Goal: Task Accomplishment & Management: Manage account settings

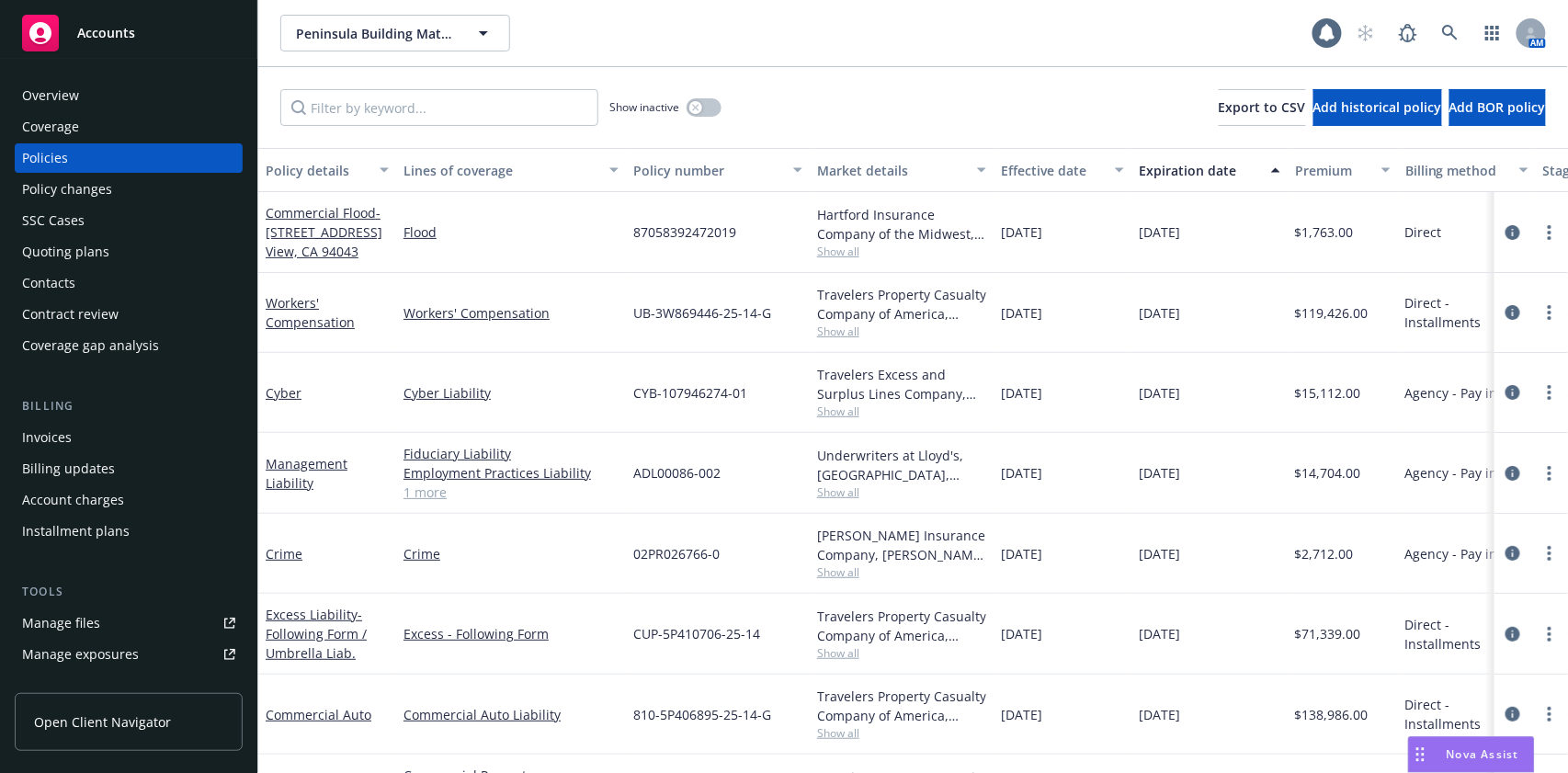
click at [99, 102] on div "Overview" at bounding box center [128, 96] width 213 height 30
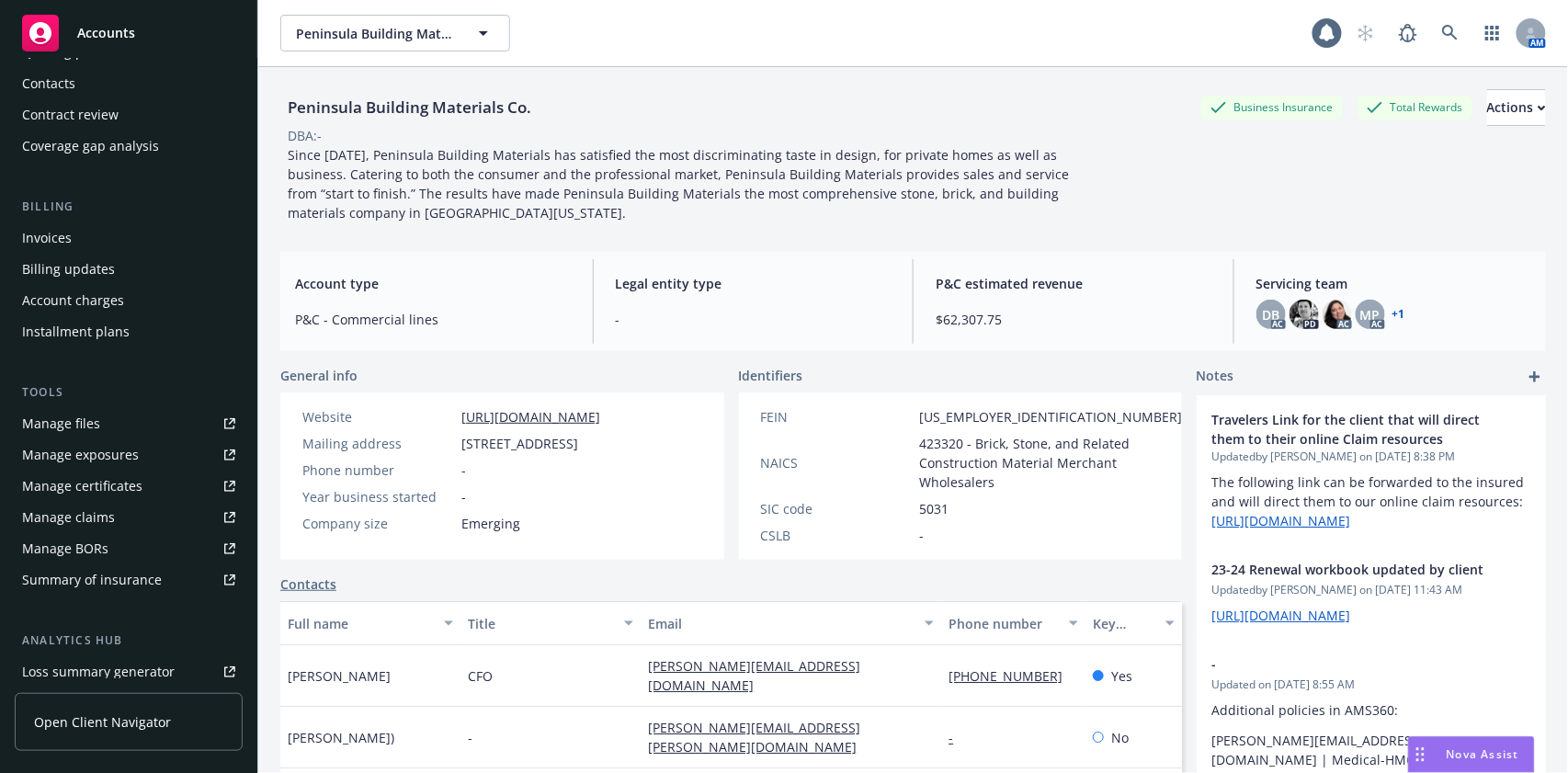
scroll to position [178, 0]
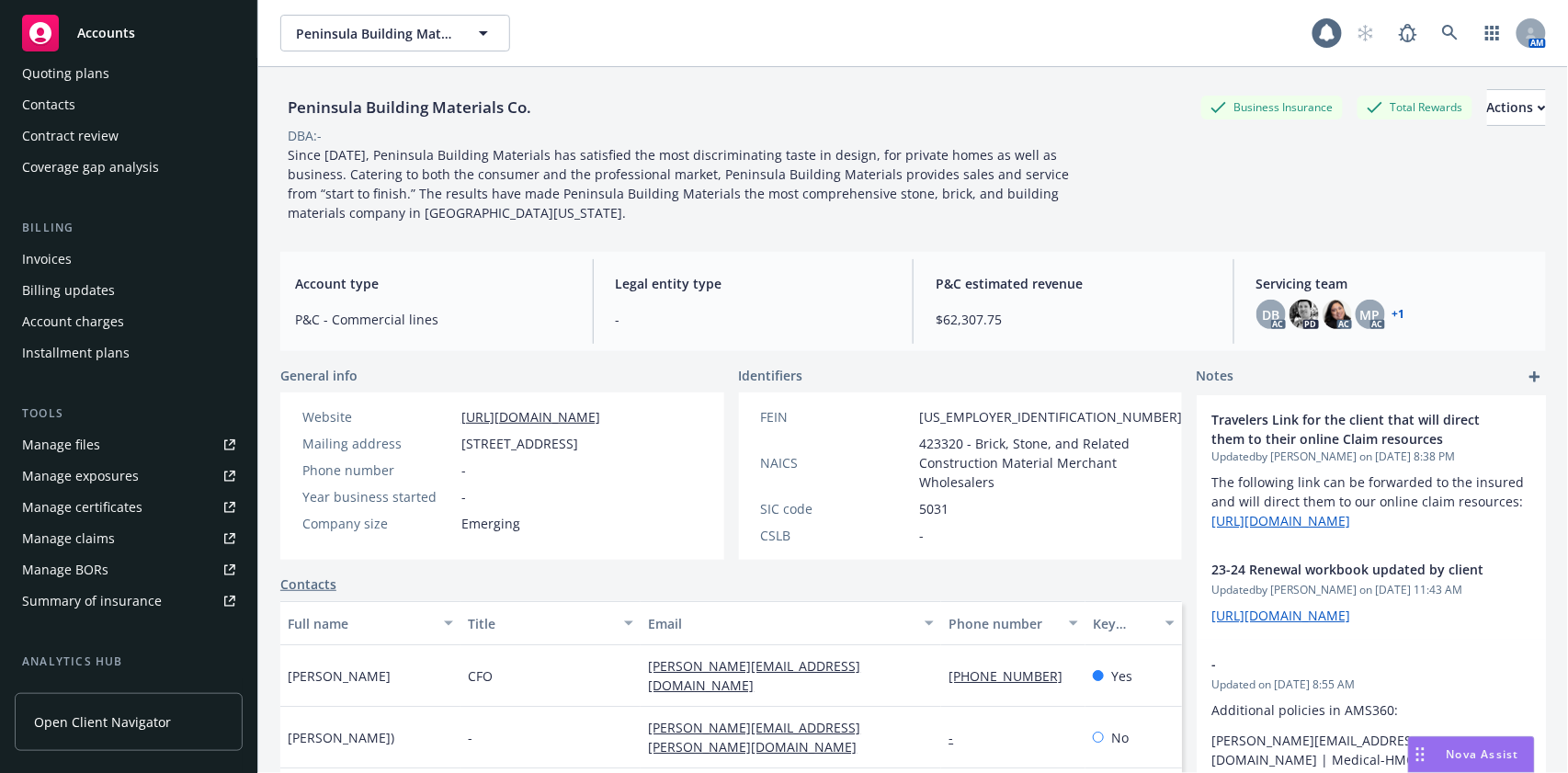
click at [123, 496] on div "Manage certificates" at bounding box center [82, 507] width 121 height 30
click at [109, 510] on div "Manage certificates" at bounding box center [82, 507] width 121 height 30
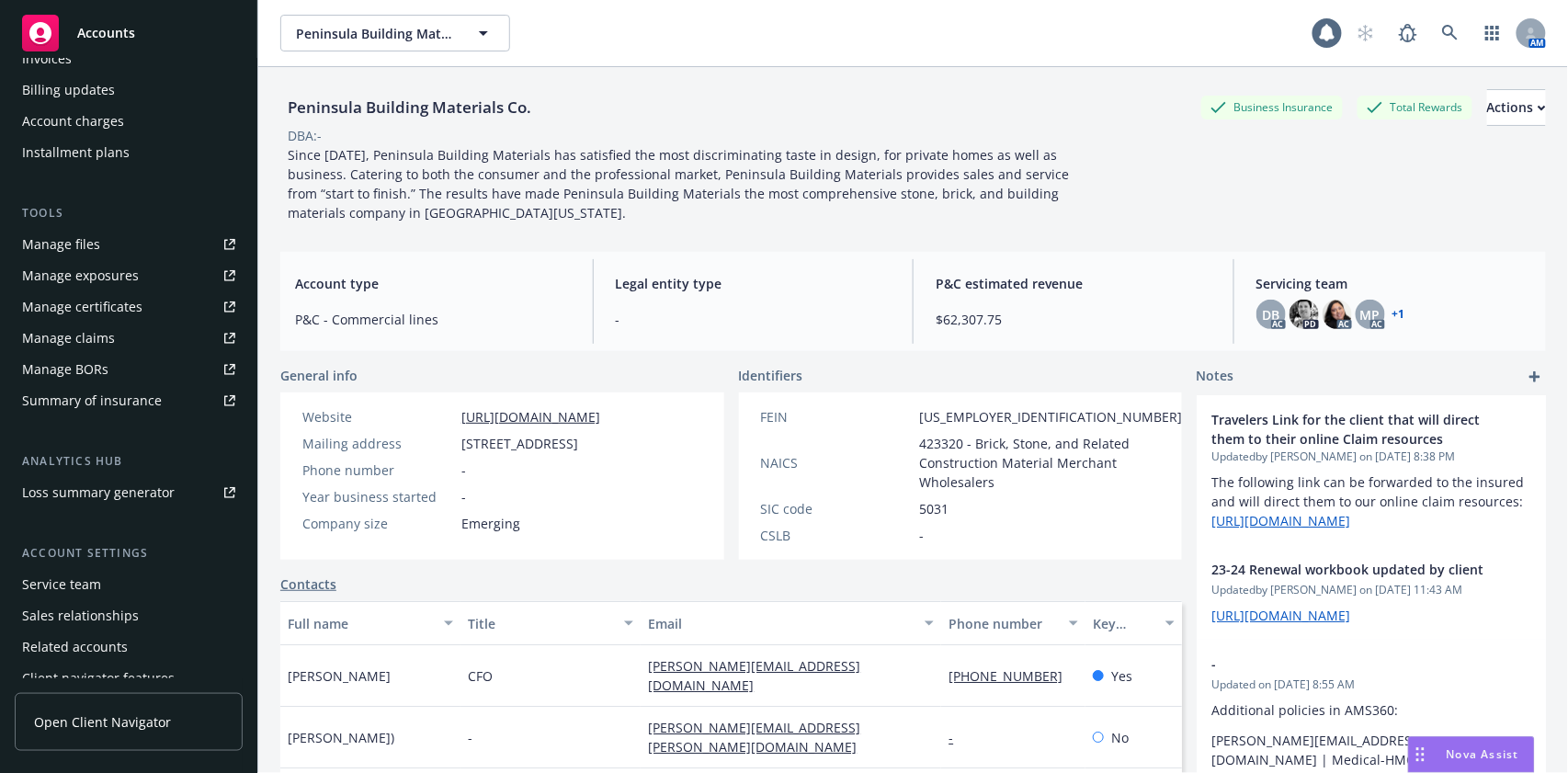
scroll to position [424, 0]
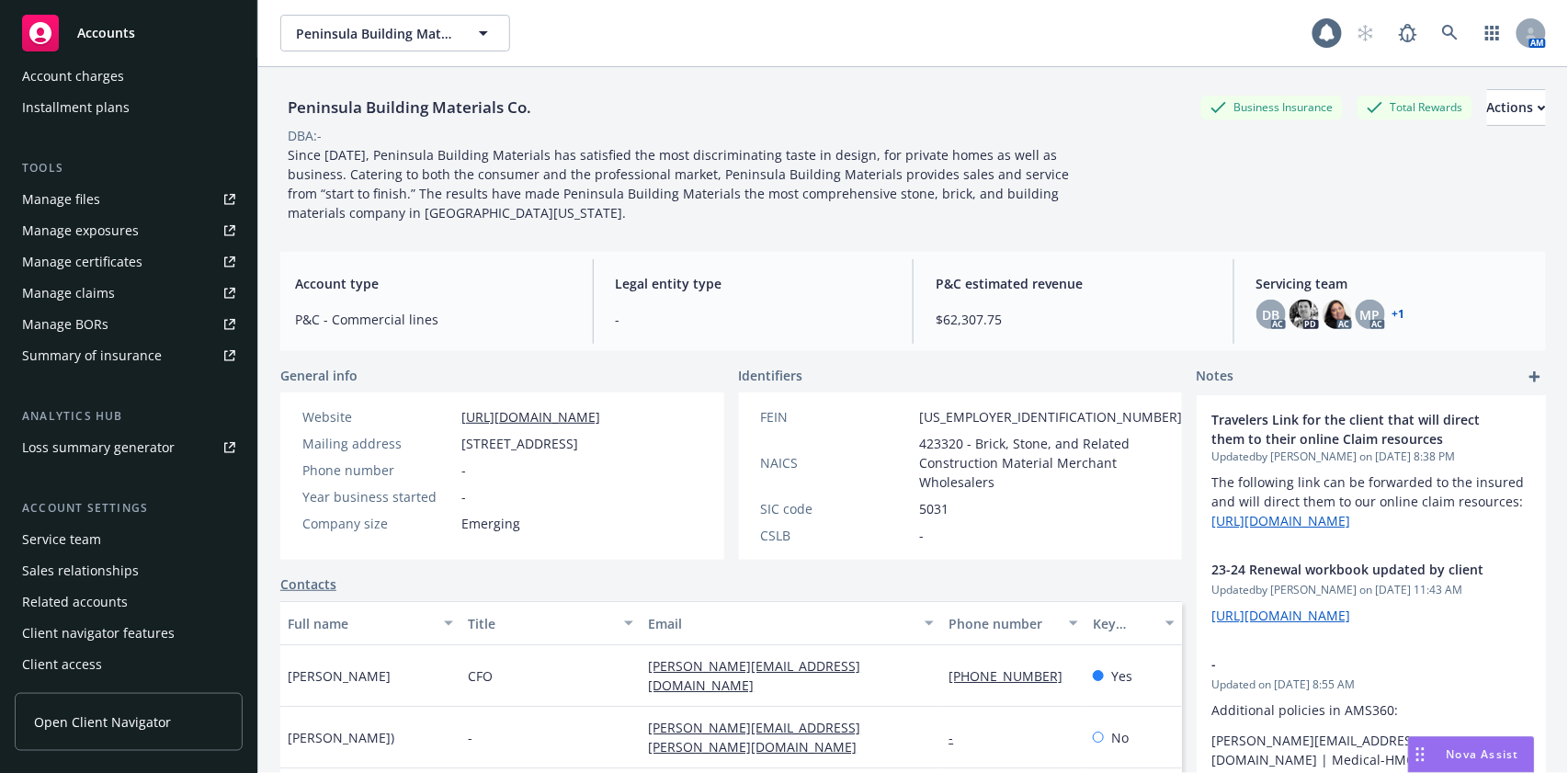
click at [81, 203] on div "Manage files" at bounding box center [60, 200] width 78 height 30
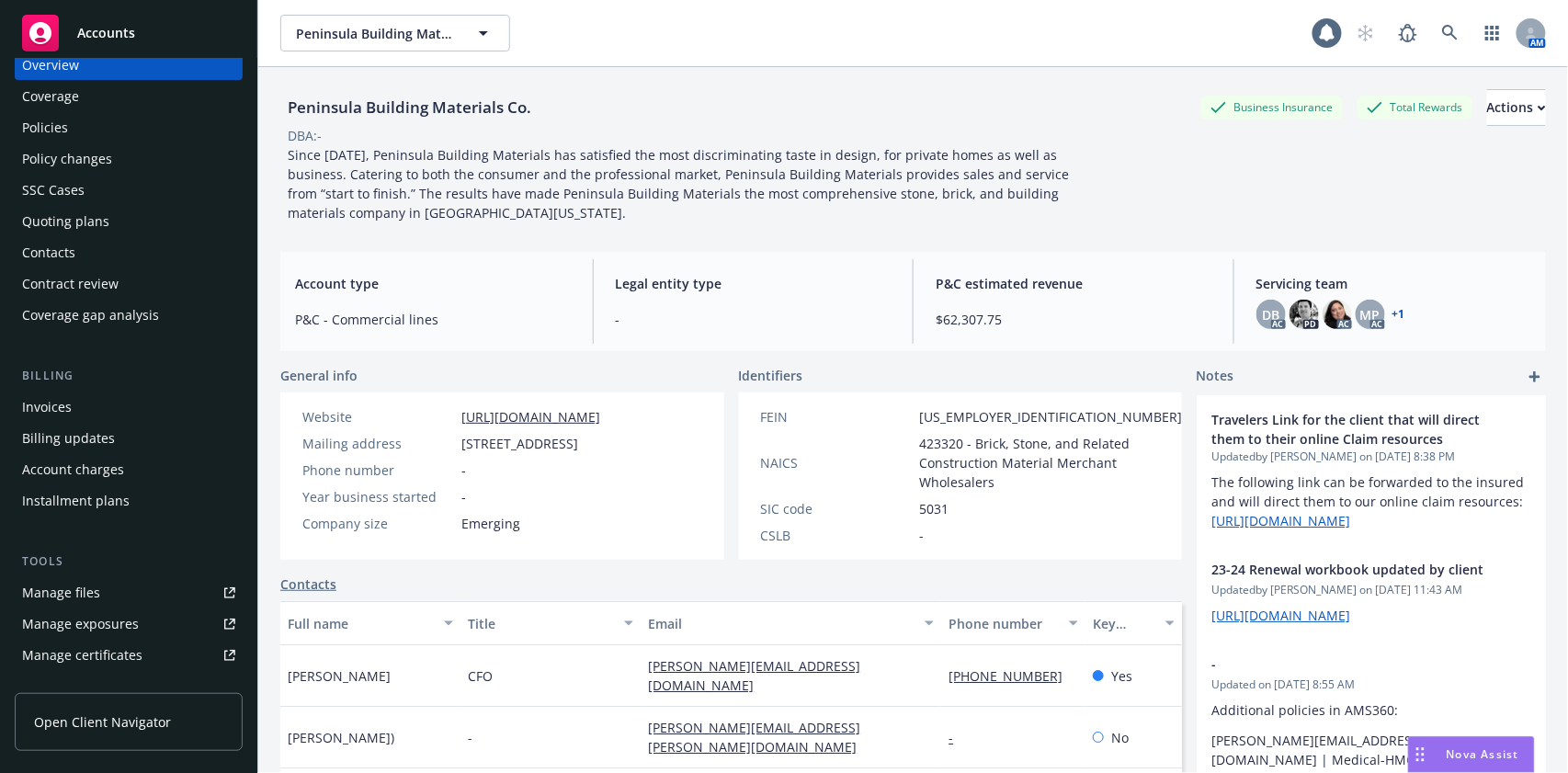
scroll to position [0, 0]
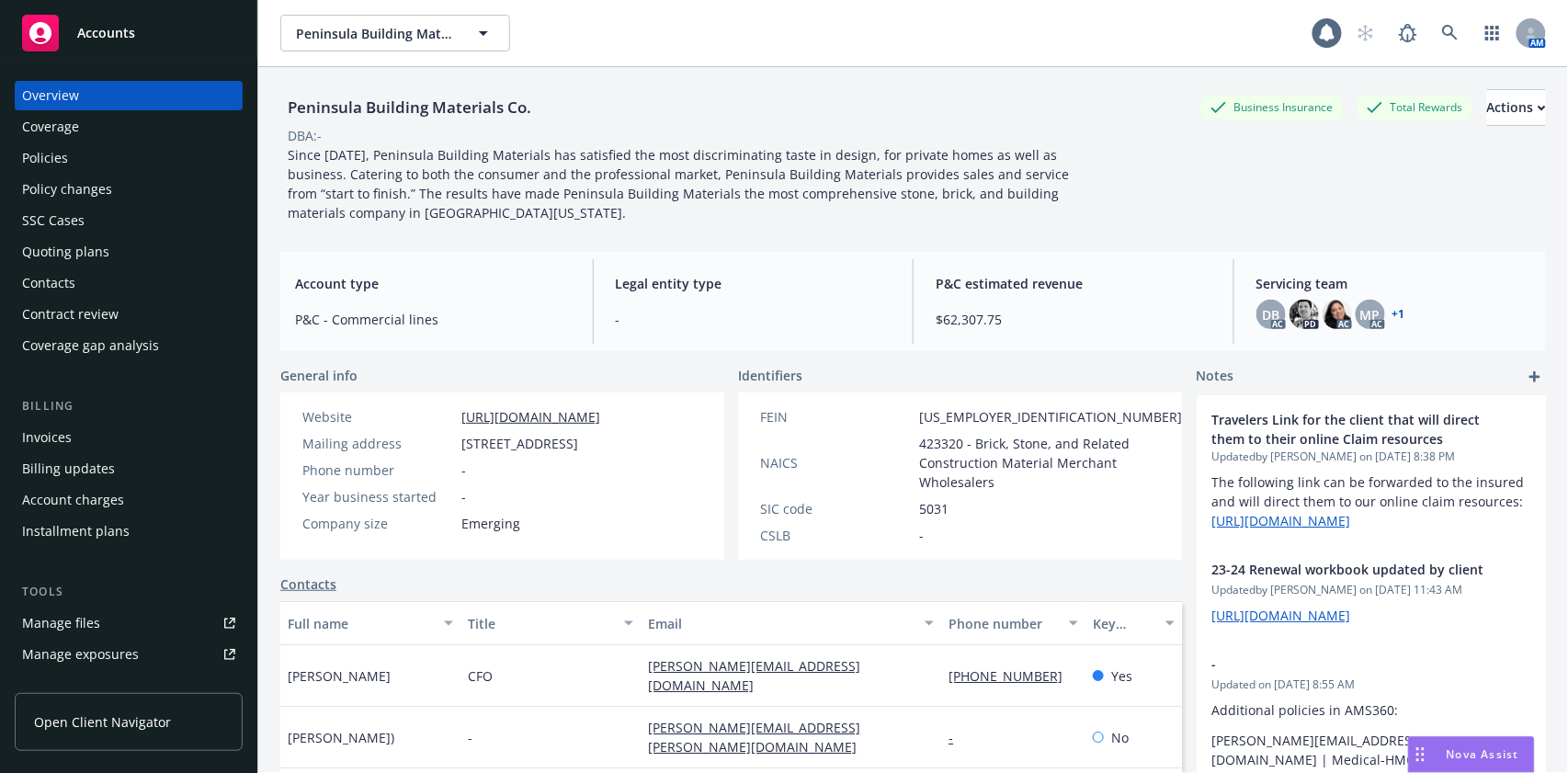
click at [98, 157] on div "Policies" at bounding box center [128, 158] width 213 height 30
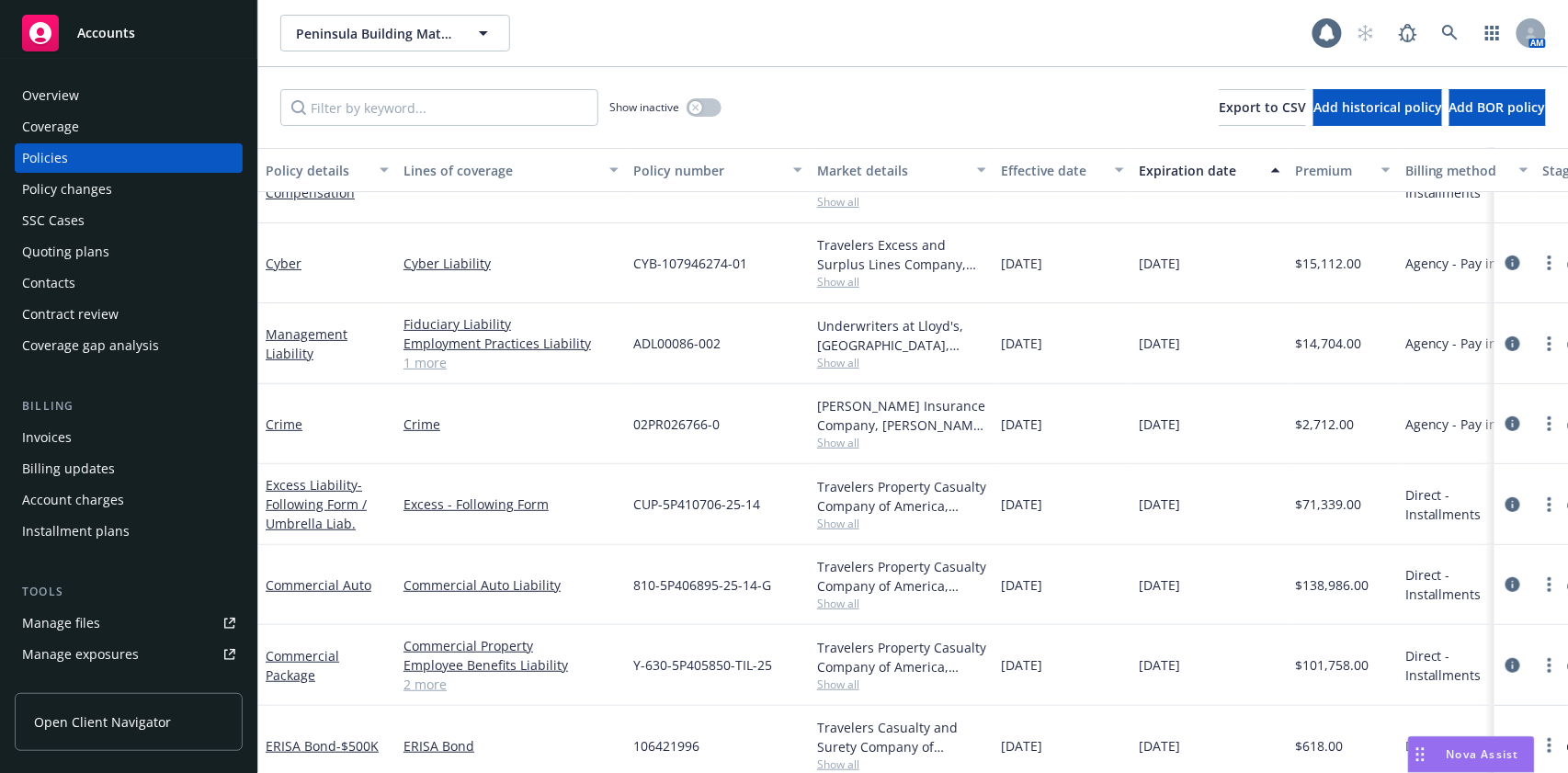
scroll to position [152, 0]
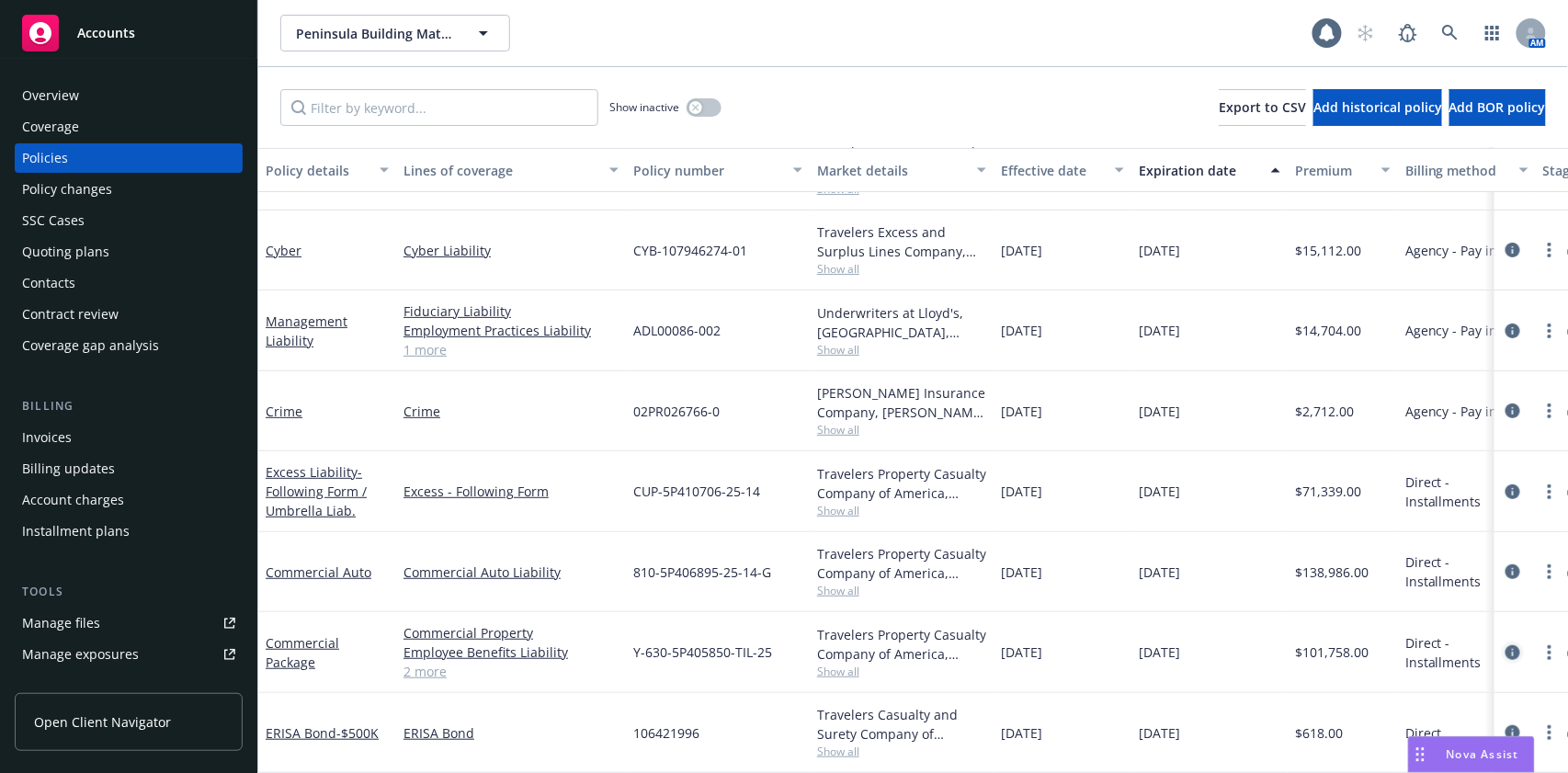
click at [1505, 645] on icon "circleInformation" at bounding box center [1512, 652] width 15 height 15
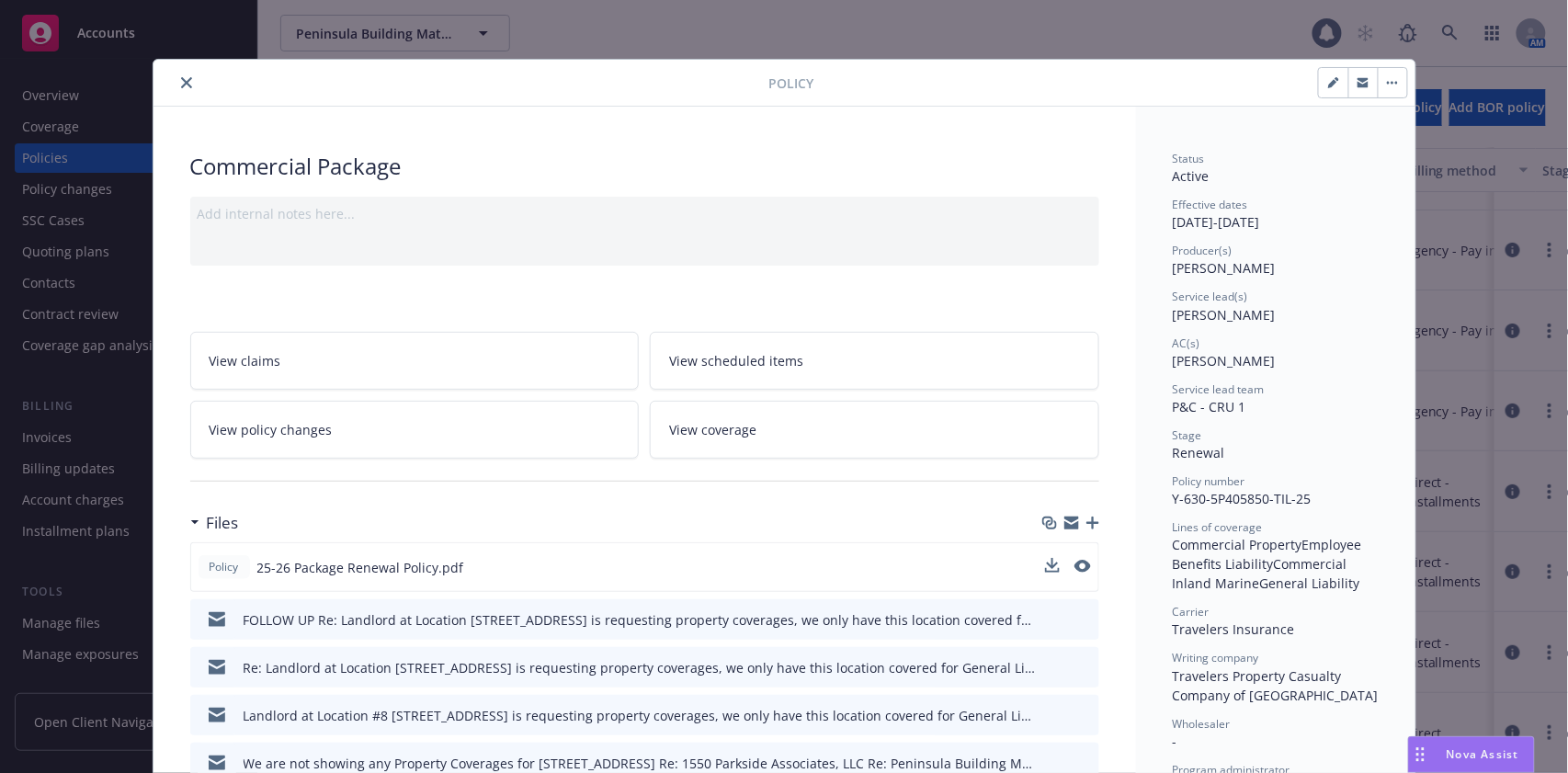
click at [1082, 561] on div "Policy 25-26 Package Renewal Policy.pdf" at bounding box center [645, 567] width 909 height 49
click at [1073, 561] on icon "preview file" at bounding box center [1080, 565] width 17 height 13
click at [181, 81] on icon "close" at bounding box center [186, 82] width 11 height 11
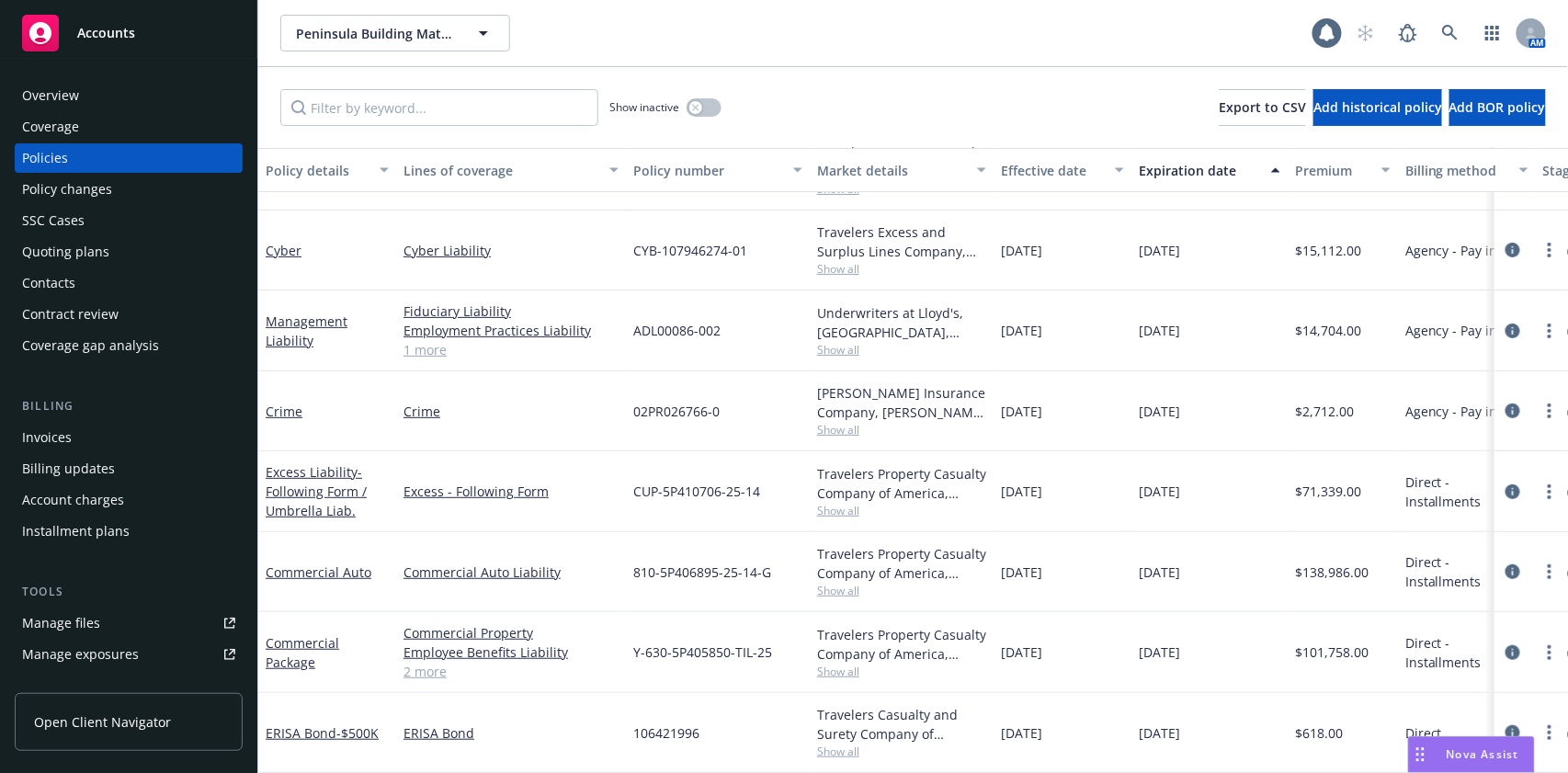
click at [52, 133] on div "Coverage" at bounding box center [50, 127] width 57 height 30
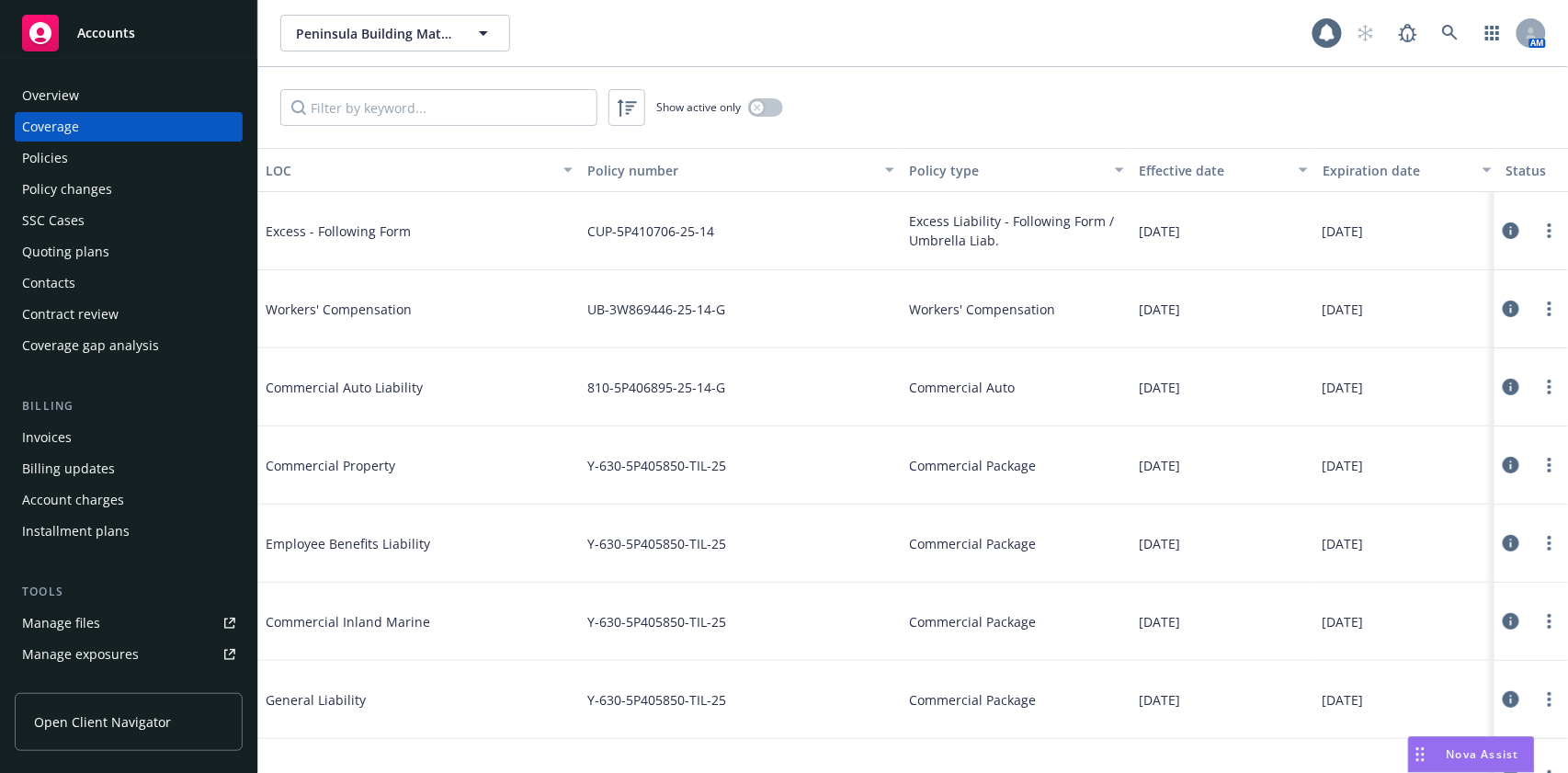
click at [1503, 467] on icon at bounding box center [1511, 465] width 17 height 17
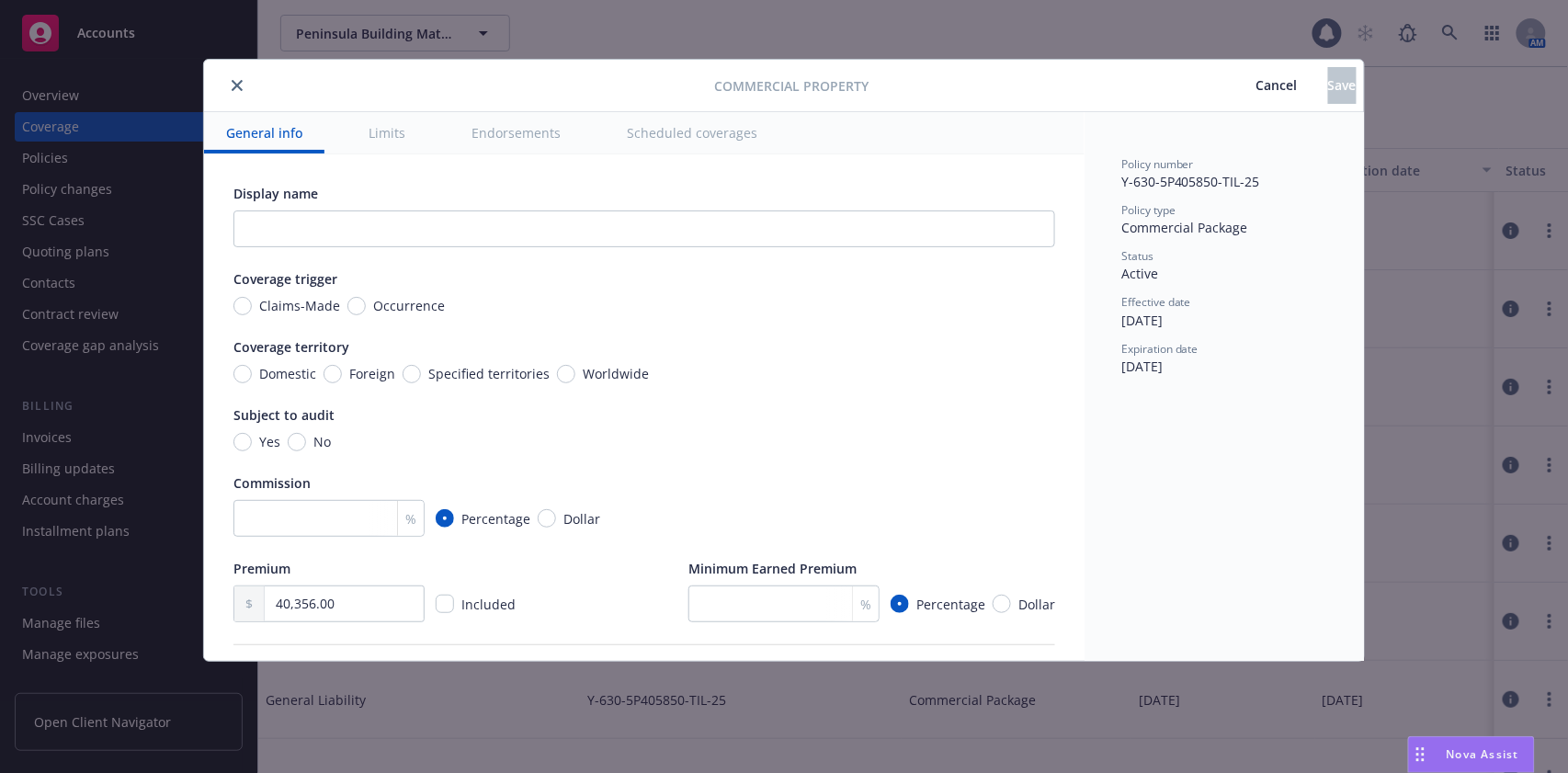
click at [666, 138] on button "Scheduled coverages" at bounding box center [692, 132] width 175 height 42
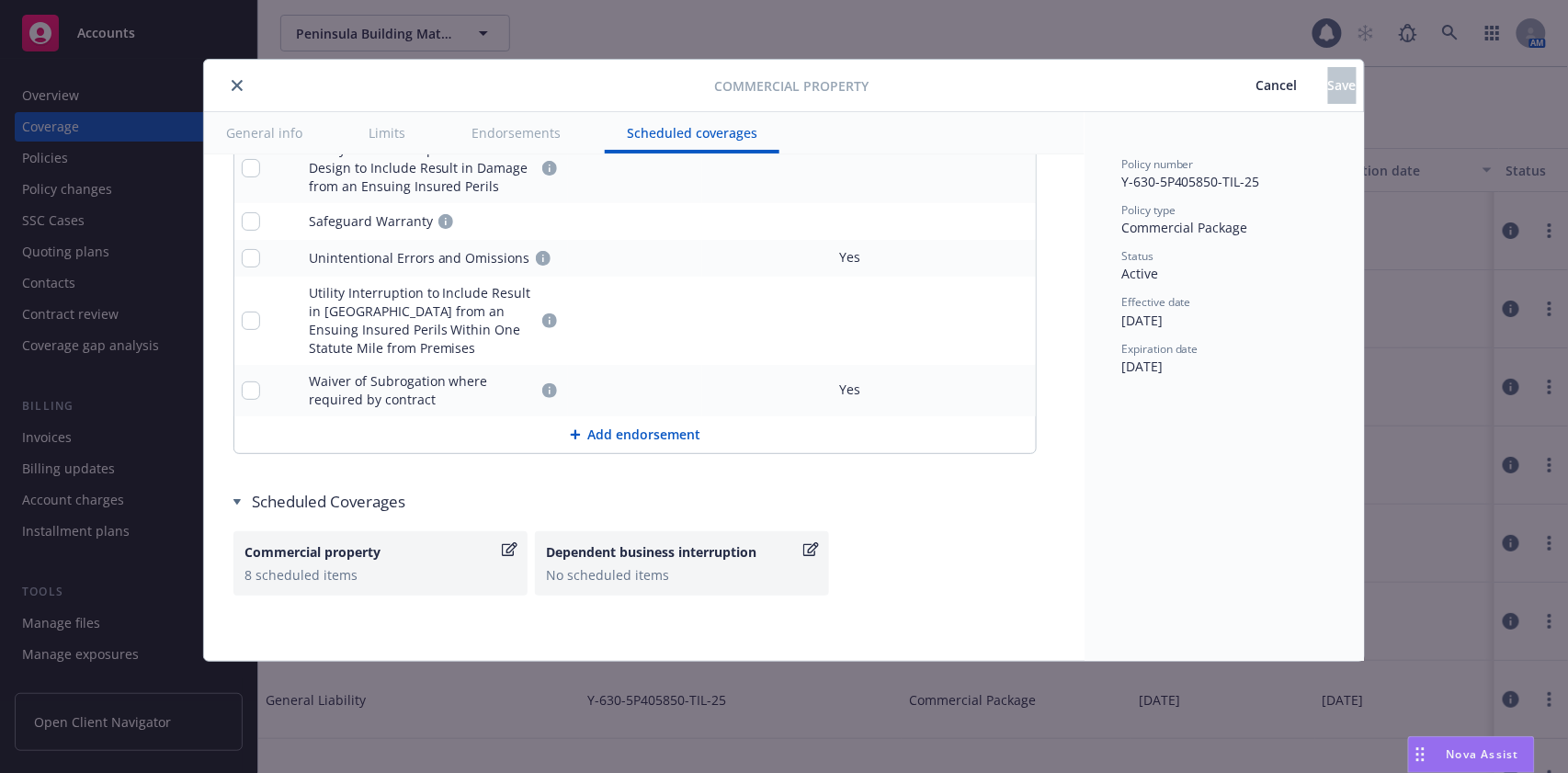
scroll to position [6299, 0]
click at [370, 560] on div "Commercial property" at bounding box center [371, 552] width 254 height 20
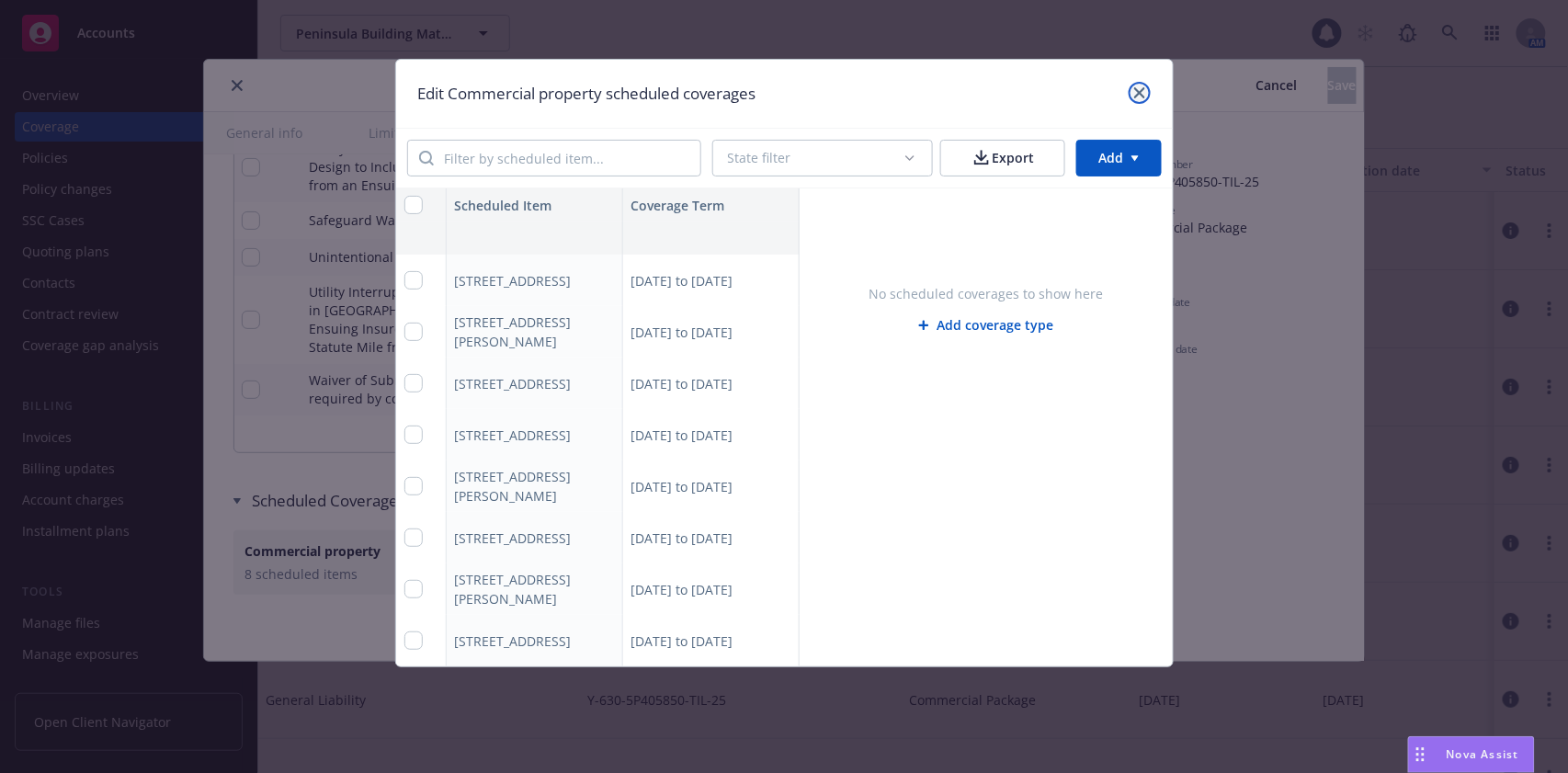
click at [1137, 92] on icon "close" at bounding box center [1139, 92] width 11 height 11
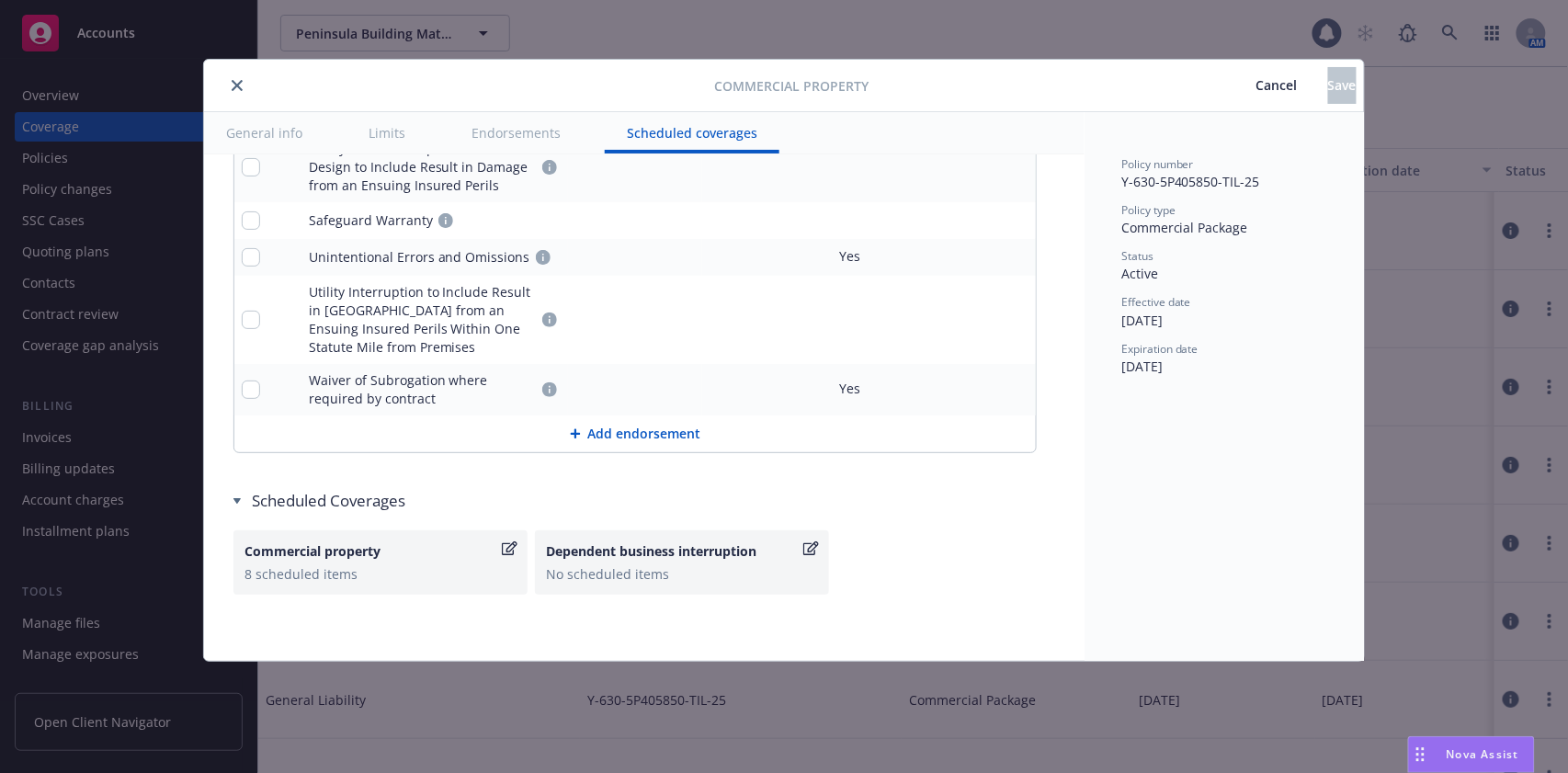
click at [1256, 79] on span "Cancel" at bounding box center [1277, 85] width 41 height 18
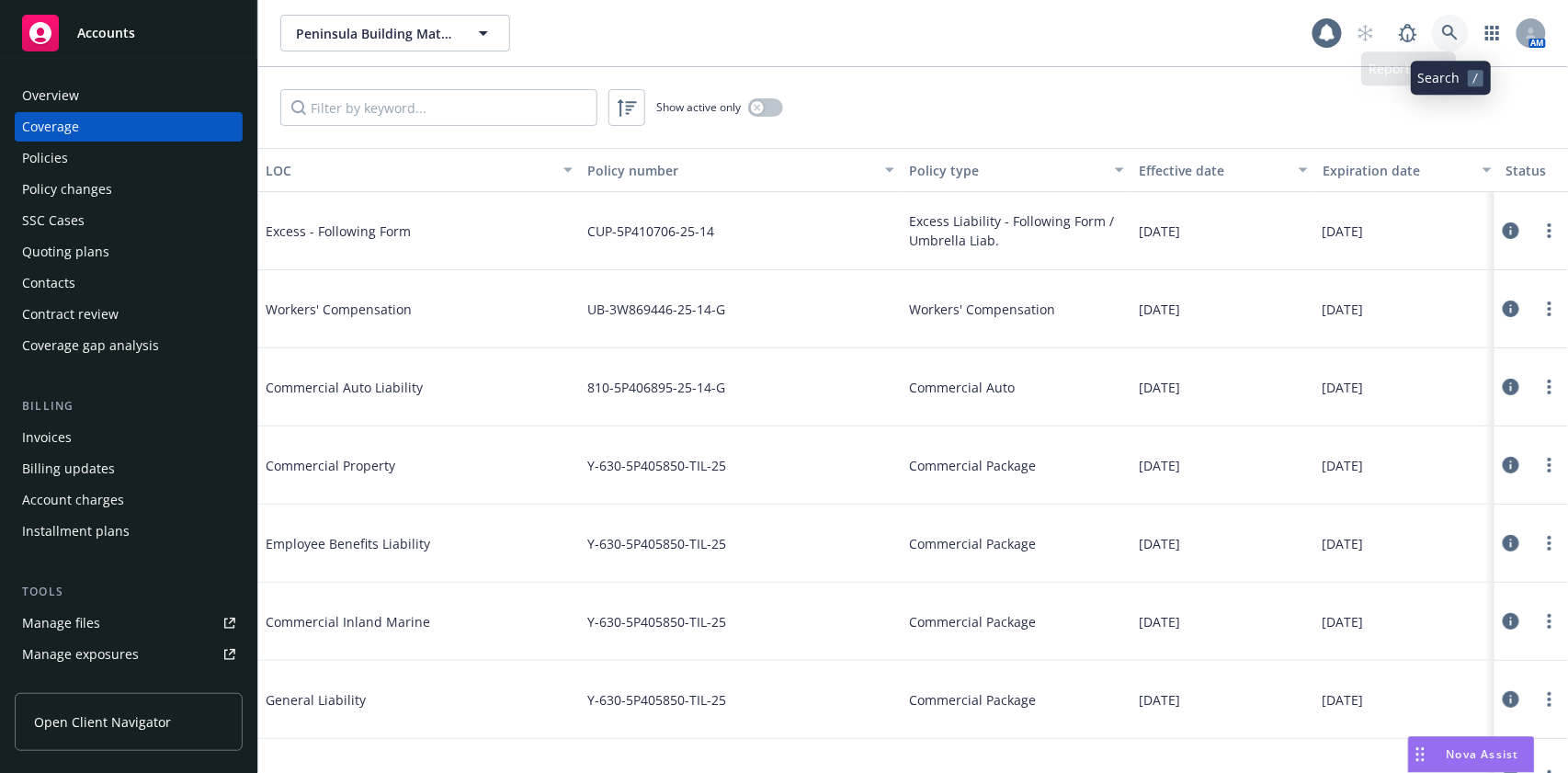
click at [1446, 29] on icon at bounding box center [1449, 33] width 17 height 17
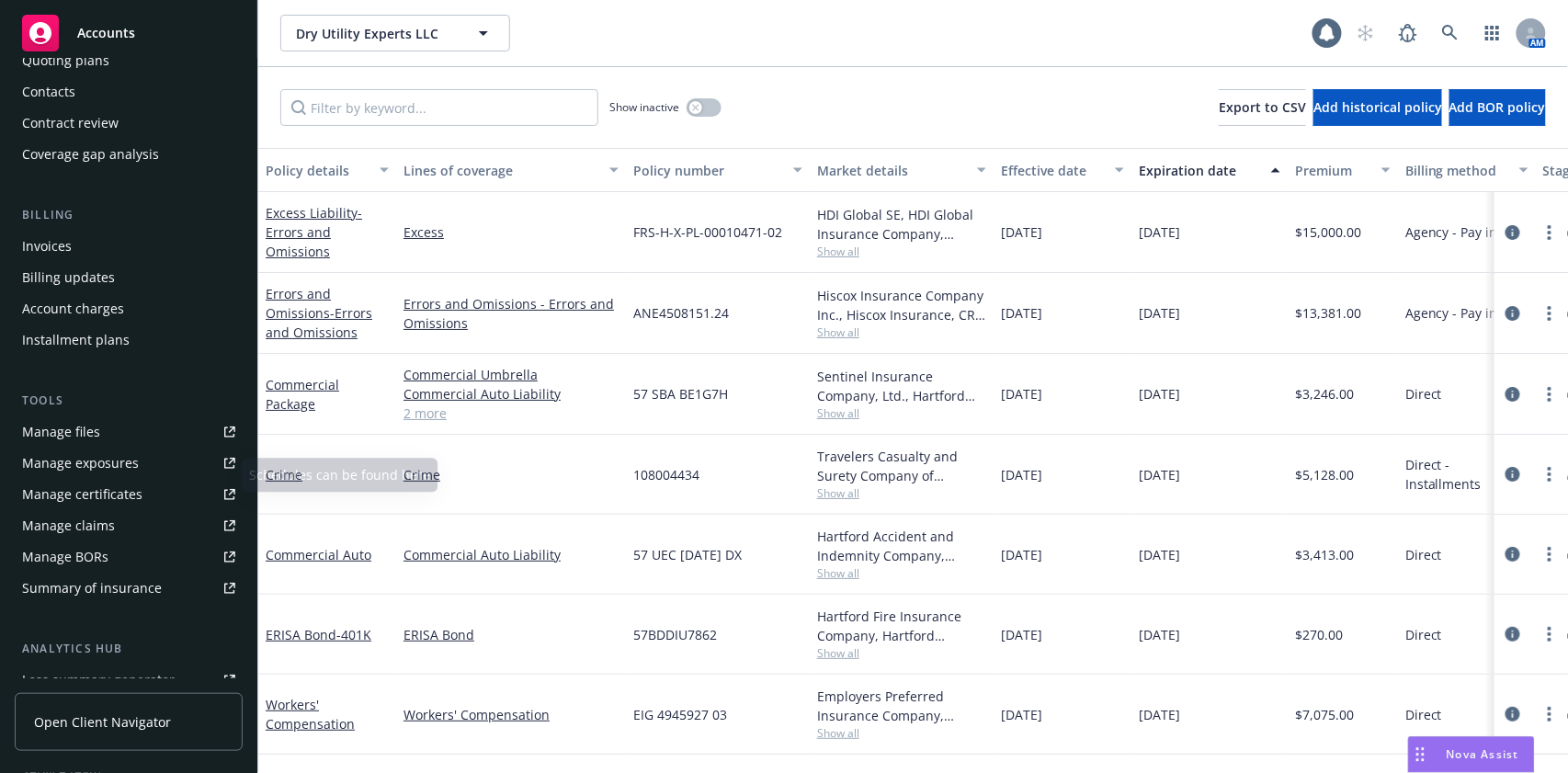
scroll to position [178, 0]
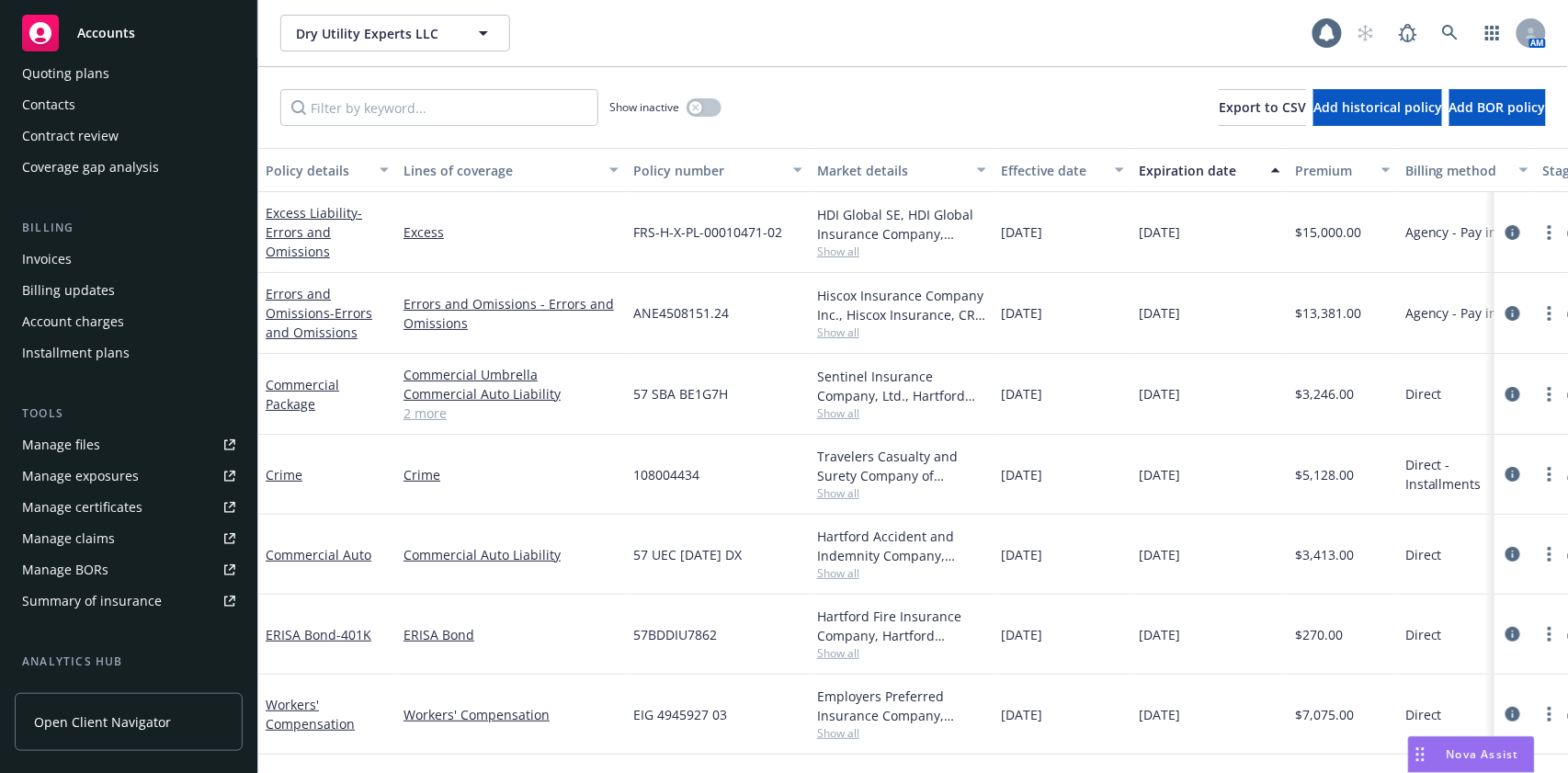
click at [102, 446] on link "Manage files" at bounding box center [128, 445] width 228 height 30
click at [97, 503] on div "Manage certificates" at bounding box center [82, 507] width 121 height 30
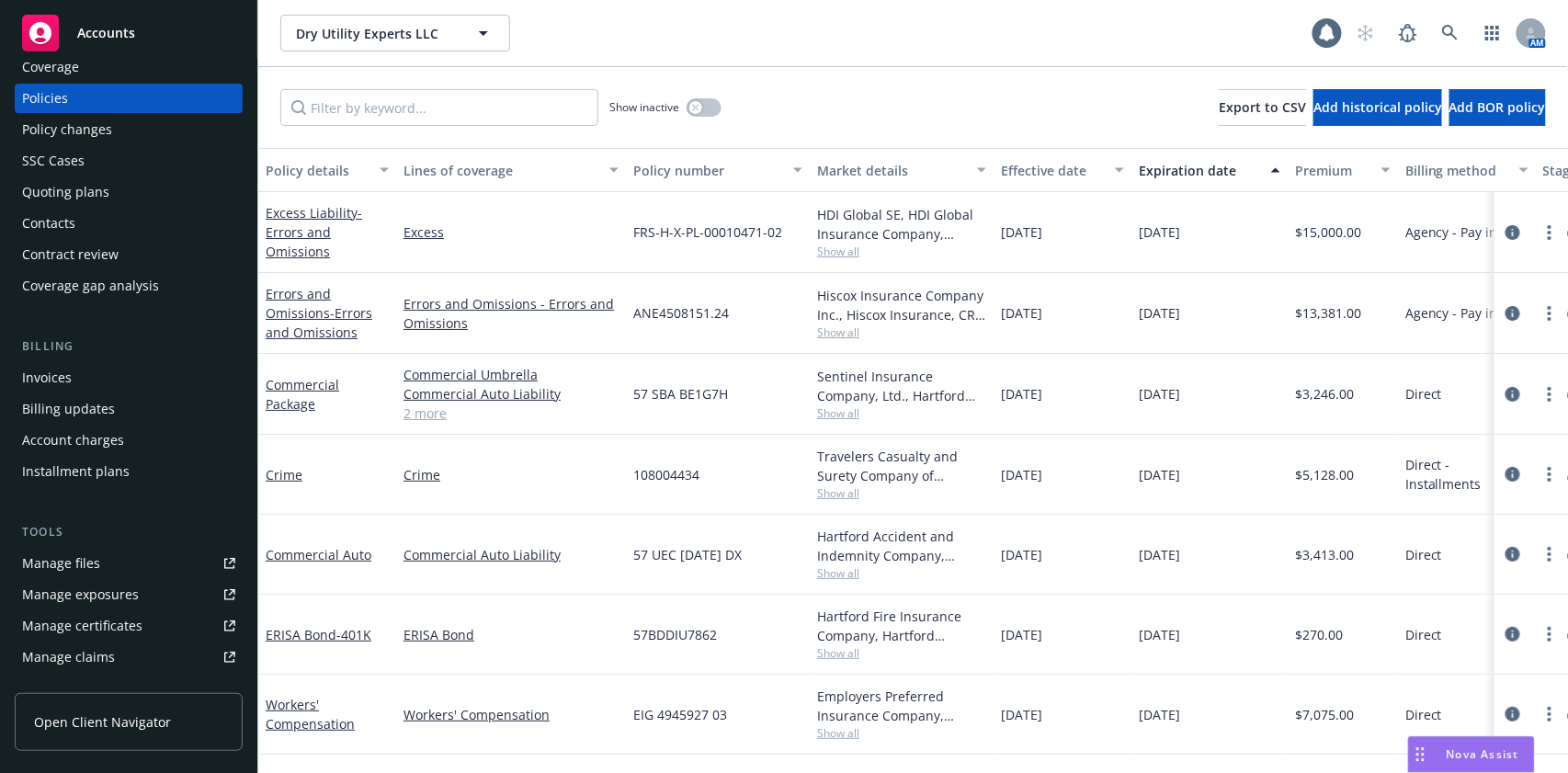
scroll to position [0, 0]
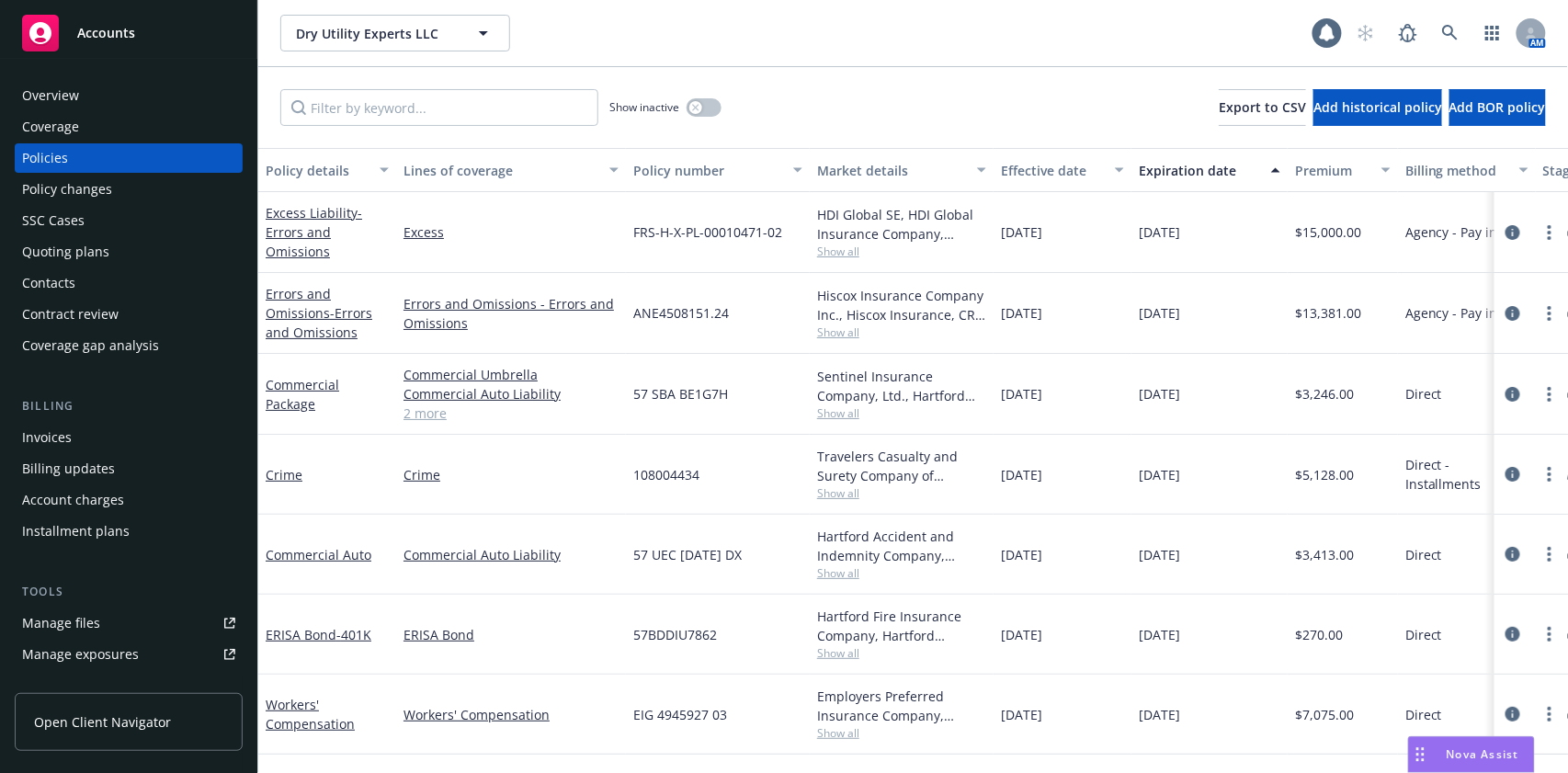
click at [91, 130] on div "Coverage" at bounding box center [128, 127] width 213 height 30
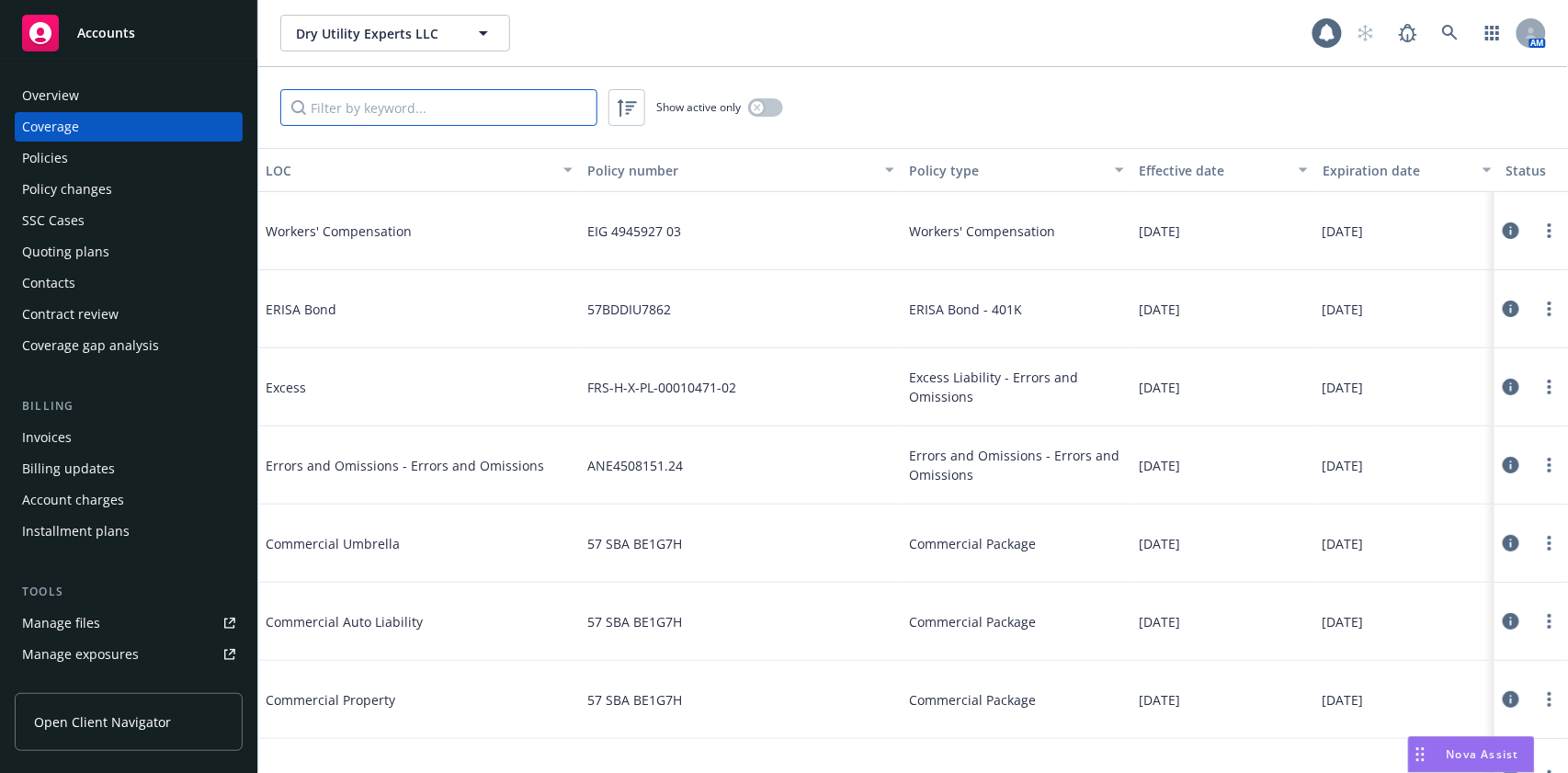
click at [430, 116] on input "Filter by keyword..." at bounding box center [439, 107] width 317 height 37
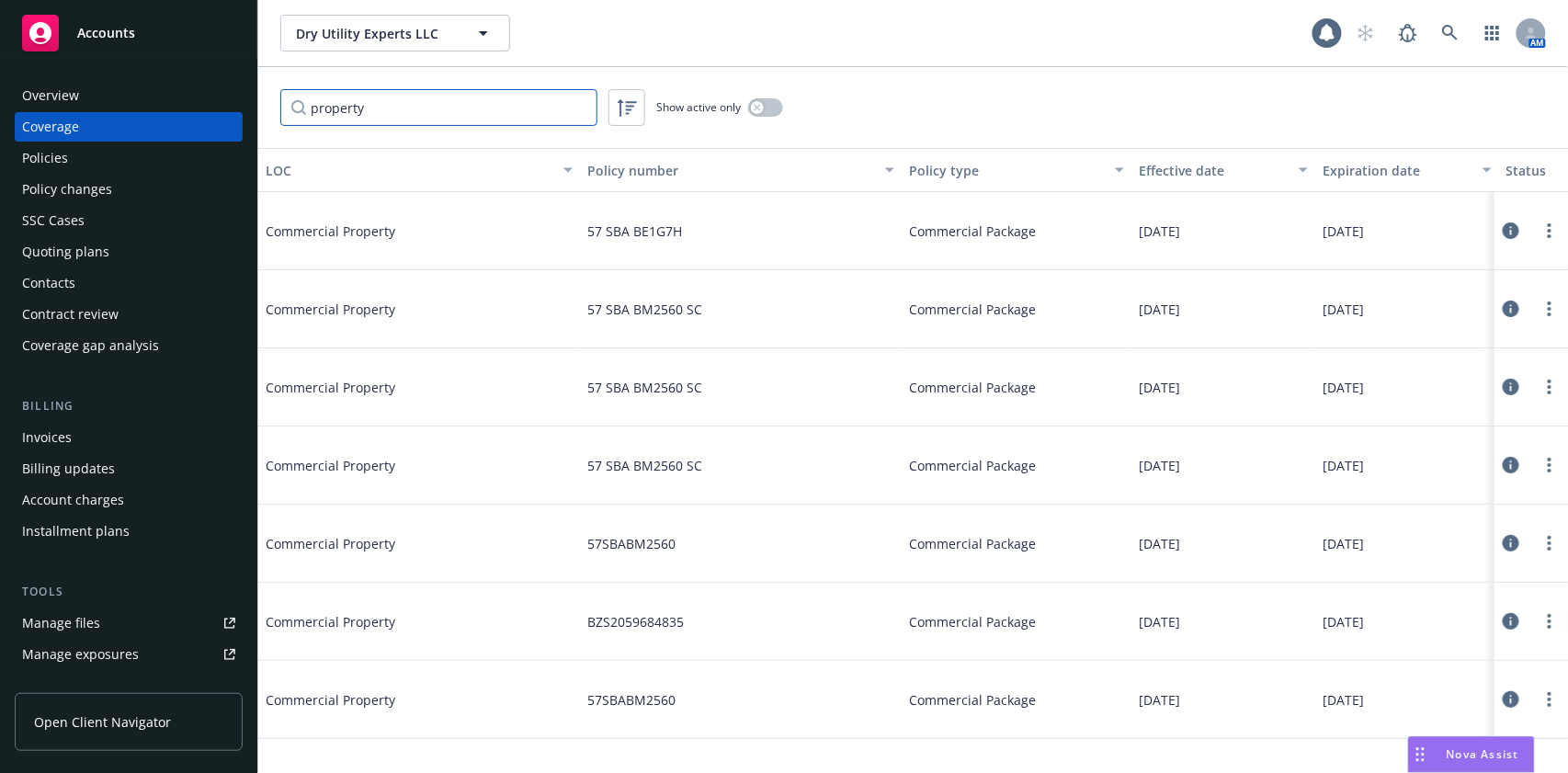
type input "property"
click at [82, 157] on div "Policies" at bounding box center [128, 158] width 213 height 30
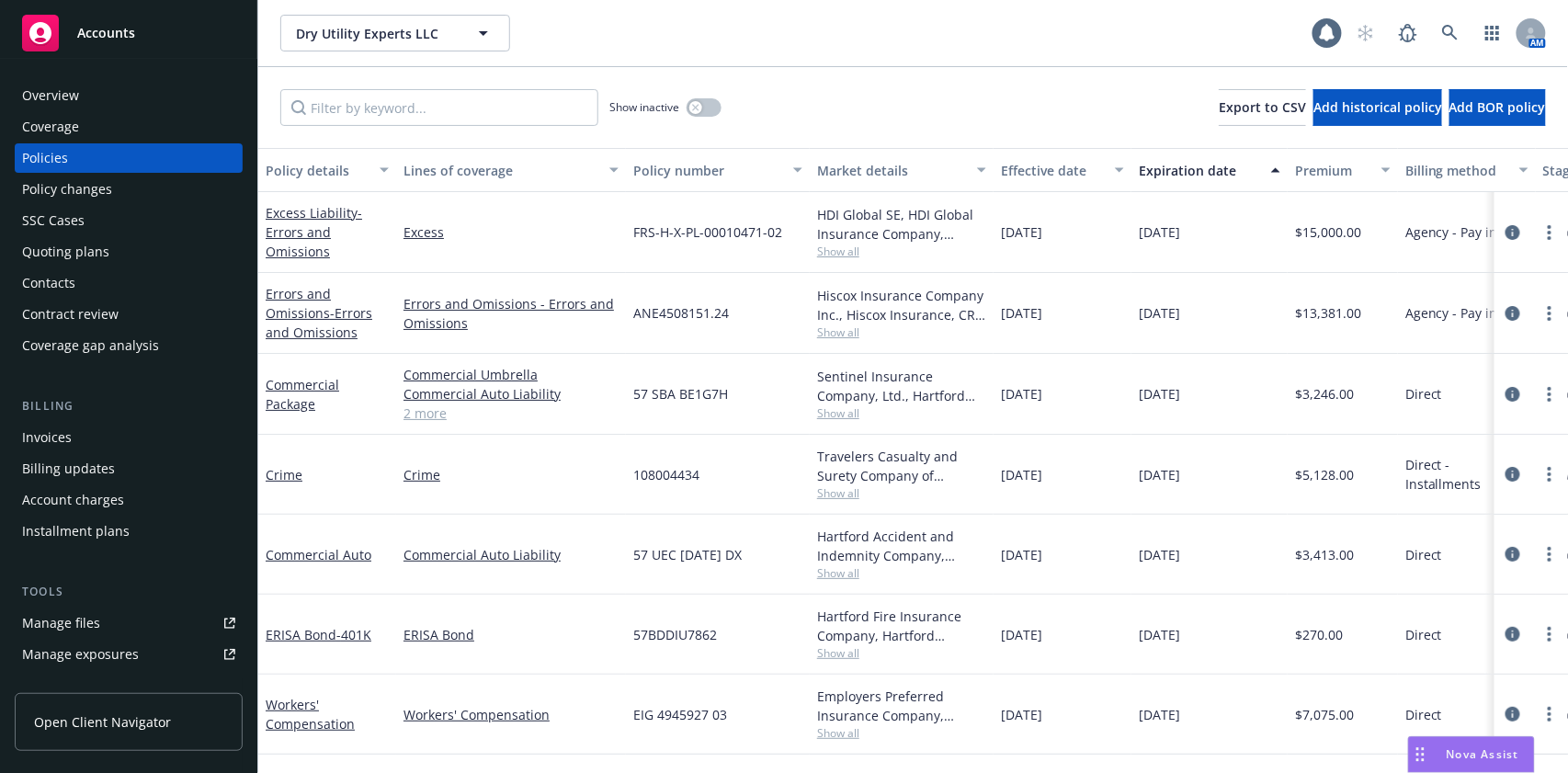
click at [434, 416] on link "2 more" at bounding box center [511, 413] width 215 height 20
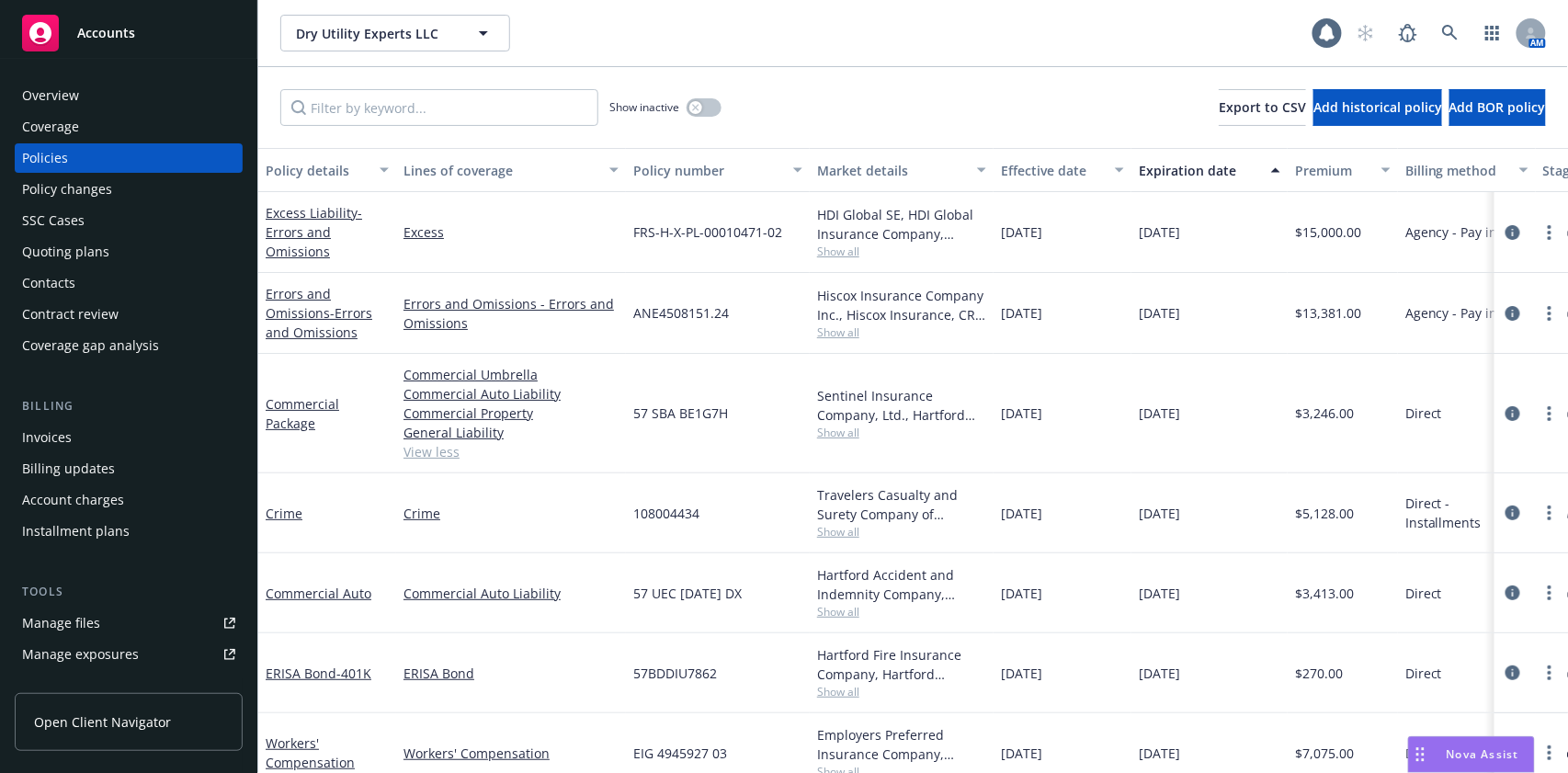
click at [434, 449] on link "View less" at bounding box center [511, 452] width 215 height 20
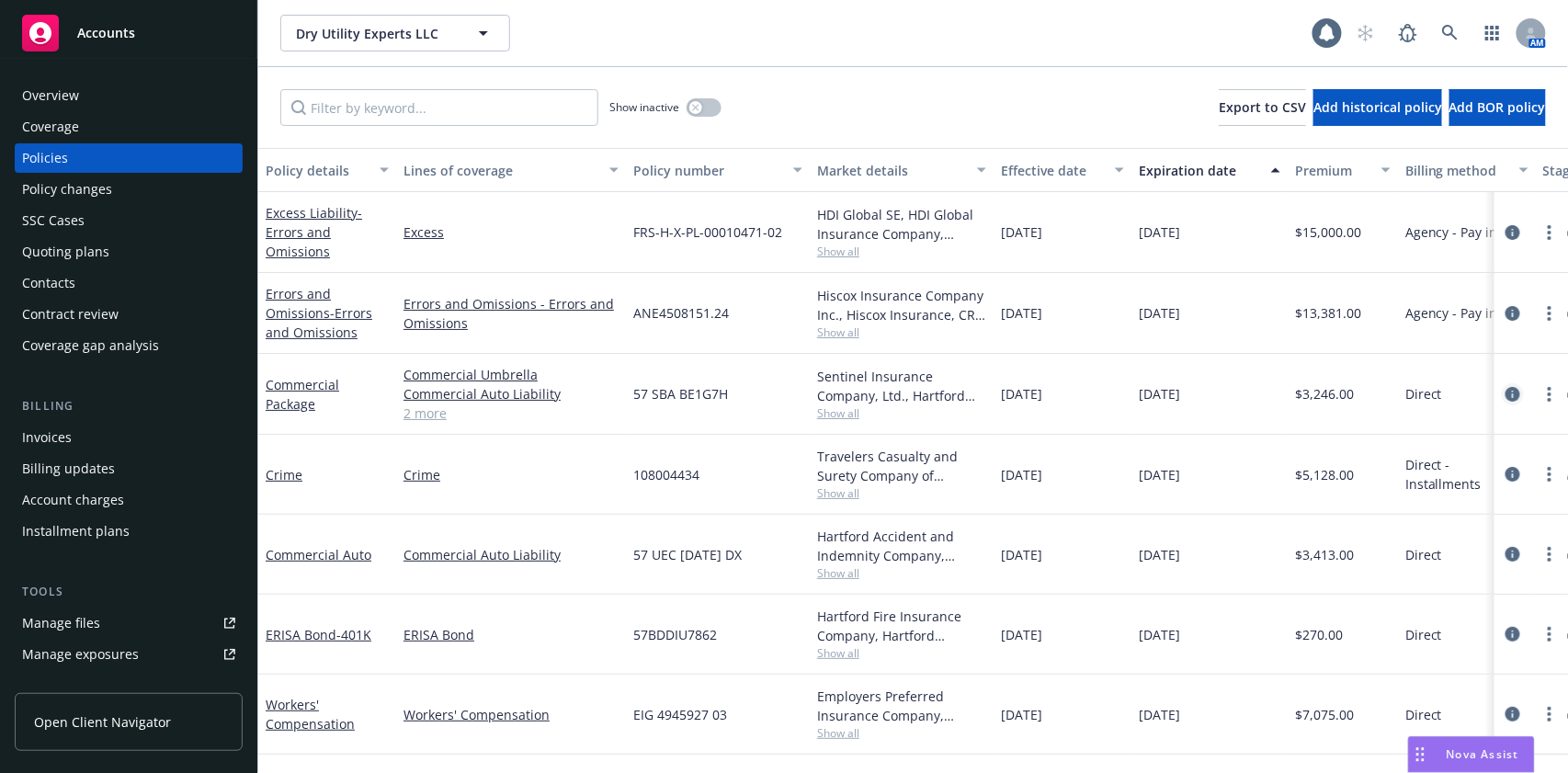
click at [1515, 390] on icon "circleInformation" at bounding box center [1512, 394] width 15 height 15
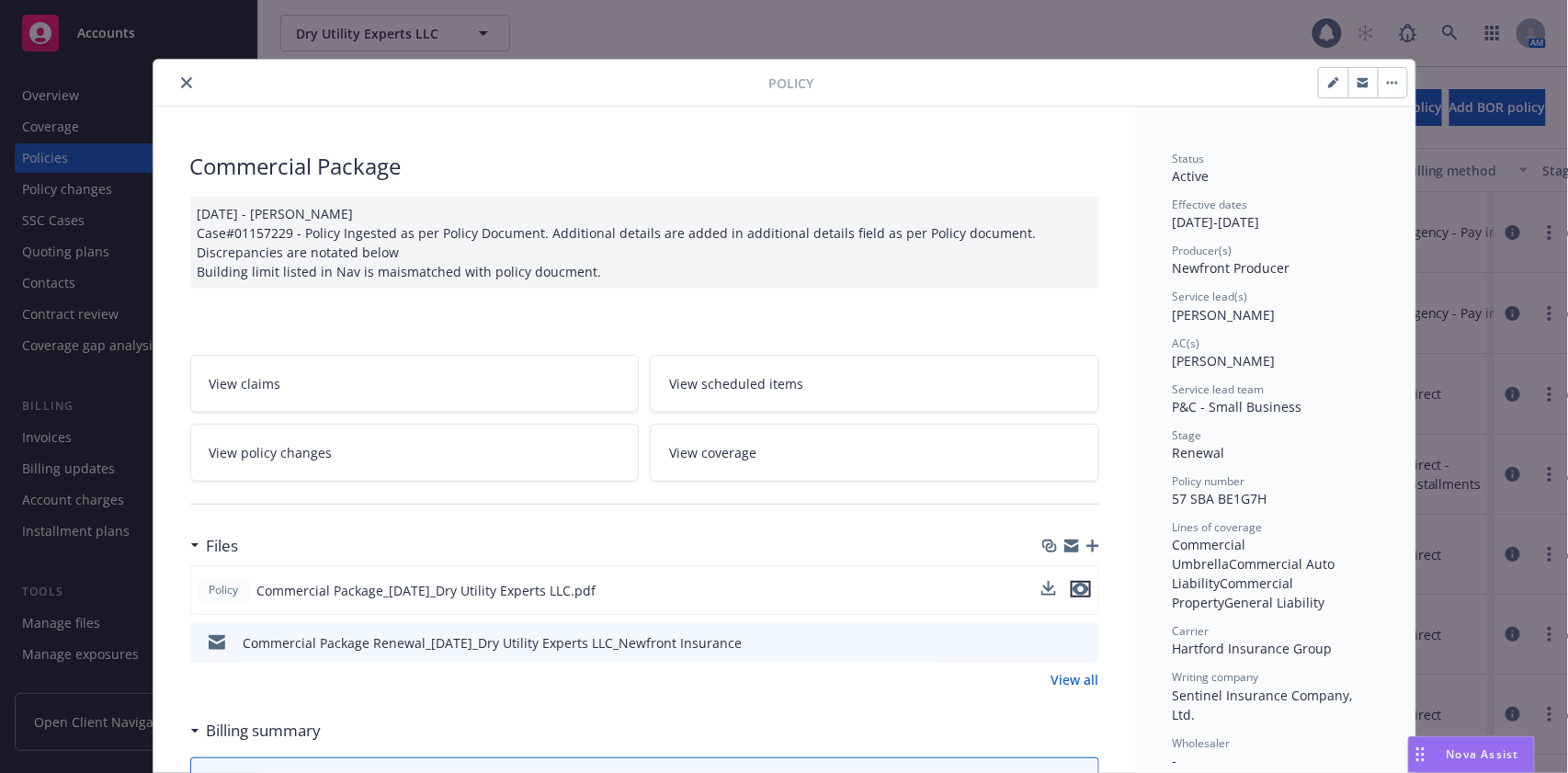
click at [1072, 584] on icon "preview file" at bounding box center [1080, 589] width 17 height 13
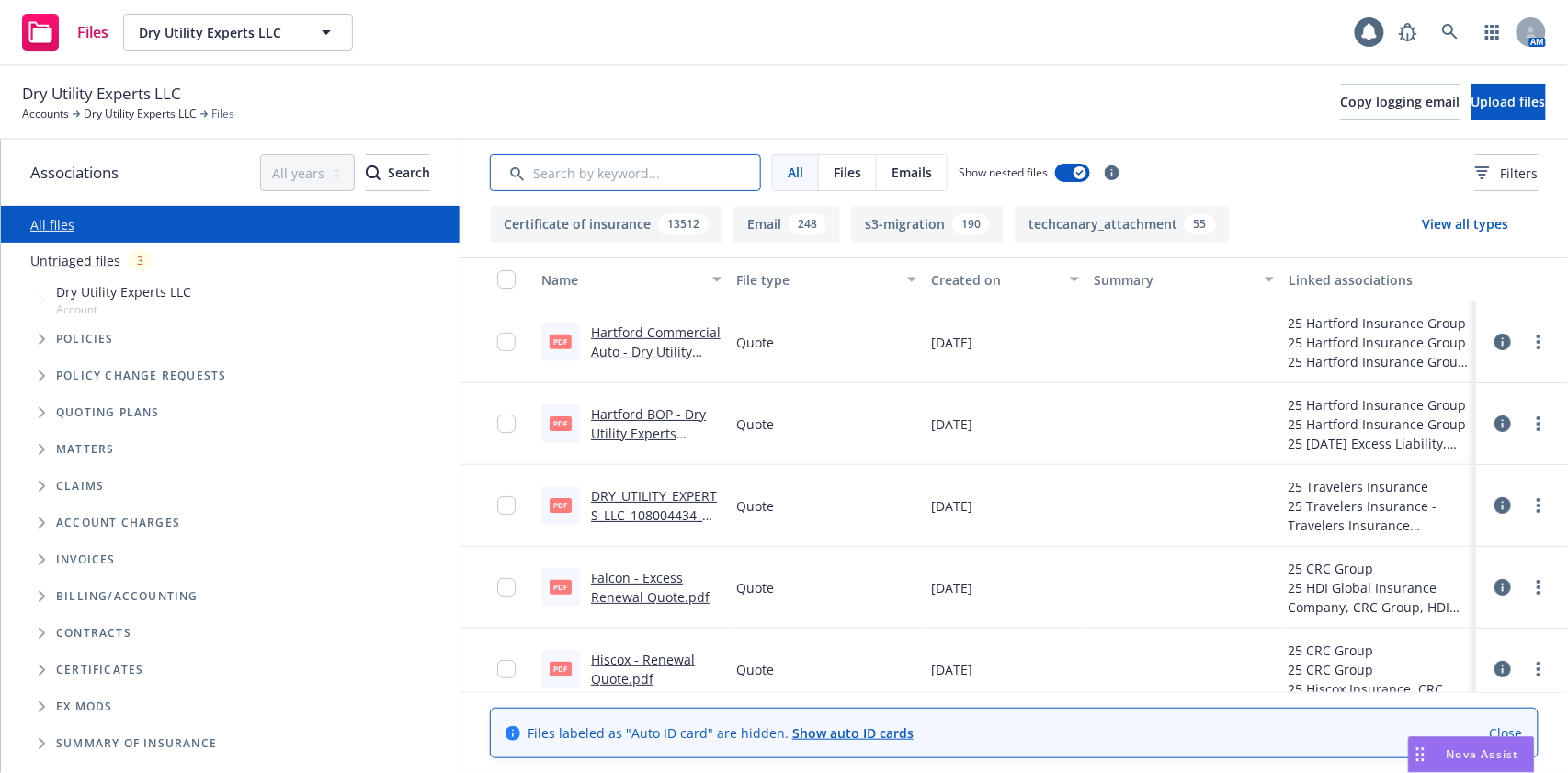
click at [602, 185] on input "Search by keyword..." at bounding box center [625, 172] width 271 height 37
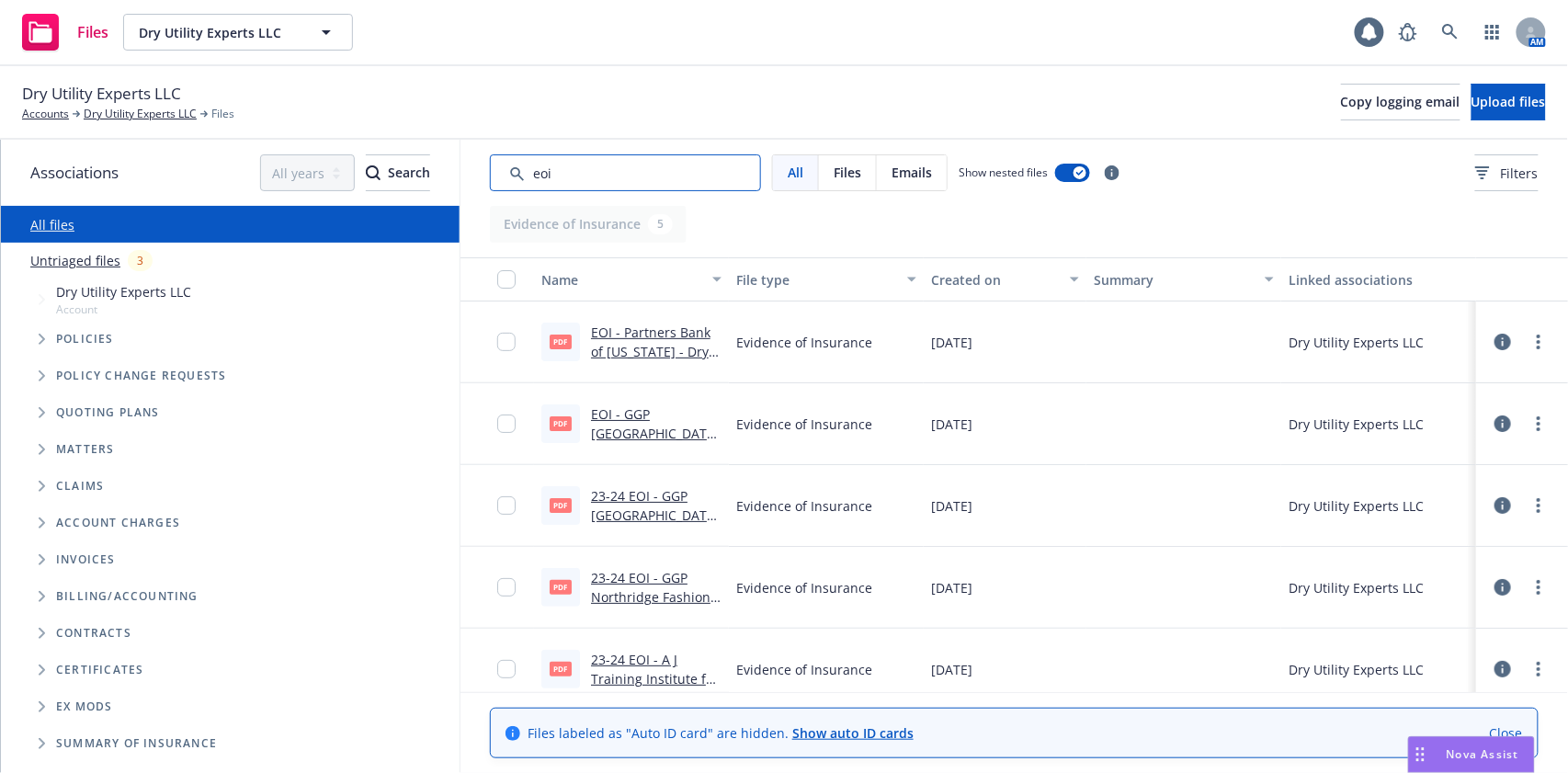
type input "eoi"
click at [669, 341] on div "EOI - Partners Bank of California - Dry Utility Experts LLC.pdf" at bounding box center [656, 341] width 130 height 39
click at [669, 335] on link "EOI - Partners Bank of California - Dry Utility Experts LLC.pdf" at bounding box center [650, 361] width 120 height 75
click at [644, 418] on link "EOI - GGP Northridge Fashion Center, LP - Dry Utility Experts LLC.pdf" at bounding box center [655, 443] width 128 height 75
click at [658, 513] on link "23-24 EOI - GGP Northridge Fashion Center, LP - Dry Utility Experts LLC.pdf" at bounding box center [655, 525] width 128 height 75
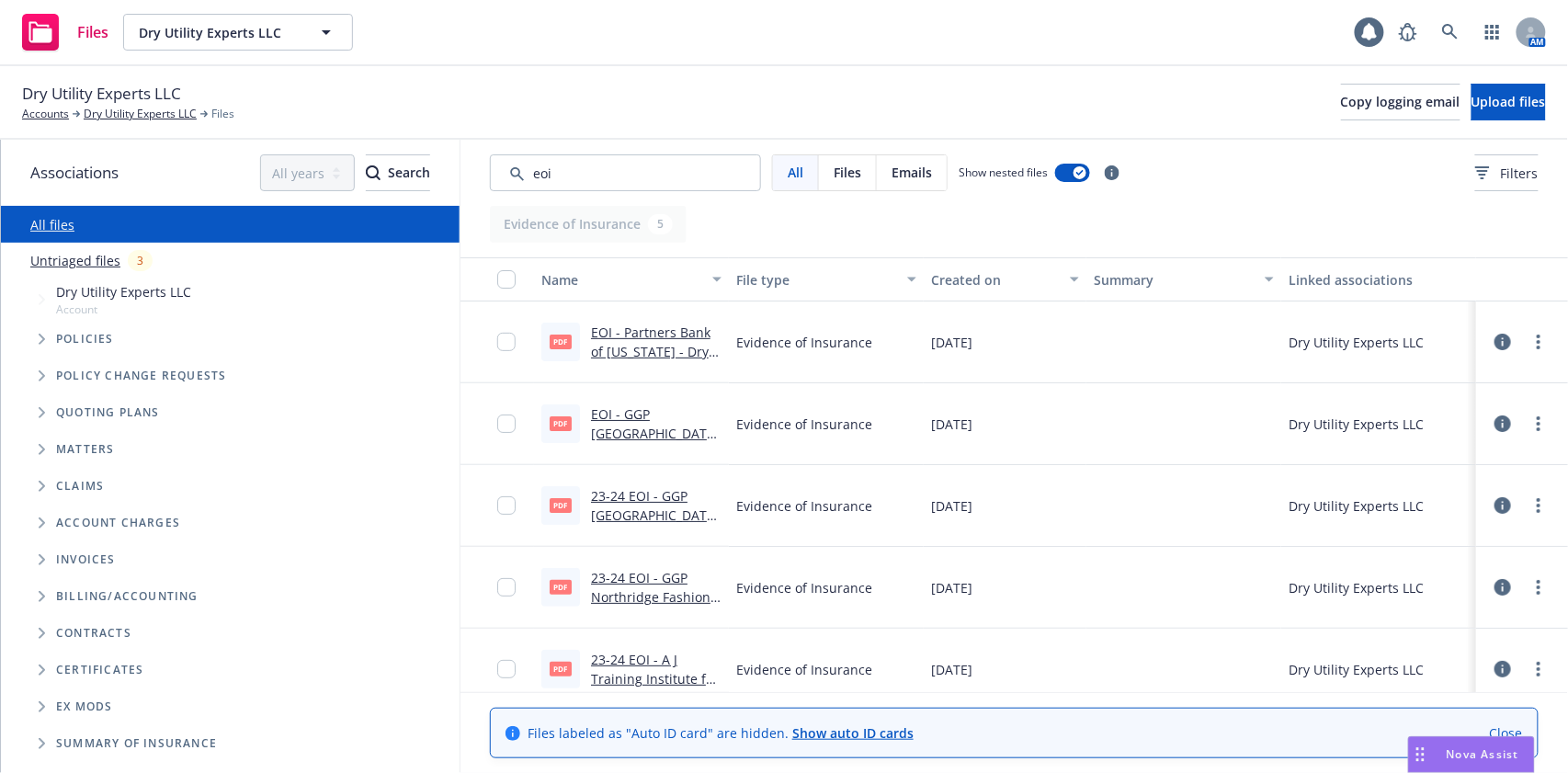
scroll to position [18, 0]
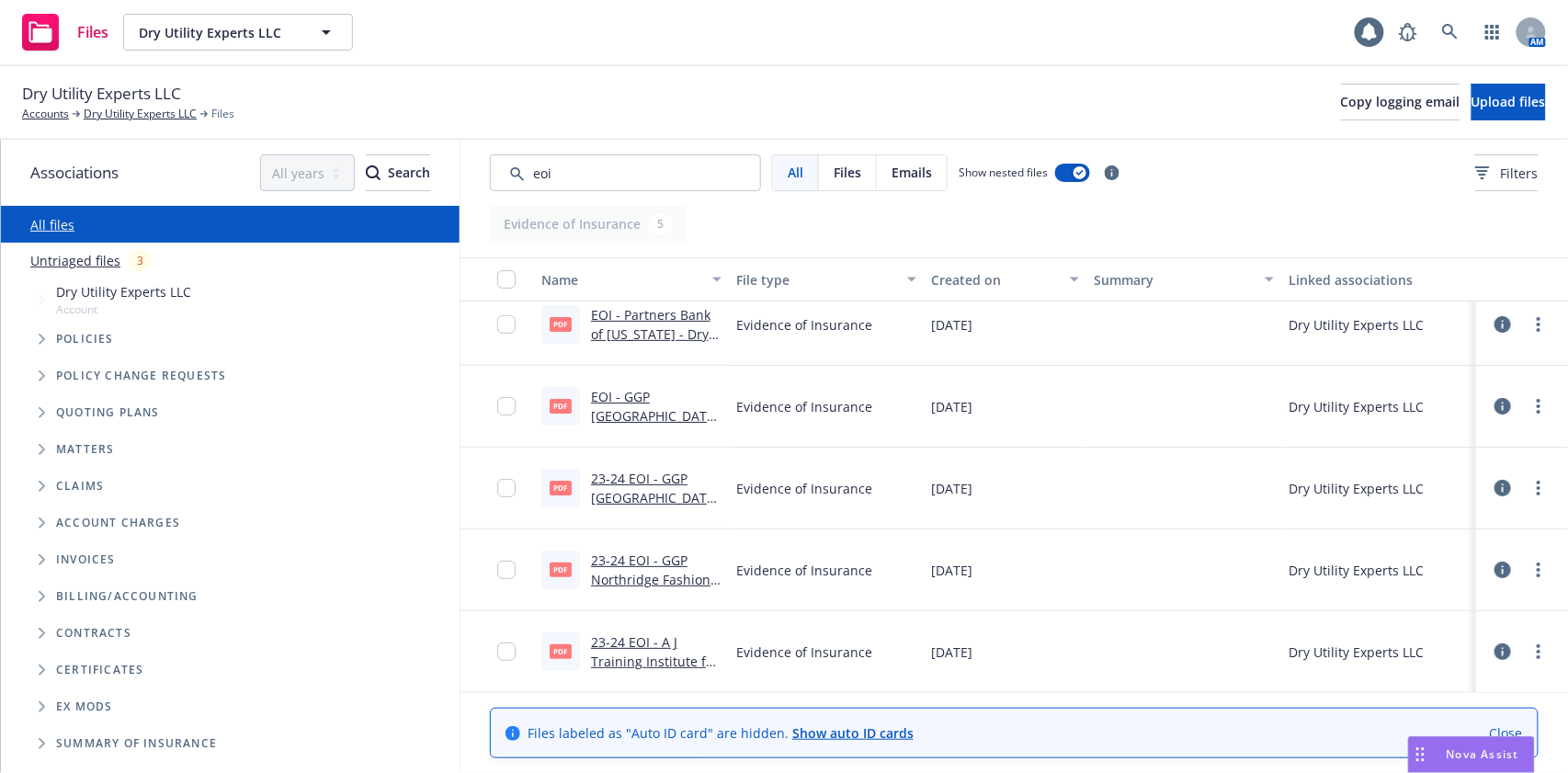
click at [658, 580] on link "23-24 EOI - GGP Northridge Fashion Center LP - Dry Utility Experts LLC.pdf" at bounding box center [650, 599] width 120 height 95
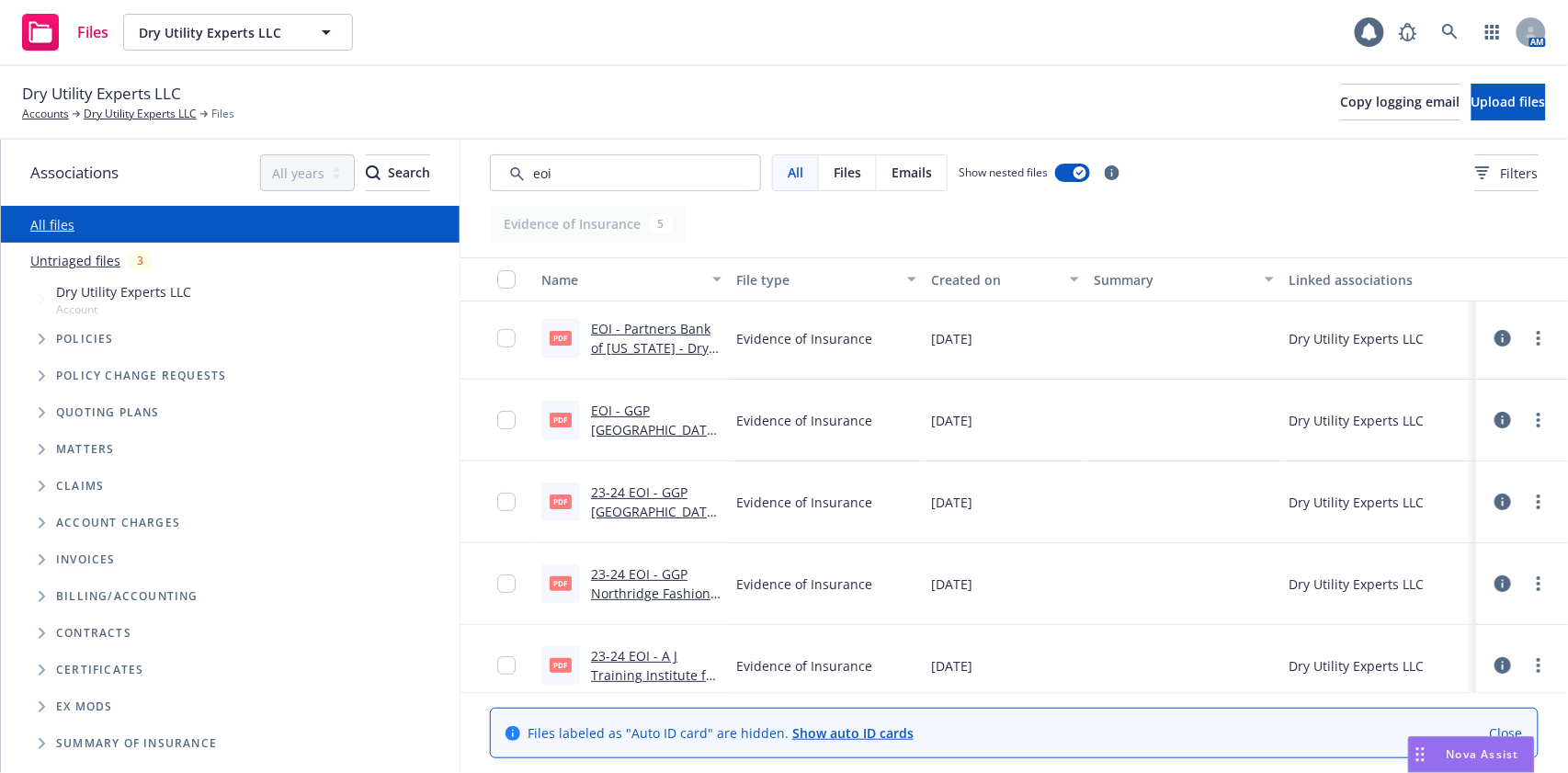
scroll to position [0, 0]
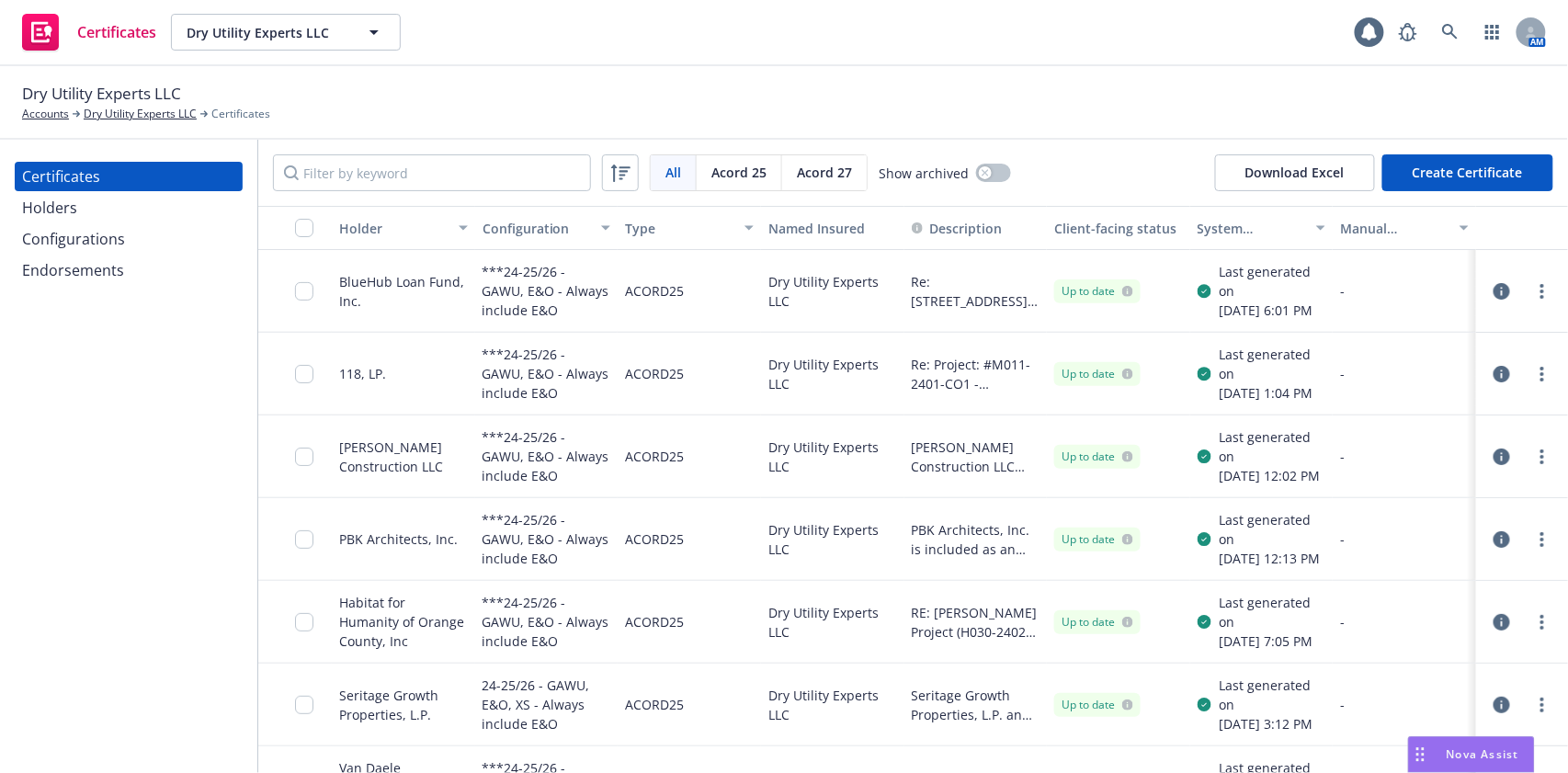
click at [112, 244] on div "Configurations" at bounding box center [73, 239] width 103 height 30
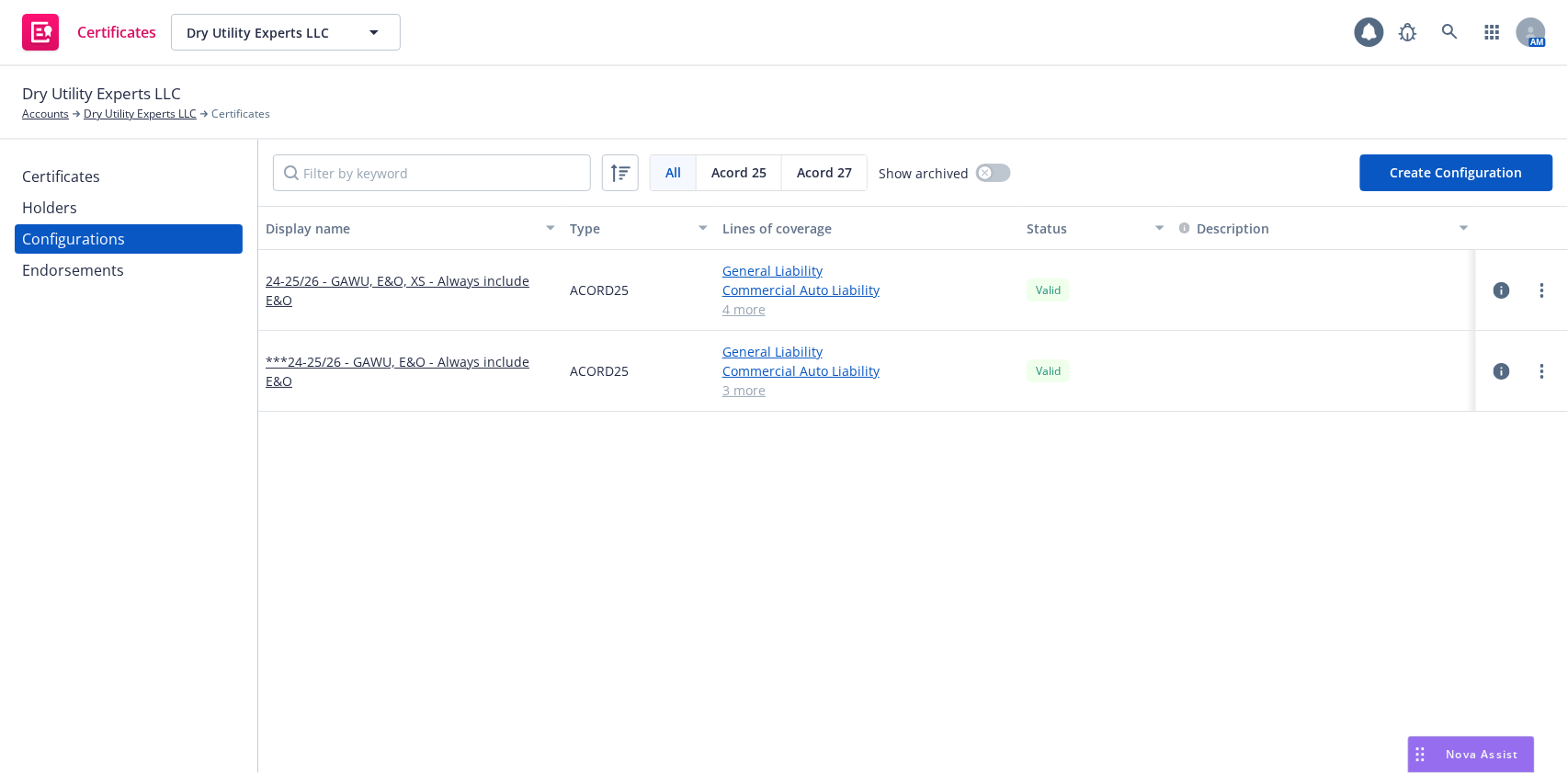
click at [814, 174] on span "Acord 27" at bounding box center [824, 173] width 55 height 20
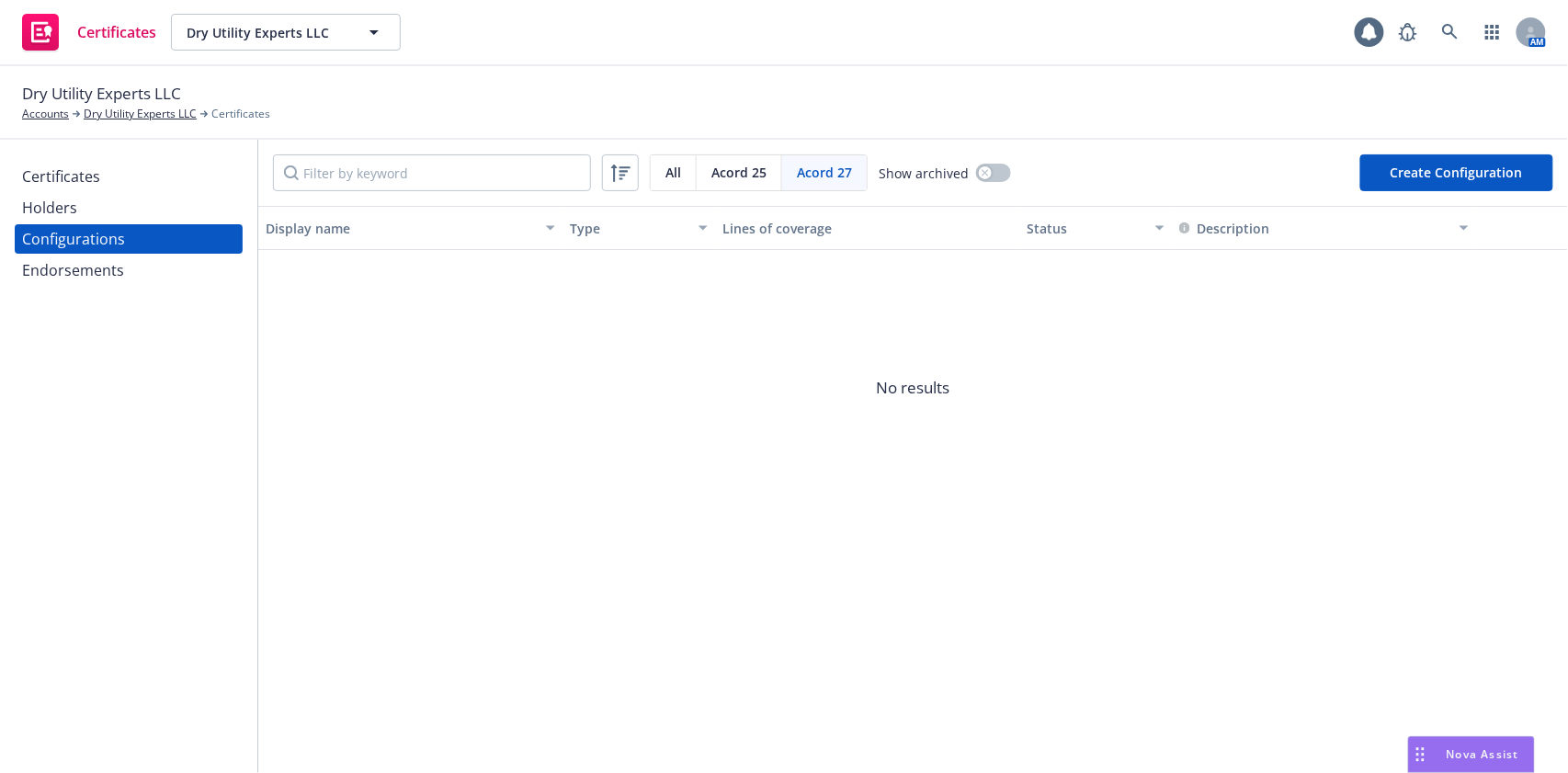
click at [1402, 173] on button "Create Configuration" at bounding box center [1455, 172] width 193 height 37
select select "ACORD27"
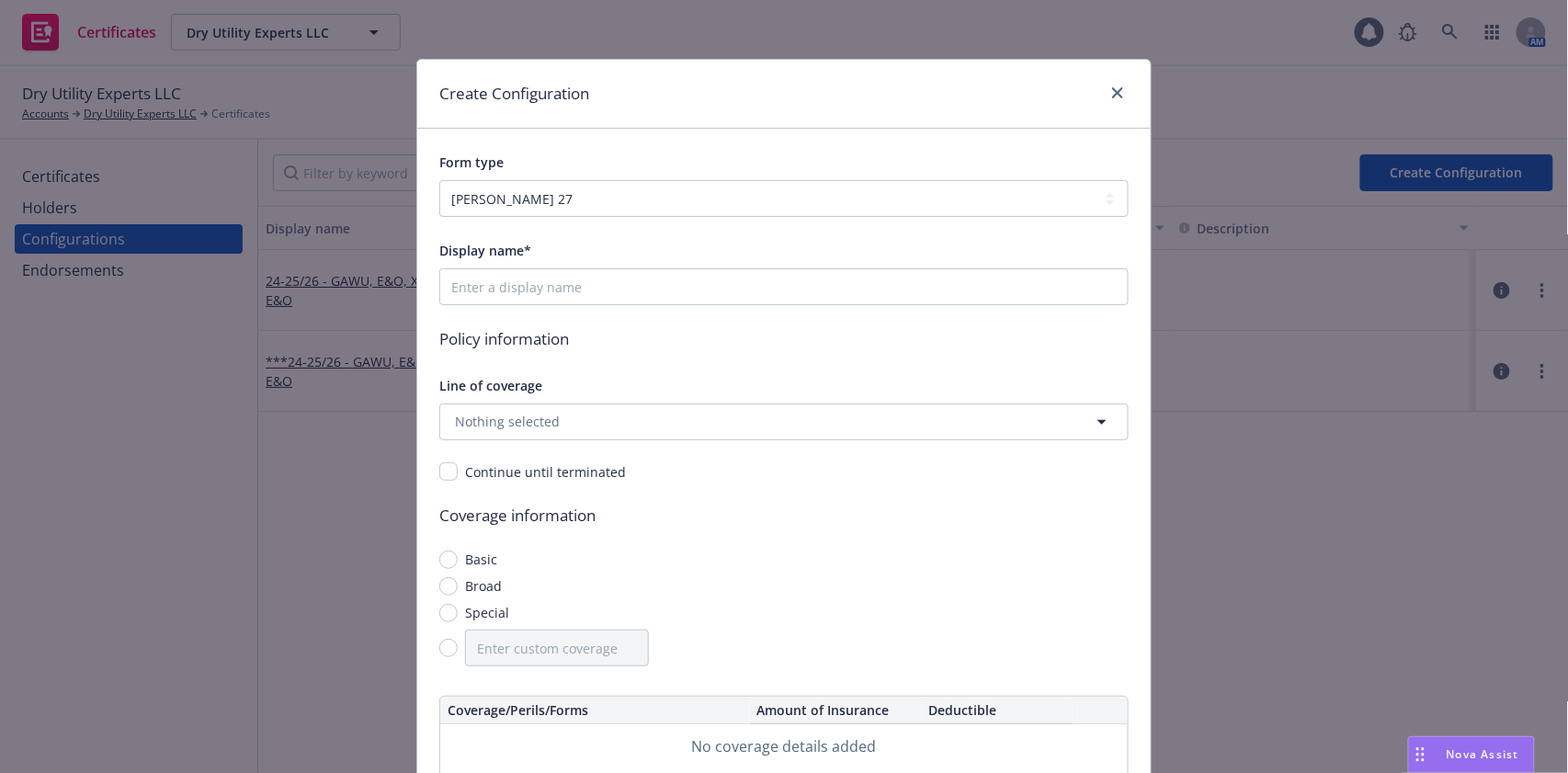
scroll to position [123, 0]
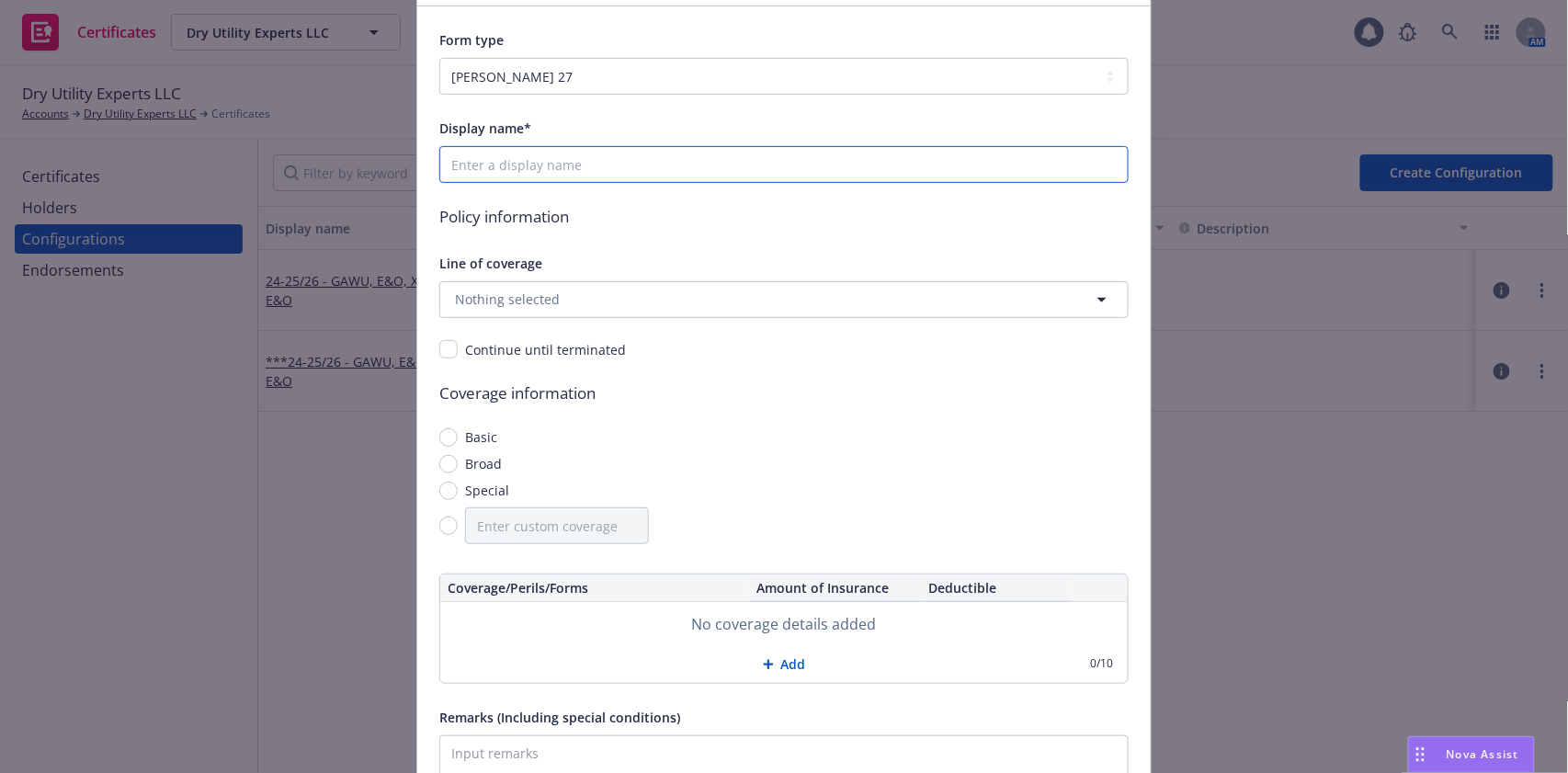
click at [562, 170] on input "Display name*" at bounding box center [784, 164] width 690 height 37
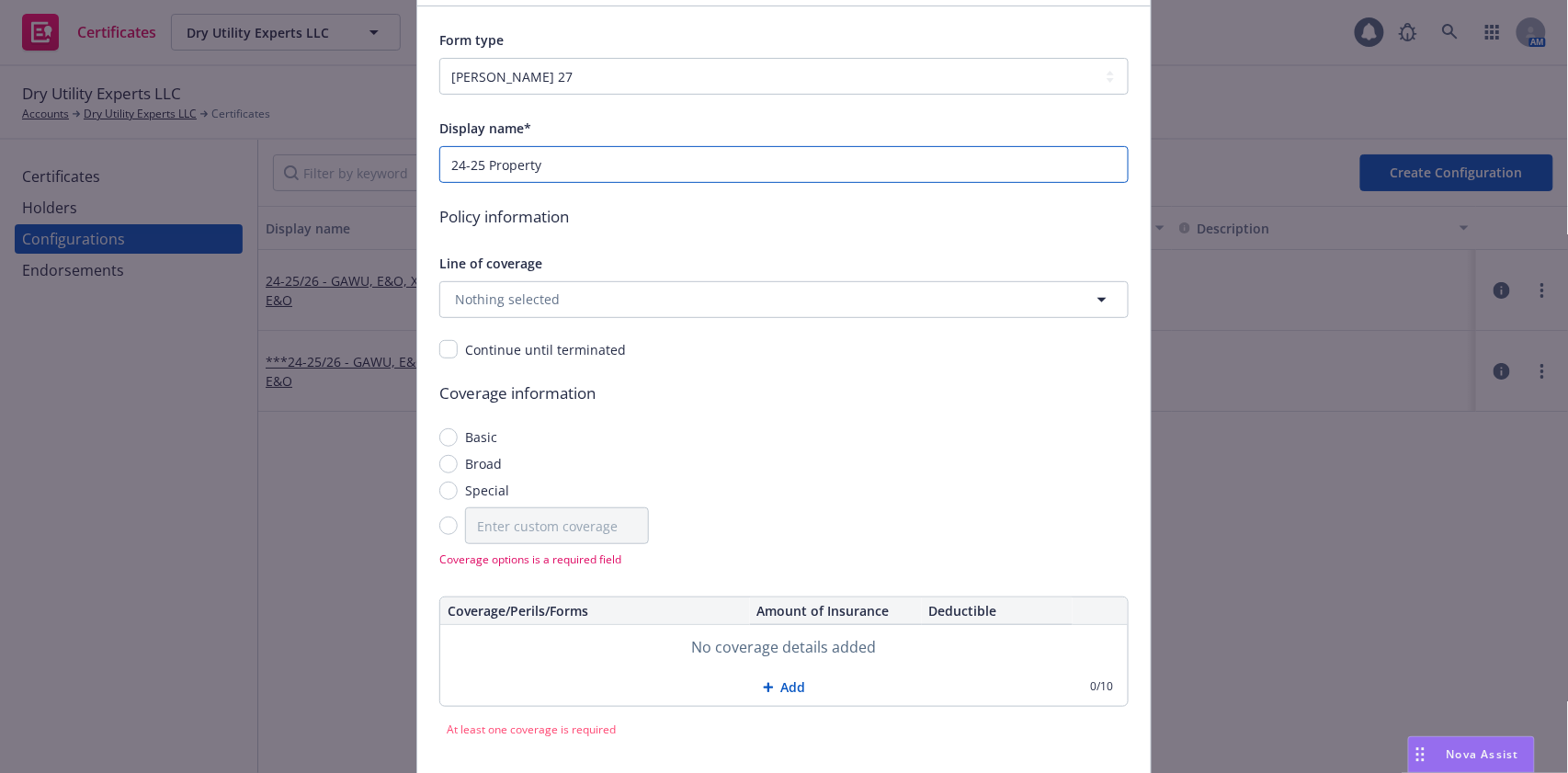
type input "24-25 Property"
click at [533, 297] on span "Nothing selected" at bounding box center [507, 300] width 105 height 20
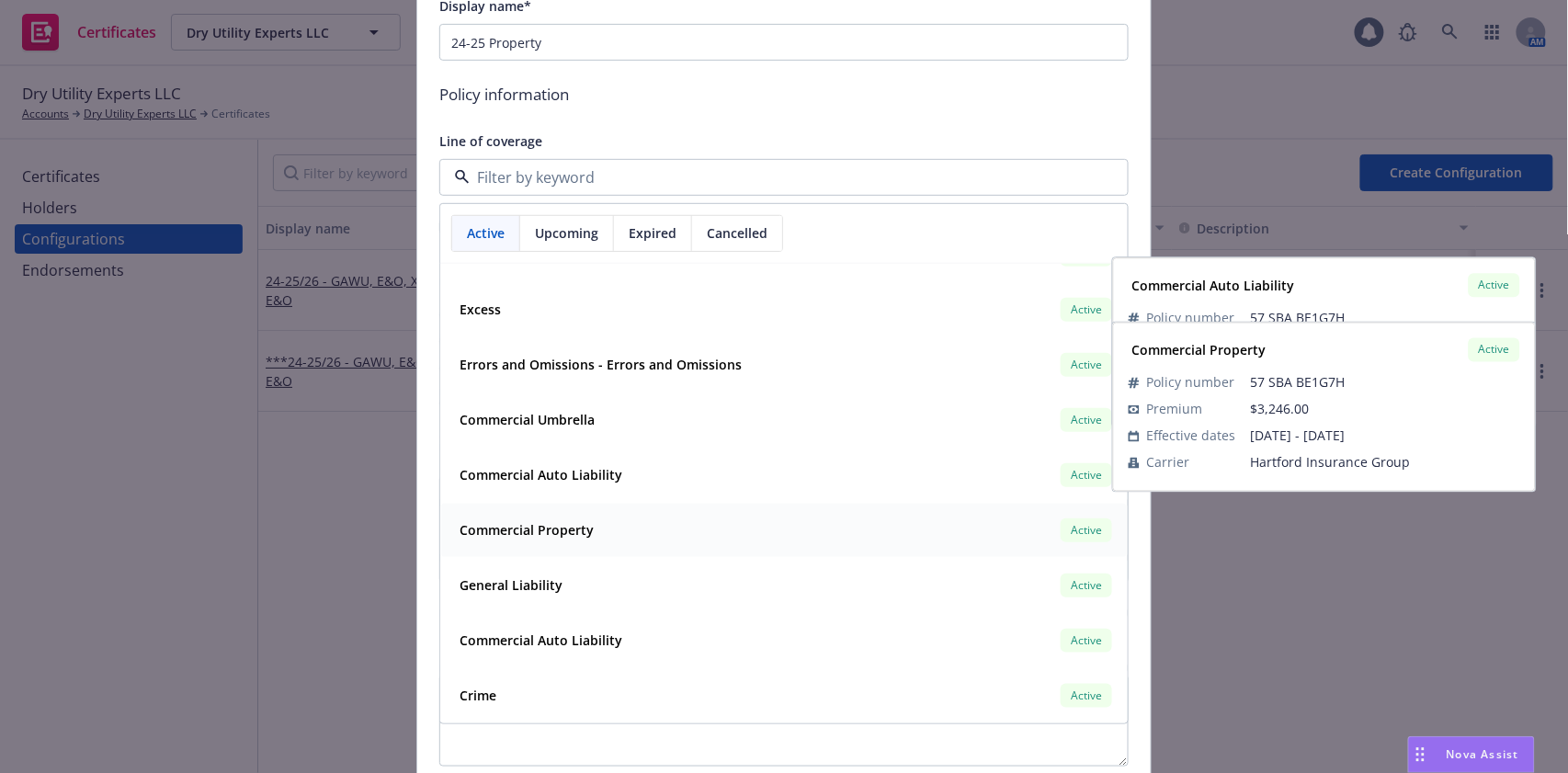
scroll to position [368, 0]
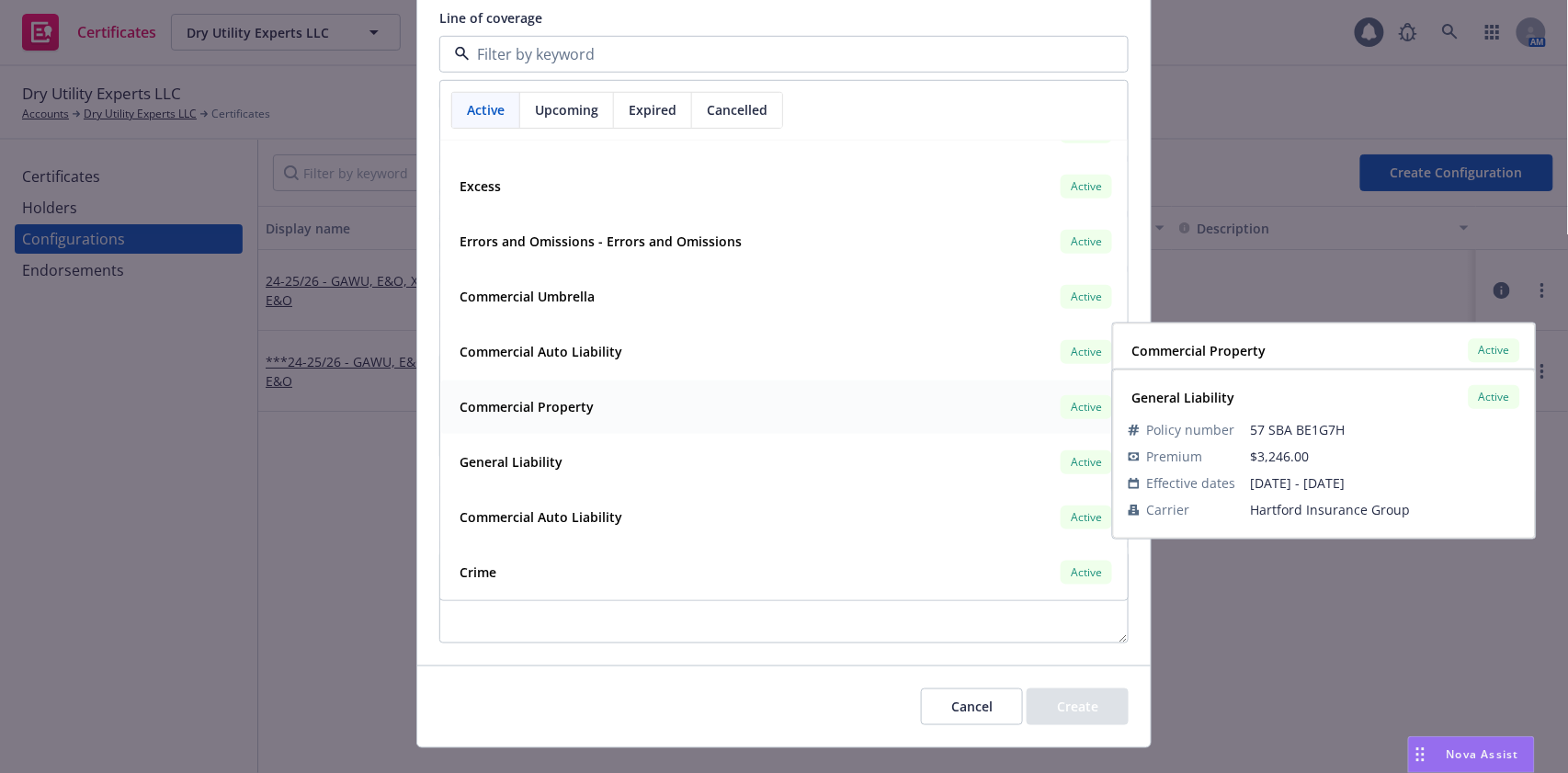
click at [672, 405] on div "Commercial Property Active" at bounding box center [784, 407] width 663 height 32
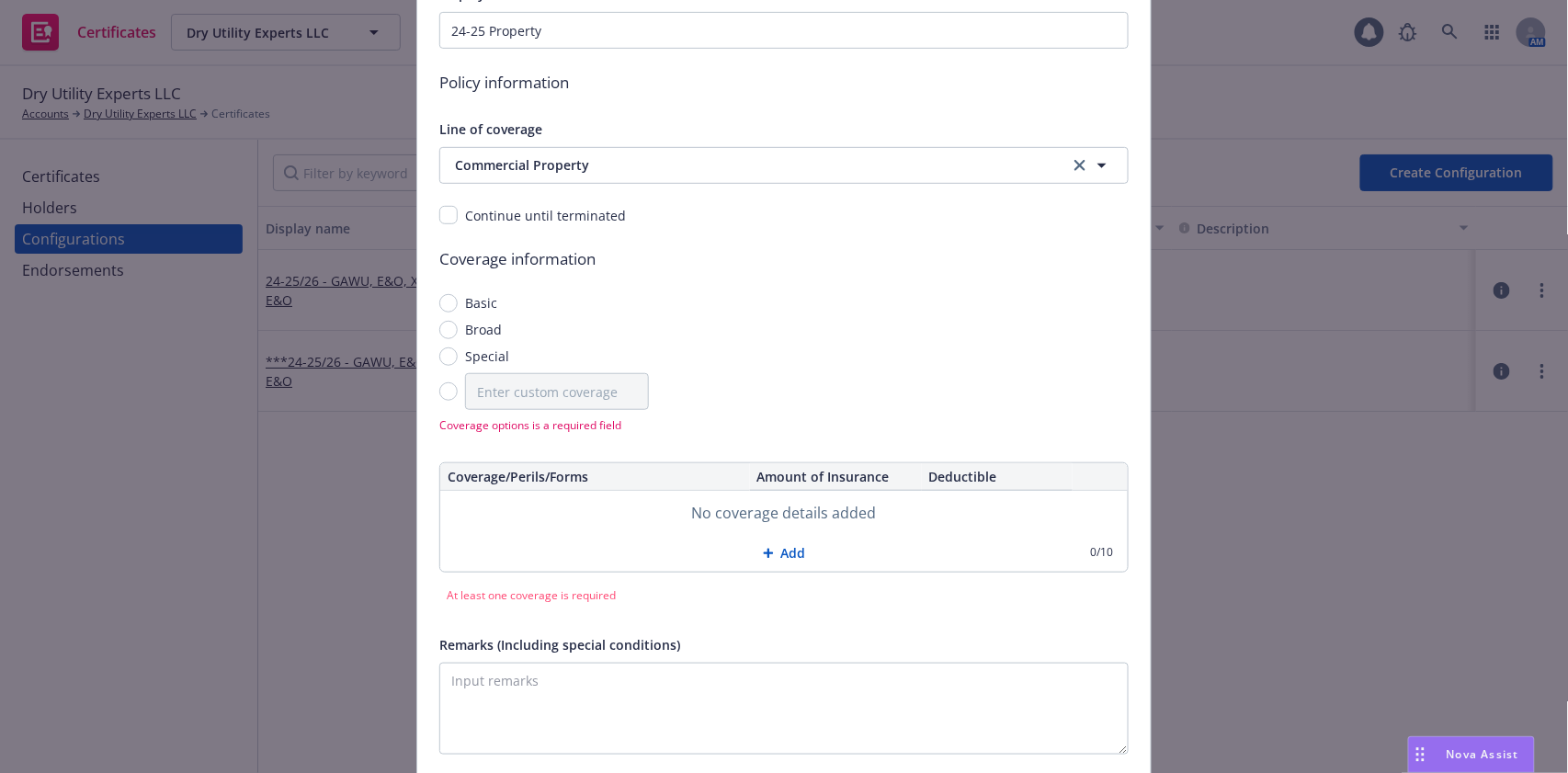
scroll to position [244, 0]
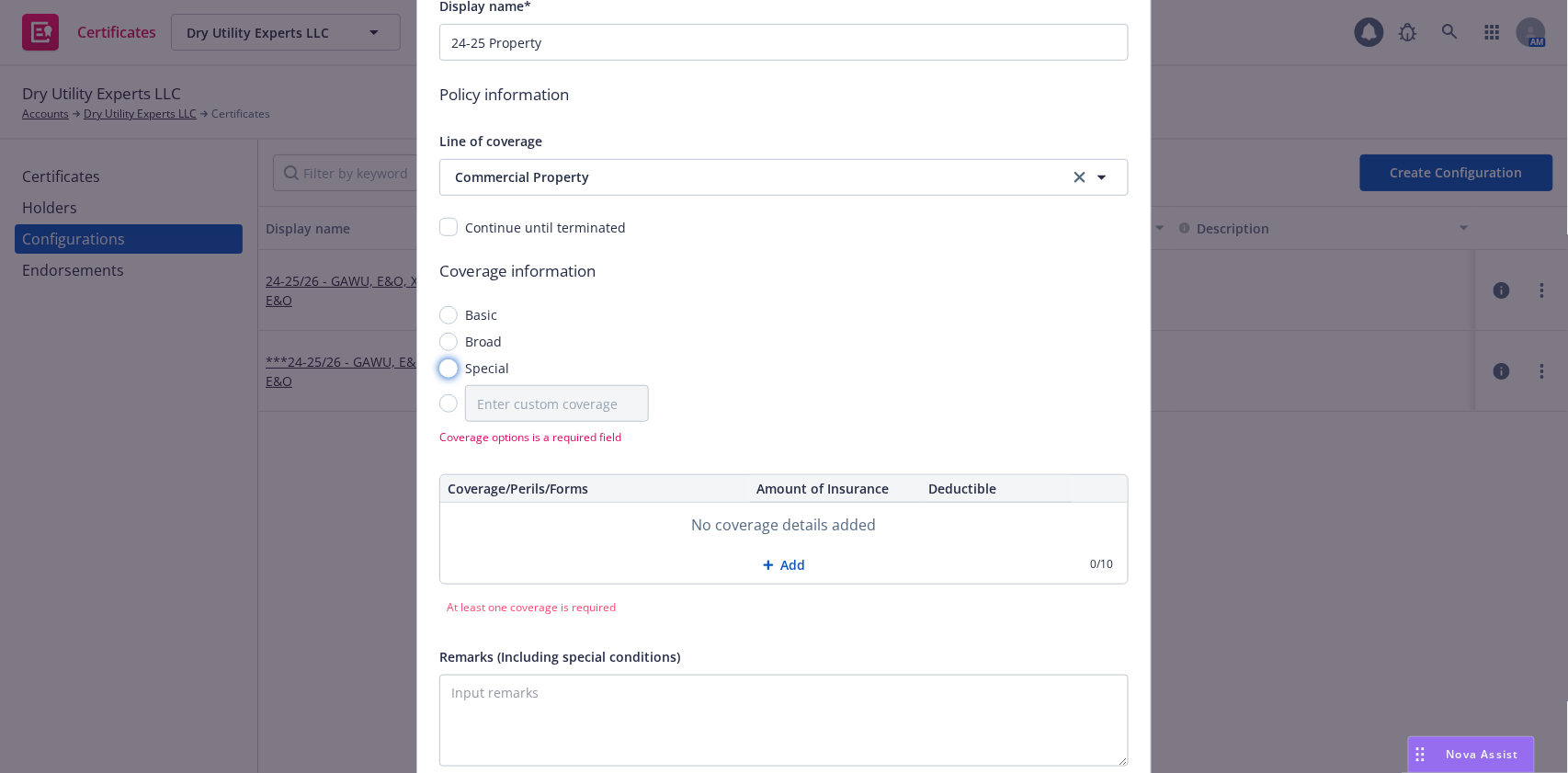
click at [440, 365] on input "Special" at bounding box center [449, 369] width 19 height 19
radio input "true"
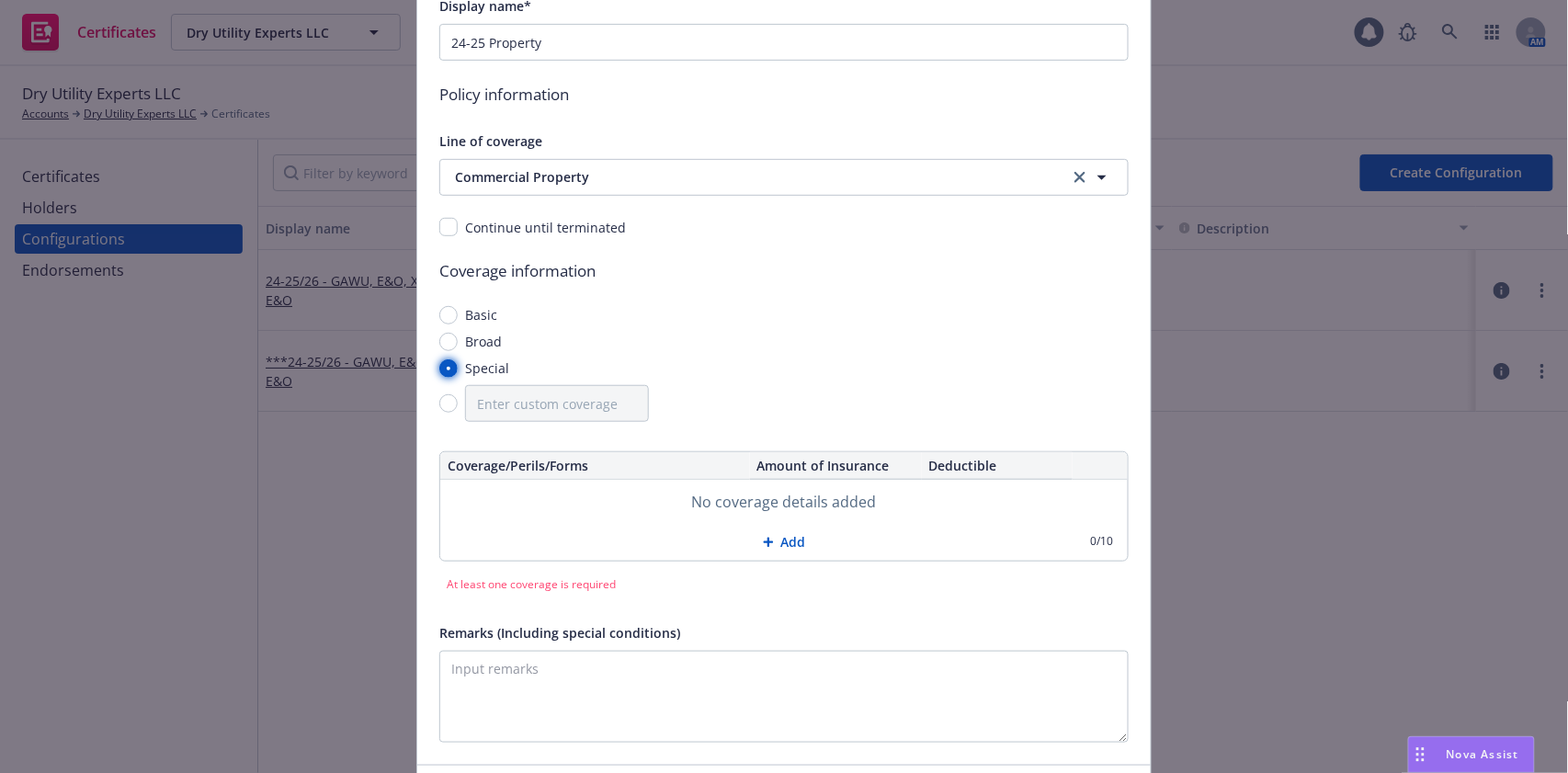
scroll to position [368, 0]
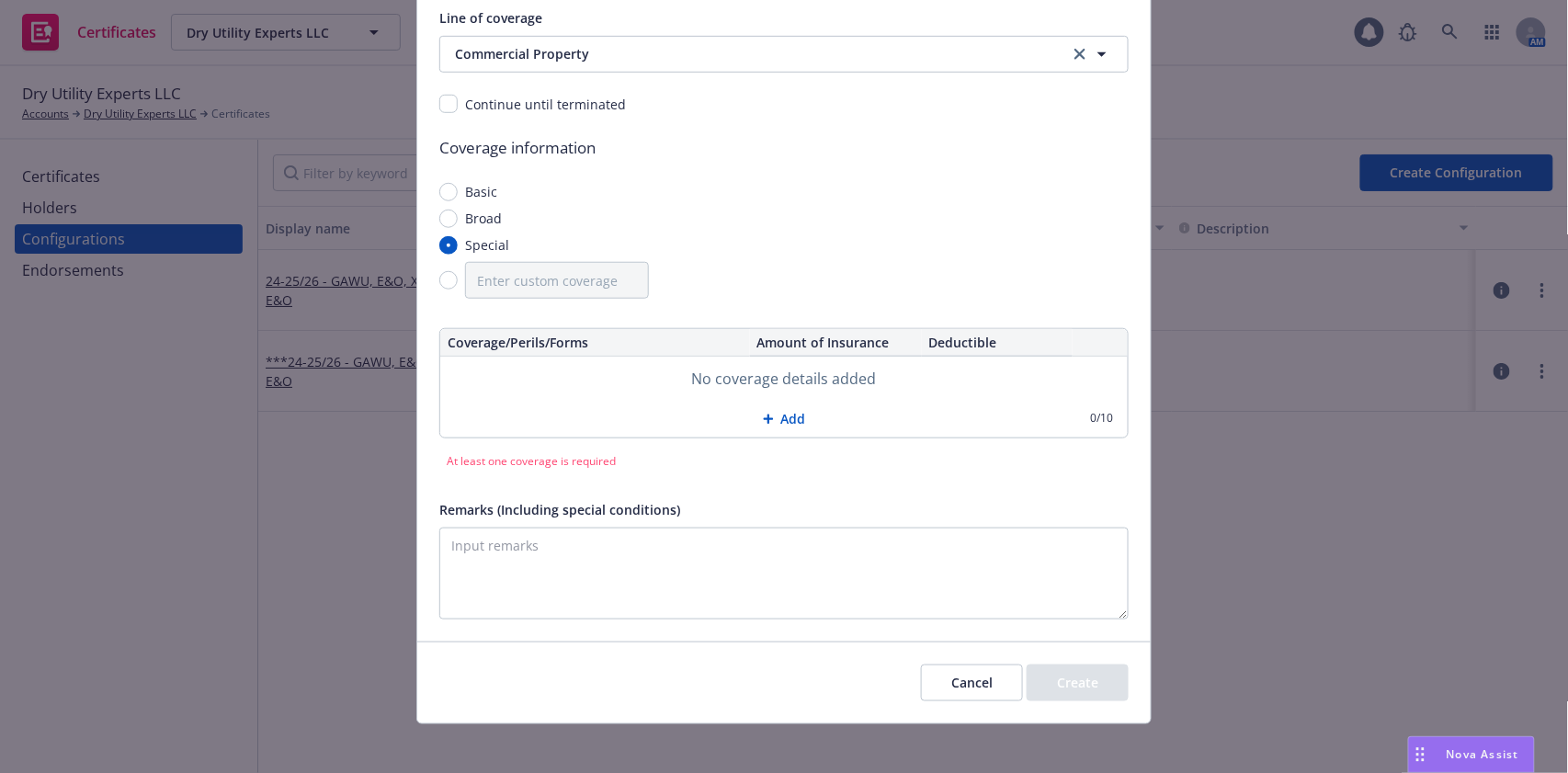
click at [768, 419] on div at bounding box center [772, 419] width 19 height 11
click at [547, 375] on input "text" at bounding box center [595, 380] width 295 height 32
paste input "Business Personal Property - Replacement Cost"
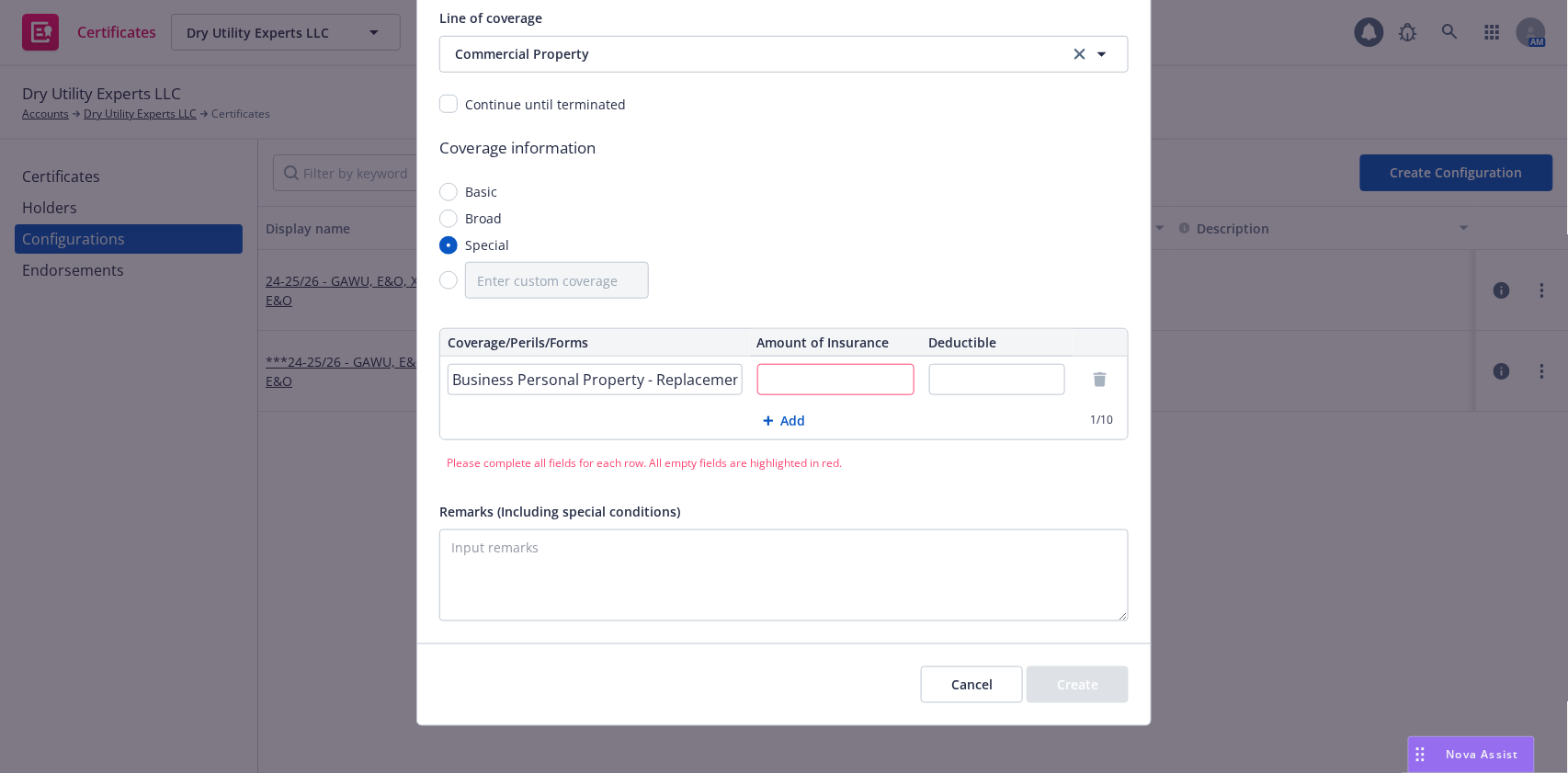
scroll to position [0, 38]
type input "Business Personal Property - Replacement Cost"
click at [787, 379] on input "text" at bounding box center [835, 380] width 157 height 32
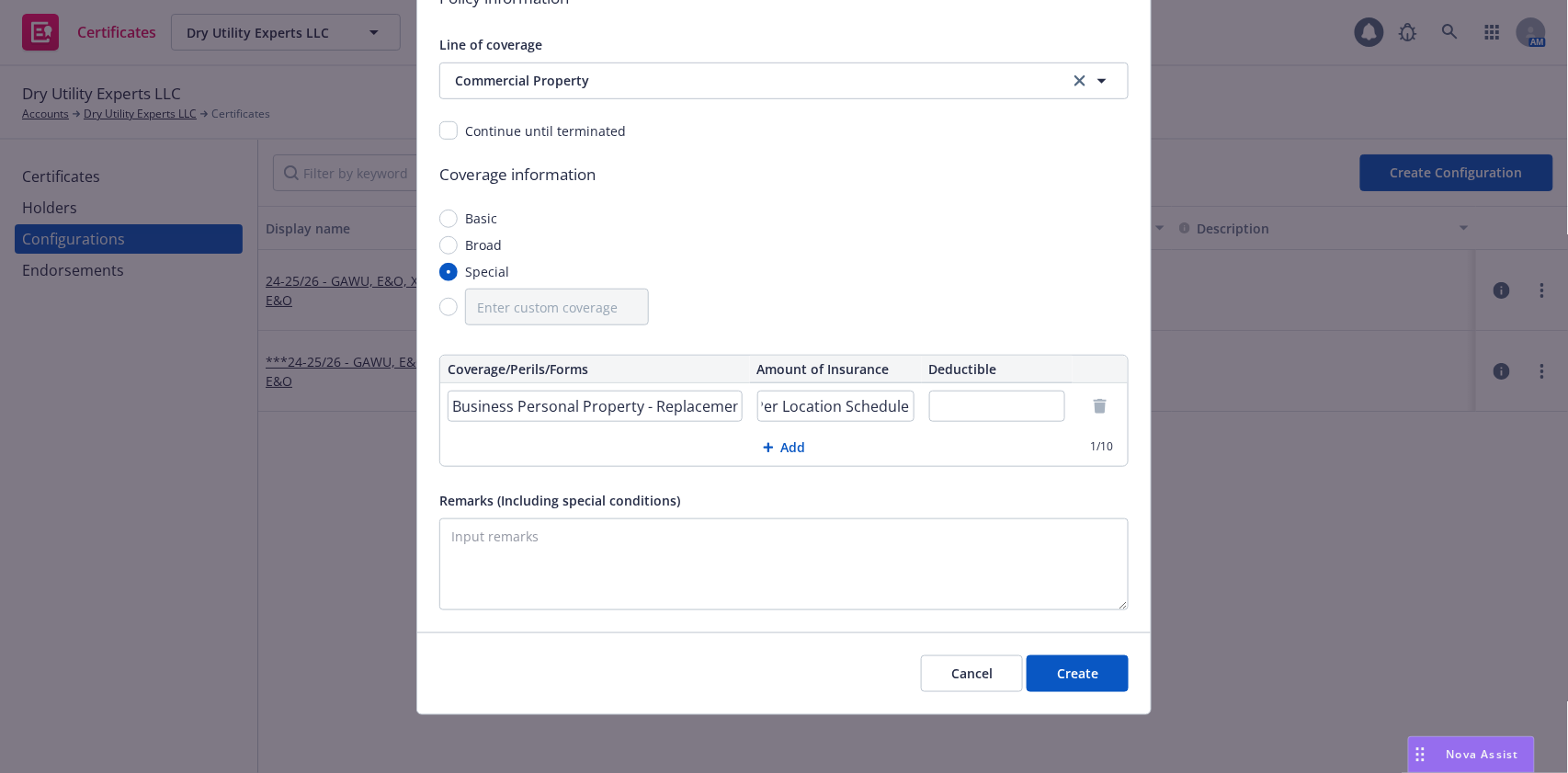
scroll to position [0, 3]
type input "Per Location Schedule"
click at [983, 393] on input "text" at bounding box center [997, 406] width 137 height 32
type input "$1,000"
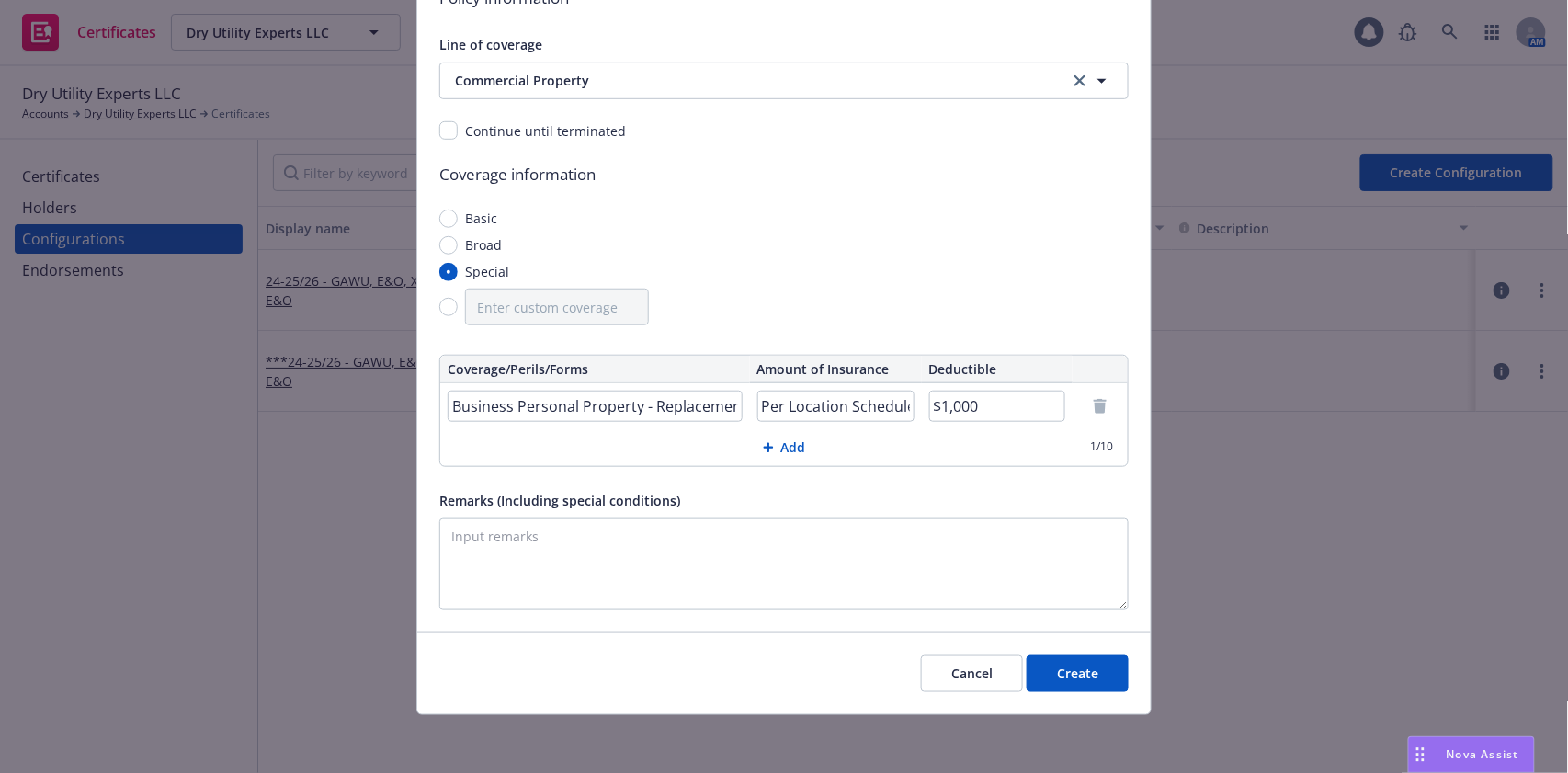
click at [781, 454] on button "Add" at bounding box center [784, 447] width 688 height 37
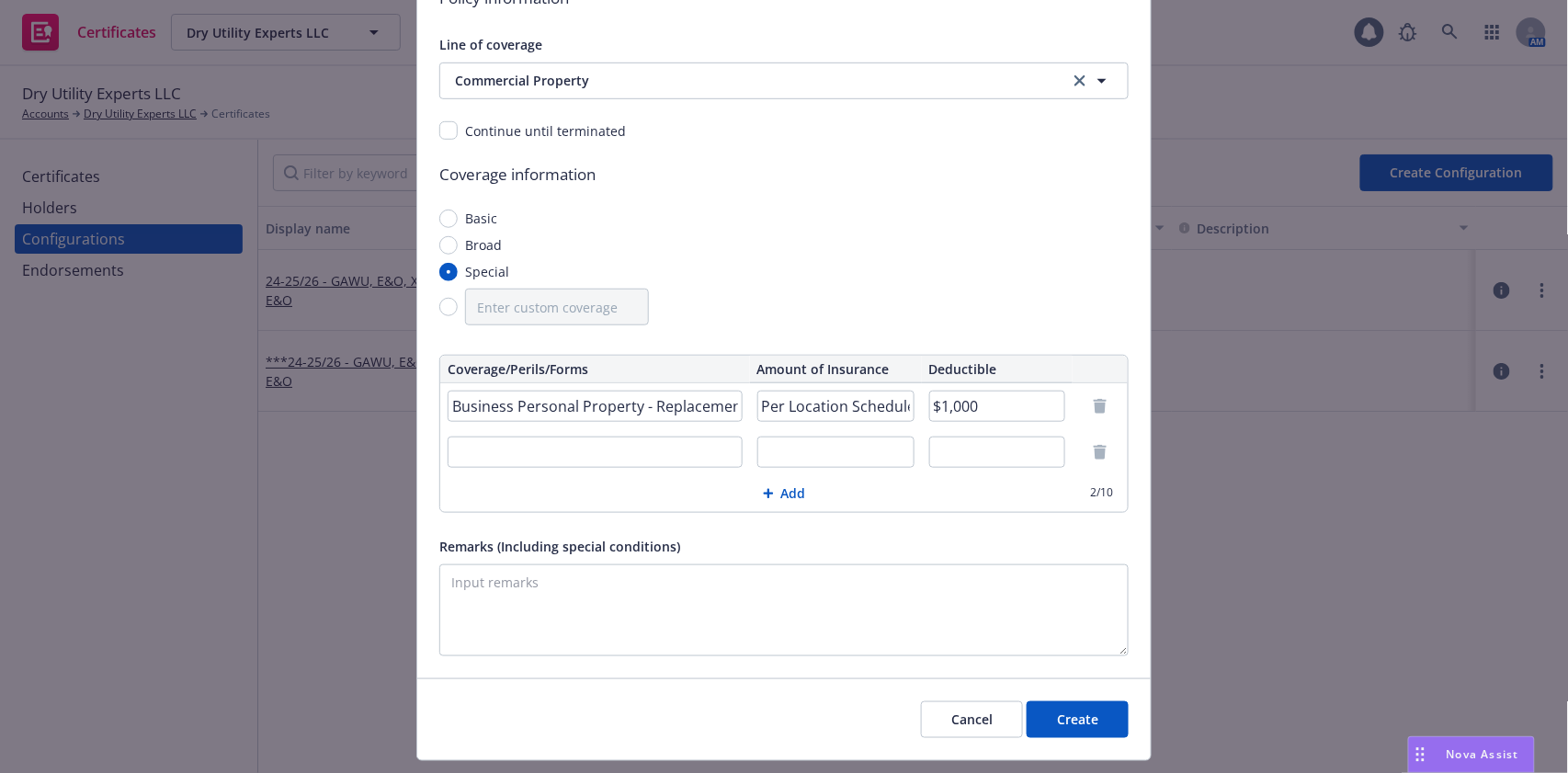
click at [654, 445] on input "text" at bounding box center [595, 453] width 295 height 32
paste input "Business Income and Extra Expense"
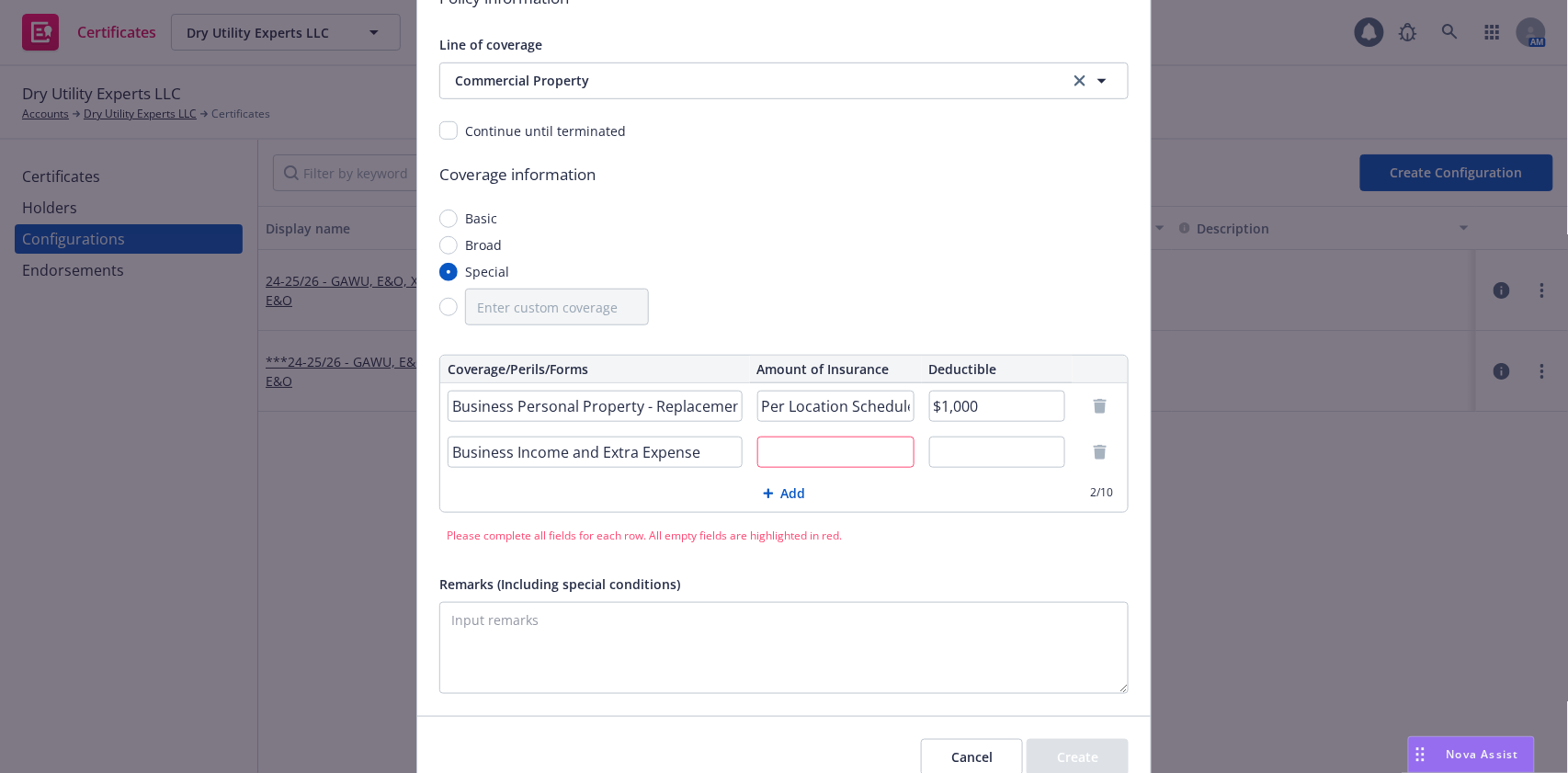
type input "Business Income and Extra Expense"
click at [853, 451] on input "text" at bounding box center [835, 453] width 157 height 32
paste input "ALS 12 Months"
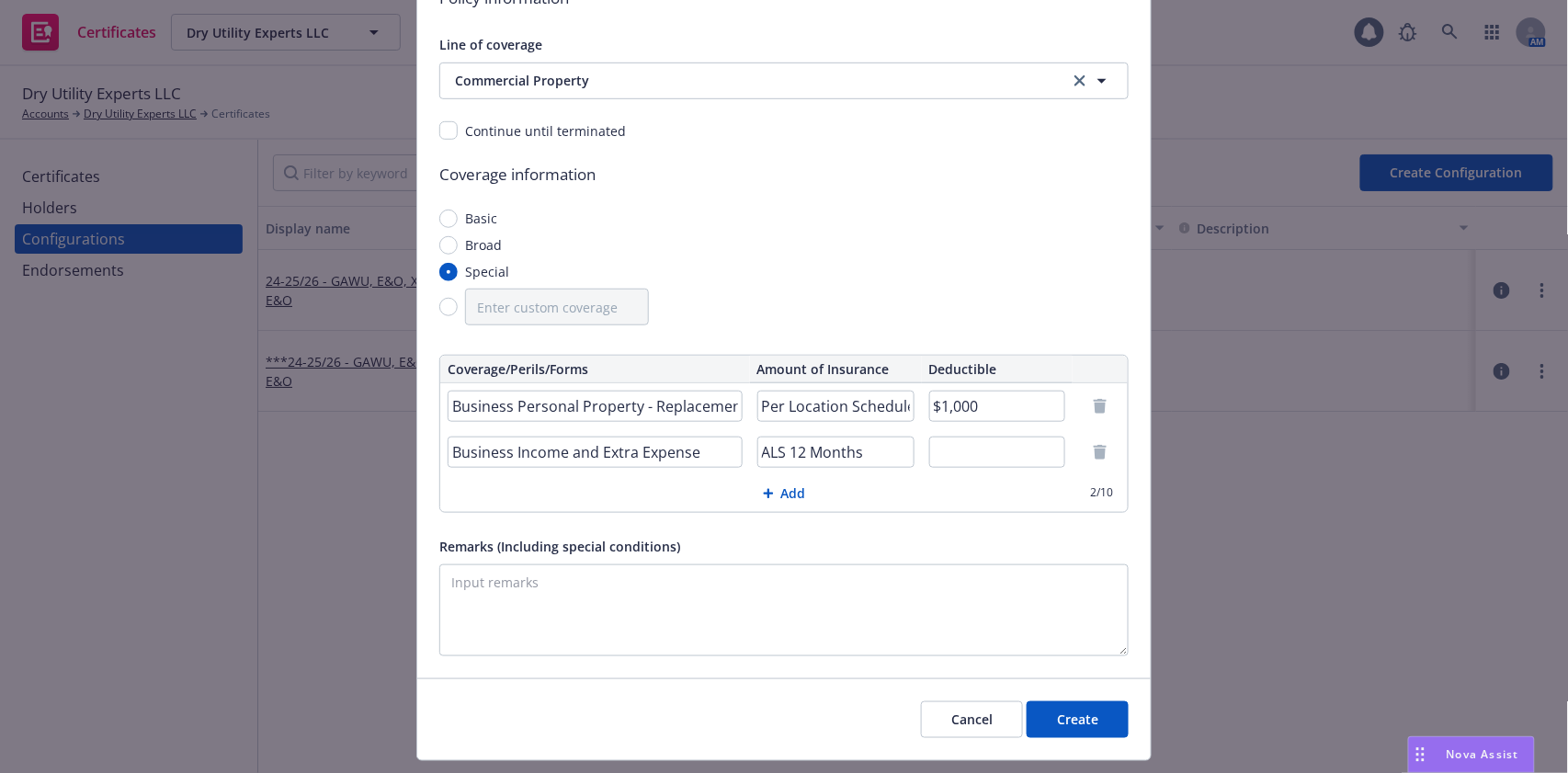
type input "ALS 12 Months"
click at [1077, 727] on button "Create" at bounding box center [1077, 720] width 102 height 37
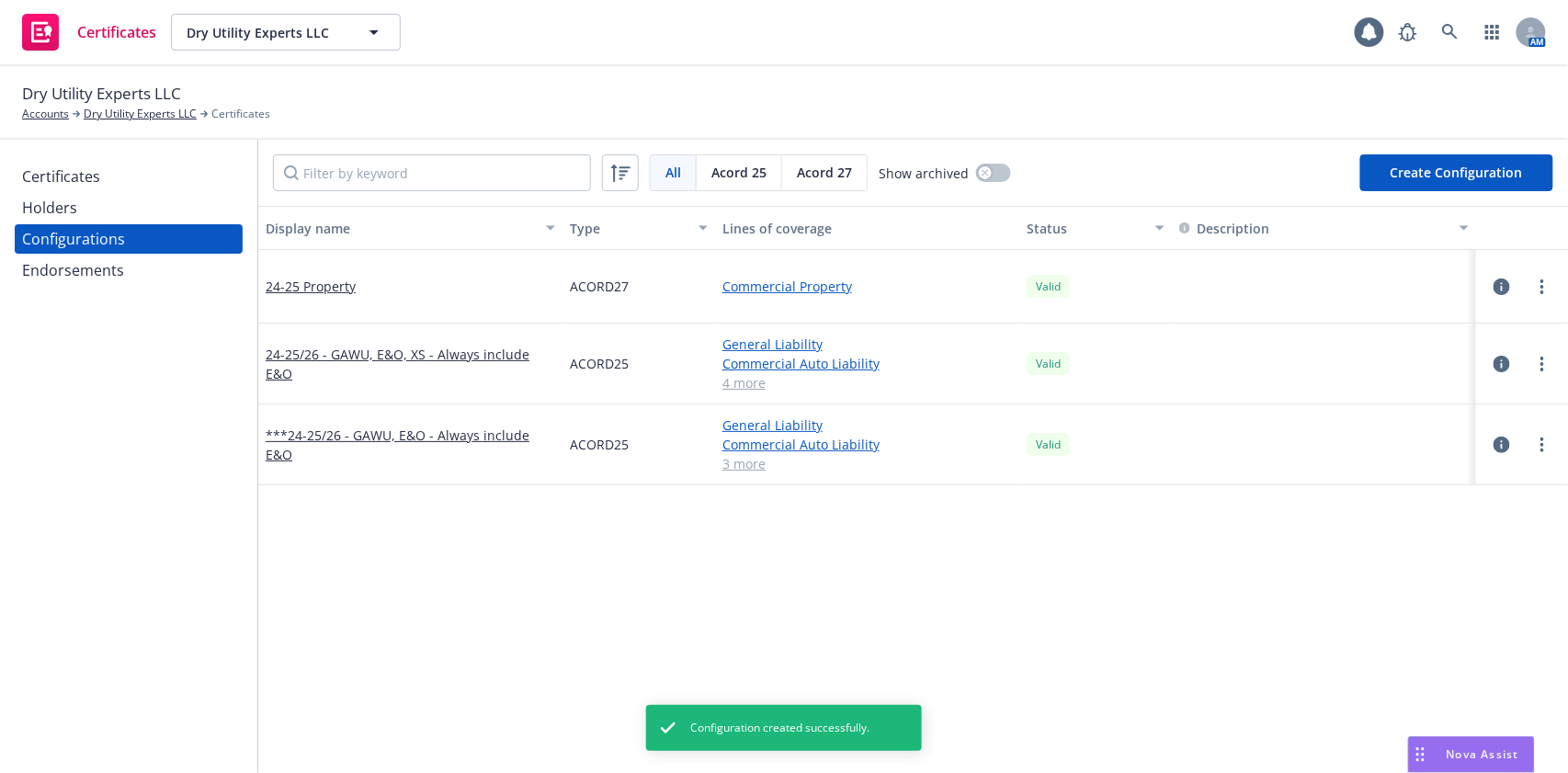
click at [116, 214] on div "Holders" at bounding box center [128, 208] width 213 height 30
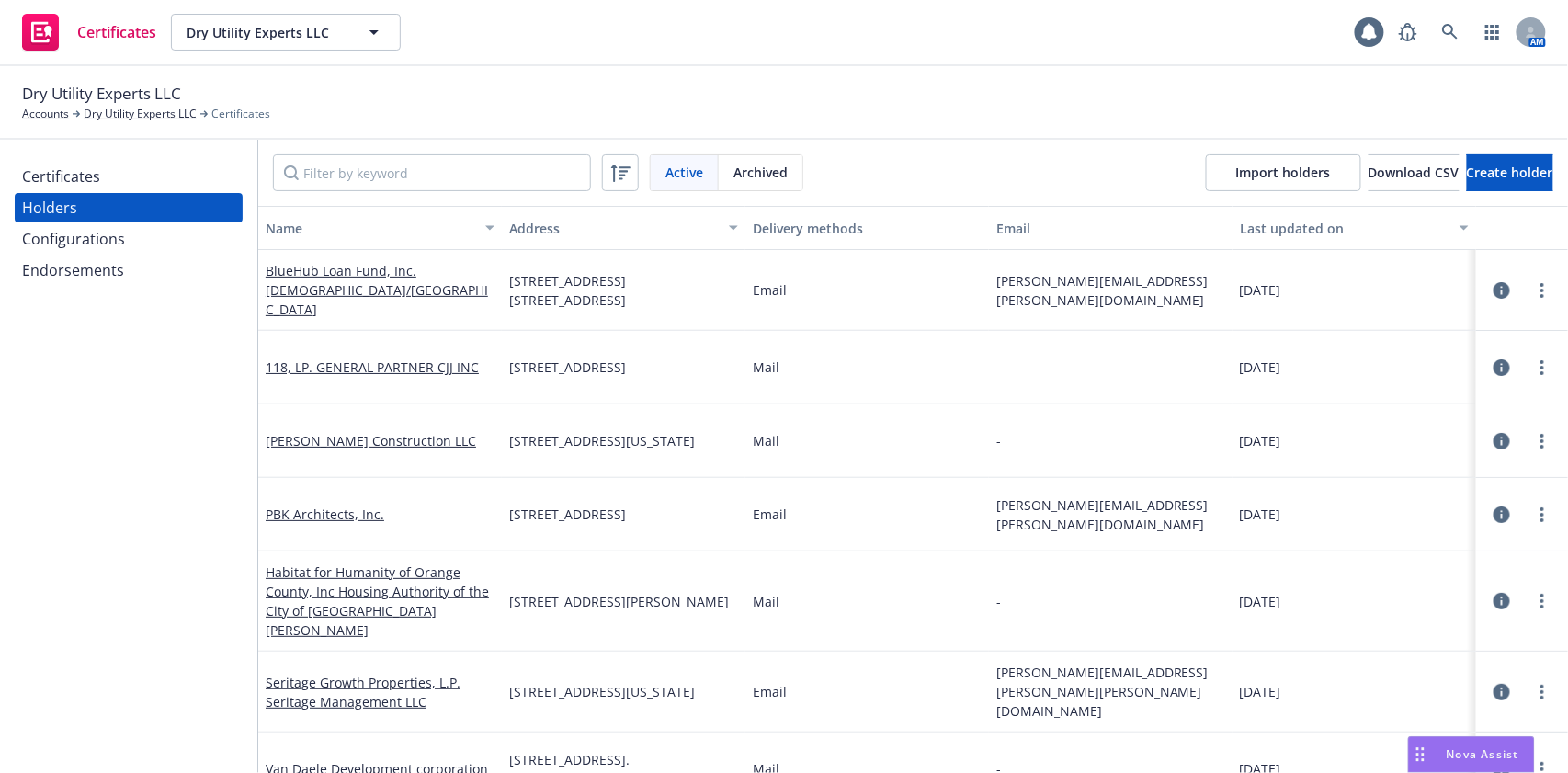
click at [158, 188] on div "Certificates" at bounding box center [128, 177] width 213 height 30
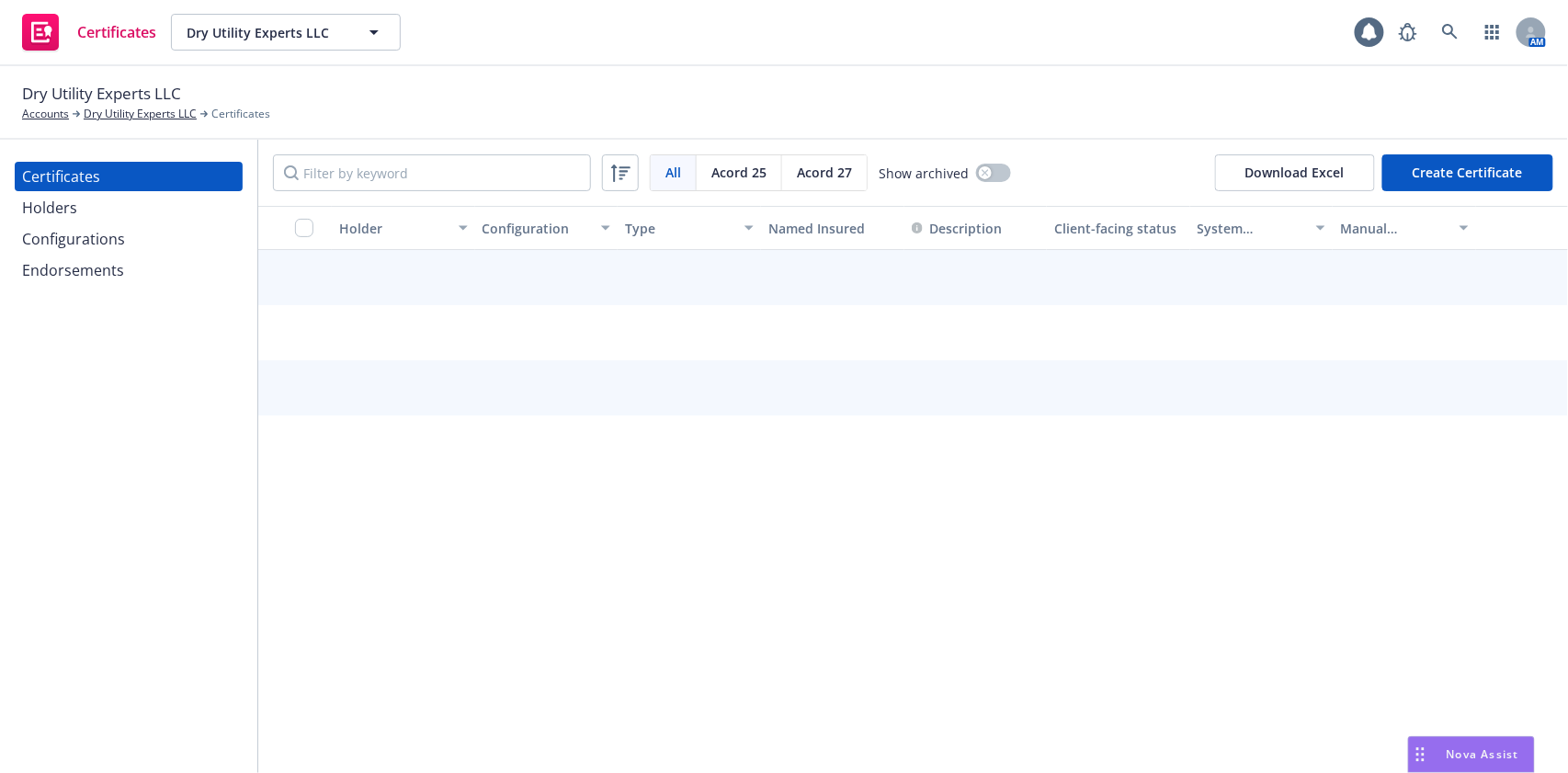
click at [813, 169] on span "Acord 27" at bounding box center [824, 173] width 55 height 20
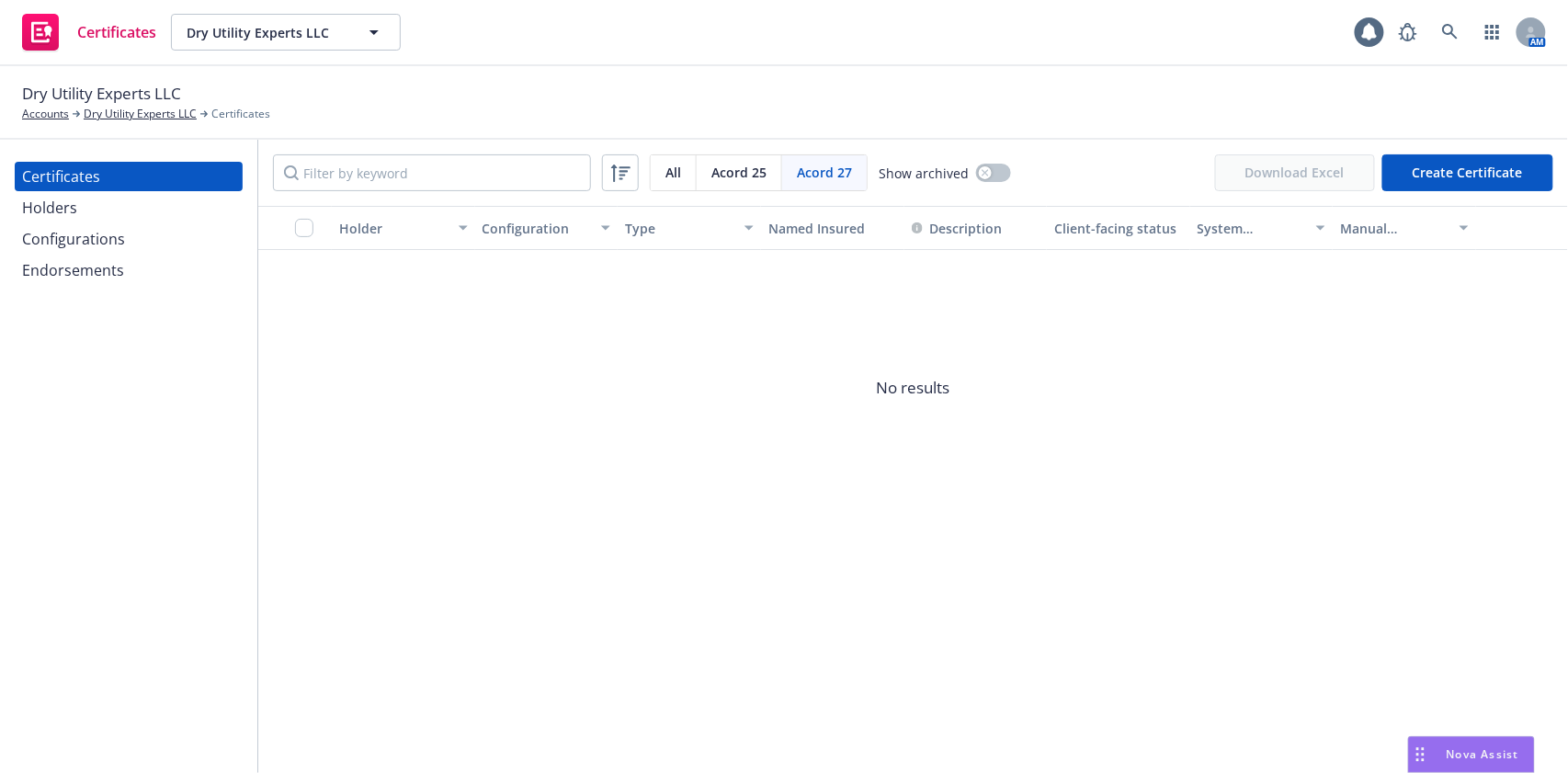
click at [1444, 171] on button "Create Certificate" at bounding box center [1467, 172] width 171 height 37
select select "ACORD27"
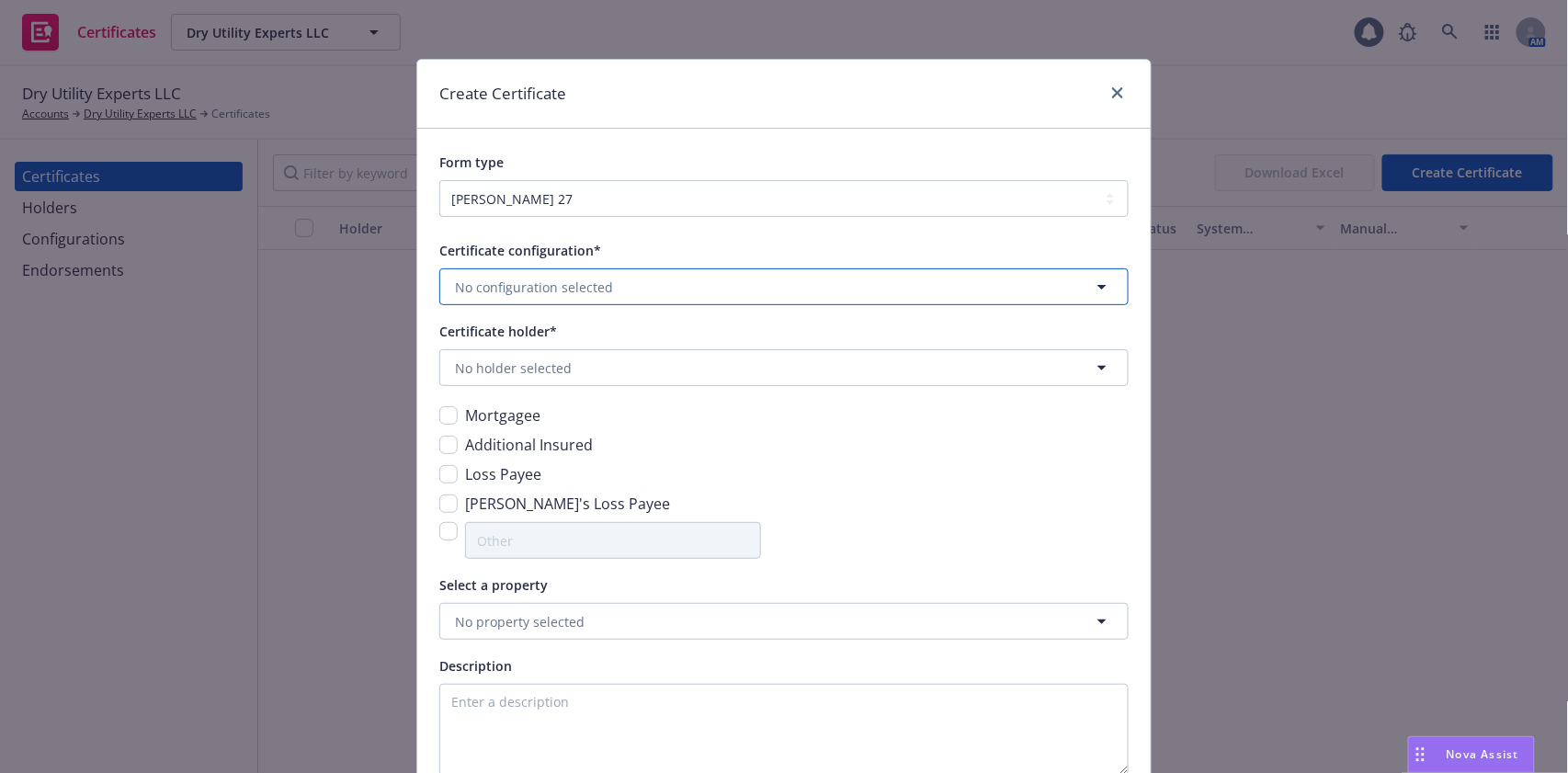
click at [602, 301] on button "No configuration selected" at bounding box center [784, 287] width 690 height 37
paste input "Partners Bank of California"
type input "Partners Bank of California"
click at [695, 253] on div "Certificate configuration*" at bounding box center [784, 250] width 690 height 22
click at [636, 290] on button "No configuration selected" at bounding box center [784, 287] width 690 height 37
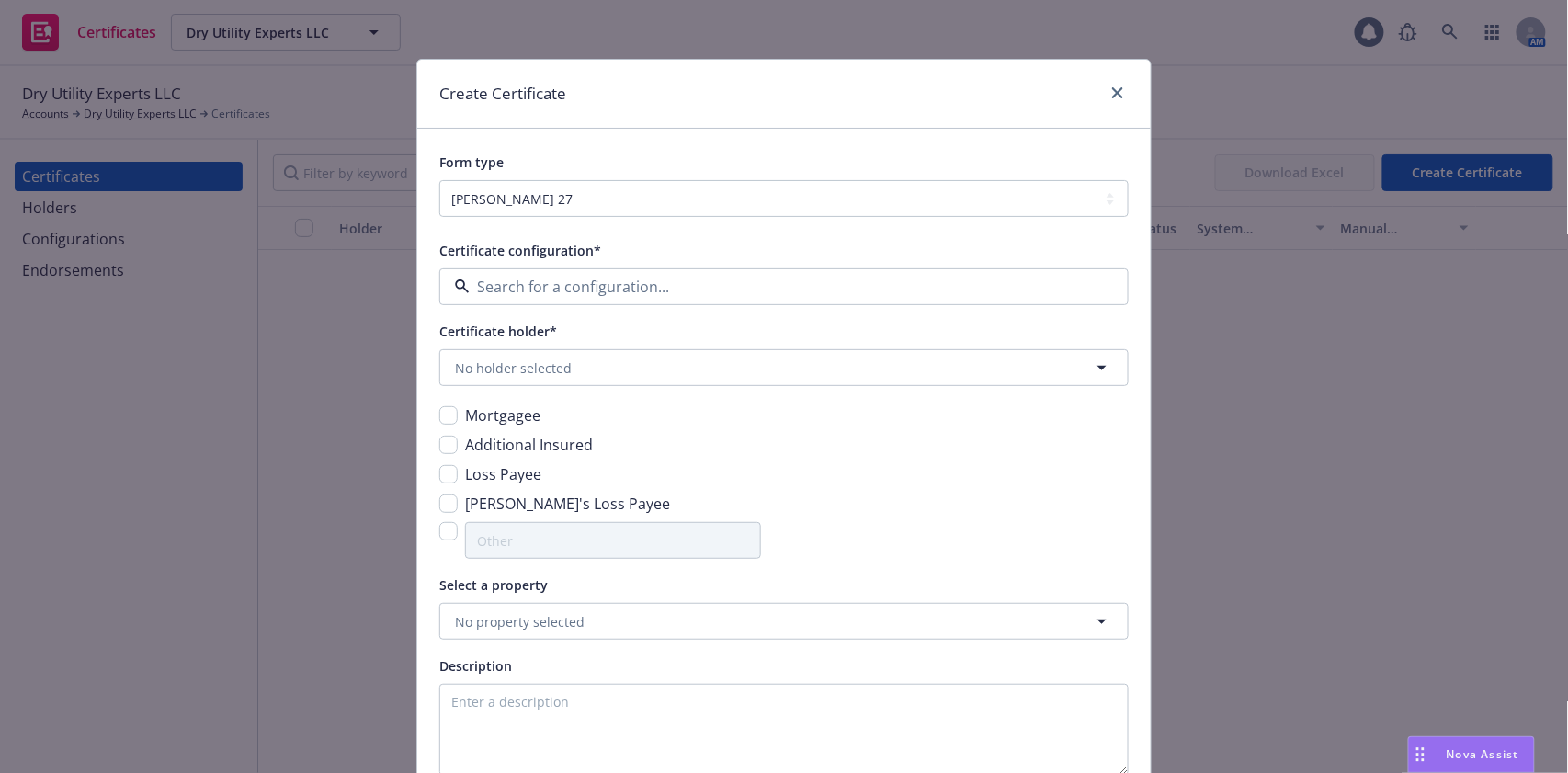
click at [584, 348] on div "24-25 Property Valid" at bounding box center [784, 341] width 663 height 32
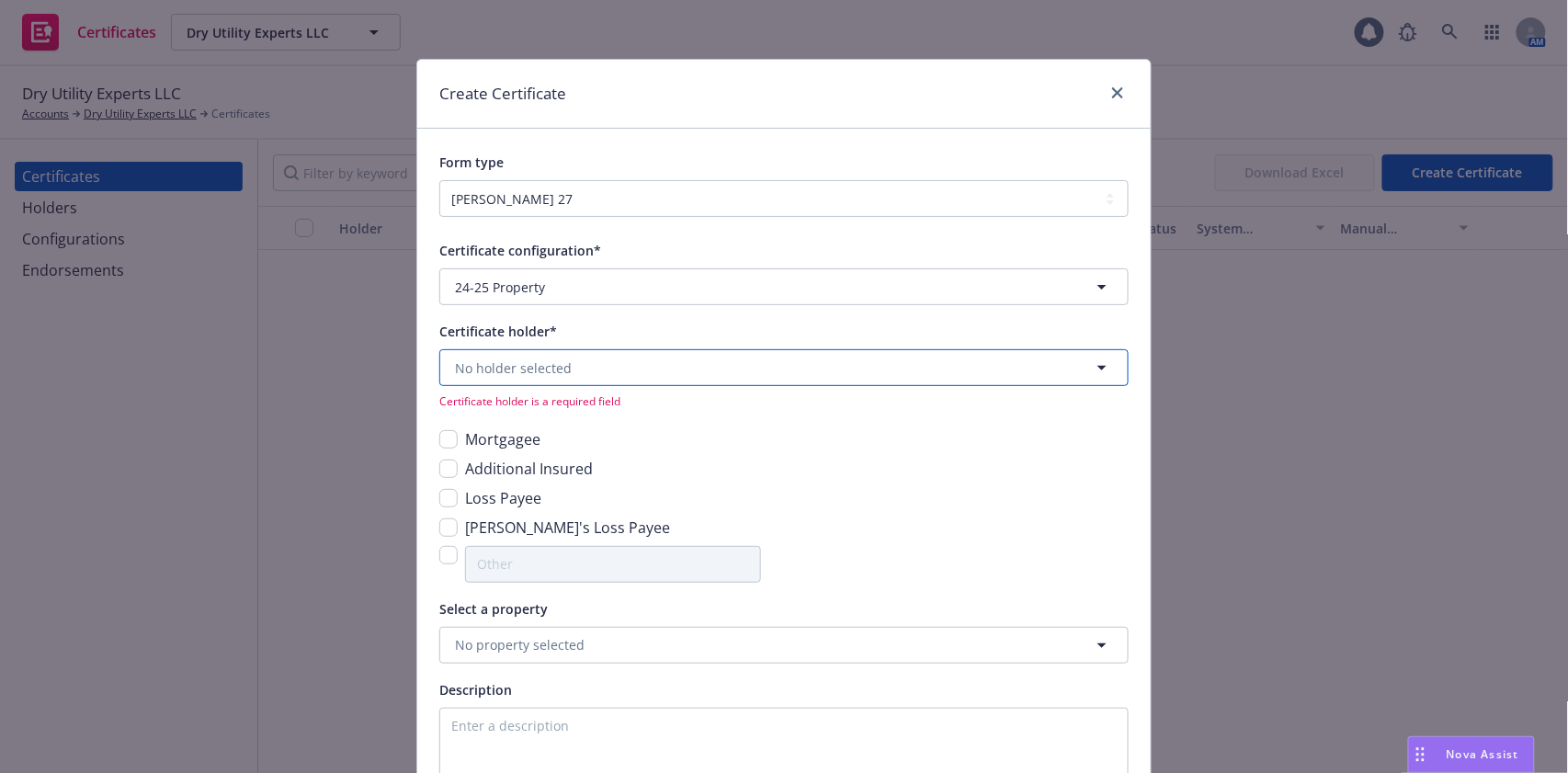
click at [551, 372] on span "No holder selected" at bounding box center [513, 369] width 117 height 20
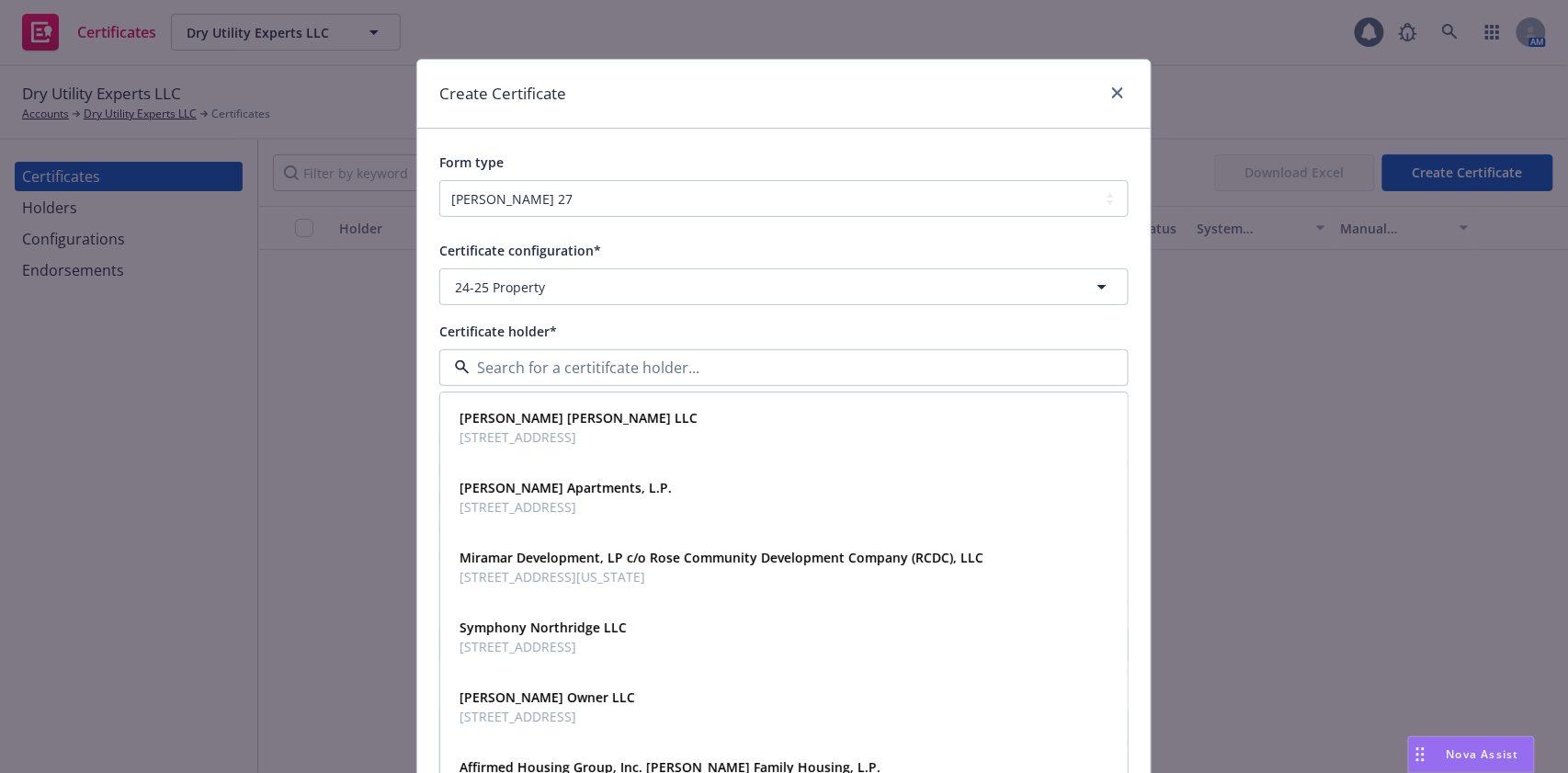
paste input "Partners Bank of California"
type input "Partners Bank of California"
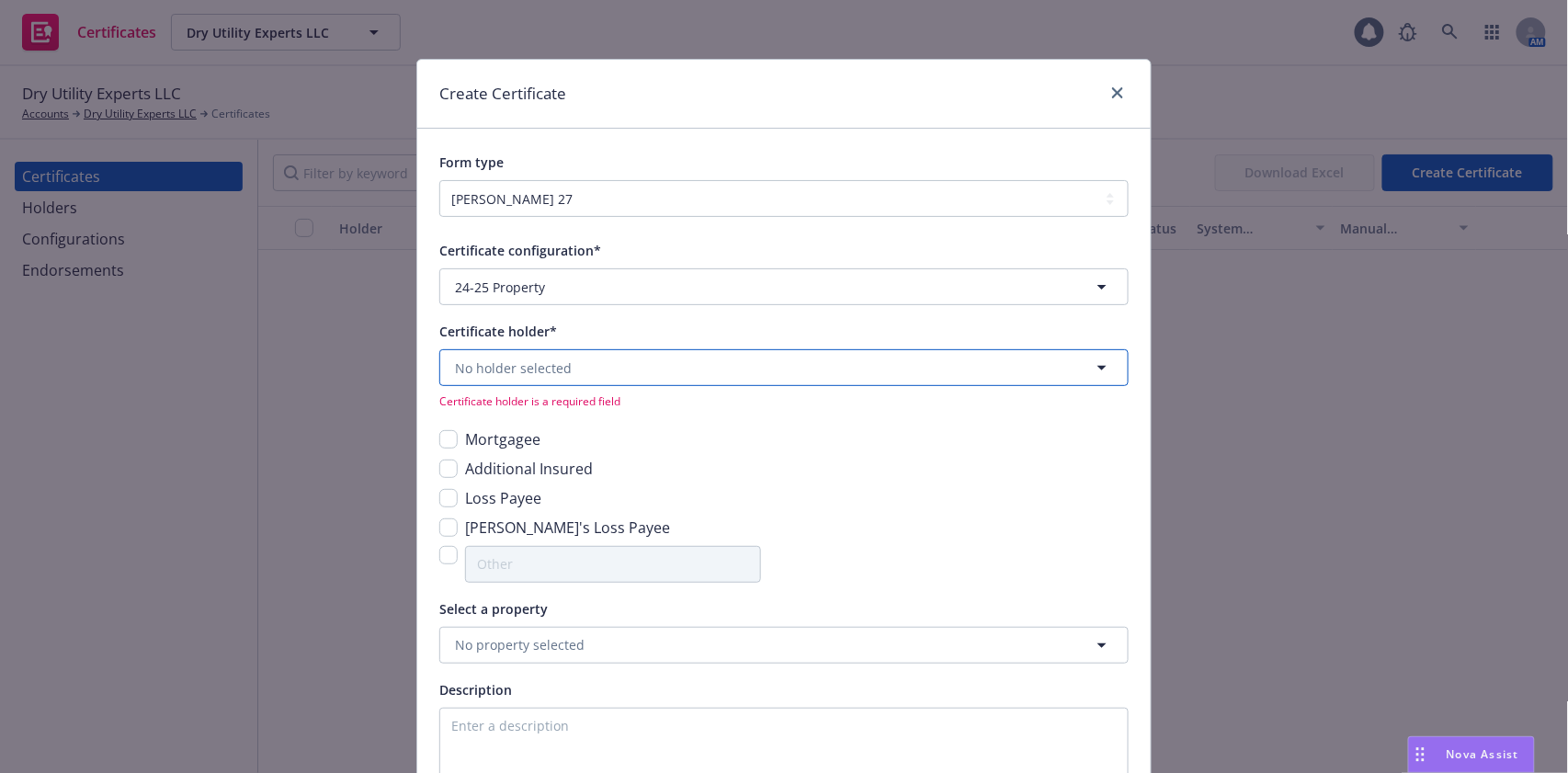
click at [624, 364] on button "No holder selected" at bounding box center [784, 367] width 690 height 37
paste input "GGP Northridge F"
type input "GGP Northridge F"
click at [808, 431] on div "GGP Northridge Fashion Center, LP C/O: myCOI 1075 Broad Ripple Ave, Suite 313 I…" at bounding box center [784, 429] width 663 height 46
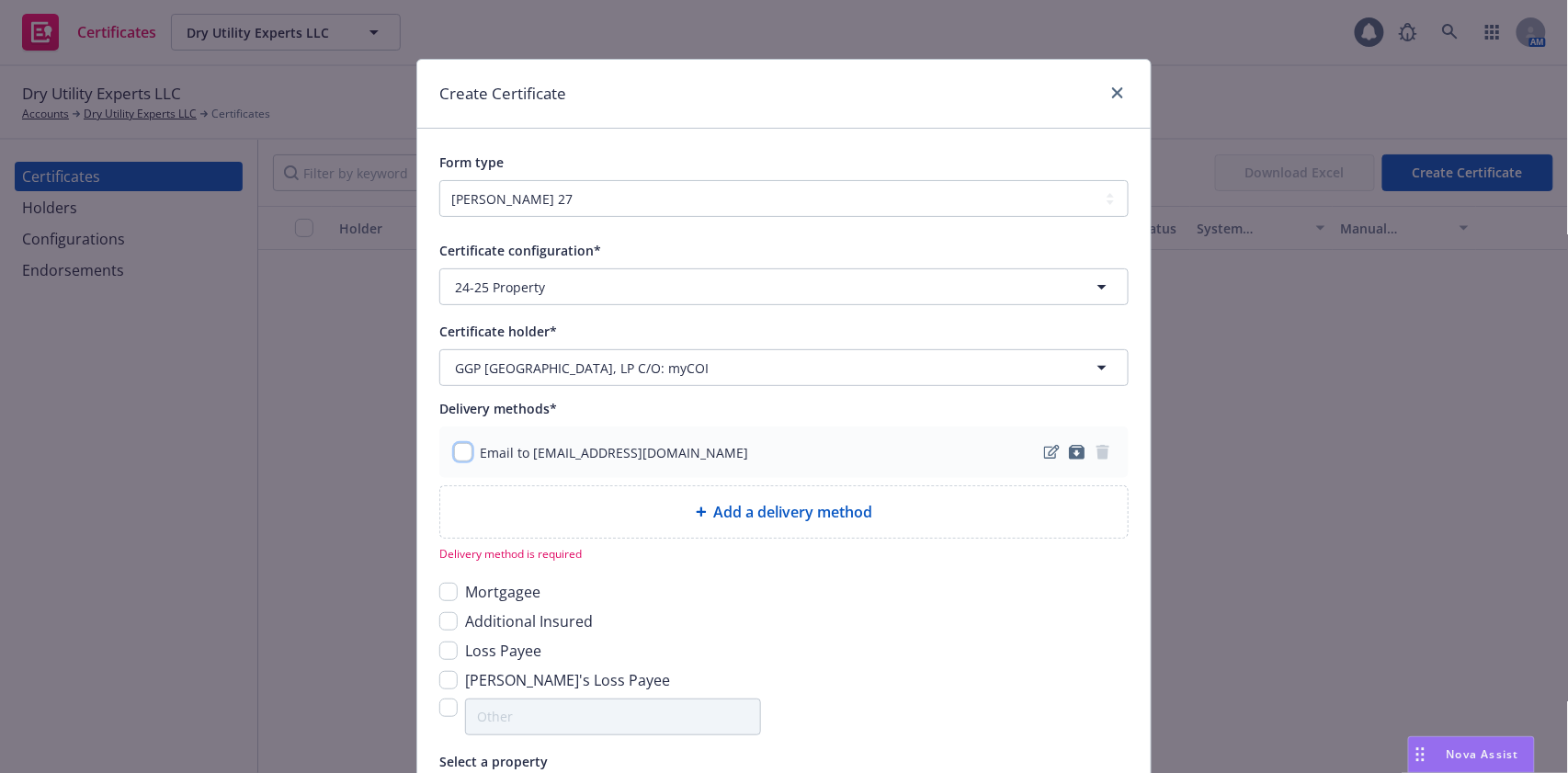
click at [456, 452] on input "checkbox" at bounding box center [462, 452] width 19 height 19
checkbox input "true"
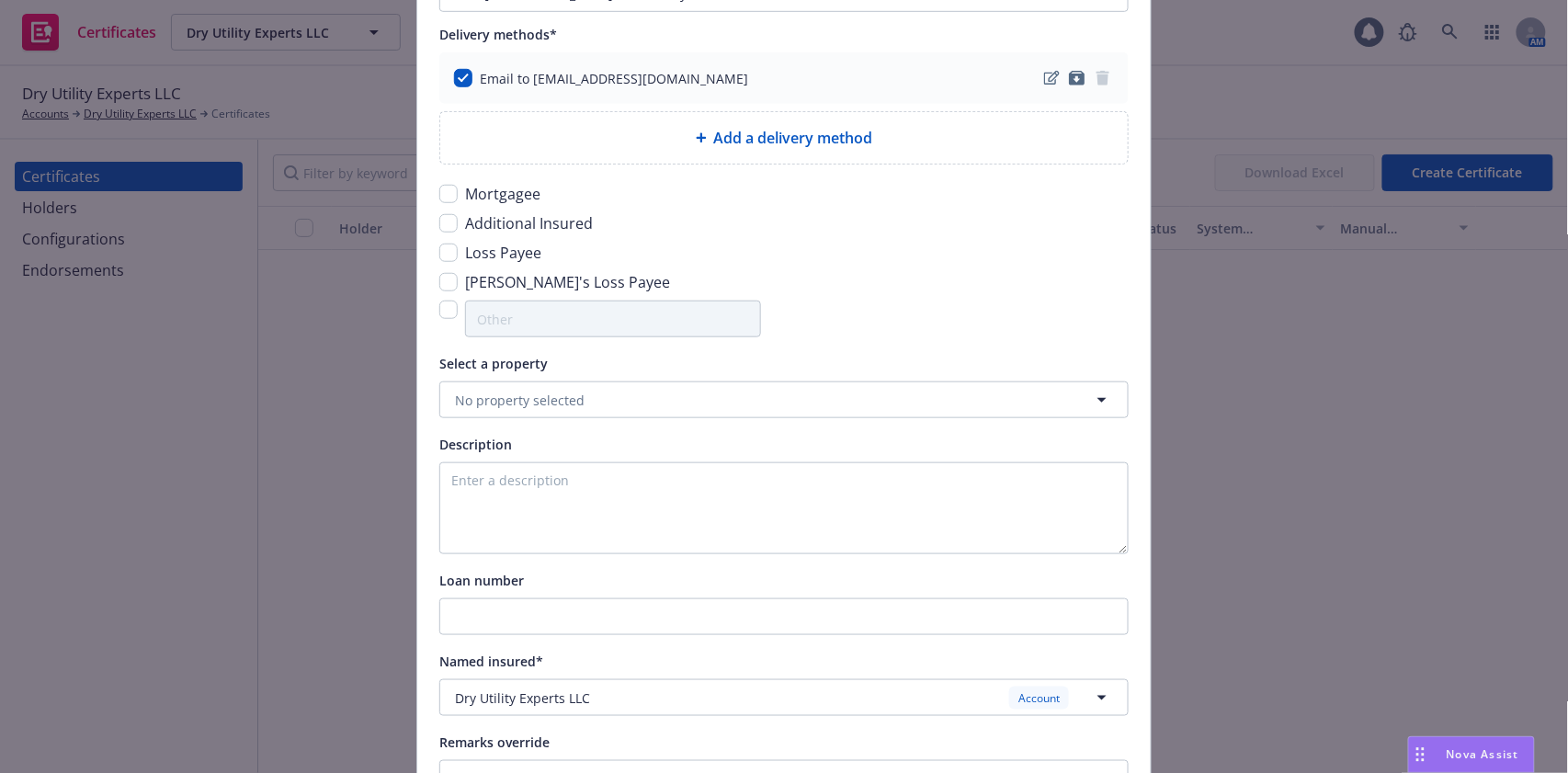
scroll to position [368, 0]
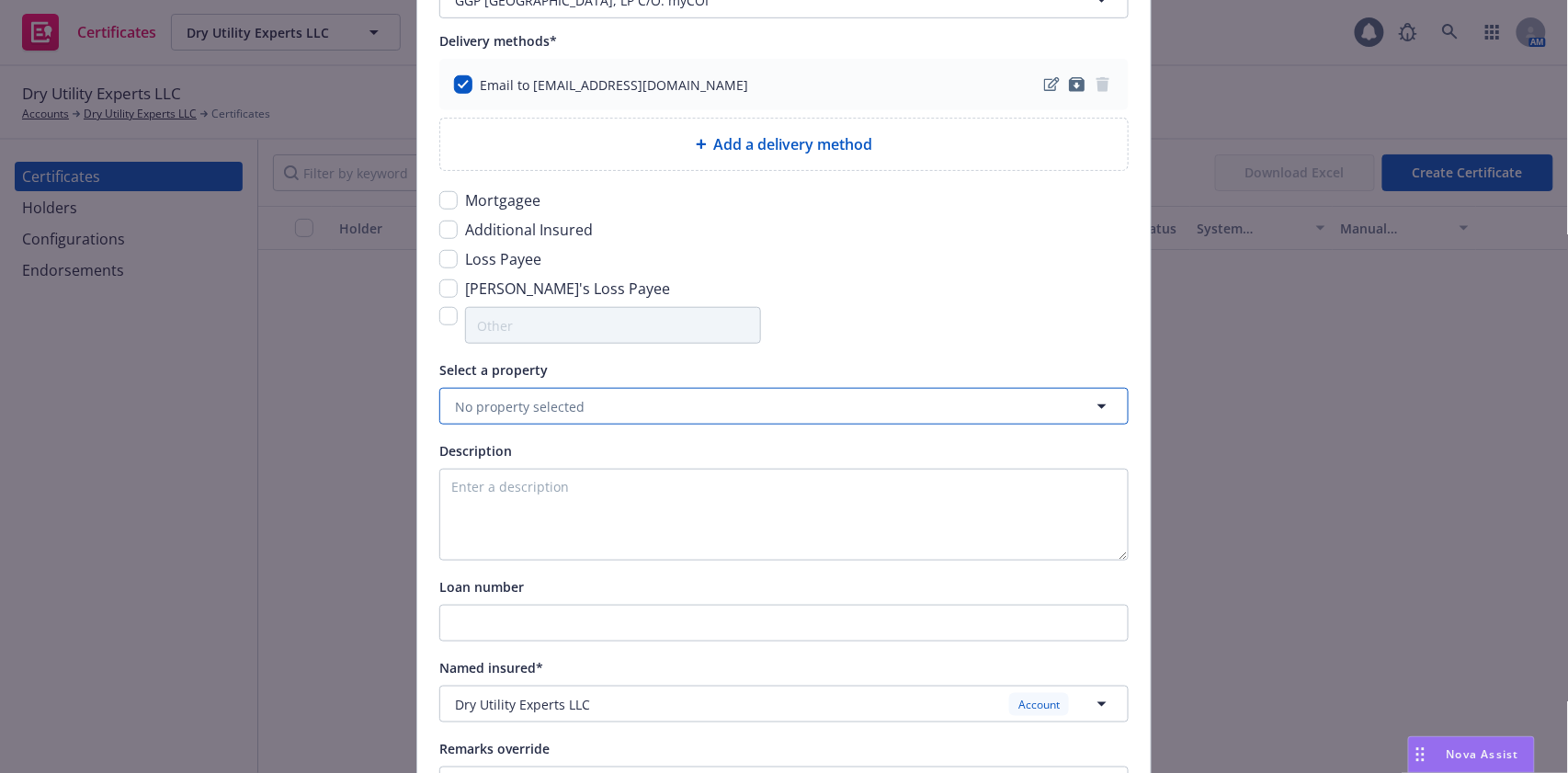
click at [635, 402] on button "No property selected" at bounding box center [784, 405] width 690 height 37
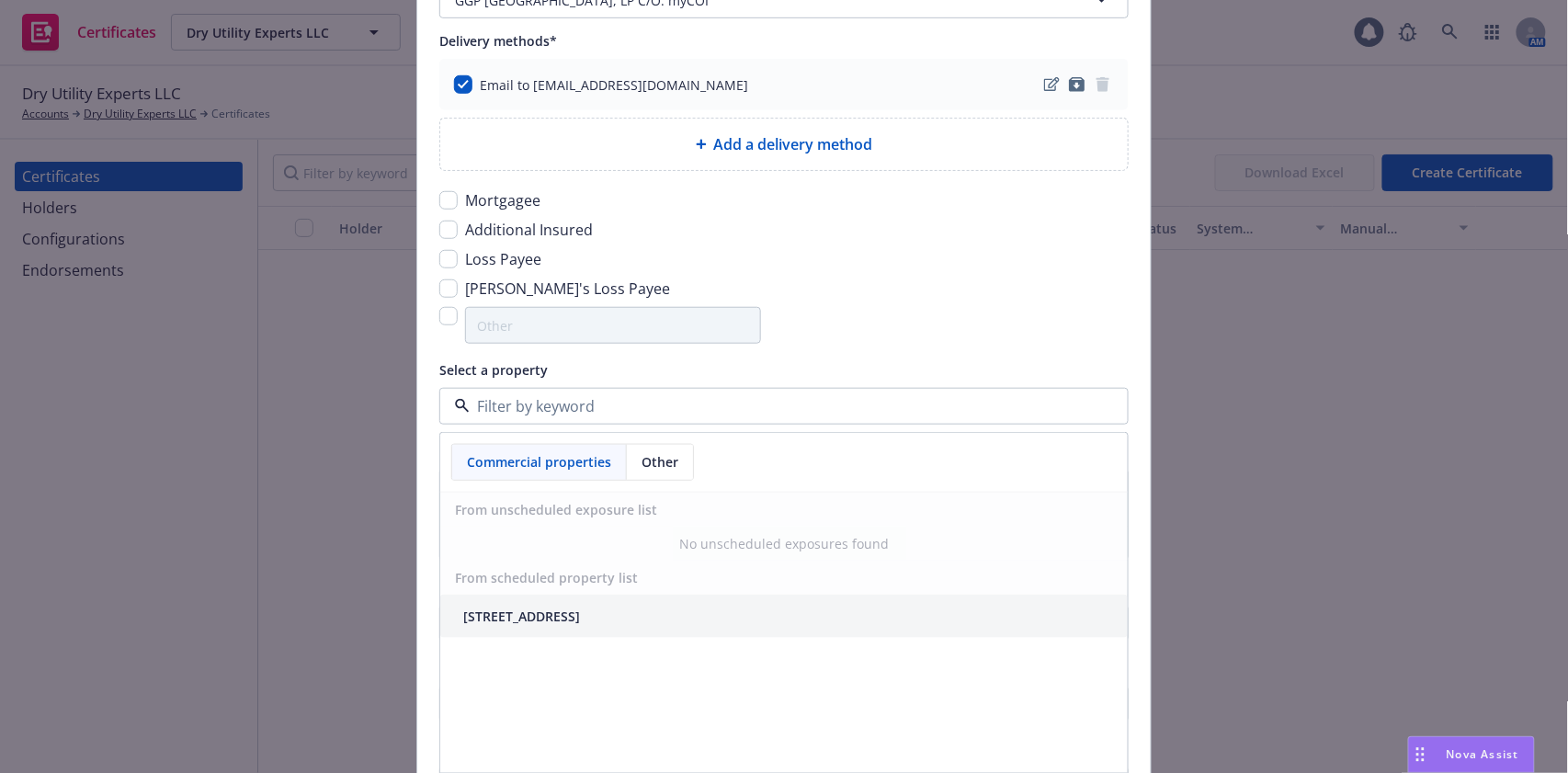
click at [580, 618] on div "125 N Olive St Orange, CA 92866" at bounding box center [522, 617] width 117 height 20
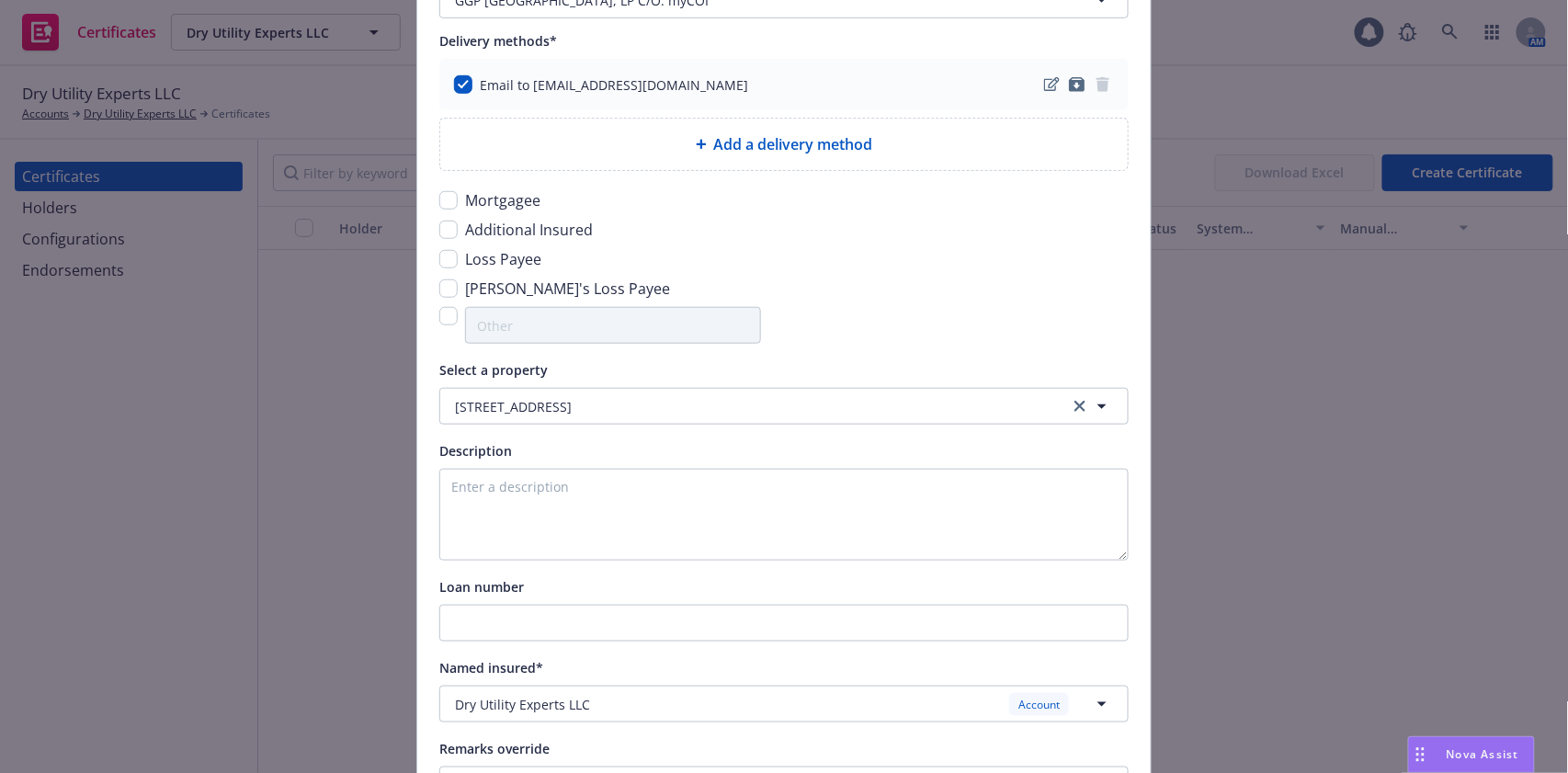
scroll to position [490, 0]
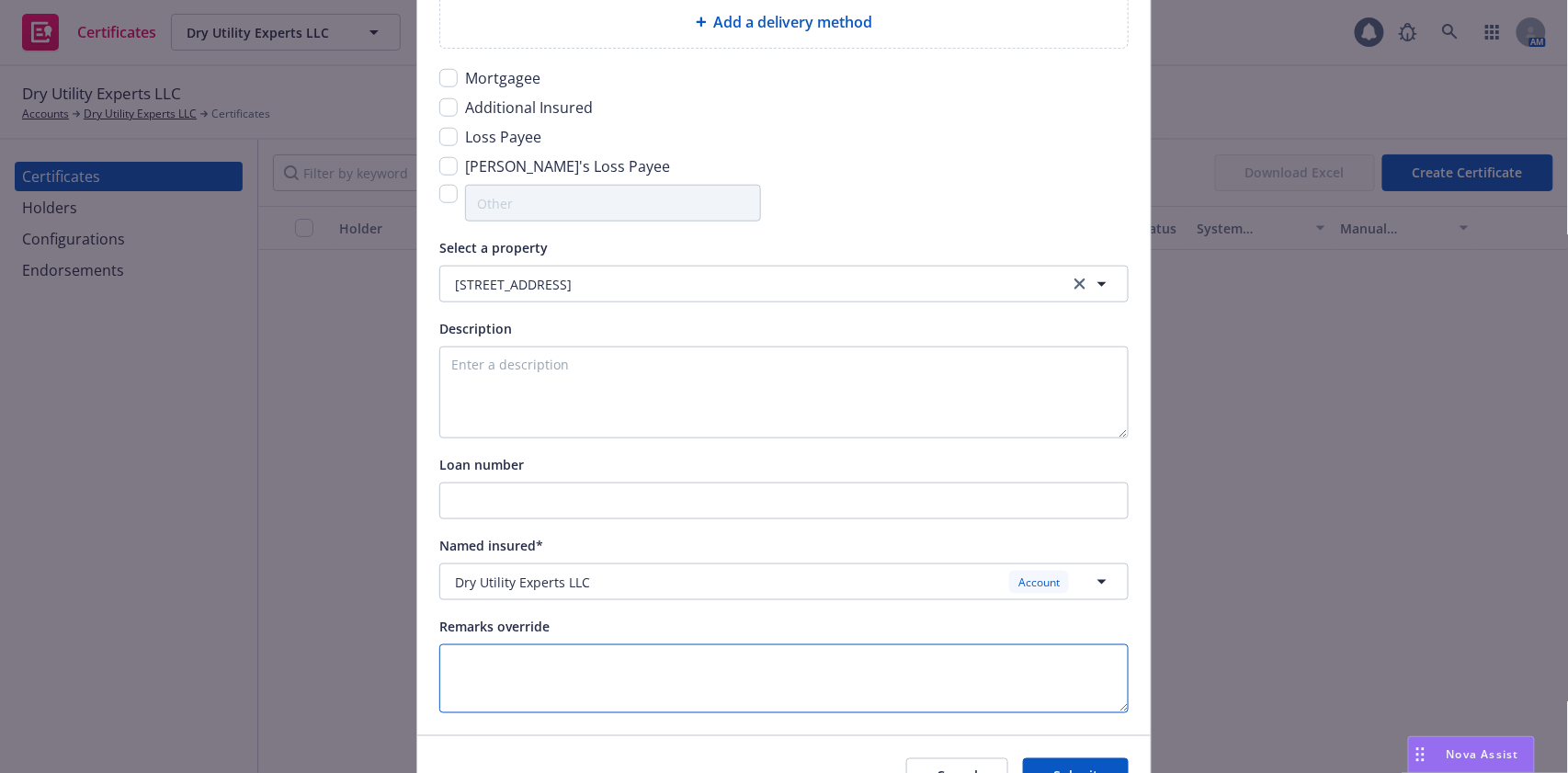
click at [537, 673] on textarea at bounding box center [784, 679] width 690 height 69
paste textarea "Re: Division Name: 51110 - Northridge, Division Location: Los Angeles, CA 91324…"
click at [926, 659] on textarea "Re: Division Name: 51110 - Northridge, Division Location: Los Angeles, CA 91324…" at bounding box center [784, 679] width 690 height 69
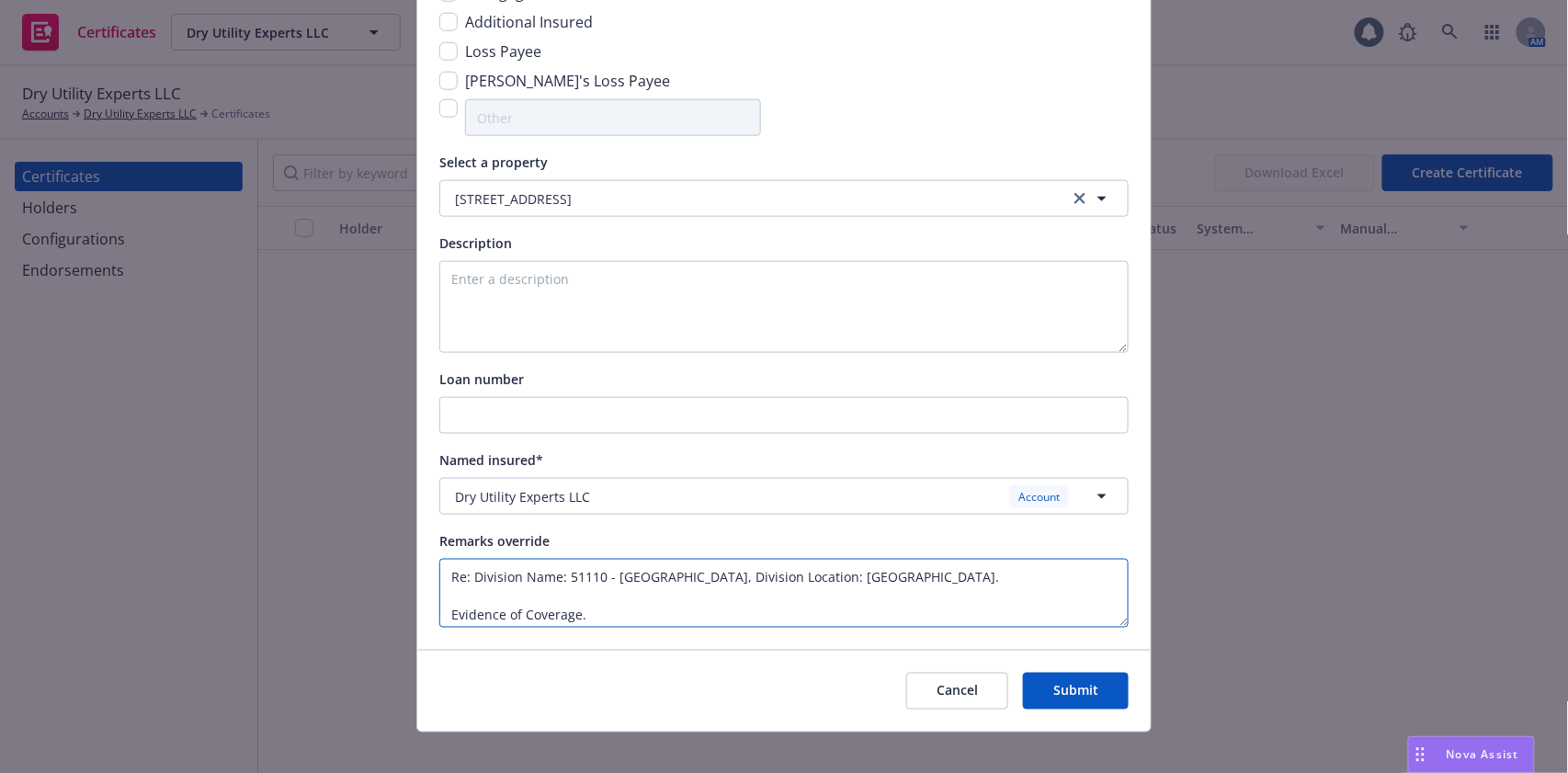
scroll to position [593, 0]
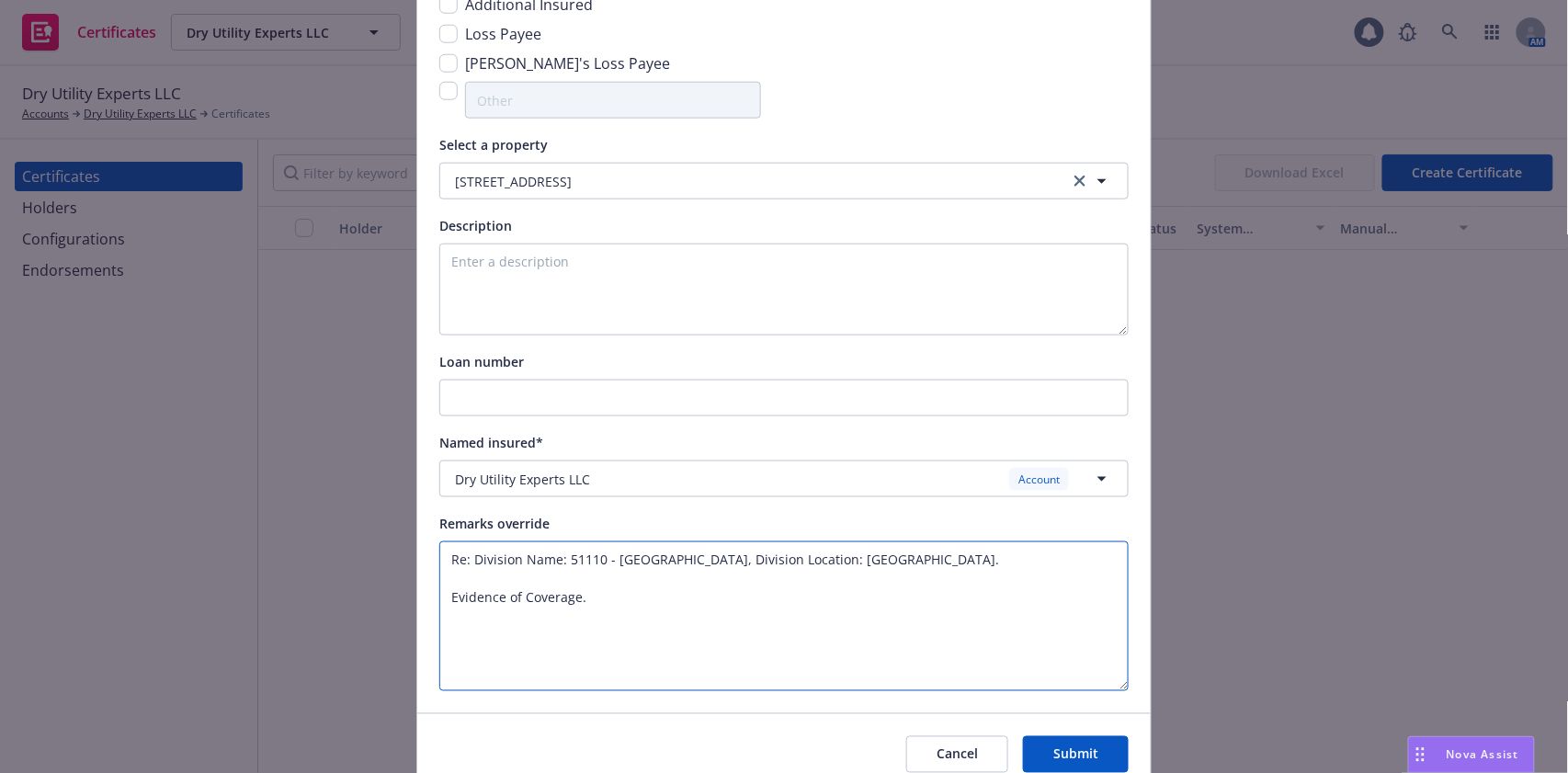
drag, startPoint x: 1113, startPoint y: 606, endPoint x: 1113, endPoint y: 687, distance: 81.0
click at [1113, 687] on textarea "Re: Division Name: 51110 - Northridge, Division Location: Los Angeles, CA 91324…" at bounding box center [784, 617] width 690 height 150
click at [455, 640] on textarea "Re: Division Name: 51110 - Northridge, Division Location: Los Angeles, CA 91324…" at bounding box center [784, 617] width 690 height 150
click at [584, 606] on textarea "Re: Division Name: 51110 - Northridge, Division Location: Los Angeles, CA 91324…" at bounding box center [784, 617] width 690 height 150
paste textarea "125 N. Olive St., Orange, CA 92866"
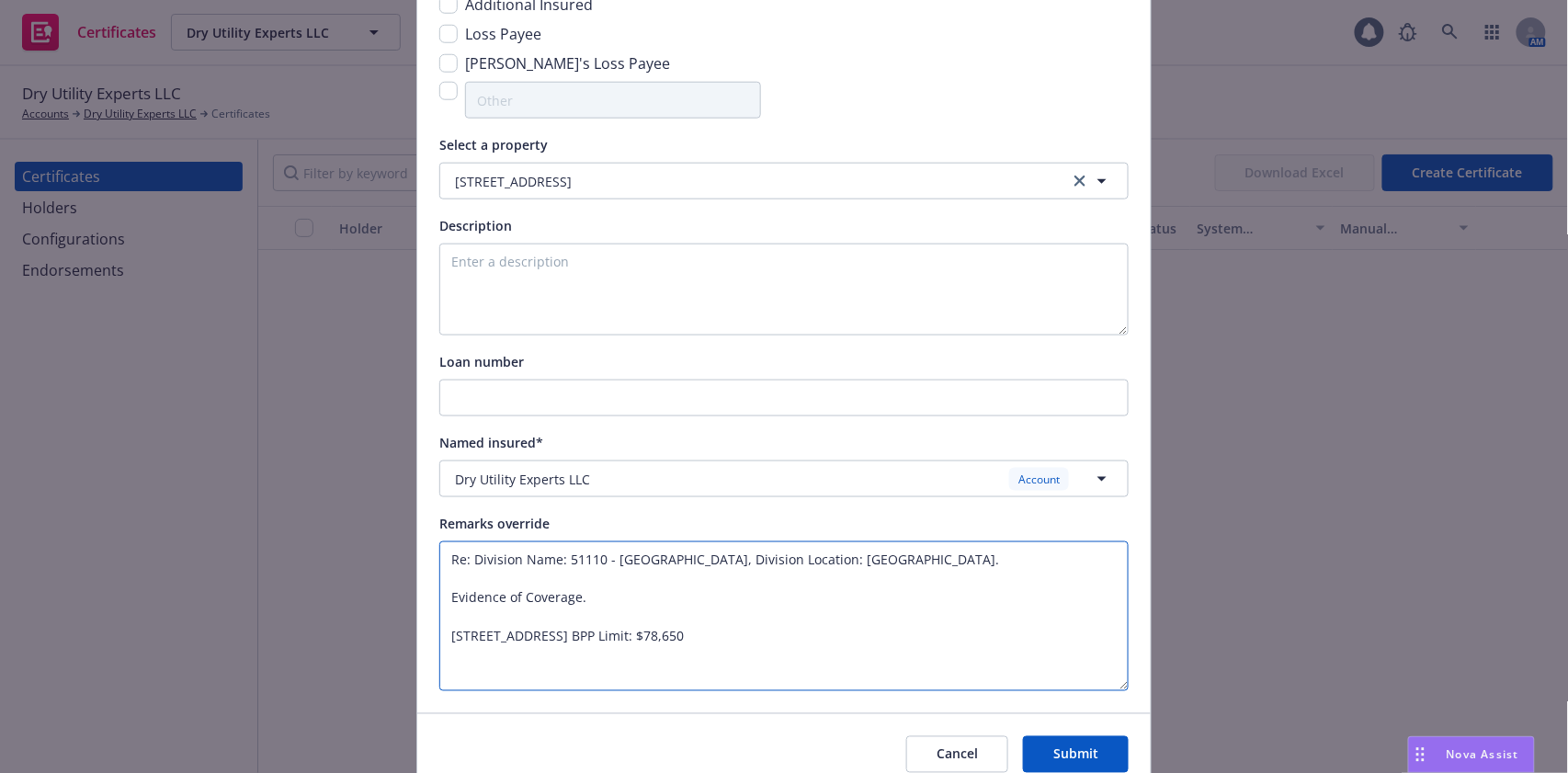
click at [688, 663] on textarea "Re: Division Name: 51110 - Northridge, Division Location: Los Angeles, CA 91324…" at bounding box center [784, 617] width 690 height 150
paste textarea "Valuable Papers and Records $500,000"
click at [616, 652] on textarea "Re: Division Name: 51110 - Northridge, Division Location: Los Angeles, CA 91324…" at bounding box center [784, 617] width 690 height 150
type textarea "Re: Division Name: 51110 - Northridge, Division Location: Los Angeles, CA 91324…"
click at [1101, 746] on button "Submit" at bounding box center [1075, 754] width 106 height 37
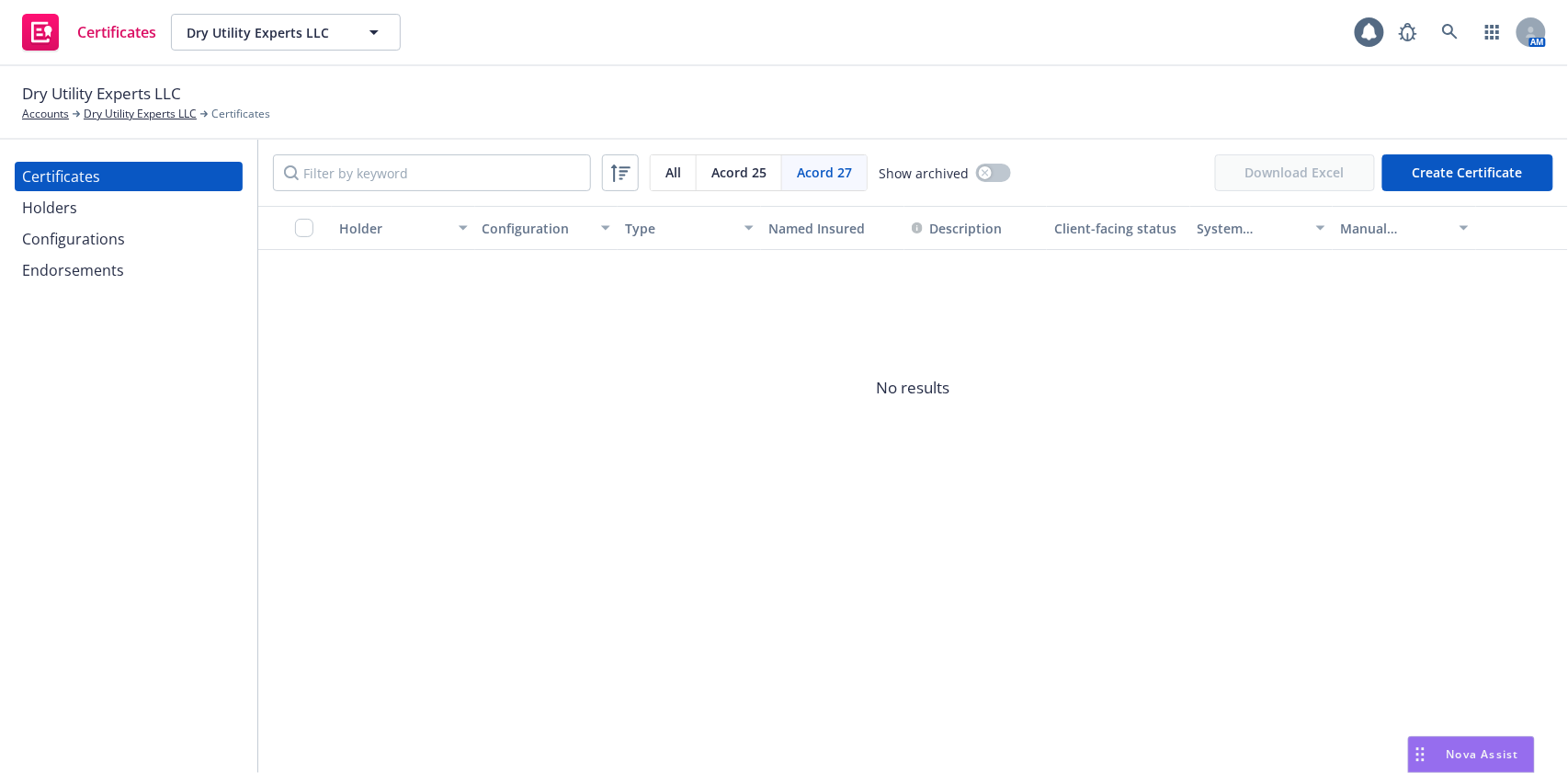
click at [96, 204] on div "Holders" at bounding box center [128, 208] width 213 height 30
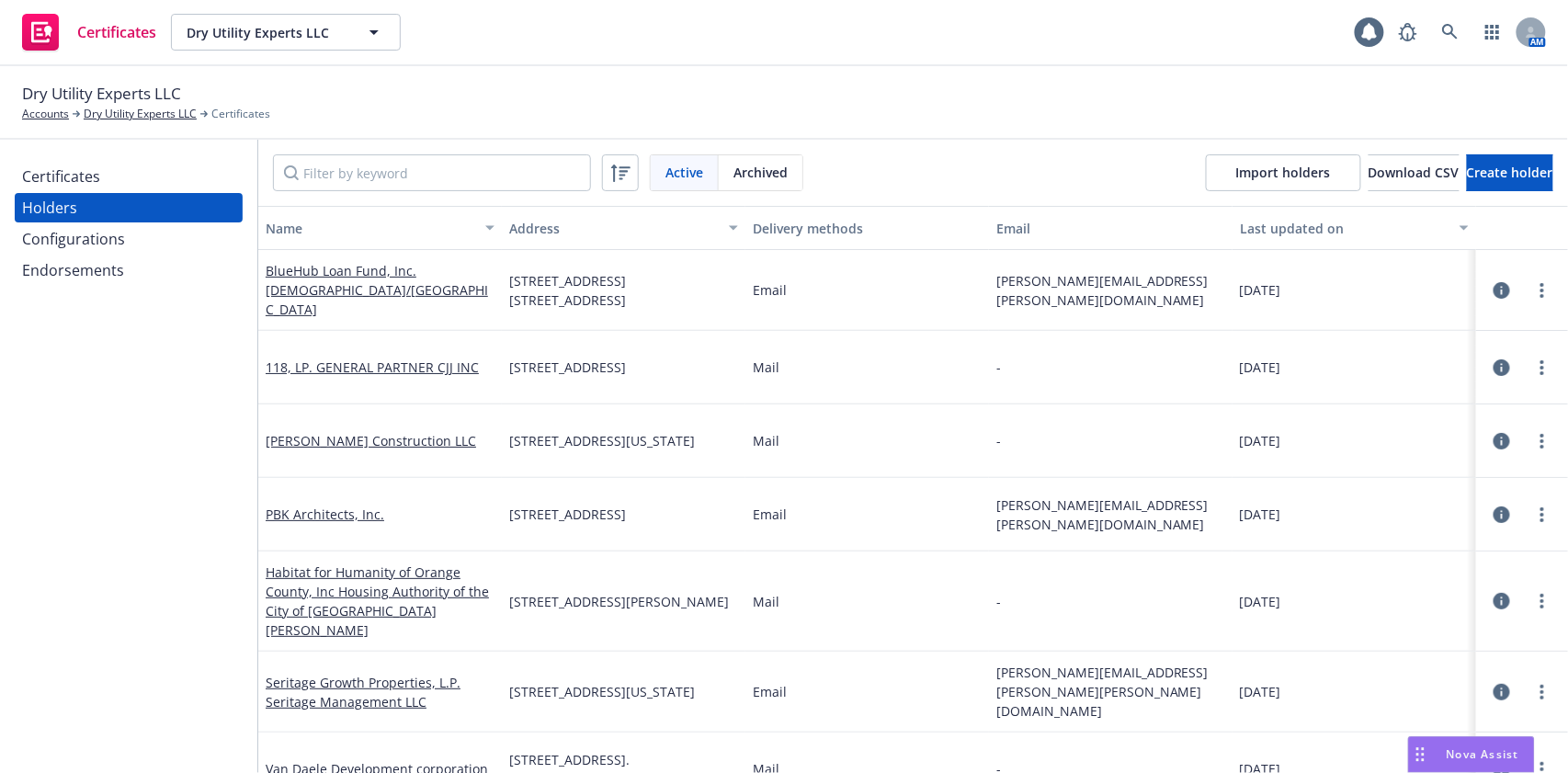
click at [99, 186] on div "Certificates" at bounding box center [128, 177] width 213 height 30
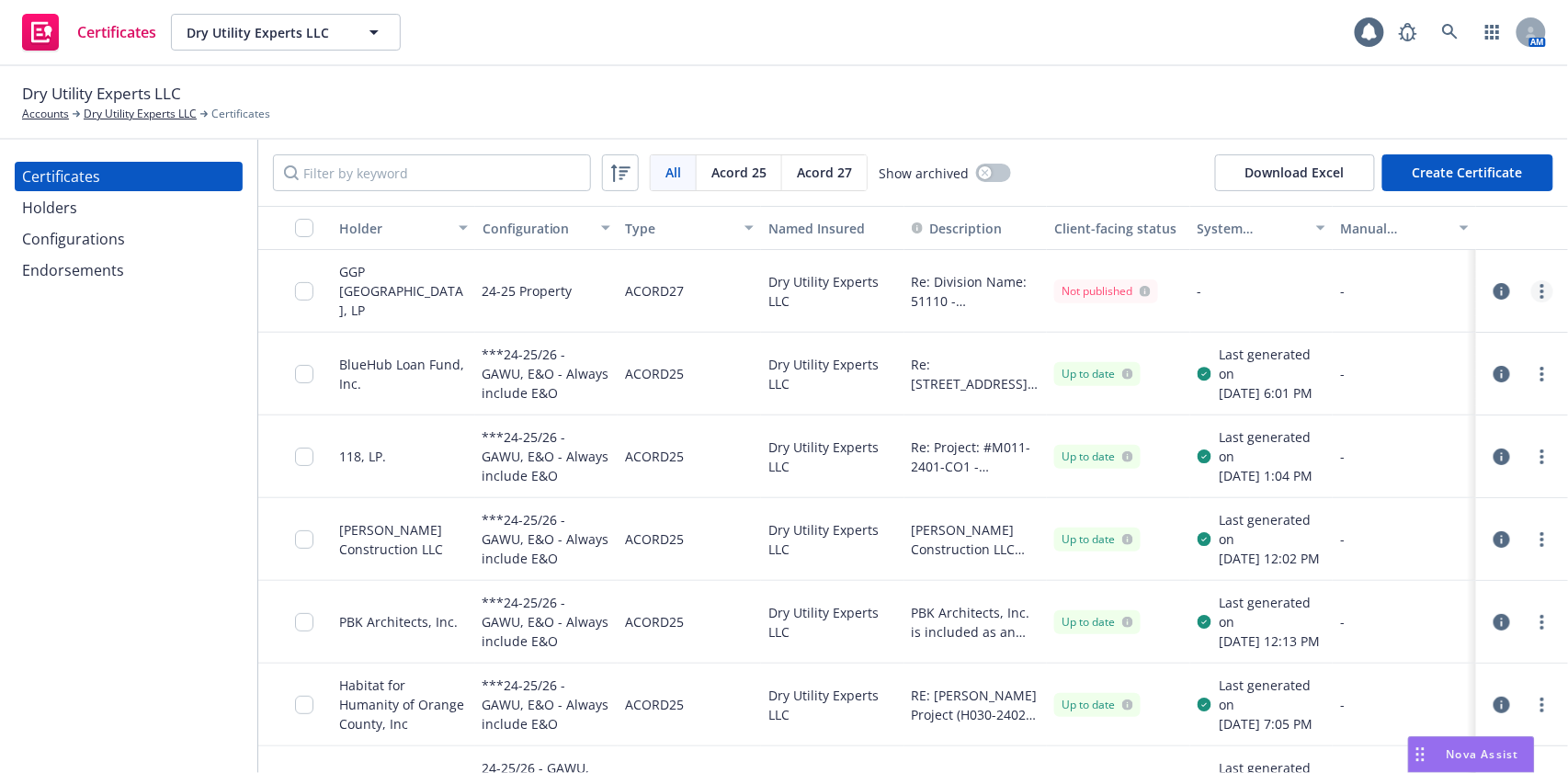
click at [1540, 296] on circle "more" at bounding box center [1542, 298] width 4 height 4
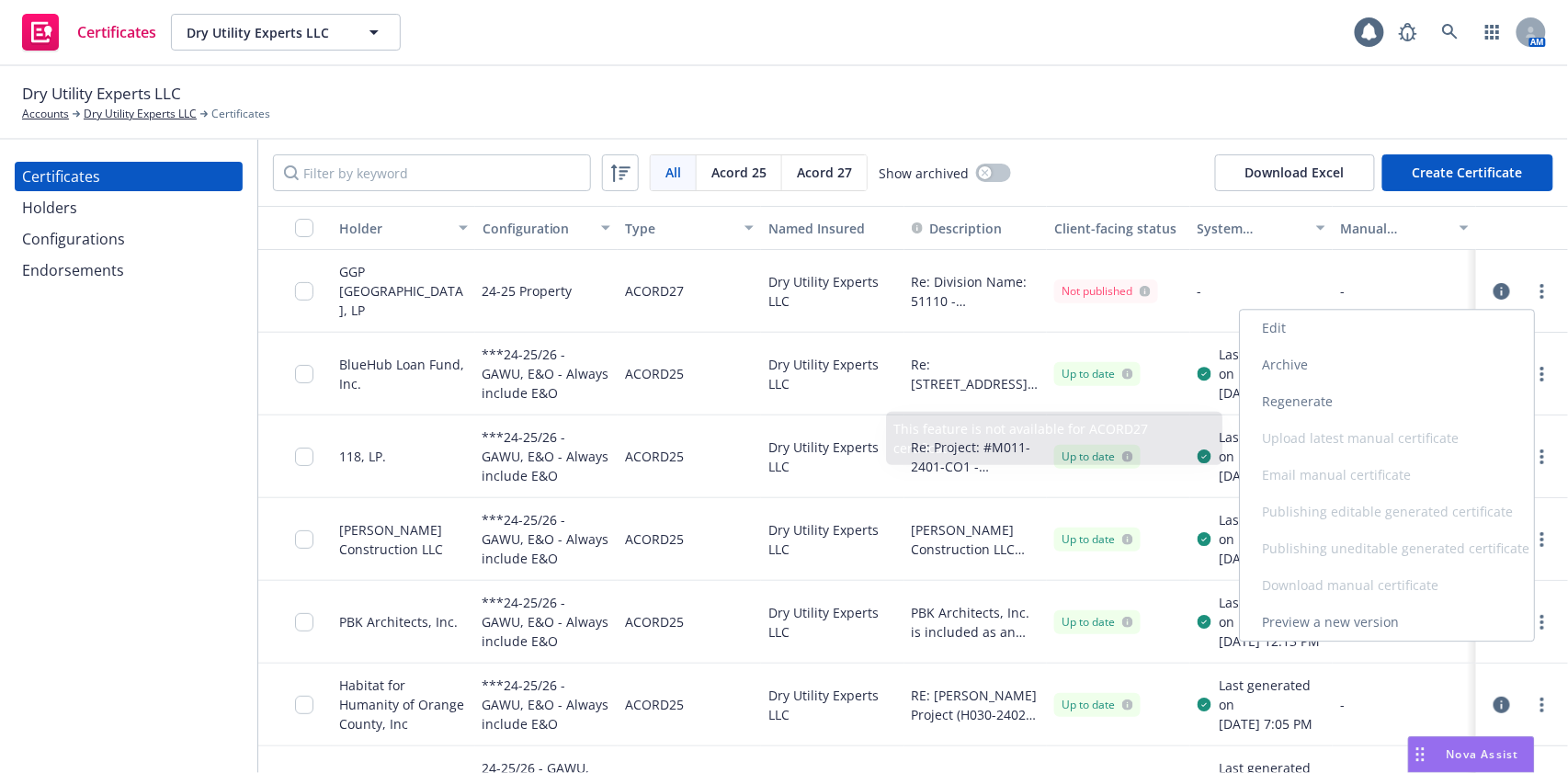
click at [1403, 621] on link "Preview a new version" at bounding box center [1387, 622] width 294 height 37
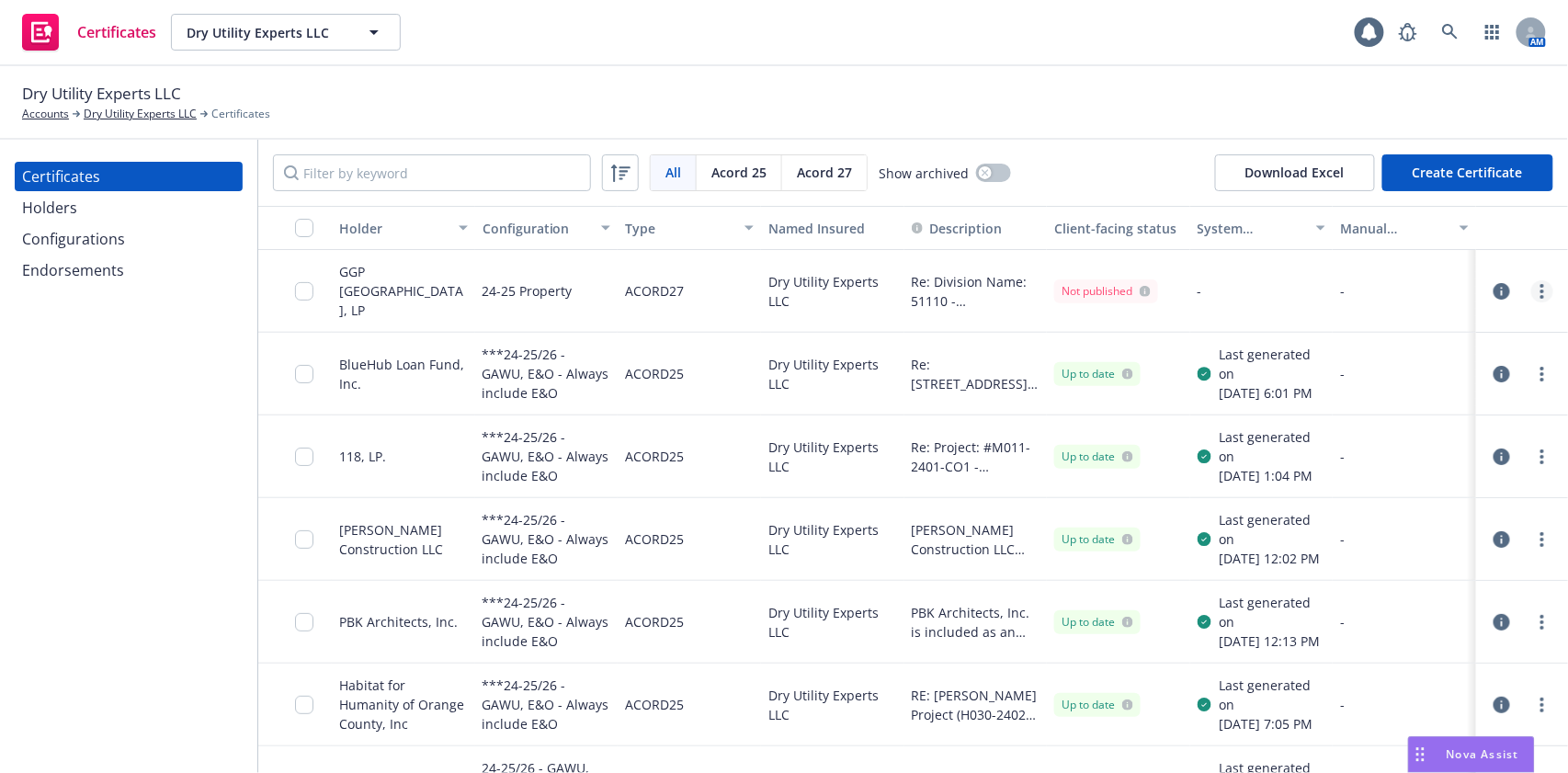
click at [1530, 293] on link "more" at bounding box center [1541, 292] width 22 height 22
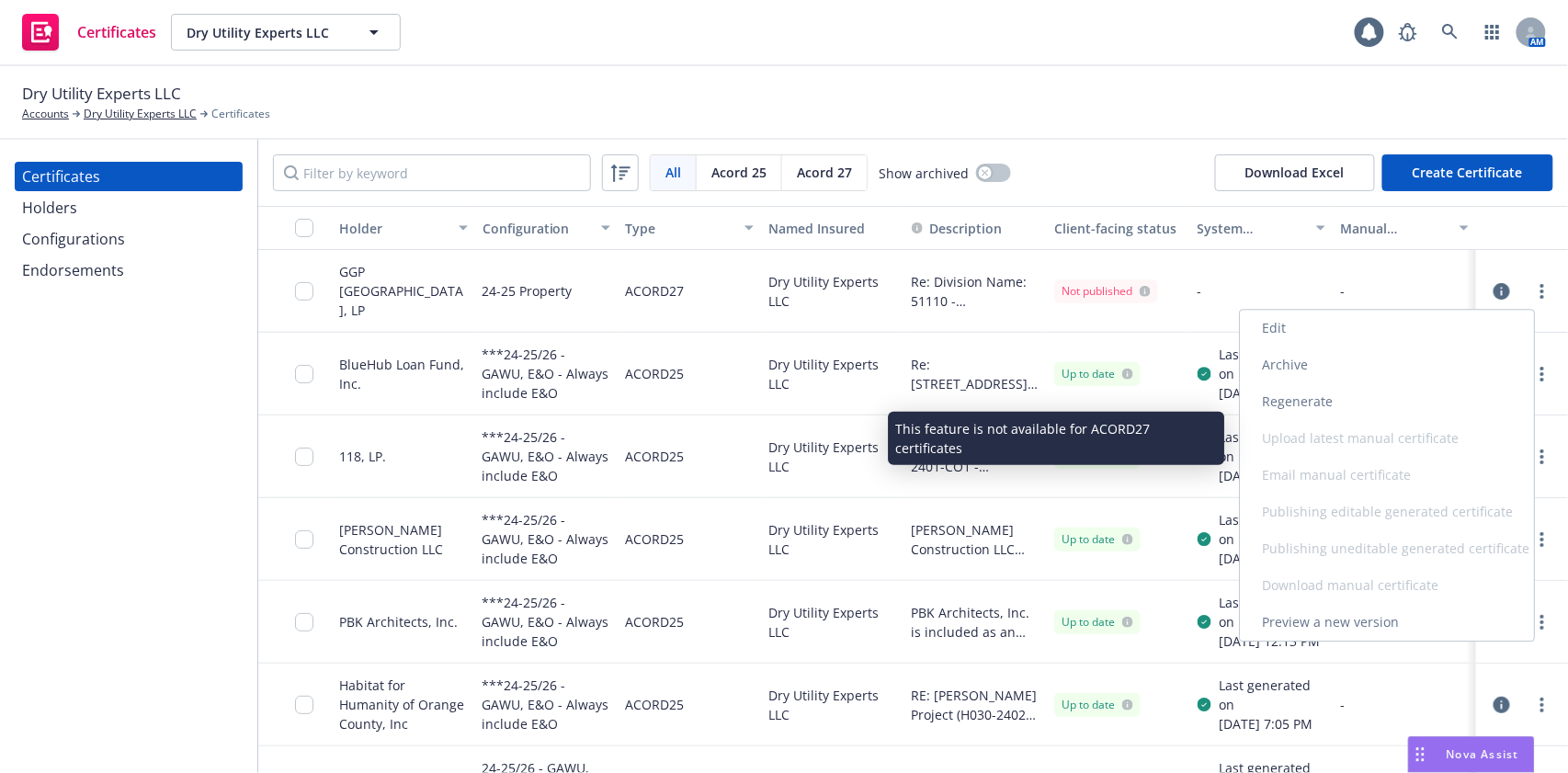
click at [1319, 390] on link "Regenerate" at bounding box center [1387, 401] width 294 height 37
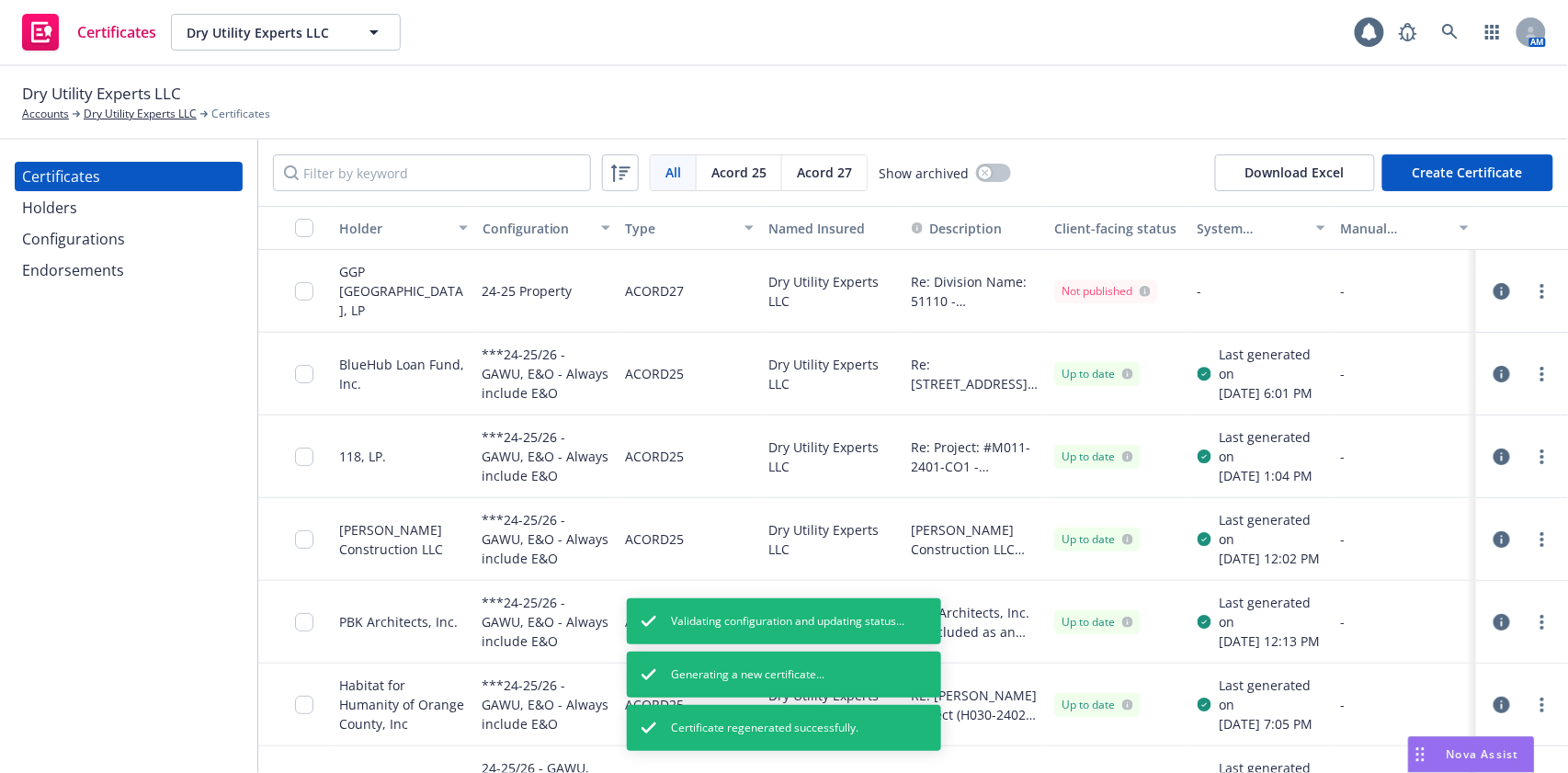
click at [136, 212] on div "Holders" at bounding box center [128, 208] width 213 height 30
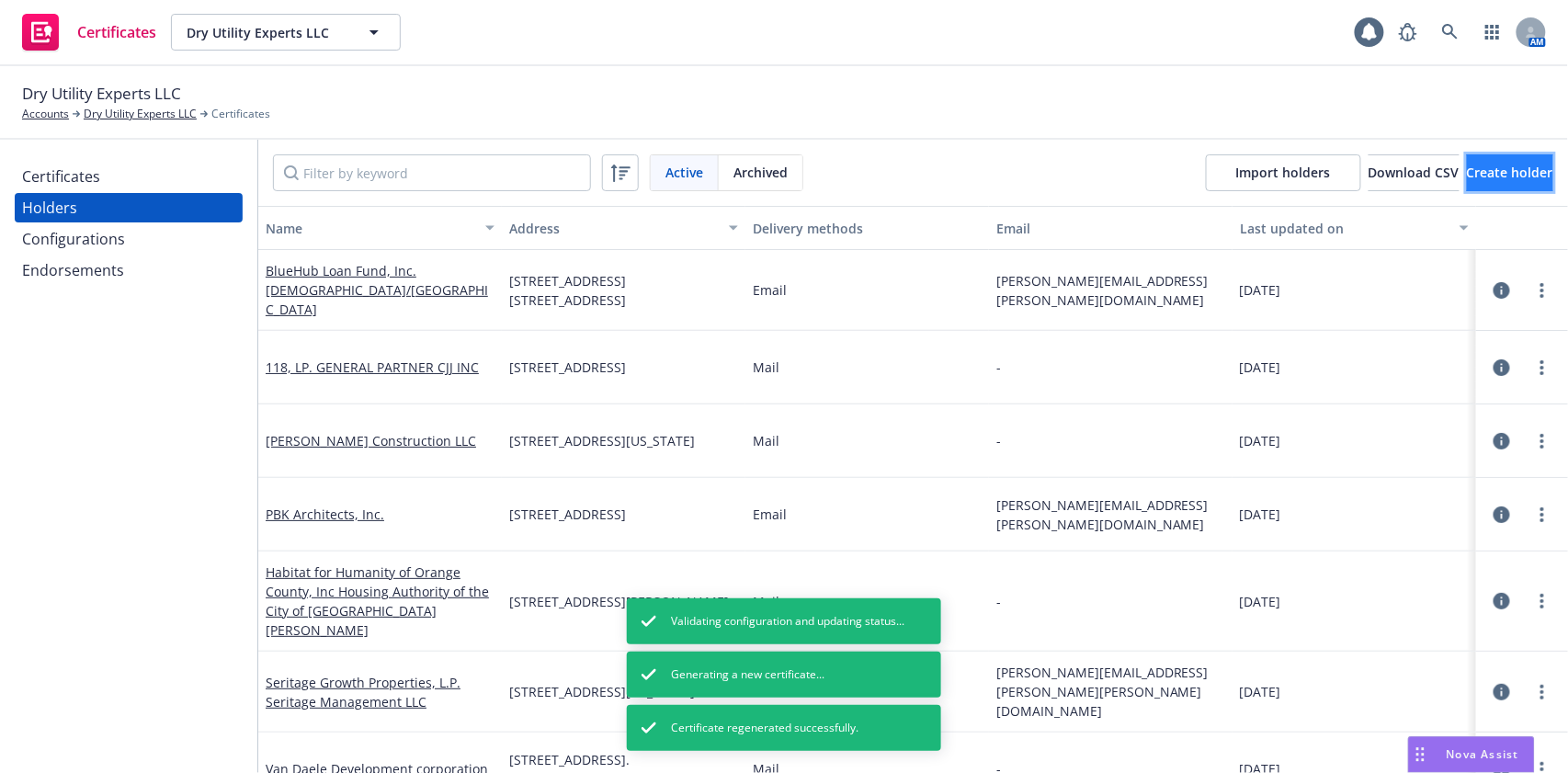
click at [1466, 188] on button "Create holder" at bounding box center [1509, 172] width 86 height 37
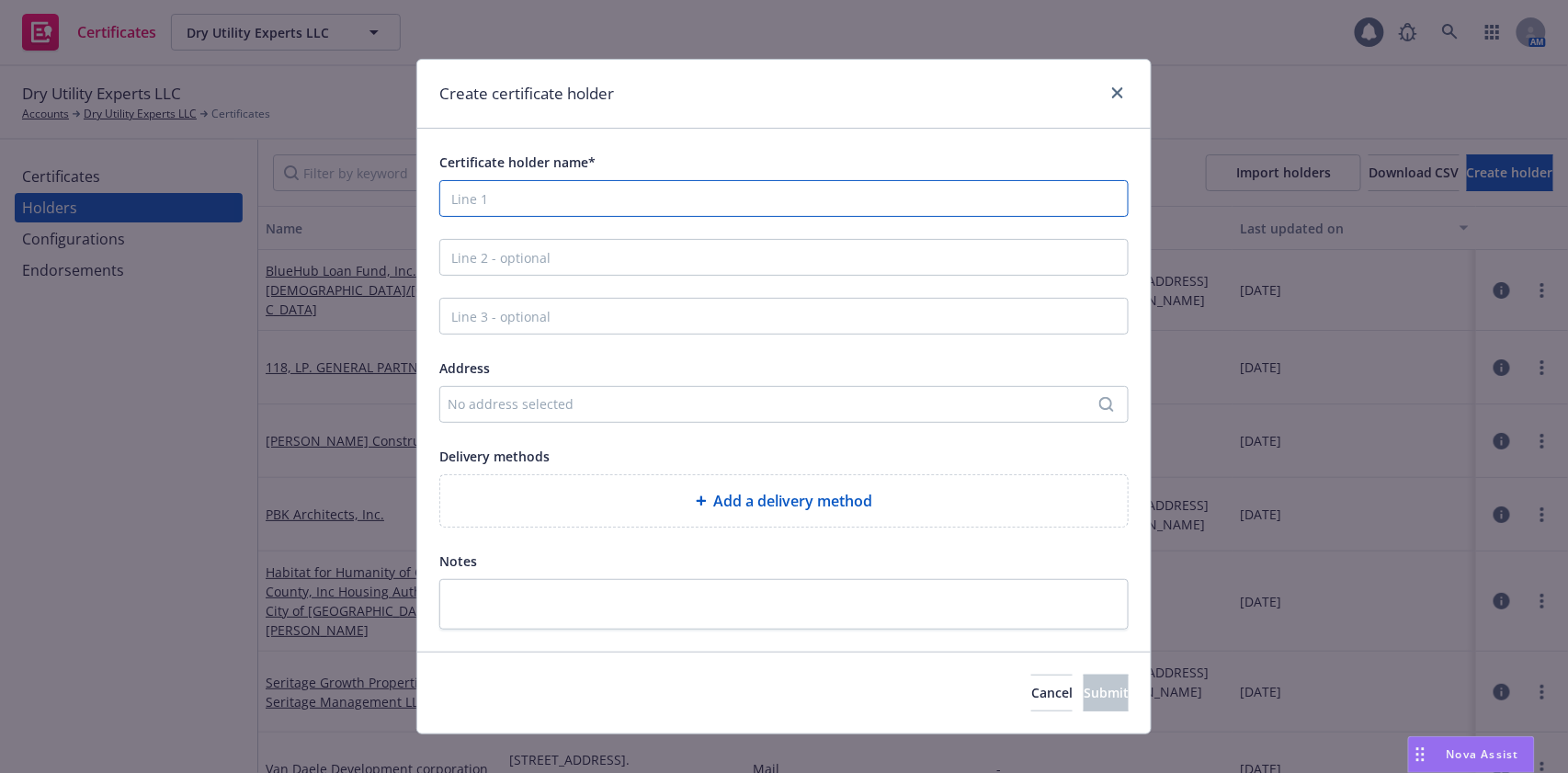
click at [612, 209] on input "Certificate holder name*" at bounding box center [784, 198] width 690 height 37
paste input "Partners Bank of California PO BOX 3308 Santa Rosa CA95402"
drag, startPoint x: 605, startPoint y: 200, endPoint x: 824, endPoint y: 199, distance: 219.0
click at [824, 199] on input "Partners Bank of California PO BOX 3308 Santa Rosa CA95402" at bounding box center [784, 198] width 690 height 37
type input "Partners Bank of California"
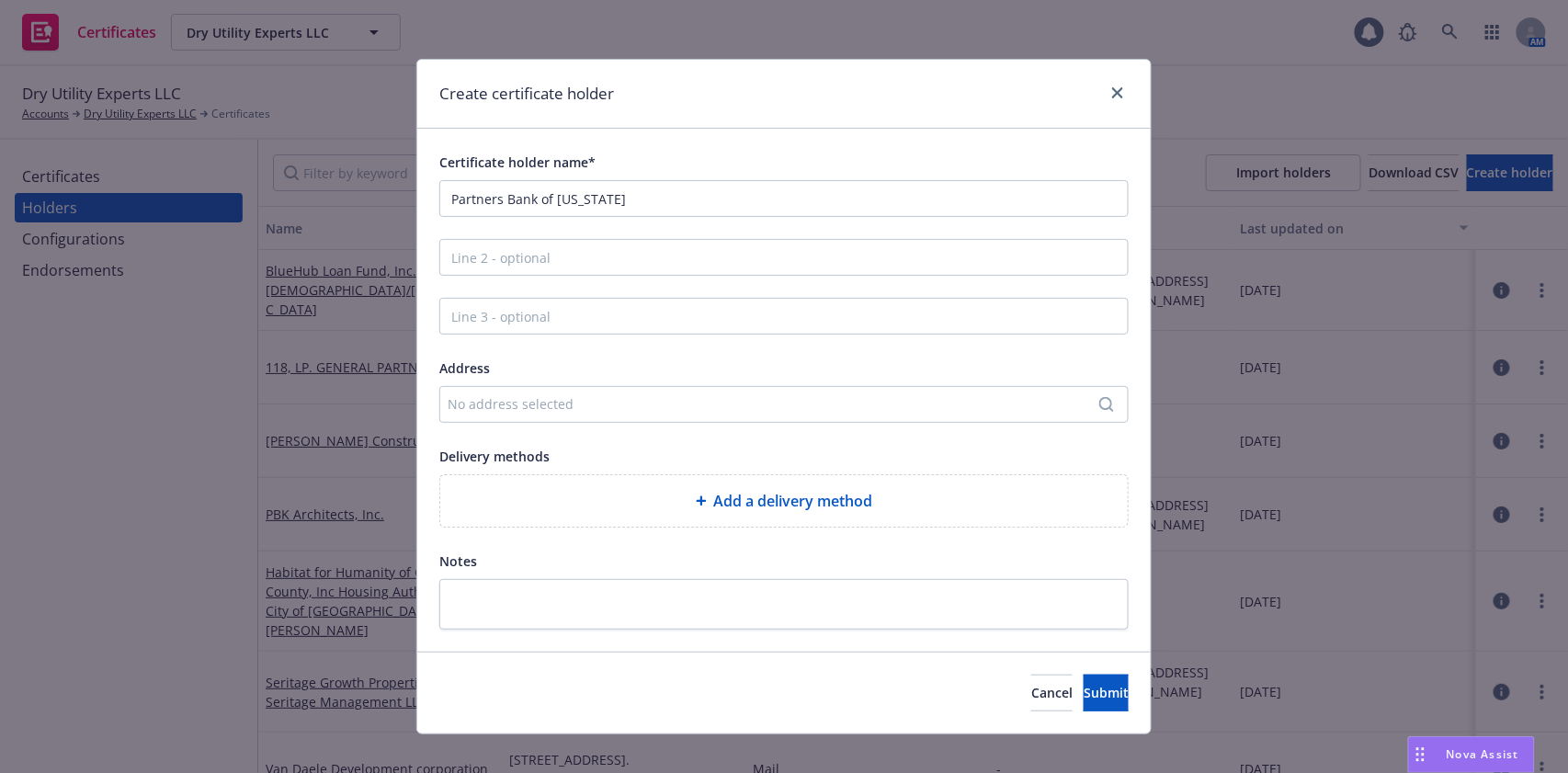
click at [699, 404] on div "No address selected" at bounding box center [775, 404] width 654 height 20
click at [803, 325] on input "PO BOX 3308 Santa Rosa CA95402" at bounding box center [776, 326] width 336 height 37
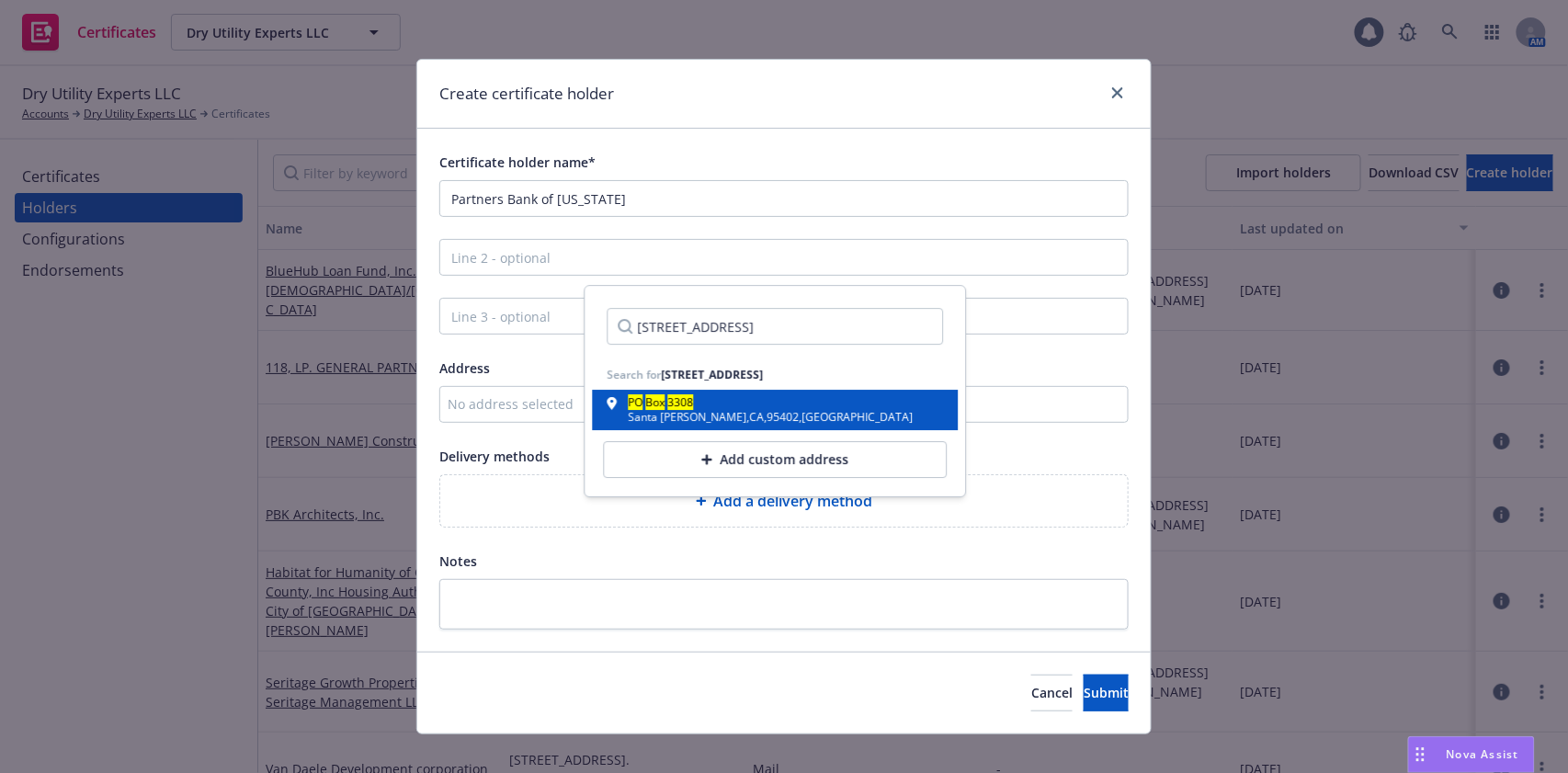
type input "PO BOX 3308 Santa Rosa CA 95402"
click at [782, 413] on div "PO Box 3308 Santa Rosa , CA , 95402 , USA" at bounding box center [776, 410] width 336 height 26
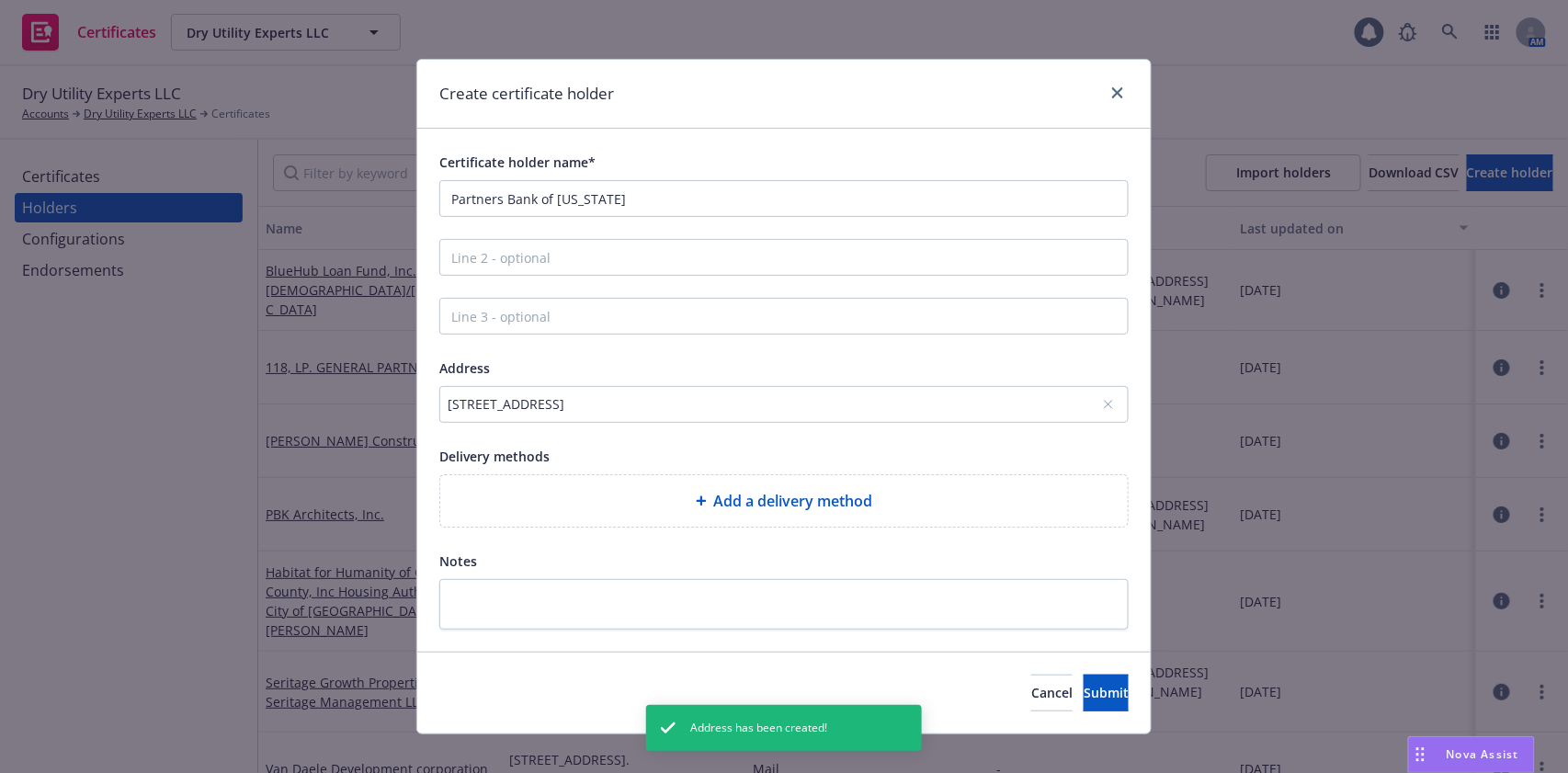
click at [760, 487] on div "Add a delivery method" at bounding box center [784, 501] width 688 height 51
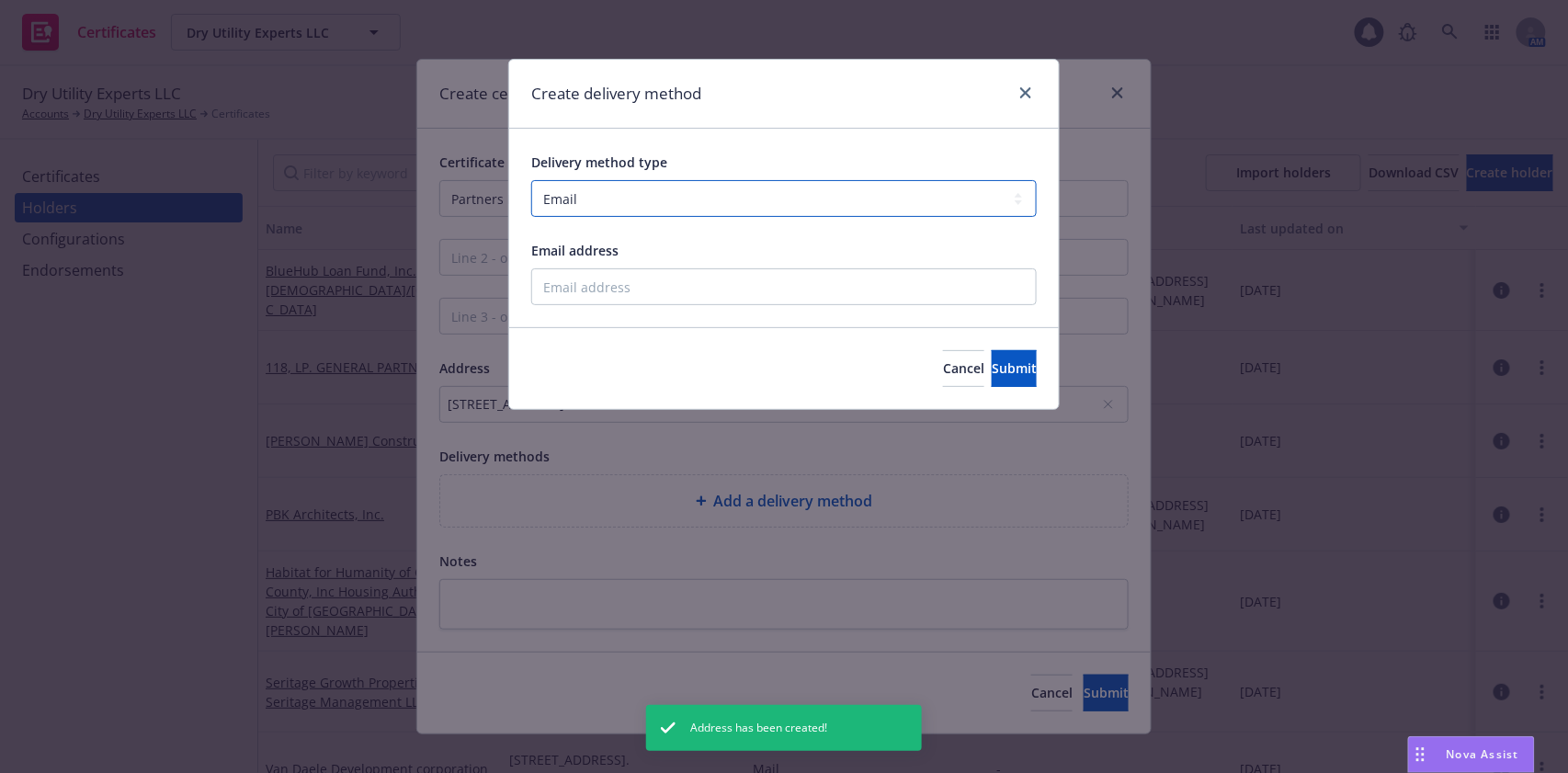
click at [661, 201] on select "Select delivery method type Email Mail Fax Upload to Compliance Website" at bounding box center [784, 198] width 506 height 37
select select "MAIL"
click at [532, 180] on select "Select delivery method type Email Mail Fax Upload to Compliance Website" at bounding box center [784, 198] width 506 height 37
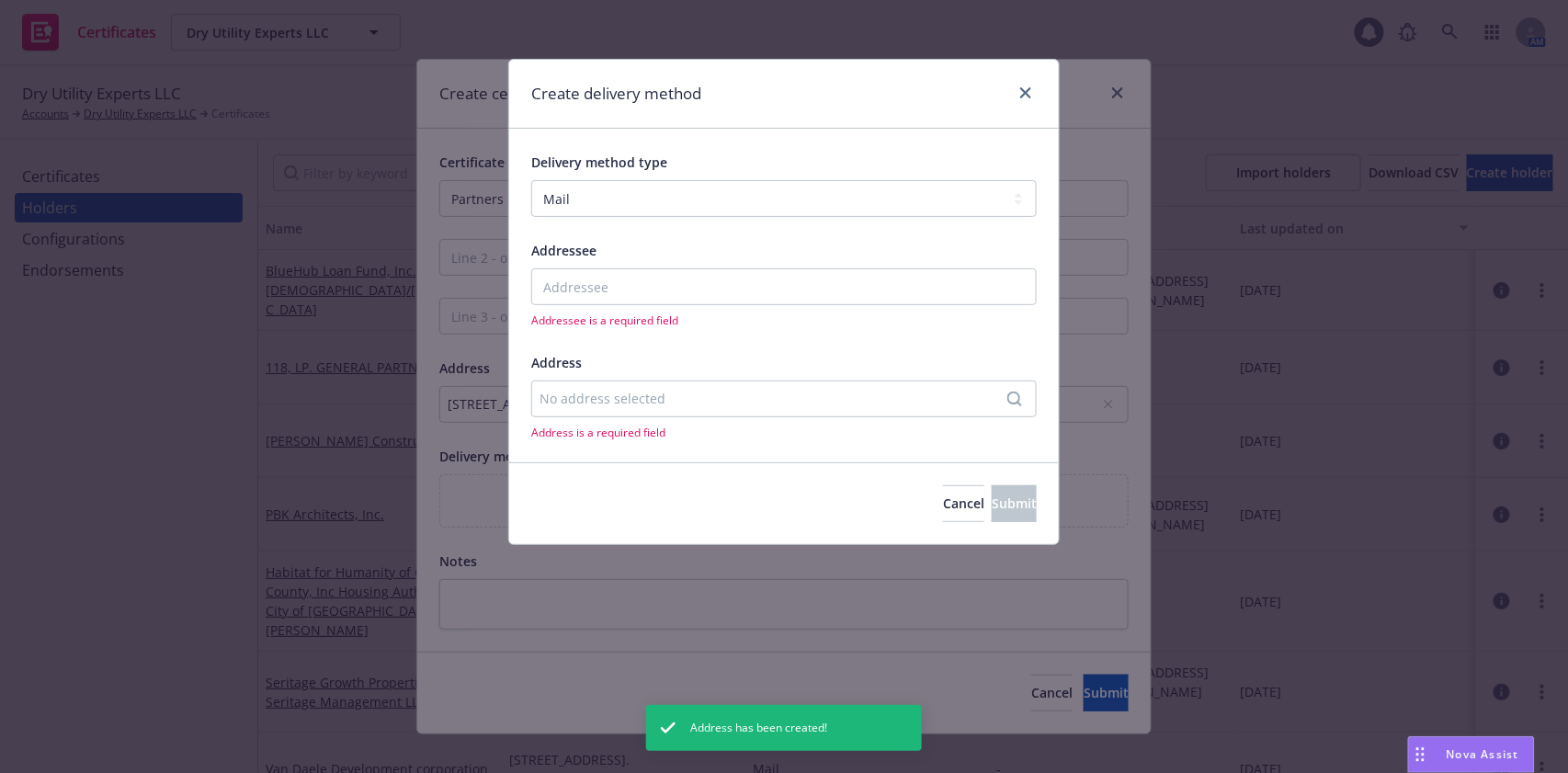
click at [622, 387] on div "No address selected" at bounding box center [784, 398] width 506 height 37
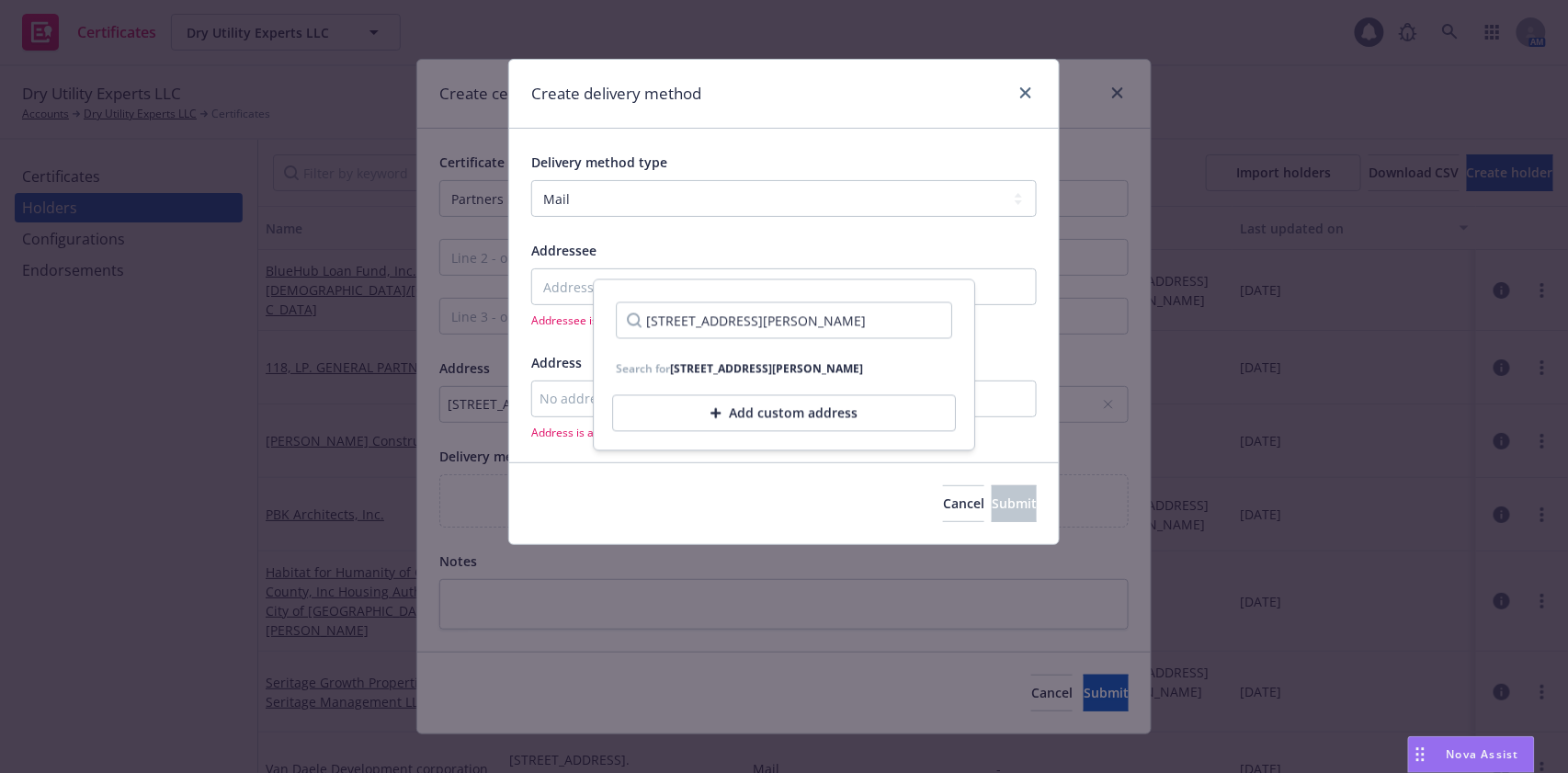
click at [815, 322] on input "PO BOX 3308 Santa Rosa CA95402" at bounding box center [784, 320] width 336 height 37
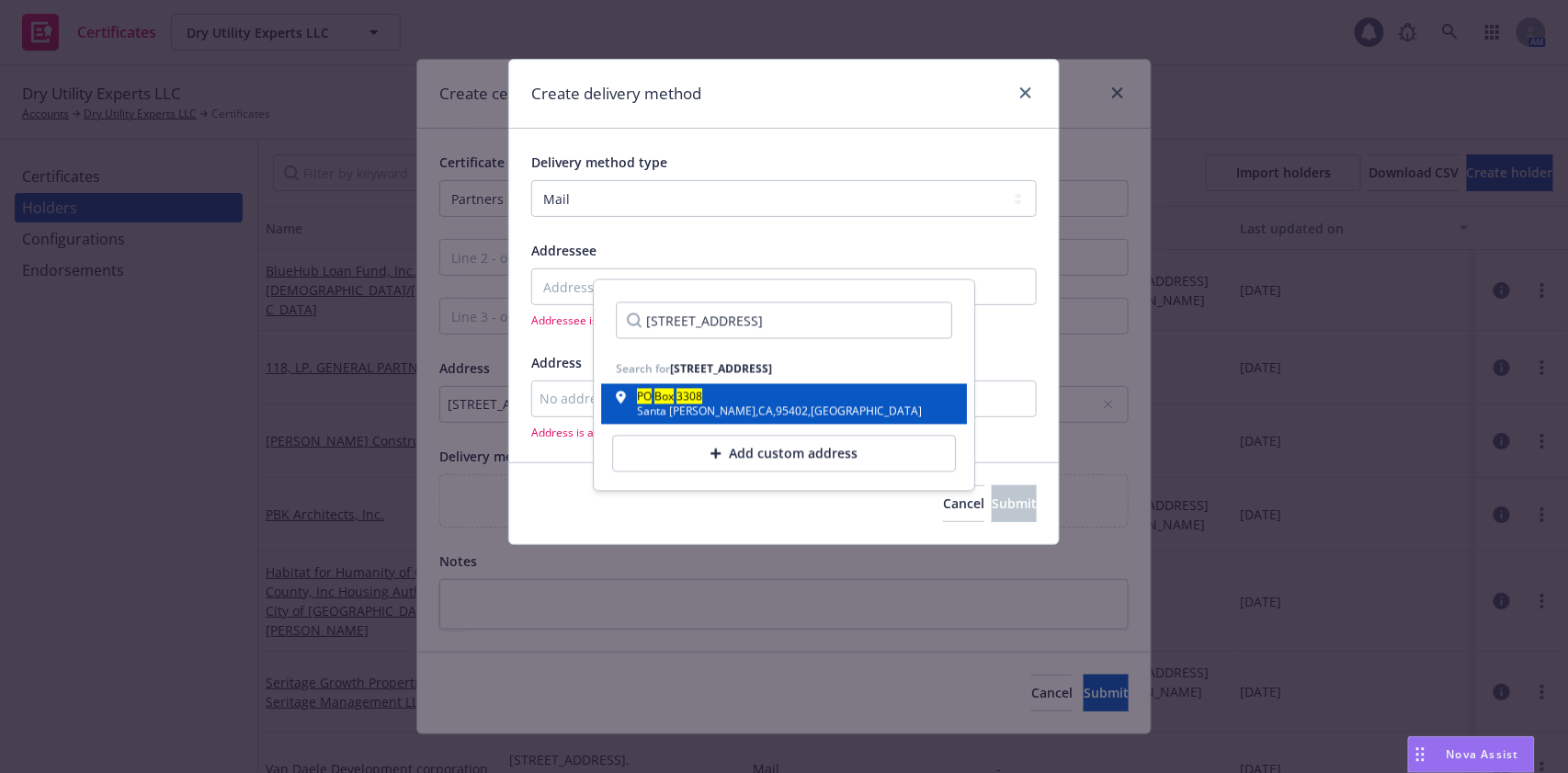
type input "PO BOX 3308 Santa Rosa CA 95402"
click at [756, 389] on div "PO Box 3308 Santa Rosa , CA , 95402 , USA" at bounding box center [784, 404] width 366 height 41
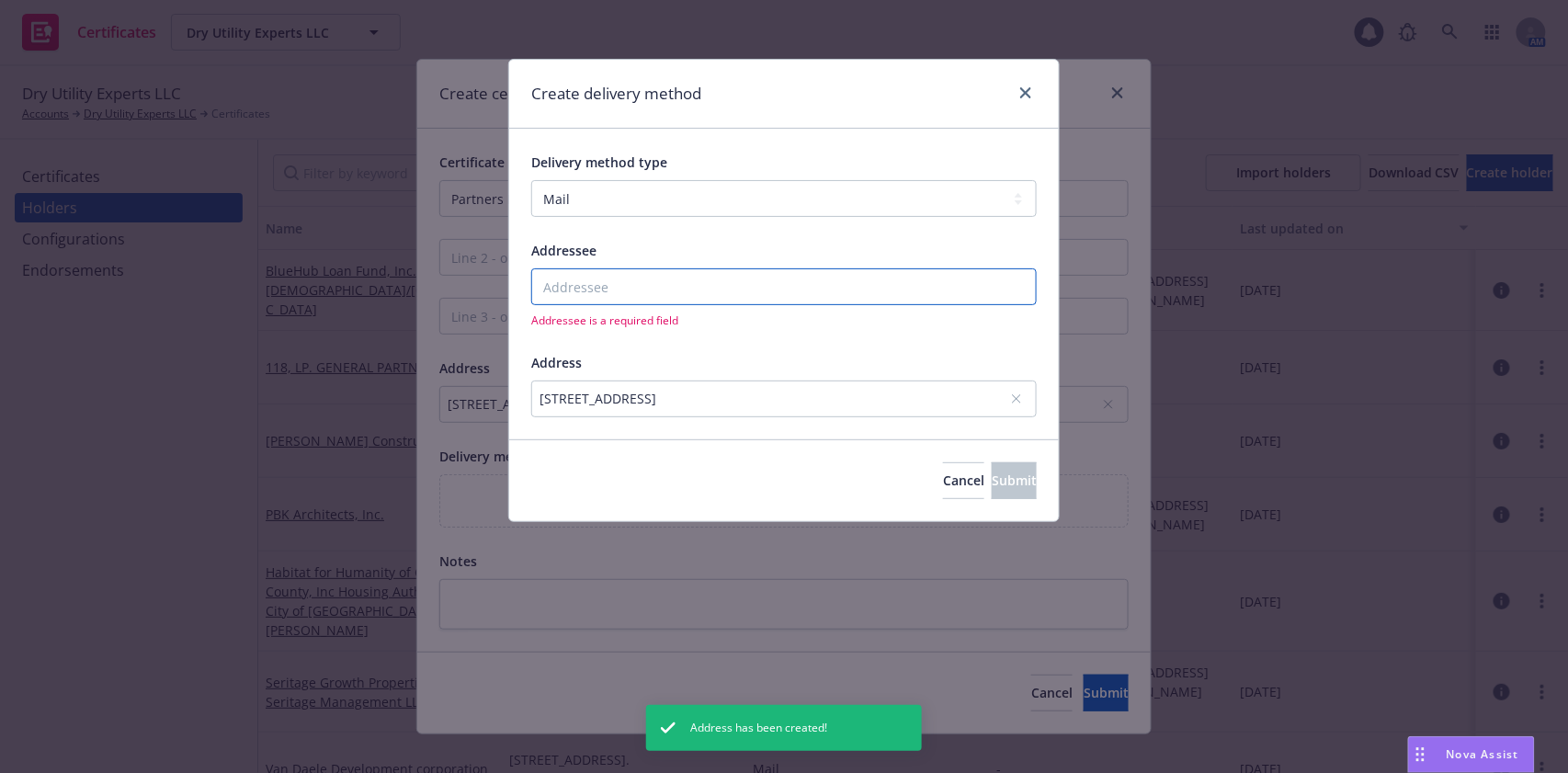
click at [702, 283] on input "Addressee" at bounding box center [784, 287] width 506 height 37
paste input "Partners Bank of California"
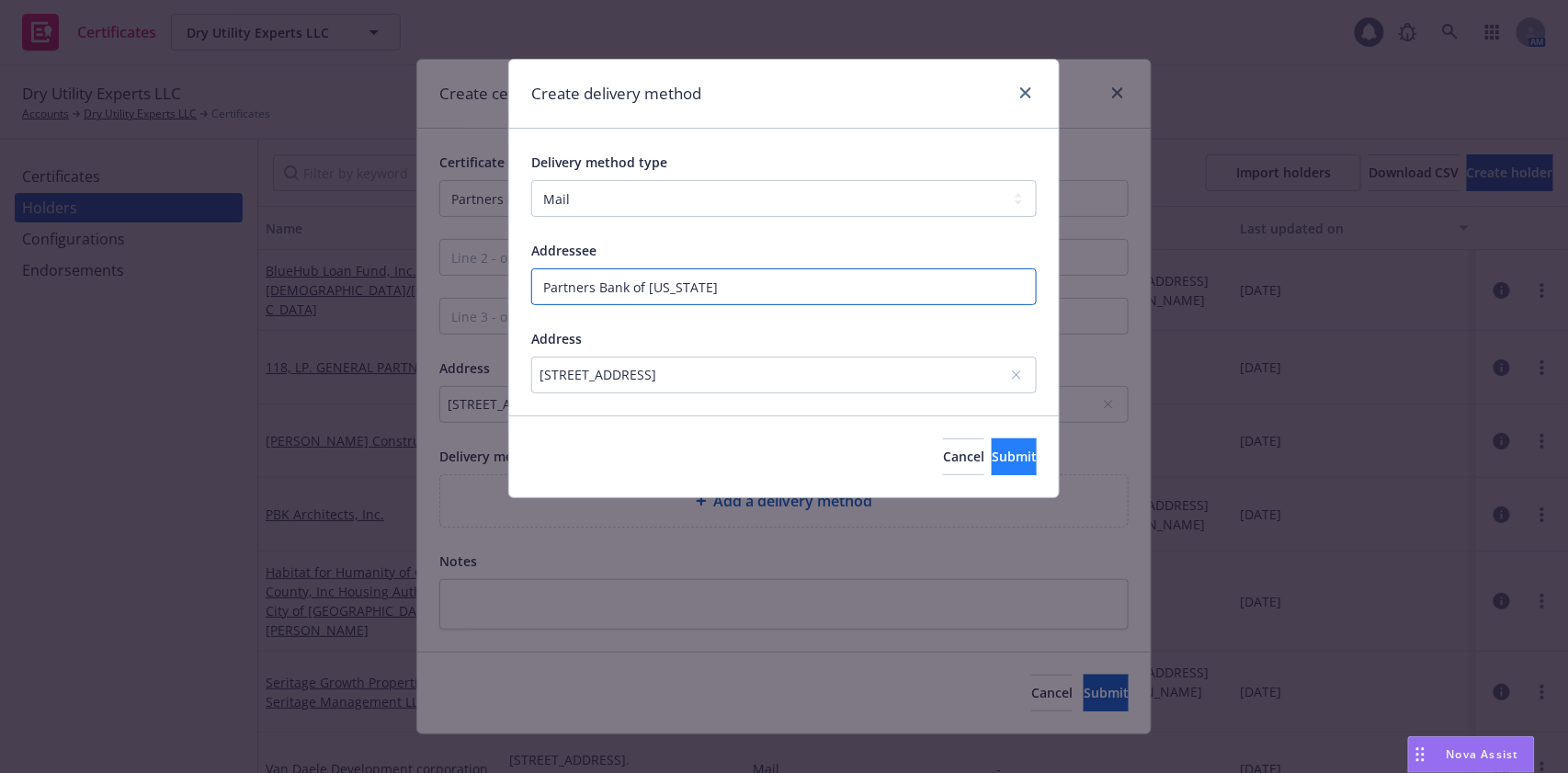
type input "Partners Bank of California"
click at [1006, 451] on button "Submit" at bounding box center [1014, 457] width 45 height 37
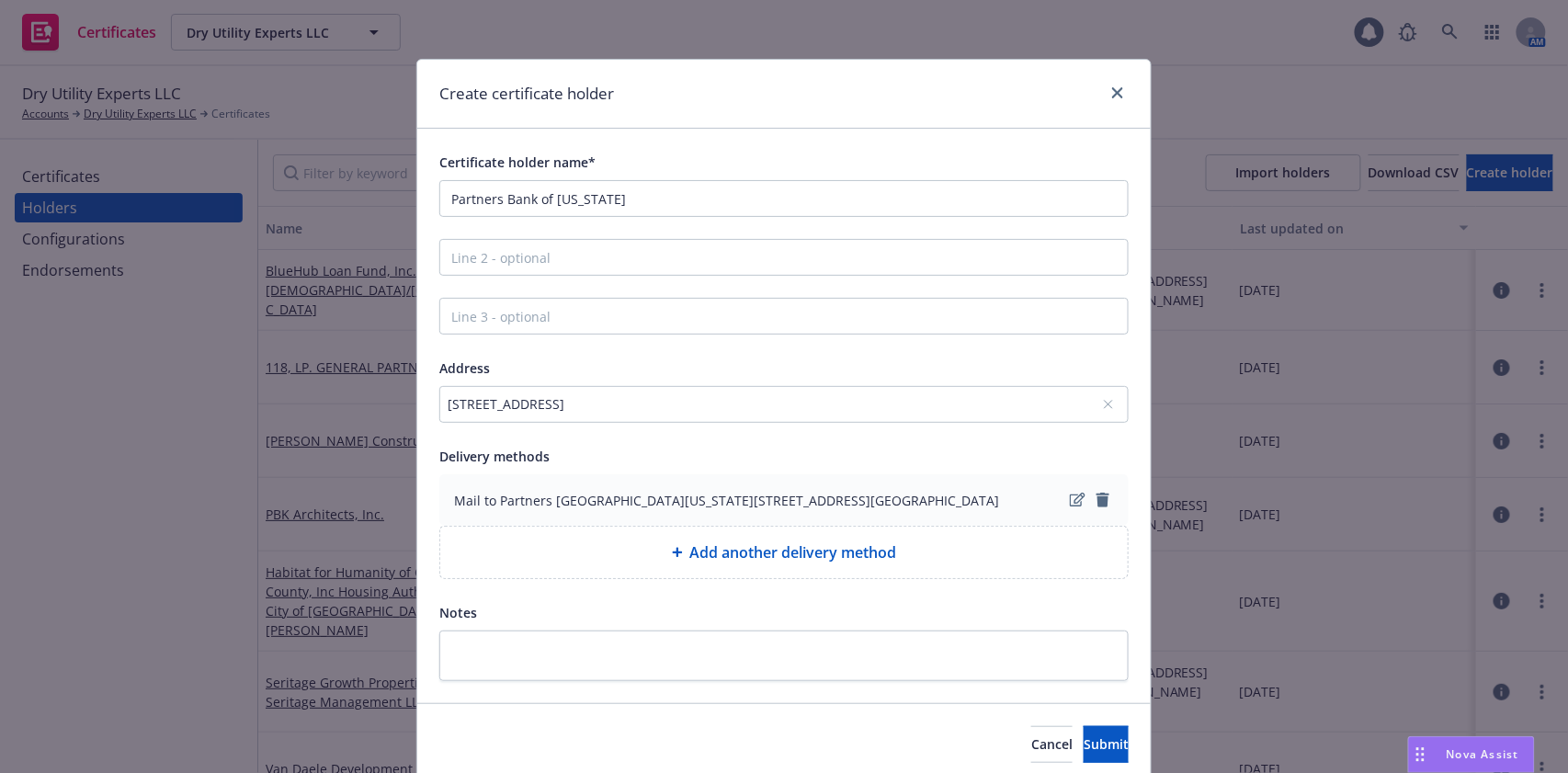
scroll to position [71, 0]
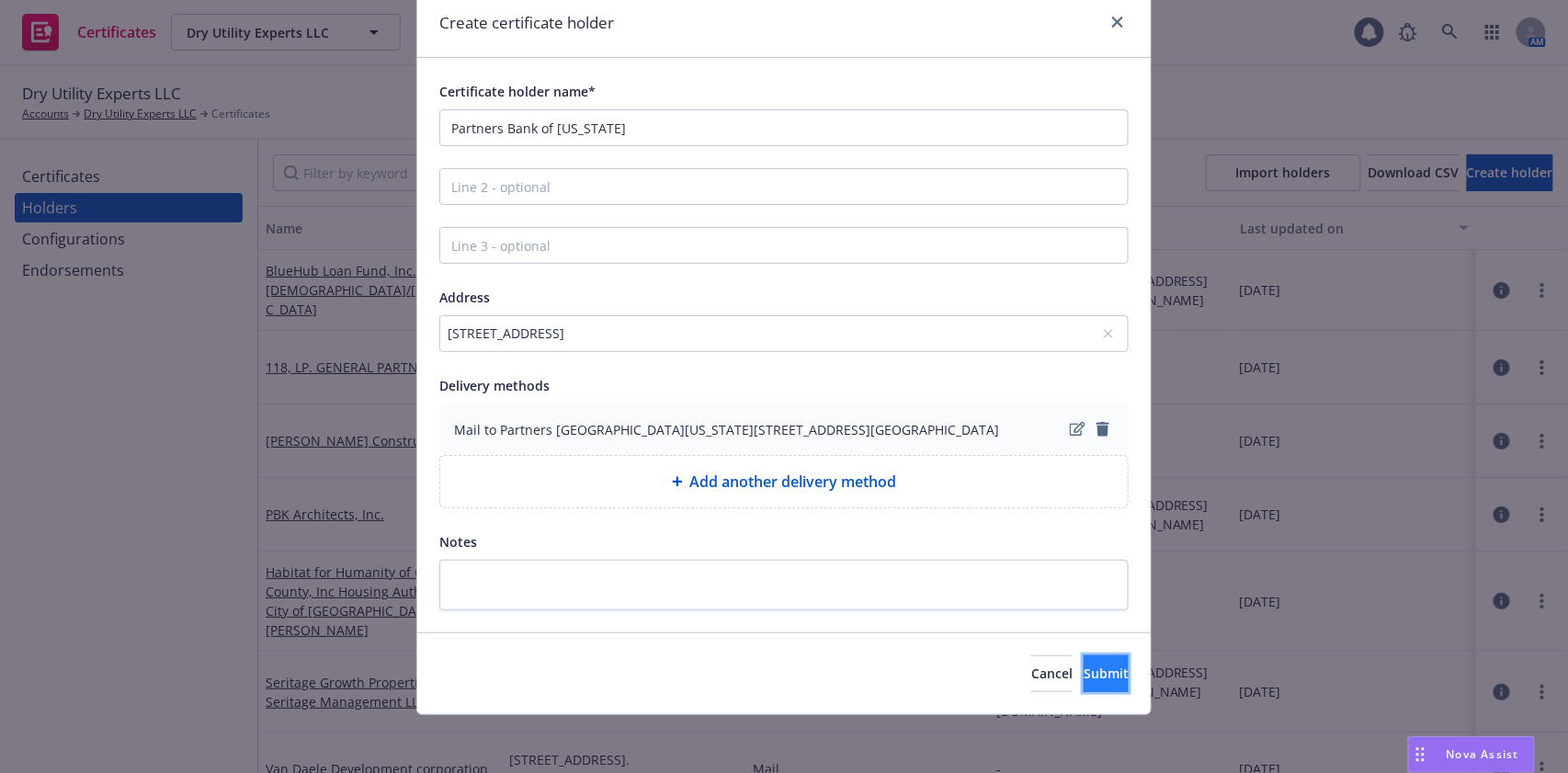
click at [1083, 671] on span "Submit" at bounding box center [1106, 673] width 45 height 18
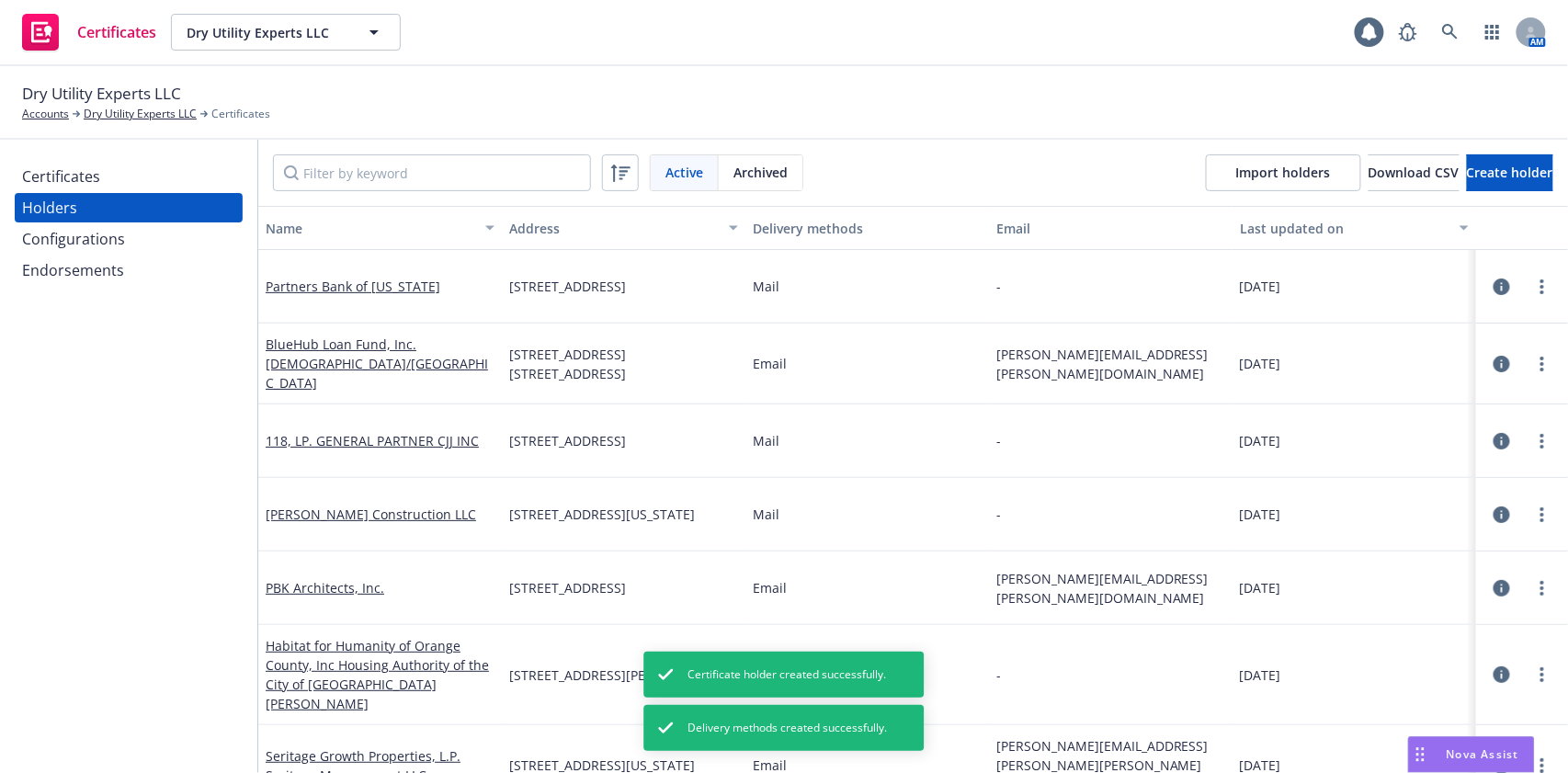
click at [93, 180] on div "Certificates" at bounding box center [60, 177] width 78 height 30
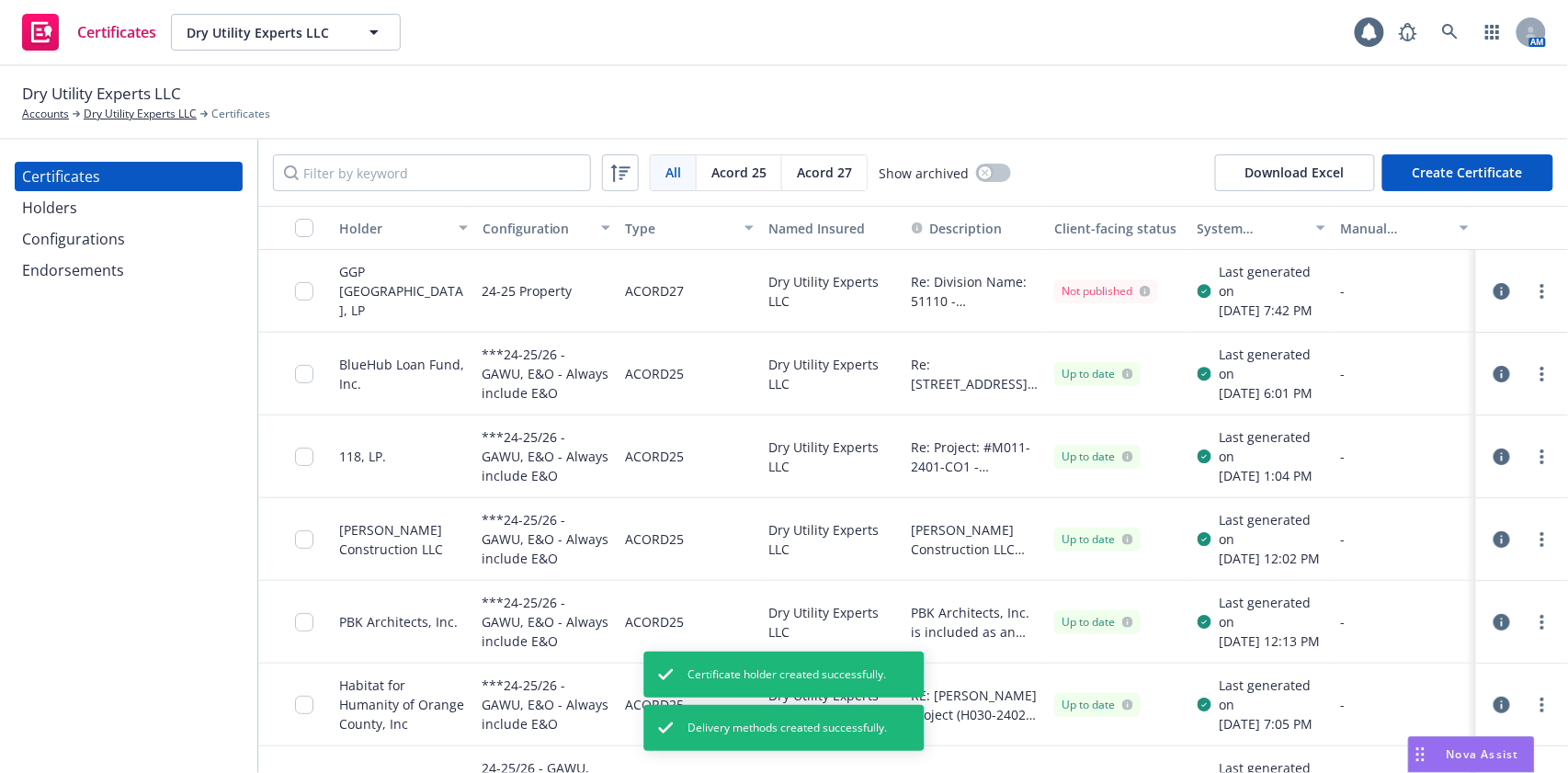
click at [1448, 183] on button "Create Certificate" at bounding box center [1467, 172] width 171 height 37
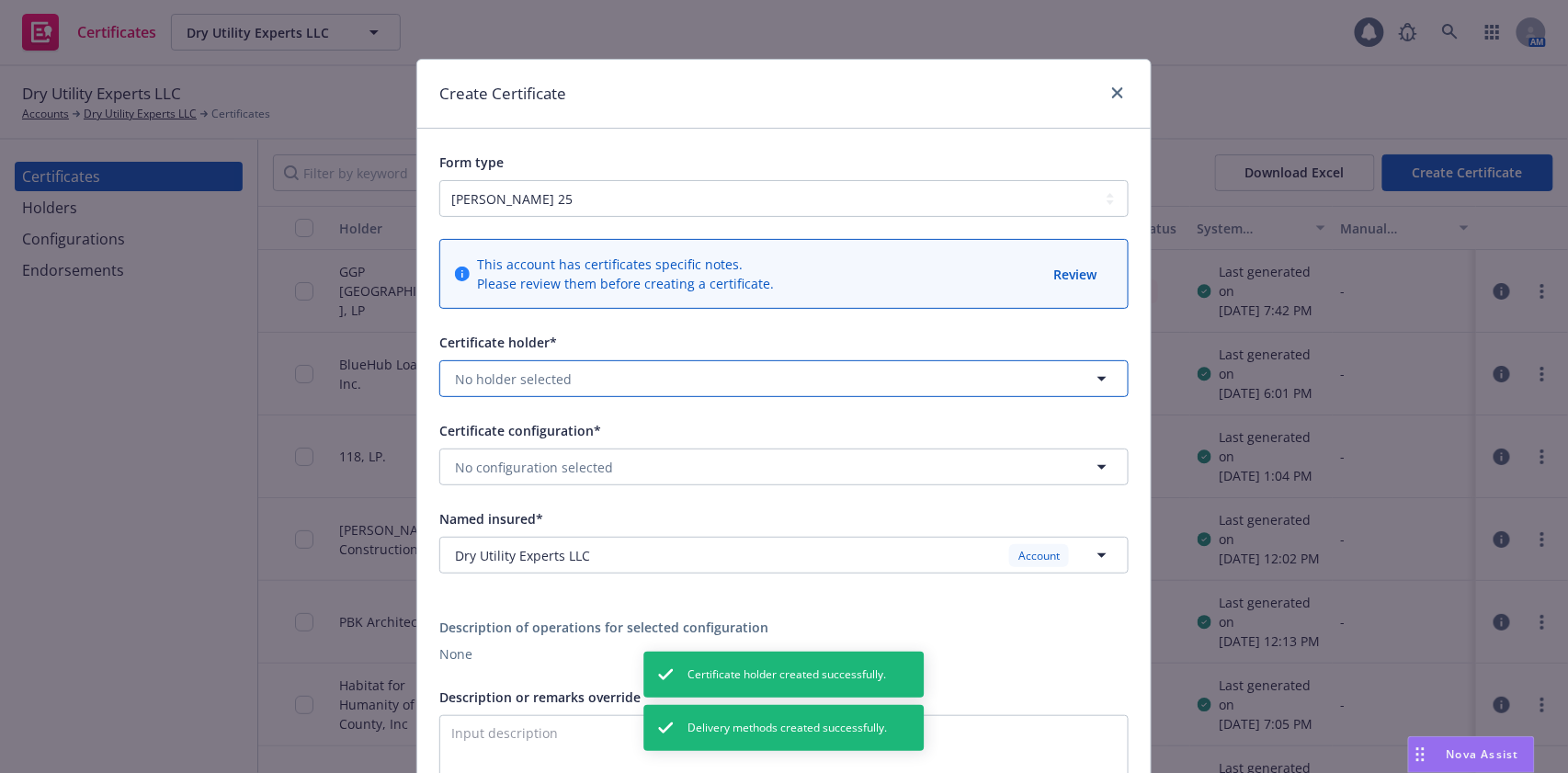
click at [579, 371] on button "No holder selected" at bounding box center [784, 379] width 690 height 37
click at [543, 210] on select "ACORD 25 ACORD 27" at bounding box center [784, 198] width 690 height 37
select select "ACORD27"
click at [440, 180] on select "ACORD 25 ACORD 27" at bounding box center [784, 198] width 690 height 37
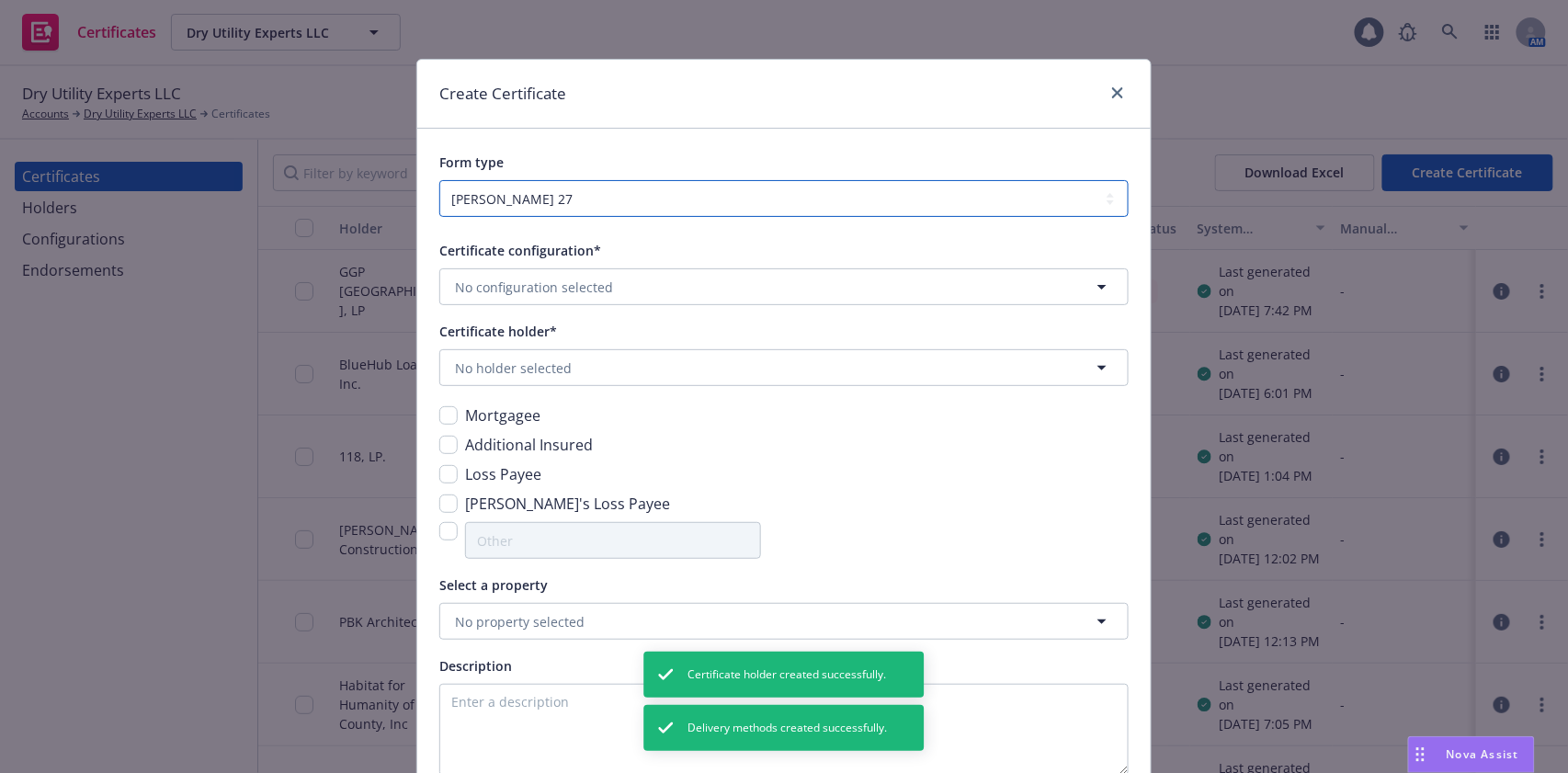
scroll to position [123, 0]
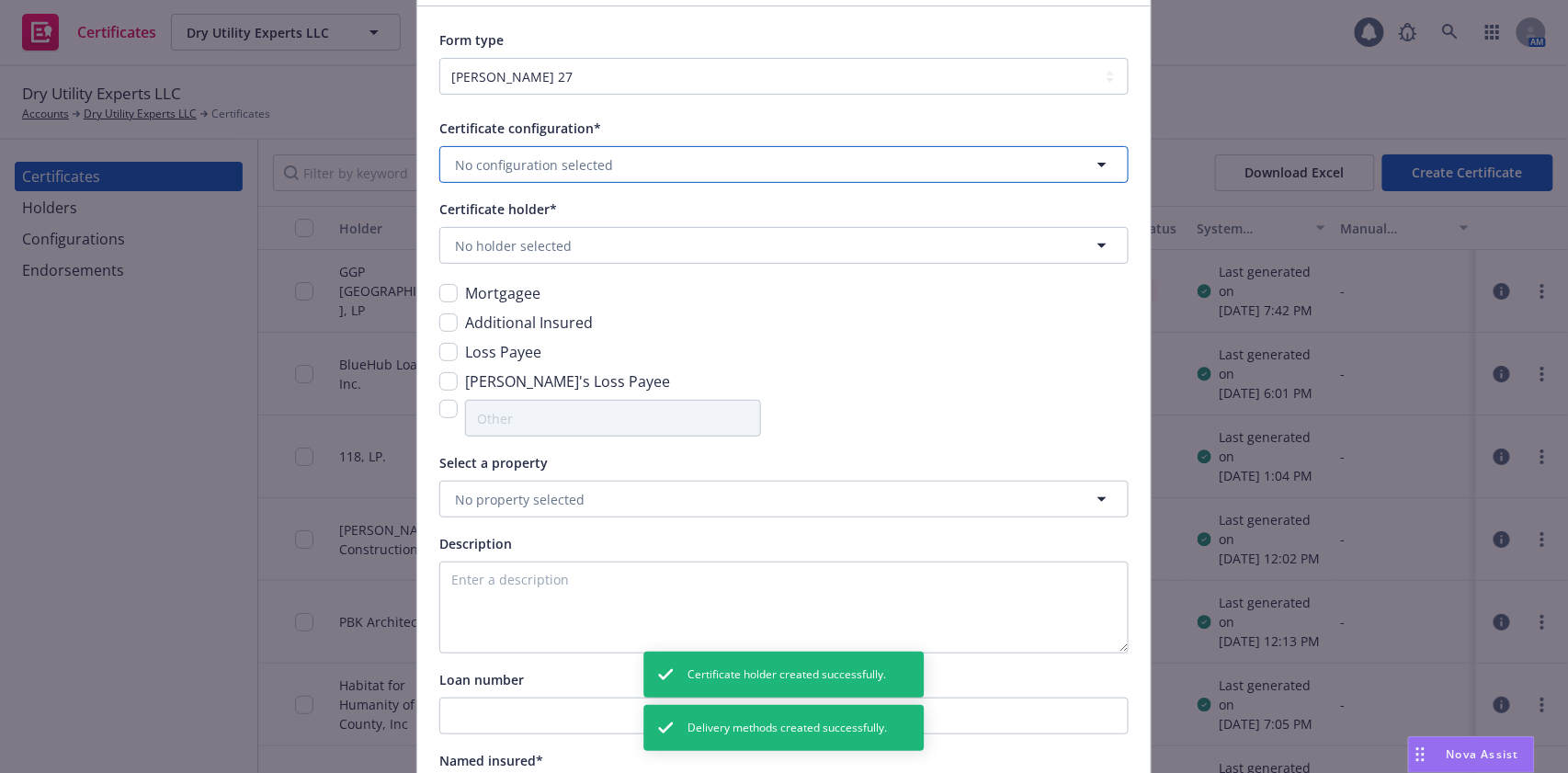
click at [570, 175] on button "No configuration selected" at bounding box center [784, 164] width 690 height 37
click at [573, 223] on div "24-25 Property Valid" at bounding box center [784, 219] width 663 height 32
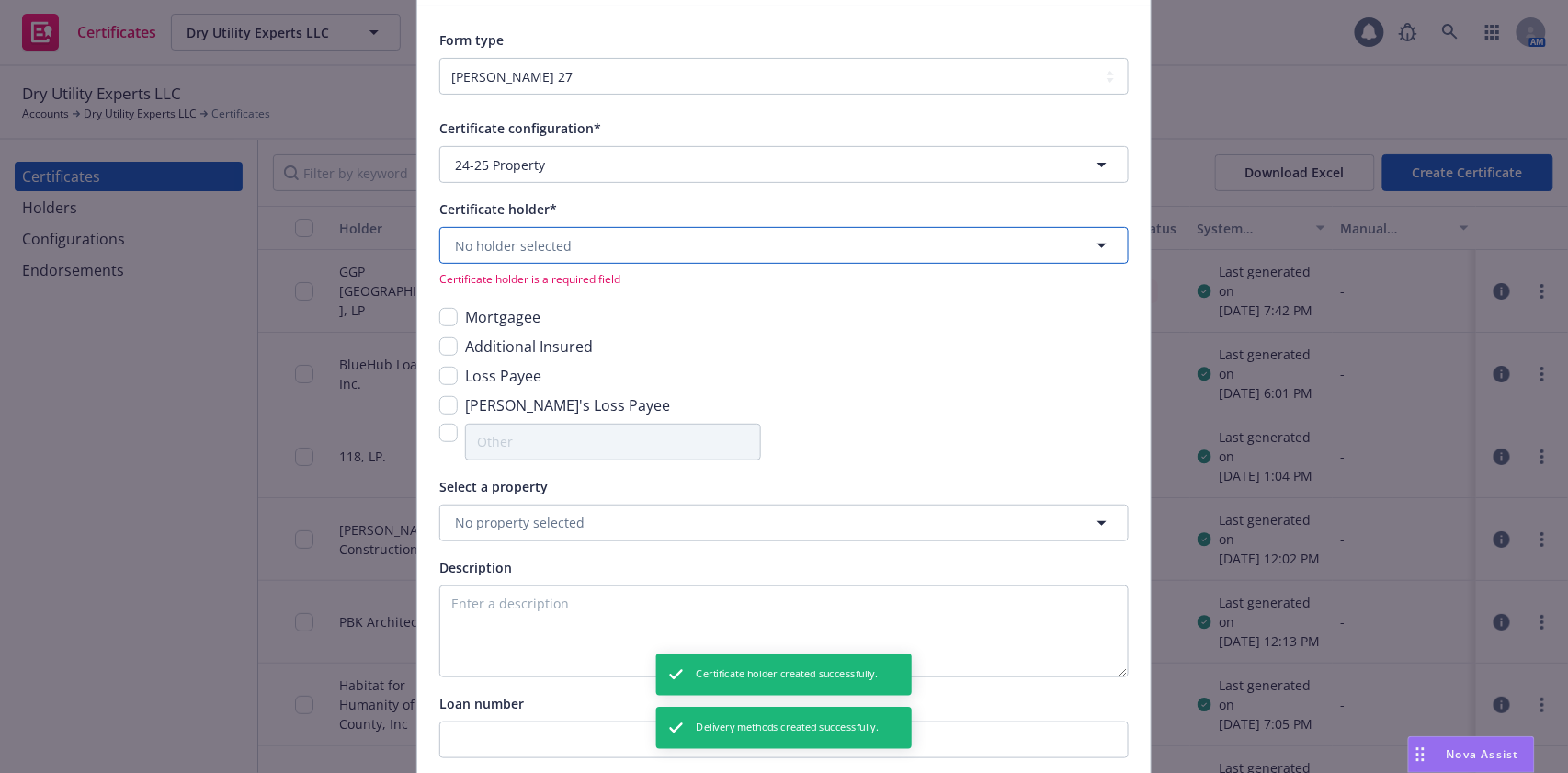
click at [519, 248] on span "No holder selected" at bounding box center [513, 246] width 117 height 20
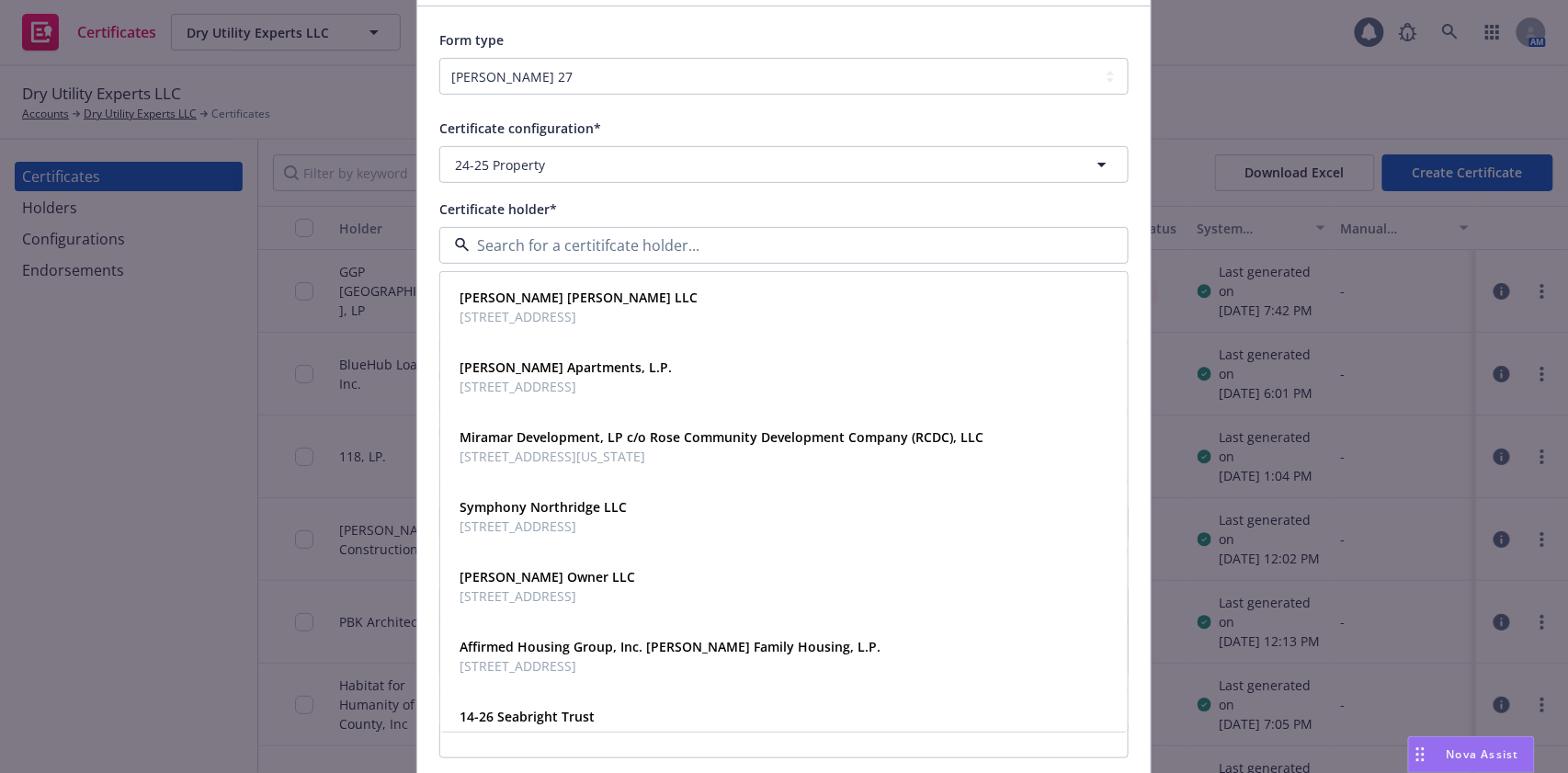
paste input "Partners Bank of California"
type input "Partners Bank of California"
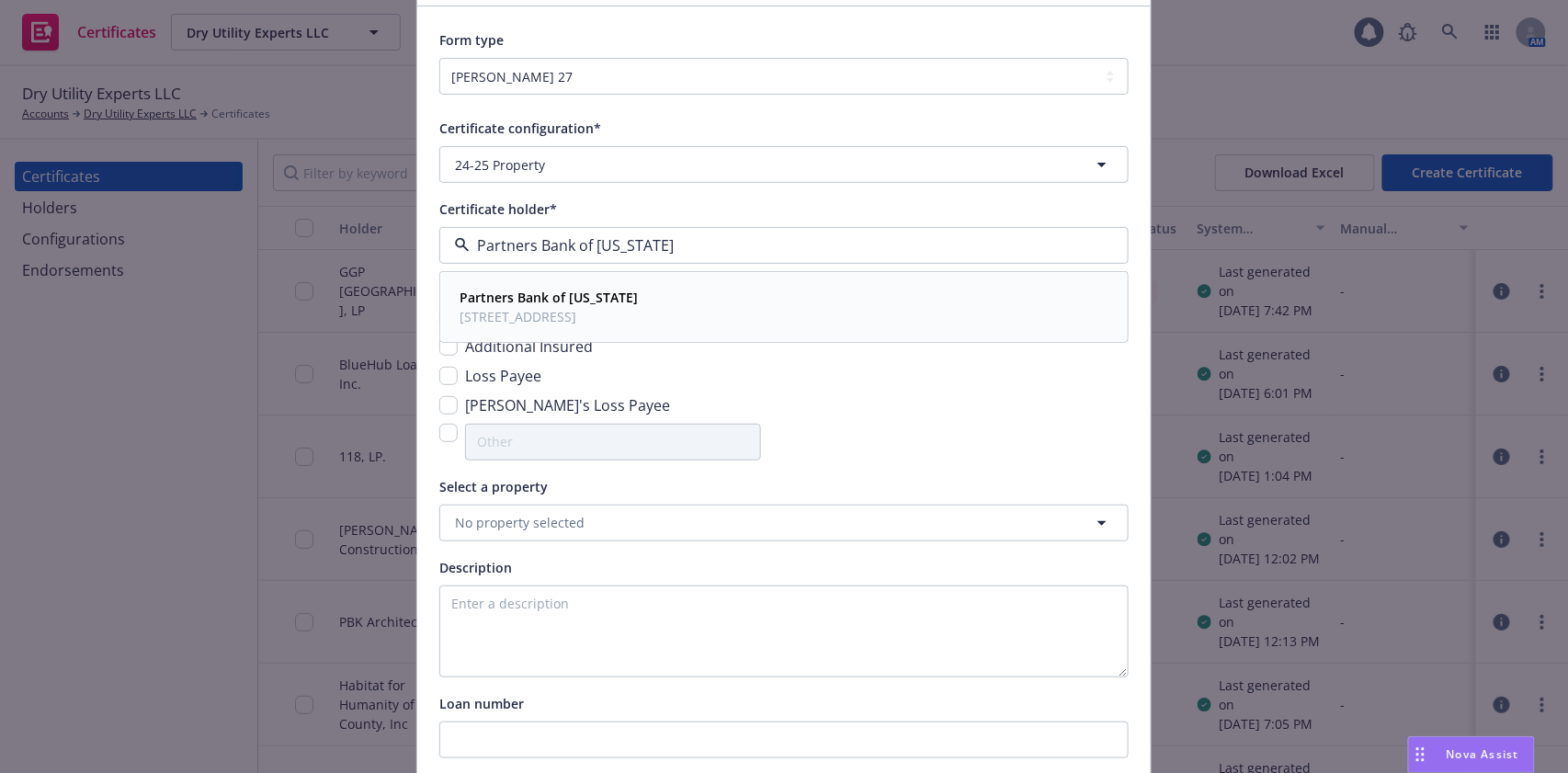
click at [557, 294] on strong "Partners Bank of California" at bounding box center [548, 298] width 178 height 18
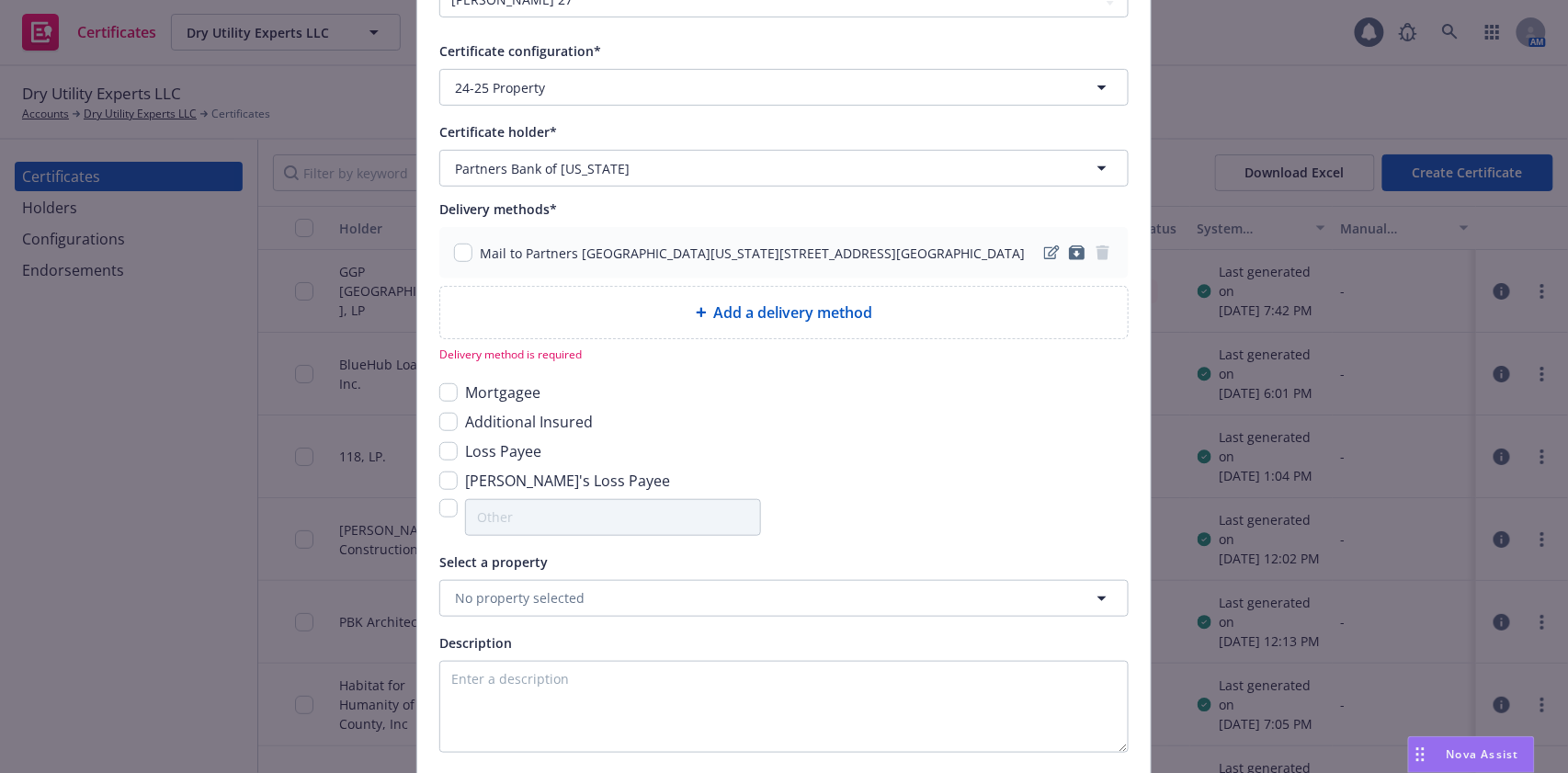
scroll to position [244, 0]
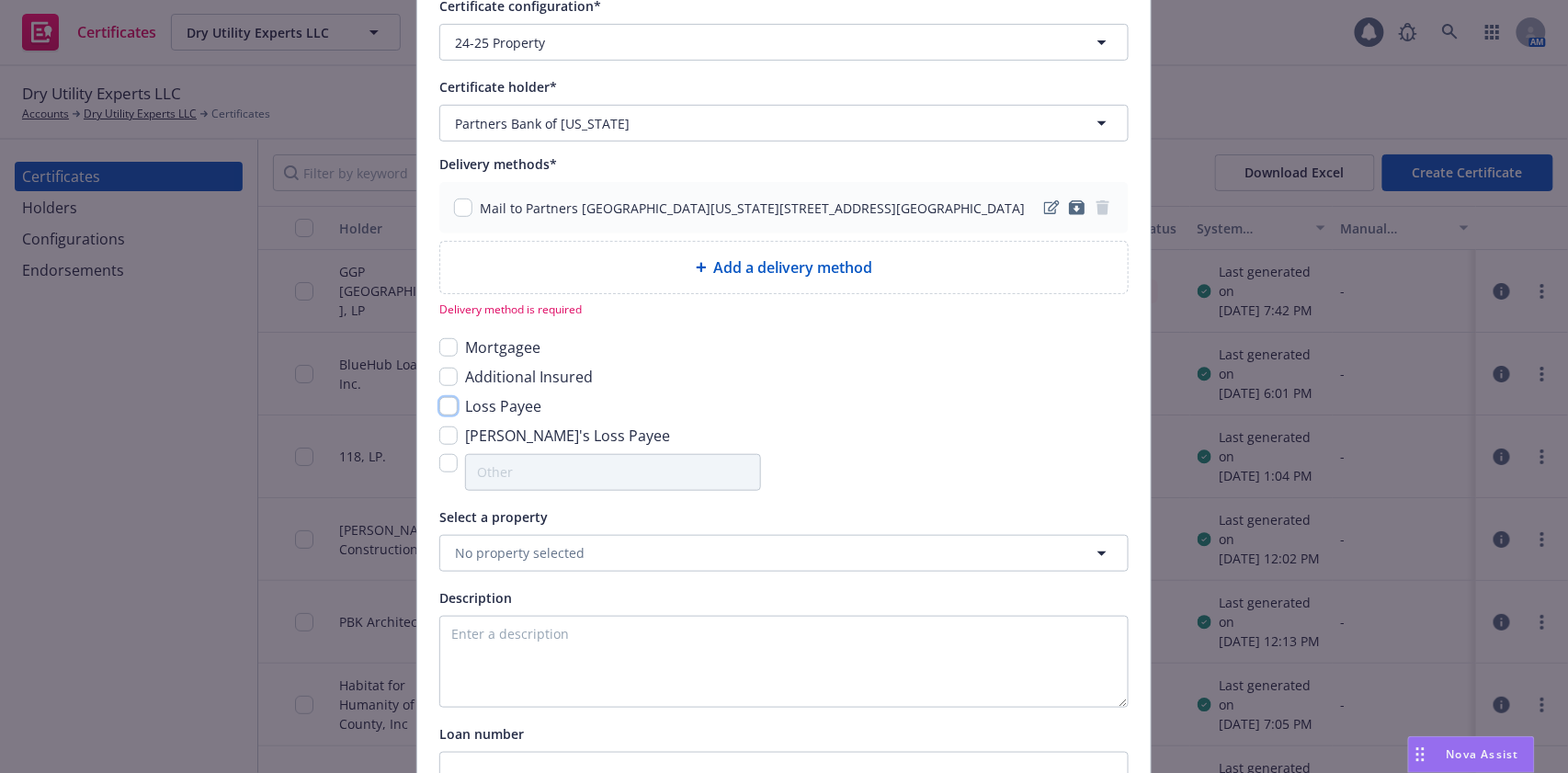
click at [441, 404] on input "checkbox" at bounding box center [449, 406] width 19 height 19
checkbox input "true"
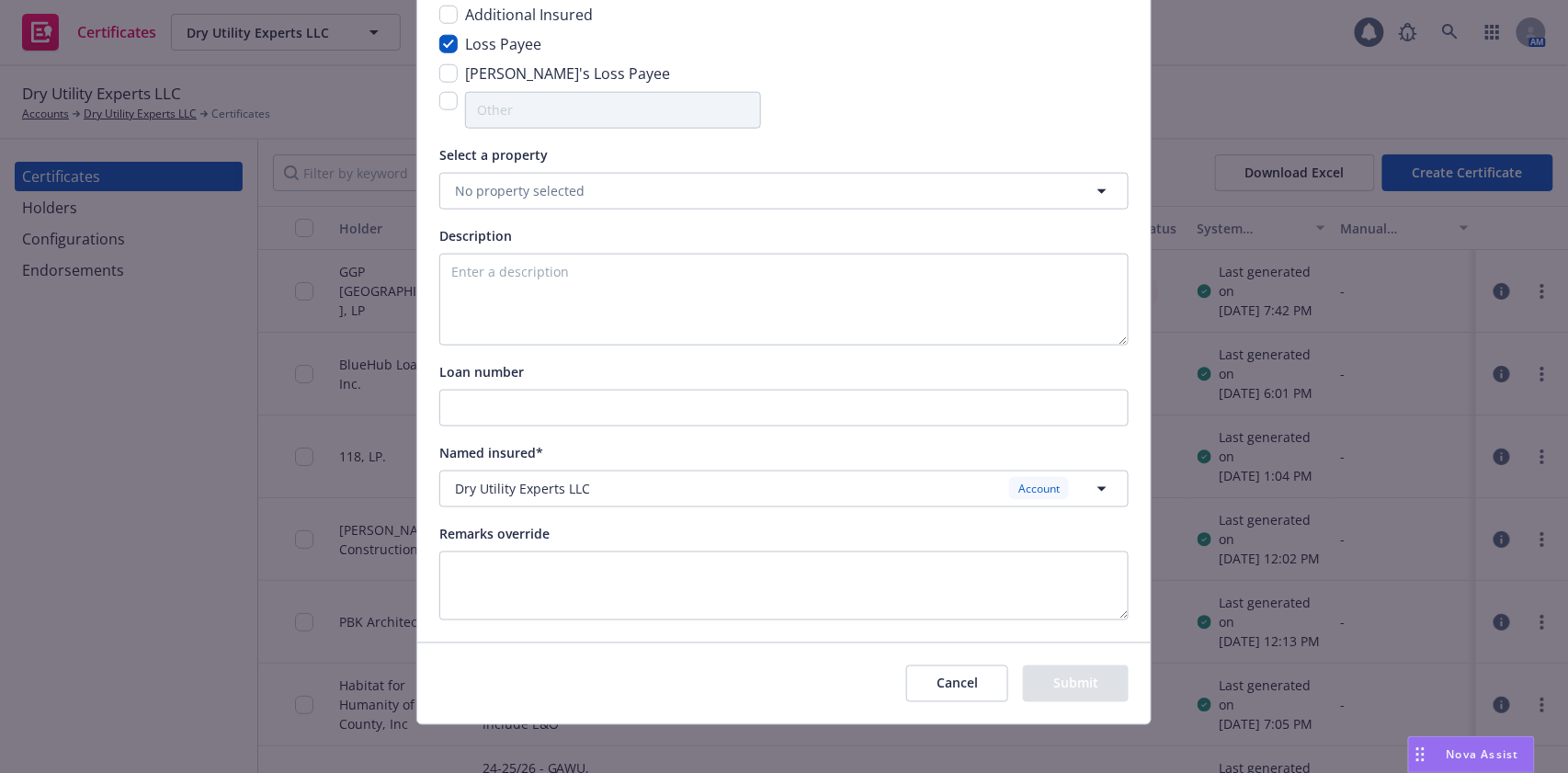
scroll to position [616, 0]
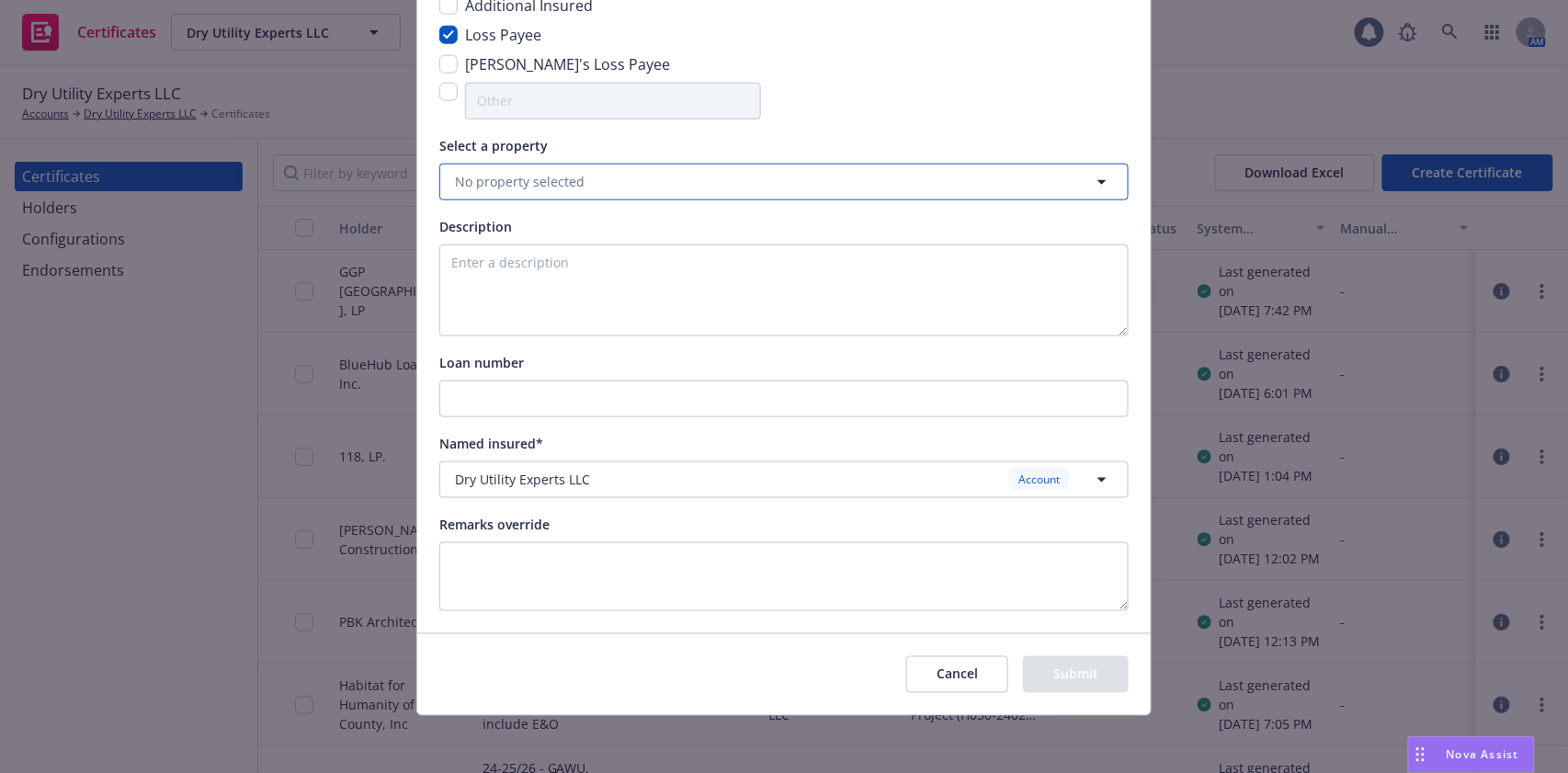
click at [603, 189] on button "No property selected" at bounding box center [784, 182] width 690 height 37
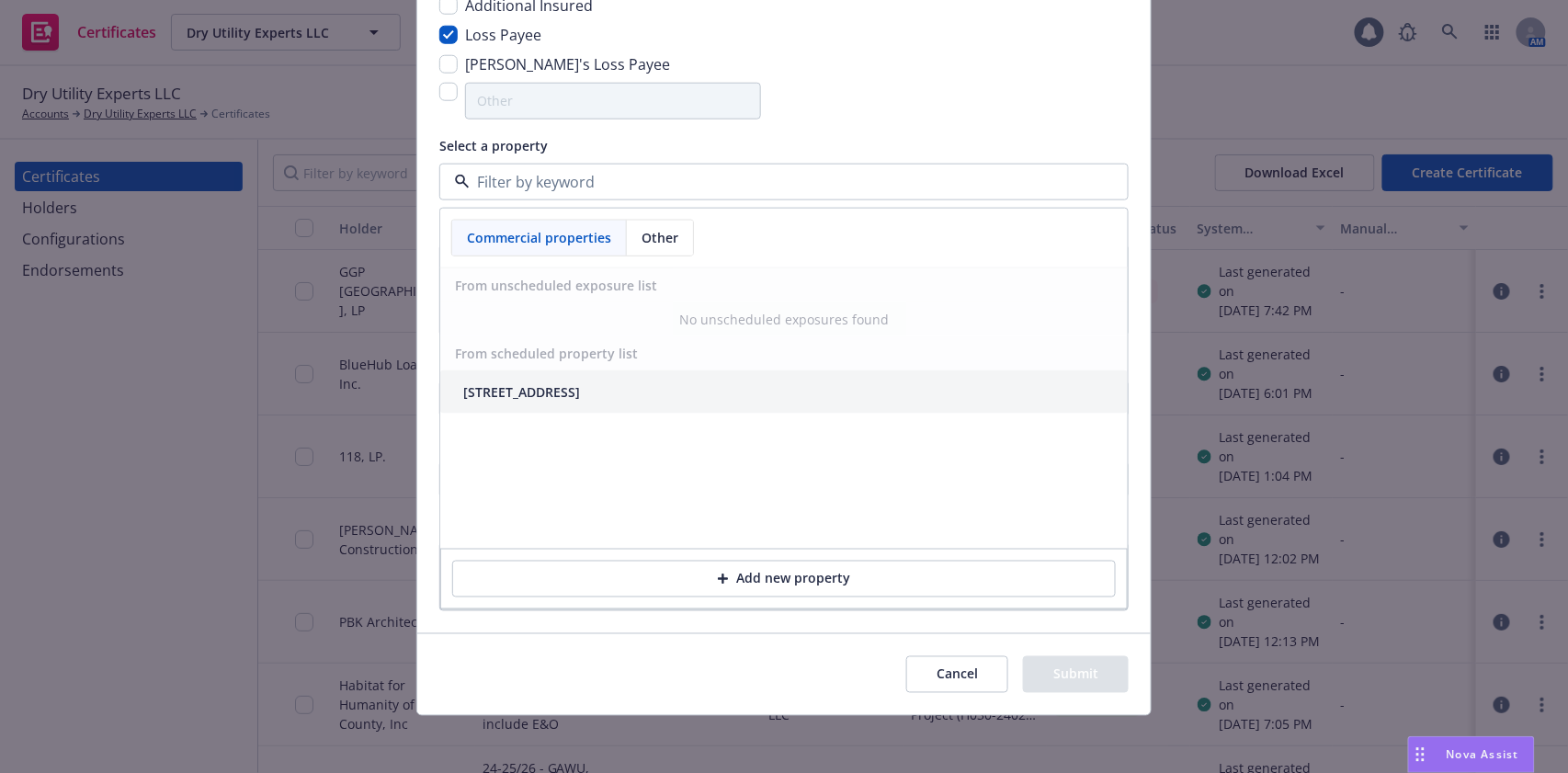
click at [580, 398] on div "125 N Olive St Orange, CA 92866" at bounding box center [522, 392] width 117 height 20
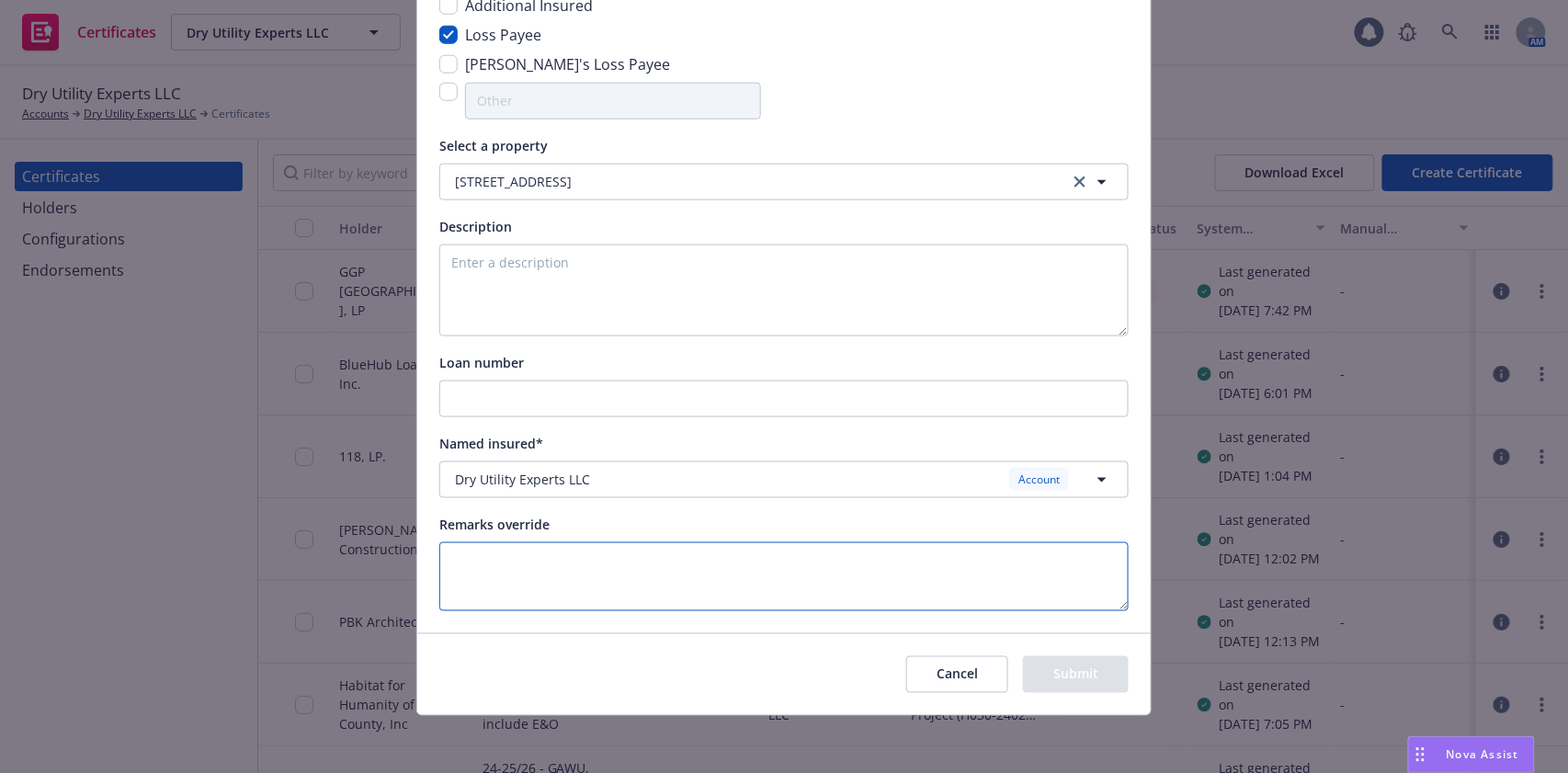
click at [519, 598] on textarea at bounding box center [784, 577] width 690 height 69
paste textarea "Partners Bank of California is Listed as Loss Payee."
drag, startPoint x: 426, startPoint y: 174, endPoint x: 641, endPoint y: 203, distance: 216.9
click at [641, 203] on div "Certificate configuration* [object Object] 24-25 Property Certificate holder* […" at bounding box center [784, 116] width 733 height 1031
copy div "125 N Olive St Orange, CA 92866"
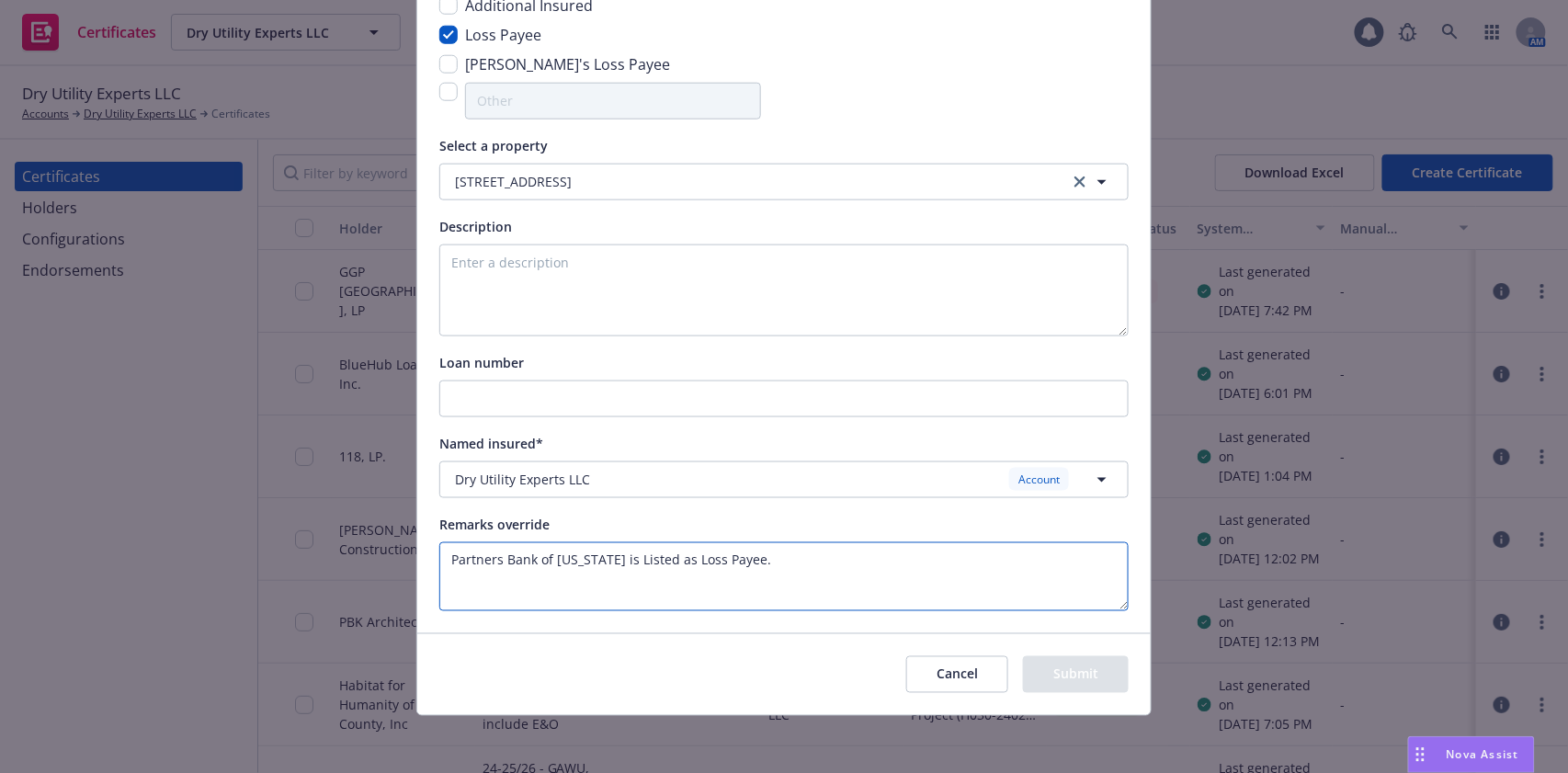
click at [620, 597] on textarea "Partners Bank of California is Listed as Loss Payee." at bounding box center [784, 577] width 690 height 69
paste textarea "125 N Olive St Orange, CA 92866"
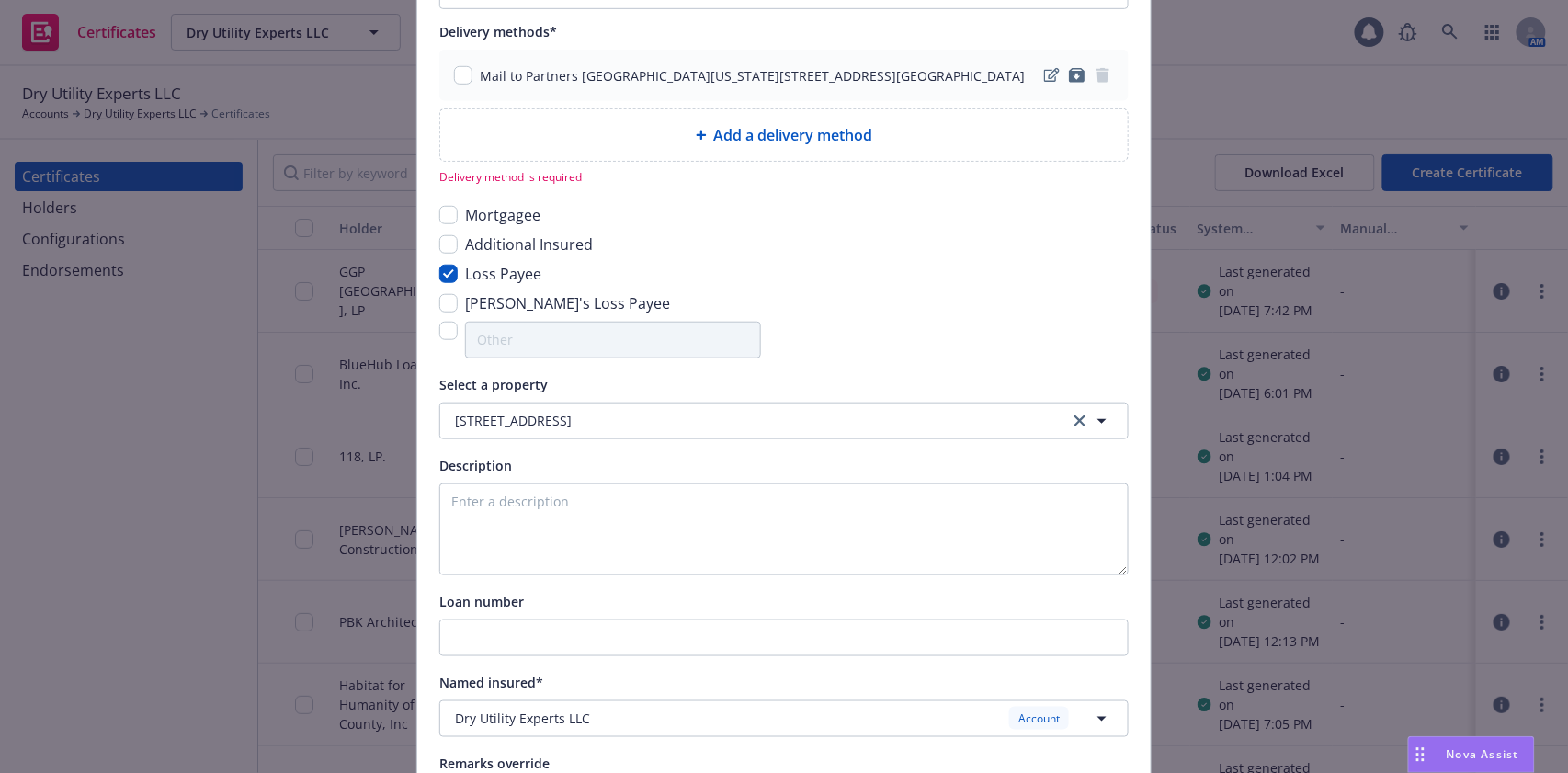
scroll to position [372, 0]
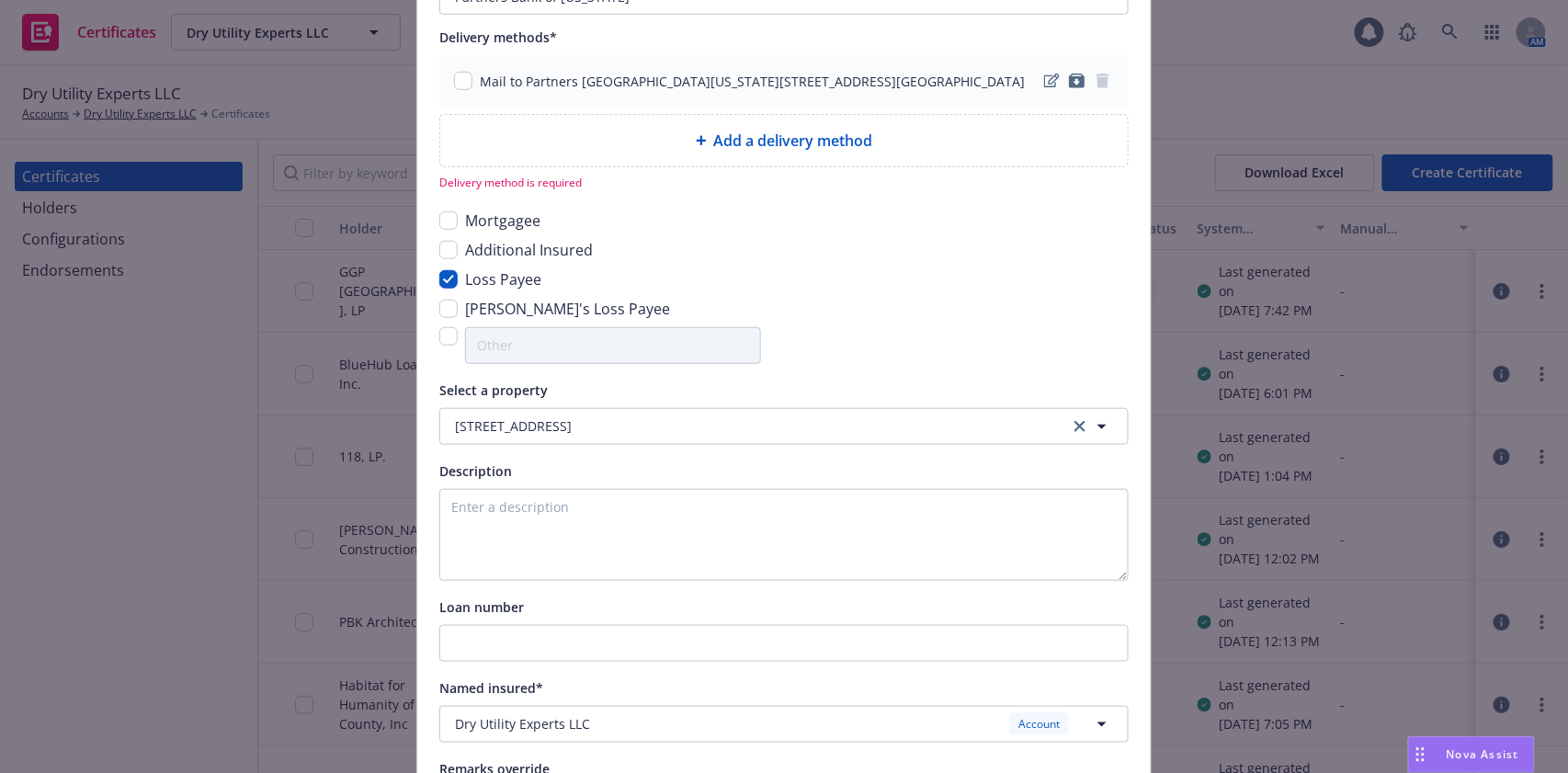
type textarea "Partners Bank of California is Listed as Loss Payee. 125 N Olive St Orange, CA …"
click at [456, 85] on input "checkbox" at bounding box center [462, 81] width 19 height 19
checkbox input "true"
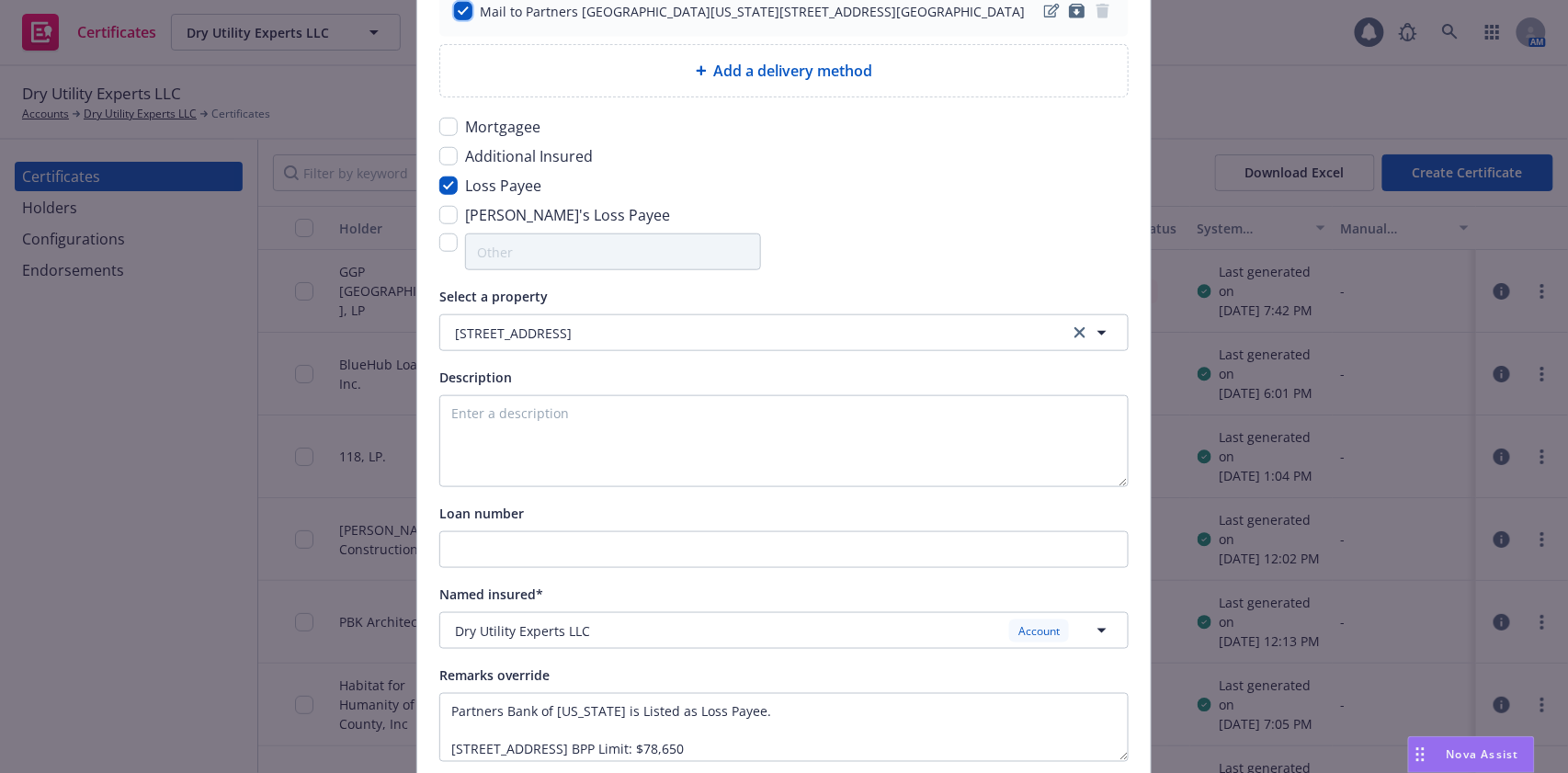
scroll to position [593, 0]
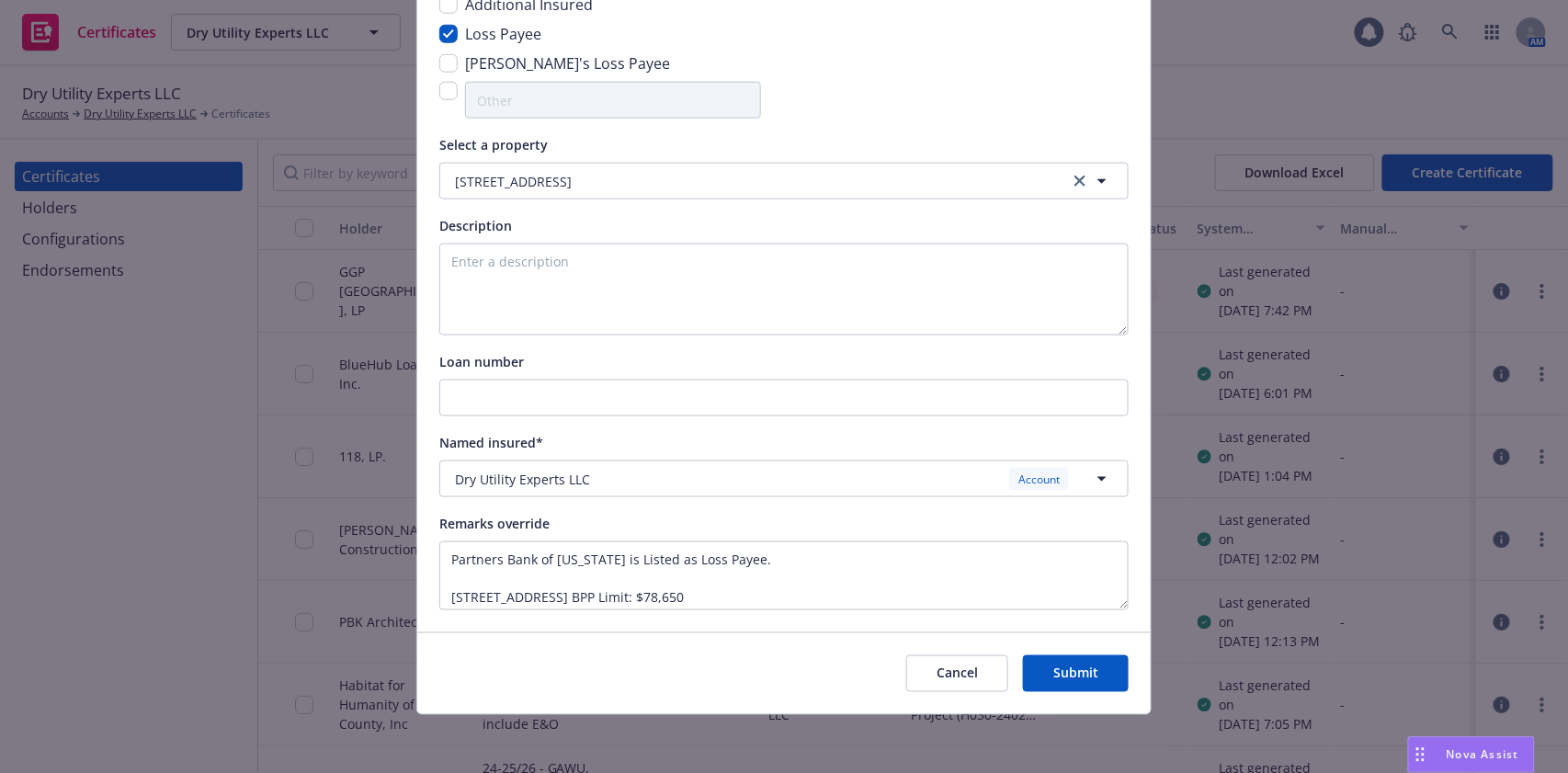
click at [1084, 689] on button "Submit" at bounding box center [1075, 673] width 106 height 37
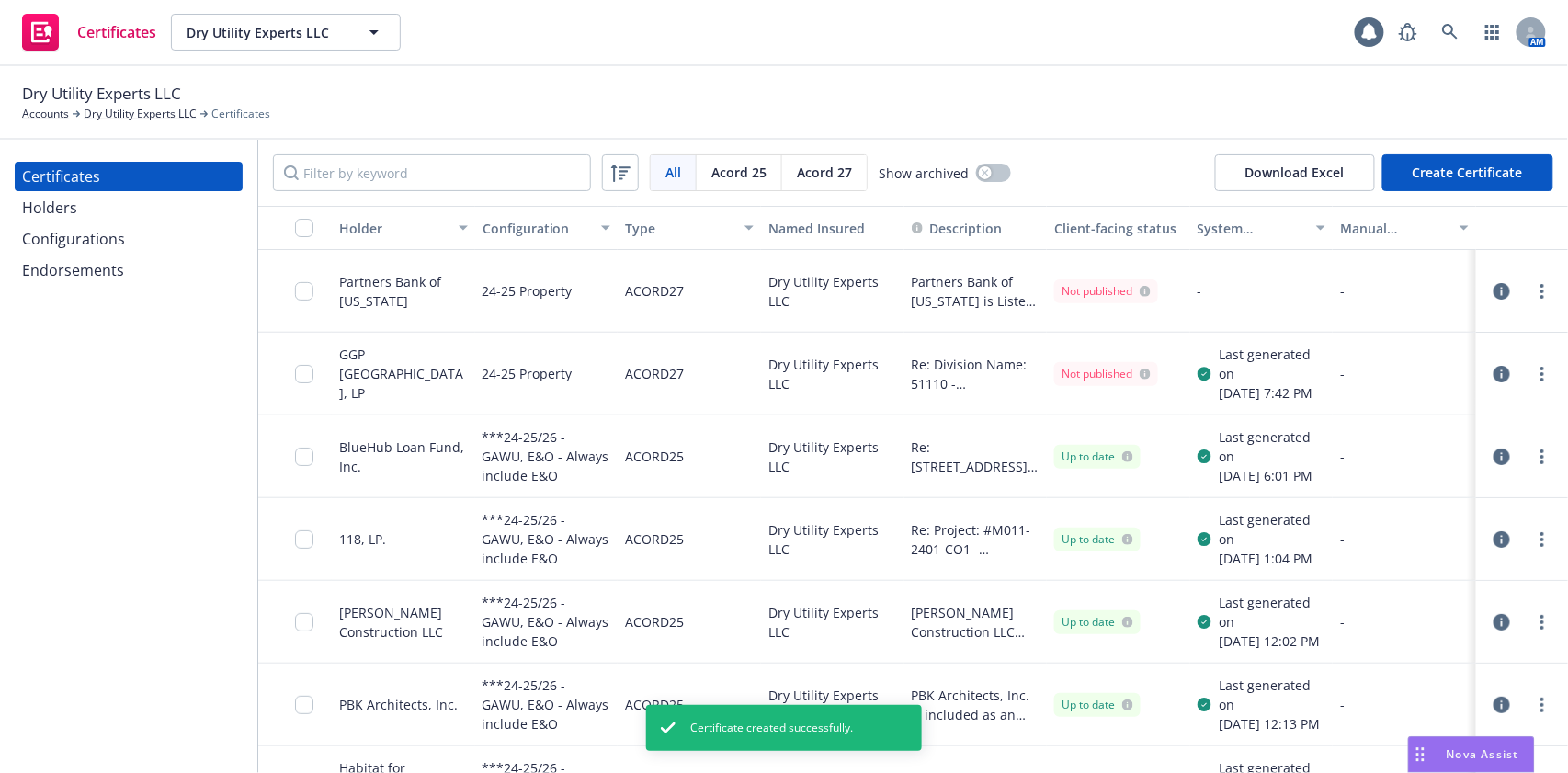
click at [989, 95] on div "Dry Utility Experts LLC Accounts Dry Utility Experts LLC Certificates" at bounding box center [784, 102] width 1524 height 41
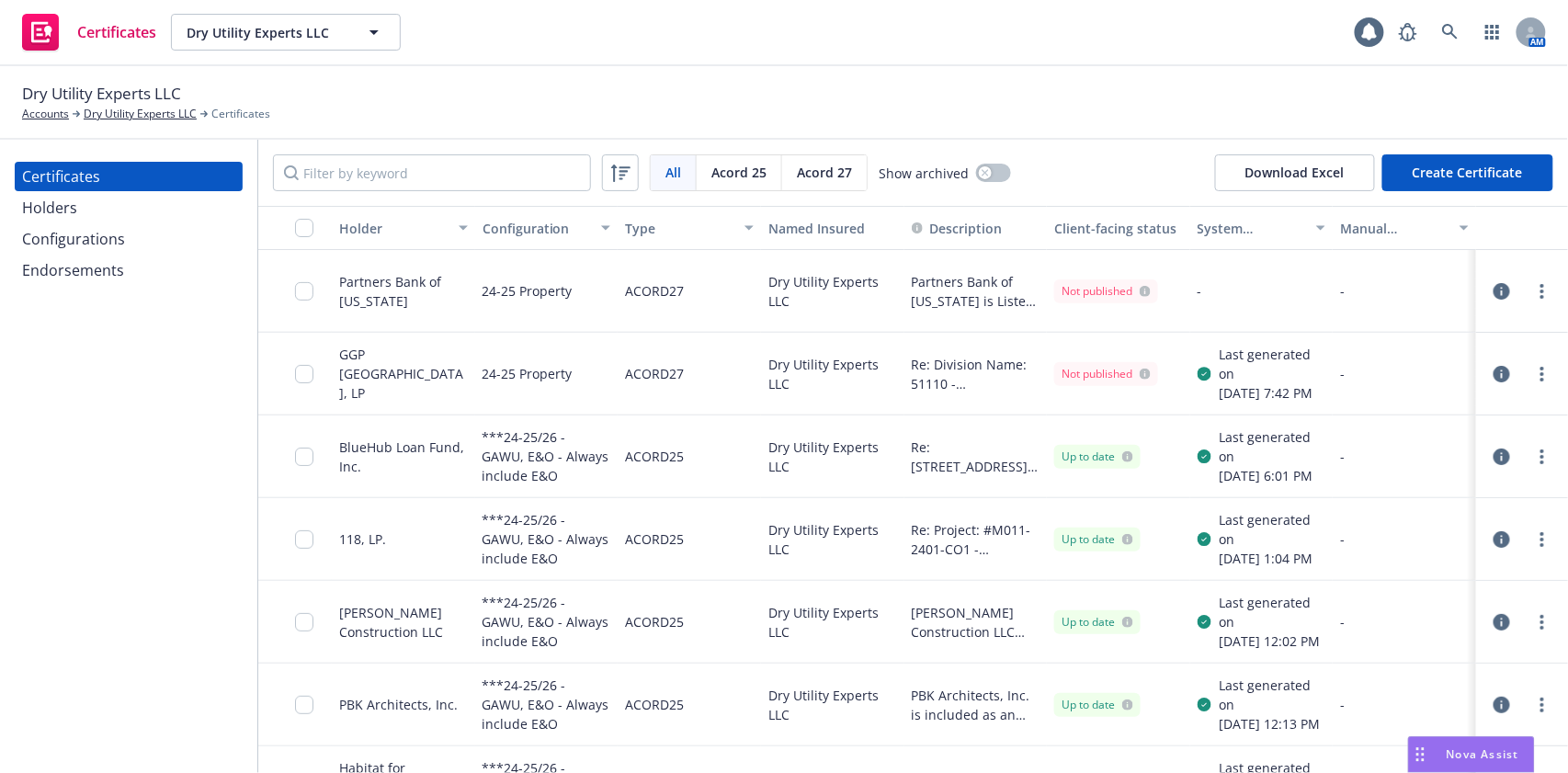
click at [1109, 104] on div "Dry Utility Experts LLC Accounts Dry Utility Experts LLC Certificates" at bounding box center [784, 102] width 1524 height 41
click at [1540, 291] on circle "more" at bounding box center [1542, 292] width 4 height 4
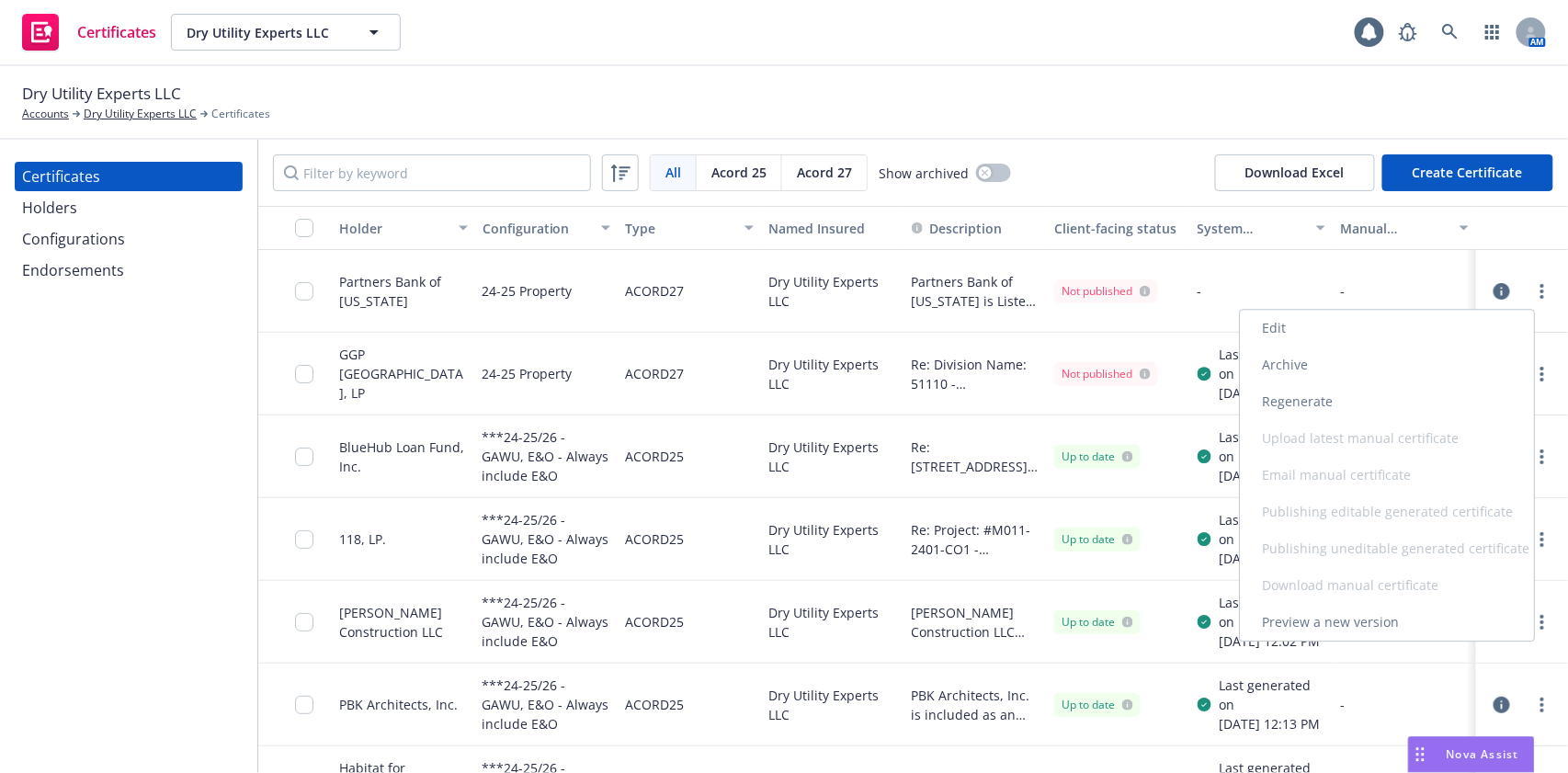
click at [1350, 405] on link "Regenerate" at bounding box center [1387, 401] width 294 height 37
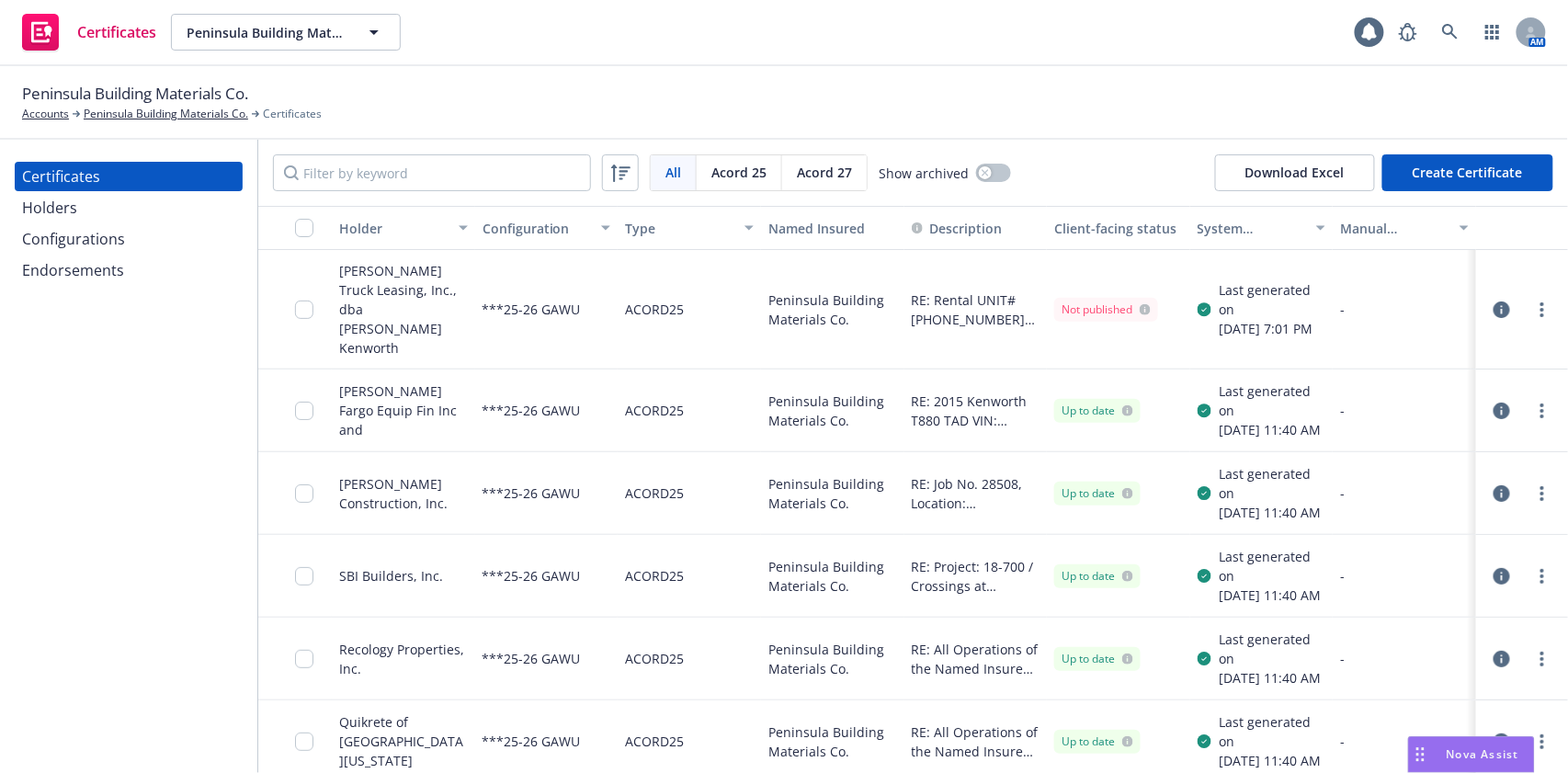
click at [54, 212] on div "Holders" at bounding box center [49, 208] width 55 height 30
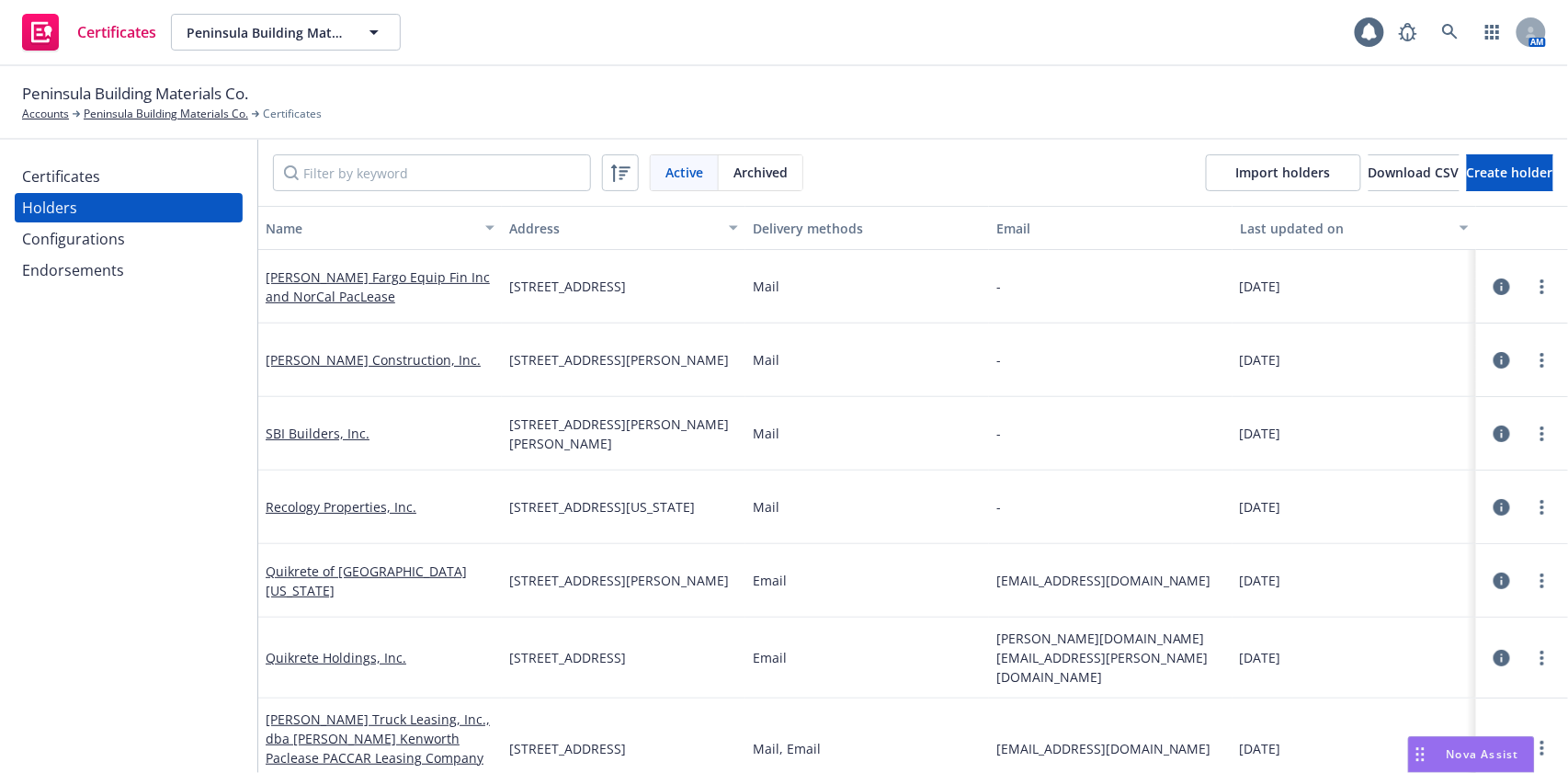
click at [55, 233] on div "Configurations" at bounding box center [73, 239] width 103 height 30
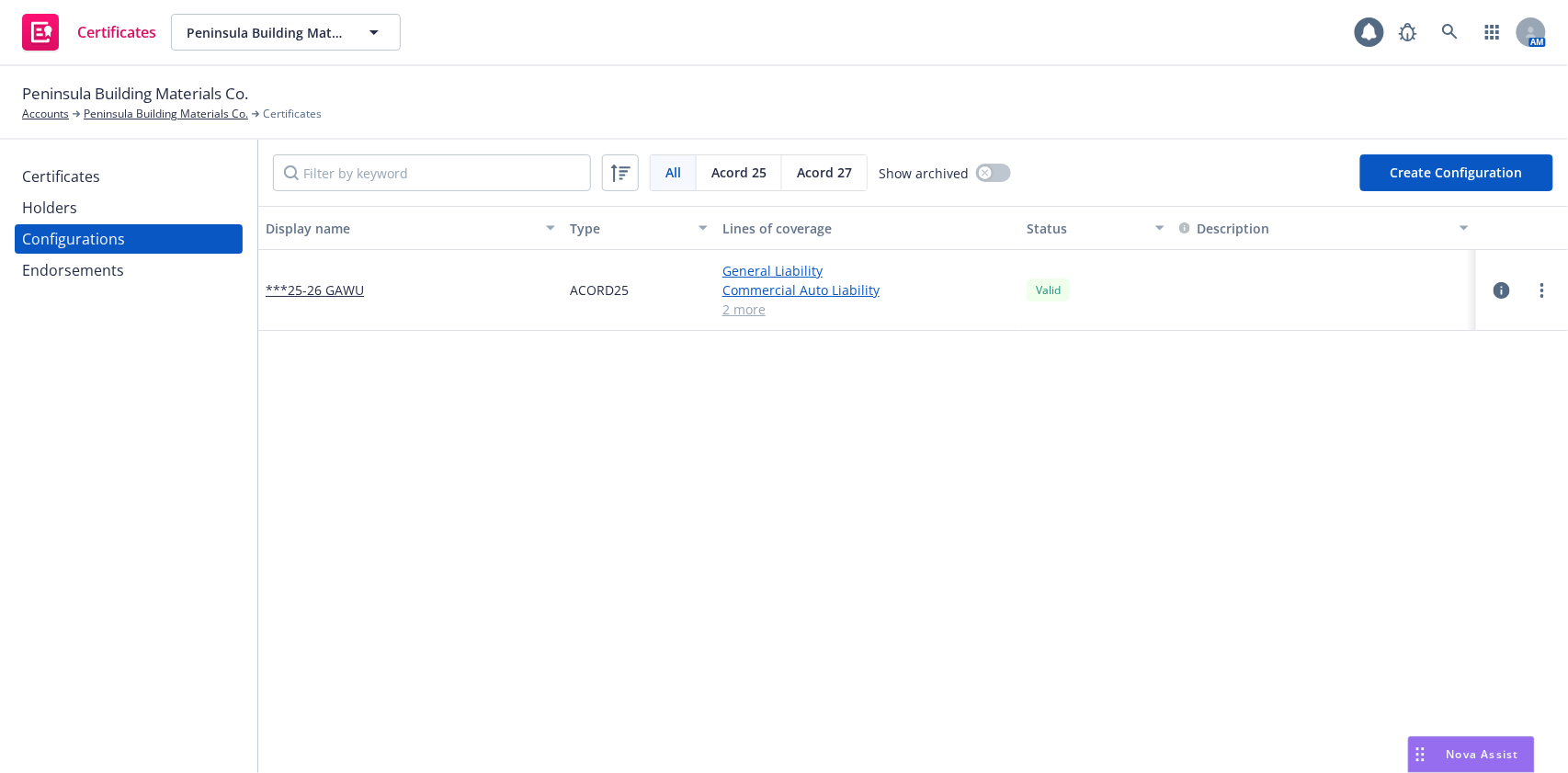
click at [1423, 173] on button "Create Configuration" at bounding box center [1455, 172] width 193 height 37
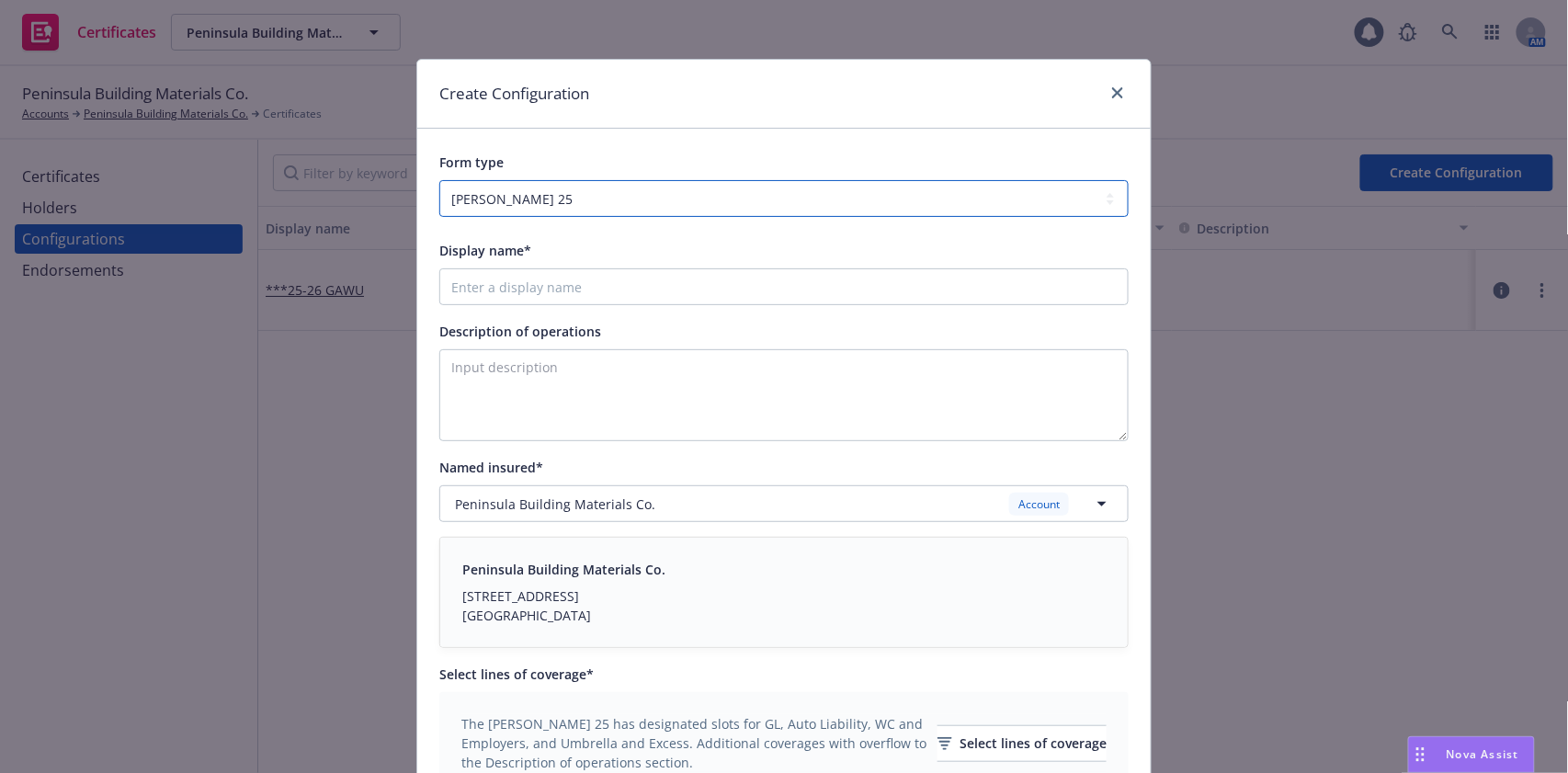
drag, startPoint x: 532, startPoint y: 202, endPoint x: 532, endPoint y: 215, distance: 13.0
click at [532, 201] on select "ACORD 25 ACORD 27" at bounding box center [784, 198] width 690 height 37
select select "ACORD27"
click at [440, 180] on select "ACORD 25 ACORD 27" at bounding box center [784, 198] width 690 height 37
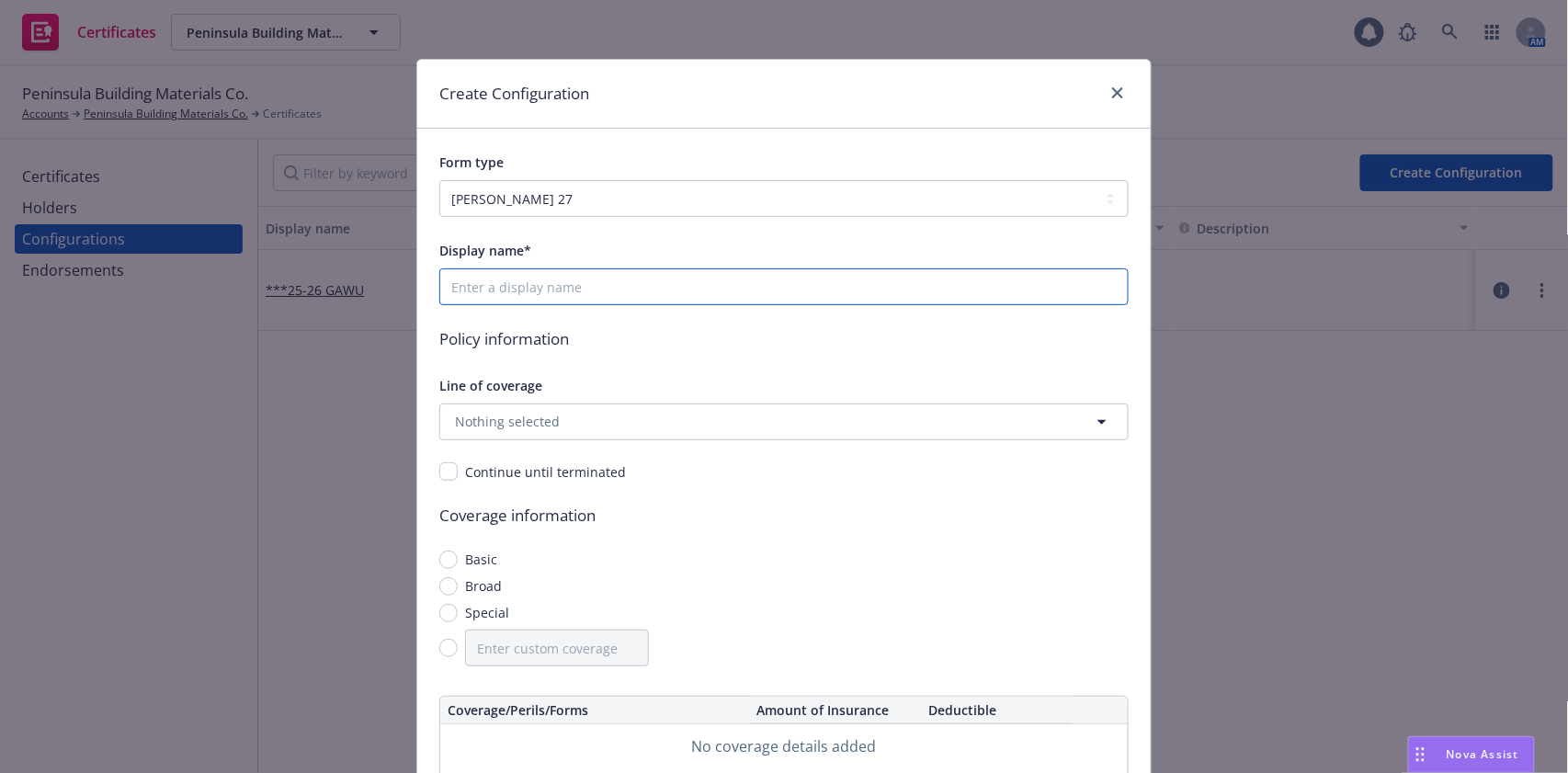
click at [588, 283] on input "Display name*" at bounding box center [784, 287] width 690 height 37
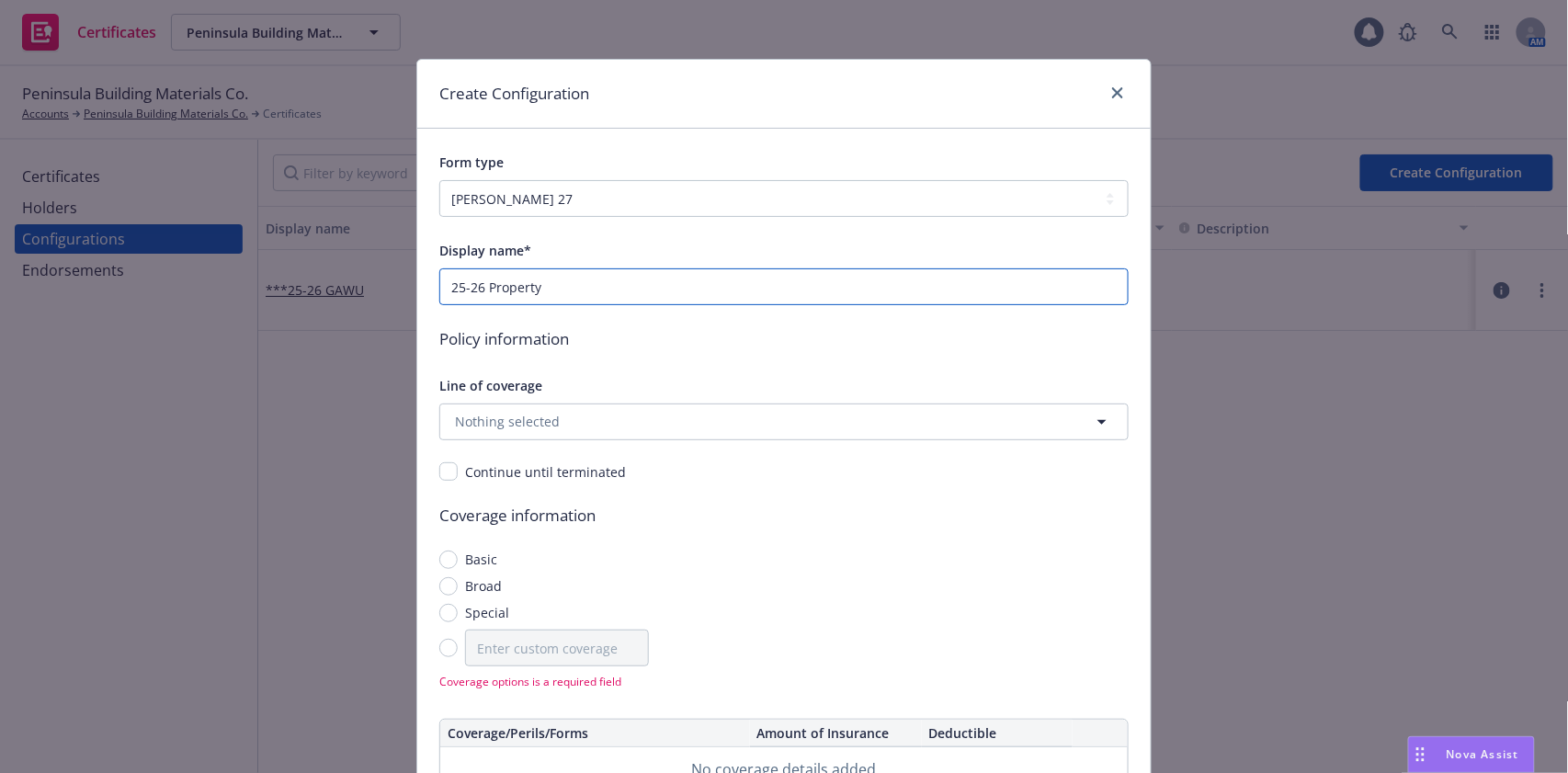
type input "25-26 Property"
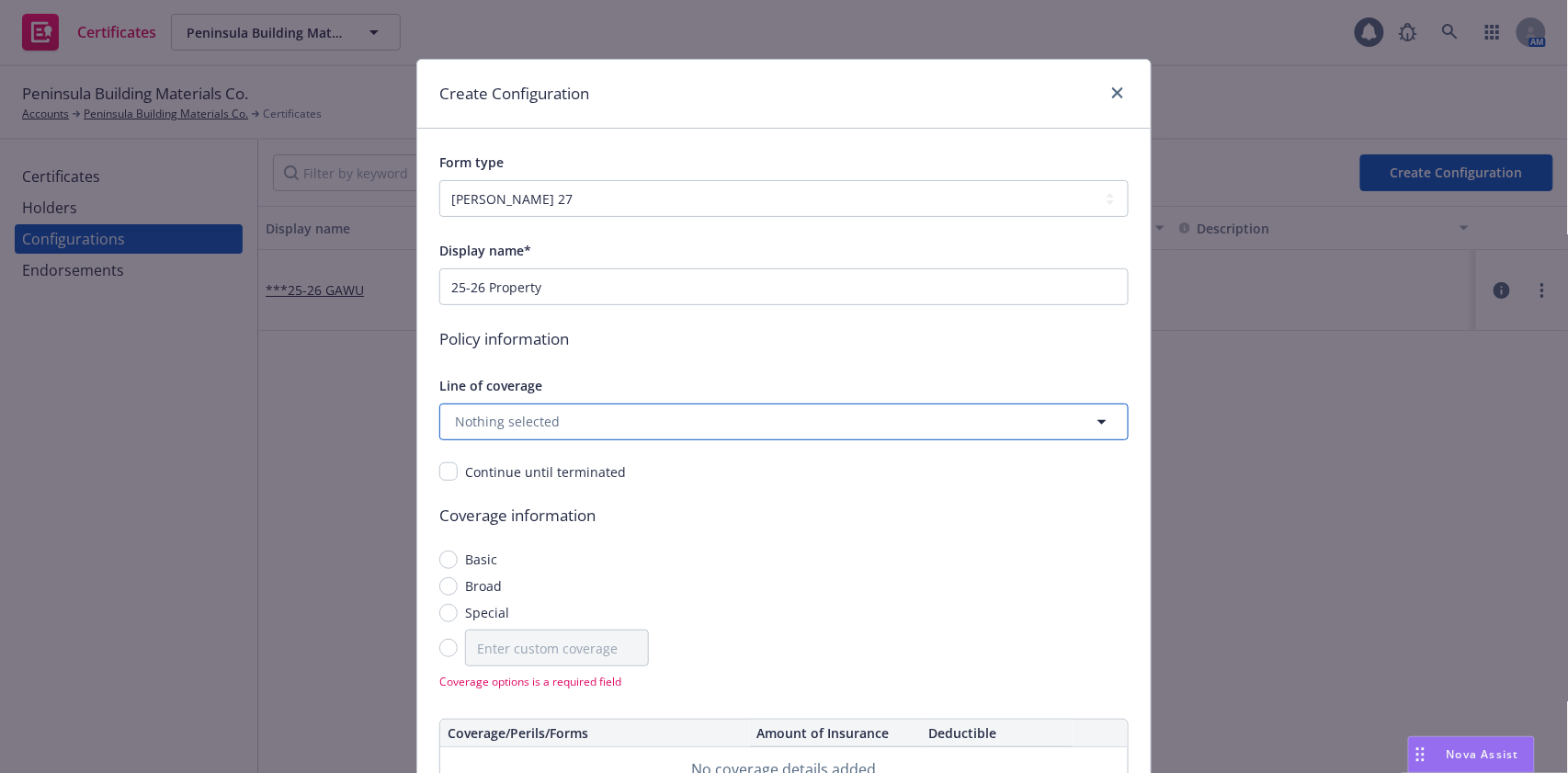
click at [541, 426] on span "Nothing selected" at bounding box center [507, 422] width 105 height 20
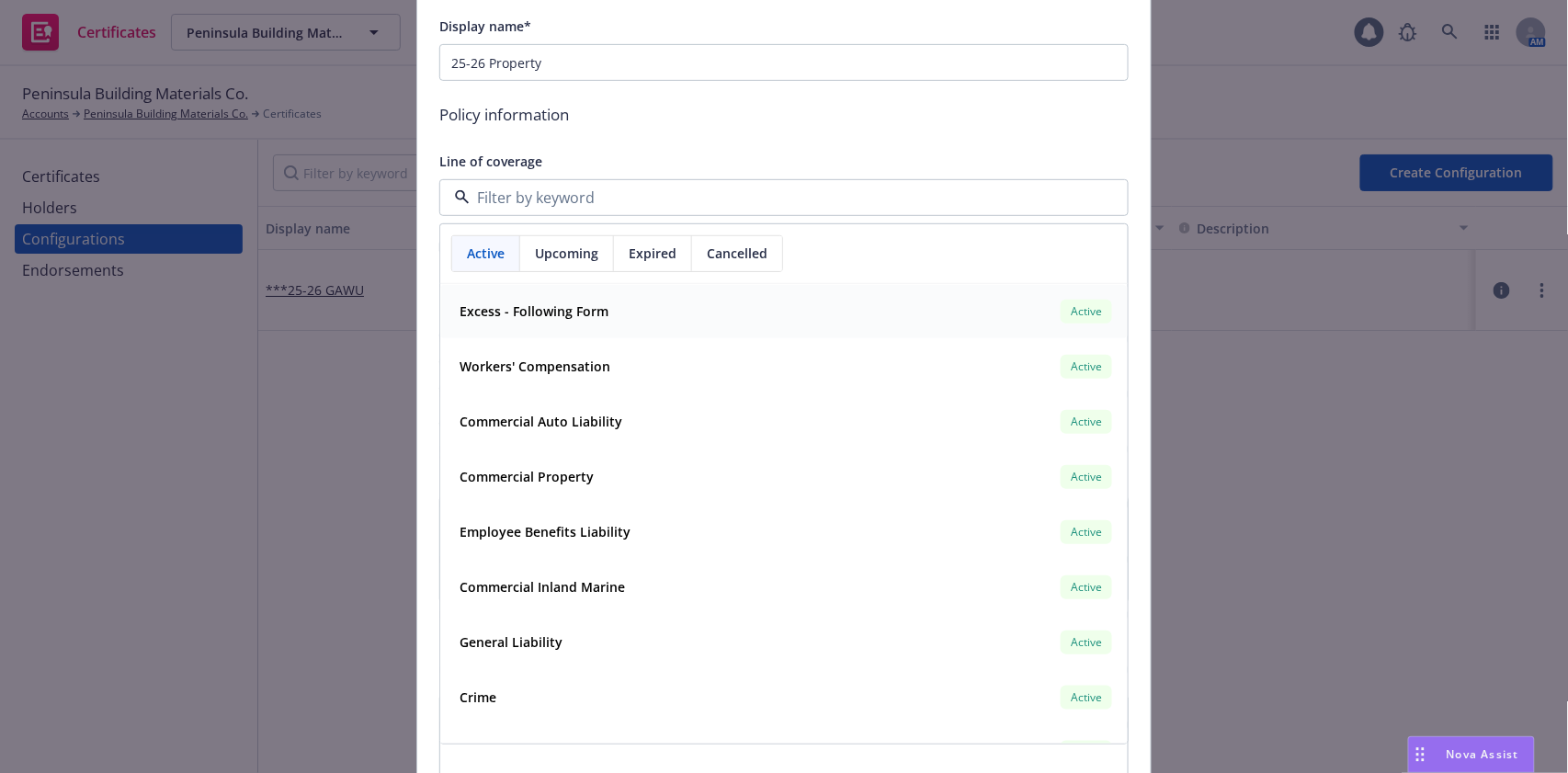
scroll to position [244, 0]
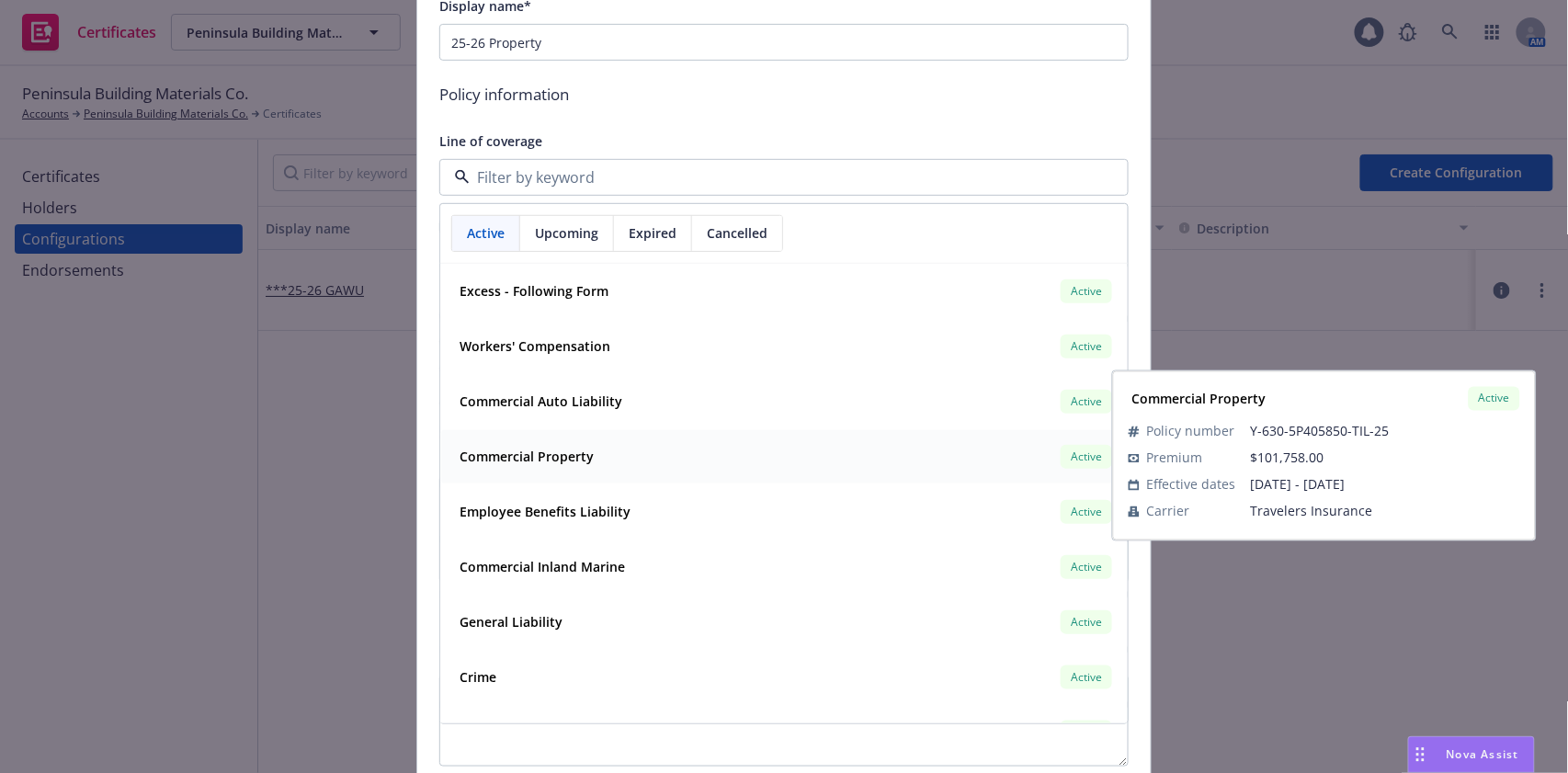
click at [695, 458] on div "Commercial Property Active" at bounding box center [784, 457] width 663 height 32
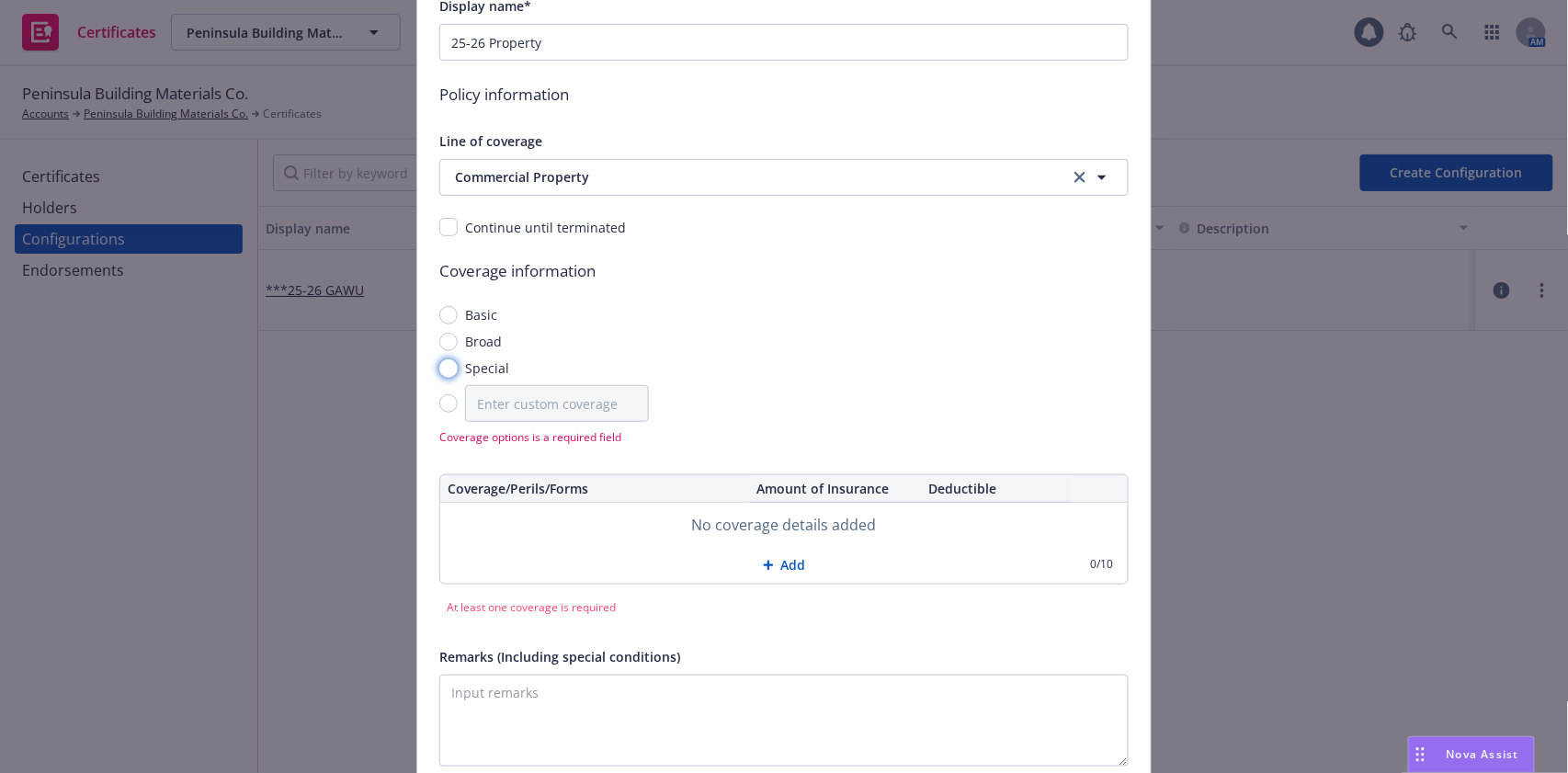
click at [447, 365] on input "Special" at bounding box center [449, 369] width 19 height 19
radio input "true"
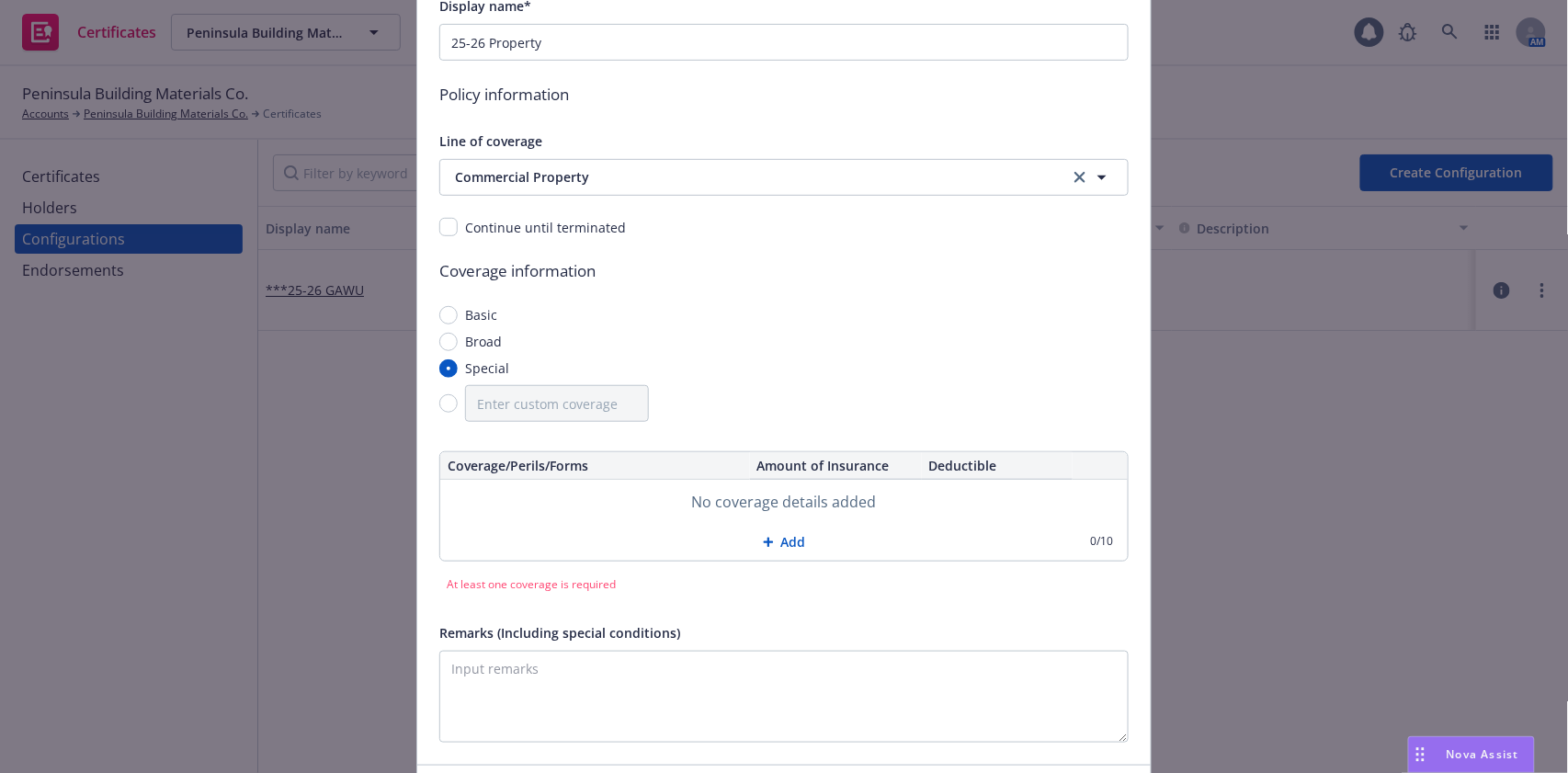
click at [776, 532] on button "Add" at bounding box center [784, 542] width 688 height 37
click at [629, 503] on input "text" at bounding box center [595, 503] width 295 height 32
paste input "Blanket Building, Replacement Cost"
type input "Blanket Building, Replacement Cost"
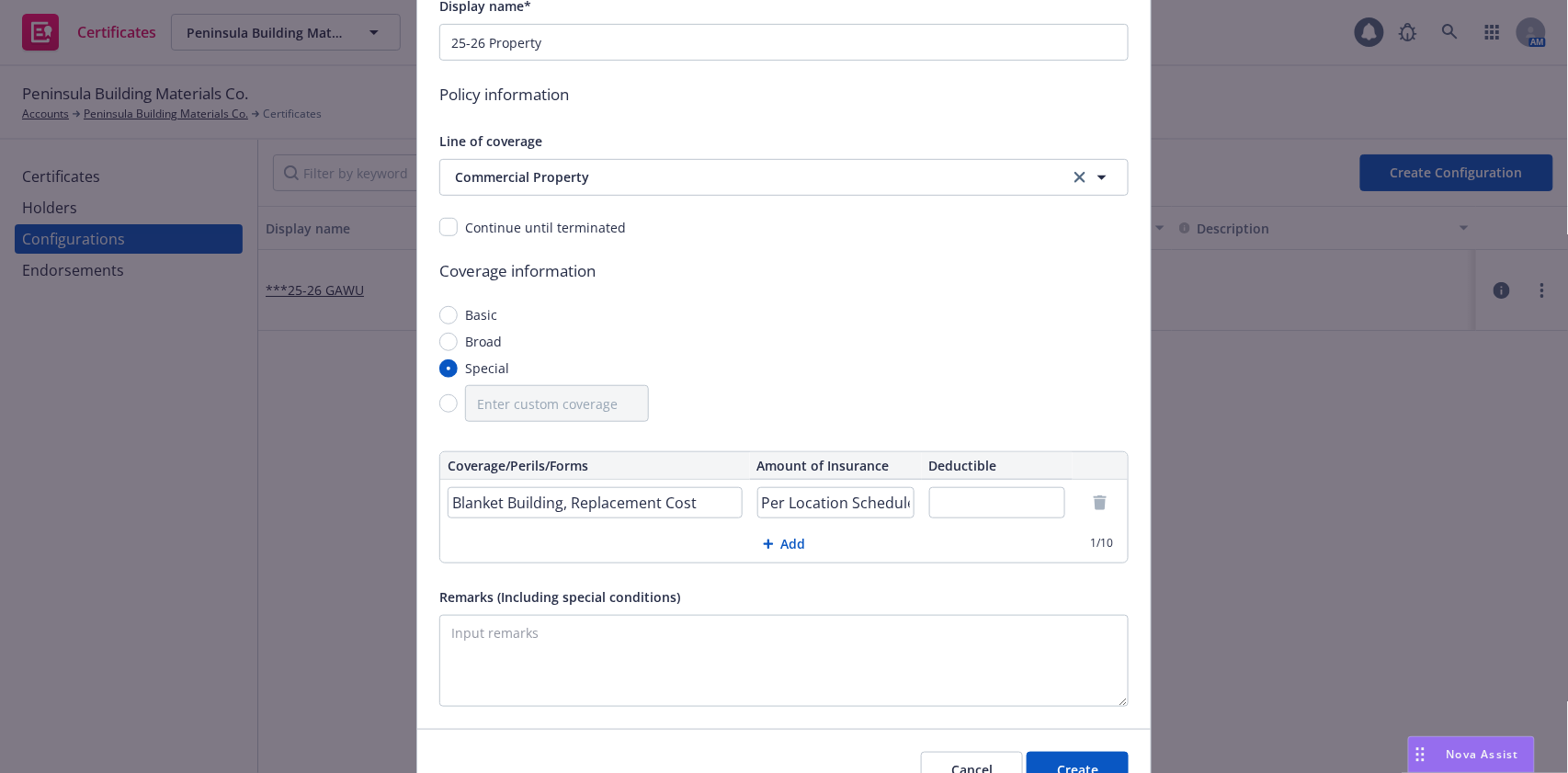
scroll to position [0, 3]
type input "Per Location Schedule"
type input "!"
type input "$5,000"
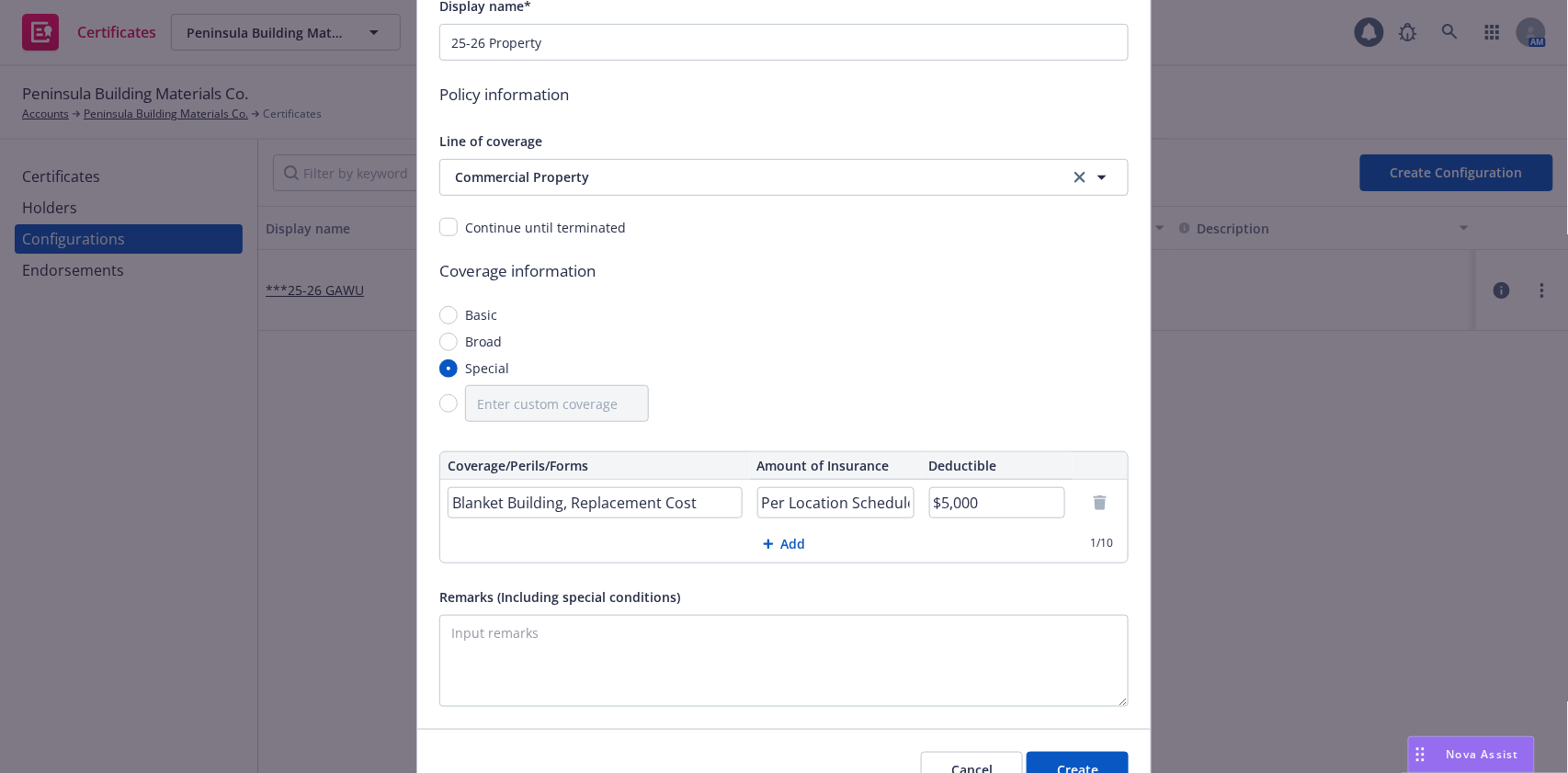
click at [791, 545] on button "Add" at bounding box center [784, 544] width 688 height 37
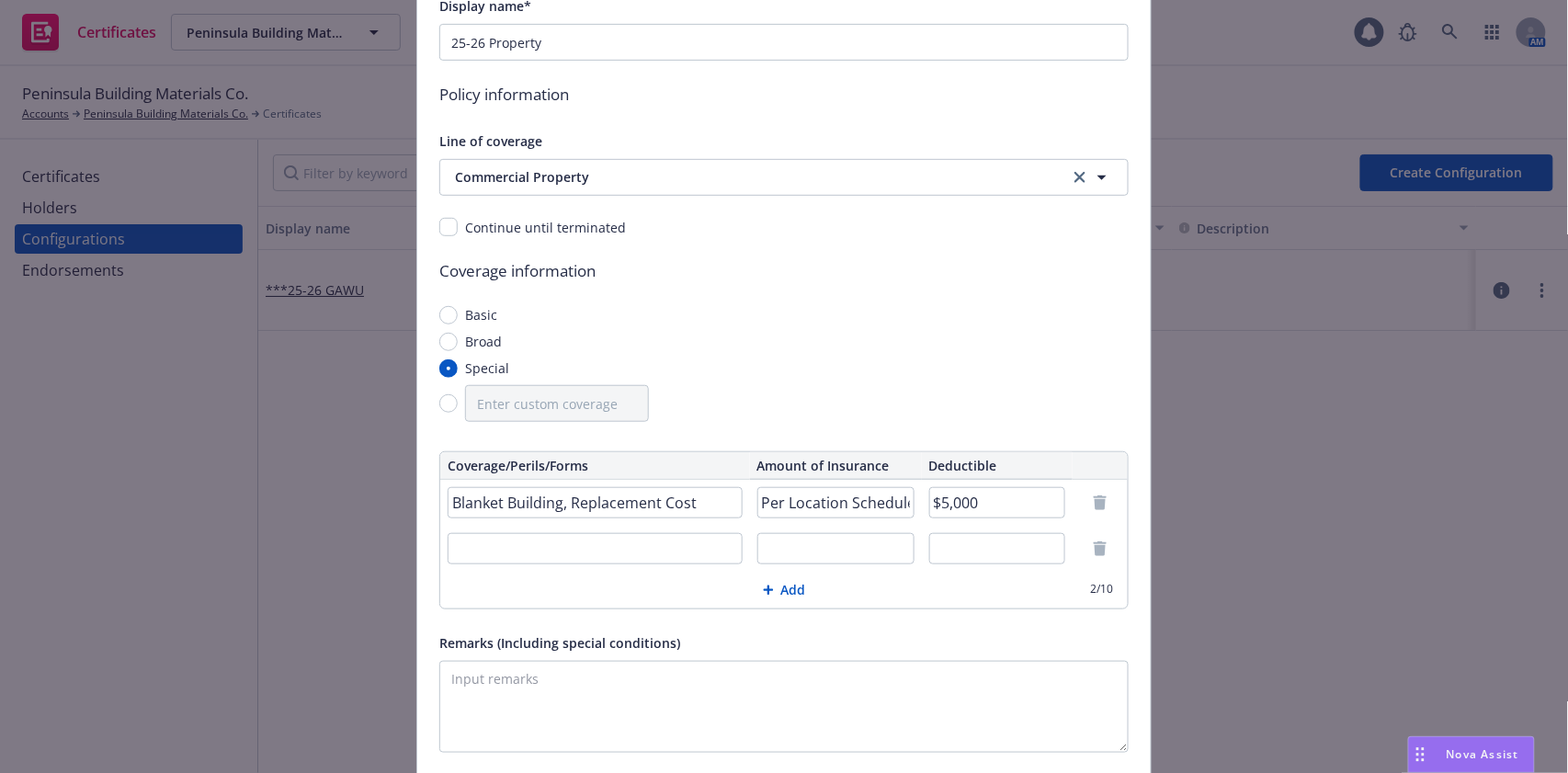
click at [519, 548] on input "text" at bounding box center [595, 549] width 295 height 32
paste input "Blanket Business Personal Property, Replacement Cost"
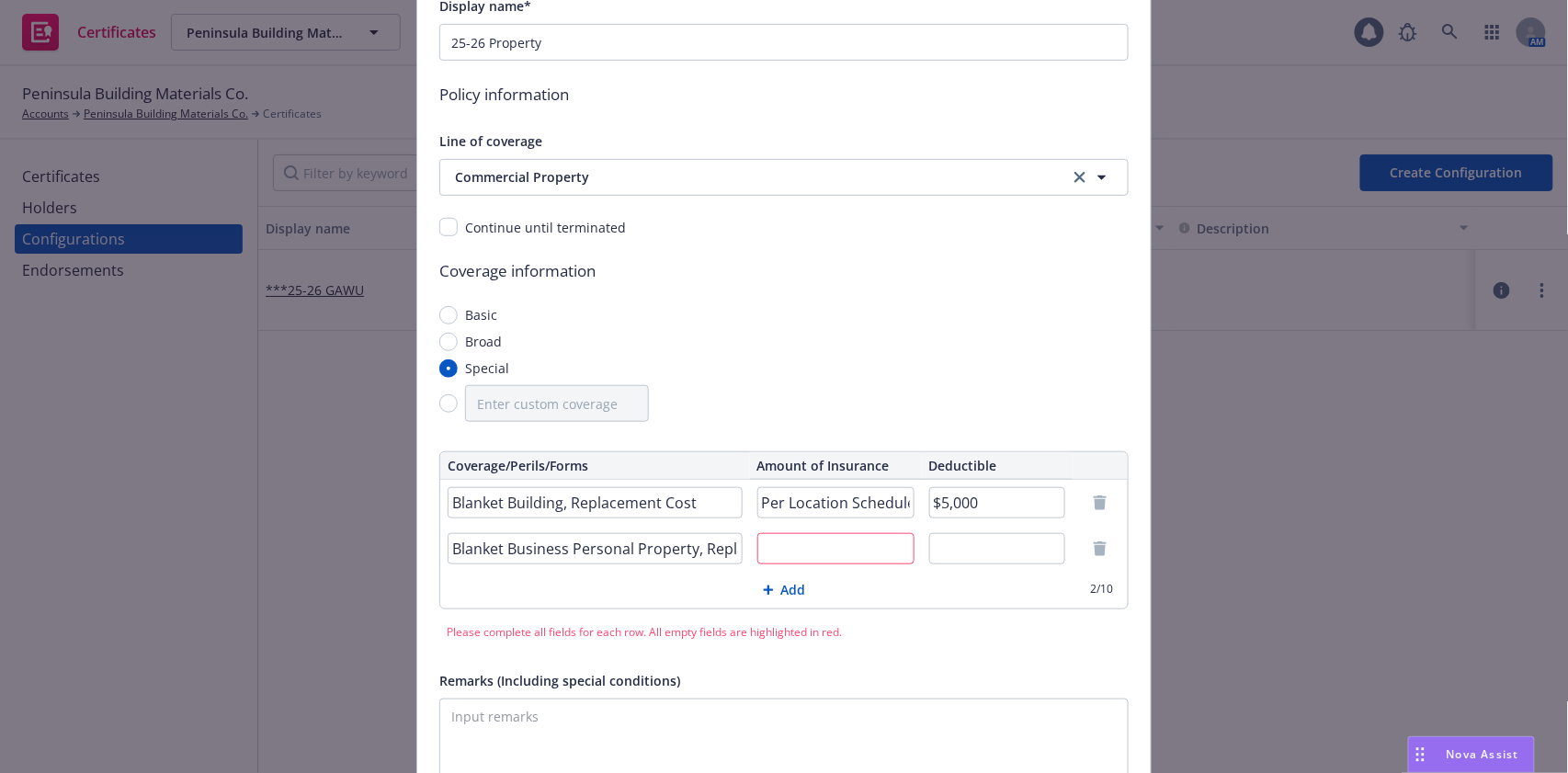
scroll to position [0, 88]
type input "Blanket Business Personal Property, Replacement Cost"
click at [945, 544] on input "text" at bounding box center [997, 549] width 137 height 32
type input "$5,000"
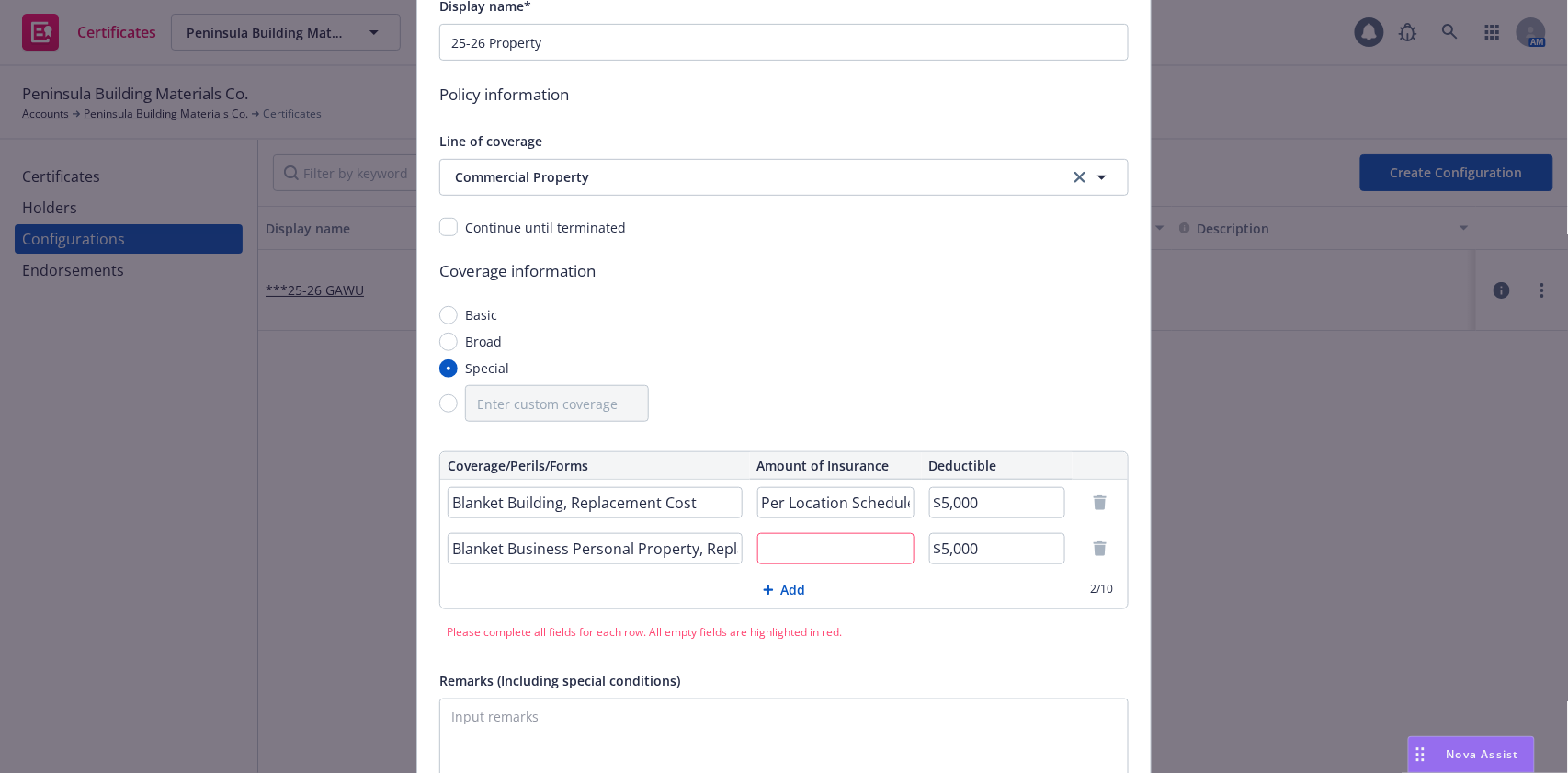
click at [827, 496] on input "Per Location Schedule" at bounding box center [835, 503] width 157 height 32
type input "$25,215,368"
click at [804, 548] on input "text" at bounding box center [835, 549] width 157 height 32
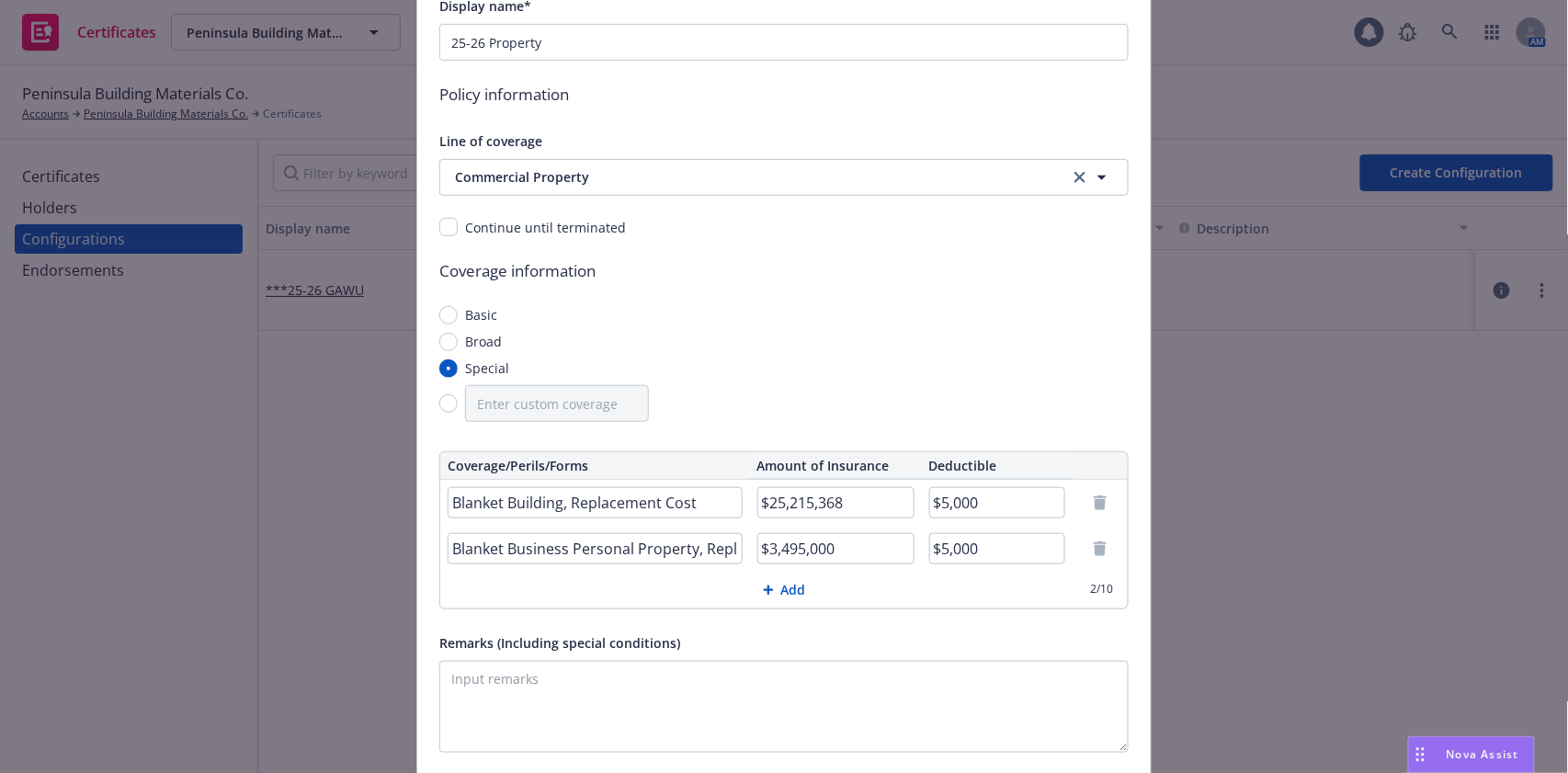
type input "$3,495,000"
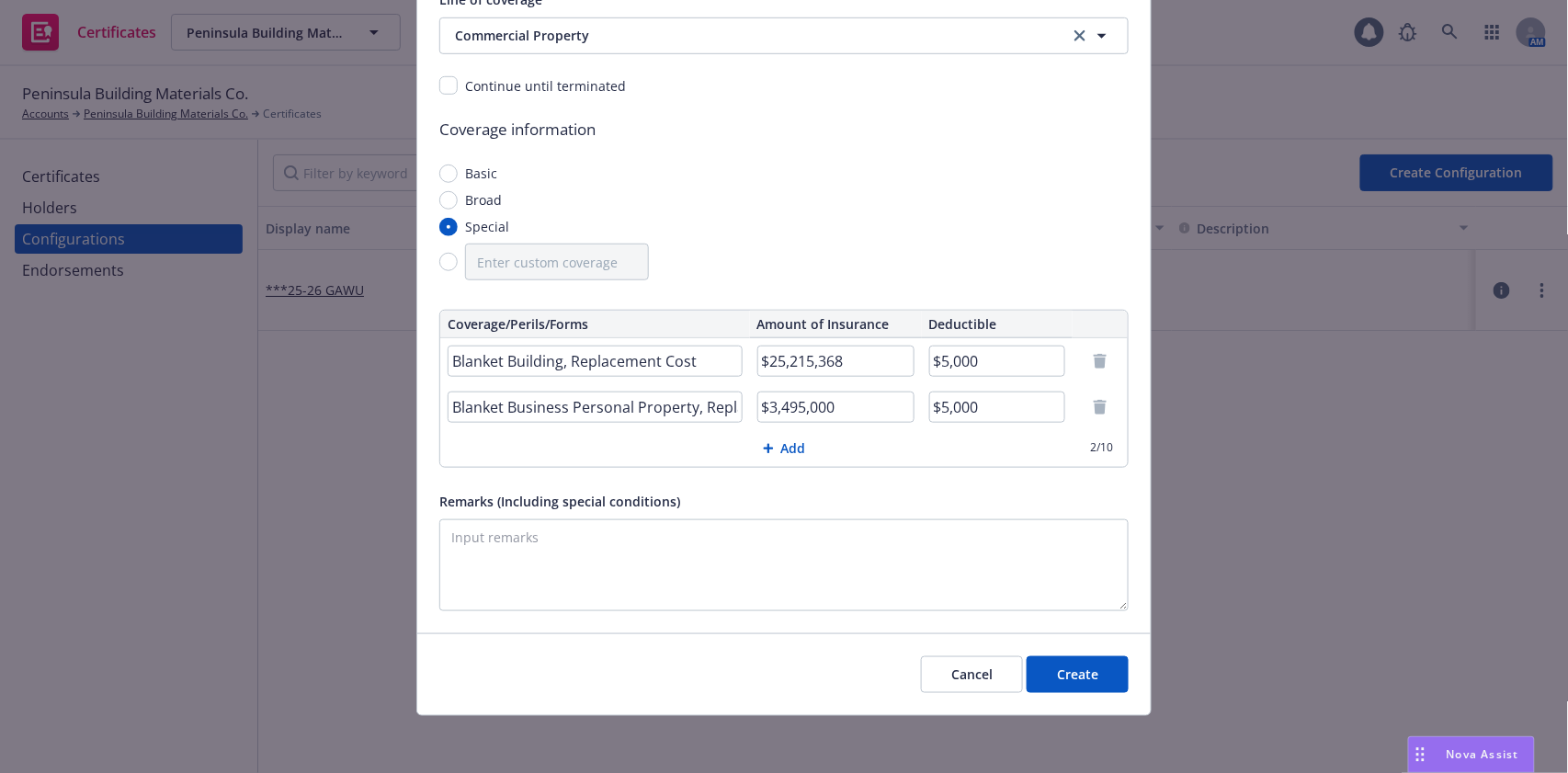
click at [1073, 668] on button "Create" at bounding box center [1077, 674] width 102 height 37
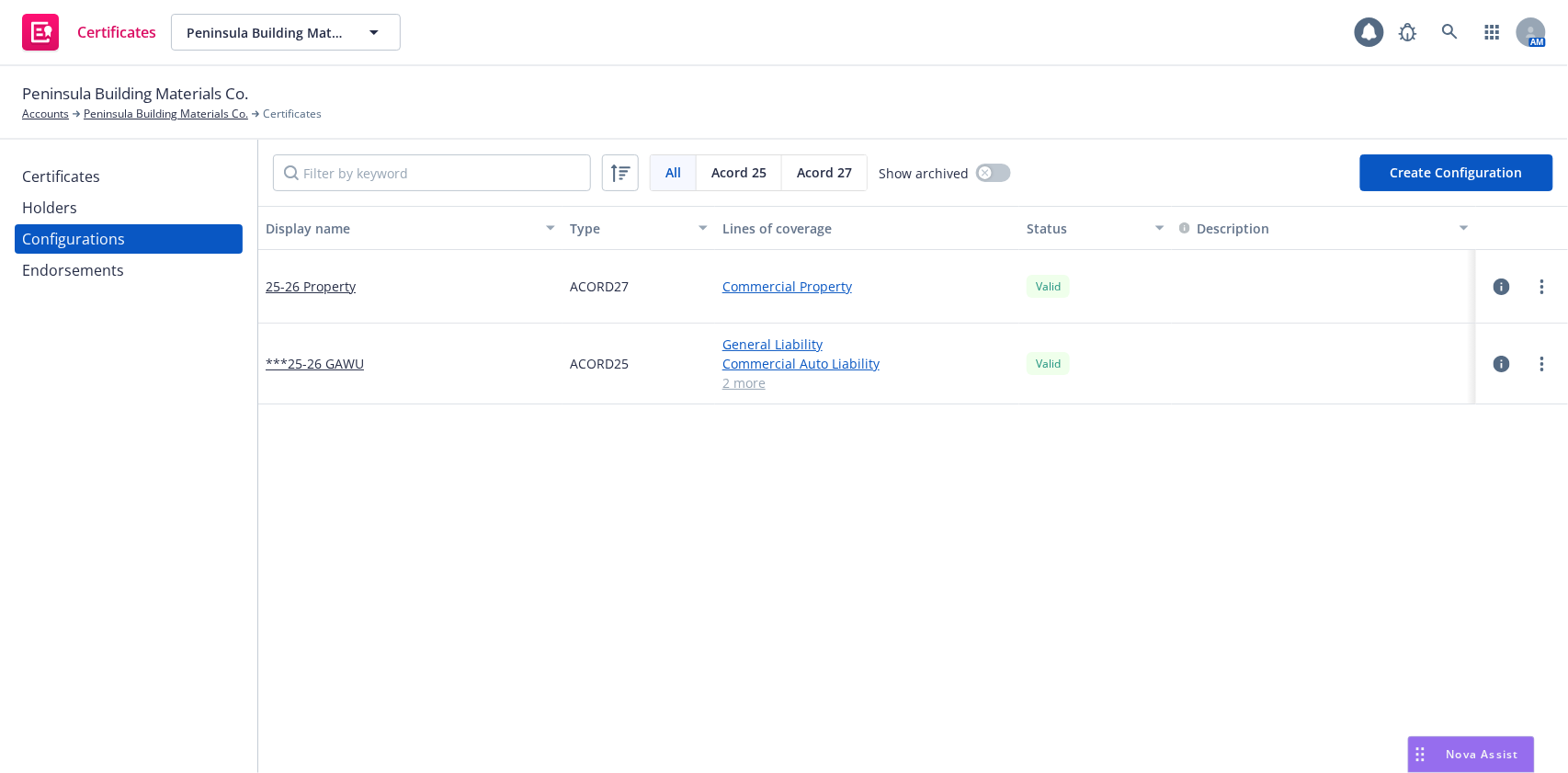
click at [149, 178] on div "Certificates" at bounding box center [128, 177] width 213 height 30
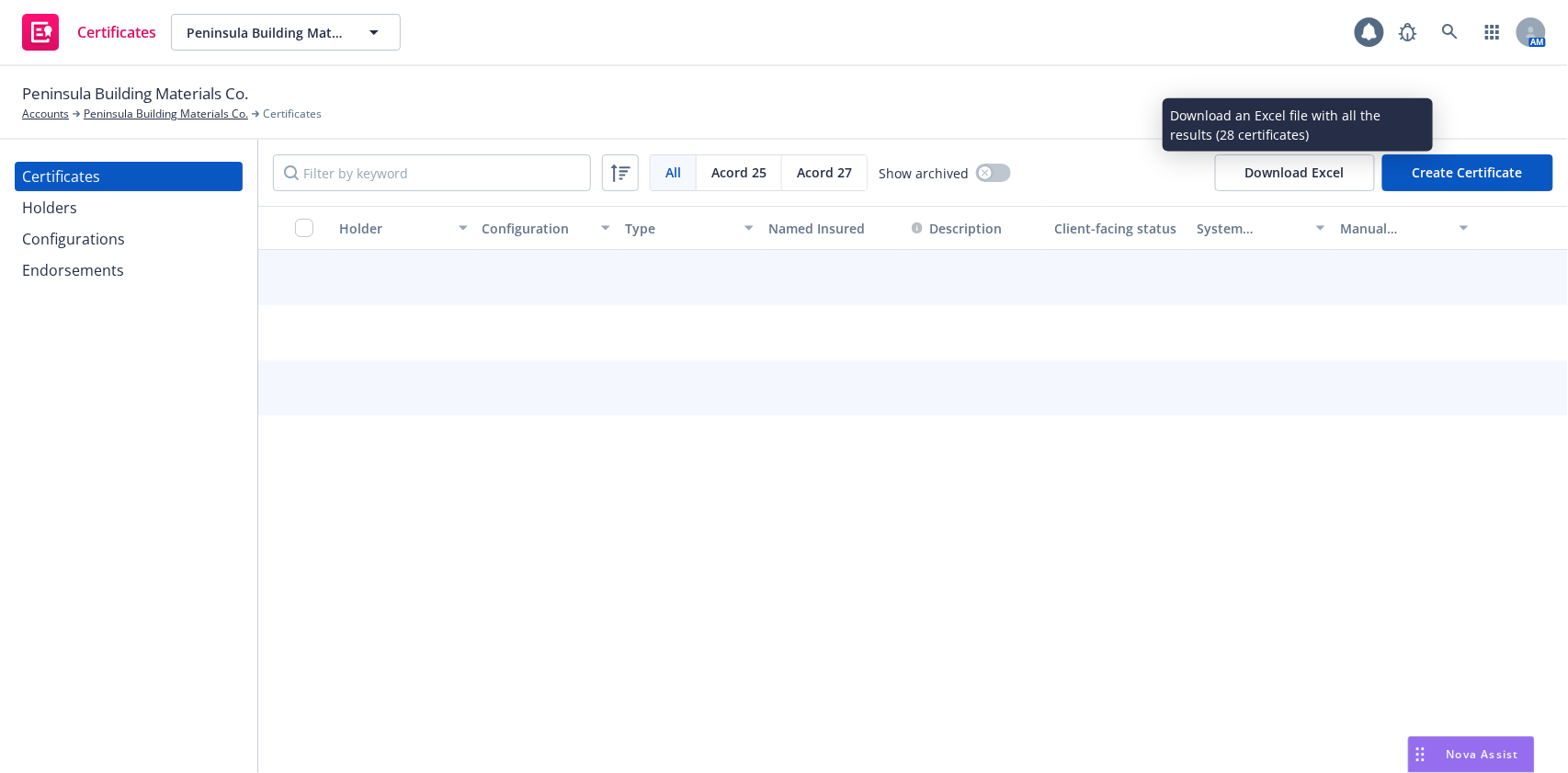
click at [1417, 178] on button "Create Certificate" at bounding box center [1467, 172] width 171 height 37
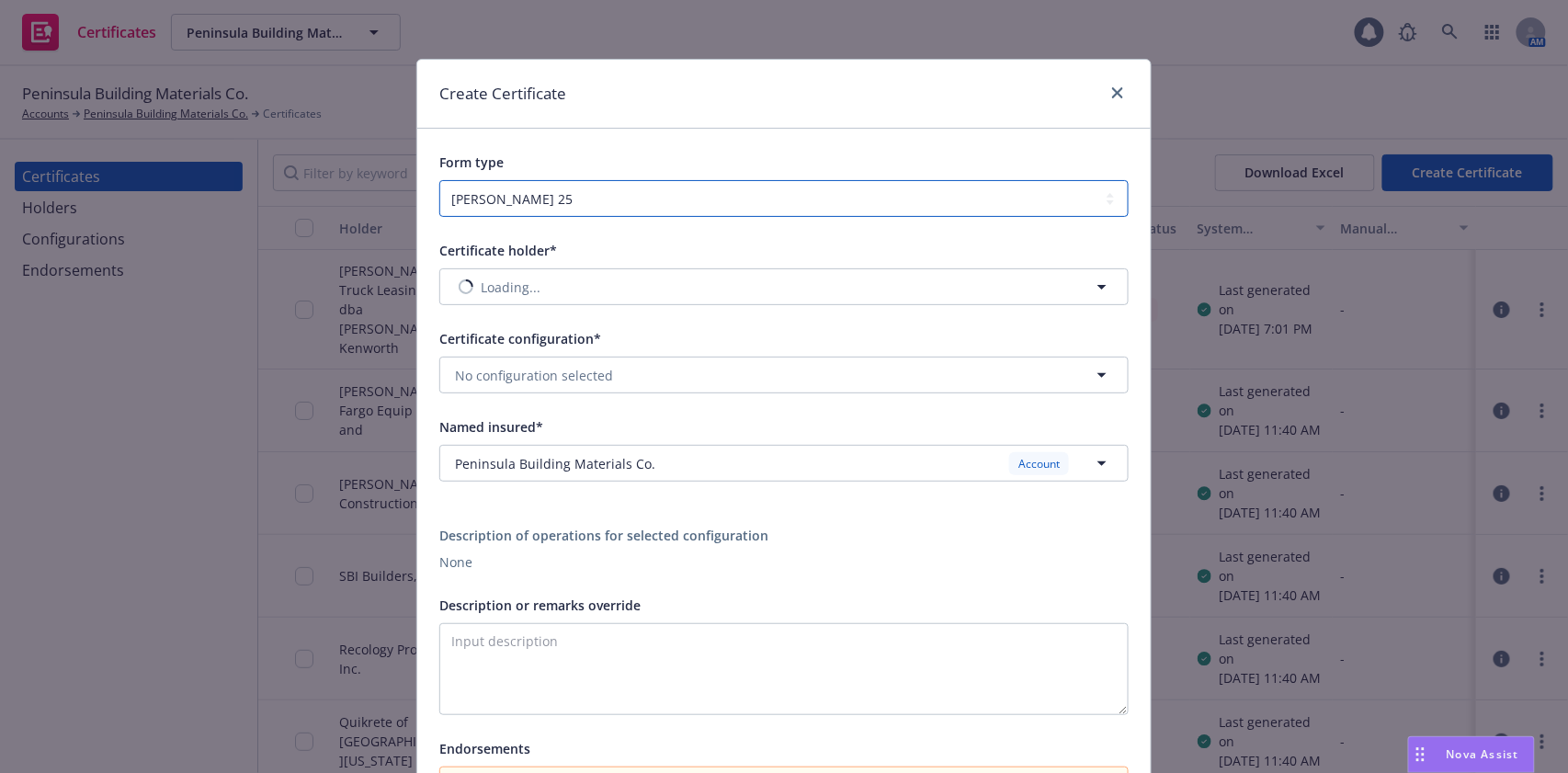
drag, startPoint x: 691, startPoint y: 193, endPoint x: 676, endPoint y: 210, distance: 22.7
click at [691, 192] on select "ACORD 25 ACORD 27" at bounding box center [784, 198] width 690 height 37
select select "ACORD27"
click at [440, 180] on select "ACORD 25 ACORD 27" at bounding box center [784, 198] width 690 height 37
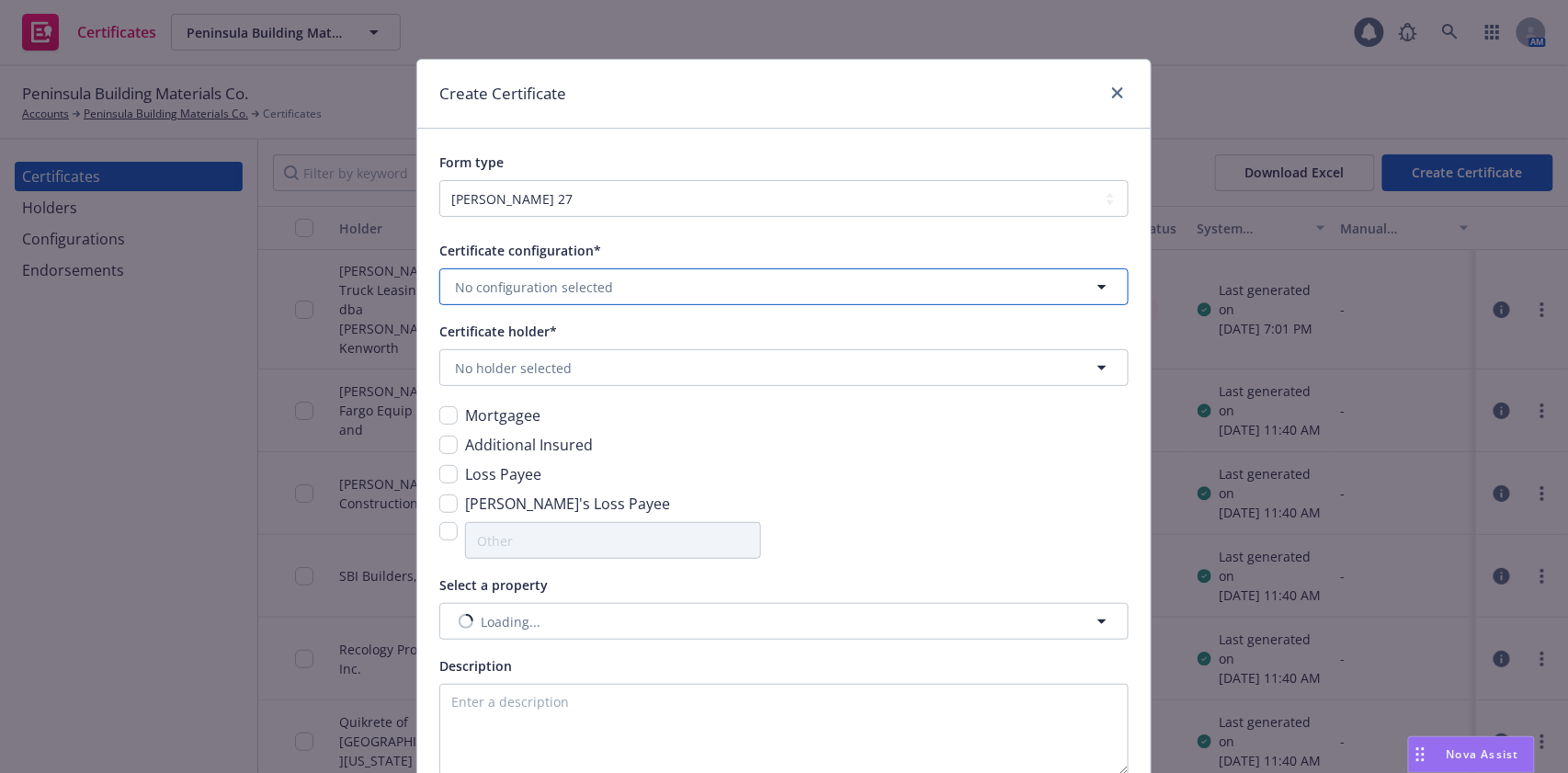
click at [529, 287] on span "No configuration selected" at bounding box center [534, 288] width 158 height 20
click at [605, 324] on div "25-26 Property Valid" at bounding box center [784, 341] width 686 height 53
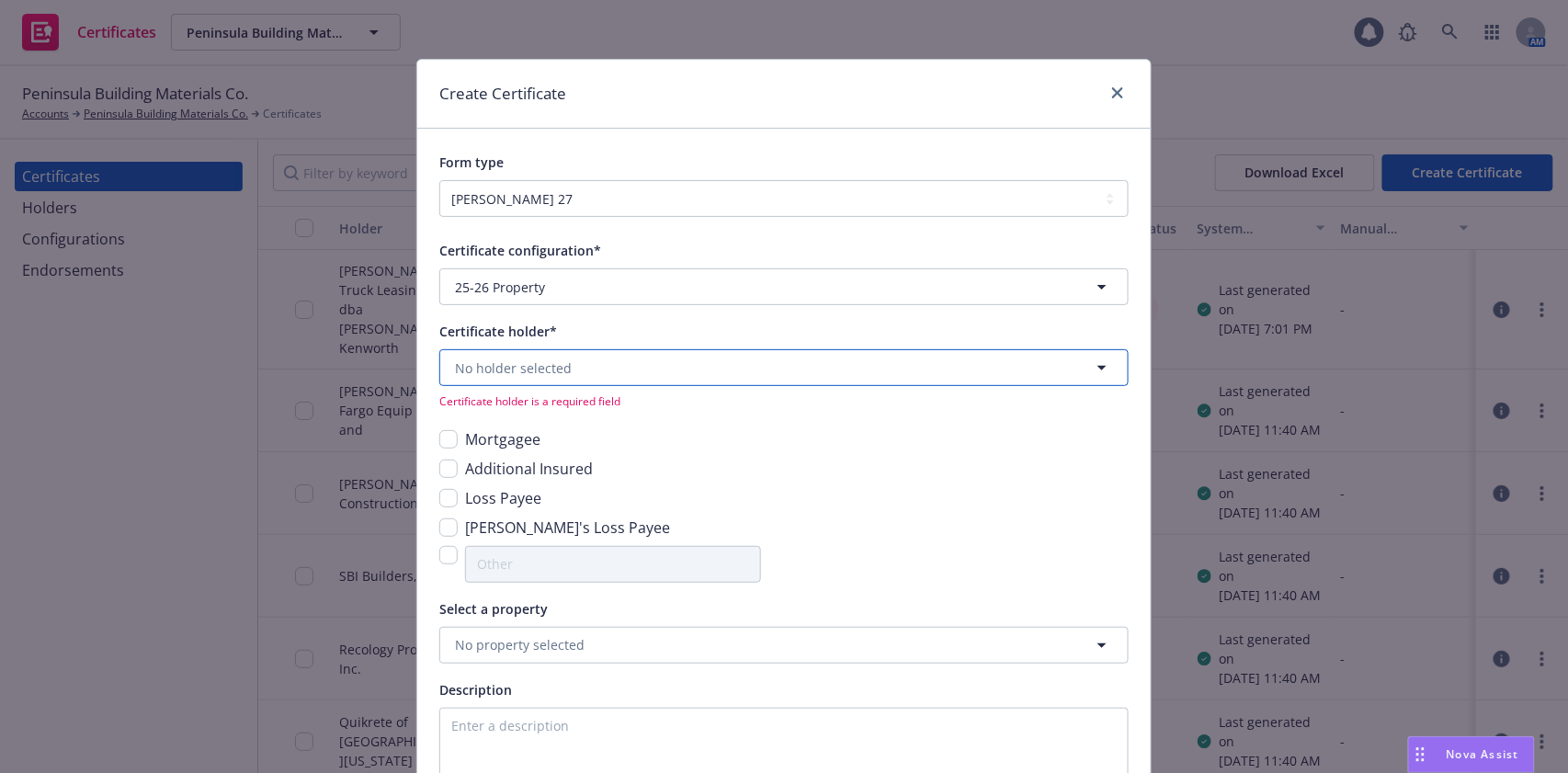
click at [596, 375] on button "No holder selected" at bounding box center [784, 367] width 690 height 37
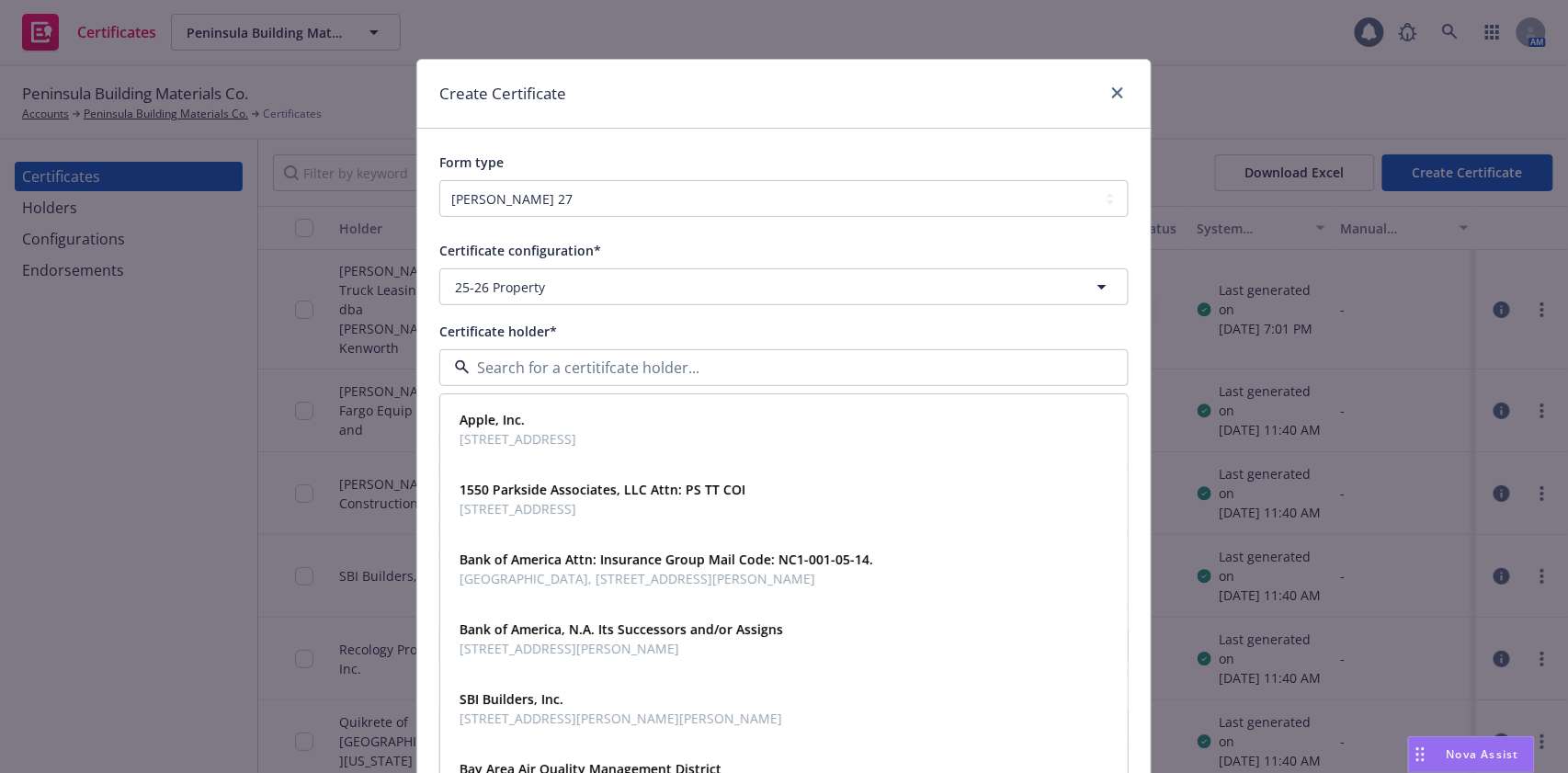
paste input "Bank of America"
type input "Bank of America"
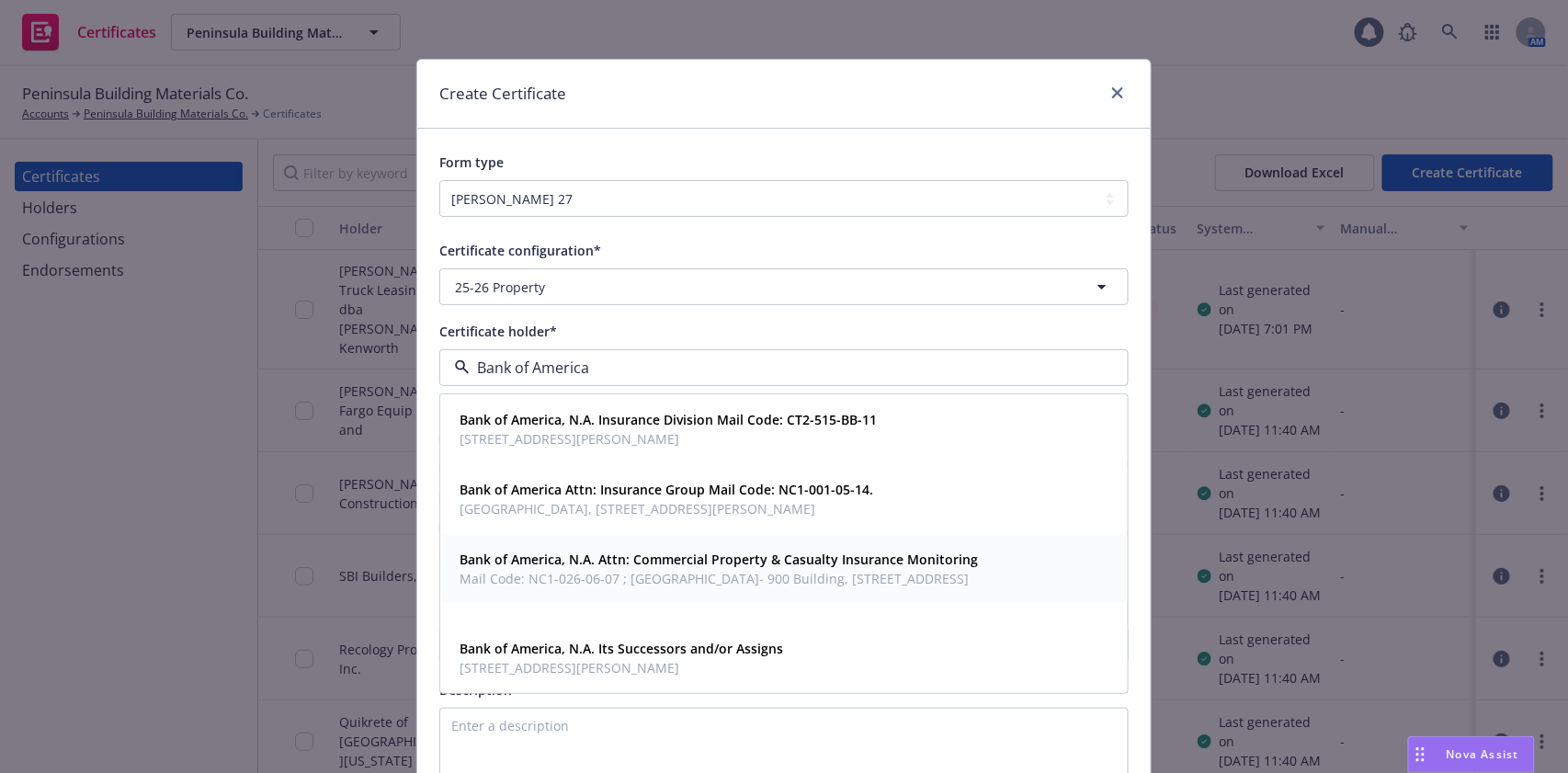
click at [879, 583] on span "Mail Code: NC1-026-06-07 ; Gateway Village- 900 Building, 900 W. Trade Street, …" at bounding box center [718, 579] width 519 height 20
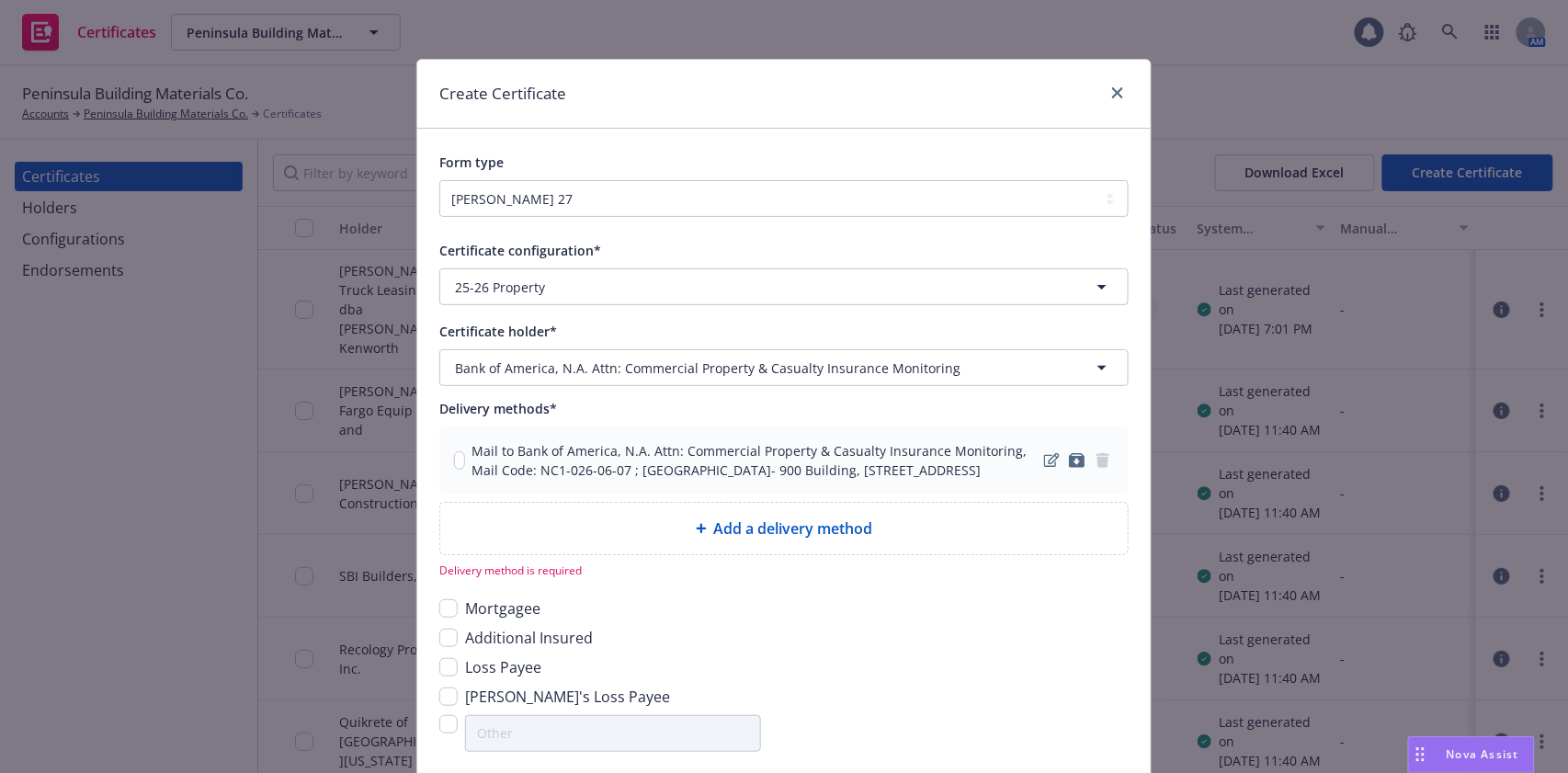
click at [454, 472] on div "Mail to Bank of America, N.A. Attn: Commercial Property & Casualty Insurance Mo…" at bounding box center [746, 460] width 586 height 39
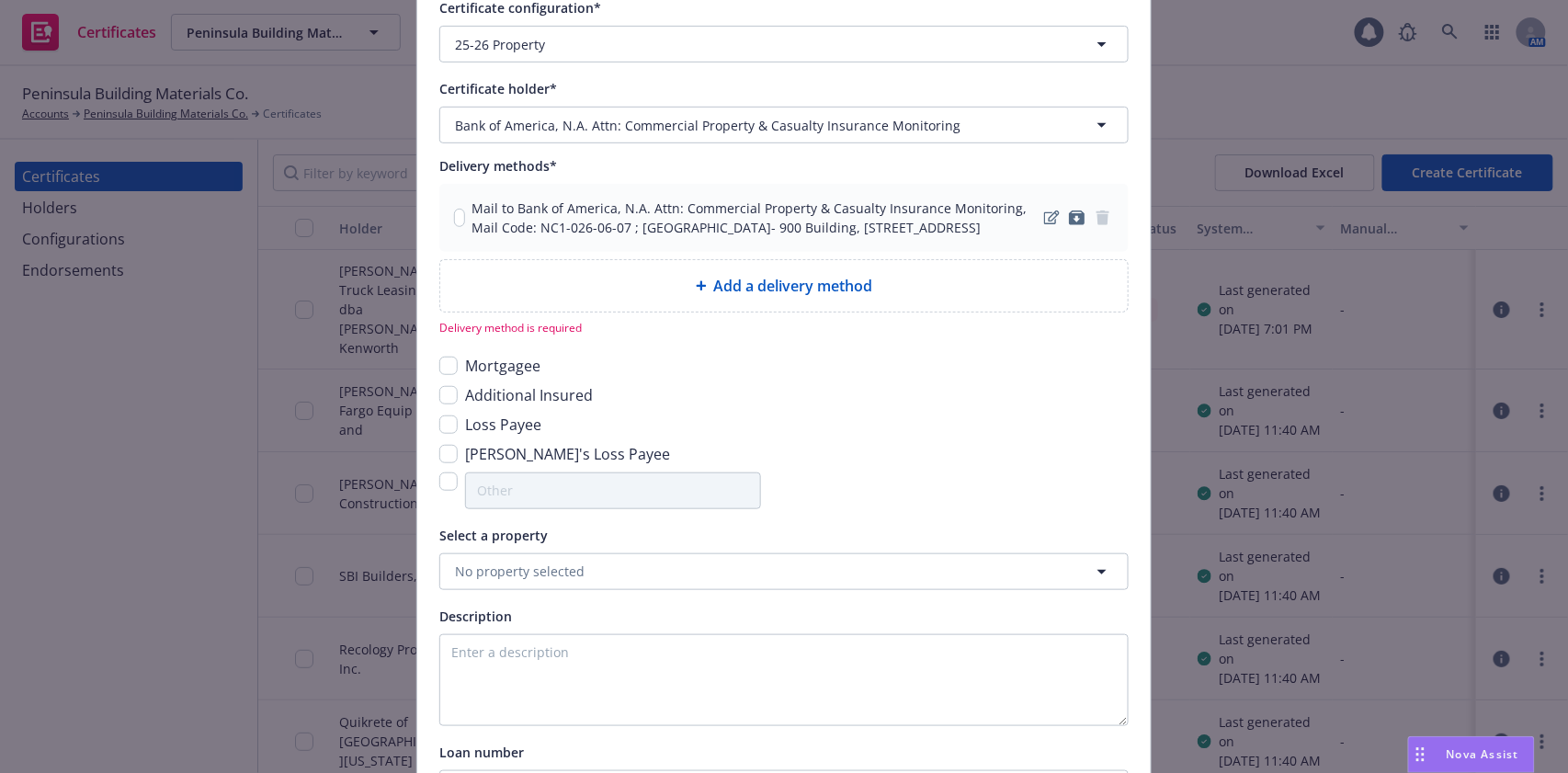
scroll to position [244, 0]
click at [442, 374] on input "checkbox" at bounding box center [449, 364] width 19 height 19
checkbox input "true"
click at [440, 432] on input "checkbox" at bounding box center [449, 423] width 19 height 19
checkbox input "true"
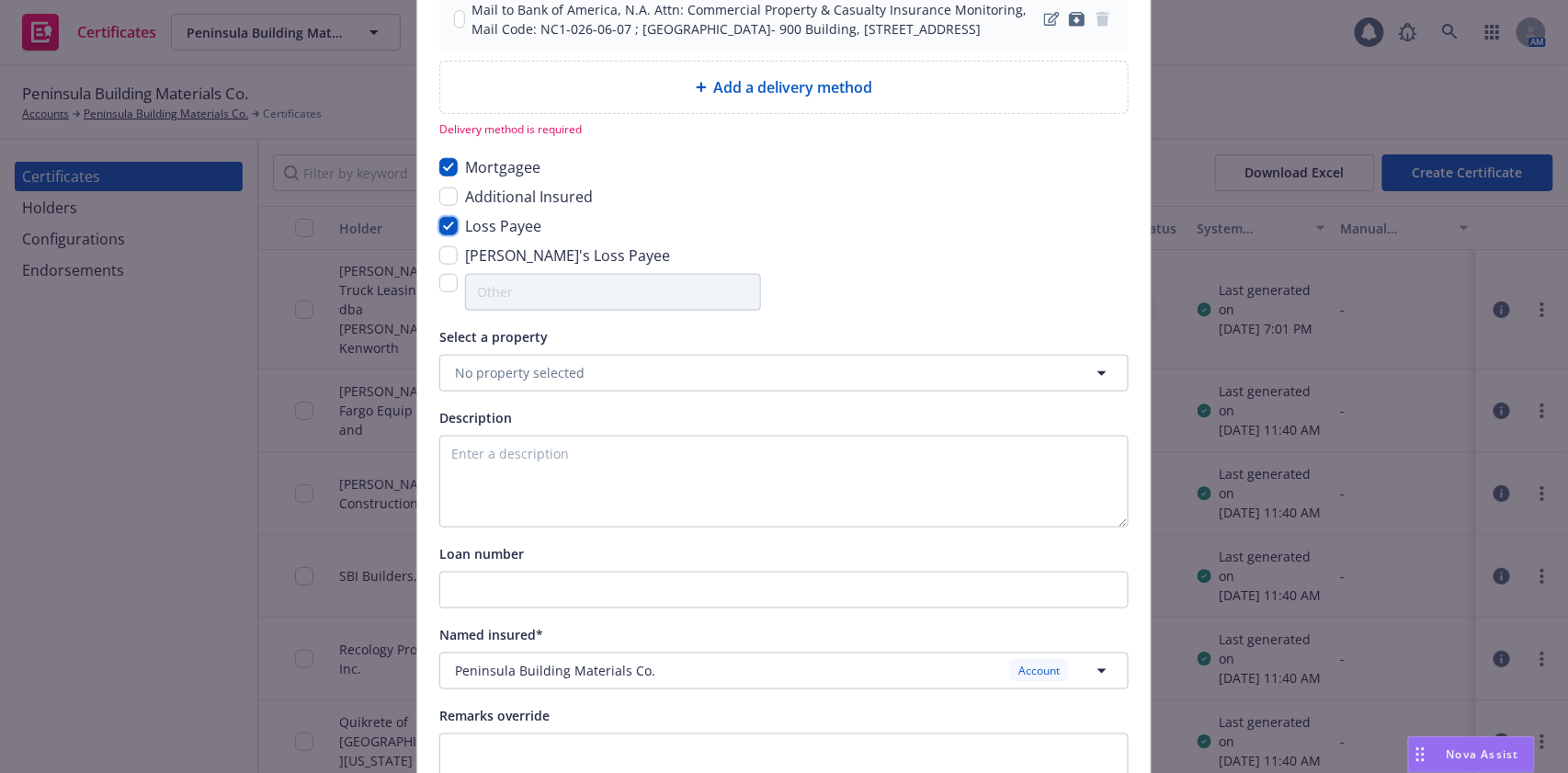
scroll to position [490, 0]
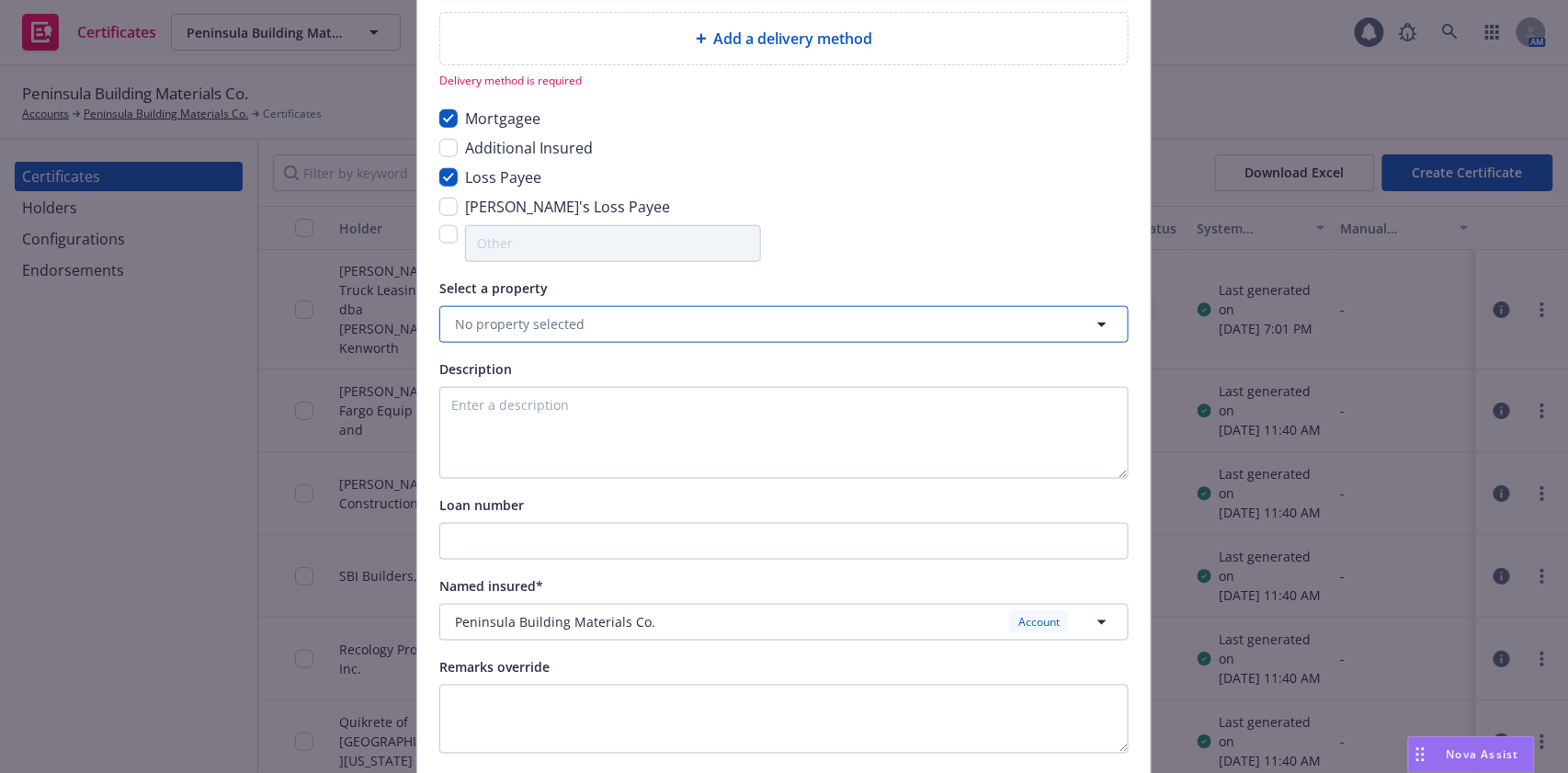
click at [772, 343] on button "No property selected" at bounding box center [784, 324] width 690 height 37
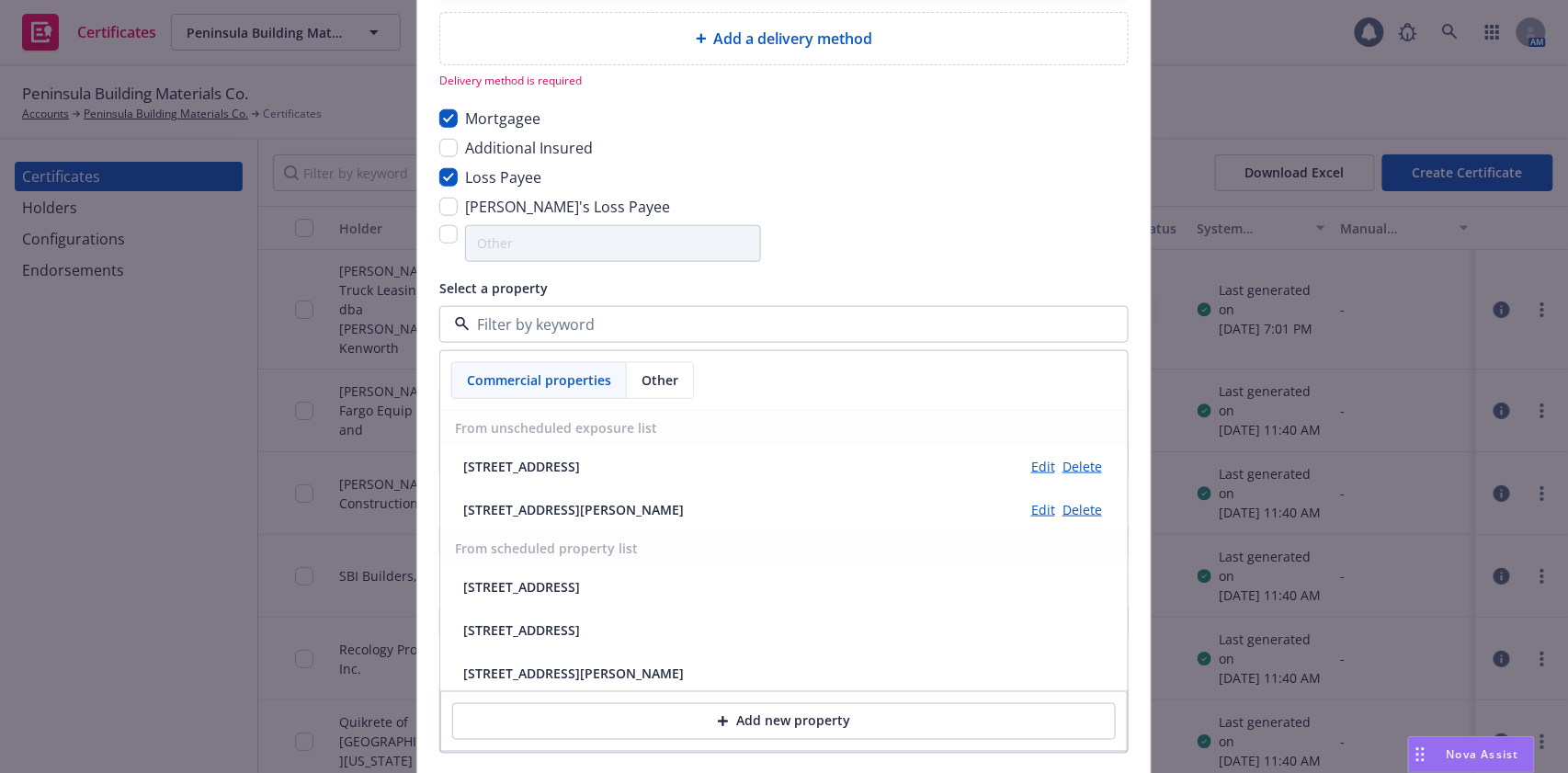
click at [897, 262] on div "Mortgagee Additional Insured Loss Payee Lender's Loss Payee" at bounding box center [784, 185] width 690 height 154
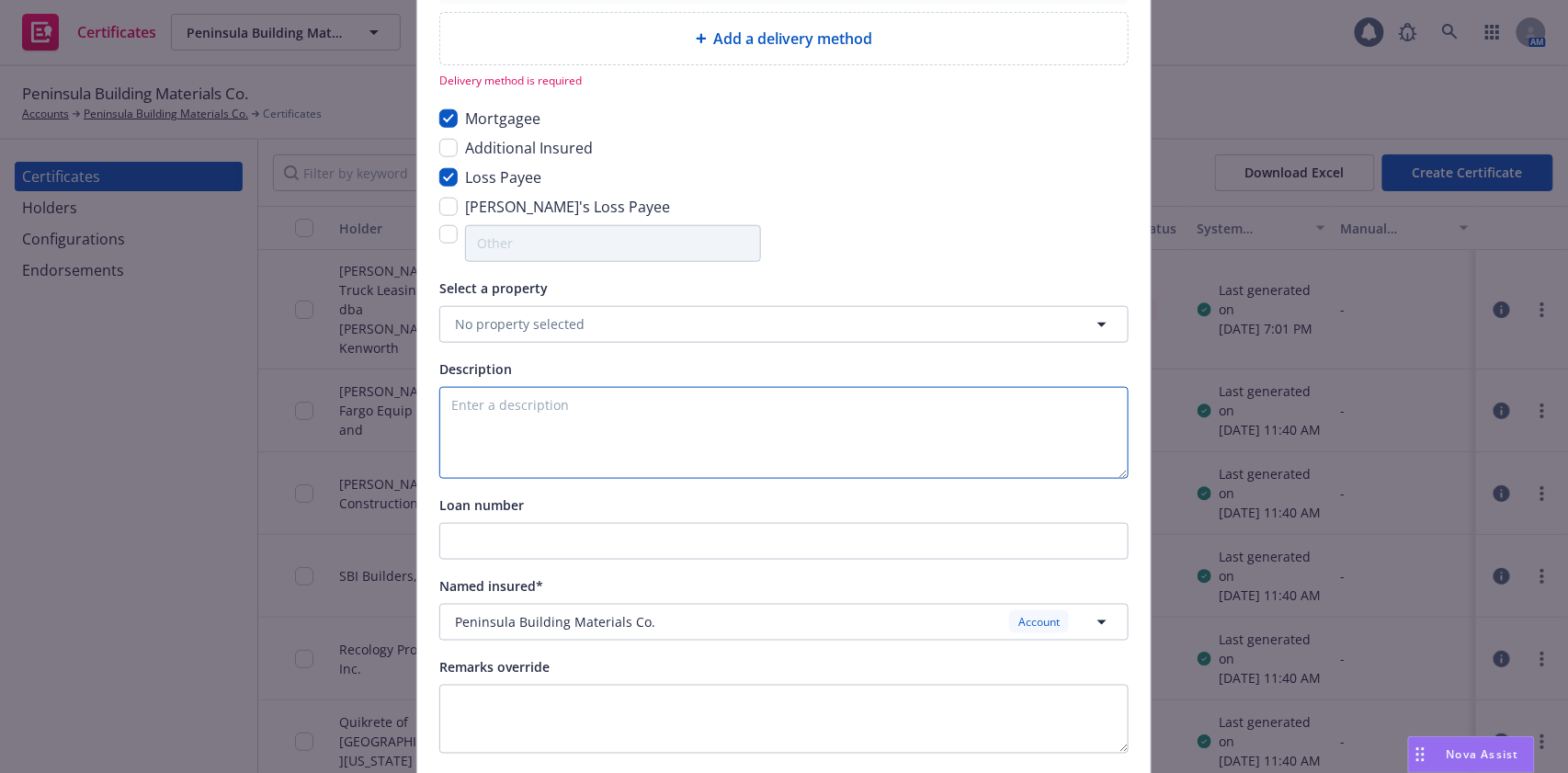
click at [683, 419] on textarea at bounding box center [784, 433] width 690 height 92
paste textarea "6610 Brisa Street, Livermore, CA 94550. TIV $8,538,012 2490 Charleston Road, Mo…"
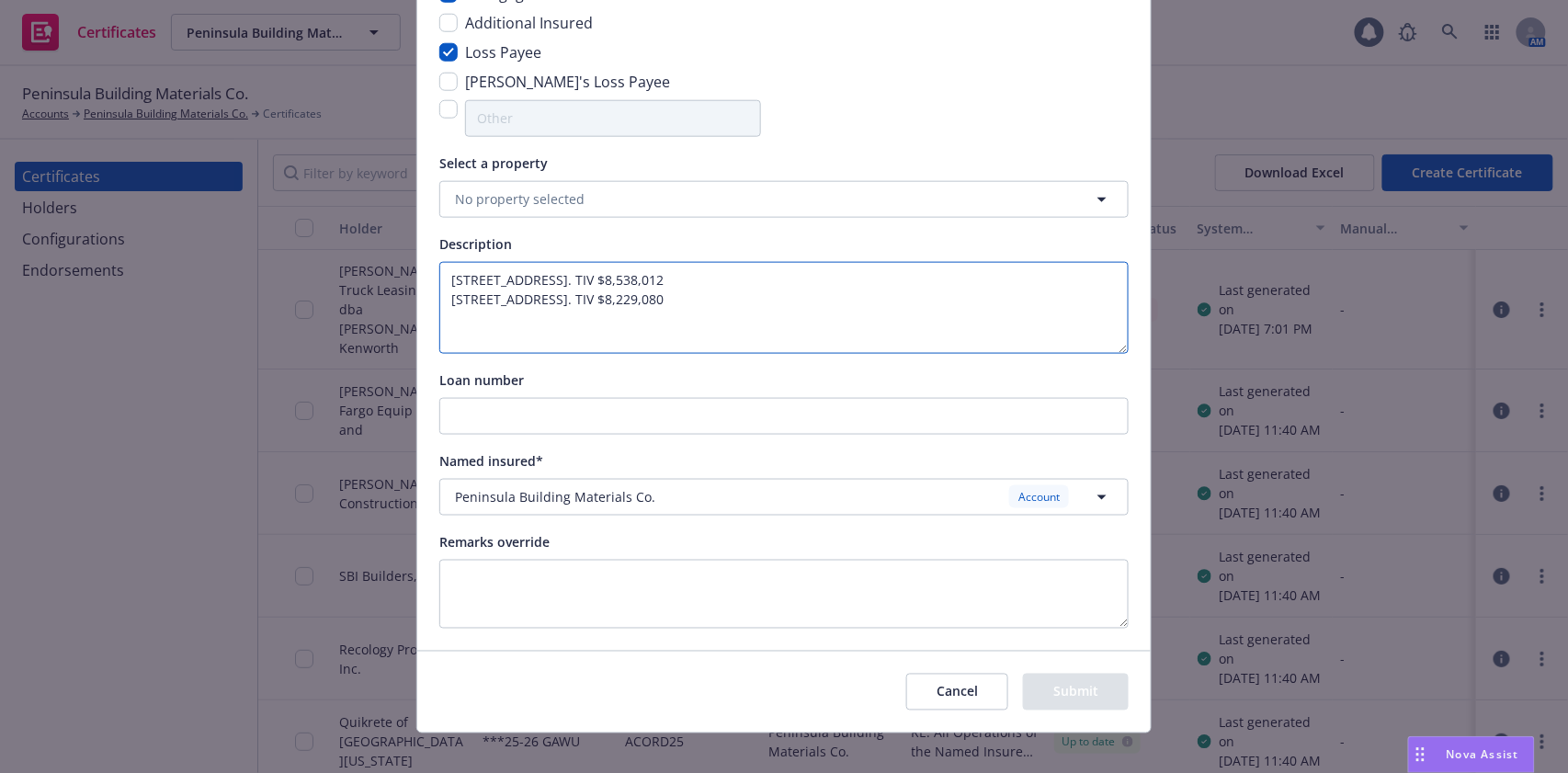
scroll to position [651, 0]
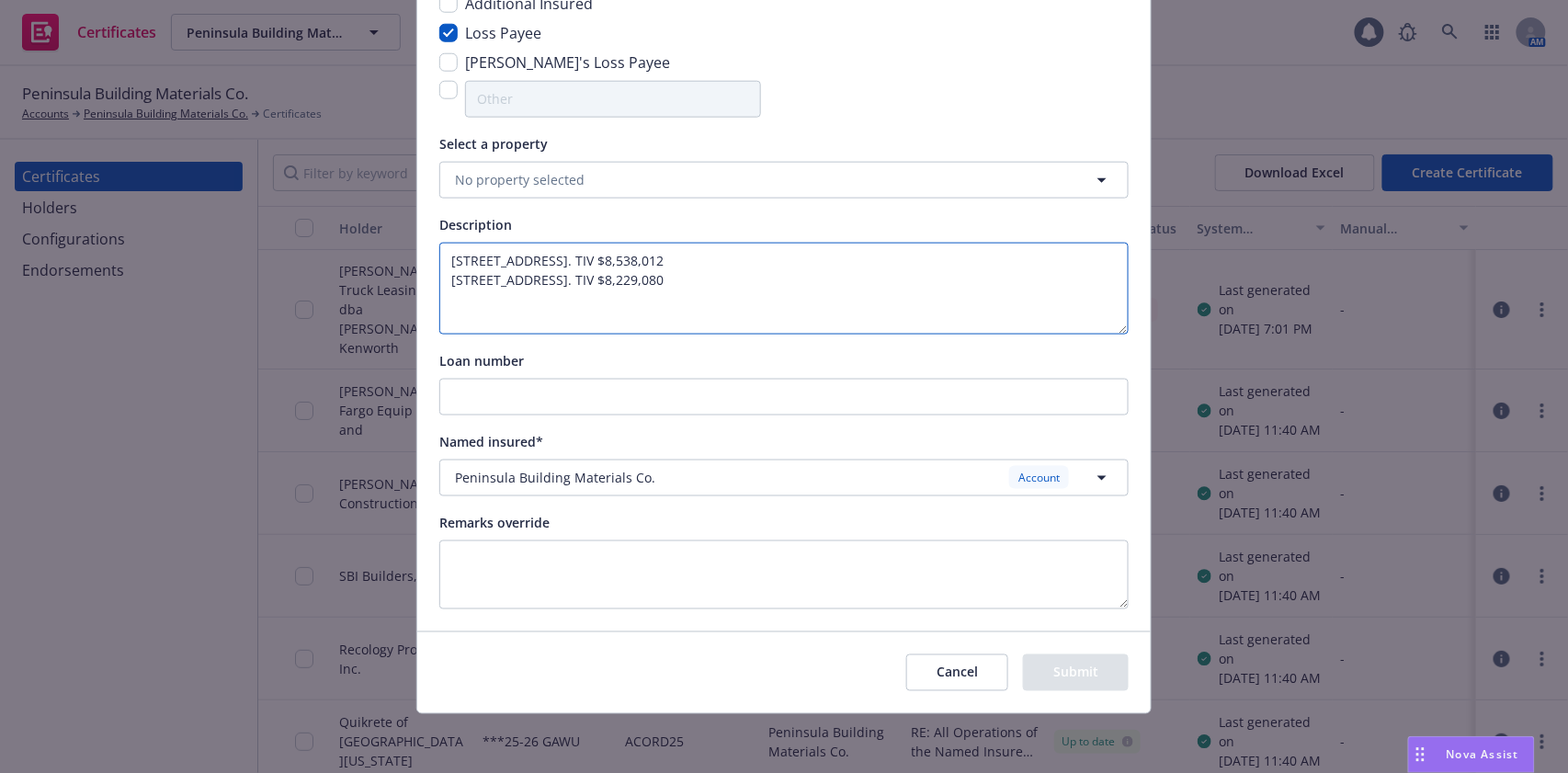
type textarea "6610 Brisa Street, Livermore, CA 94550. TIV $8,538,012 2490 Charleston Road, Mo…"
click at [608, 558] on textarea at bounding box center [784, 575] width 690 height 69
type textarea "H"
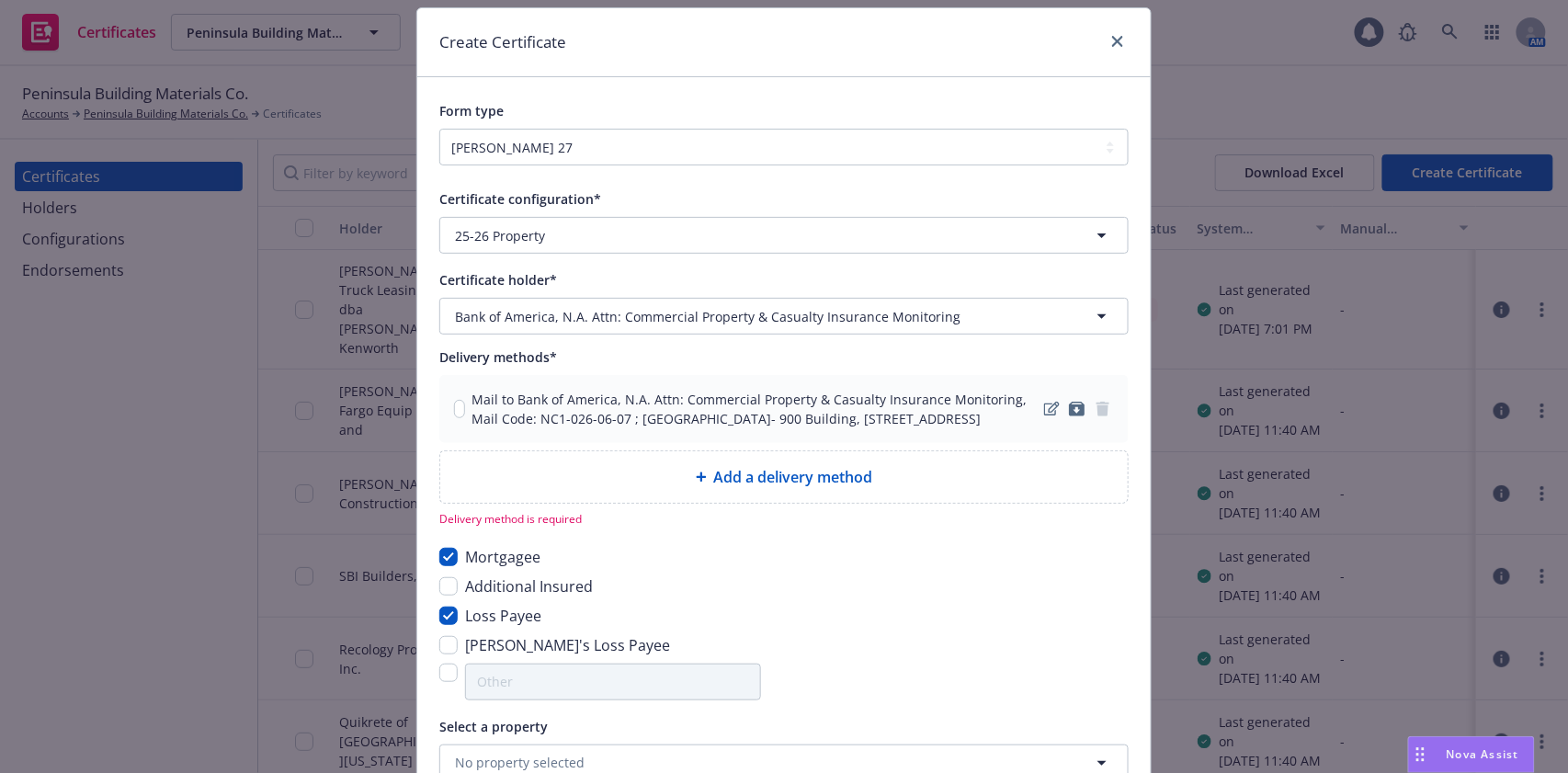
scroll to position [40, 0]
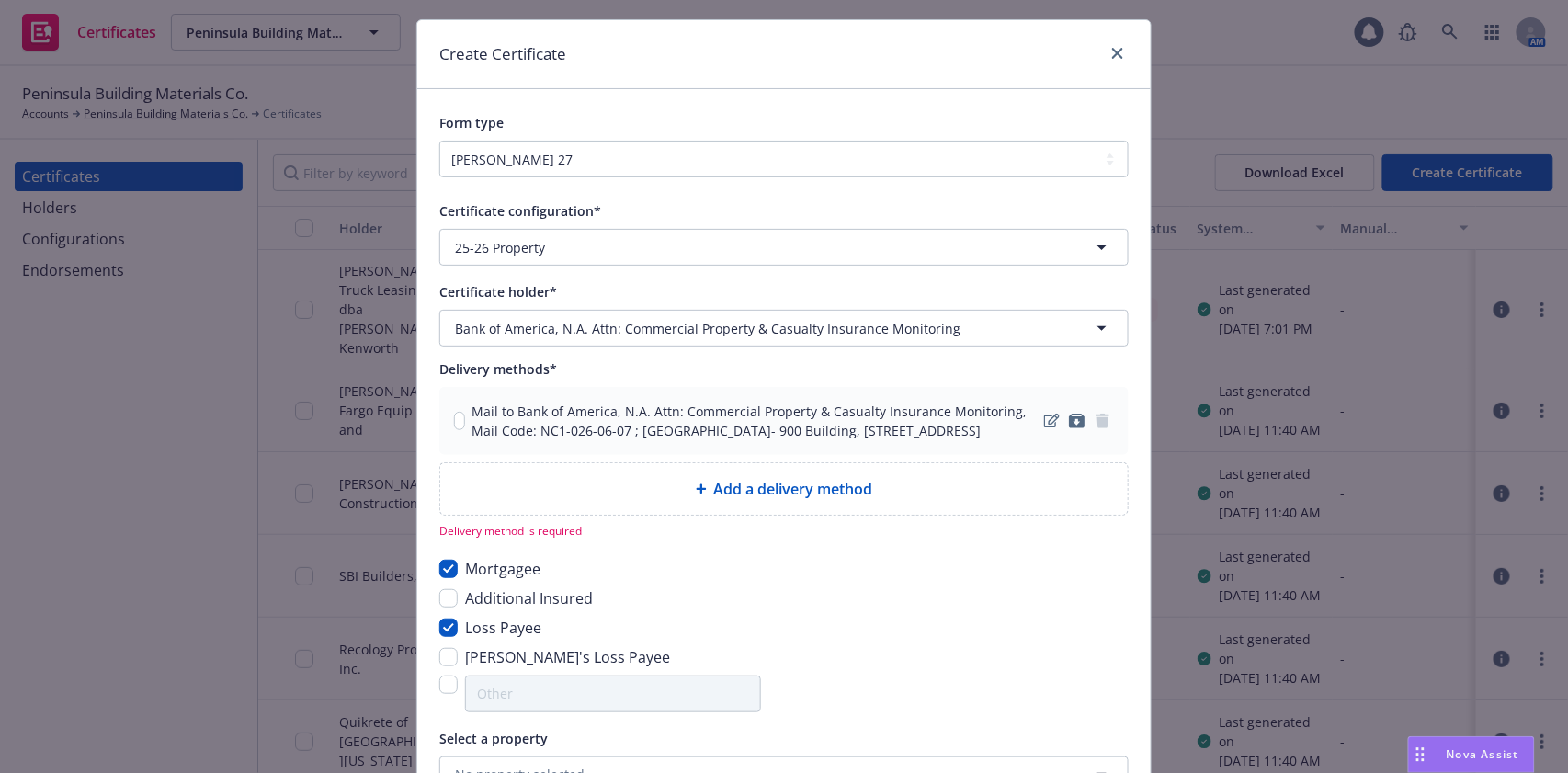
drag, startPoint x: 410, startPoint y: 331, endPoint x: 425, endPoint y: 308, distance: 27.5
click at [425, 308] on div "Certificate configuration* [object Object] 25-26 Property Certificate holder* […" at bounding box center [784, 701] width 733 height 1048
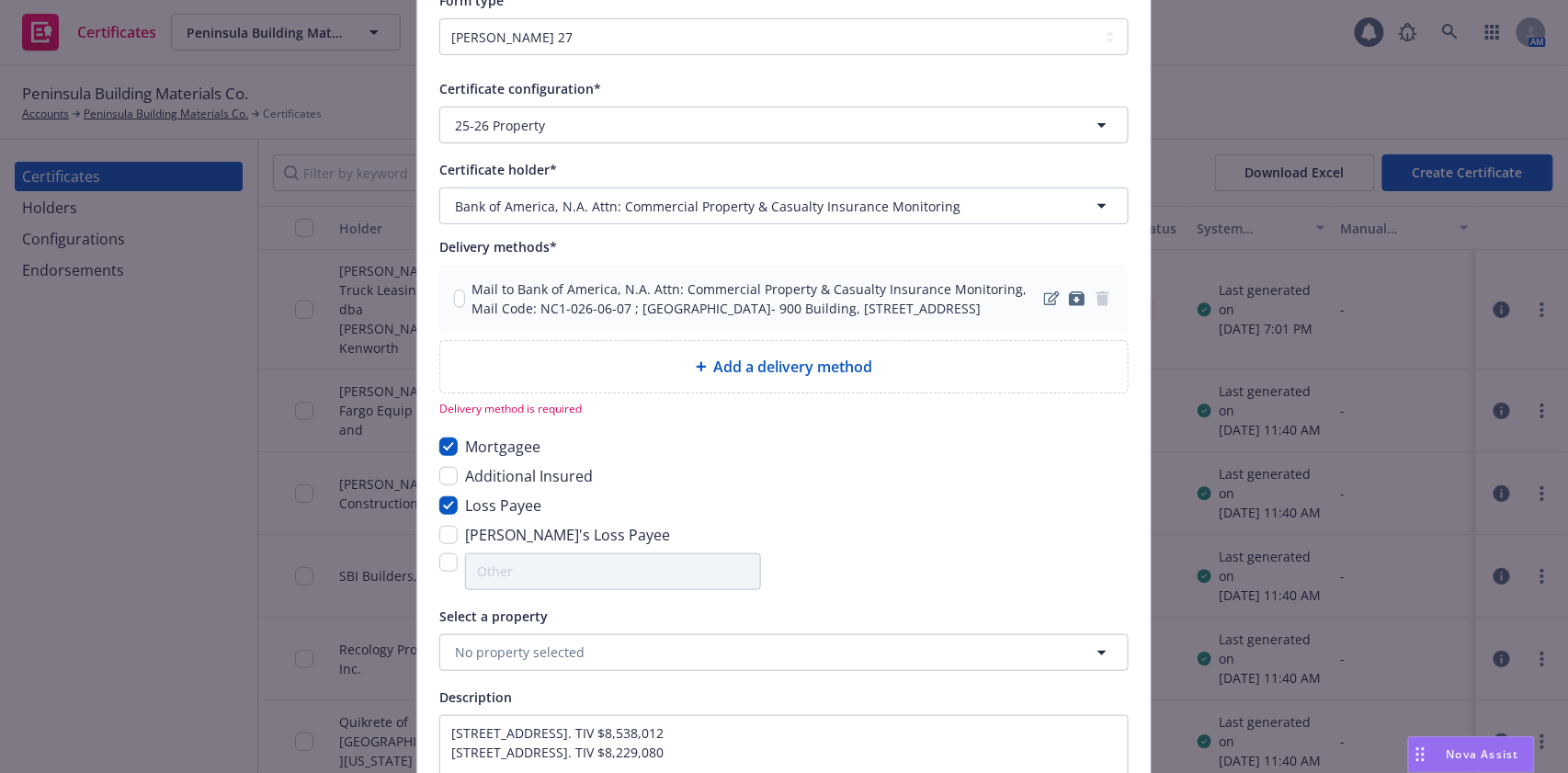
click at [443, 305] on div "Mail to Bank of America, N.A. Attn: Commercial Property & Casualty Insurance Mo…" at bounding box center [784, 299] width 690 height 68
click at [454, 308] on input "checkbox" at bounding box center [458, 299] width 11 height 19
checkbox input "true"
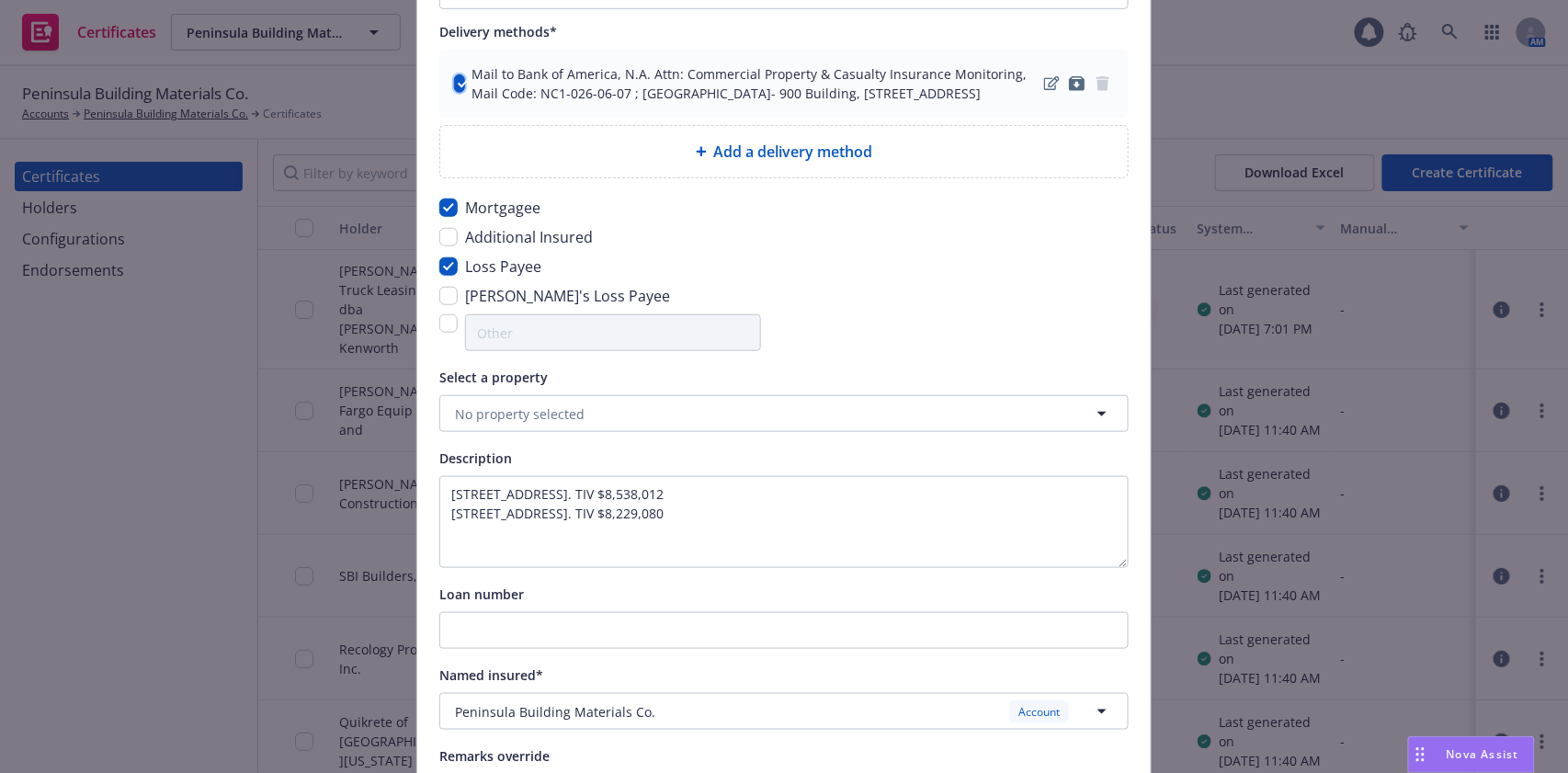
scroll to position [629, 0]
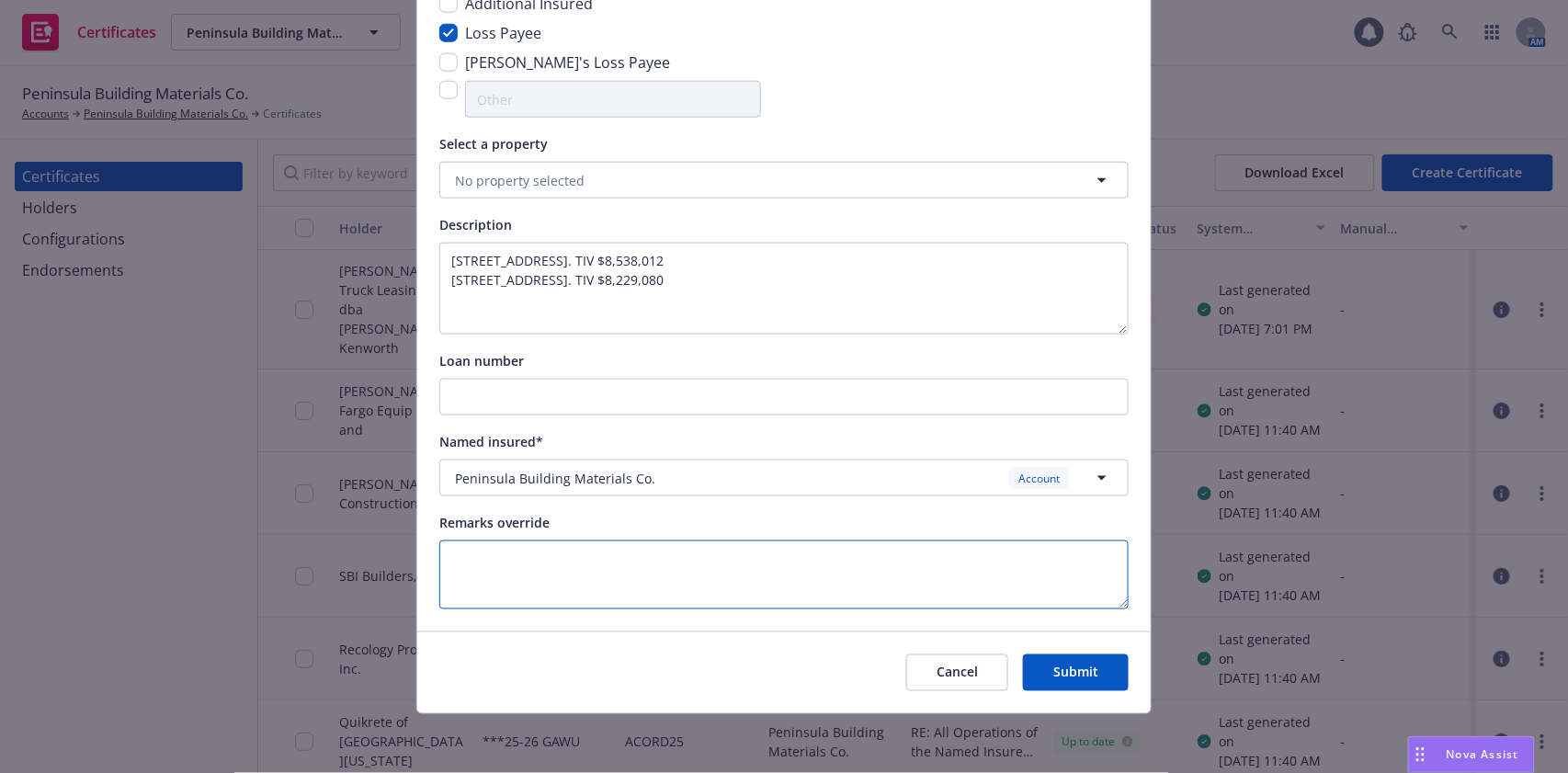
click at [504, 556] on textarea at bounding box center [784, 575] width 690 height 69
paste textarea "Bank of America, N.A."
type textarea "Bank of America, N.A. is included as mortgagee and loss payee."
click at [1066, 677] on button "Submit" at bounding box center [1075, 672] width 106 height 37
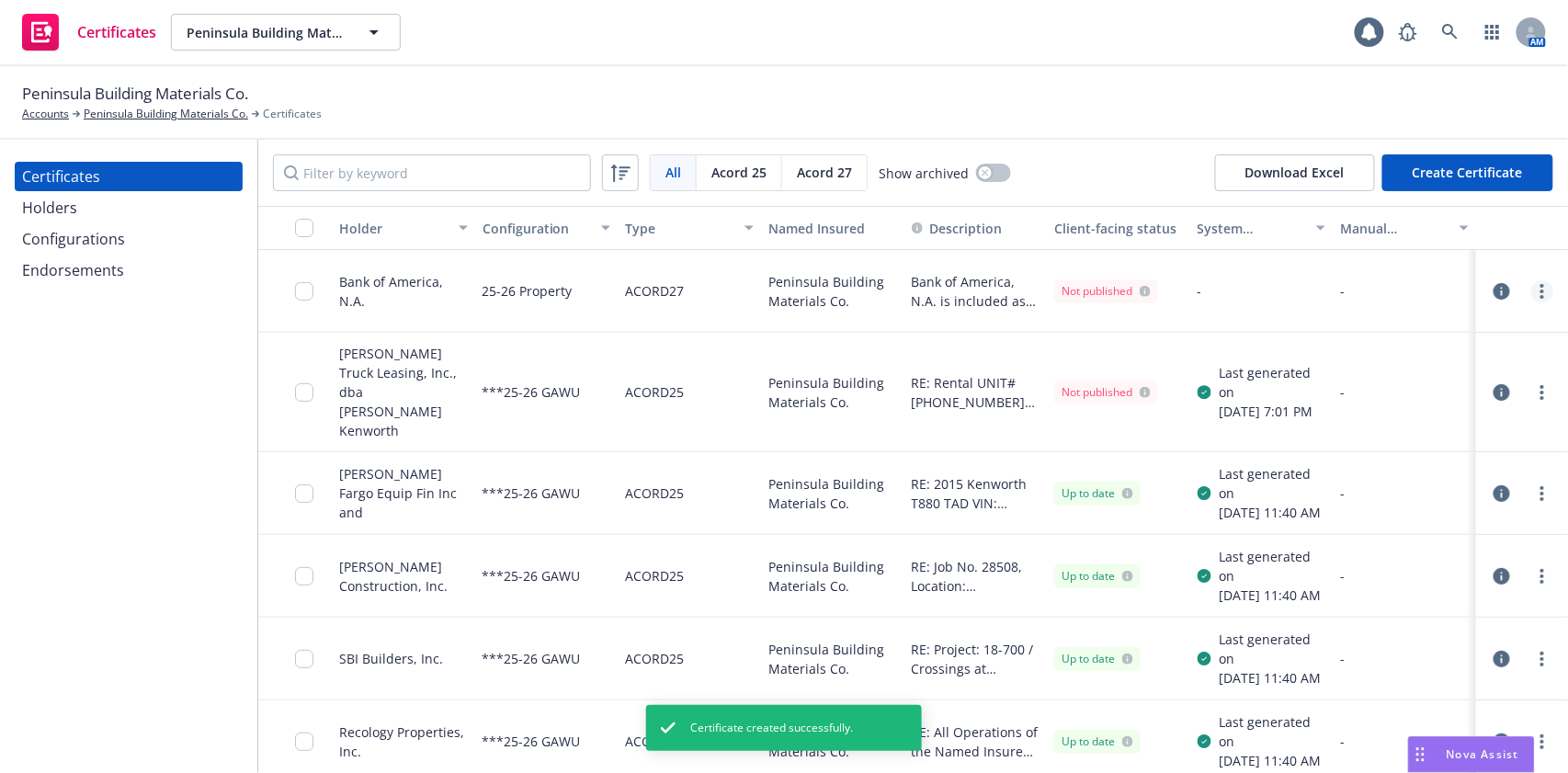
click at [1530, 291] on link "more" at bounding box center [1541, 292] width 22 height 22
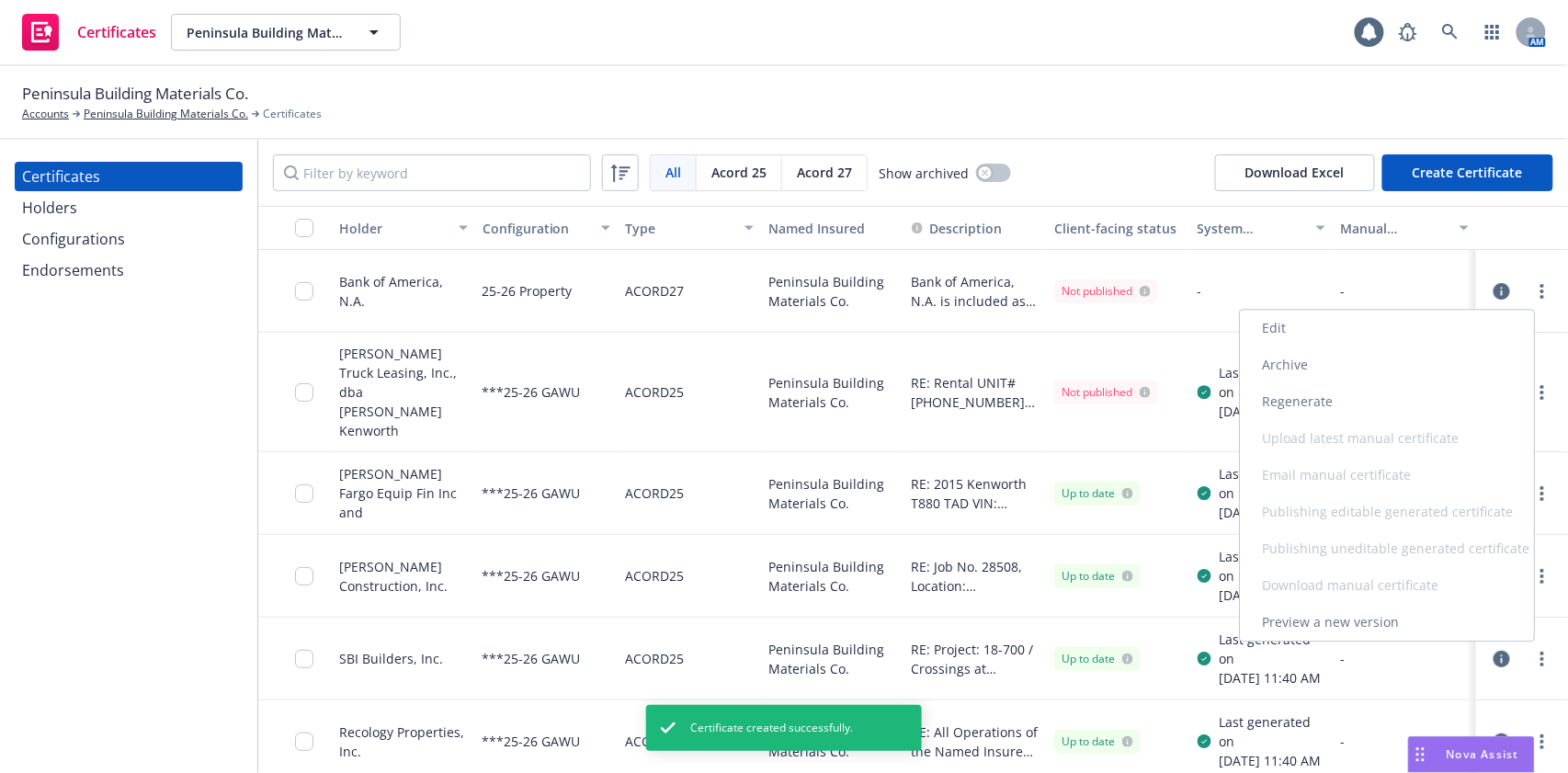
click at [1456, 390] on link "Regenerate" at bounding box center [1387, 401] width 294 height 37
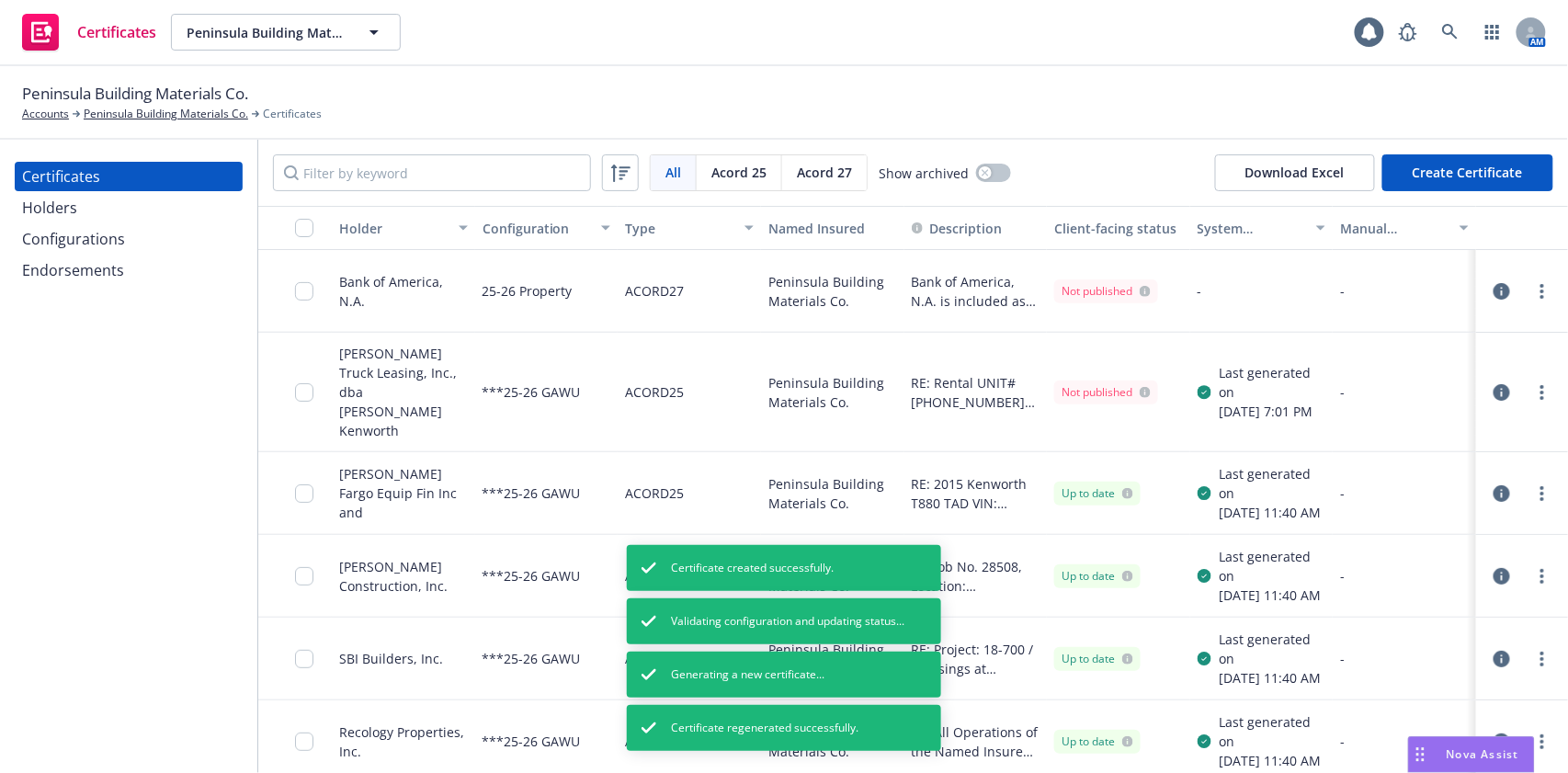
click at [1530, 292] on link "more" at bounding box center [1541, 292] width 22 height 22
click at [1530, 302] on link "more" at bounding box center [1541, 292] width 22 height 22
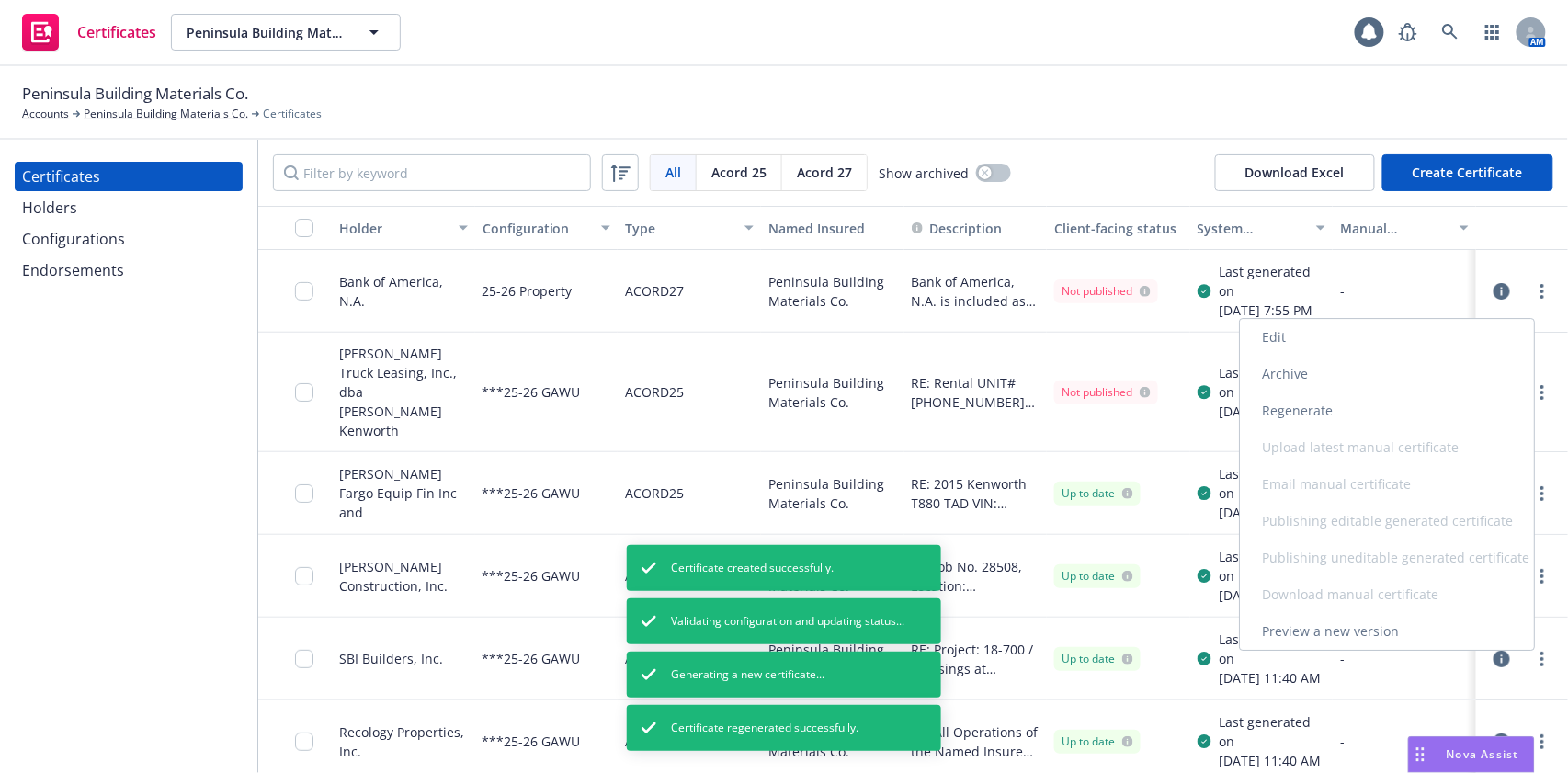
click at [1426, 633] on link "Preview a new version" at bounding box center [1387, 631] width 294 height 37
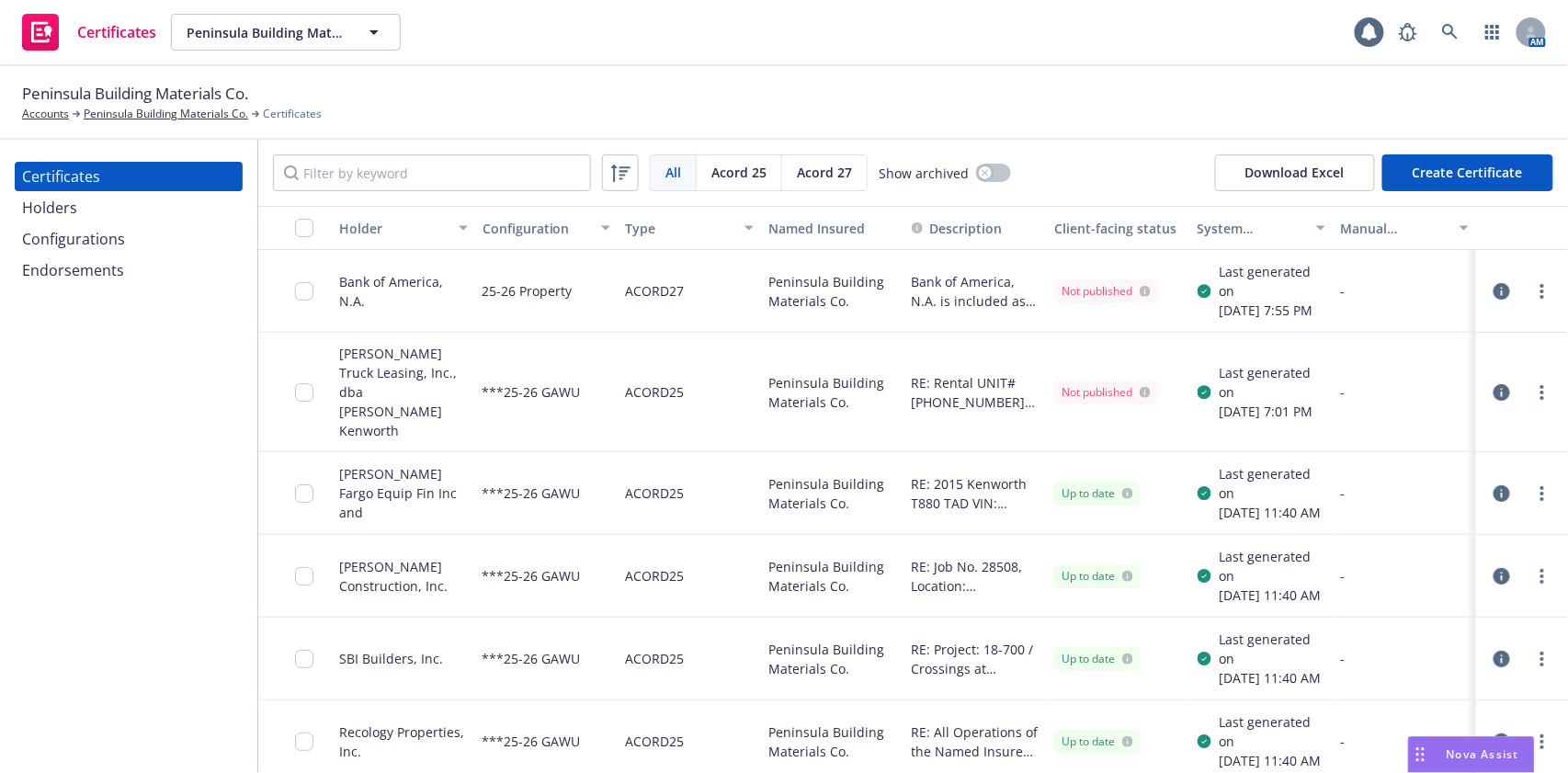
click at [1448, 176] on button "Create Certificate" at bounding box center [1467, 172] width 171 height 37
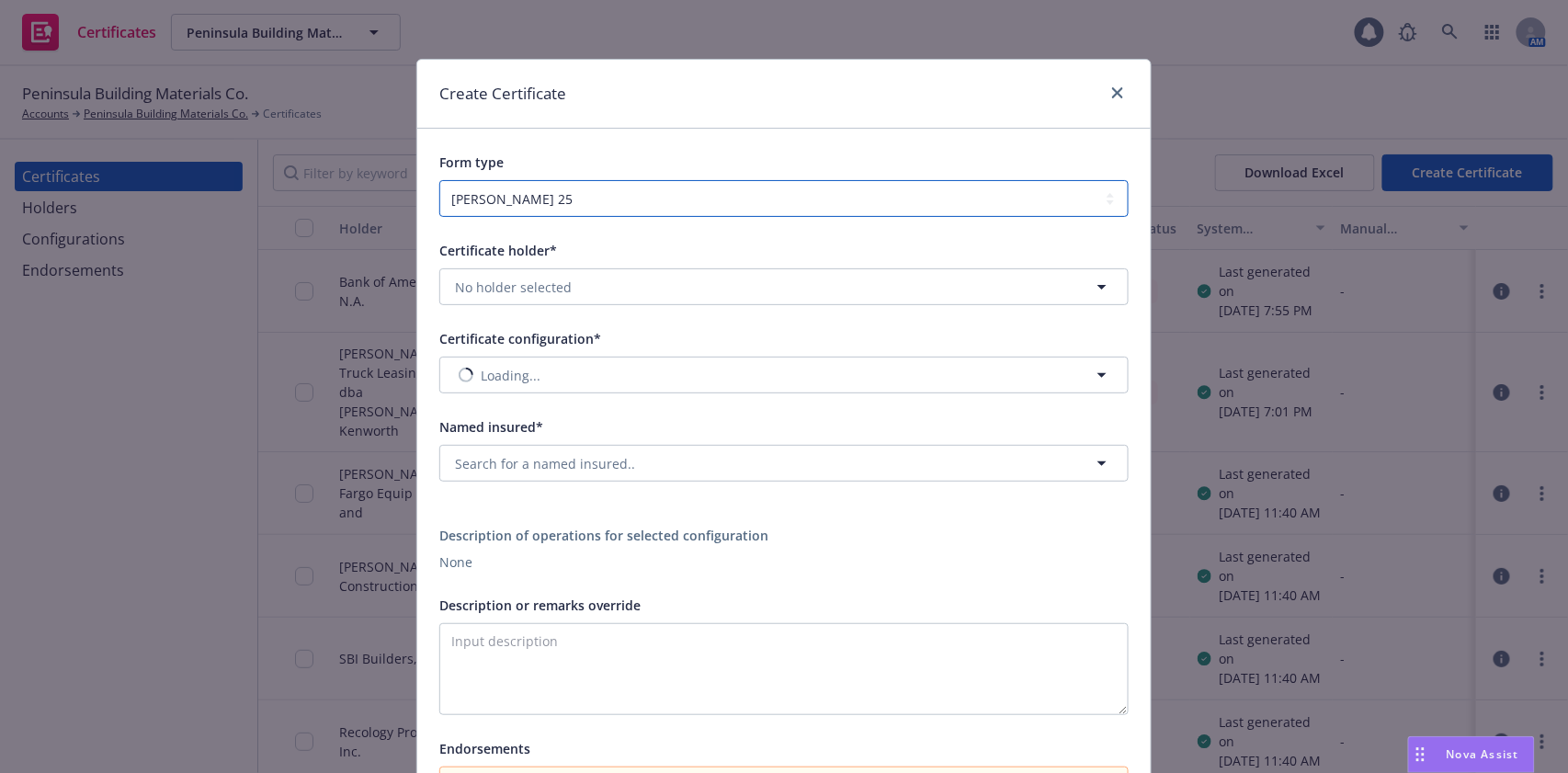
click at [634, 200] on select "ACORD 25 ACORD 27" at bounding box center [784, 198] width 690 height 37
select select "ACORD27"
click at [440, 180] on select "ACORD 25 ACORD 27" at bounding box center [784, 198] width 690 height 37
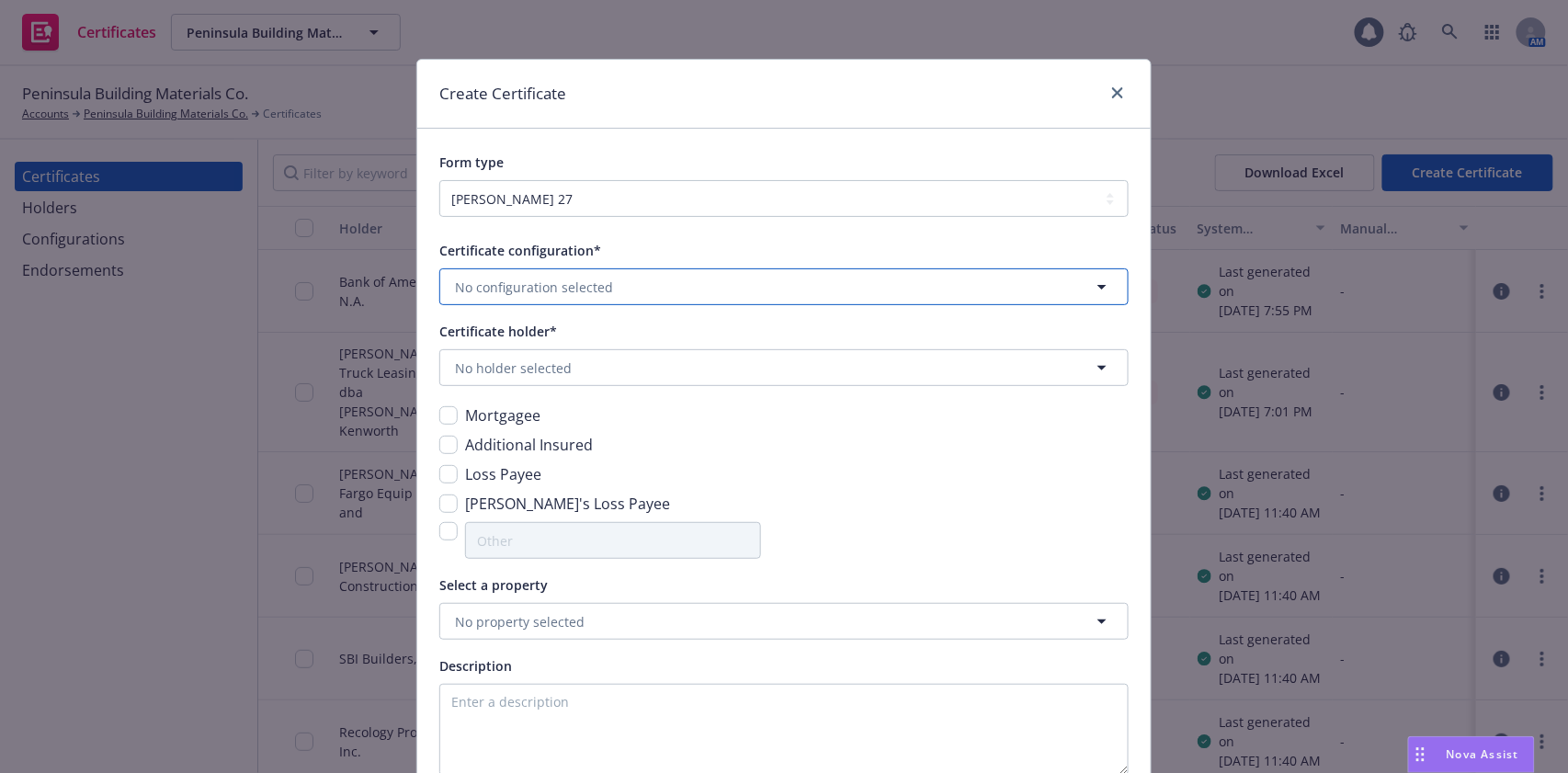
click at [532, 283] on span "No configuration selected" at bounding box center [534, 288] width 158 height 20
click at [499, 336] on strong "25-26 Property" at bounding box center [506, 342] width 94 height 18
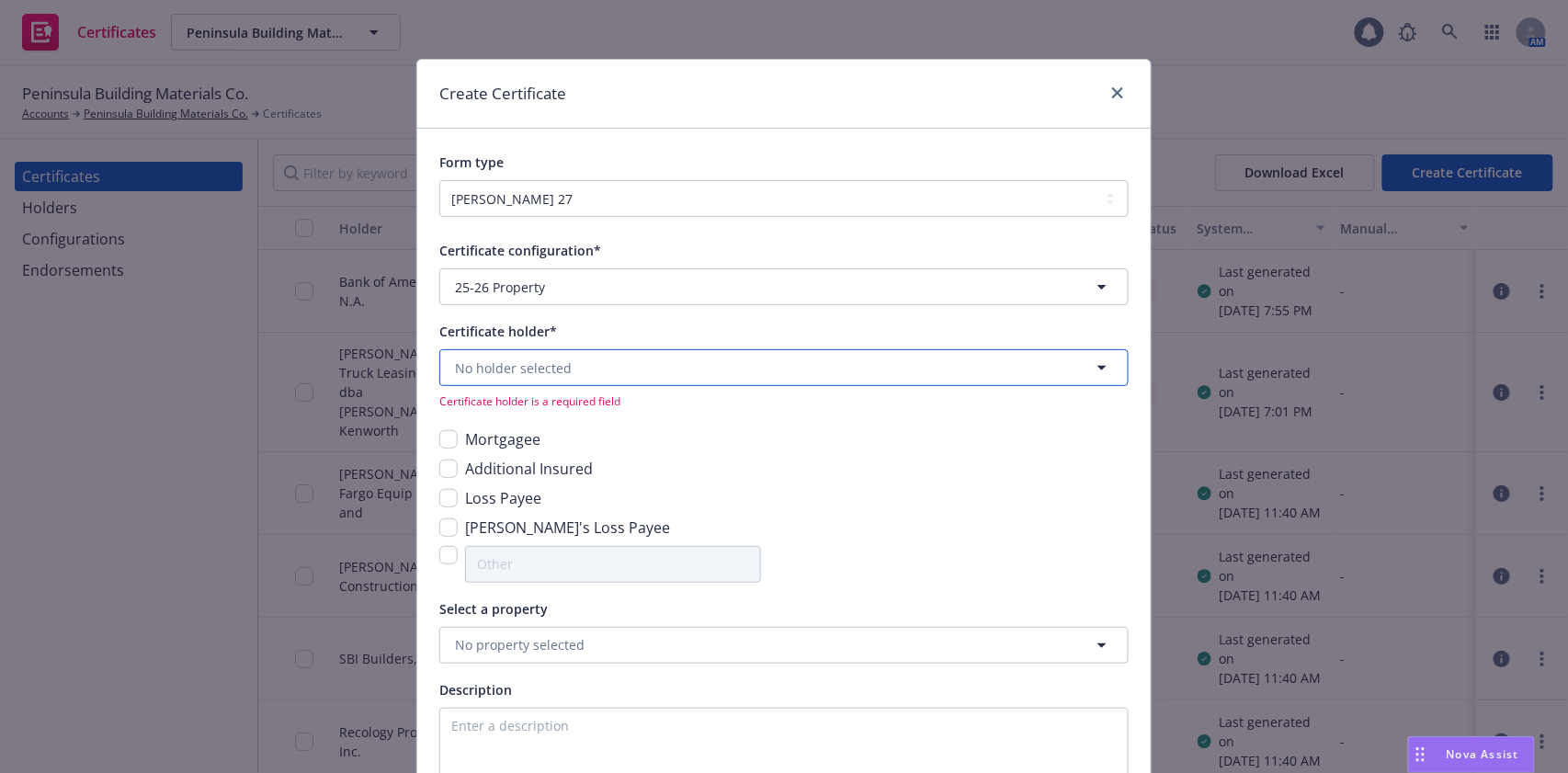
click at [502, 364] on span "No holder selected" at bounding box center [513, 369] width 117 height 20
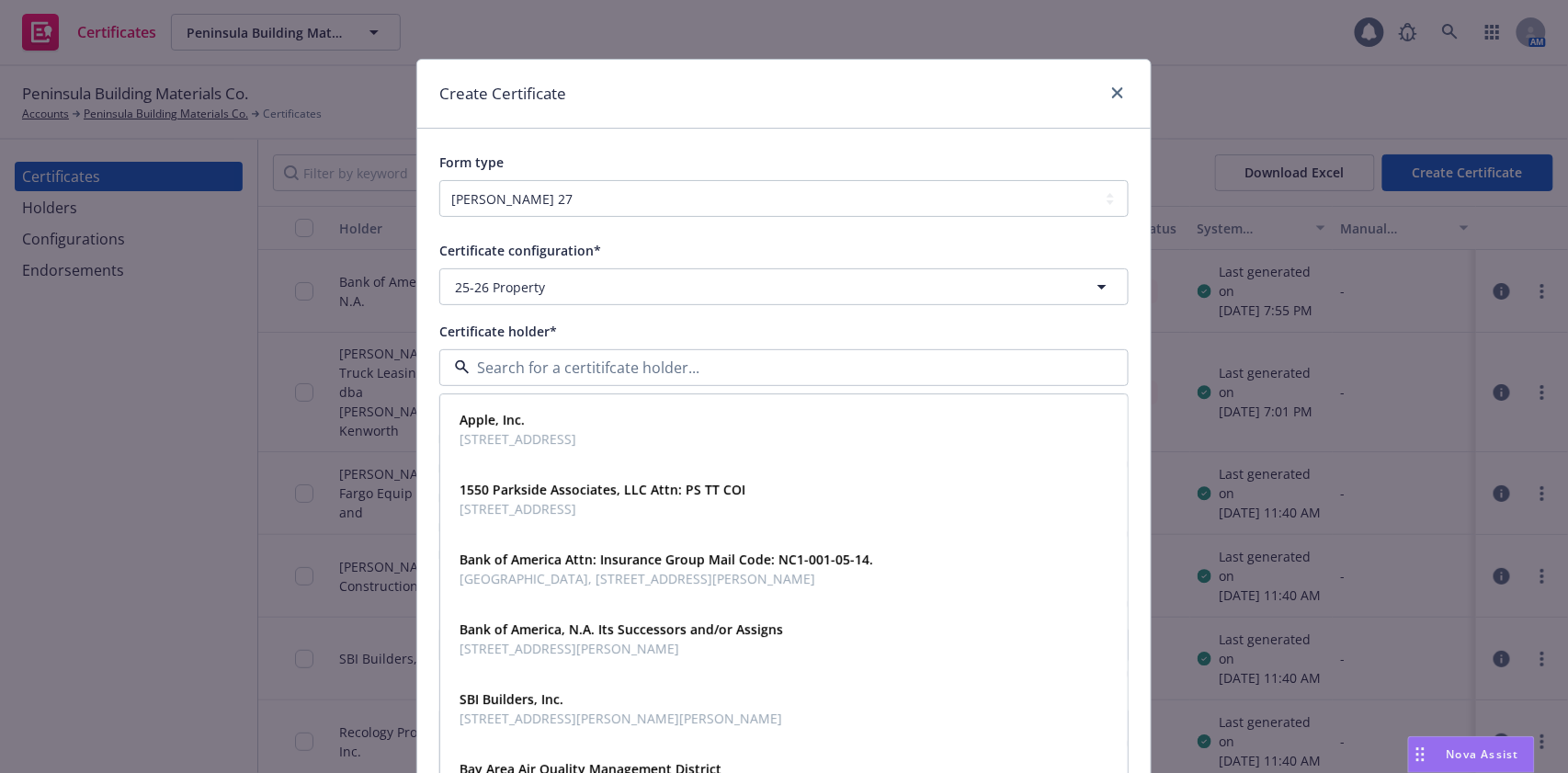
paste input "1550 Parkside Associates, LLC"
type input "1550 Parkside Associates, LLC"
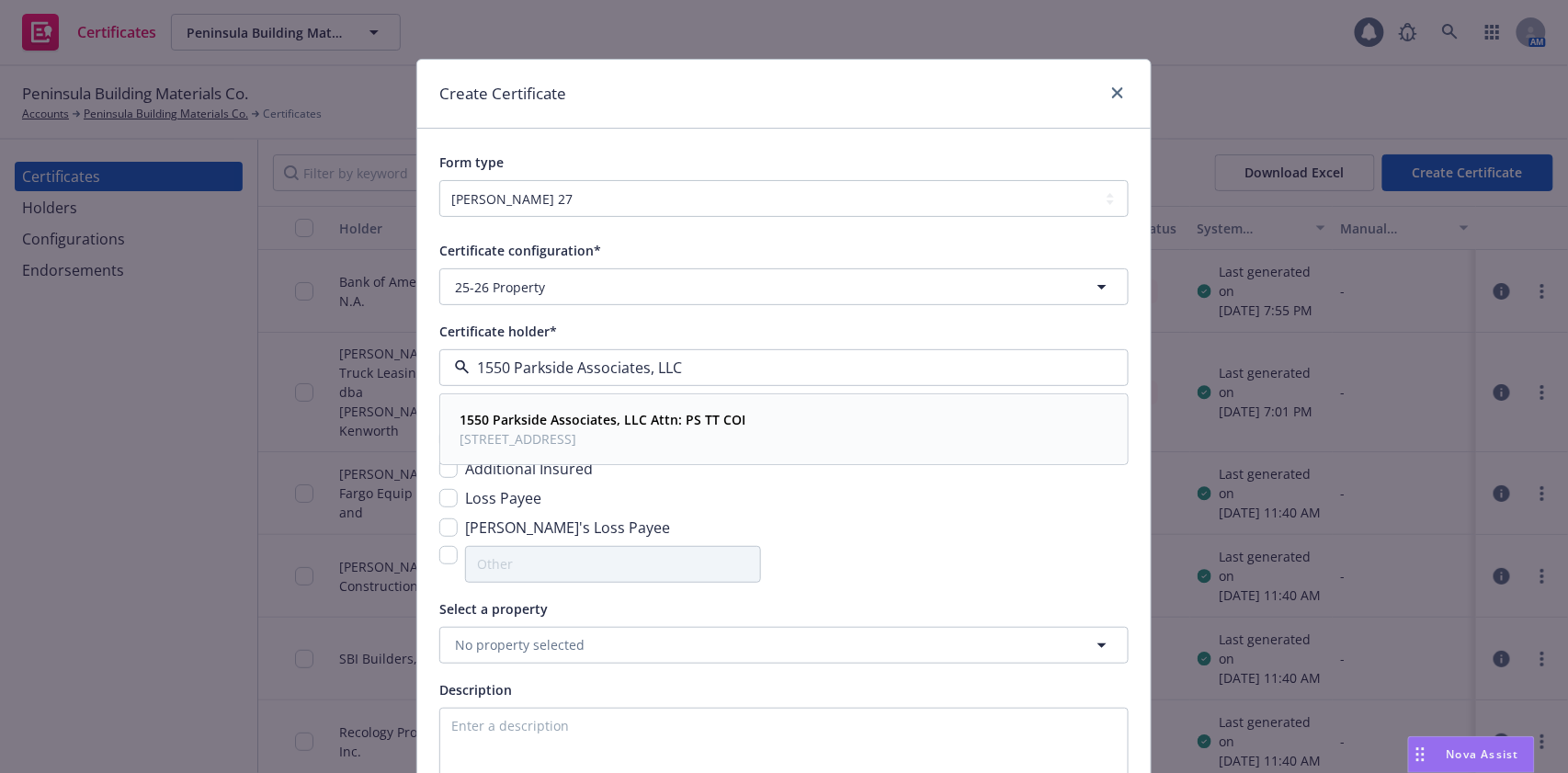
click at [779, 426] on div "1550 Parkside Associates, LLC Attn: PS TT COI PO BOX 5358, San Mateo , CA, 9440…" at bounding box center [784, 429] width 663 height 46
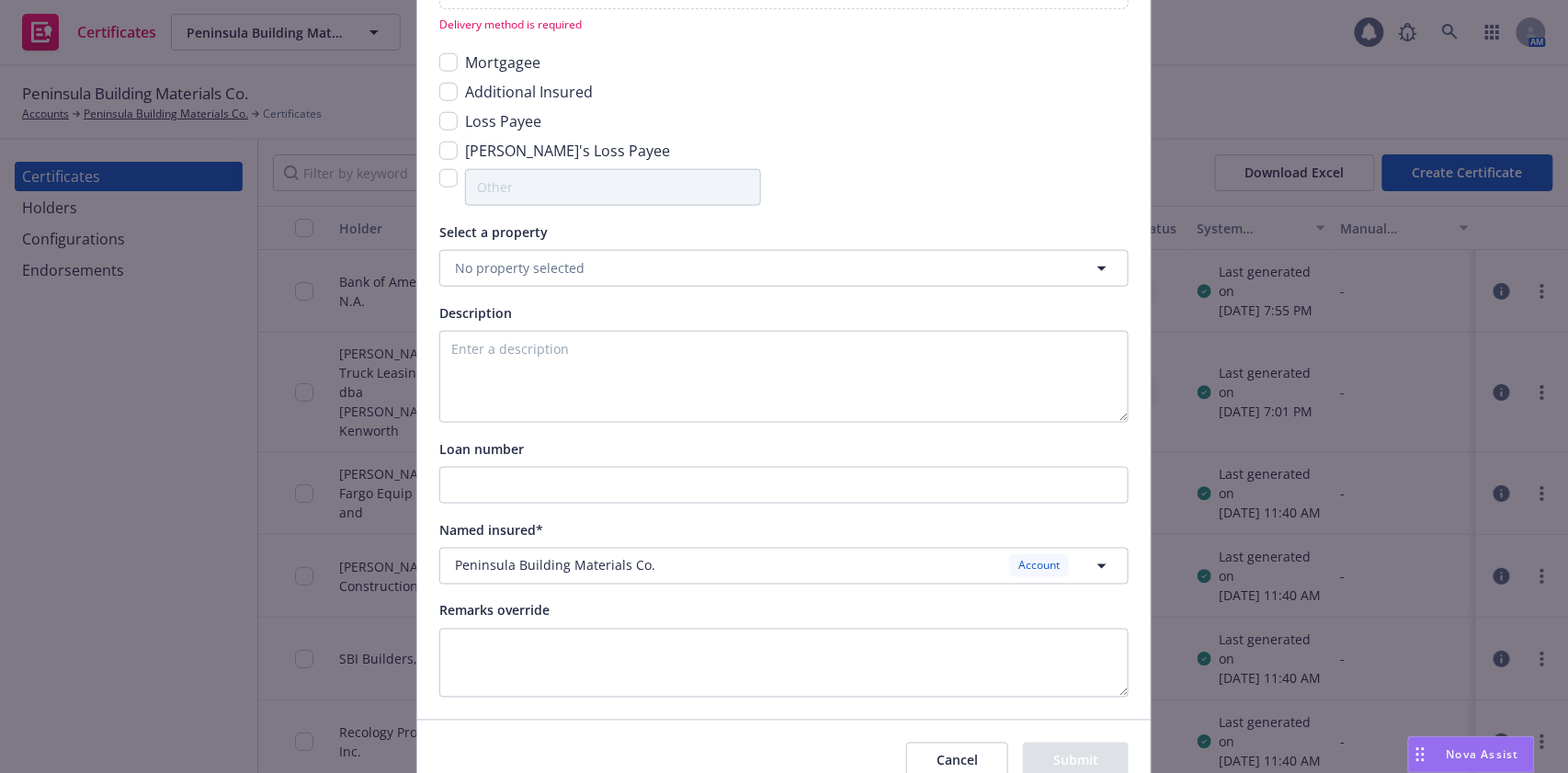
scroll to position [612, 0]
click at [650, 265] on button "No property selected" at bounding box center [784, 266] width 690 height 37
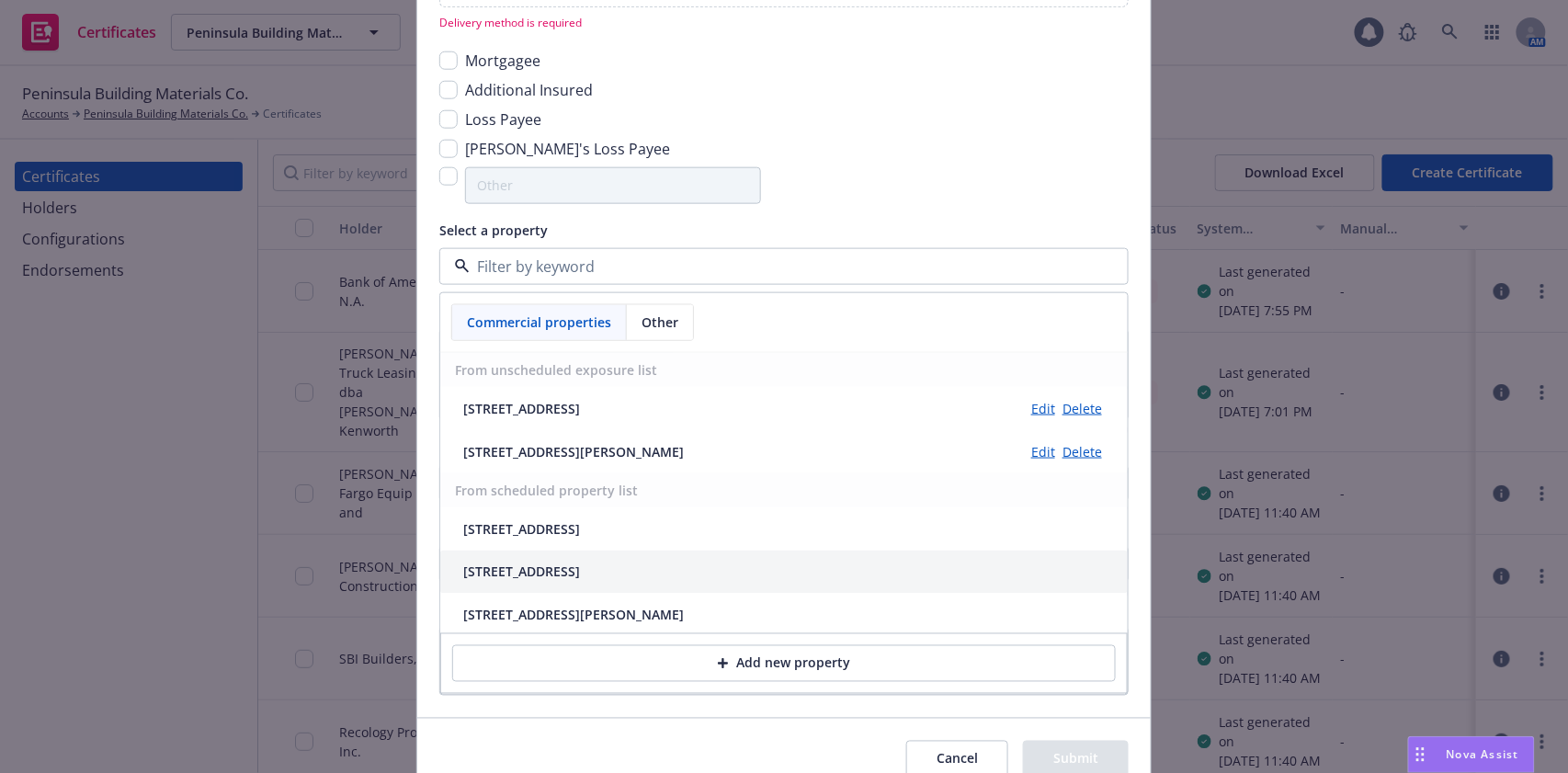
click at [643, 581] on div "1550 Parkside Dr, Ste 110, Walnut Creek, CA, 94596, USA" at bounding box center [784, 572] width 688 height 43
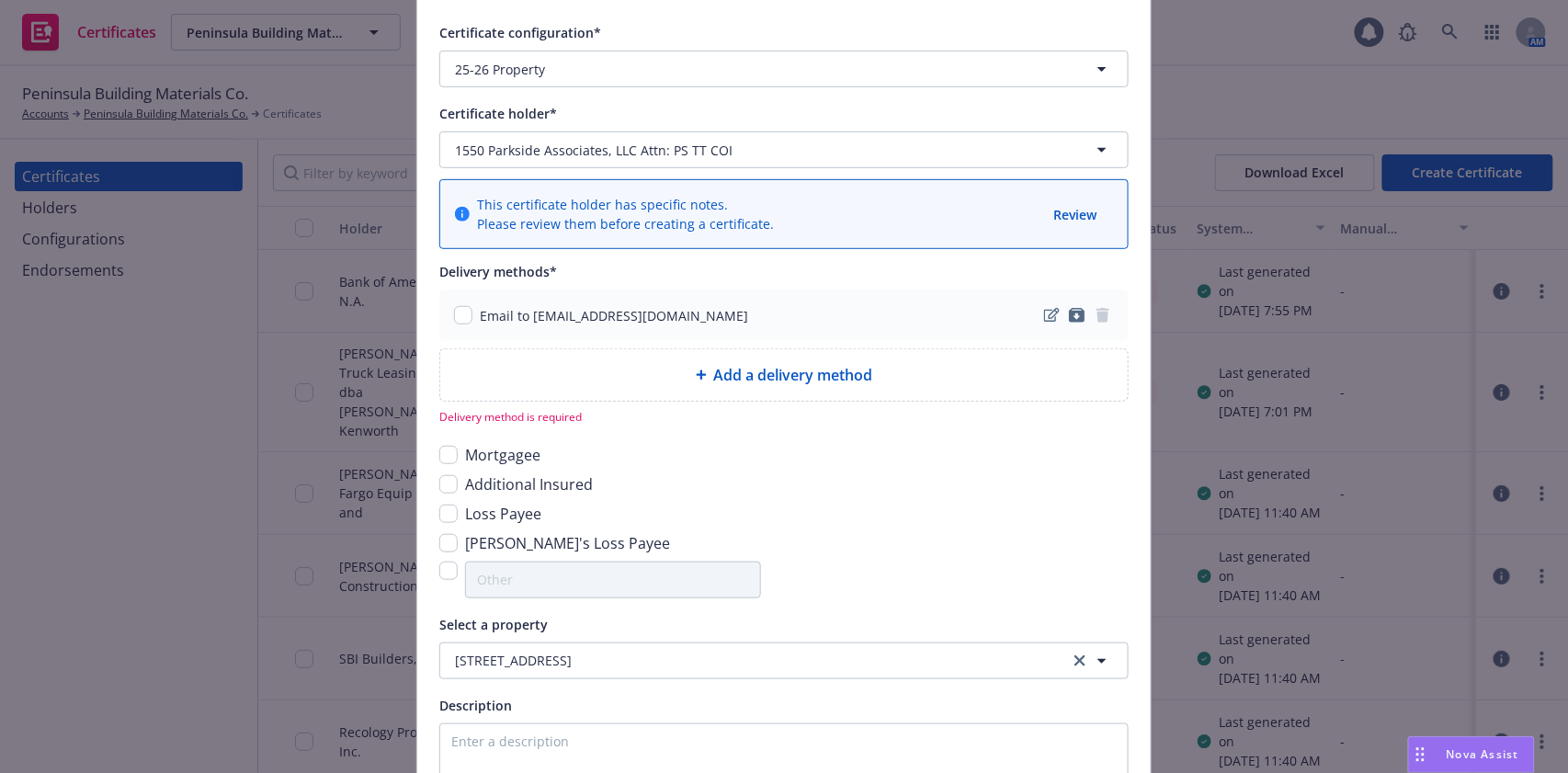
scroll to position [206, 0]
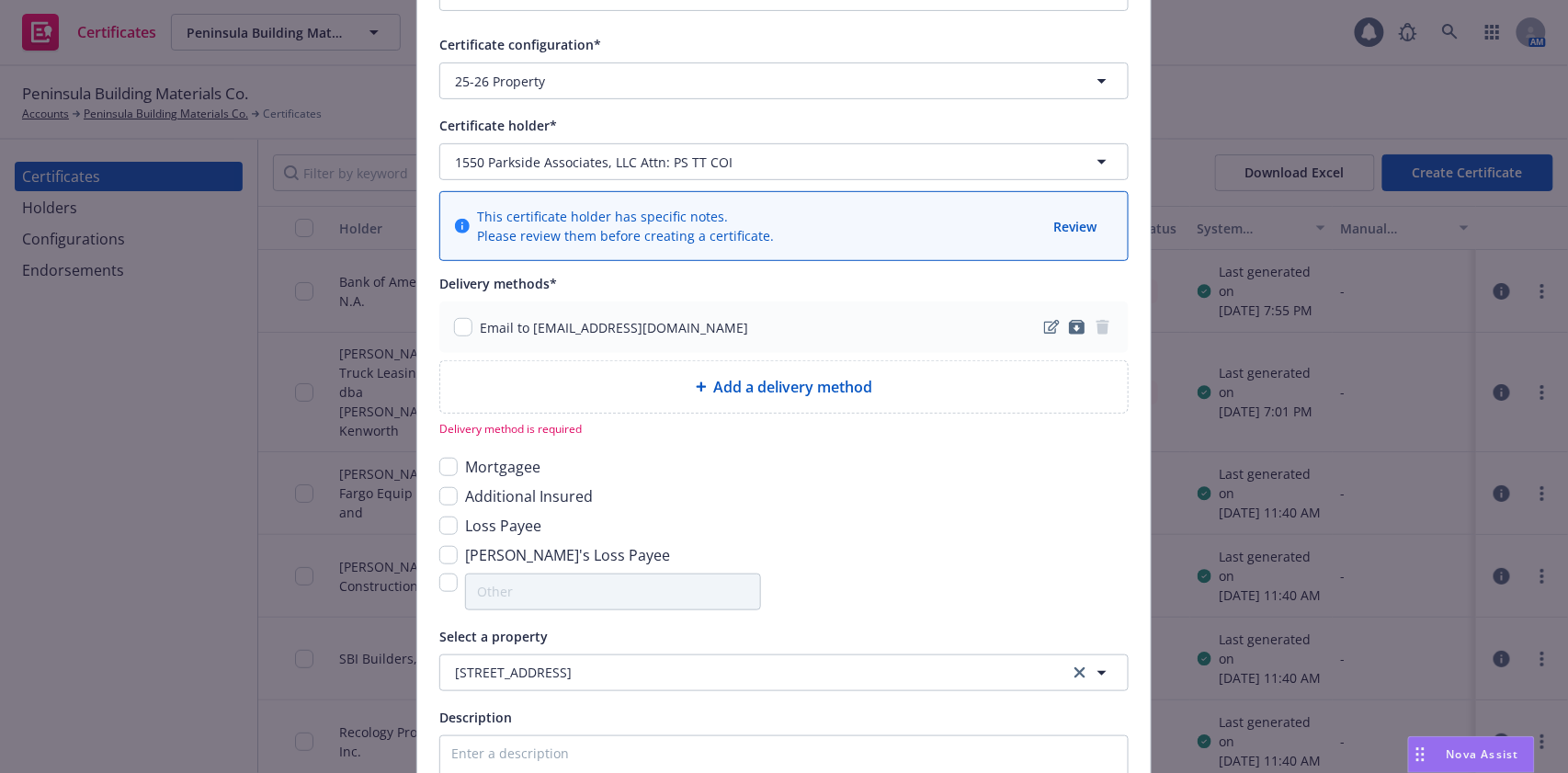
click at [463, 331] on div "Email to parkside@jklcorporation.com" at bounding box center [601, 328] width 294 height 20
click at [460, 331] on input "checkbox" at bounding box center [462, 327] width 19 height 19
checkbox input "true"
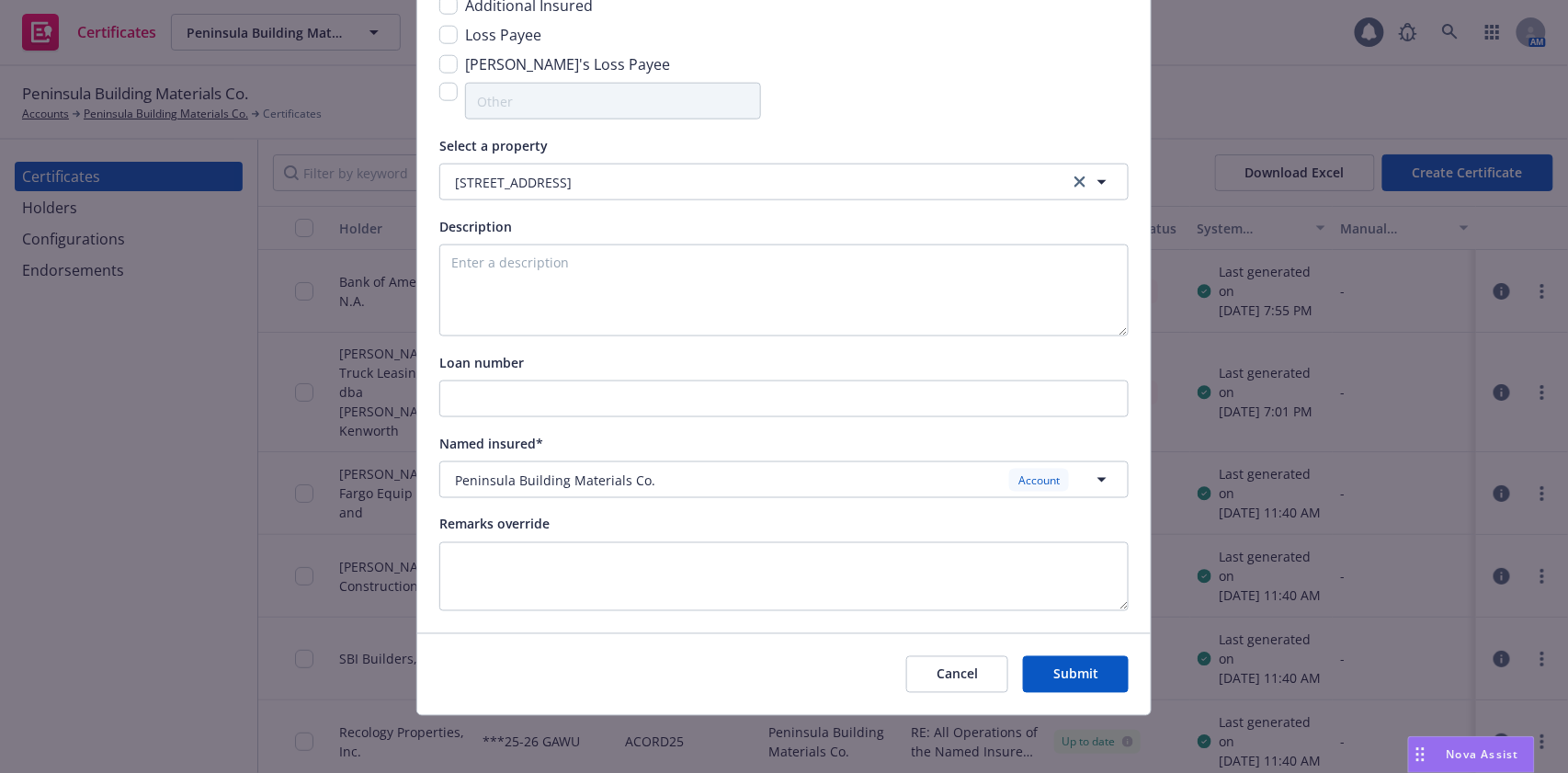
scroll to position [674, 0]
click at [1076, 681] on button "Submit" at bounding box center [1075, 673] width 106 height 37
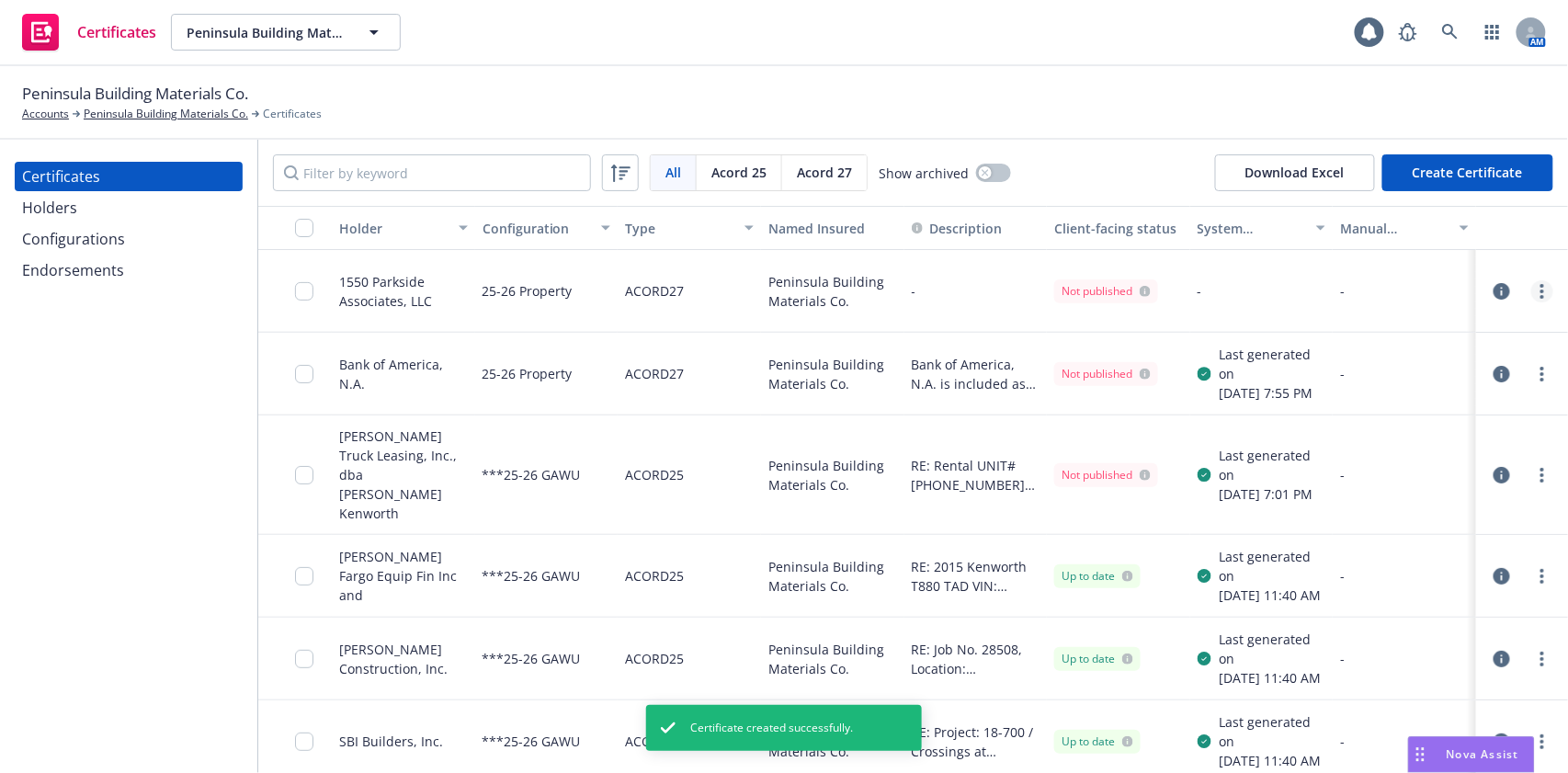
click at [1530, 283] on link "more" at bounding box center [1541, 292] width 22 height 22
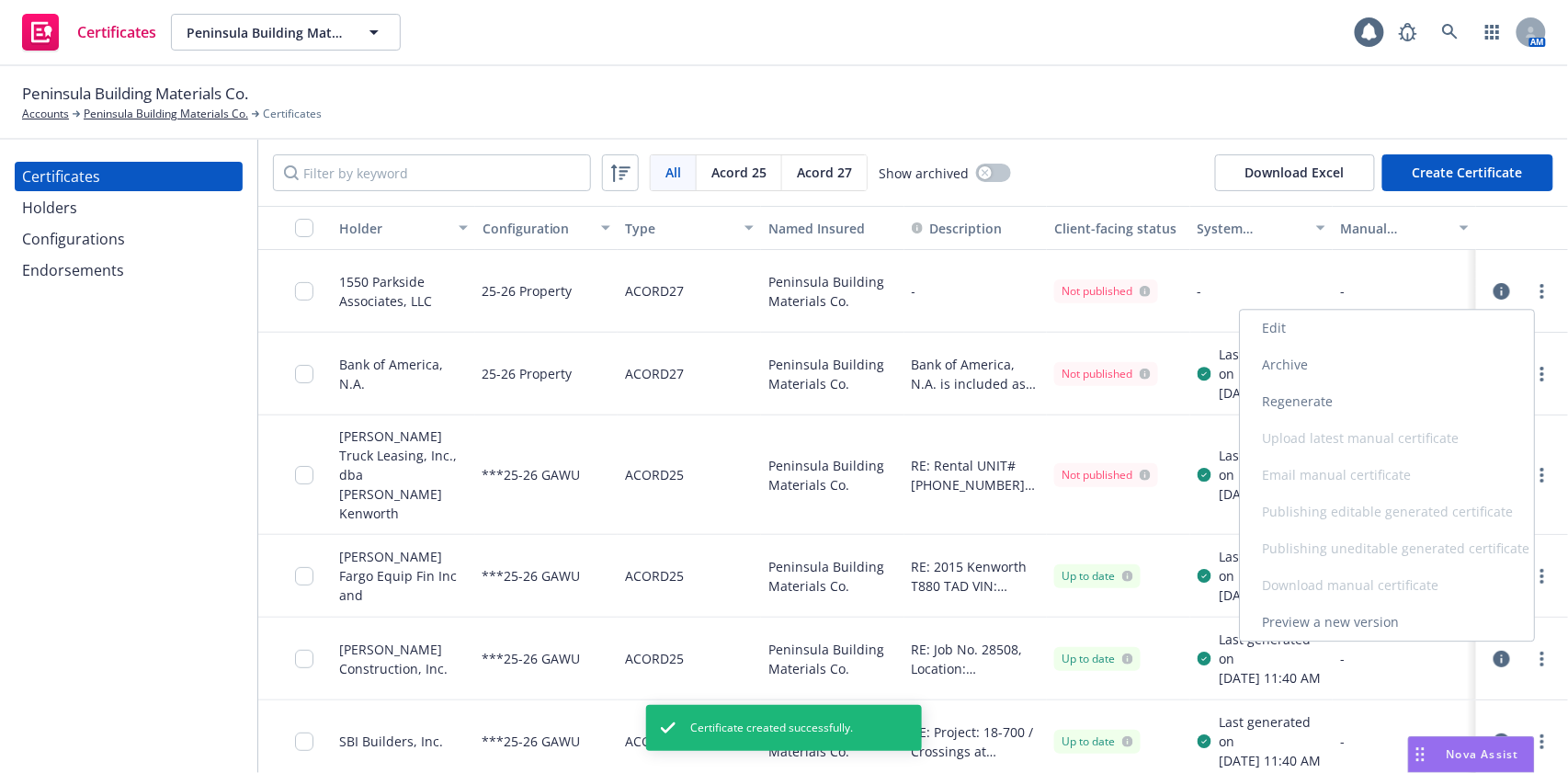
click at [1445, 396] on link "Regenerate" at bounding box center [1387, 401] width 294 height 37
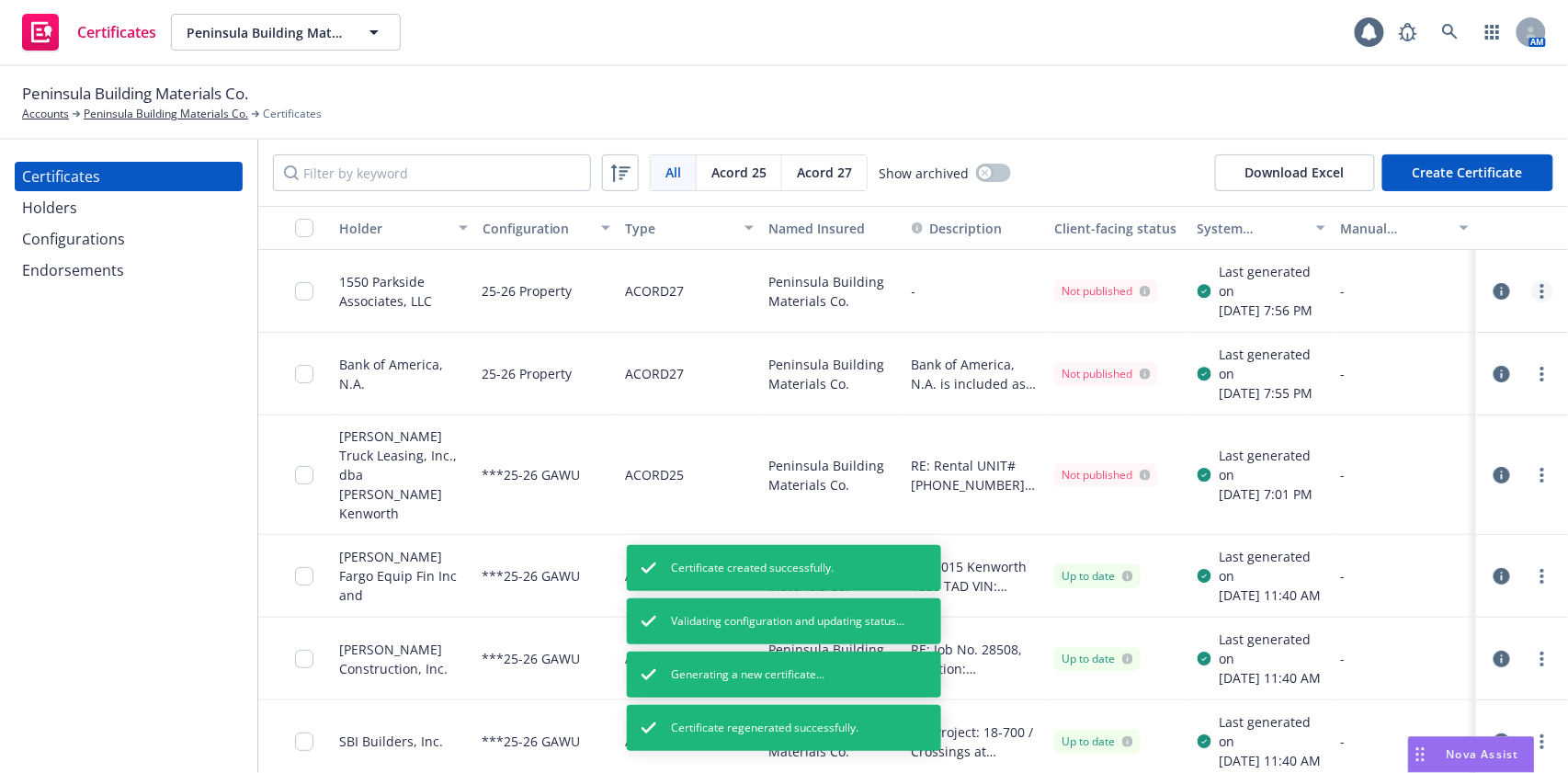
click at [1540, 299] on circle "more" at bounding box center [1542, 298] width 4 height 4
click at [1348, 637] on link "Preview a new version" at bounding box center [1387, 631] width 294 height 37
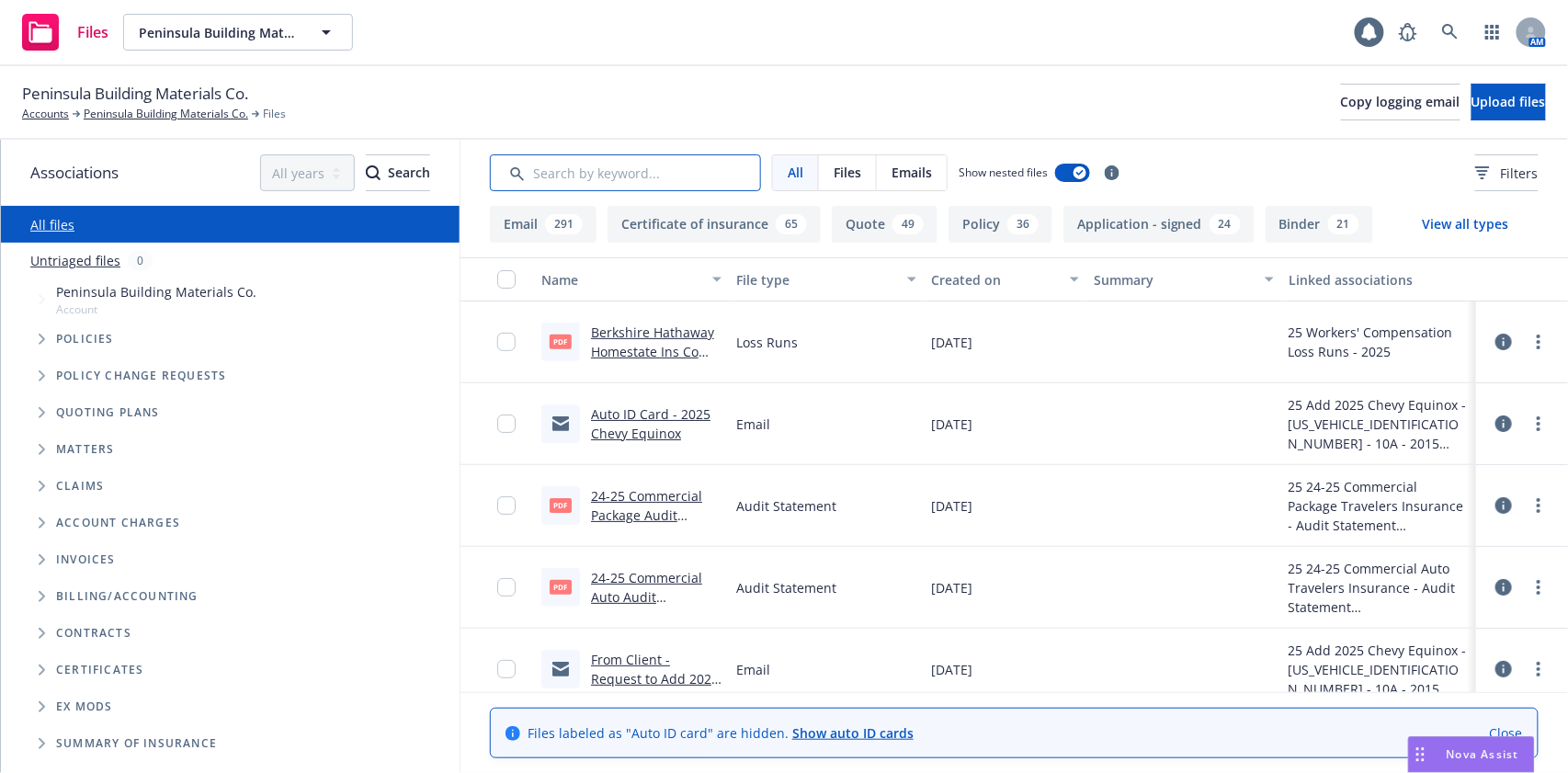
click at [616, 171] on input "Search by keyword..." at bounding box center [625, 172] width 271 height 37
type input "eoi"
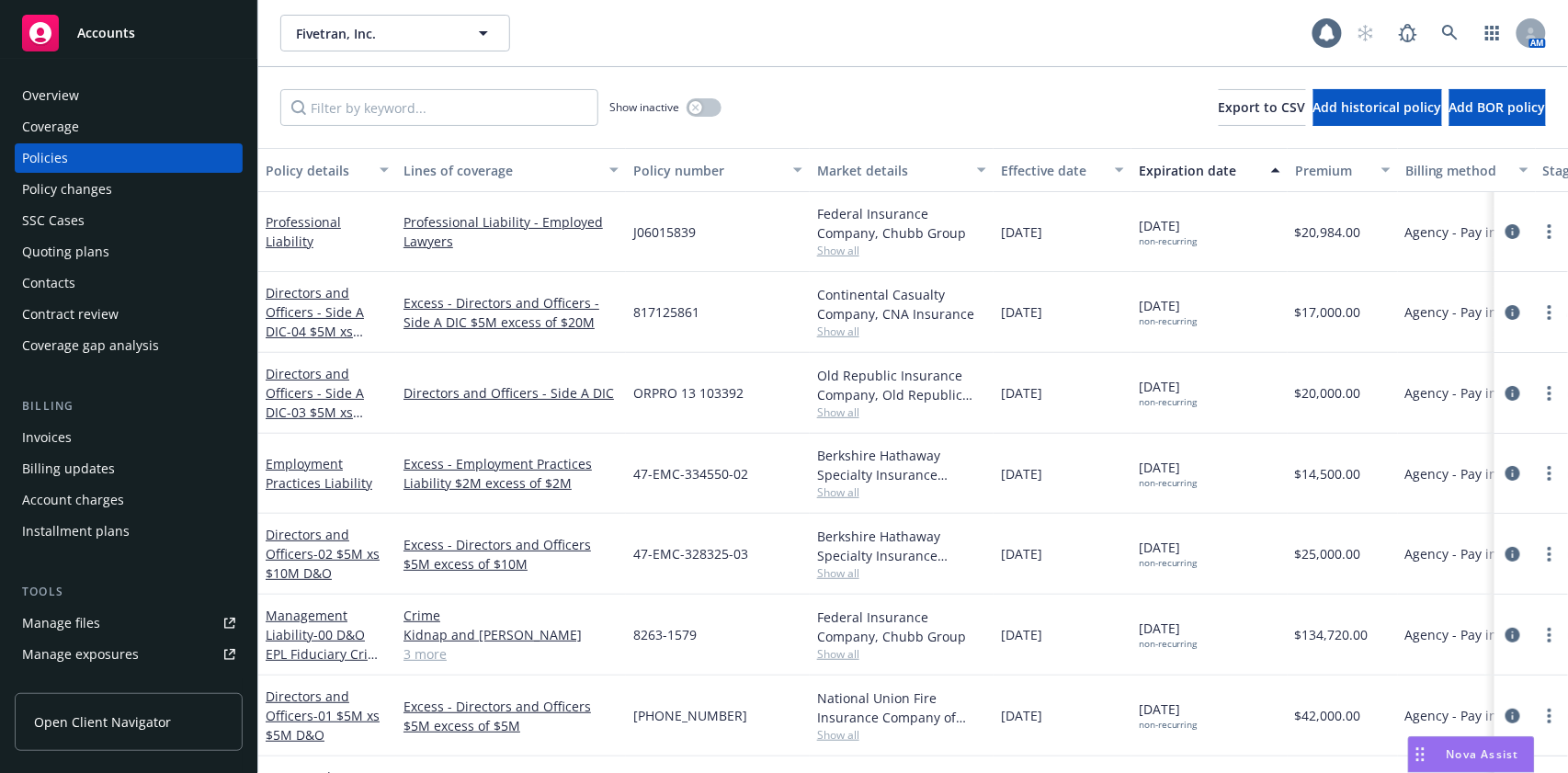
click at [79, 105] on div "Overview" at bounding box center [128, 96] width 213 height 30
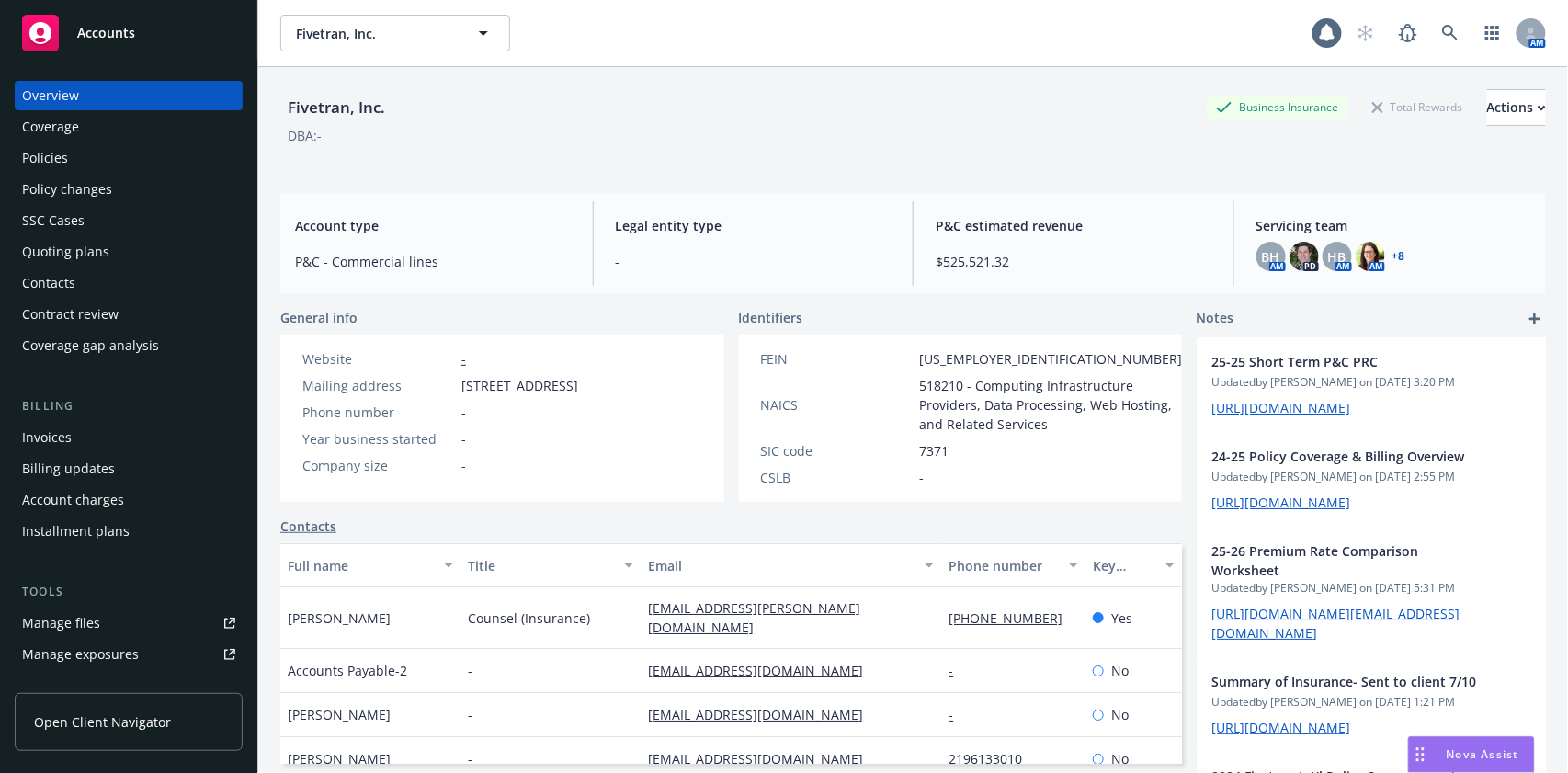
click at [53, 117] on div "Coverage" at bounding box center [50, 127] width 57 height 30
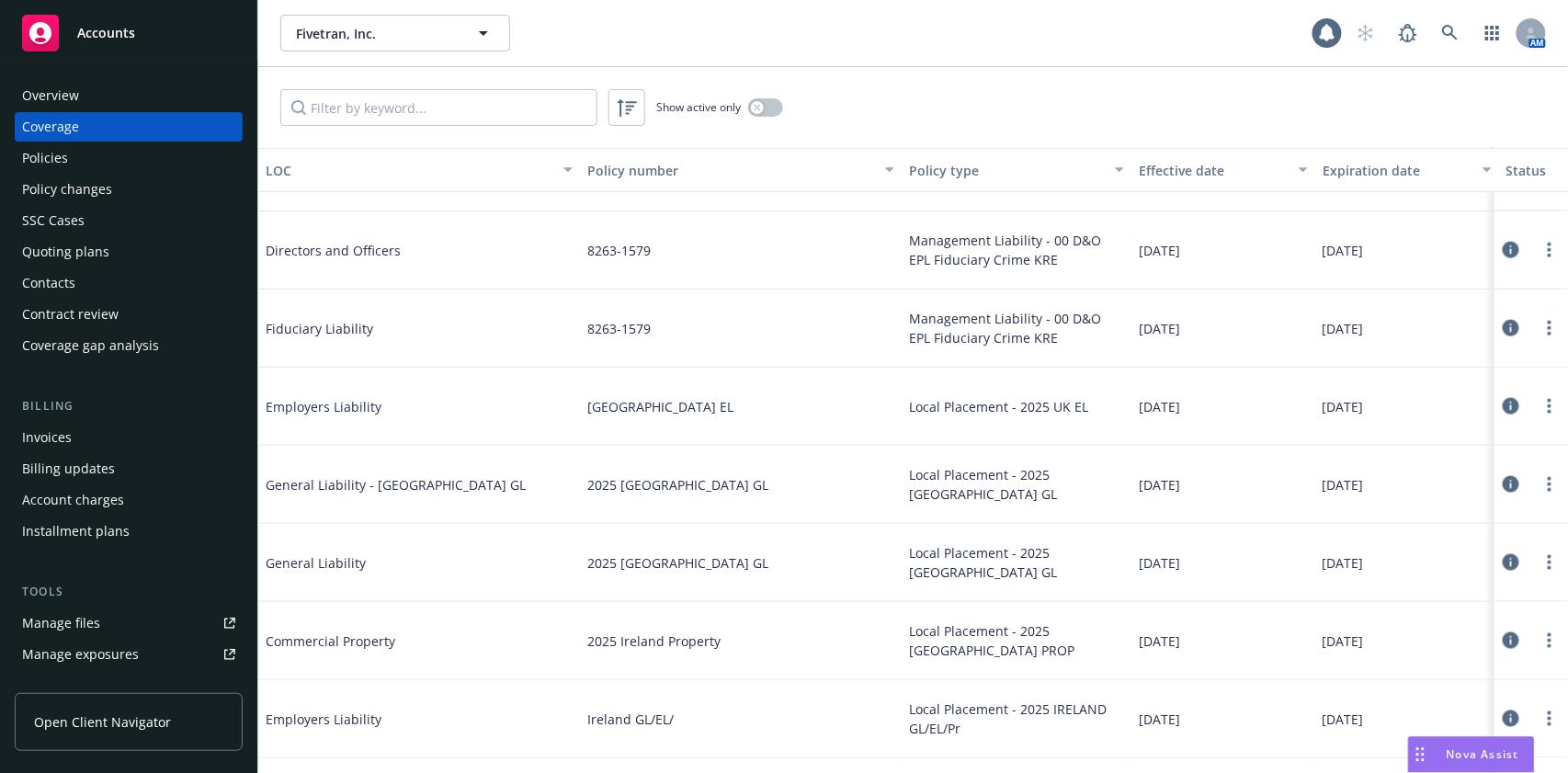
scroll to position [735, 0]
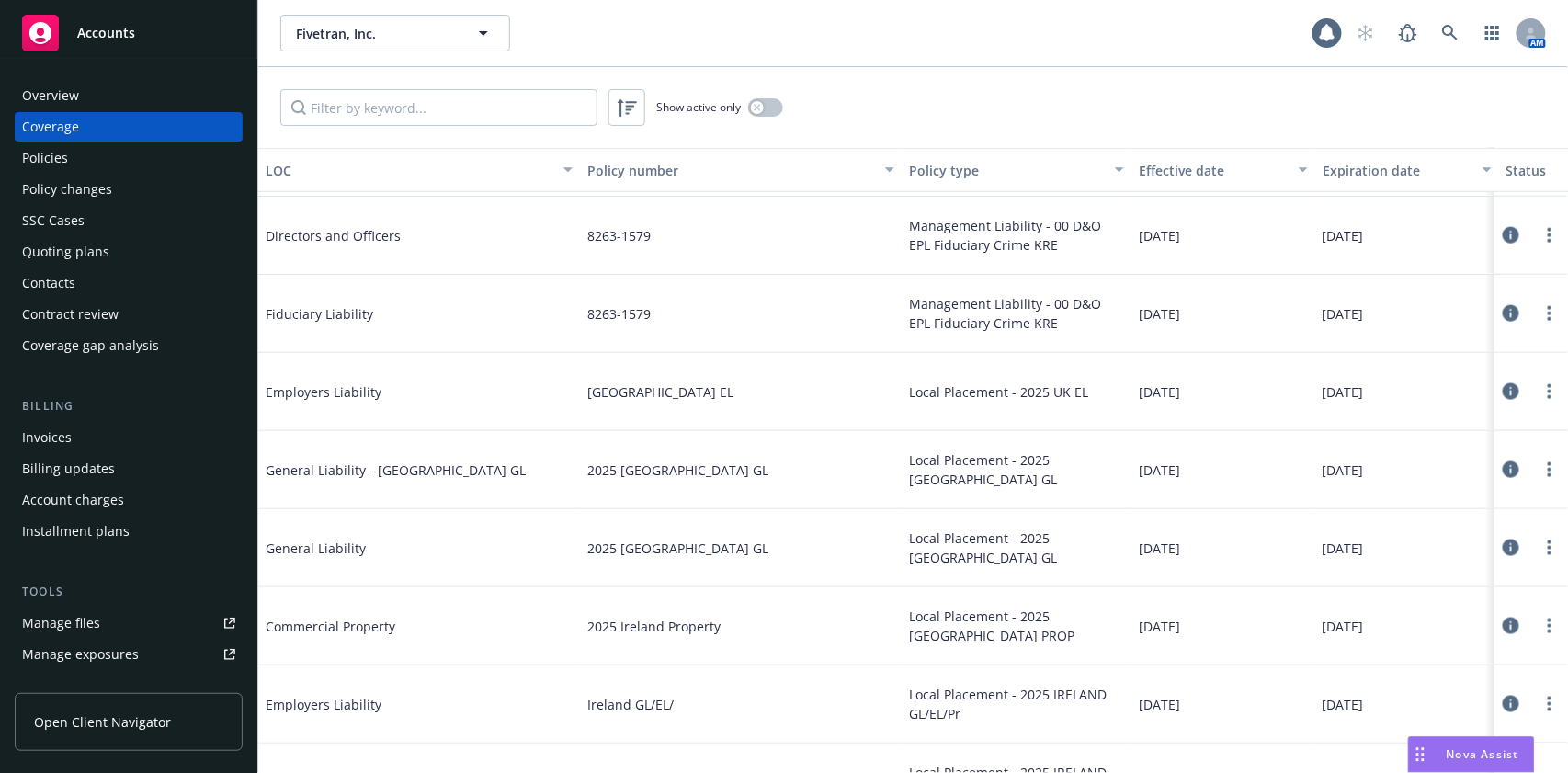
click at [97, 154] on div "Policies" at bounding box center [128, 158] width 213 height 30
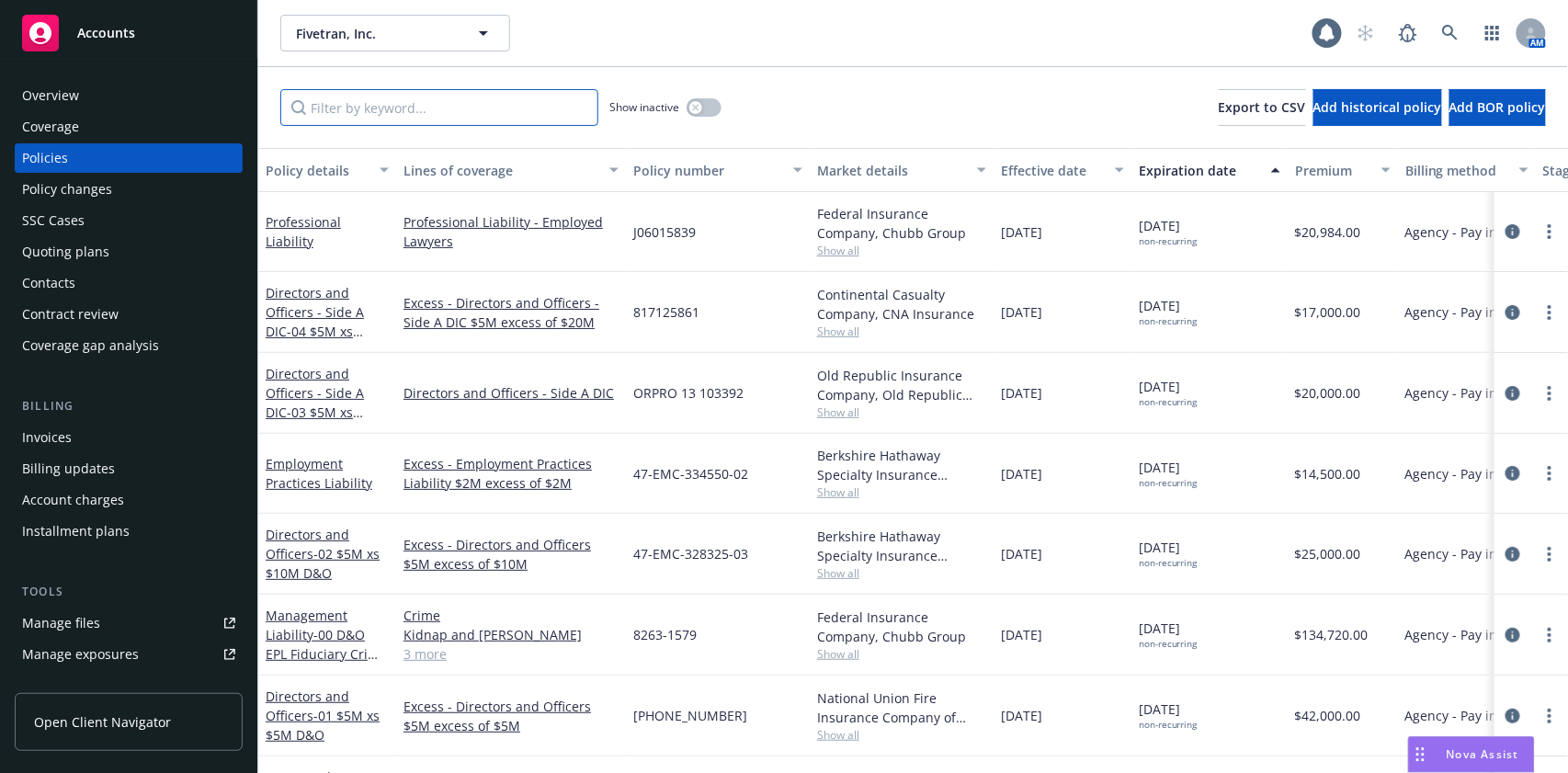
click at [370, 124] on input "Filter by keyword..." at bounding box center [440, 107] width 318 height 37
type input "x"
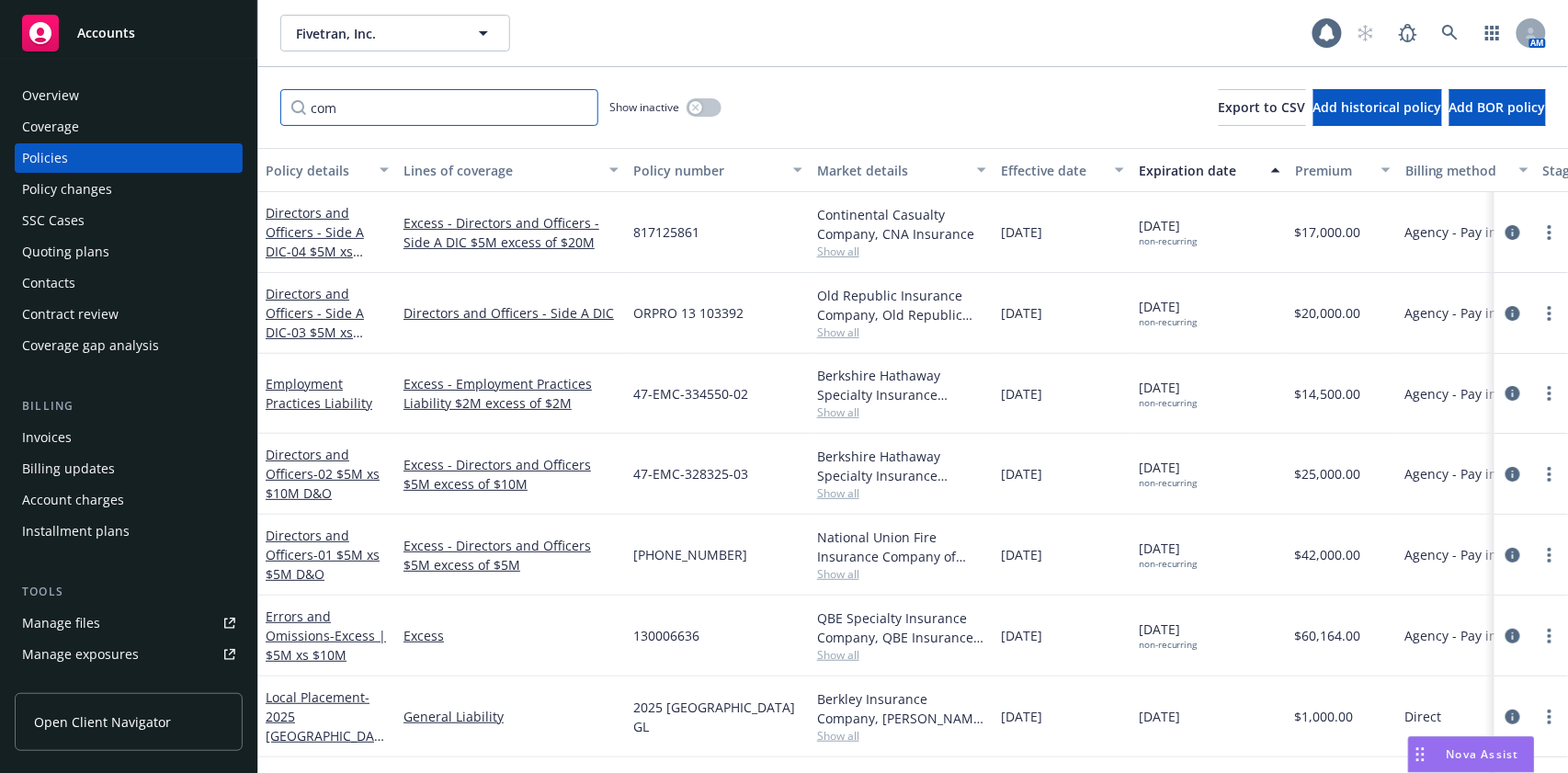
type input "comm"
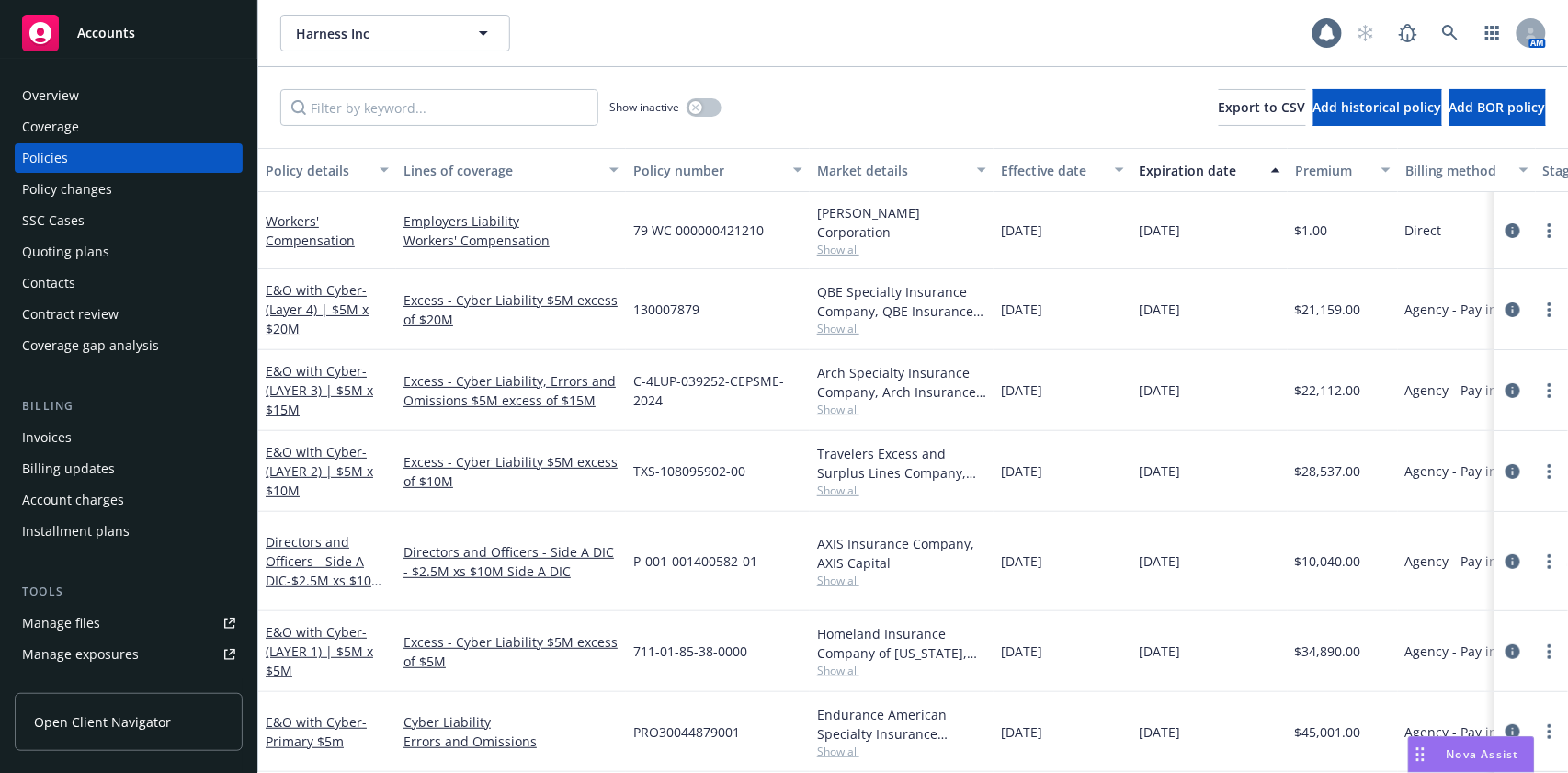
click at [80, 120] on div "Coverage" at bounding box center [128, 127] width 213 height 30
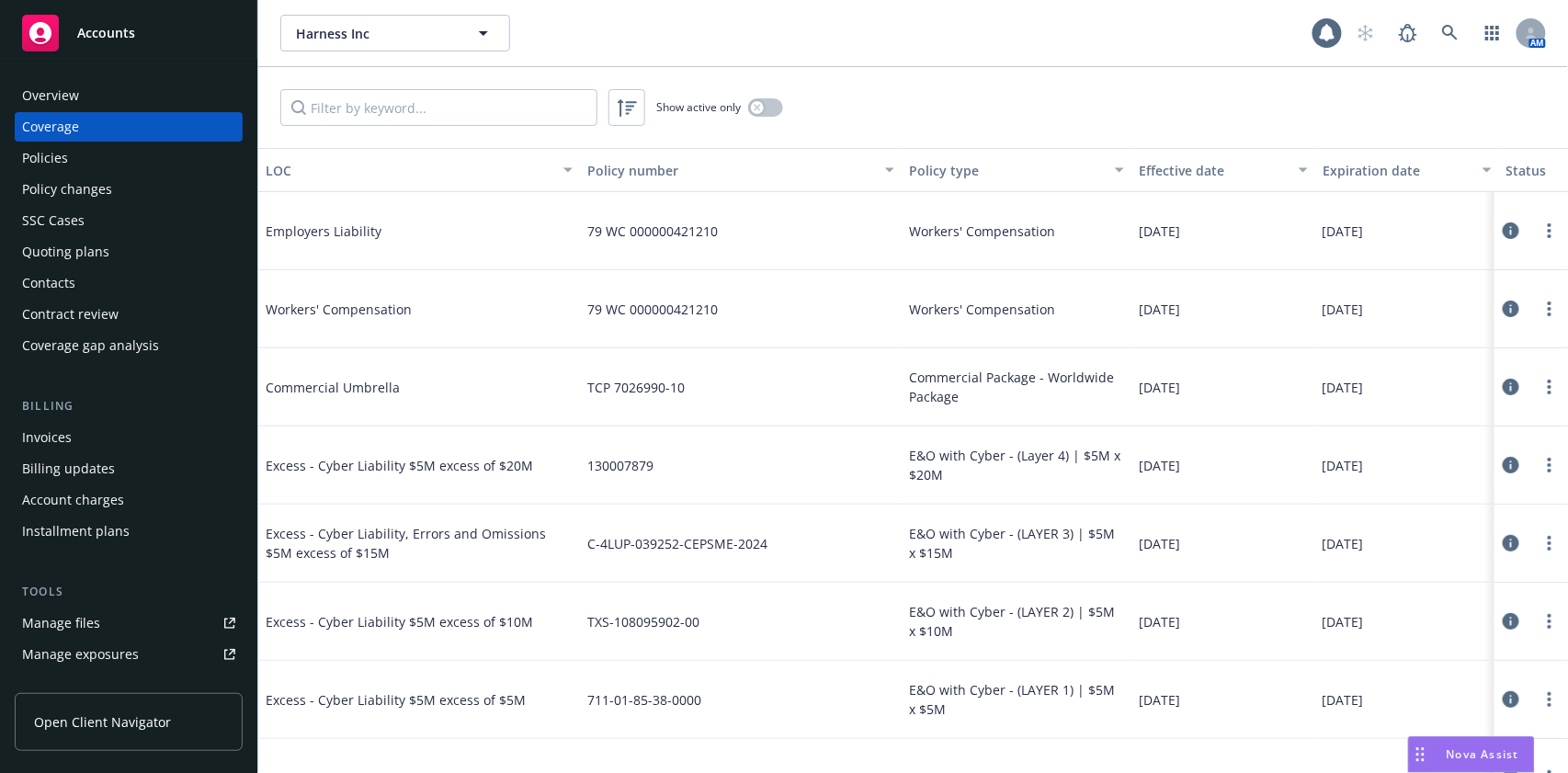
click at [1342, 167] on div "Expiration date" at bounding box center [1396, 171] width 149 height 20
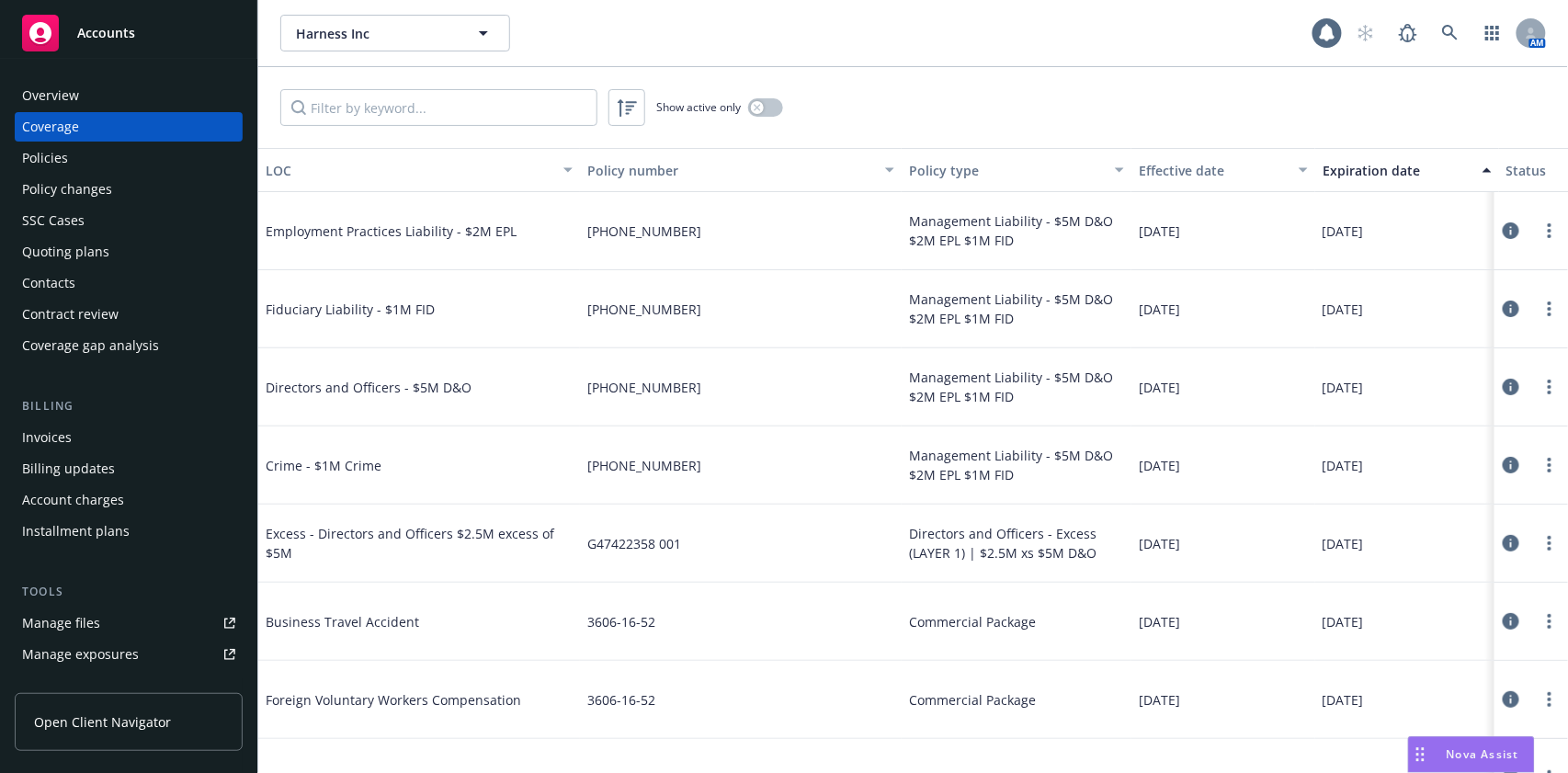
click at [1401, 164] on div "Expiration date" at bounding box center [1396, 171] width 149 height 20
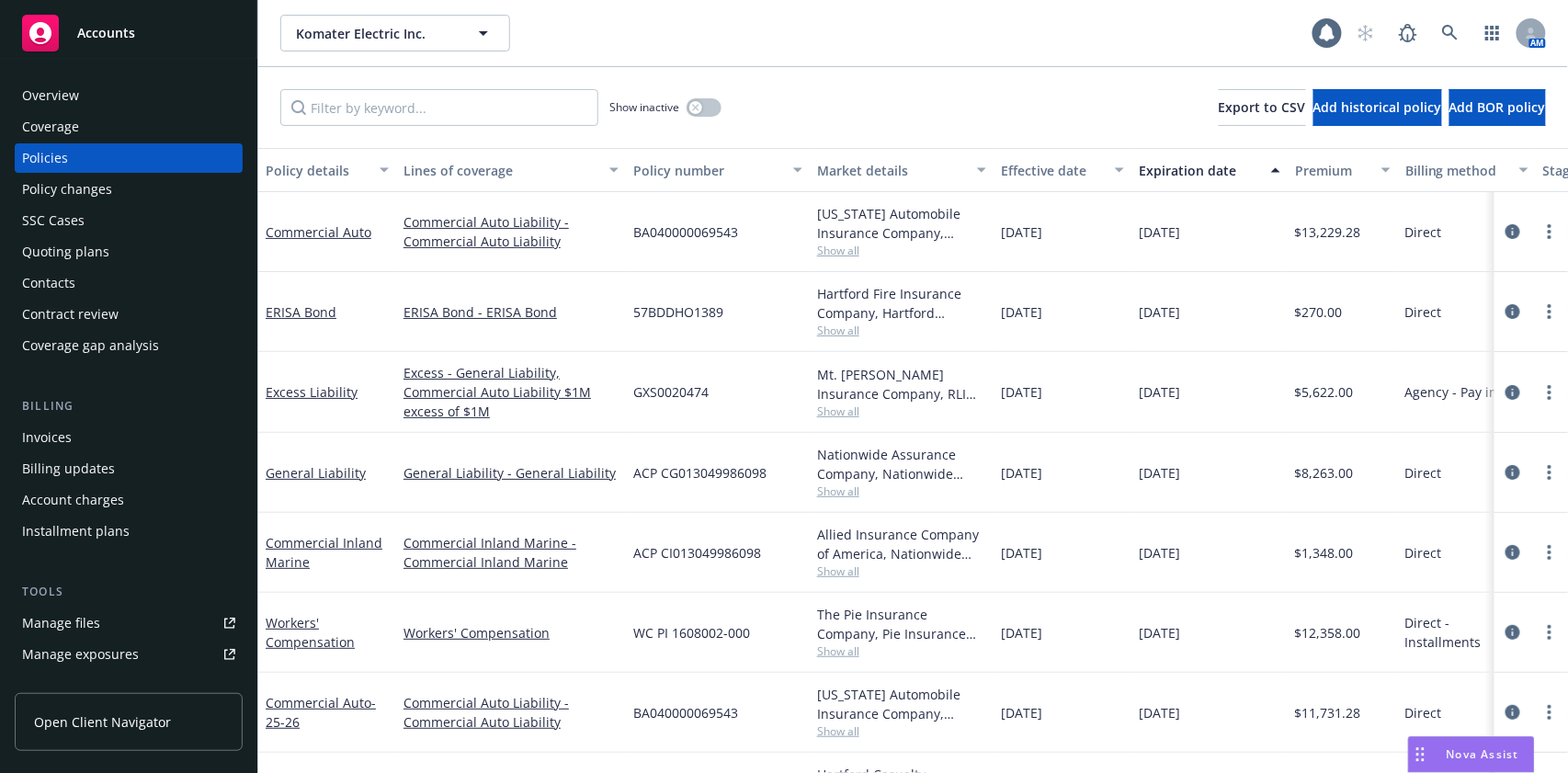
click at [78, 123] on div "Coverage" at bounding box center [128, 127] width 213 height 30
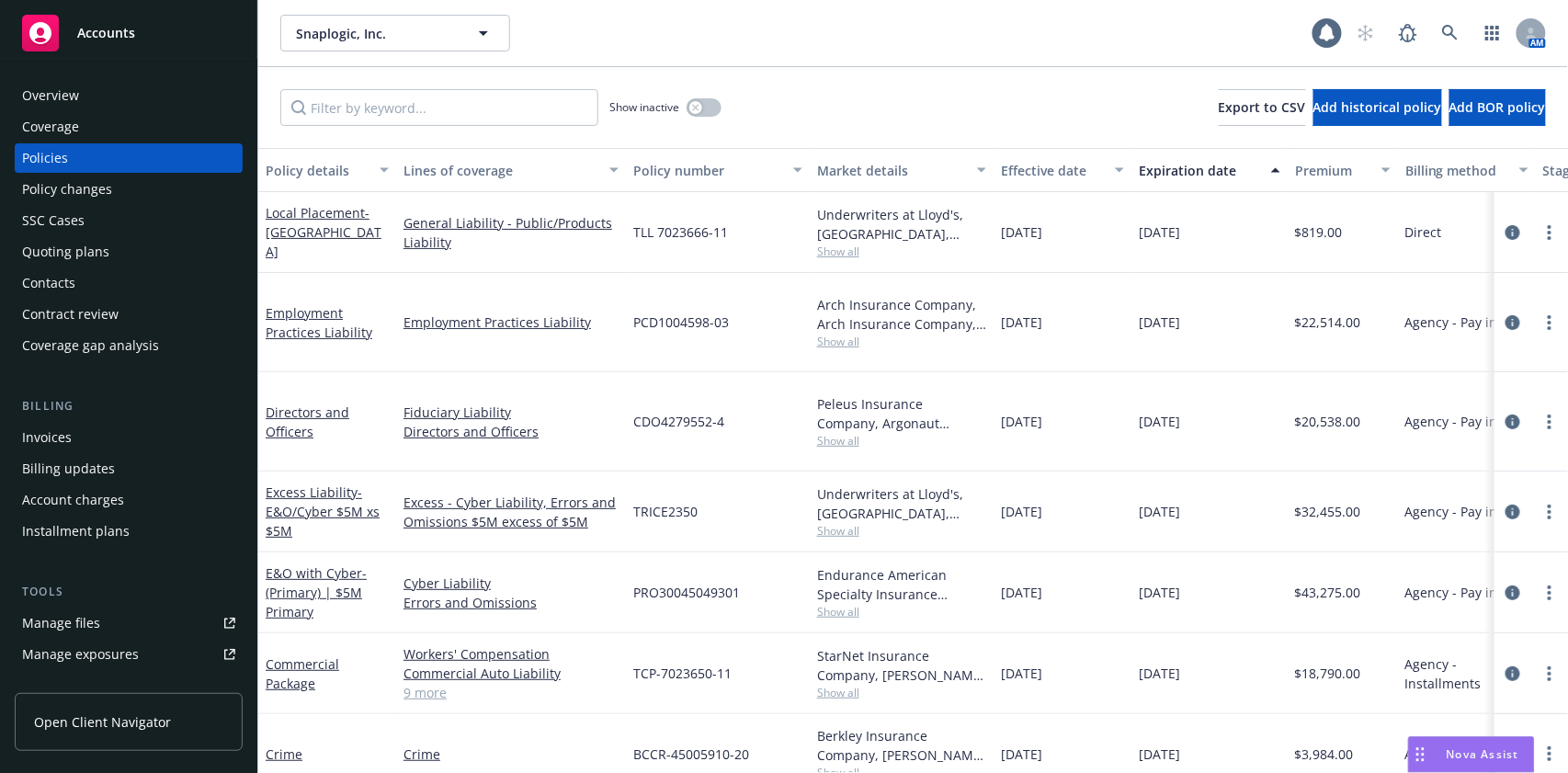
click at [82, 125] on div "Coverage" at bounding box center [128, 127] width 213 height 30
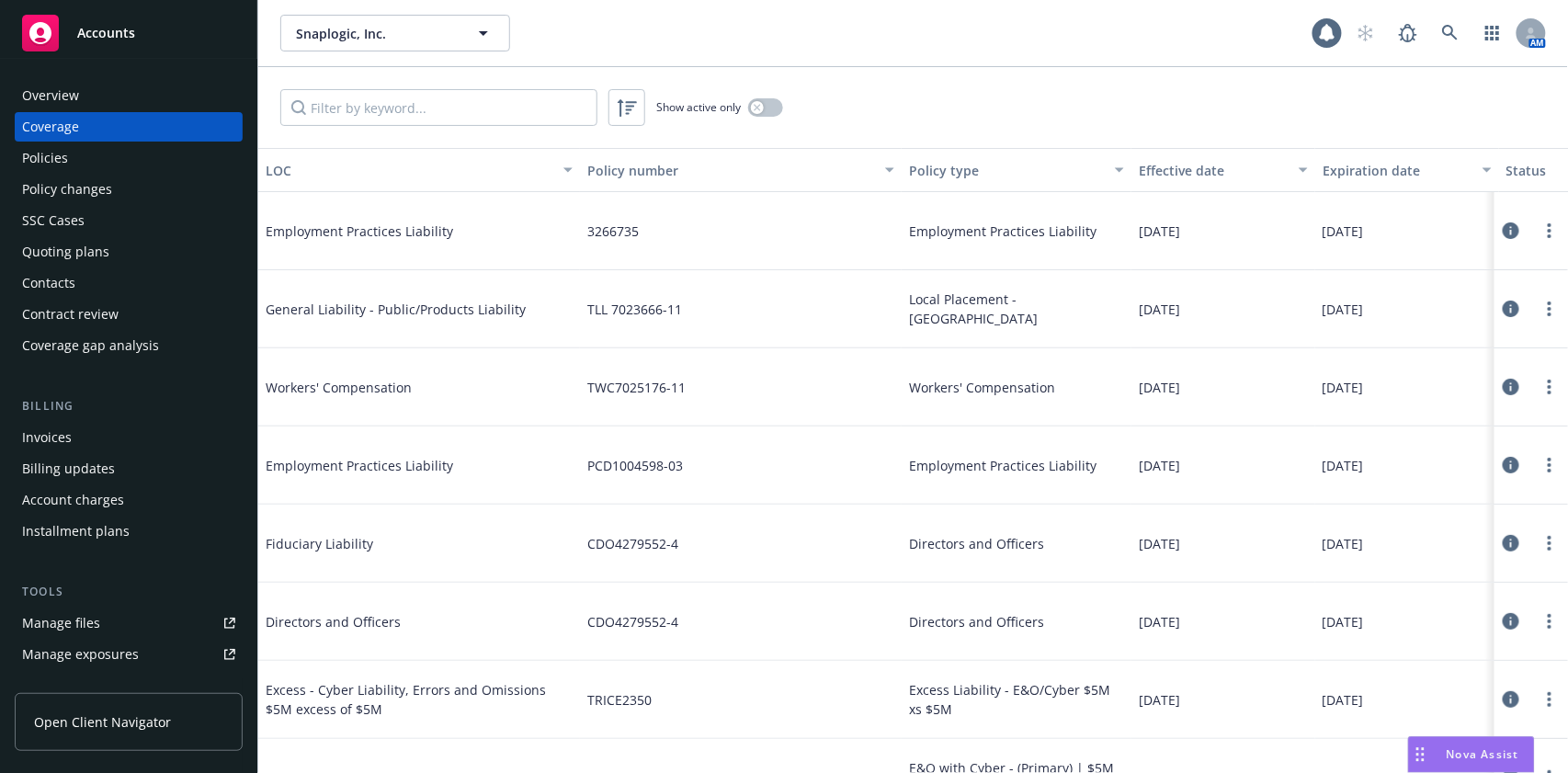
click at [1360, 170] on div "Expiration date" at bounding box center [1396, 171] width 149 height 20
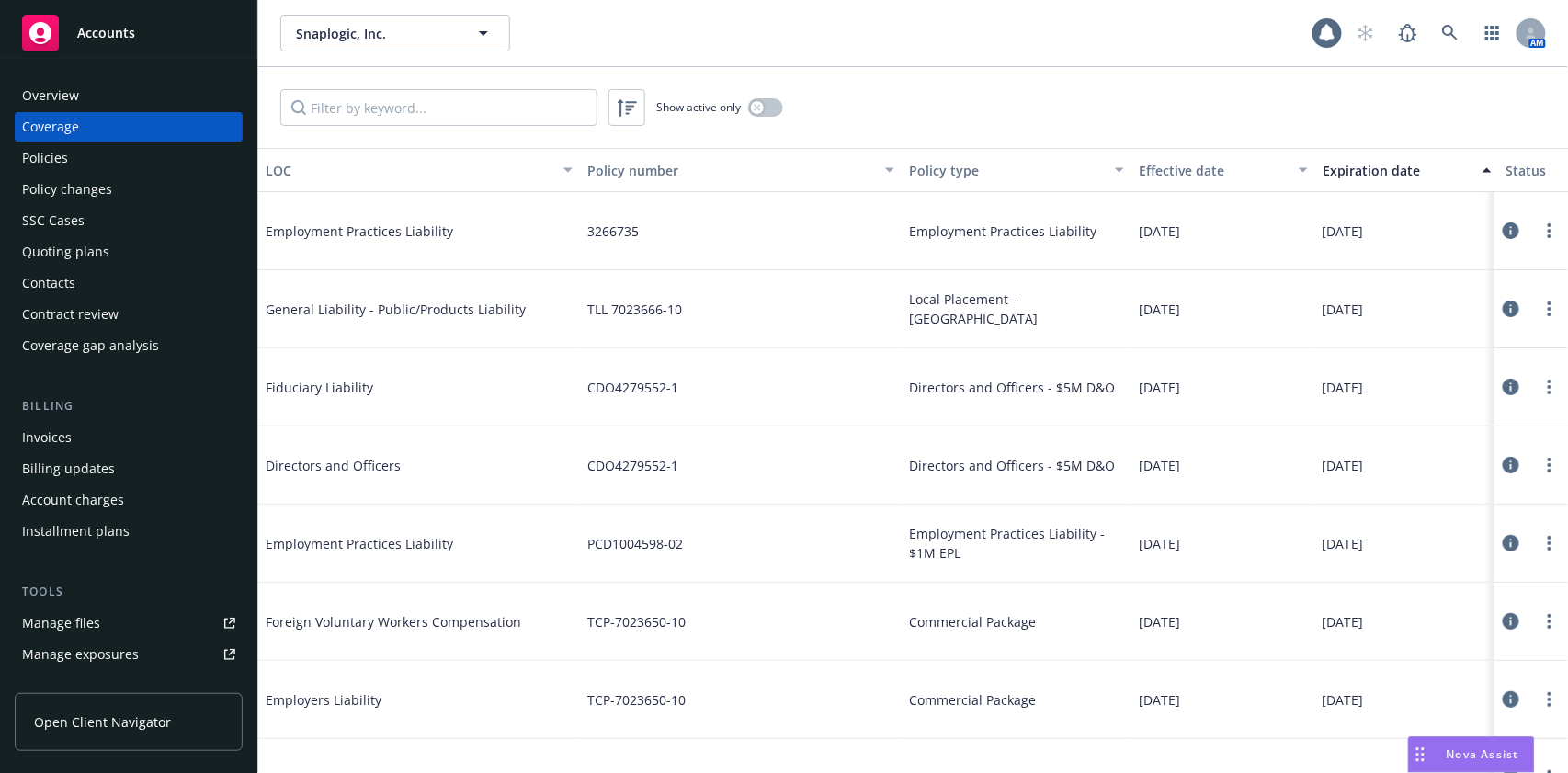
click at [1366, 170] on div "Expiration date" at bounding box center [1396, 171] width 149 height 20
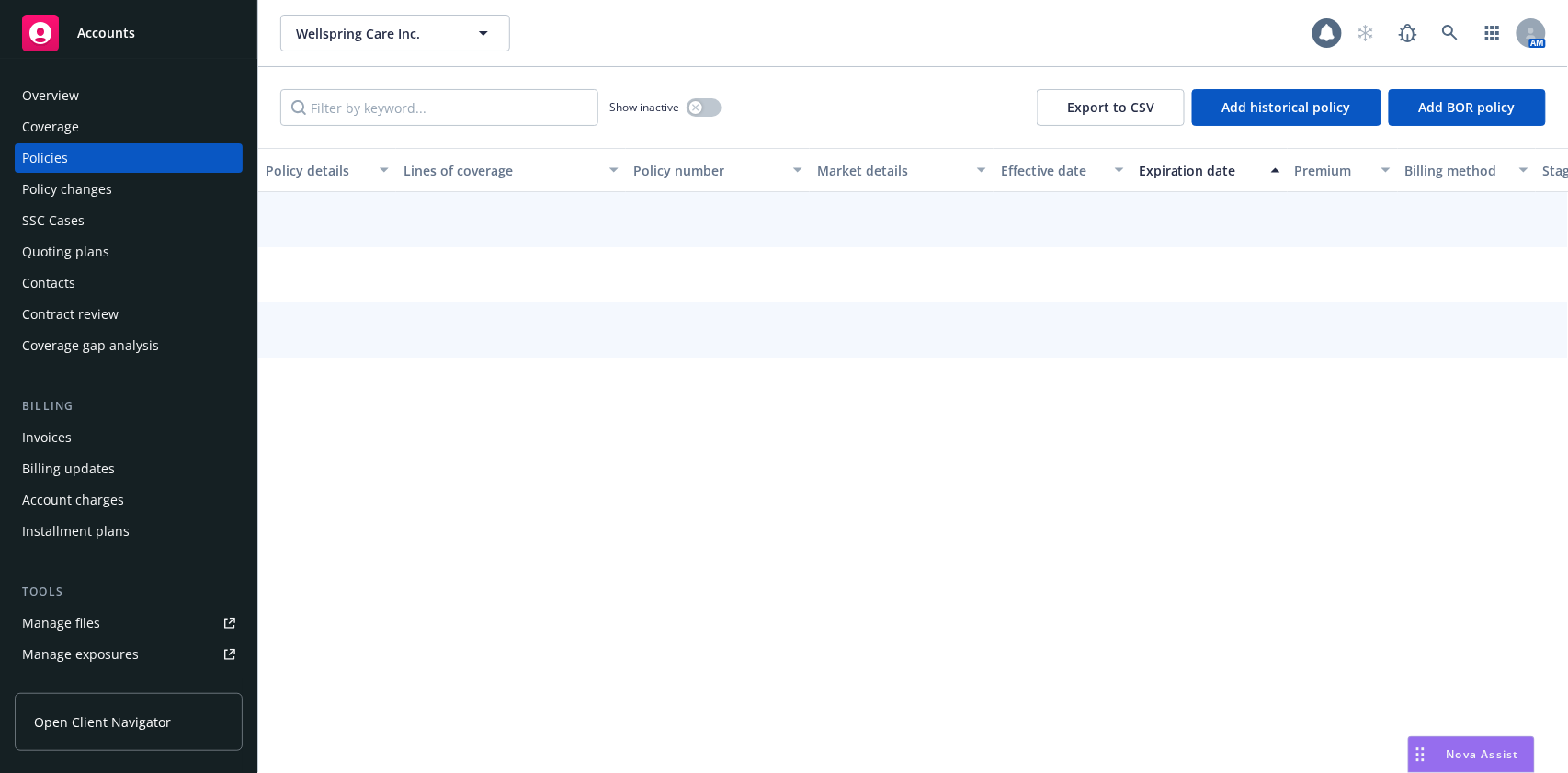
click at [84, 122] on div "Coverage" at bounding box center [128, 127] width 213 height 30
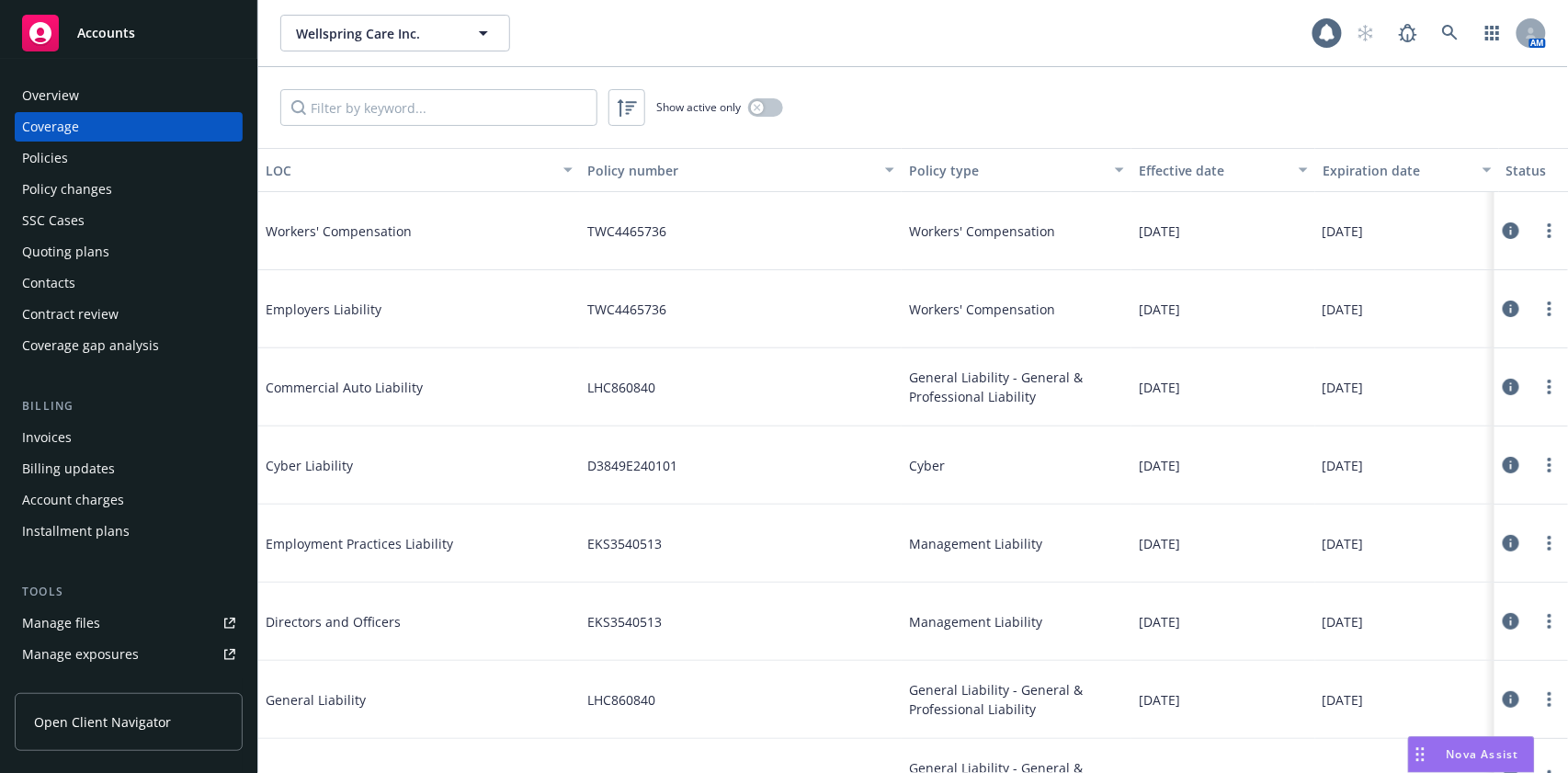
click at [1372, 169] on div "Expiration date" at bounding box center [1396, 171] width 149 height 20
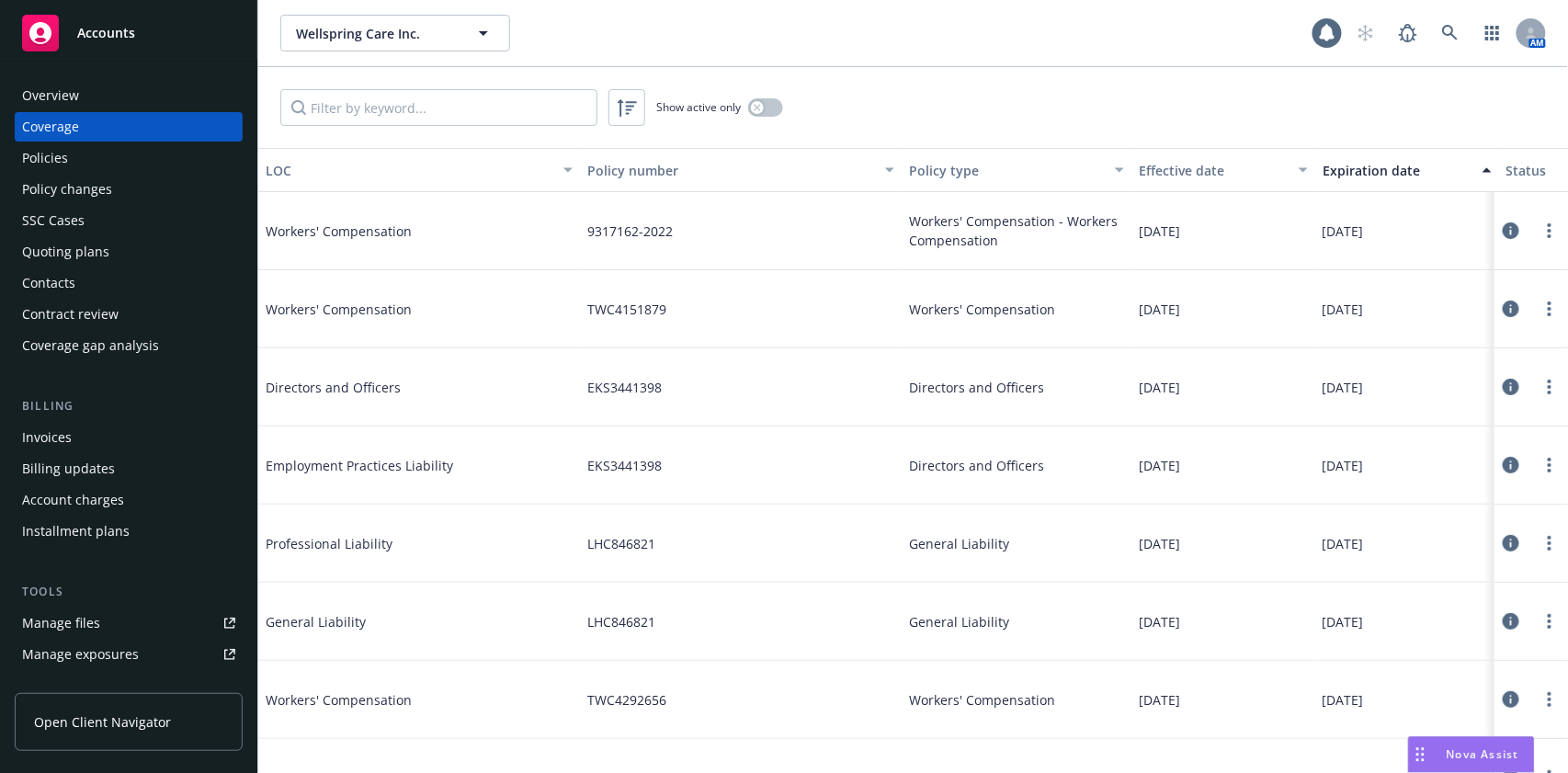
click at [1372, 169] on div "Expiration date" at bounding box center [1396, 171] width 149 height 20
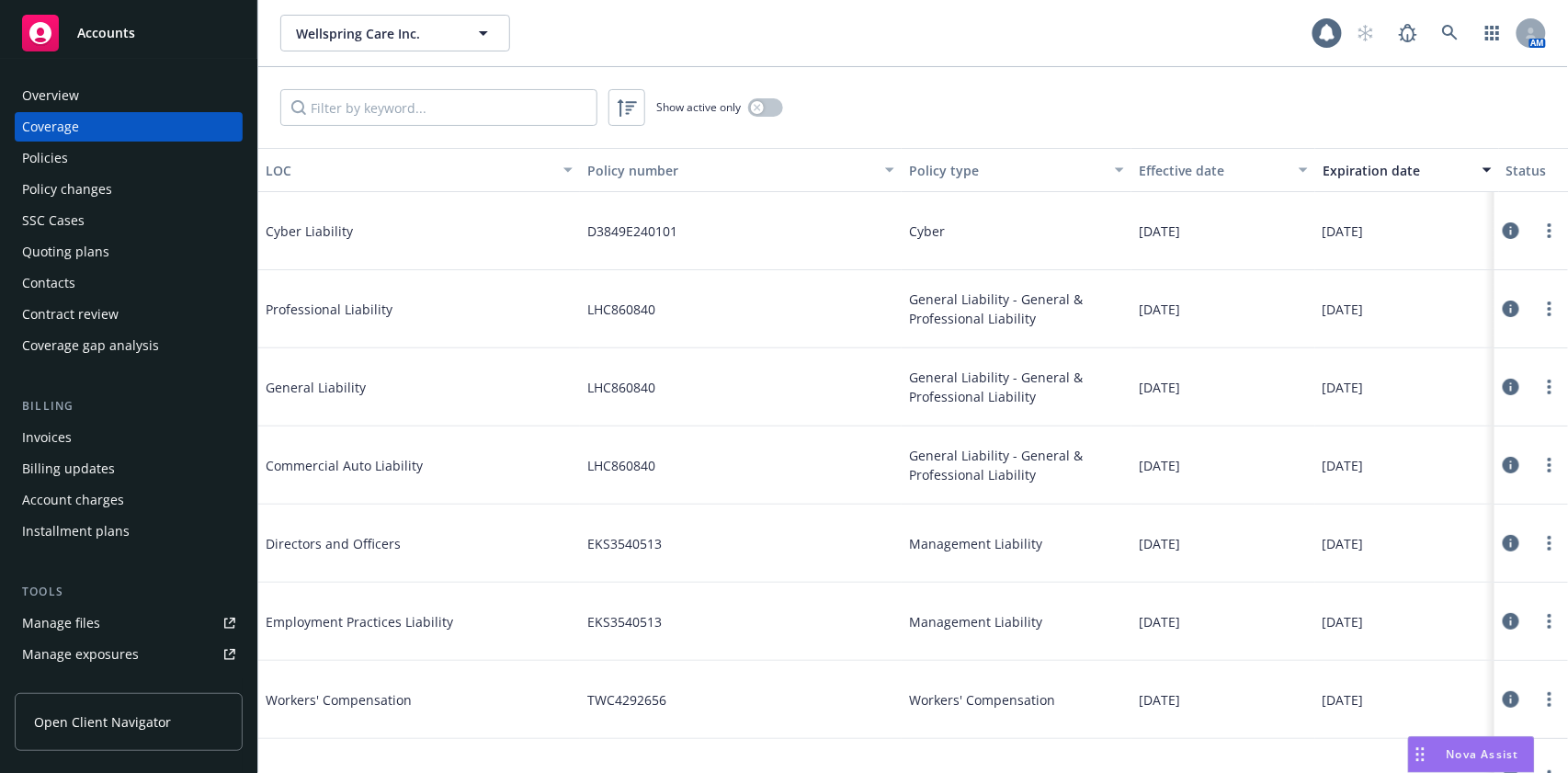
click at [63, 156] on div "Policies" at bounding box center [44, 158] width 46 height 30
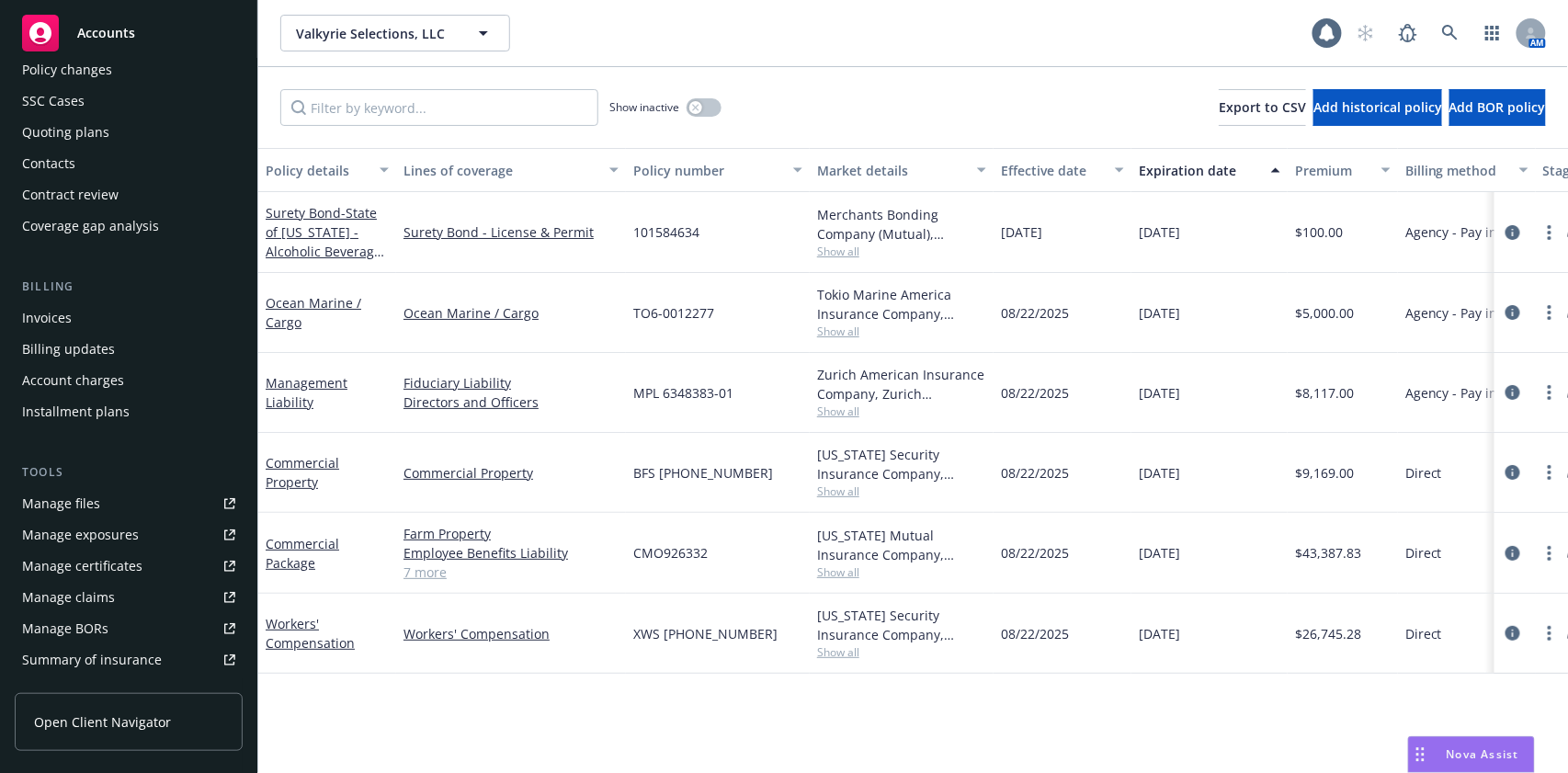
scroll to position [123, 0]
click at [83, 558] on div "Manage certificates" at bounding box center [82, 563] width 121 height 30
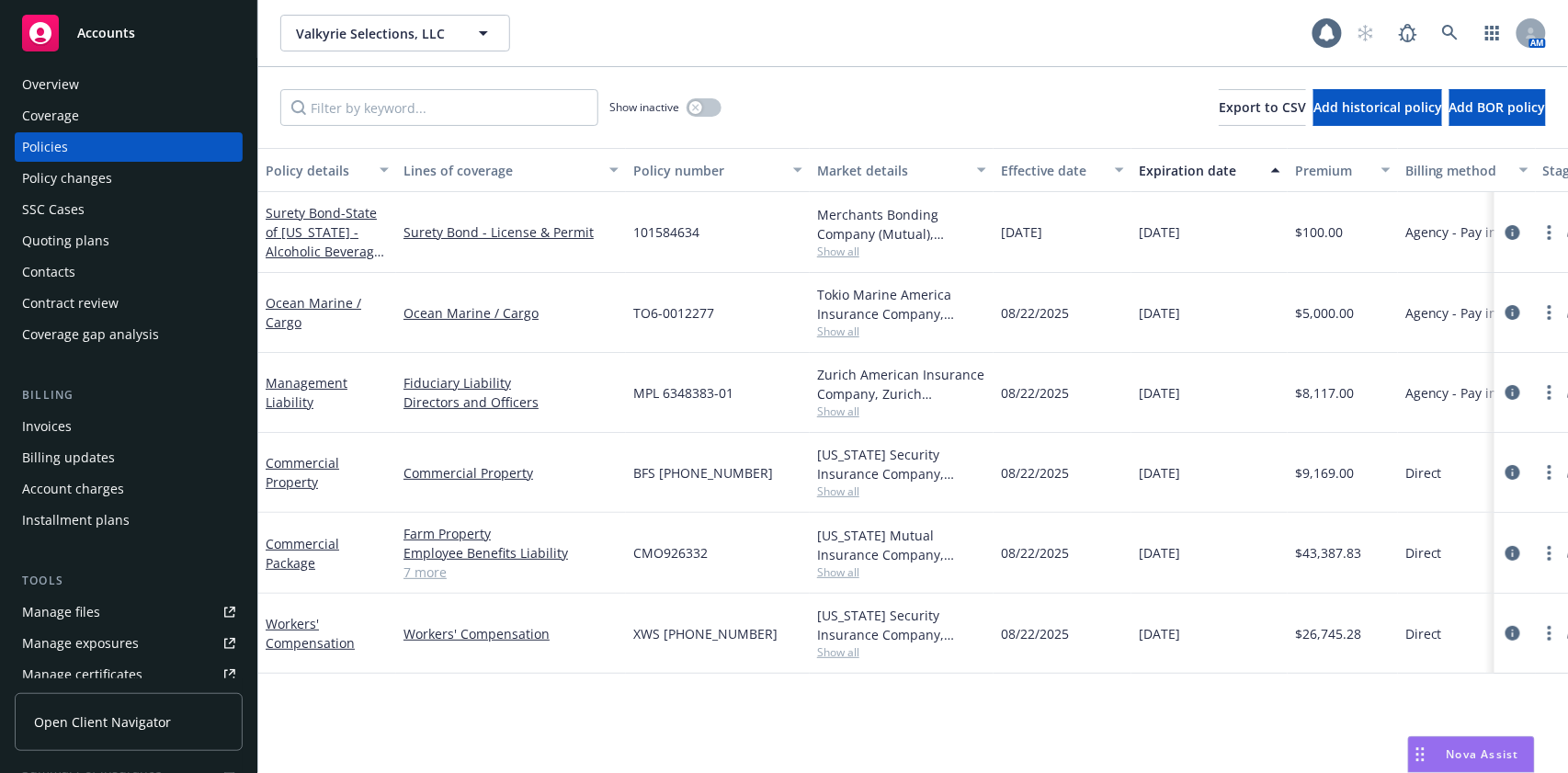
scroll to position [0, 0]
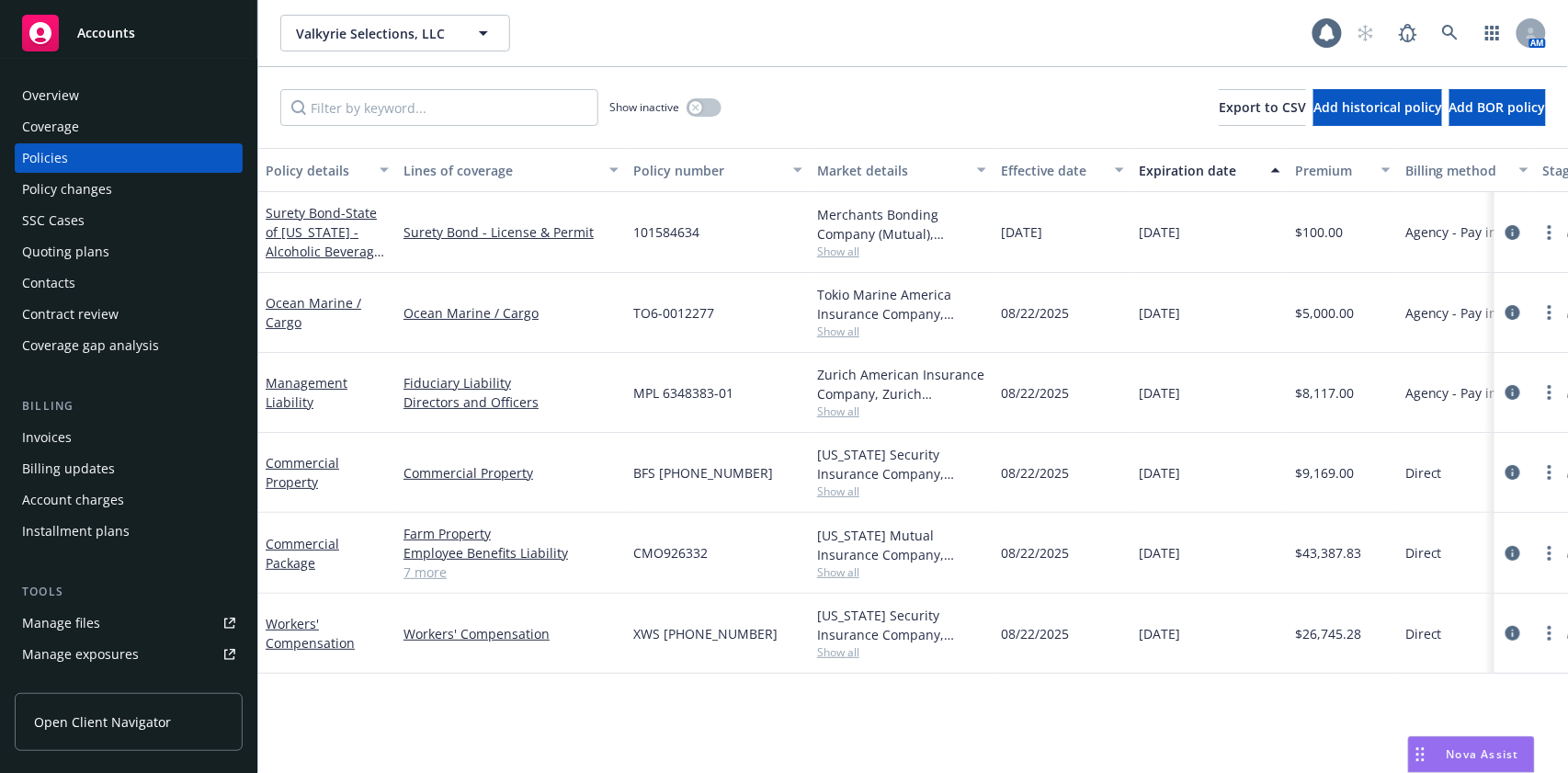
click at [110, 89] on div "Overview" at bounding box center [128, 96] width 213 height 30
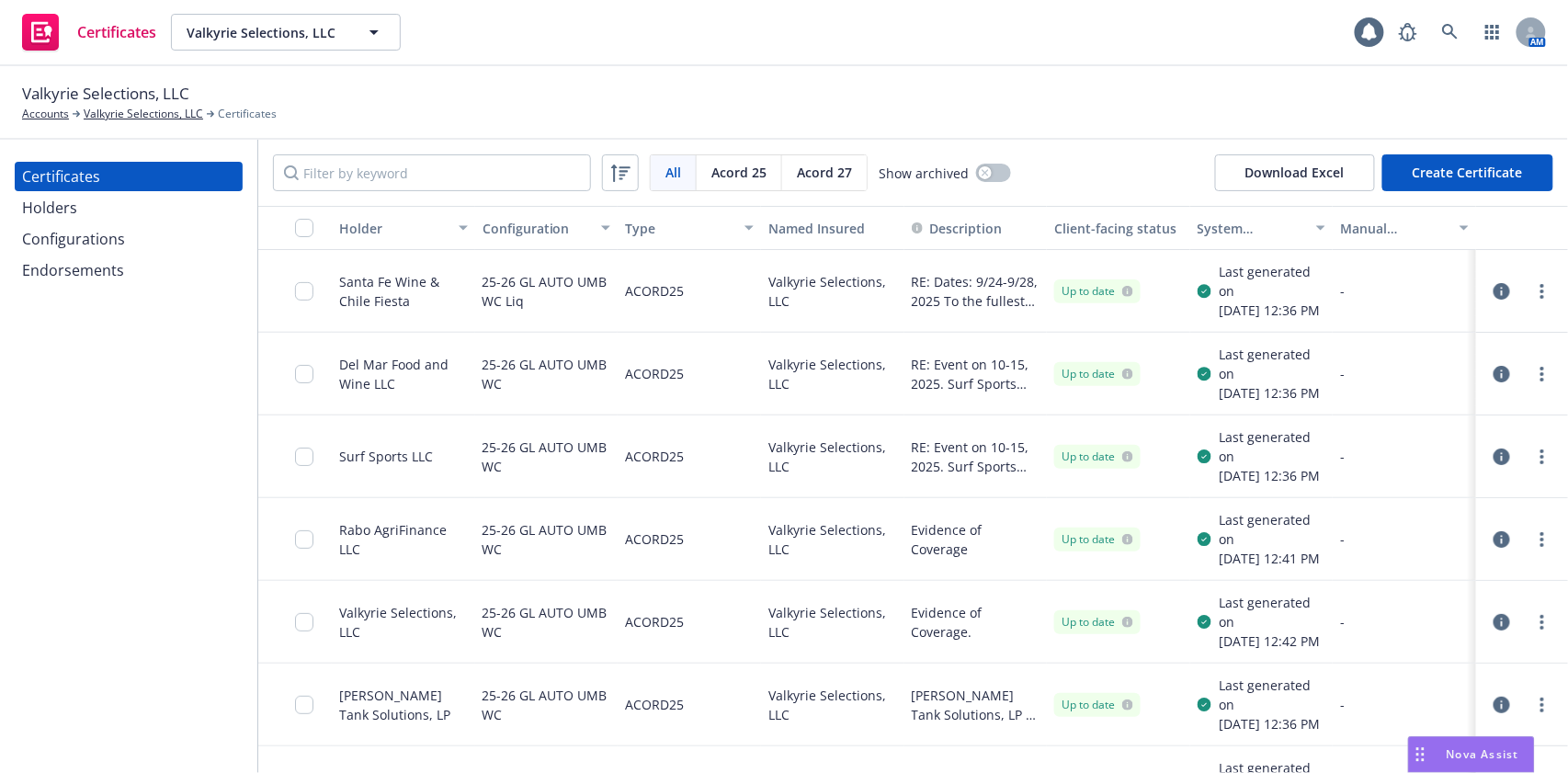
click at [114, 213] on div "Holders" at bounding box center [128, 208] width 213 height 30
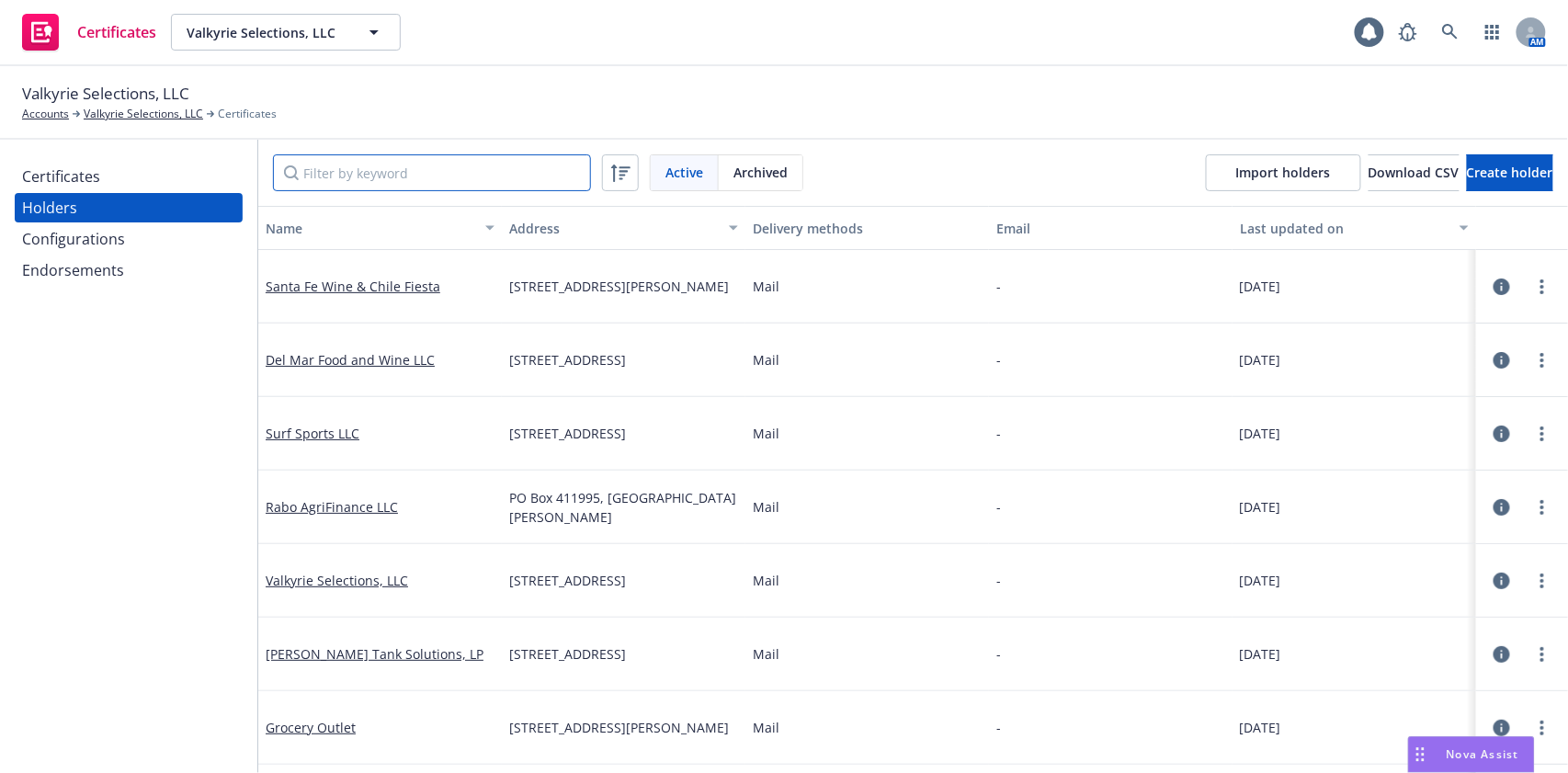
click at [413, 176] on input "Filter by keyword" at bounding box center [432, 172] width 318 height 37
paste input "Brut Bottling LLC 912 Enterprise Way Ste. A, Napa, CA 94558"
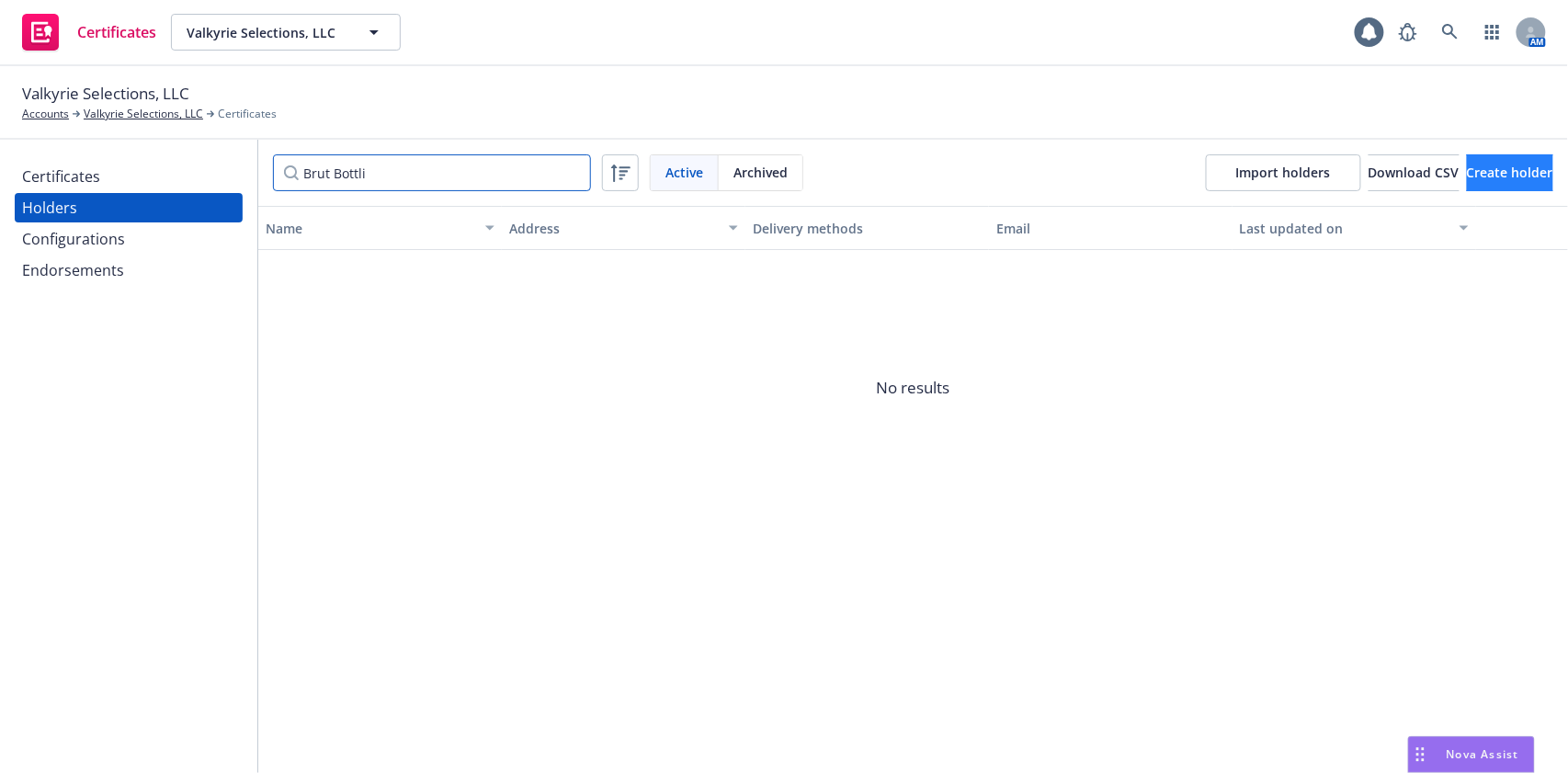
type input "Brut Bottli"
click at [1473, 162] on button "Create holder" at bounding box center [1509, 172] width 86 height 37
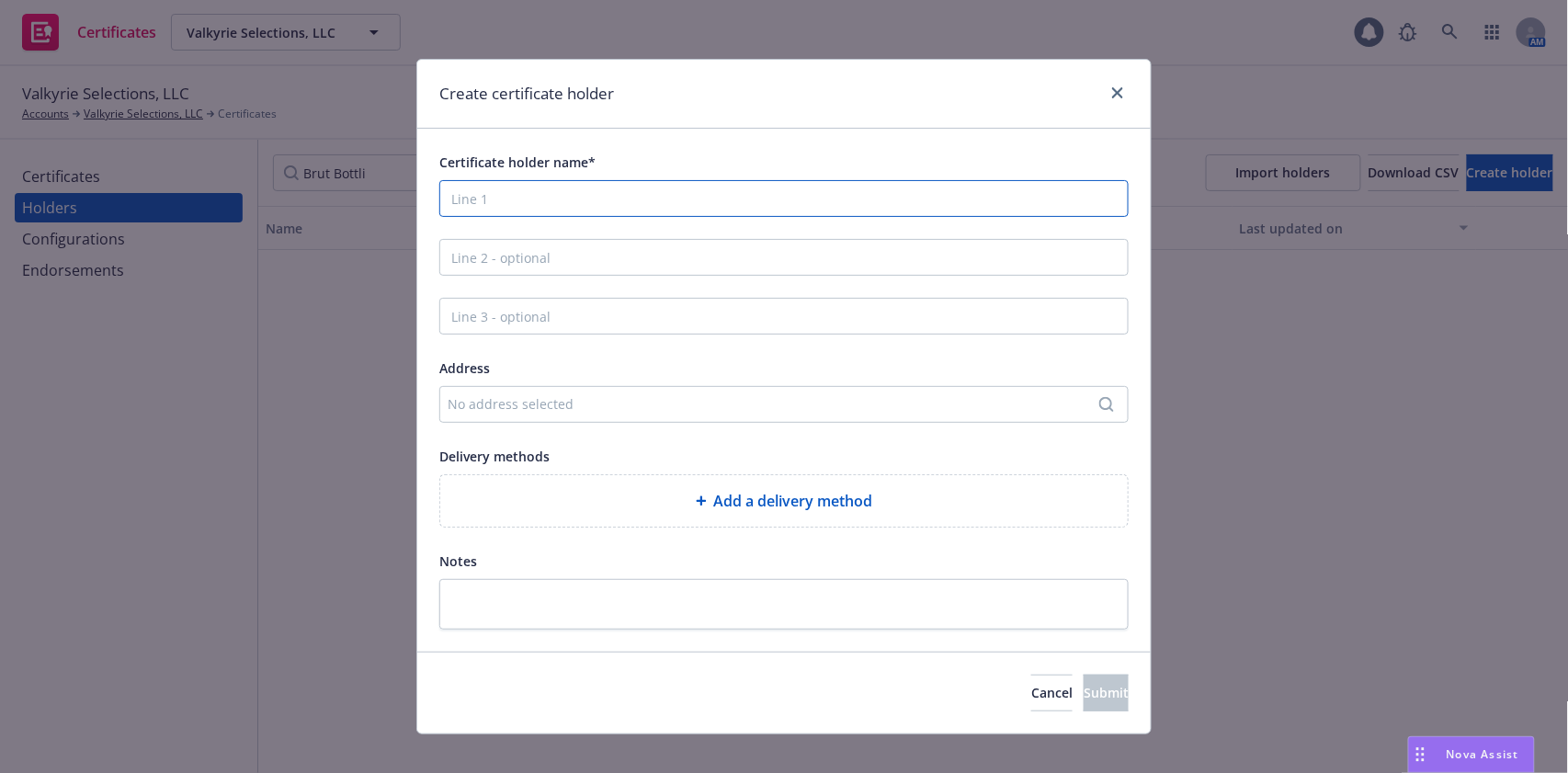
click at [564, 204] on input "Certificate holder name*" at bounding box center [784, 198] width 690 height 37
paste input "Brut Bottling LLC 912 Enterprise Way Ste. A, Napa, CA 94558"
drag, startPoint x: 825, startPoint y: 195, endPoint x: 546, endPoint y: 196, distance: 279.0
click at [546, 196] on input "Brut Bottling LLC 912 Enterprise Way Ste. A, Napa, CA 94558" at bounding box center [784, 198] width 690 height 37
type input "Brut Bottling LLC"
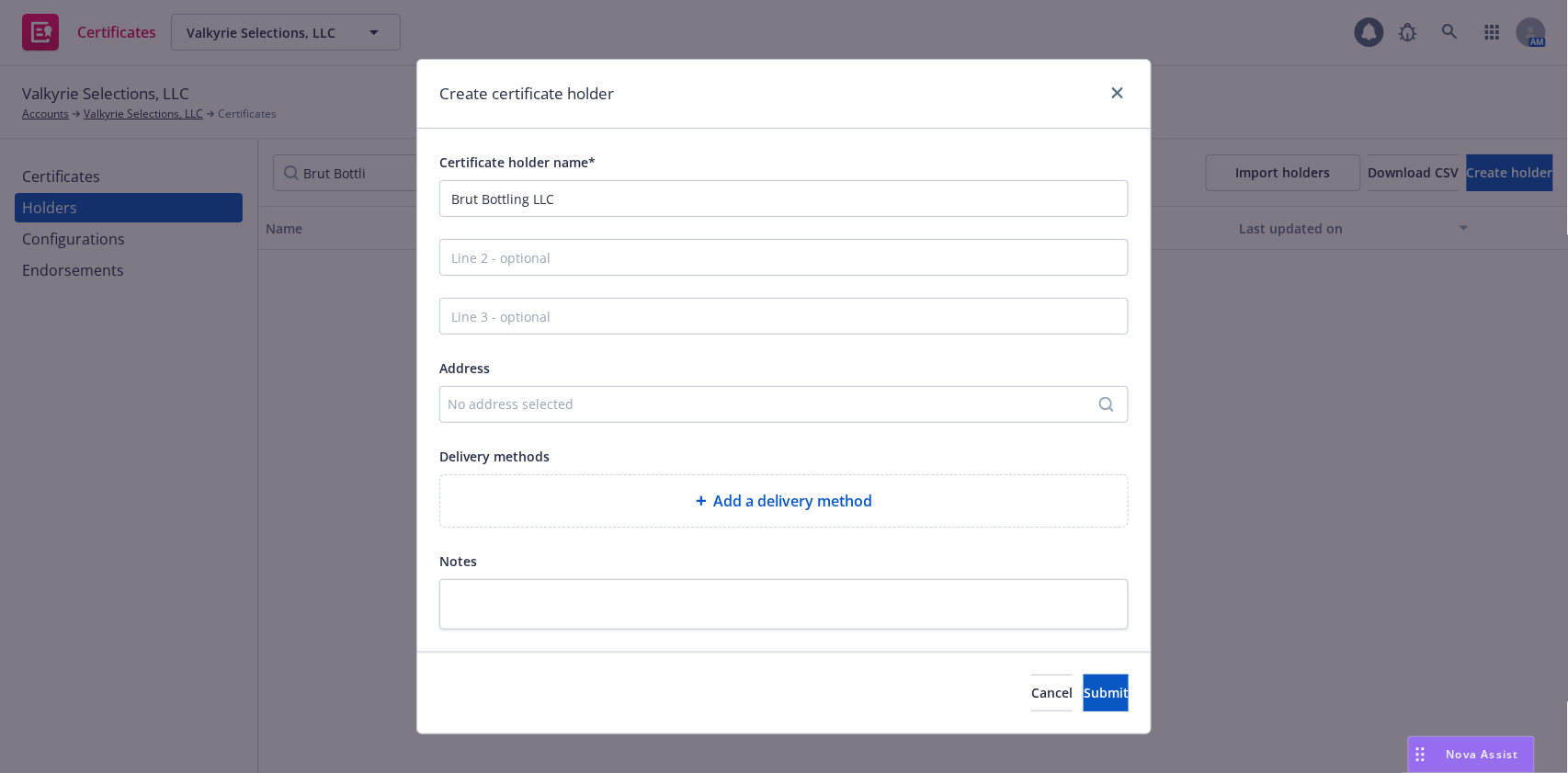
click at [603, 407] on div "No address selected" at bounding box center [775, 404] width 654 height 20
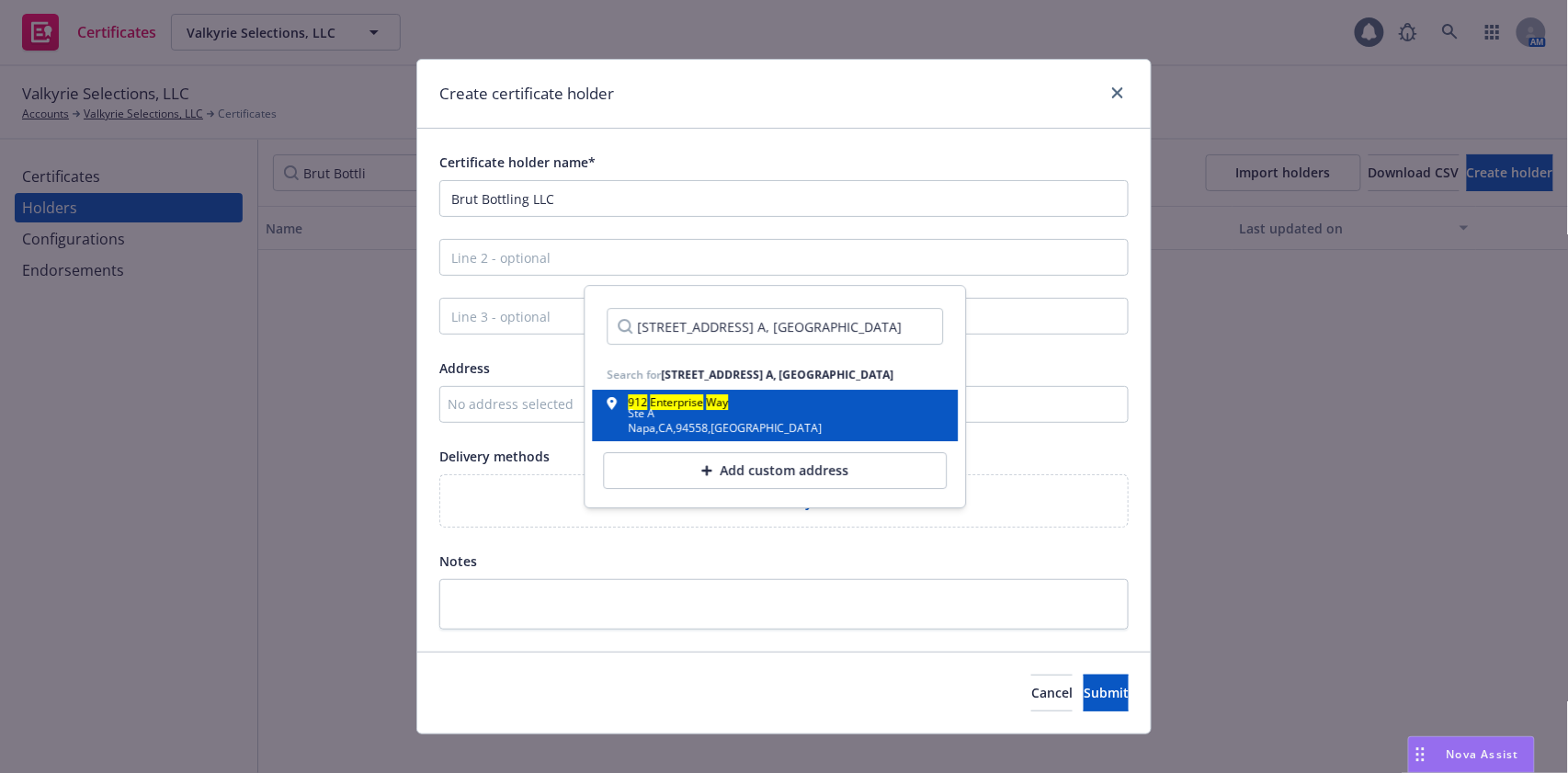
type input "912 Enterprise Way Ste. A, Napa, CA 94558"
click at [771, 413] on div "912 Enterprise Way Ste A Napa , CA , 94558 , USA" at bounding box center [776, 415] width 336 height 37
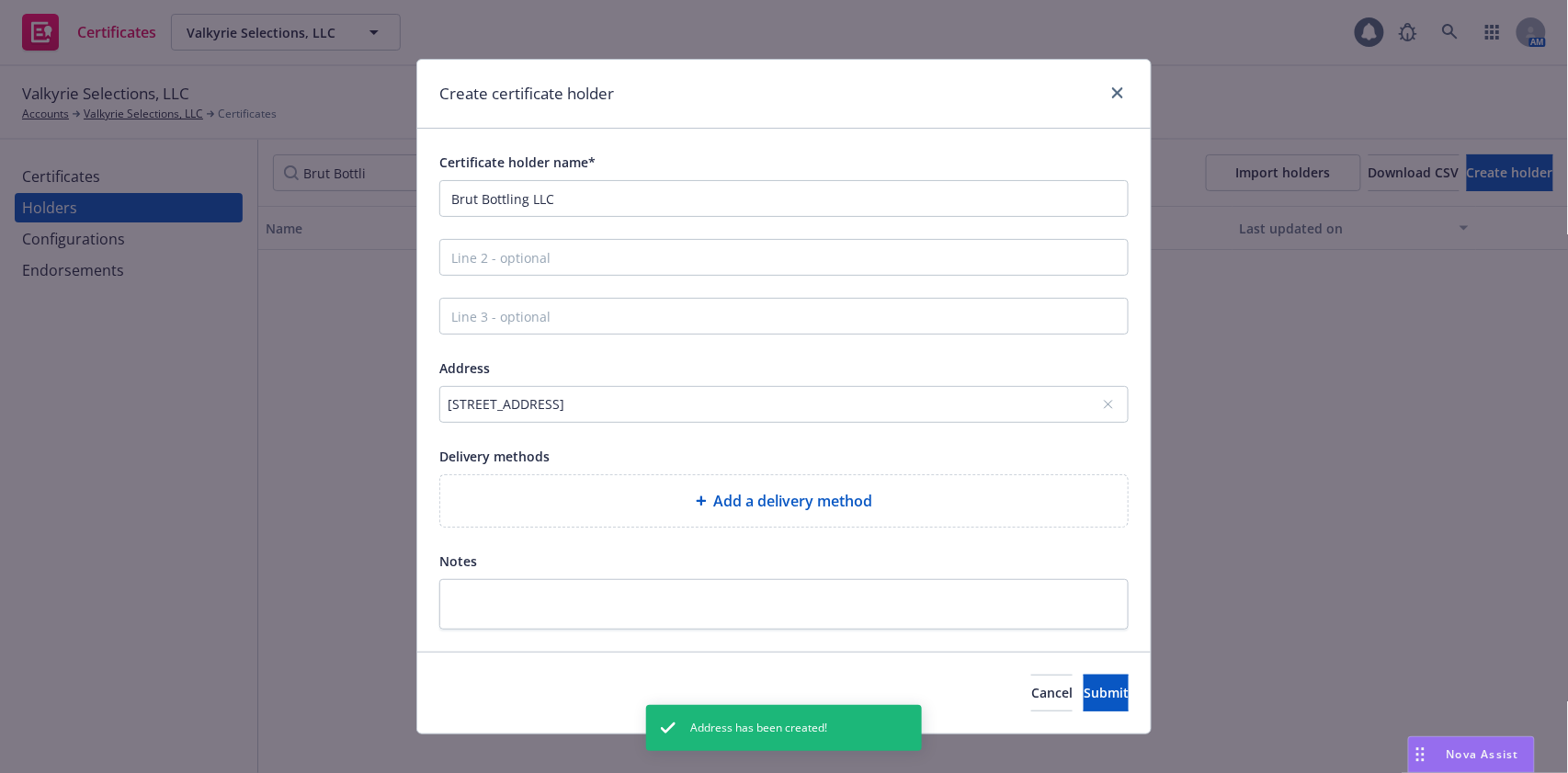
click at [658, 494] on div "Add a delivery method" at bounding box center [784, 501] width 658 height 22
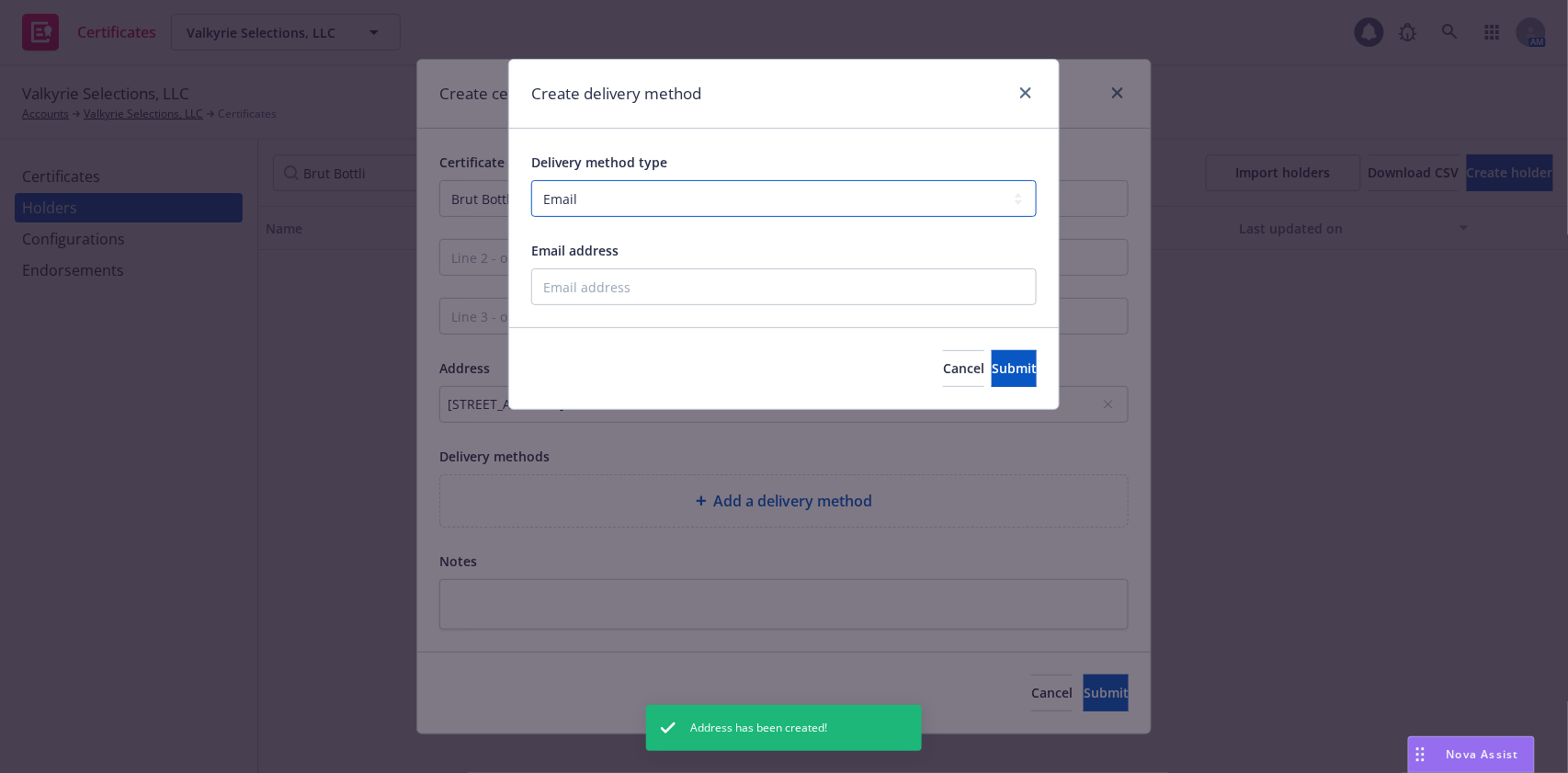
click at [665, 190] on select "Select delivery method type Email Mail Fax Upload to Compliance Website" at bounding box center [784, 198] width 506 height 37
select select "MAIL"
click at [532, 180] on select "Select delivery method type Email Mail Fax Upload to Compliance Website" at bounding box center [784, 198] width 506 height 37
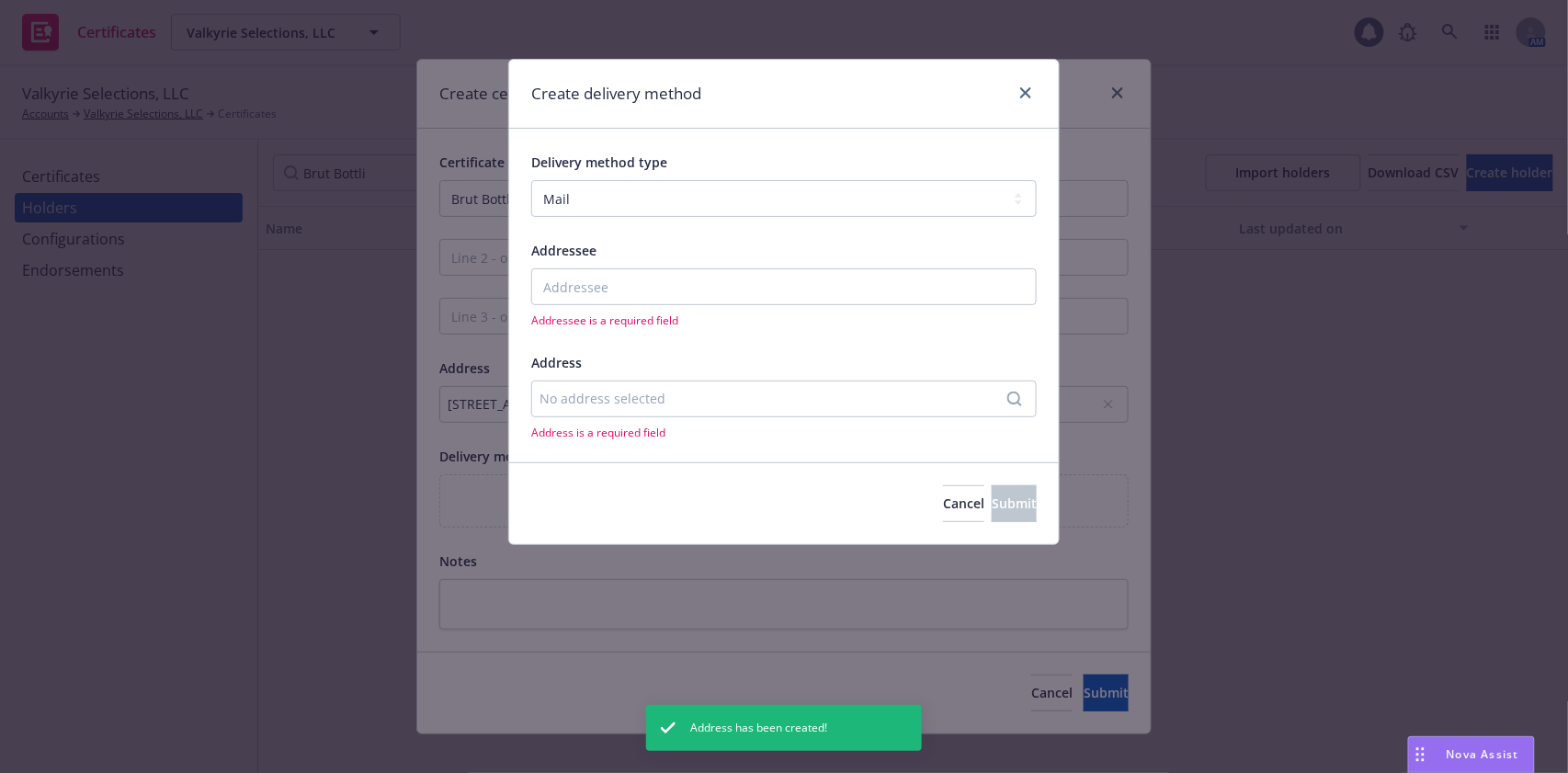
click at [623, 411] on div "No address selected" at bounding box center [784, 398] width 506 height 37
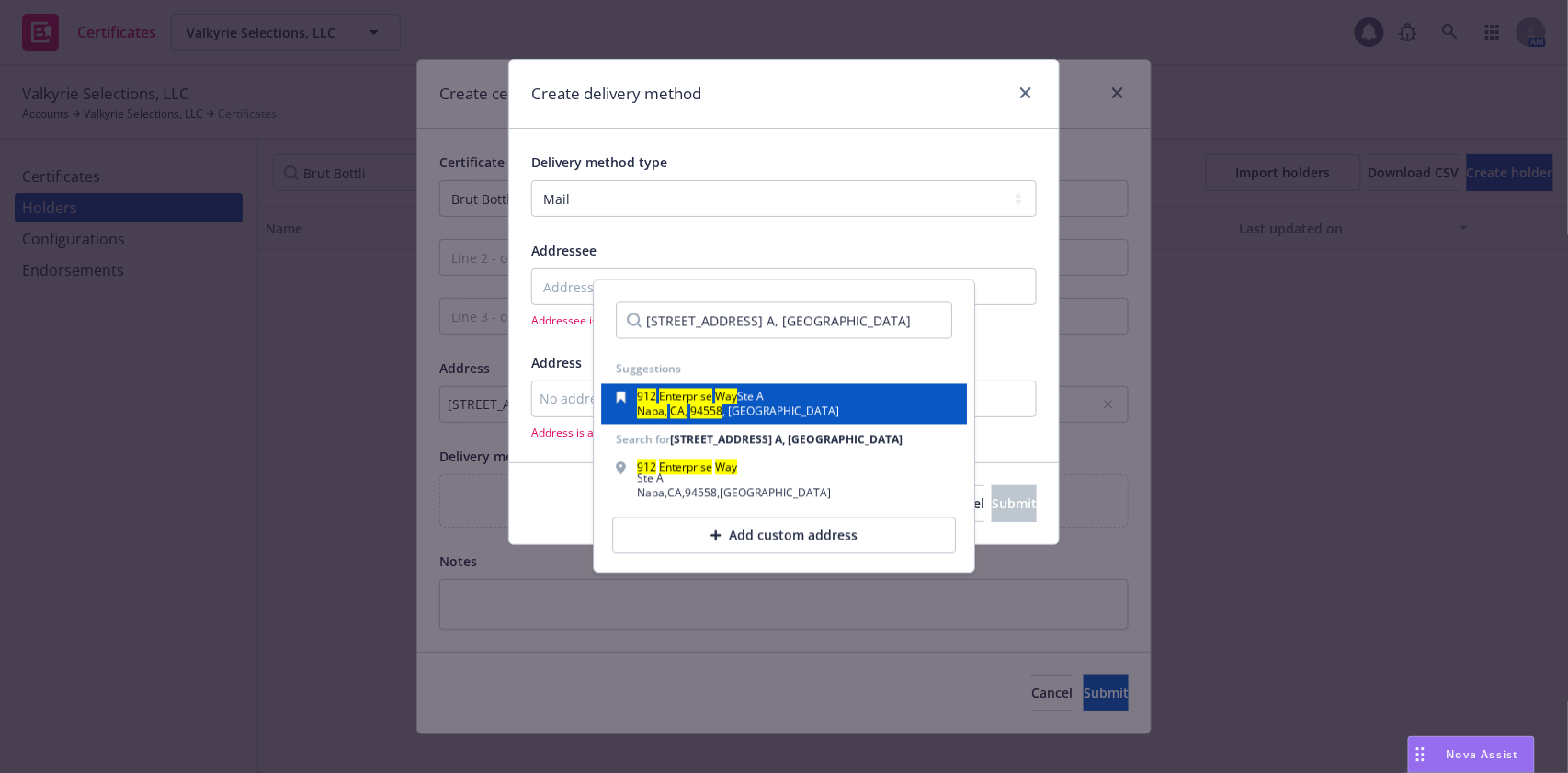
type input "912 Enterprise Way Ste. A, Napa, CA 94558"
click at [750, 407] on div "Napa, CA, 94558 , USA" at bounding box center [738, 411] width 203 height 11
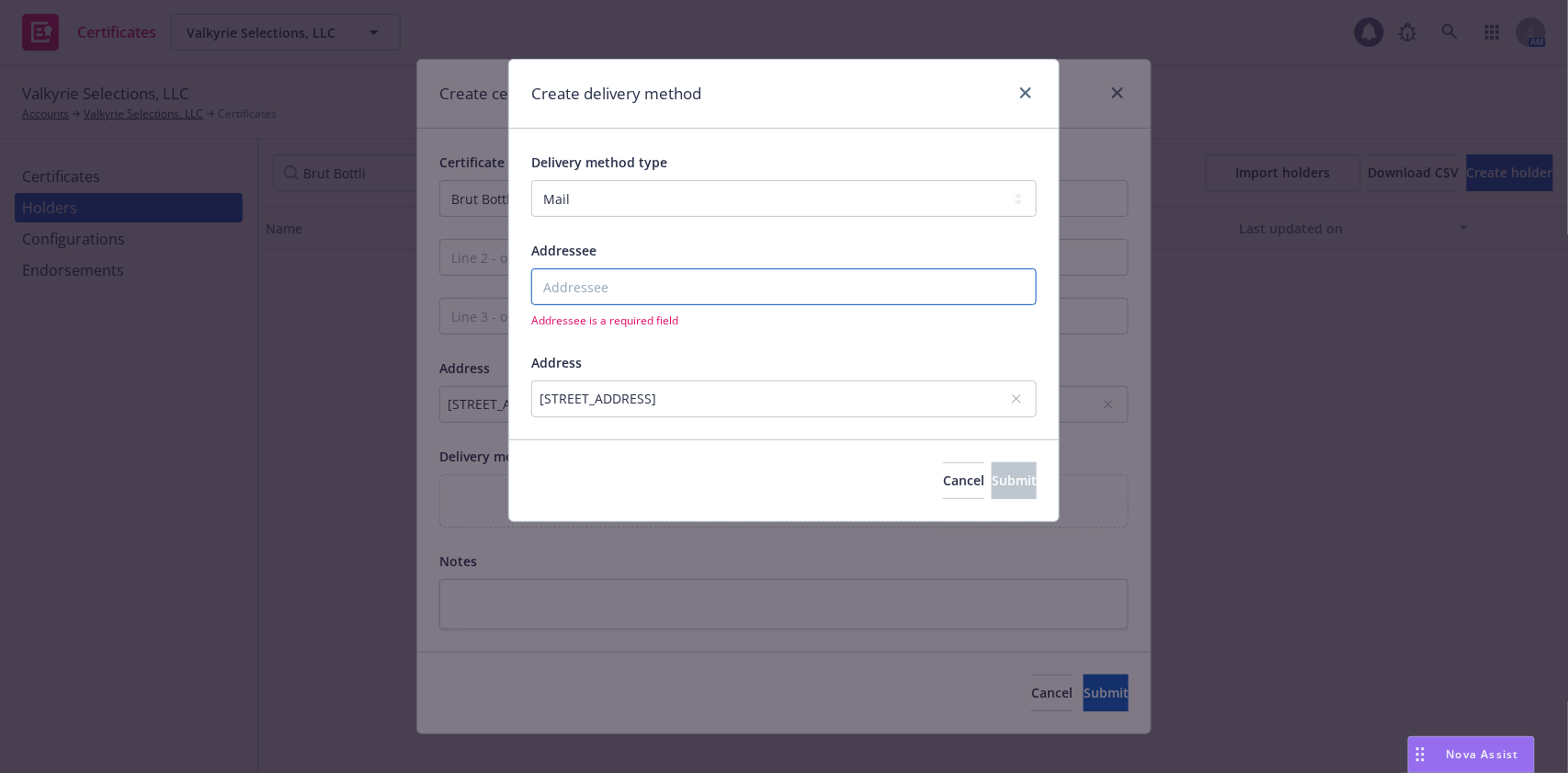
click at [604, 293] on input "Addressee" at bounding box center [784, 287] width 506 height 37
paste input "Brut Bottling LLC"
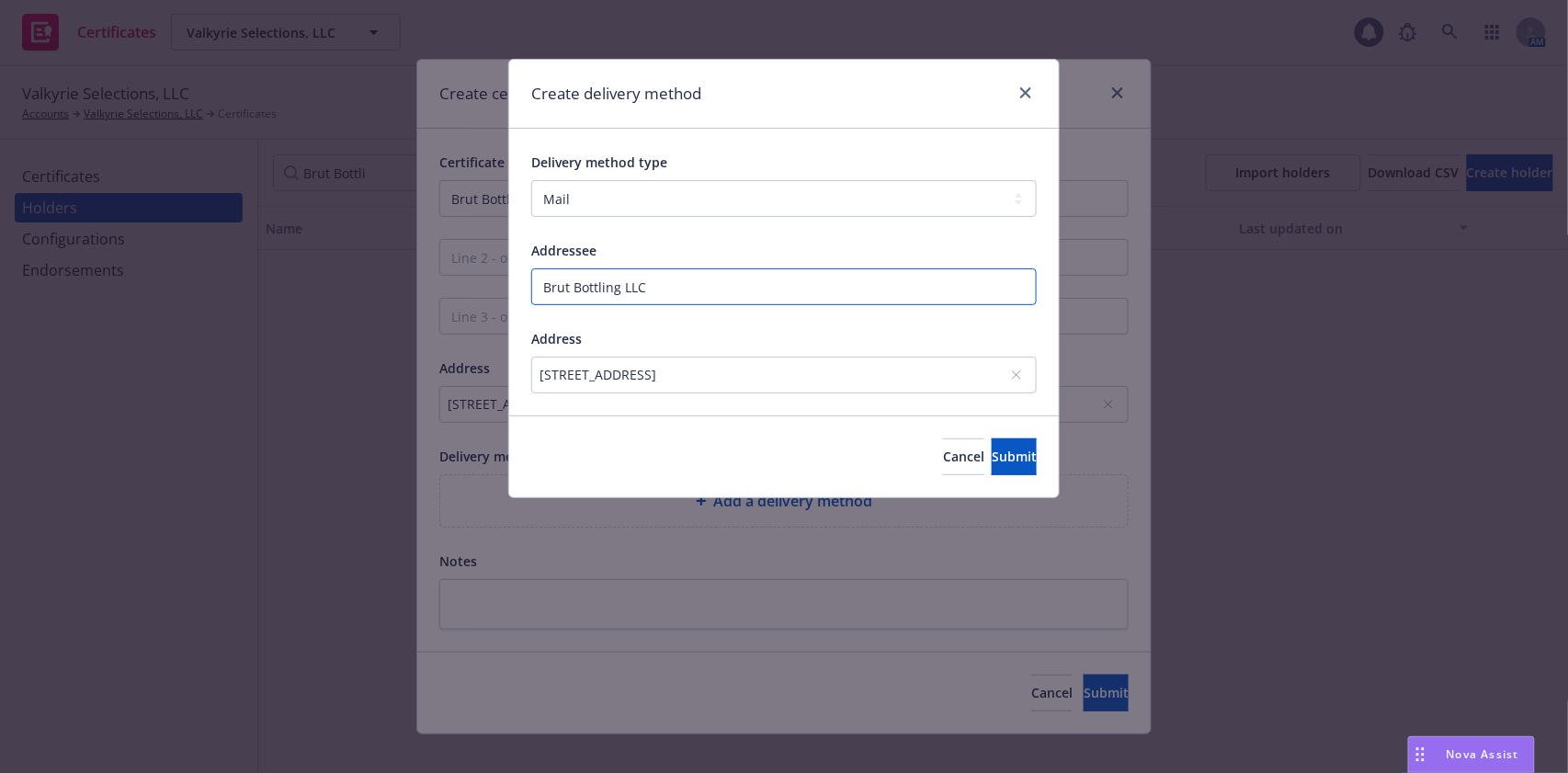
click at [747, 285] on input "Brut Bottling LLC" at bounding box center [784, 287] width 506 height 37
type input "Brut Bottling LLC"
click at [991, 443] on button "Submit" at bounding box center [1014, 457] width 45 height 37
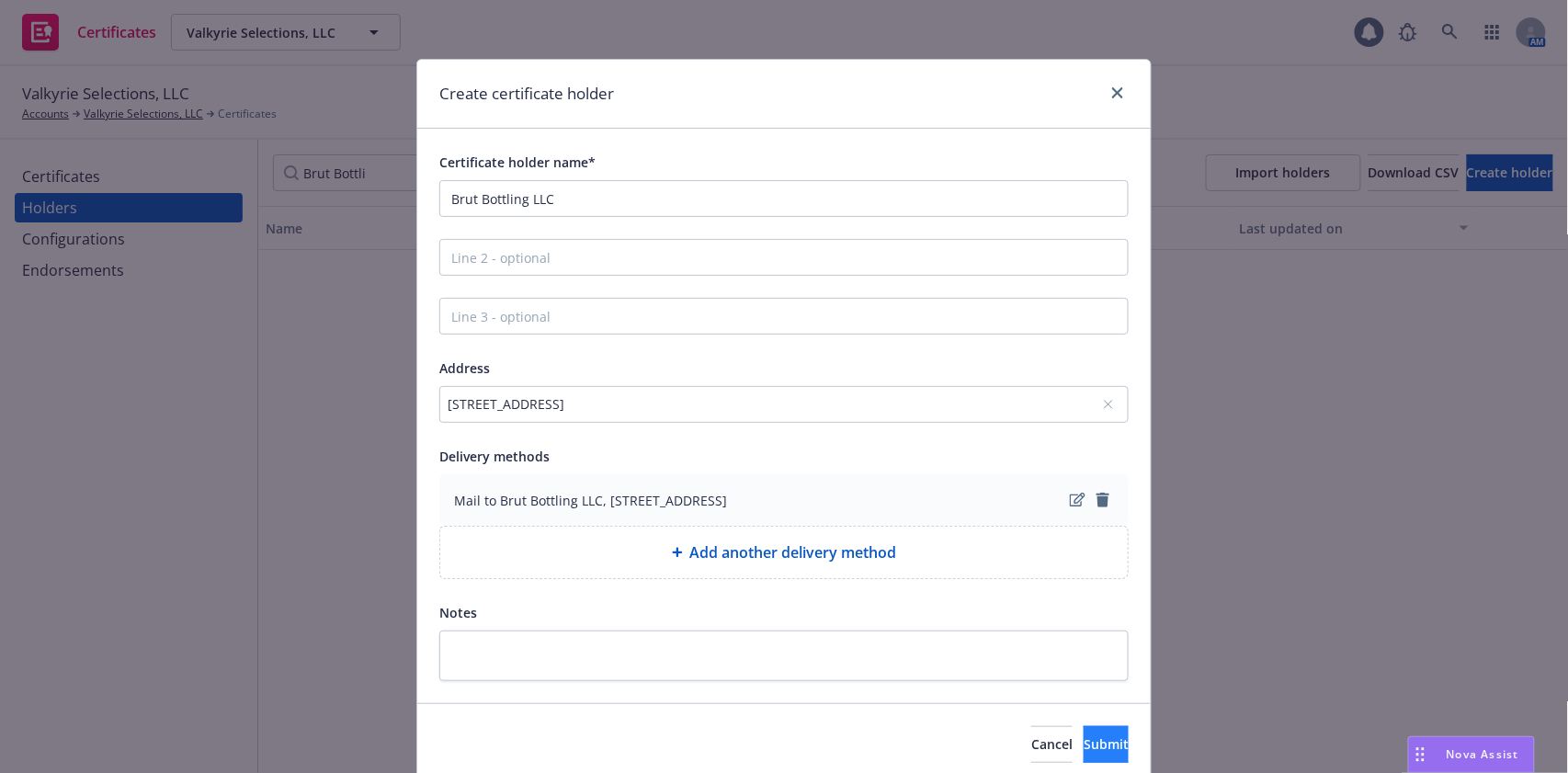
click at [1052, 728] on div "Cancel Submit" at bounding box center [784, 743] width 733 height 82
click at [1083, 741] on span "Submit" at bounding box center [1106, 744] width 45 height 18
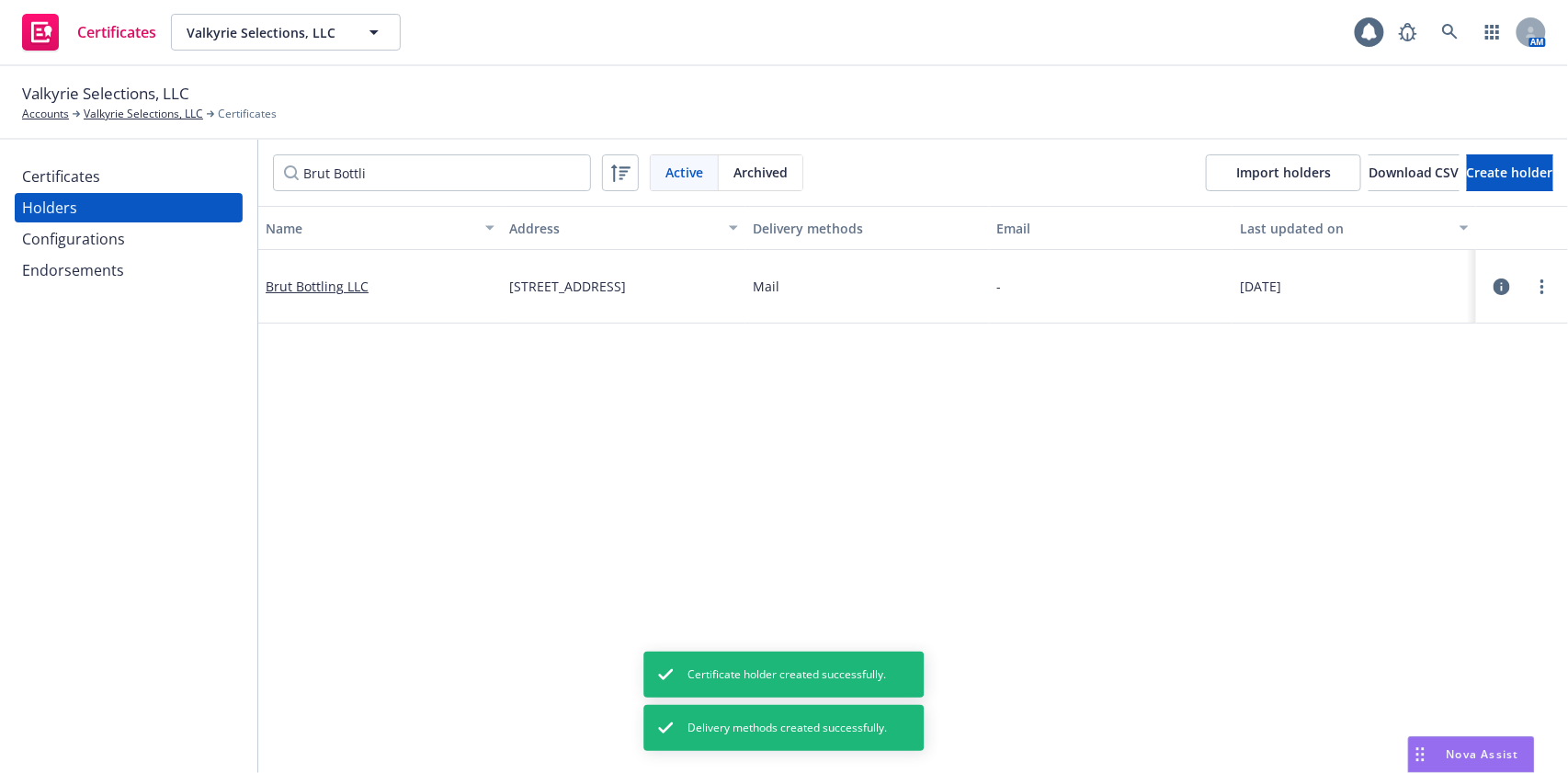
click at [114, 172] on div "Certificates" at bounding box center [128, 177] width 213 height 30
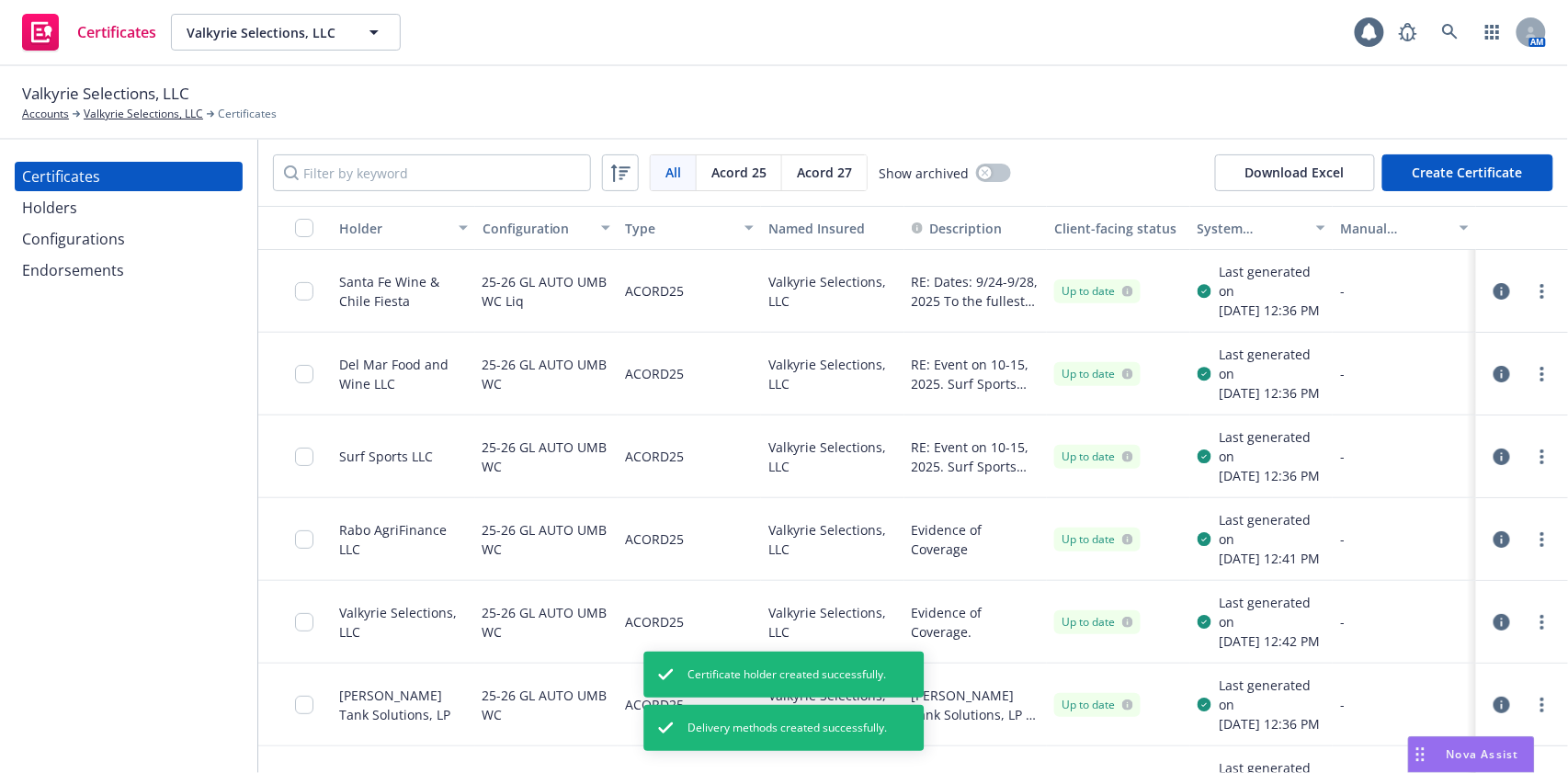
click at [1444, 168] on button "Create Certificate" at bounding box center [1467, 172] width 171 height 37
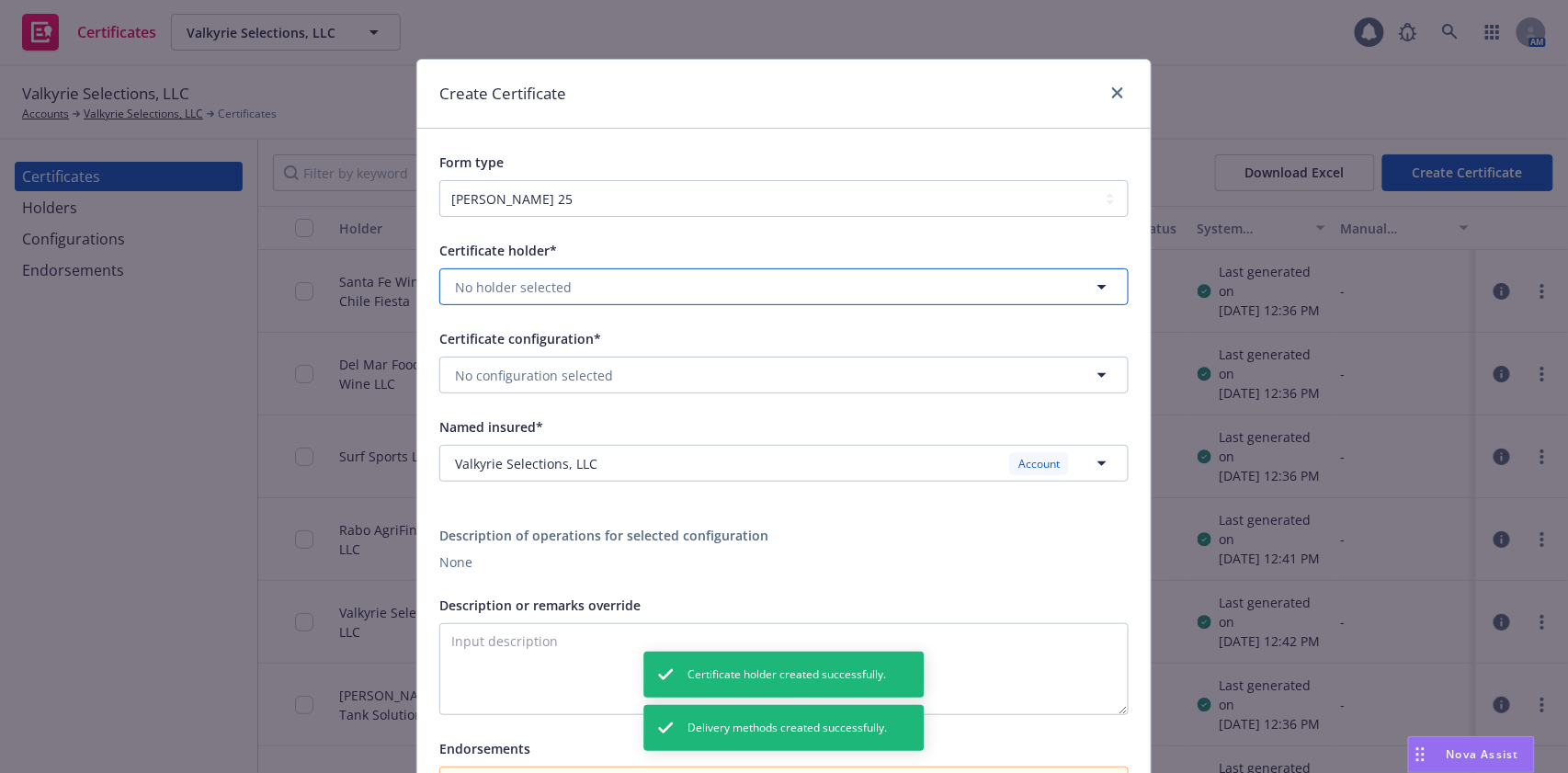
click at [552, 286] on span "No holder selected" at bounding box center [513, 288] width 117 height 20
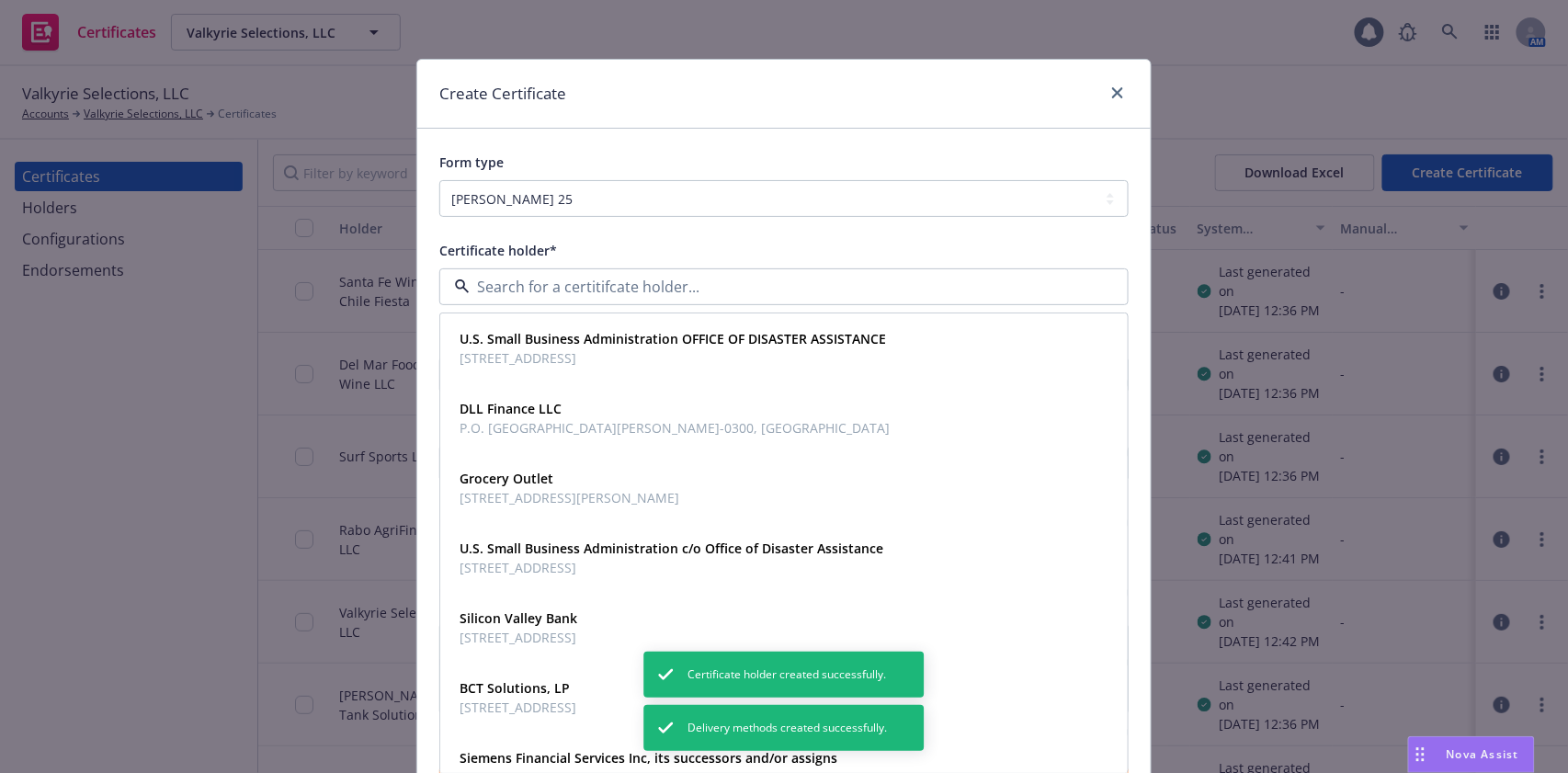
paste input "Brut Bottling LLC"
type input "Brut Bottling LLC"
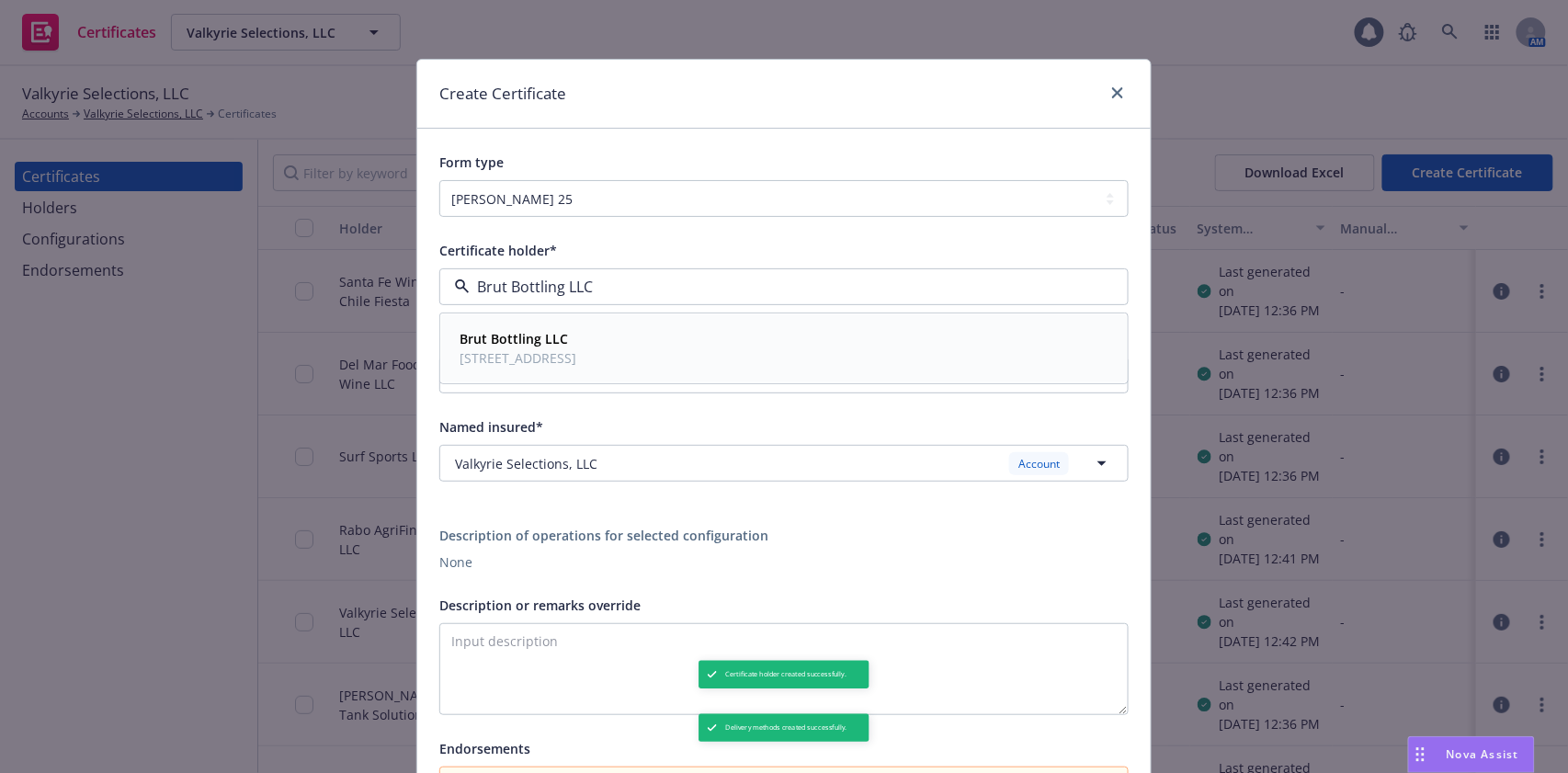
click at [561, 327] on div "Brut Bottling LLC 912 Enterprise Way, Ste A, Napa, CA, 94558, USA" at bounding box center [516, 348] width 127 height 46
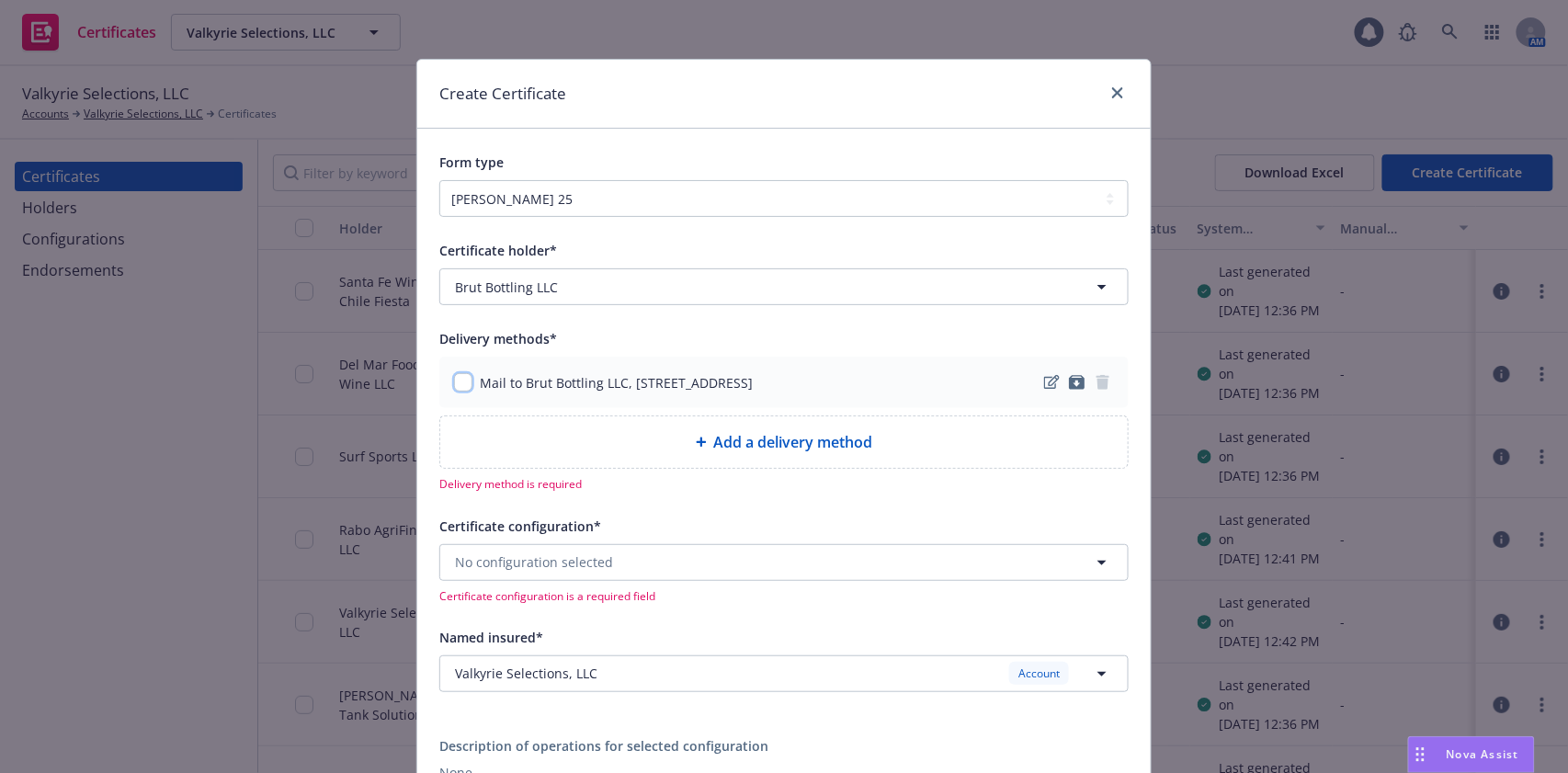
click at [454, 382] on input "checkbox" at bounding box center [462, 383] width 19 height 19
checkbox input "true"
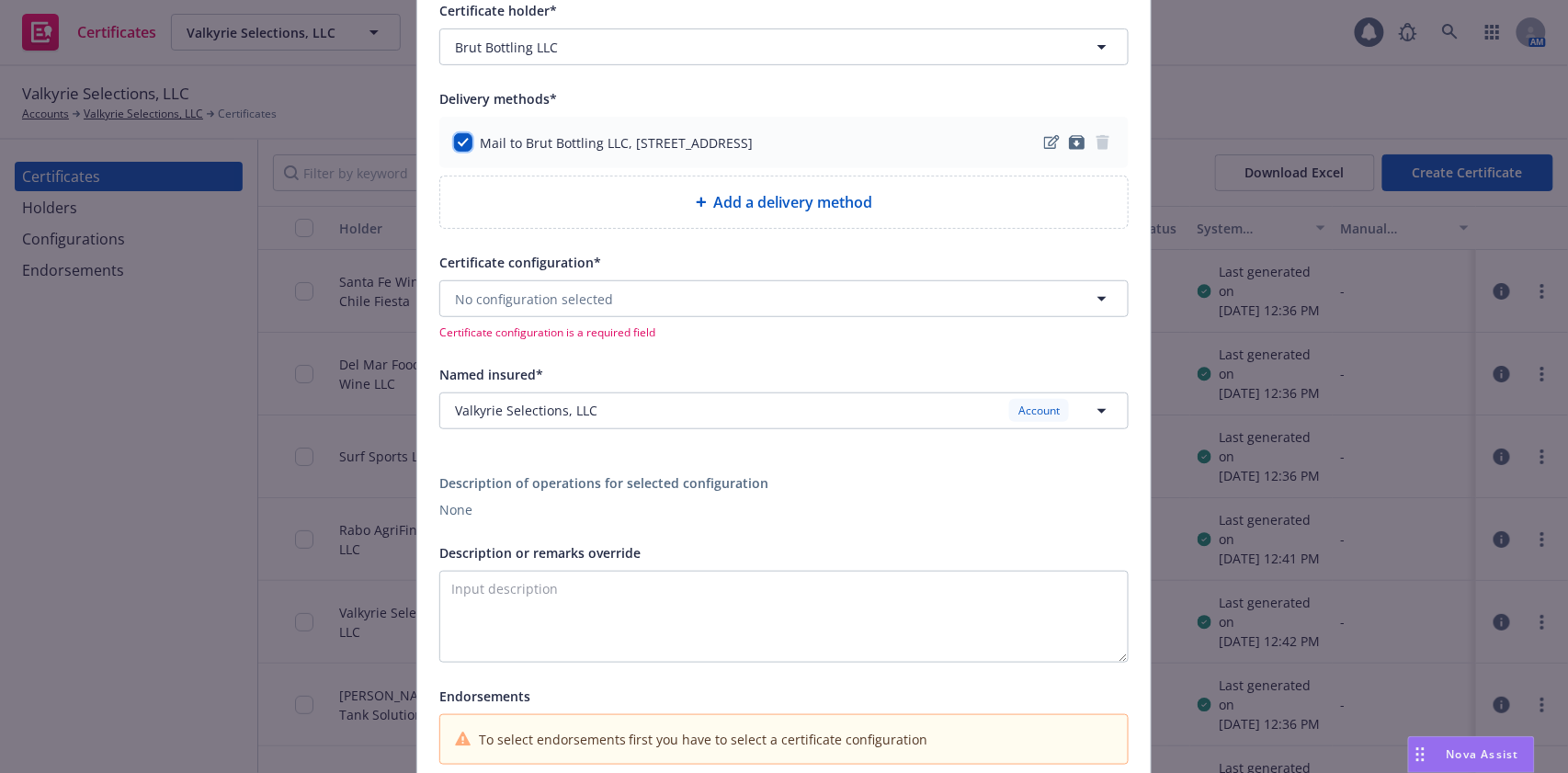
scroll to position [368, 0]
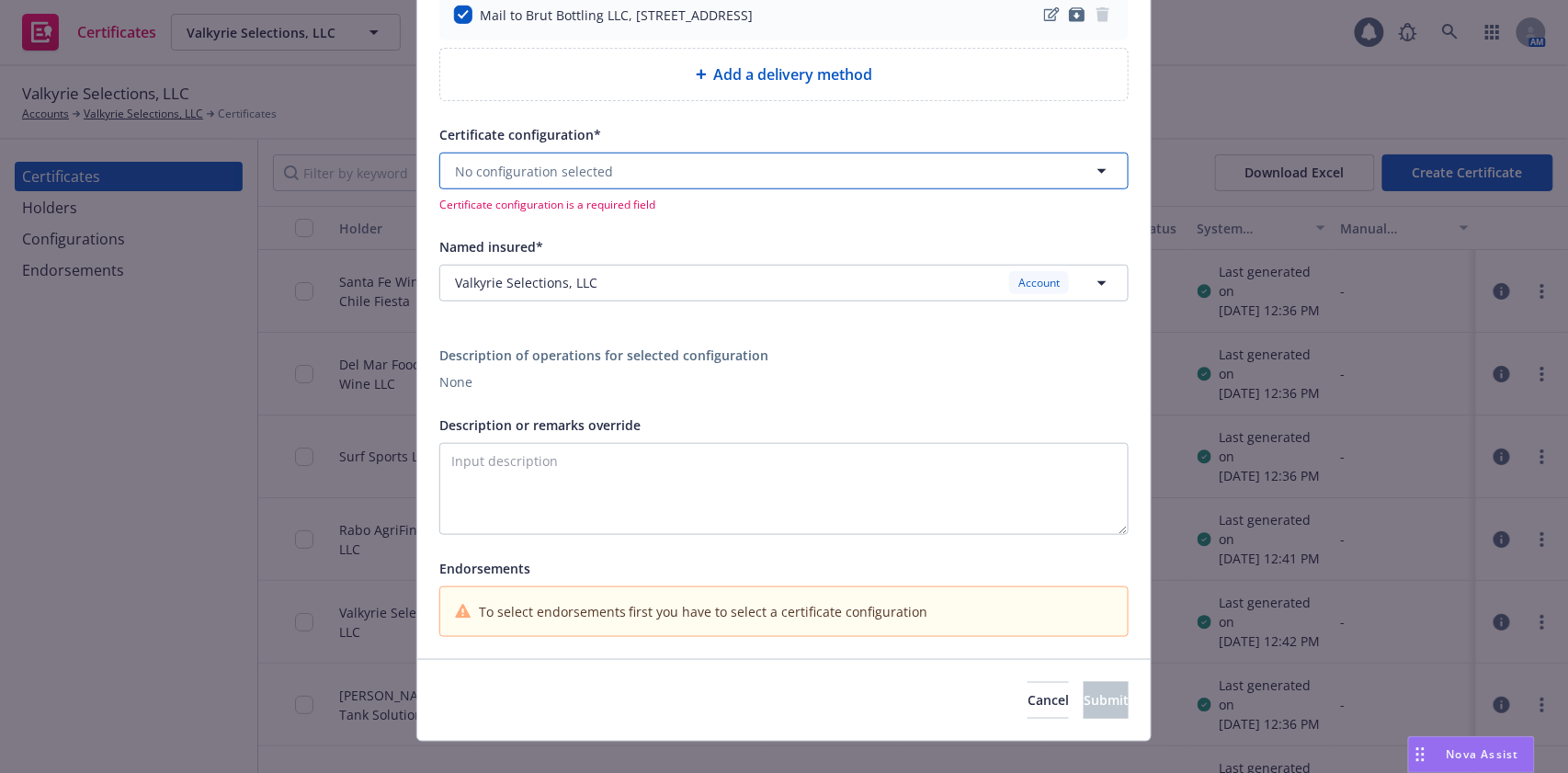
click at [612, 169] on button "No configuration selected" at bounding box center [784, 170] width 690 height 37
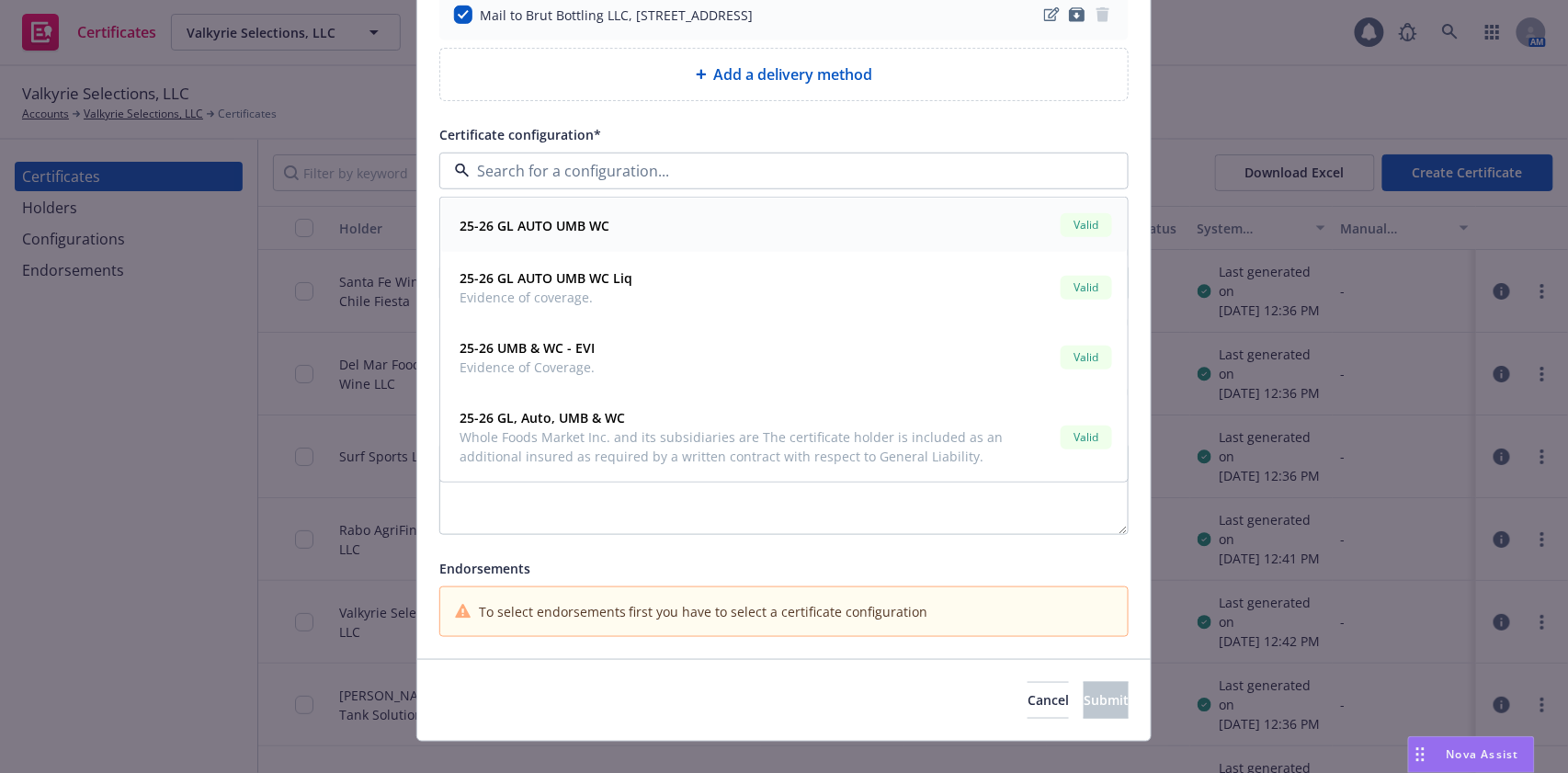
click at [620, 221] on div "25-26 GL AUTO UMB WC Valid" at bounding box center [784, 225] width 663 height 32
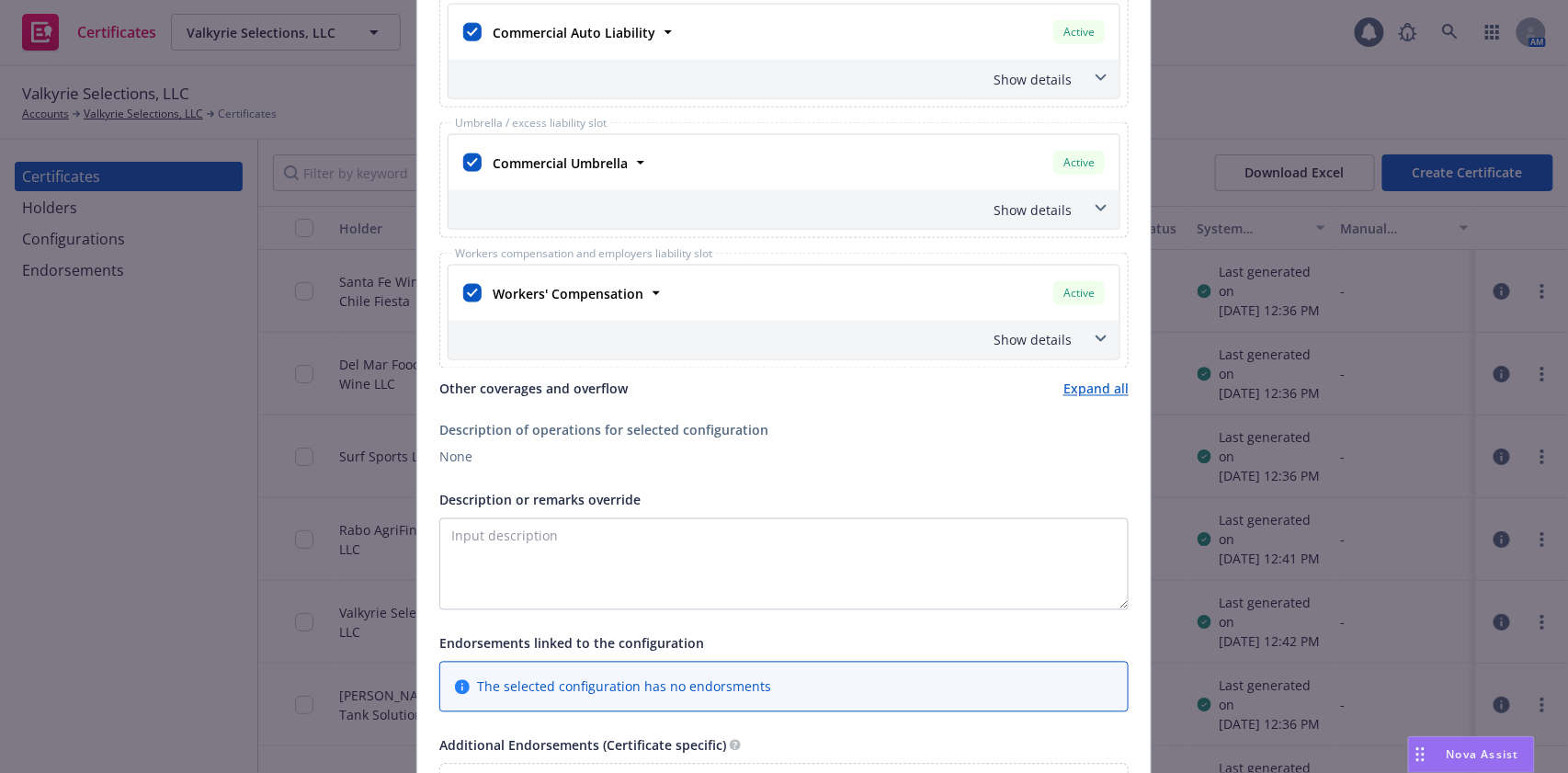
scroll to position [858, 0]
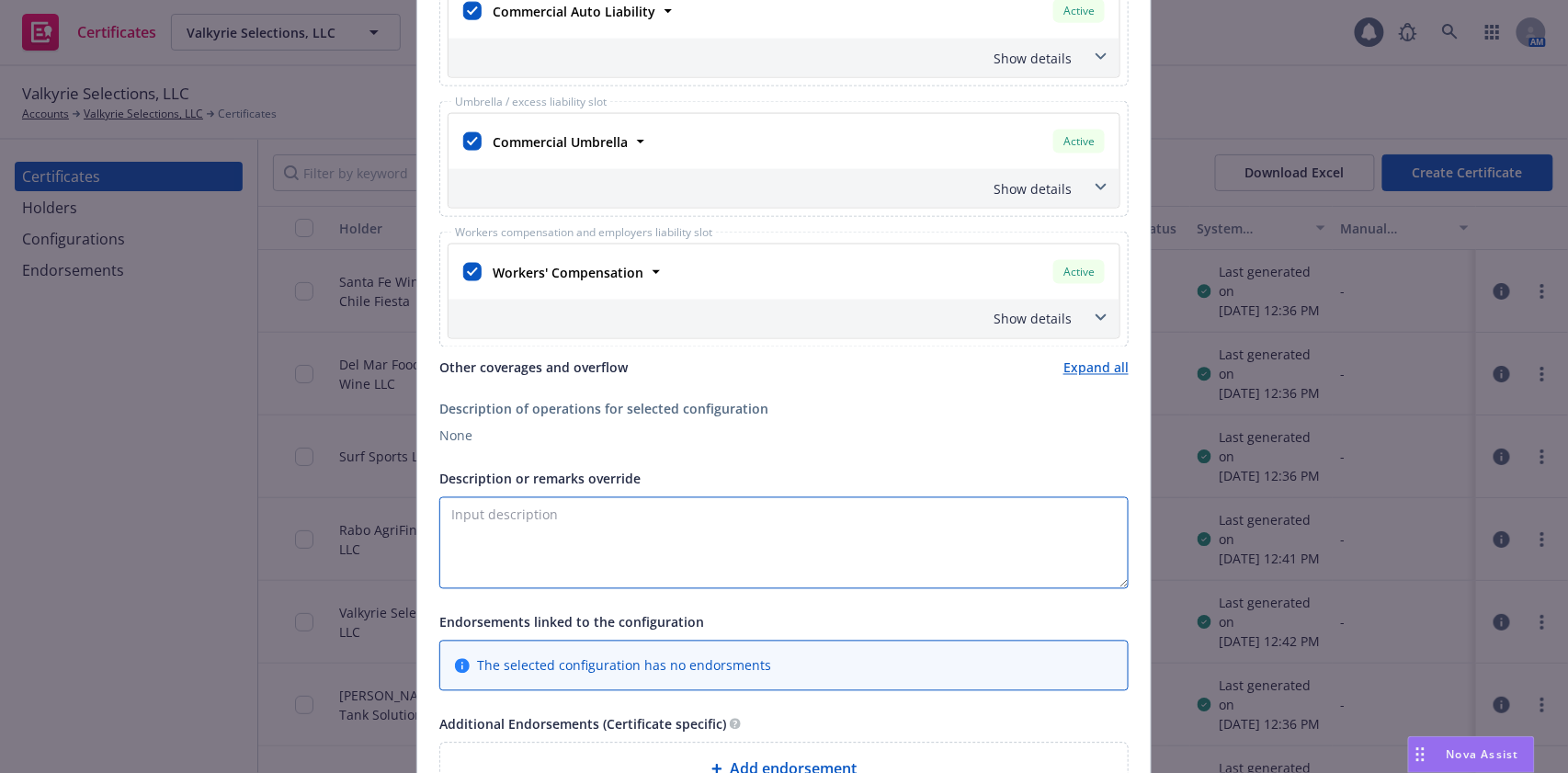
click at [469, 502] on textarea "Description or remarks override" at bounding box center [784, 543] width 690 height 92
paste textarea "Bottling dates: 9/2 through 9/4"
paste textarea "Brut Bottling LLC"
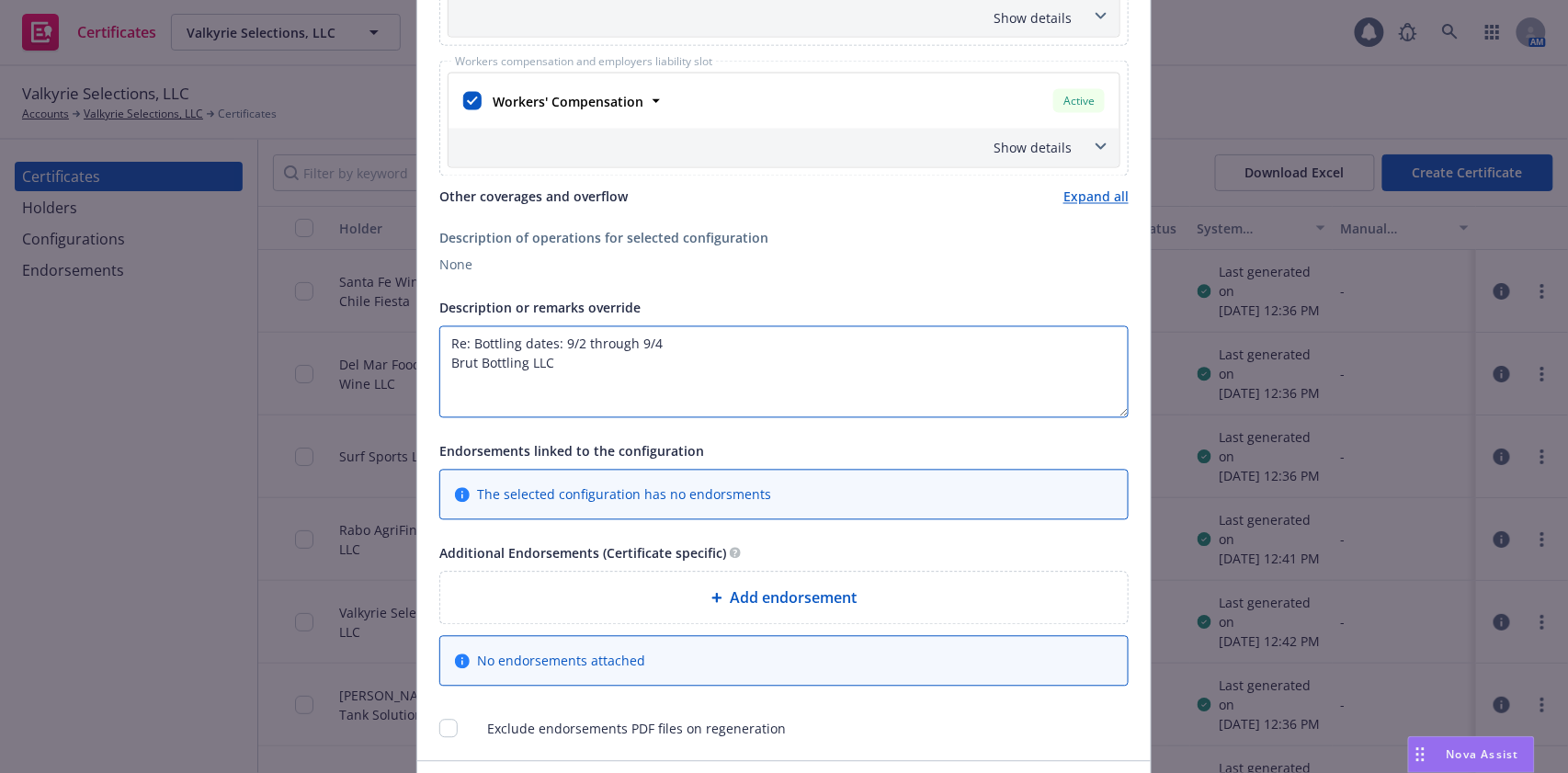
scroll to position [1103, 0]
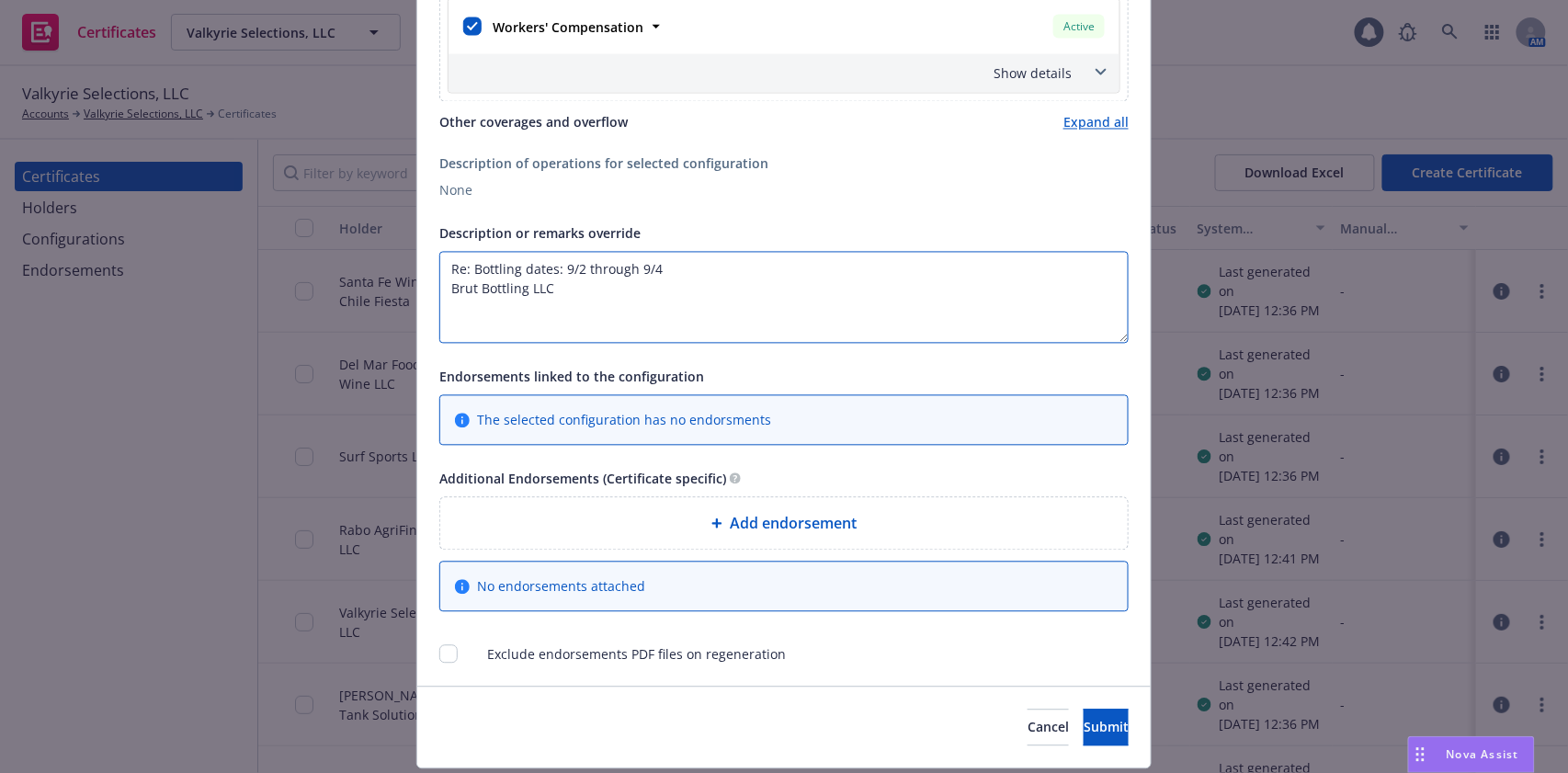
type textarea "Re: Bottling dates: 9/2 through 9/4 Brut Bottling LLC"
click at [768, 534] on div "Add endorsement" at bounding box center [784, 524] width 688 height 51
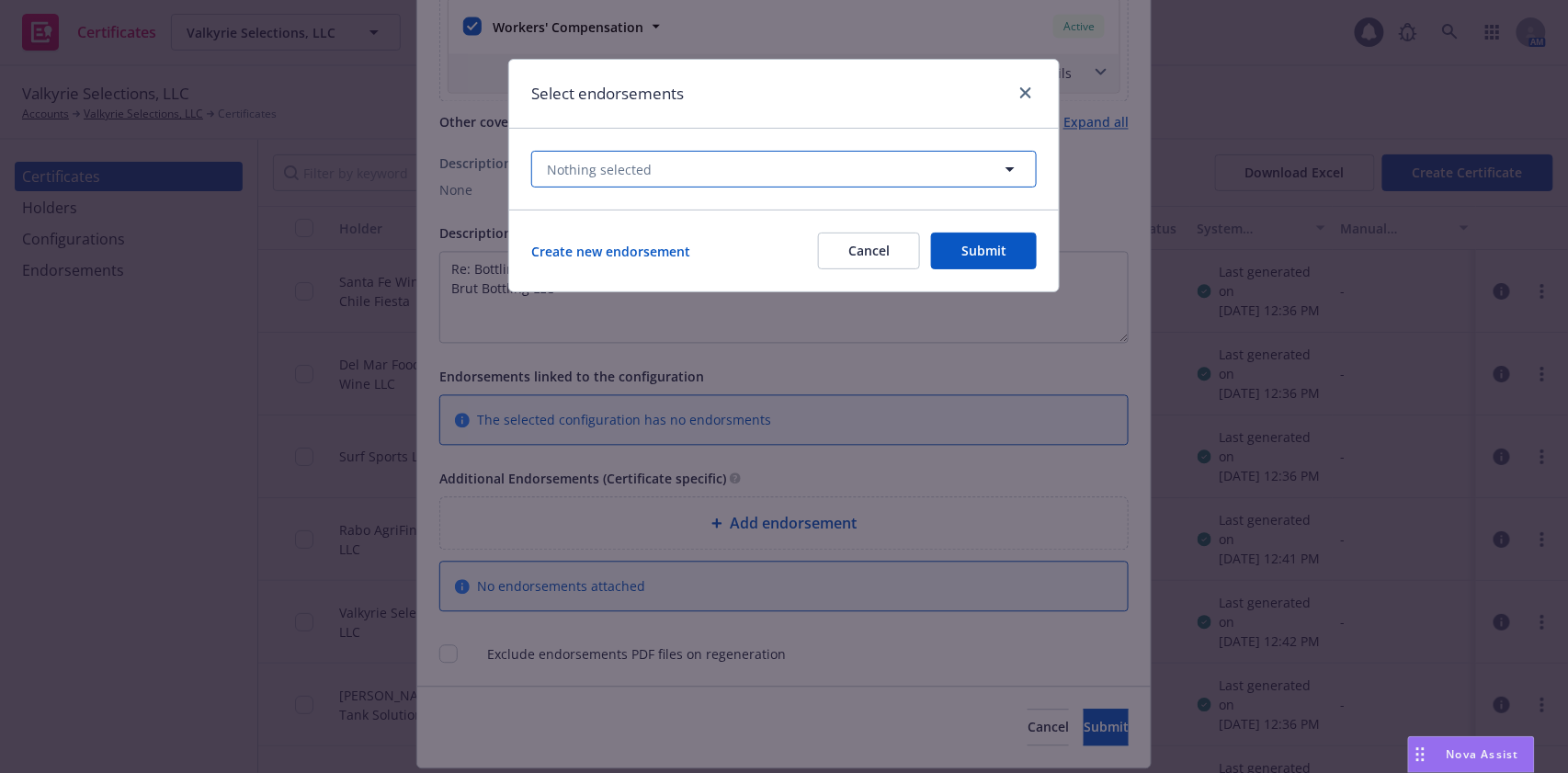
click at [673, 169] on button "Nothing selected" at bounding box center [784, 169] width 506 height 37
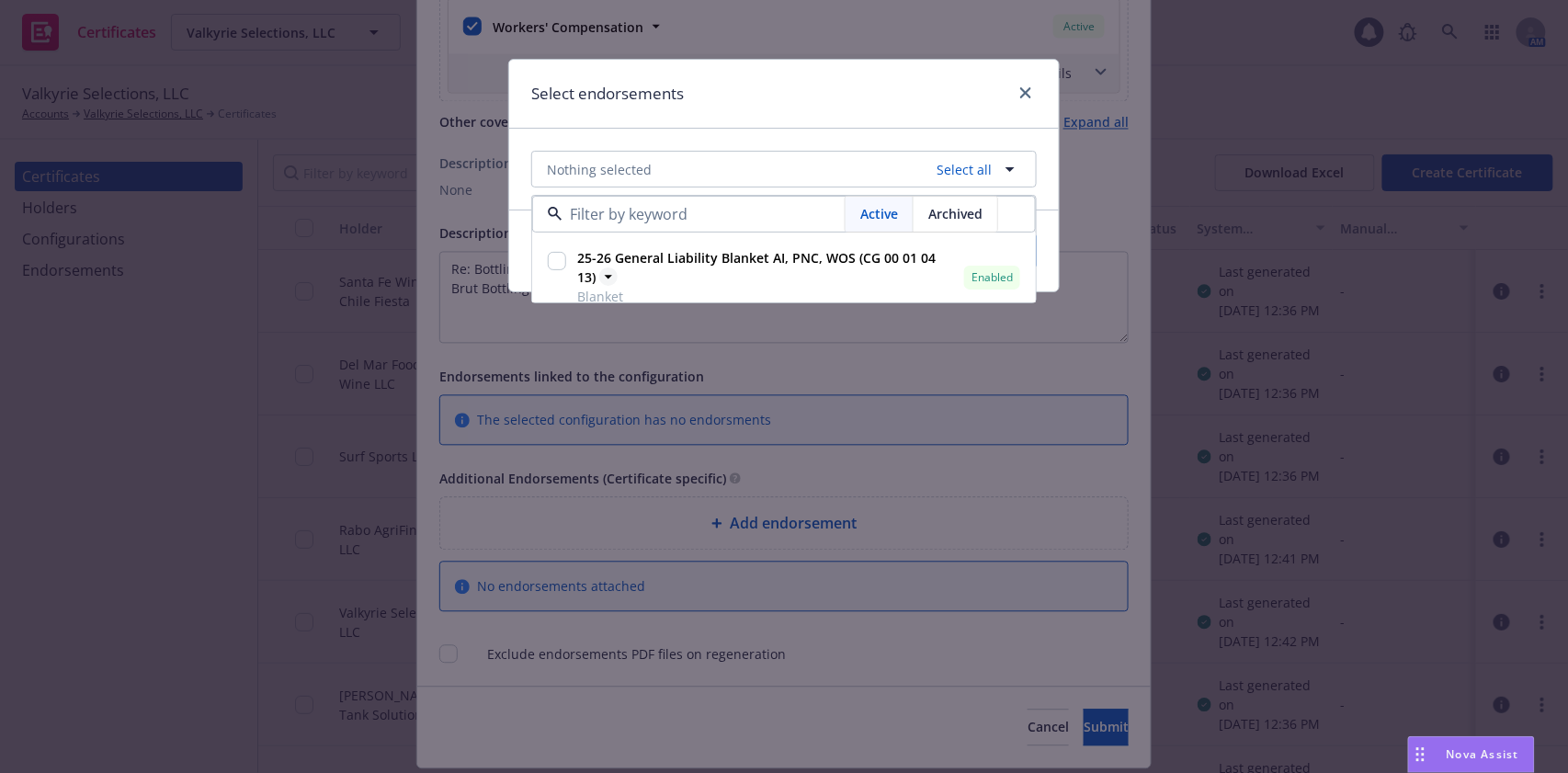
click at [697, 261] on strong "25-26 General Liability Blanket AI, PNC, WOS (CG 00 01 04 13)" at bounding box center [756, 267] width 359 height 37
checkbox input "true"
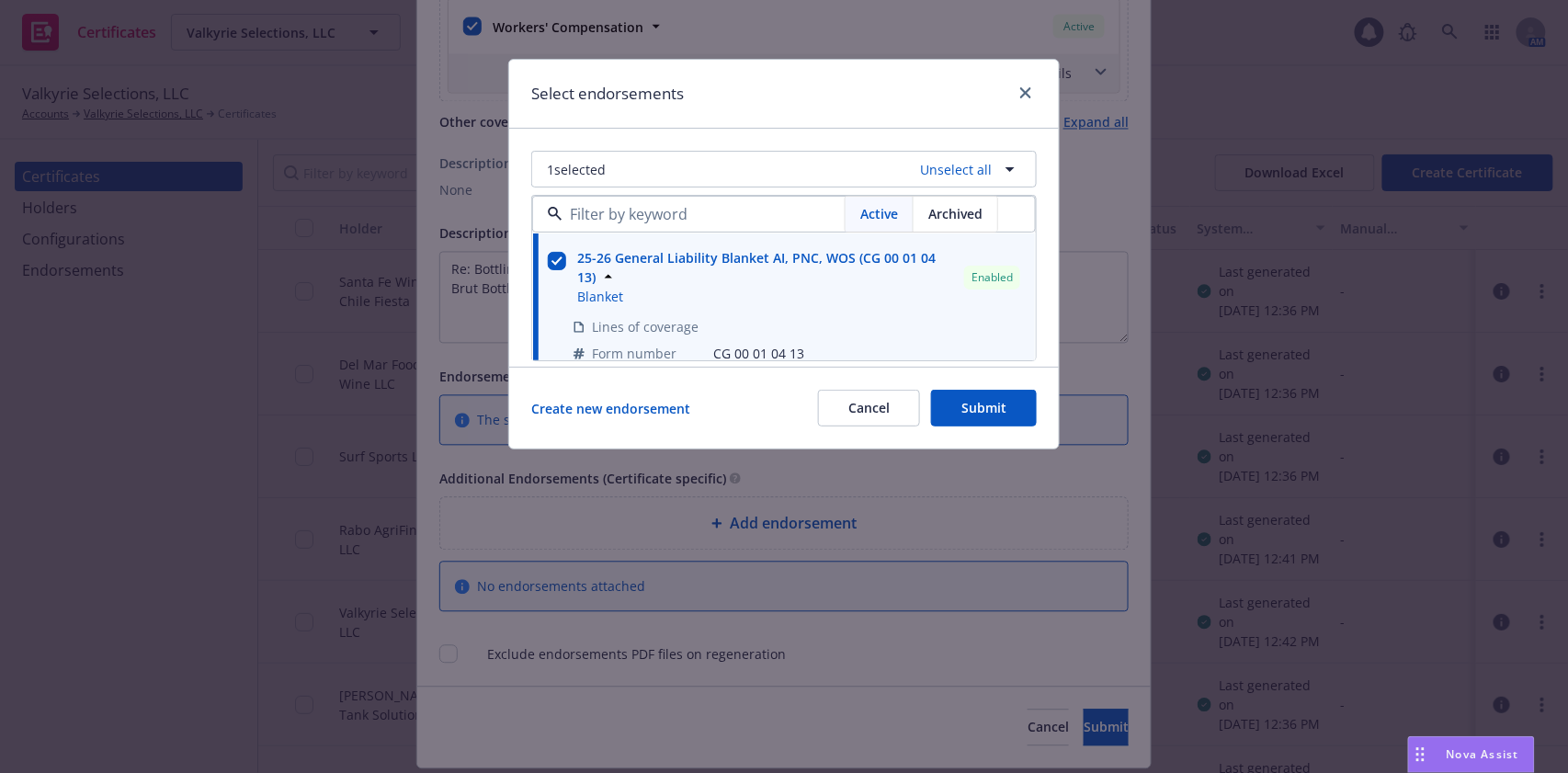
click at [721, 139] on div "1 selected Unselect all Active Archived 25-26 General Liability Blanket AI, PNC…" at bounding box center [784, 247] width 549 height 238
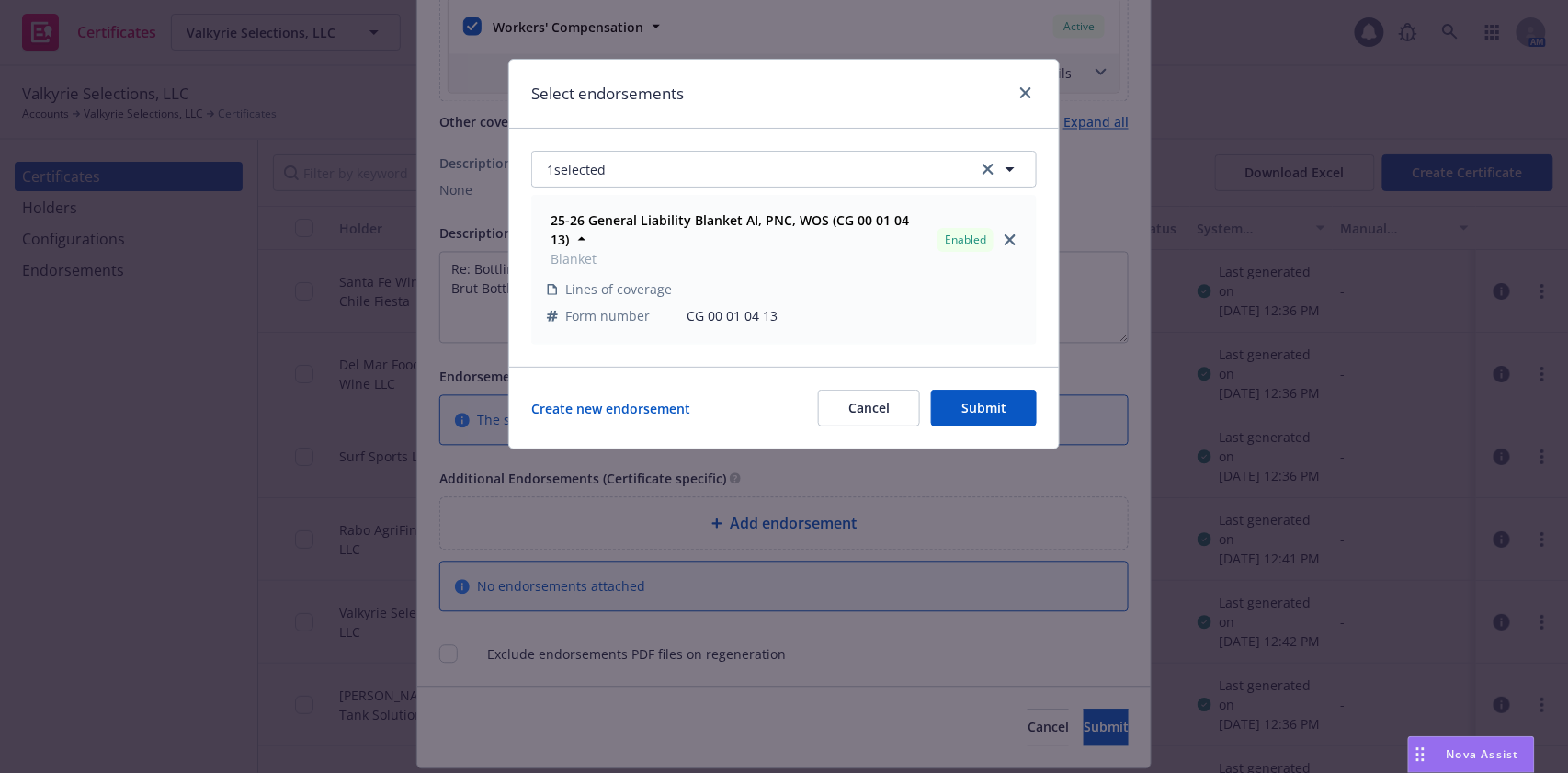
click at [975, 389] on button "Submit" at bounding box center [983, 407] width 106 height 37
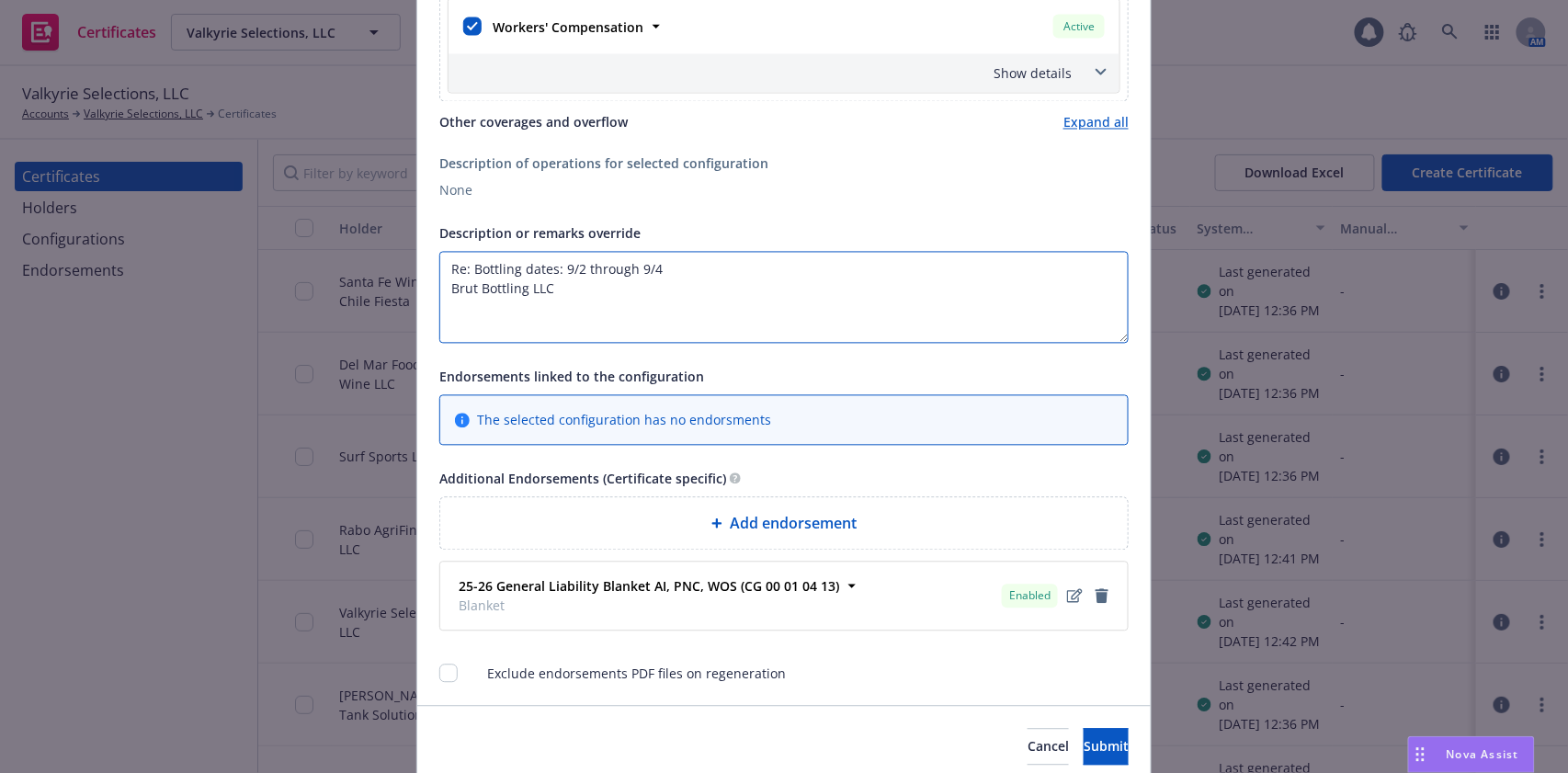
click at [704, 291] on textarea "Re: Bottling dates: 9/2 through 9/4 Brut Bottling LLC" at bounding box center [784, 298] width 690 height 92
paste textarea "The Certificate Holder is included as an additional insured as required by a wr…"
drag, startPoint x: 736, startPoint y: 310, endPoint x: 630, endPoint y: 310, distance: 106.0
click at [630, 310] on textarea "Re: Bottling dates: 9/2 through 9/4 Brut Bottling LLC is The Certificate Holder…" at bounding box center [784, 298] width 690 height 92
drag, startPoint x: 556, startPoint y: 286, endPoint x: 701, endPoint y: 283, distance: 145.0
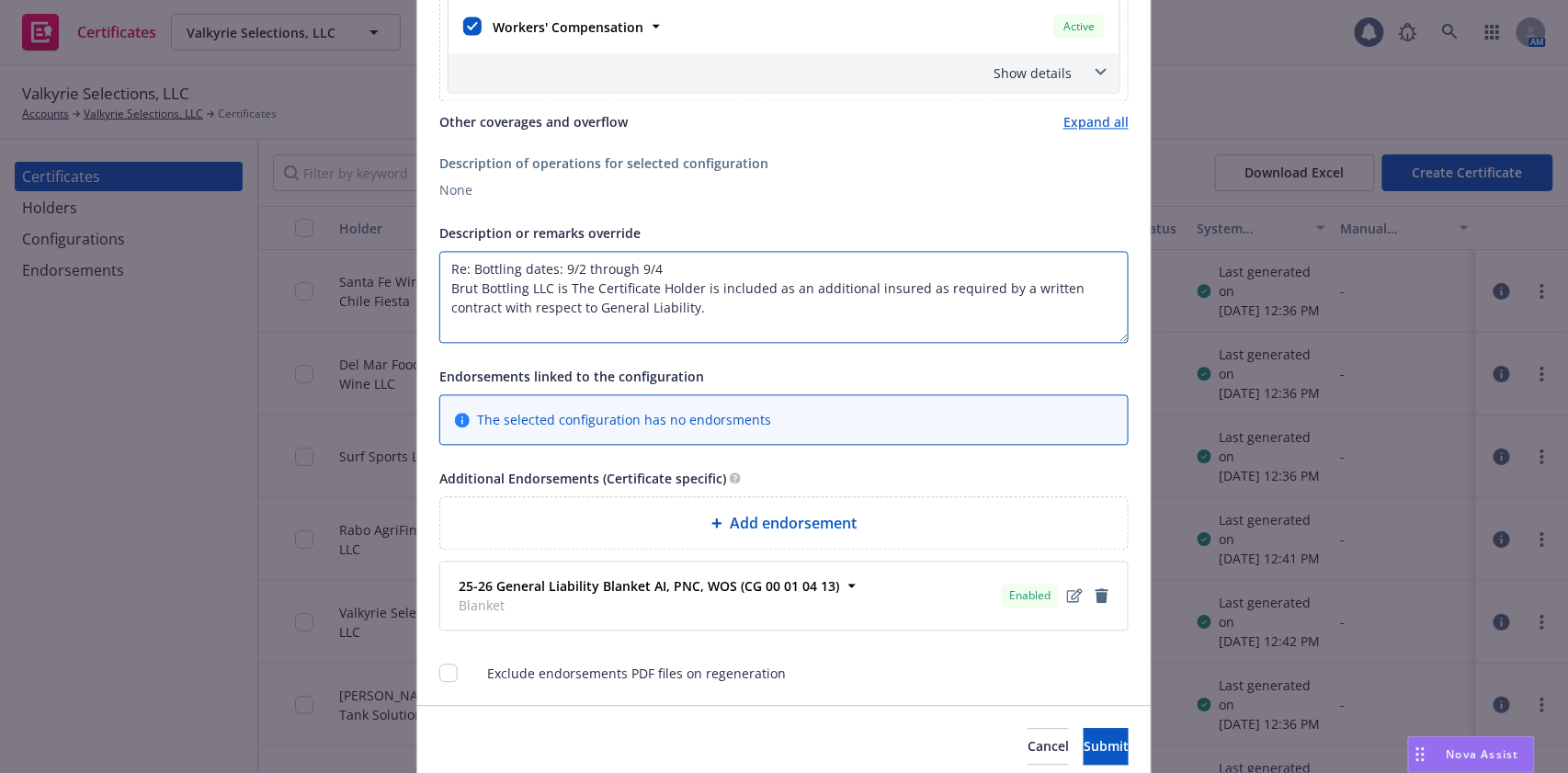
click at [701, 283] on textarea "Re: Bottling dates: 9/2 through 9/4 Brut Bottling LLC is The Certificate Holder…" at bounding box center [784, 298] width 690 height 92
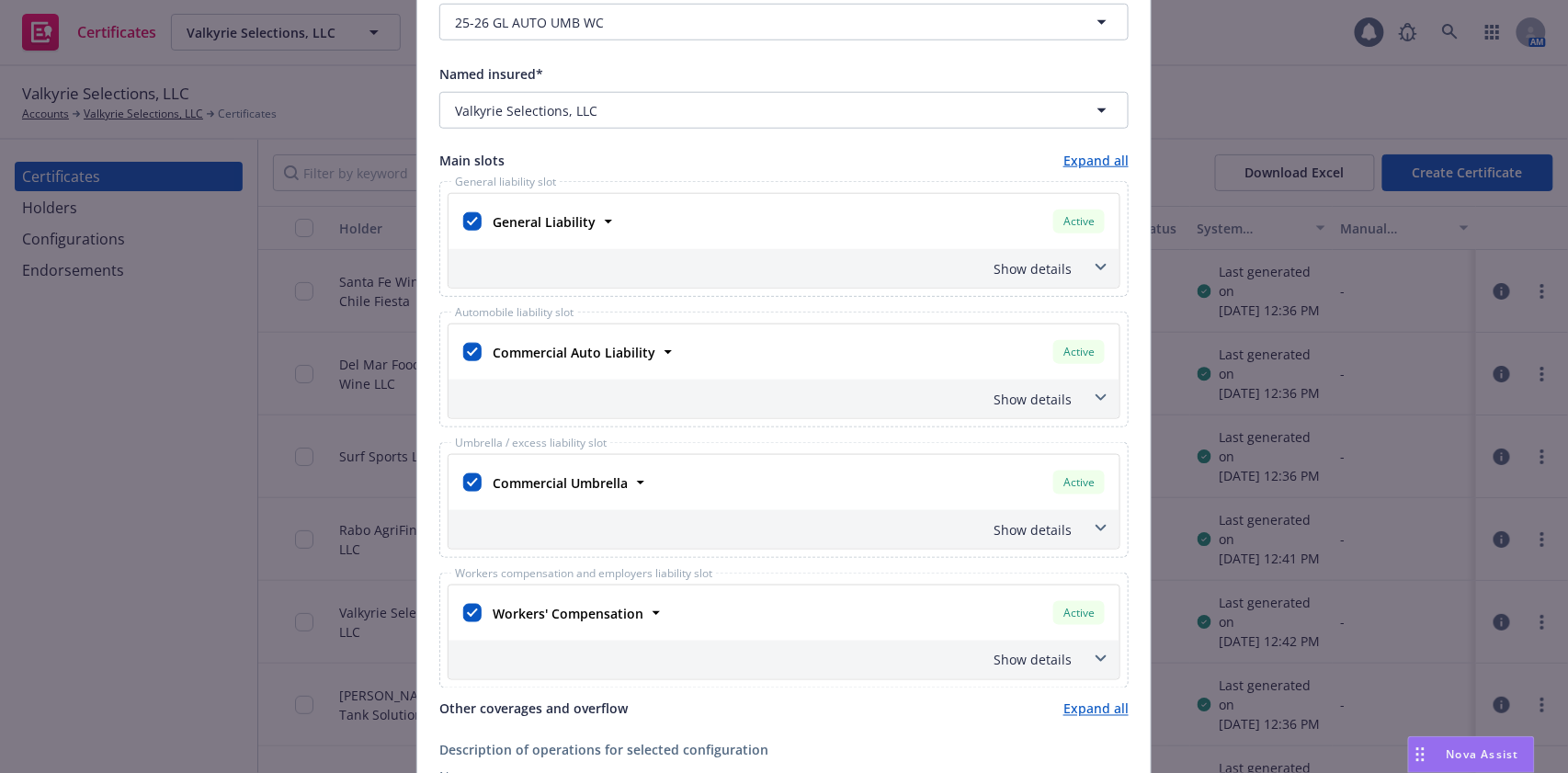
scroll to position [490, 0]
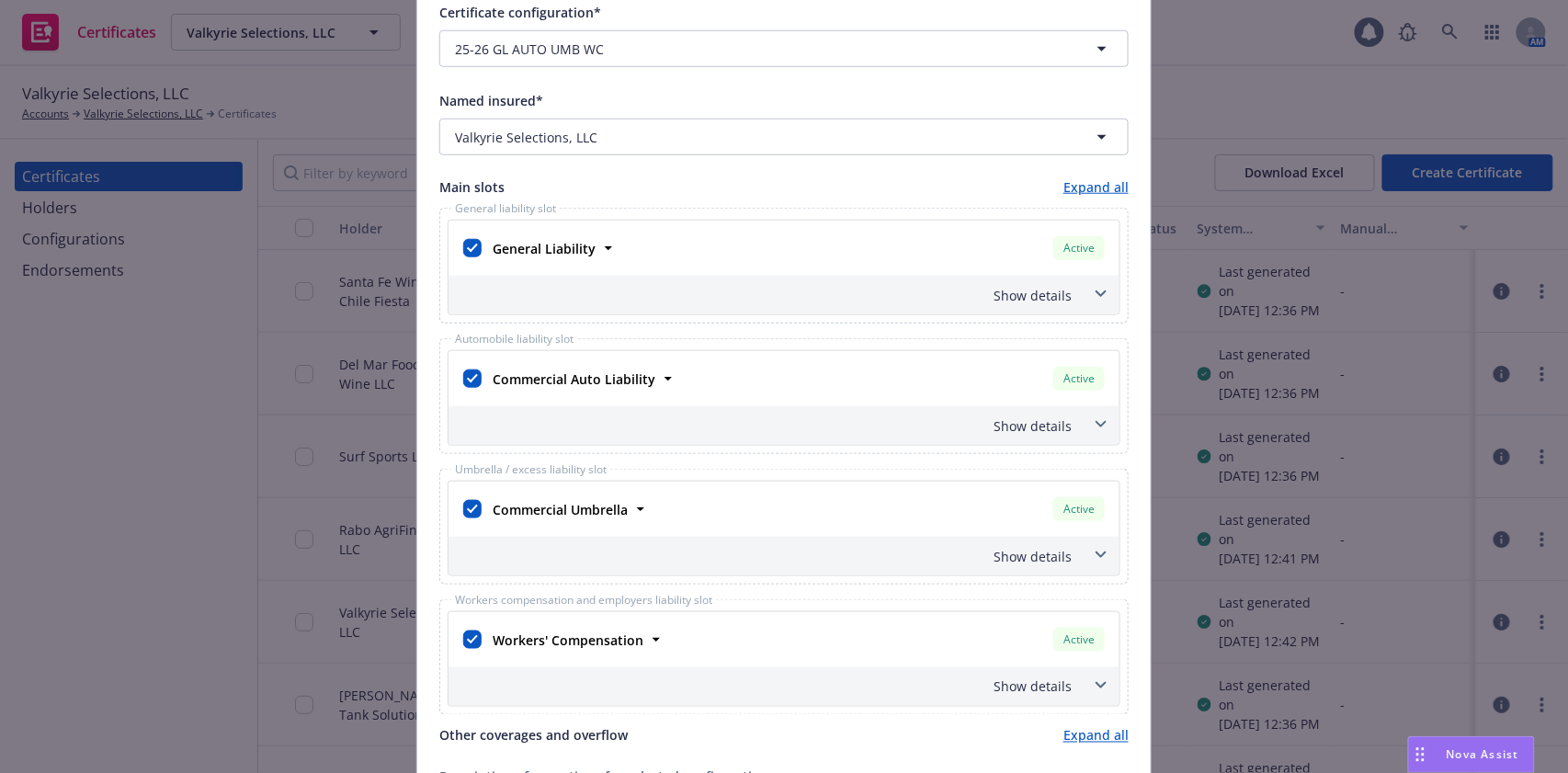
type textarea "Re: Bottling dates: 9/2 through 9/4 Brut Bottling LLC is included as an additio…"
click at [1016, 298] on div "Show details" at bounding box center [762, 296] width 619 height 20
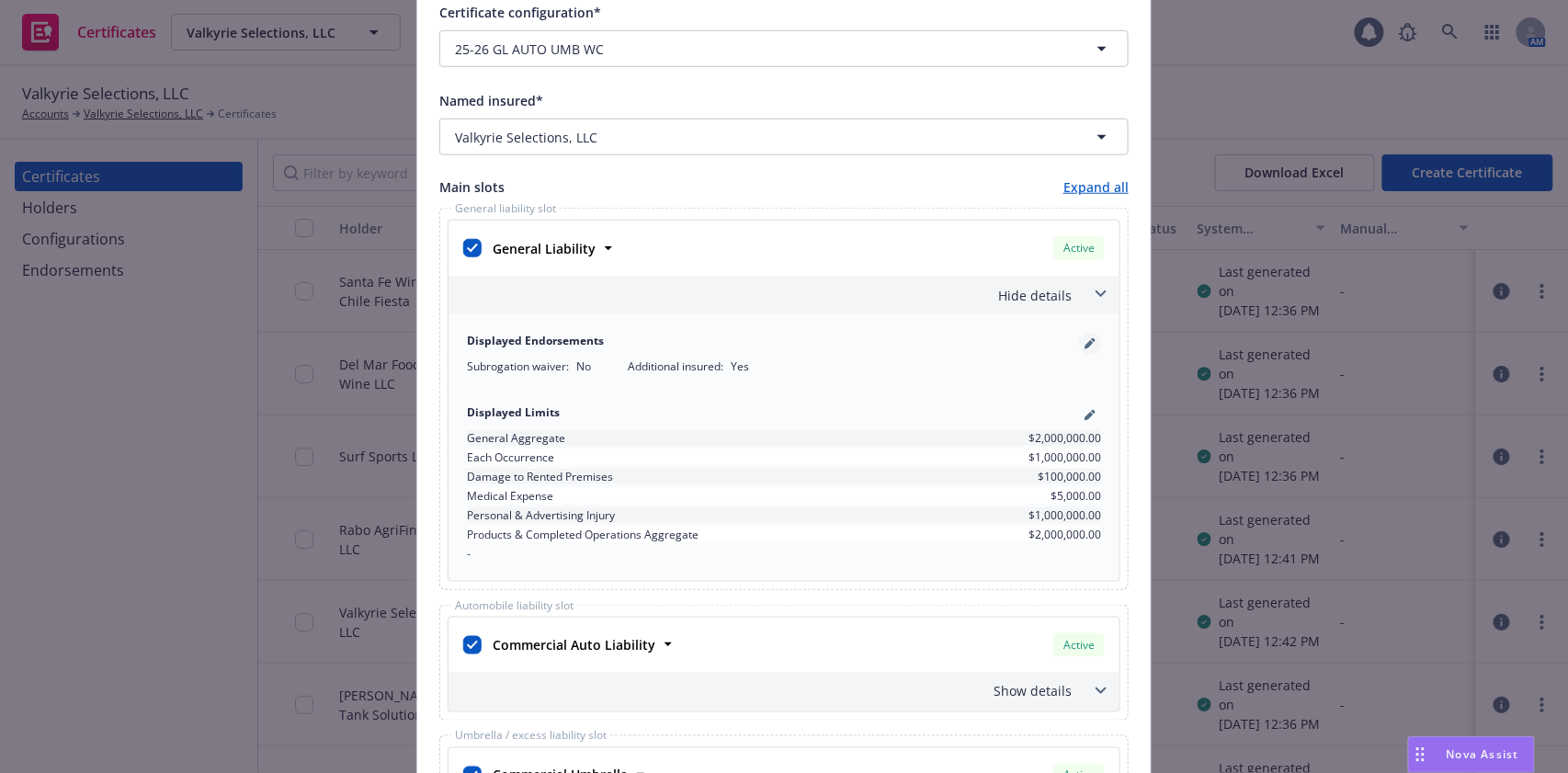
click at [1084, 339] on icon "pencil" at bounding box center [1089, 343] width 11 height 11
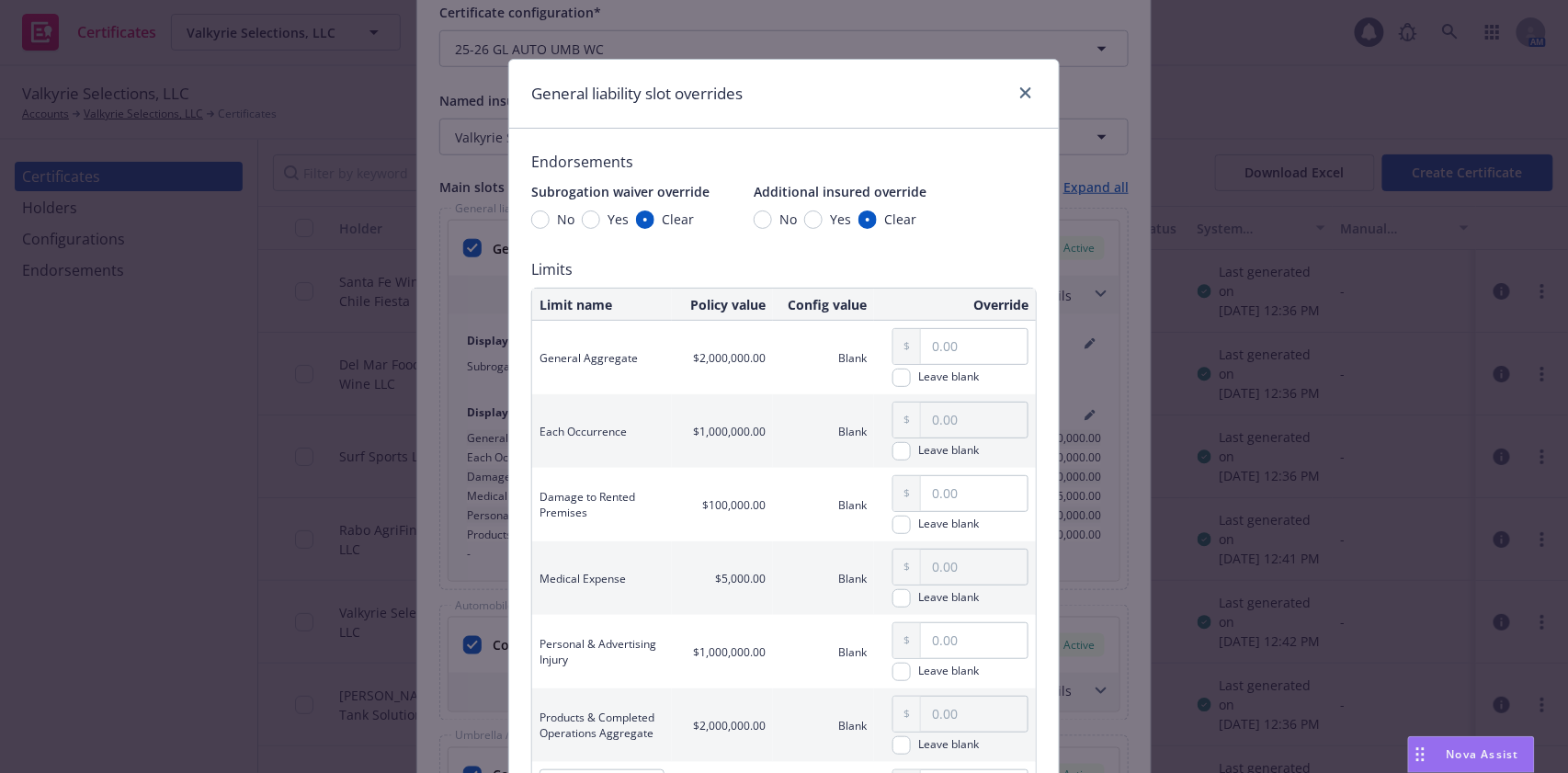
click at [822, 219] on span "Yes" at bounding box center [836, 219] width 29 height 20
click at [814, 219] on input "Yes" at bounding box center [813, 219] width 19 height 19
radio input "true"
click at [860, 211] on input "Clear" at bounding box center [867, 219] width 19 height 19
radio input "true"
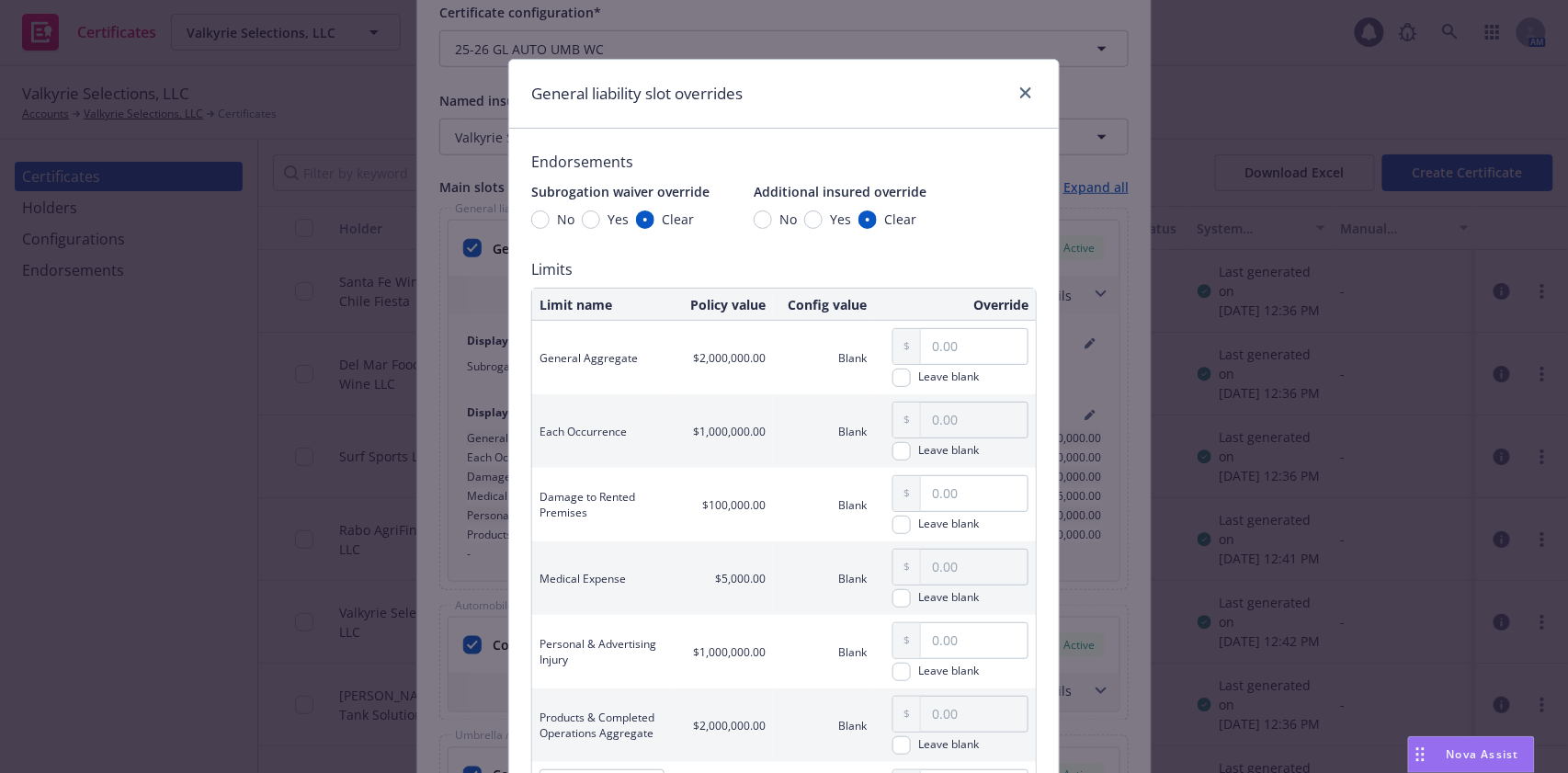
click at [822, 211] on span "Yes" at bounding box center [836, 219] width 29 height 20
click at [811, 211] on input "Yes" at bounding box center [813, 219] width 19 height 19
radio input "true"
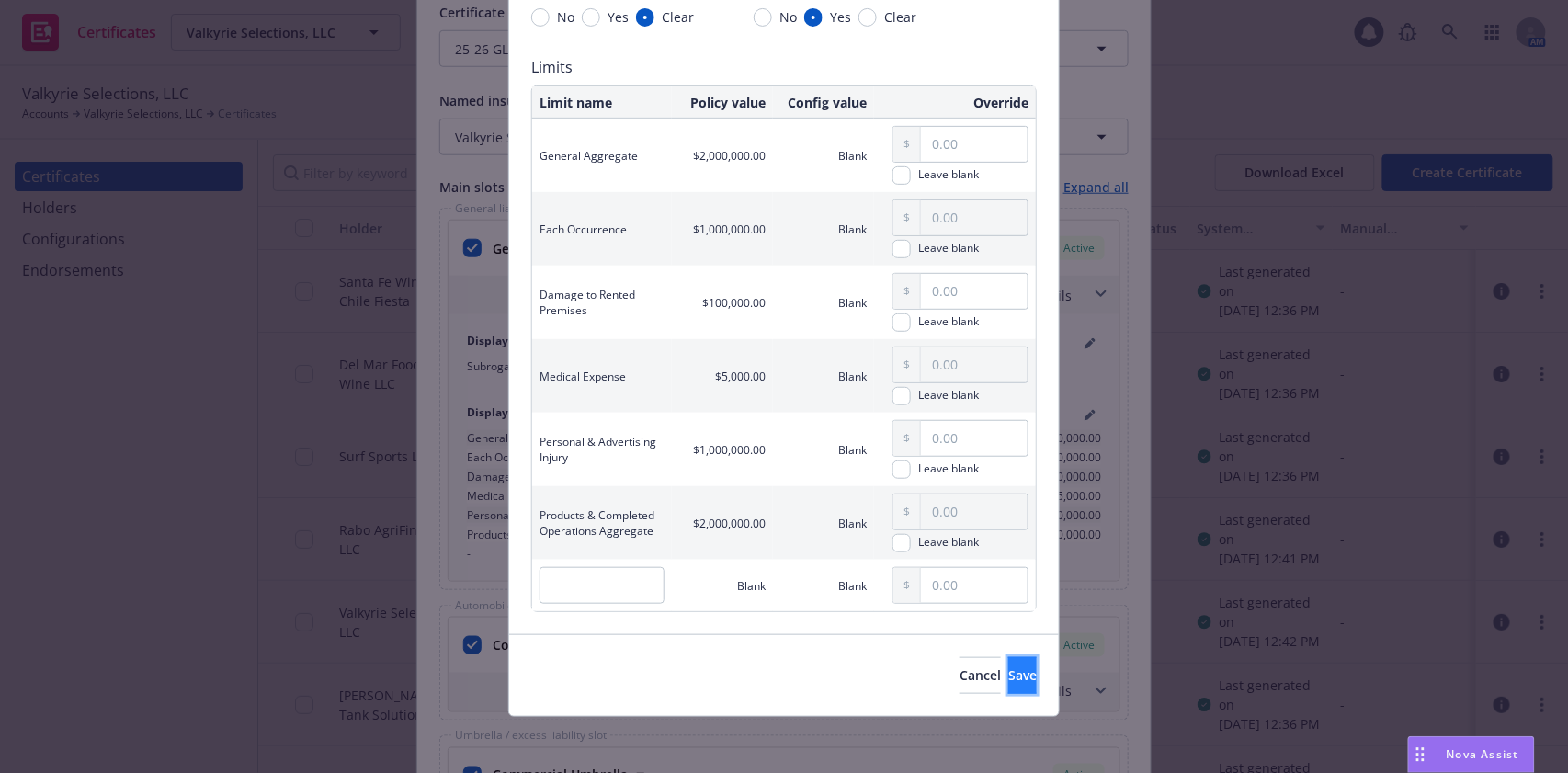
click at [1008, 670] on span "Save" at bounding box center [1022, 675] width 29 height 18
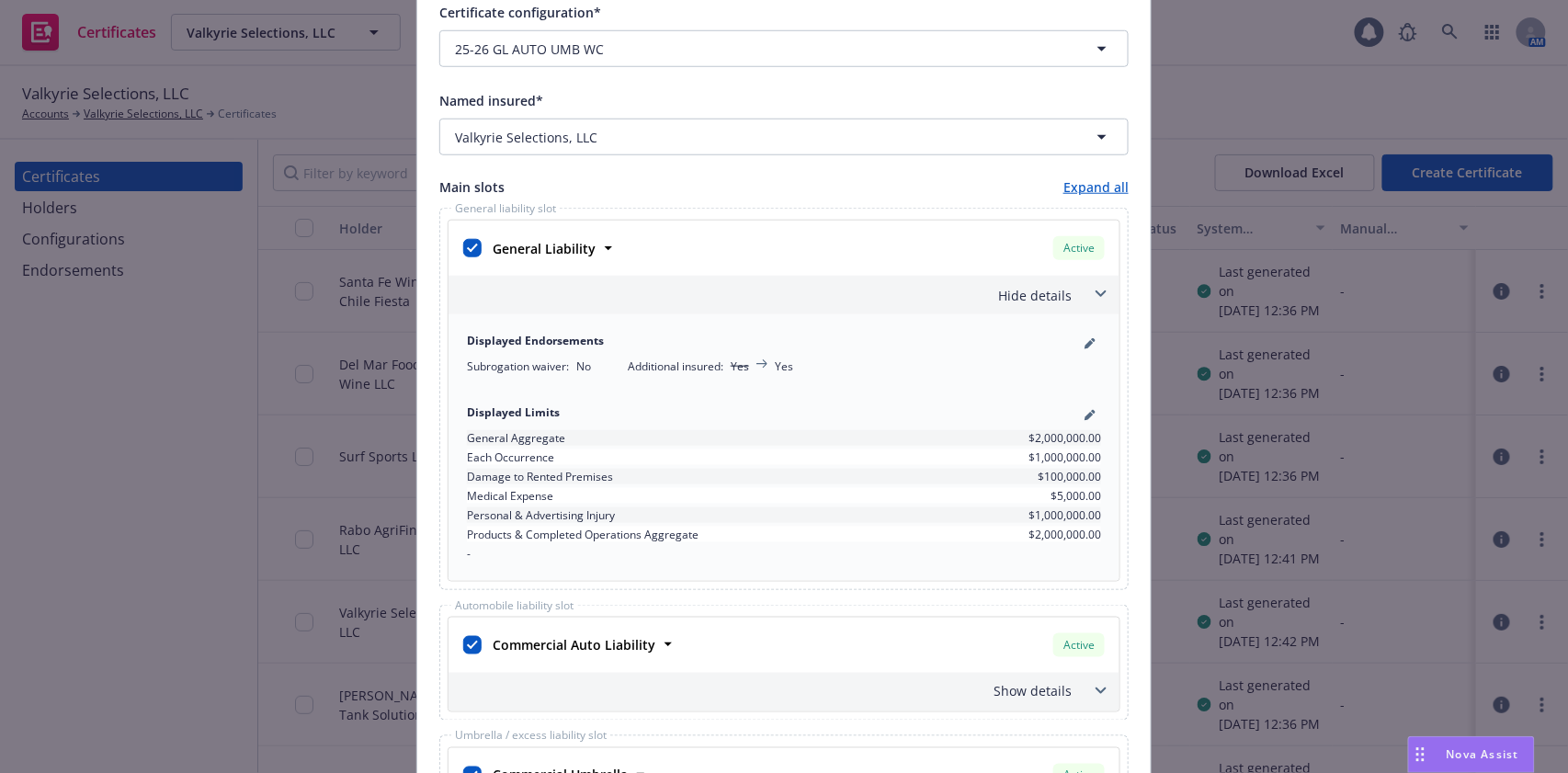
click at [1041, 283] on div "Hide details" at bounding box center [784, 295] width 671 height 39
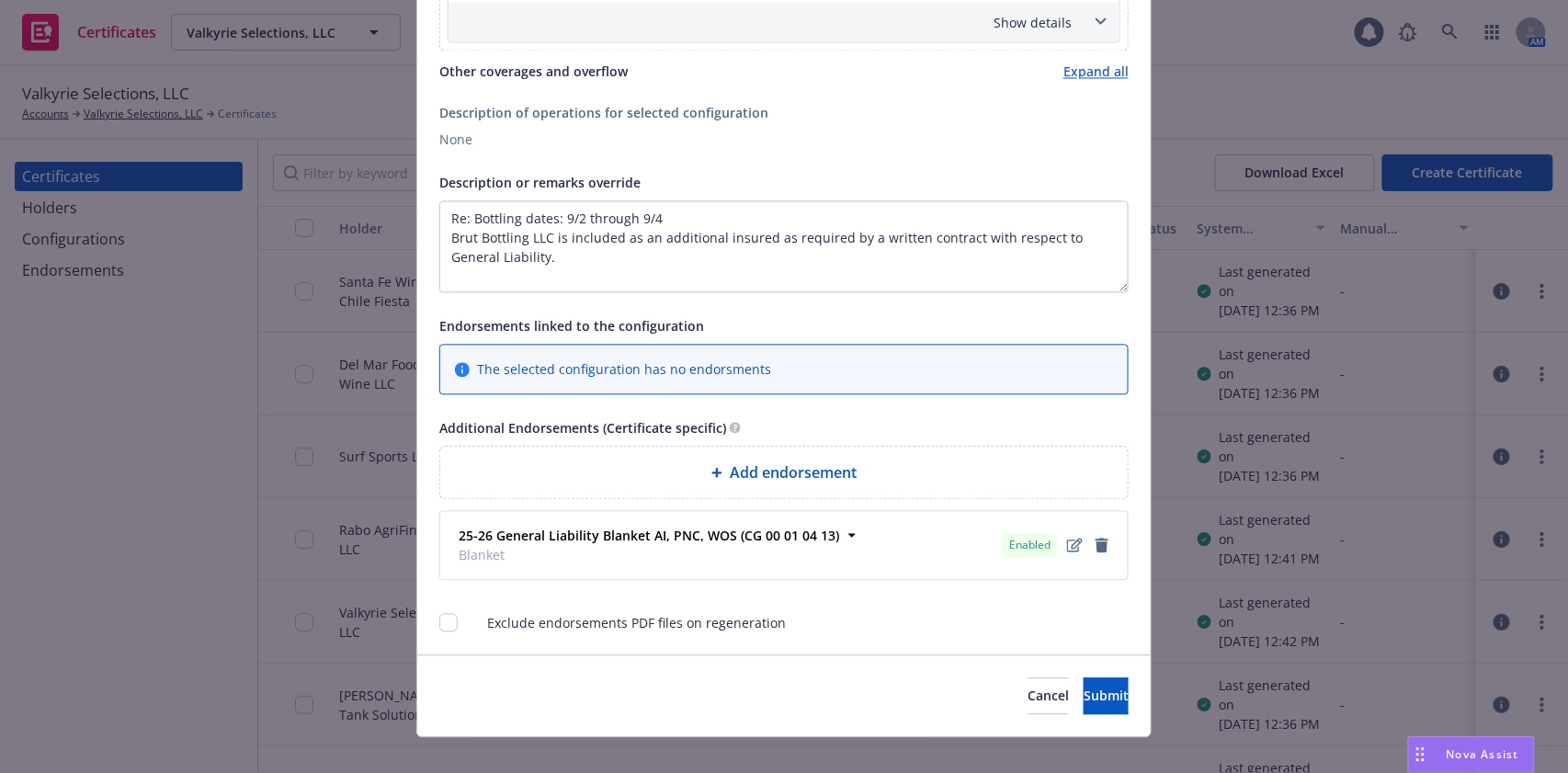
scroll to position [1175, 0]
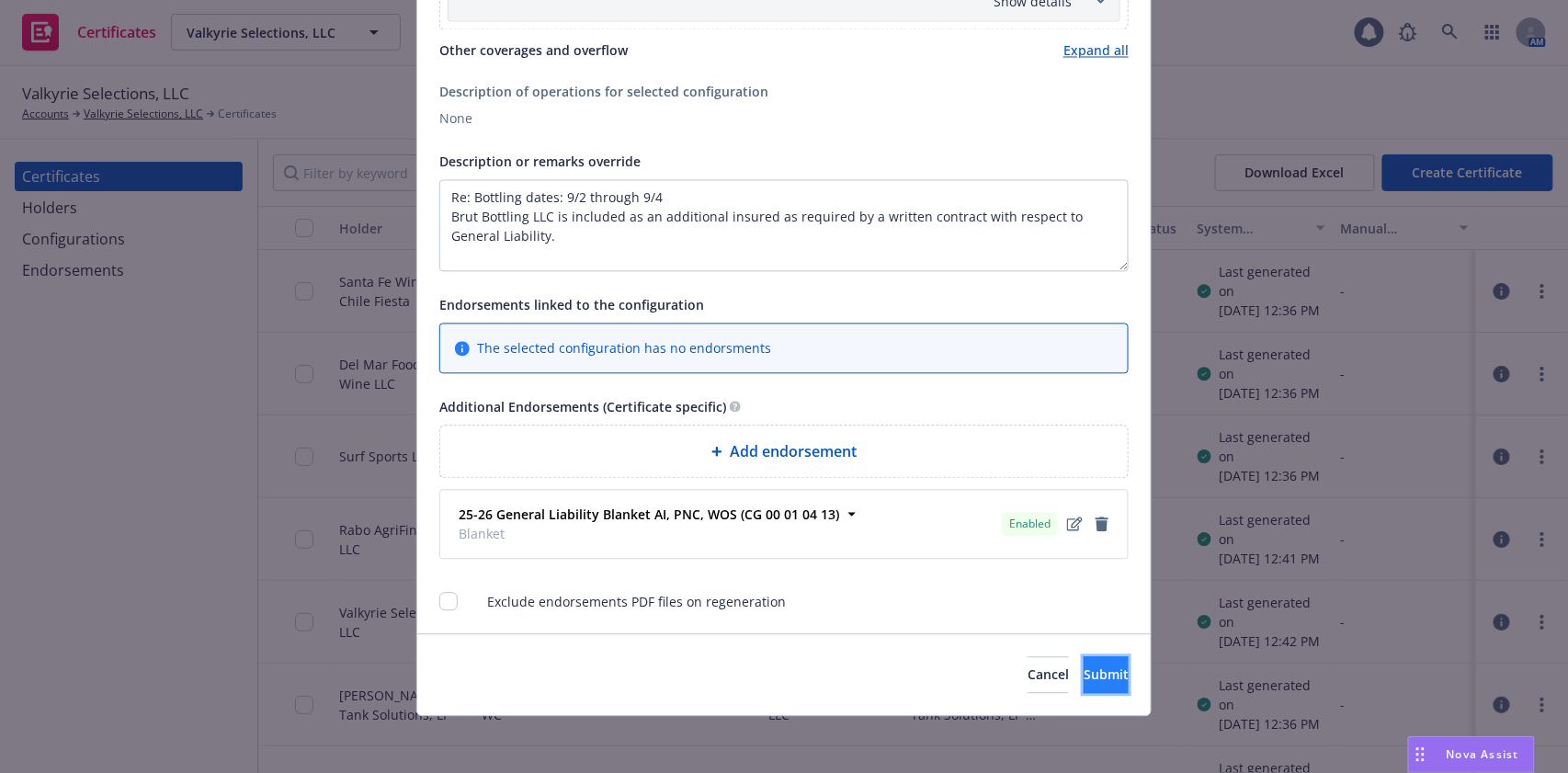
click at [1083, 676] on span "Submit" at bounding box center [1106, 675] width 45 height 18
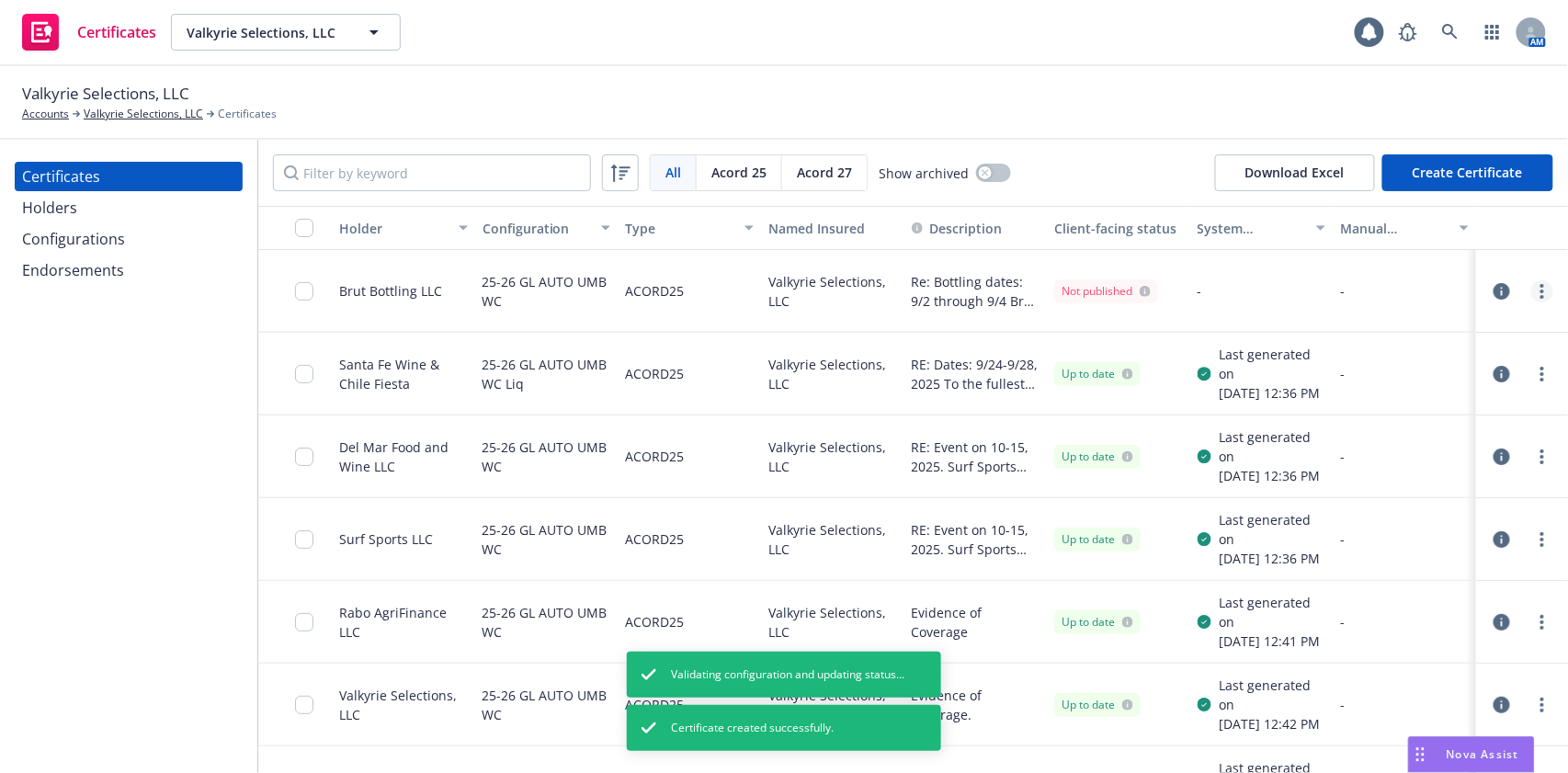
click at [1540, 292] on circle "more" at bounding box center [1542, 292] width 4 height 4
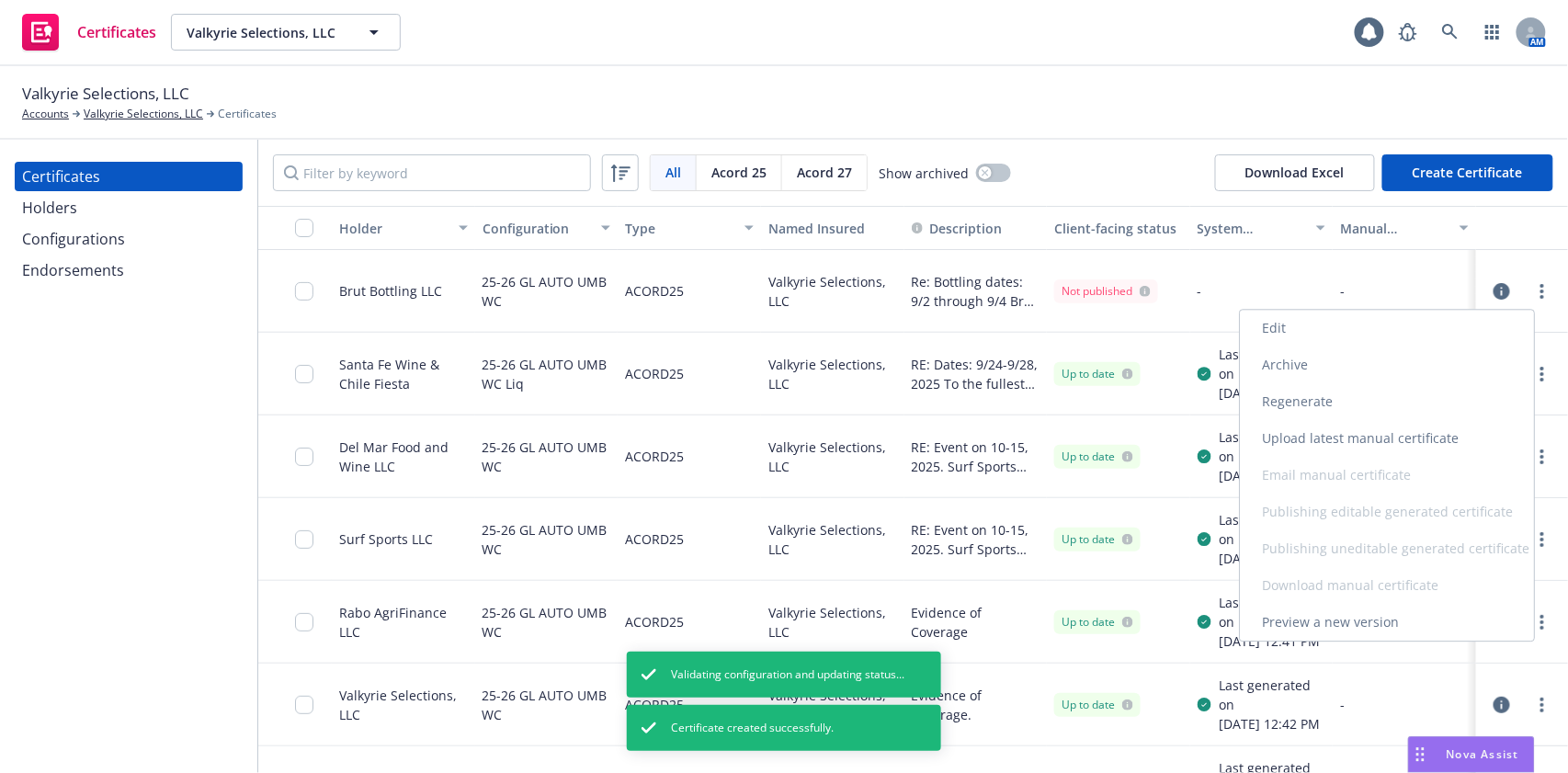
click at [1433, 386] on link "Regenerate" at bounding box center [1387, 401] width 294 height 37
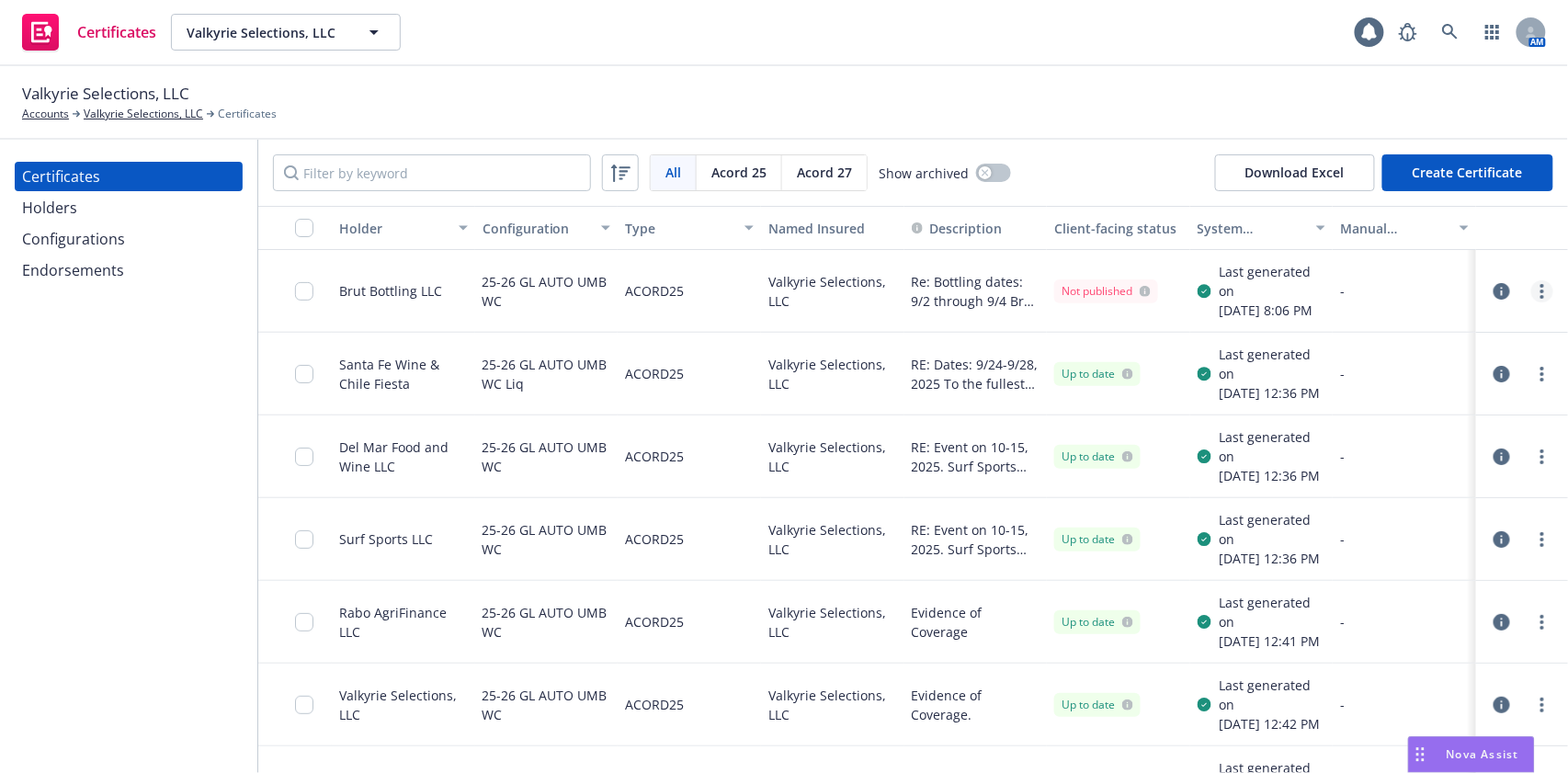
click at [1531, 302] on link "more" at bounding box center [1541, 292] width 22 height 22
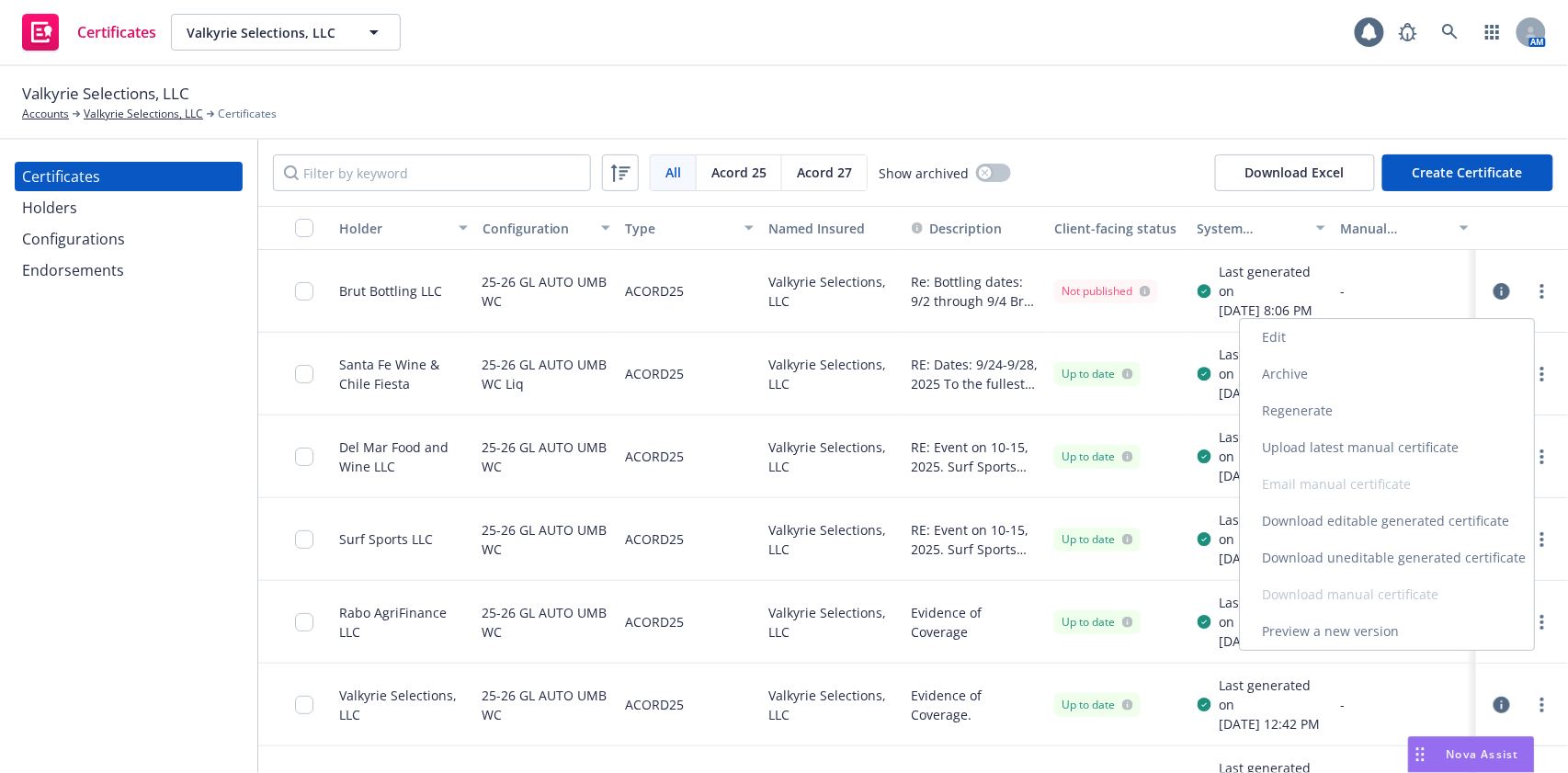
click at [1393, 558] on link "Download uneditable generated certificate" at bounding box center [1387, 558] width 294 height 37
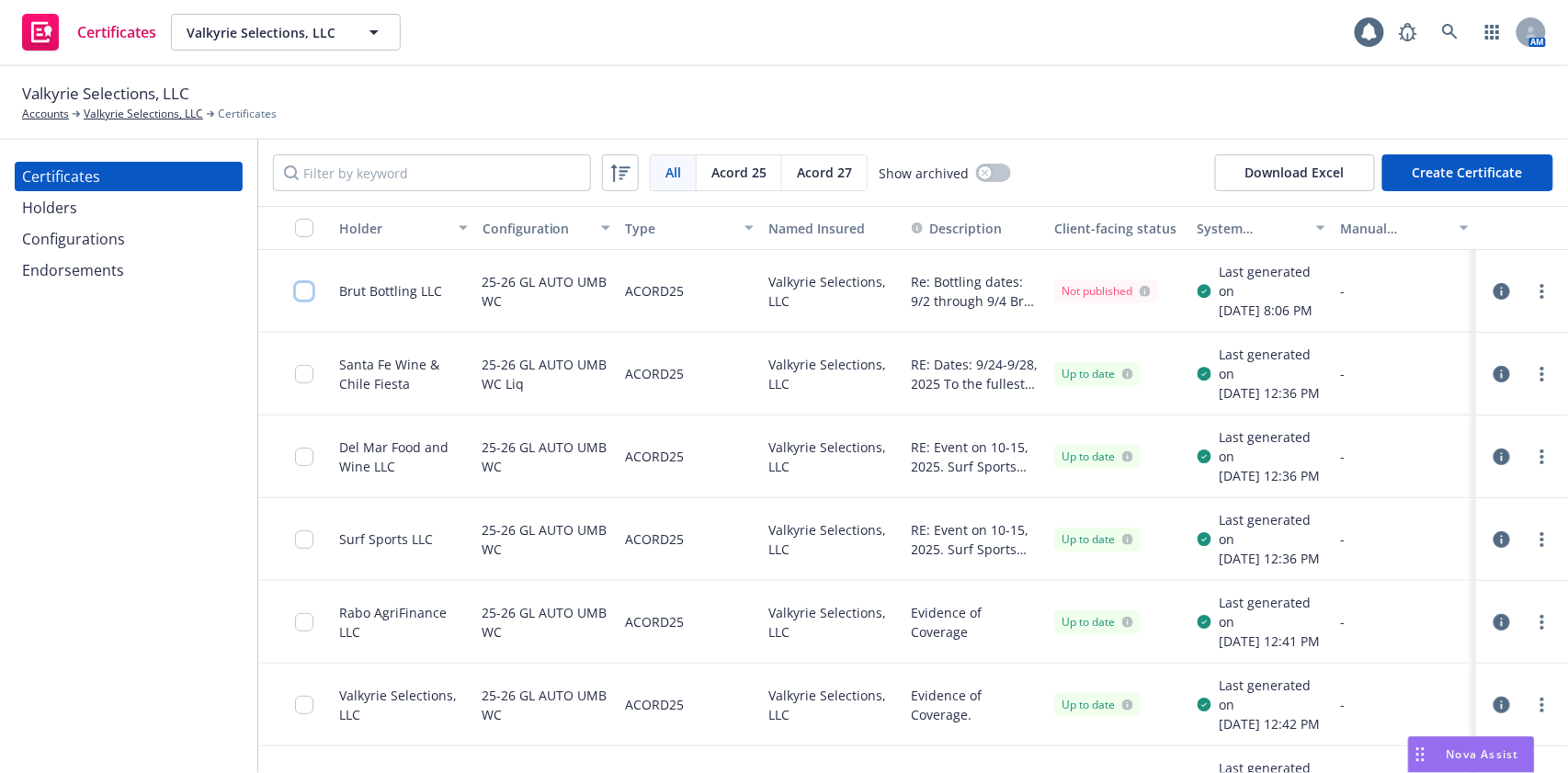
drag, startPoint x: 303, startPoint y: 291, endPoint x: 734, endPoint y: 687, distance: 585.3
click at [303, 291] on input "checkbox" at bounding box center [304, 292] width 19 height 19
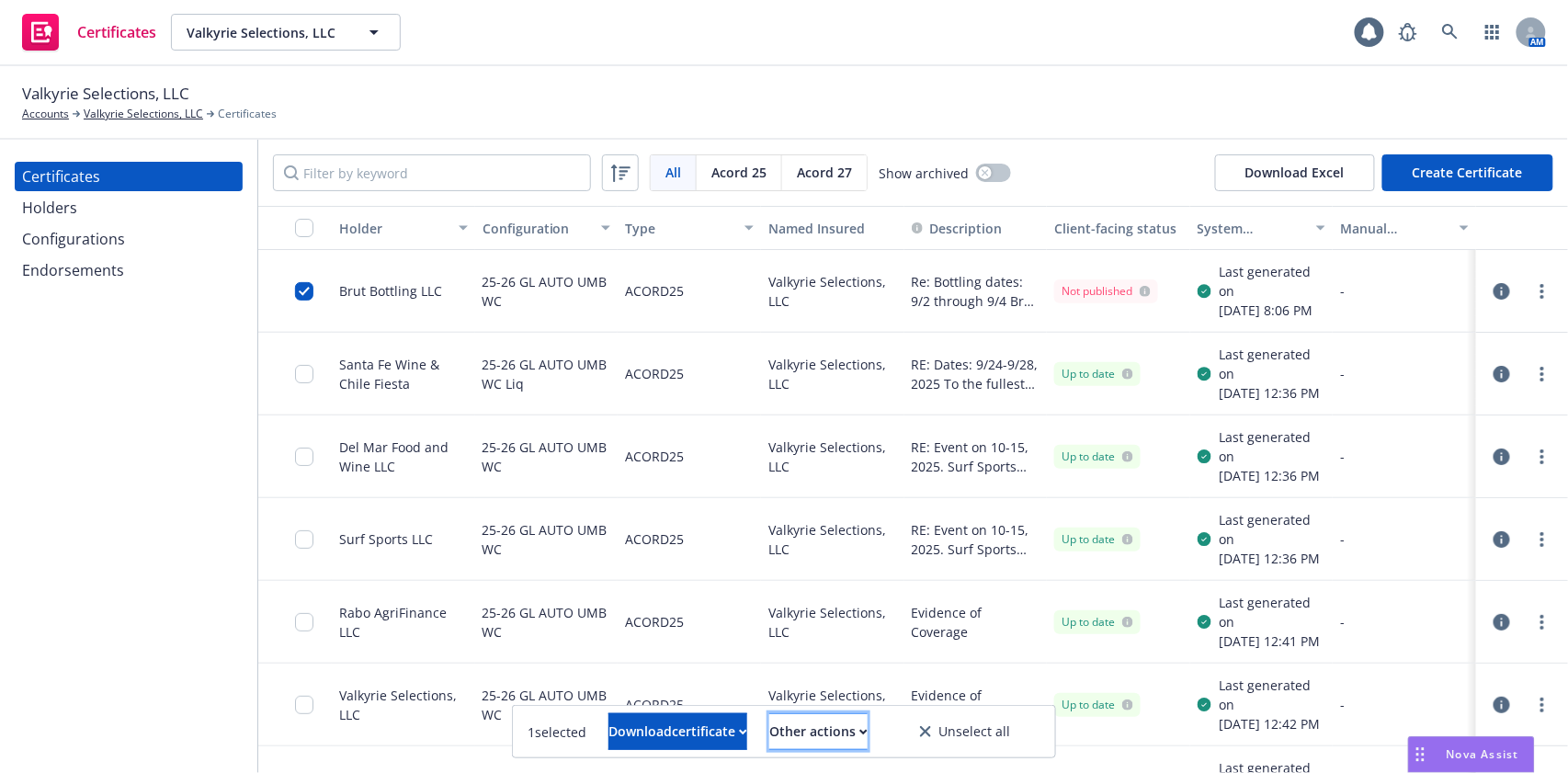
click at [807, 729] on div "Other actions" at bounding box center [818, 731] width 99 height 35
click at [820, 693] on link "Publish certificate" at bounding box center [784, 687] width 169 height 37
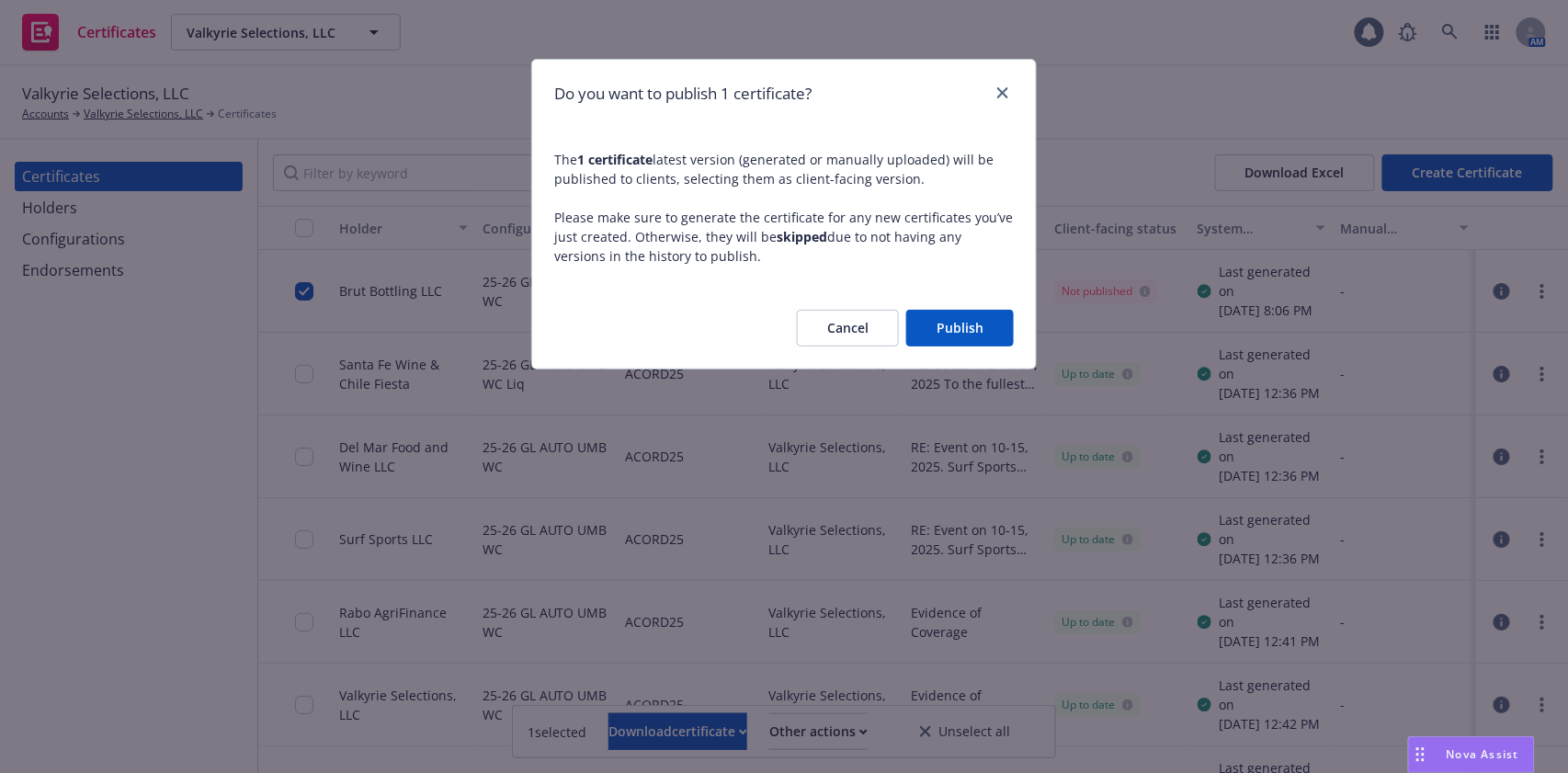
click at [966, 332] on button "Publish" at bounding box center [959, 327] width 108 height 37
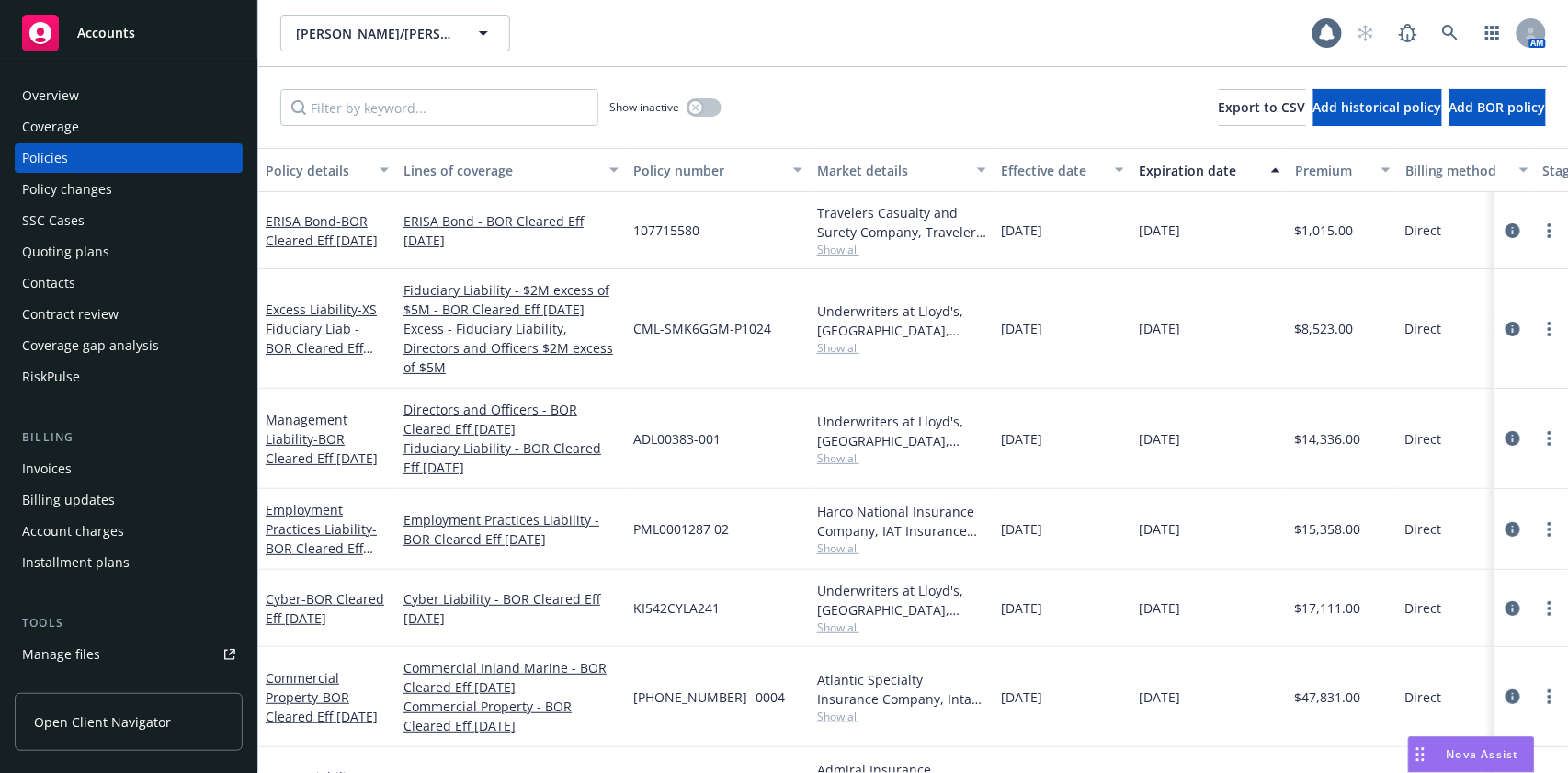
scroll to position [368, 0]
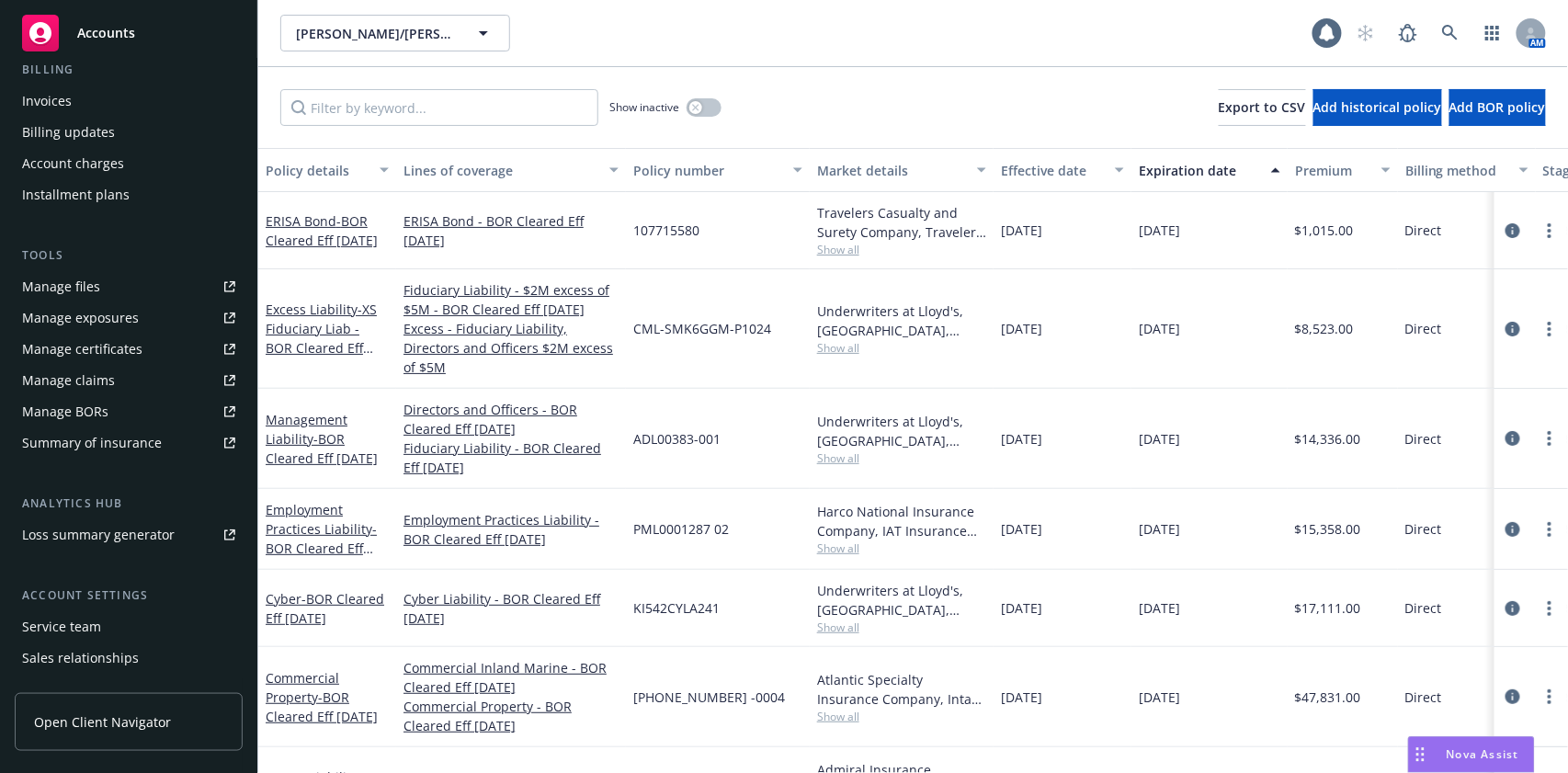
click at [94, 347] on div "Manage certificates" at bounding box center [82, 350] width 121 height 30
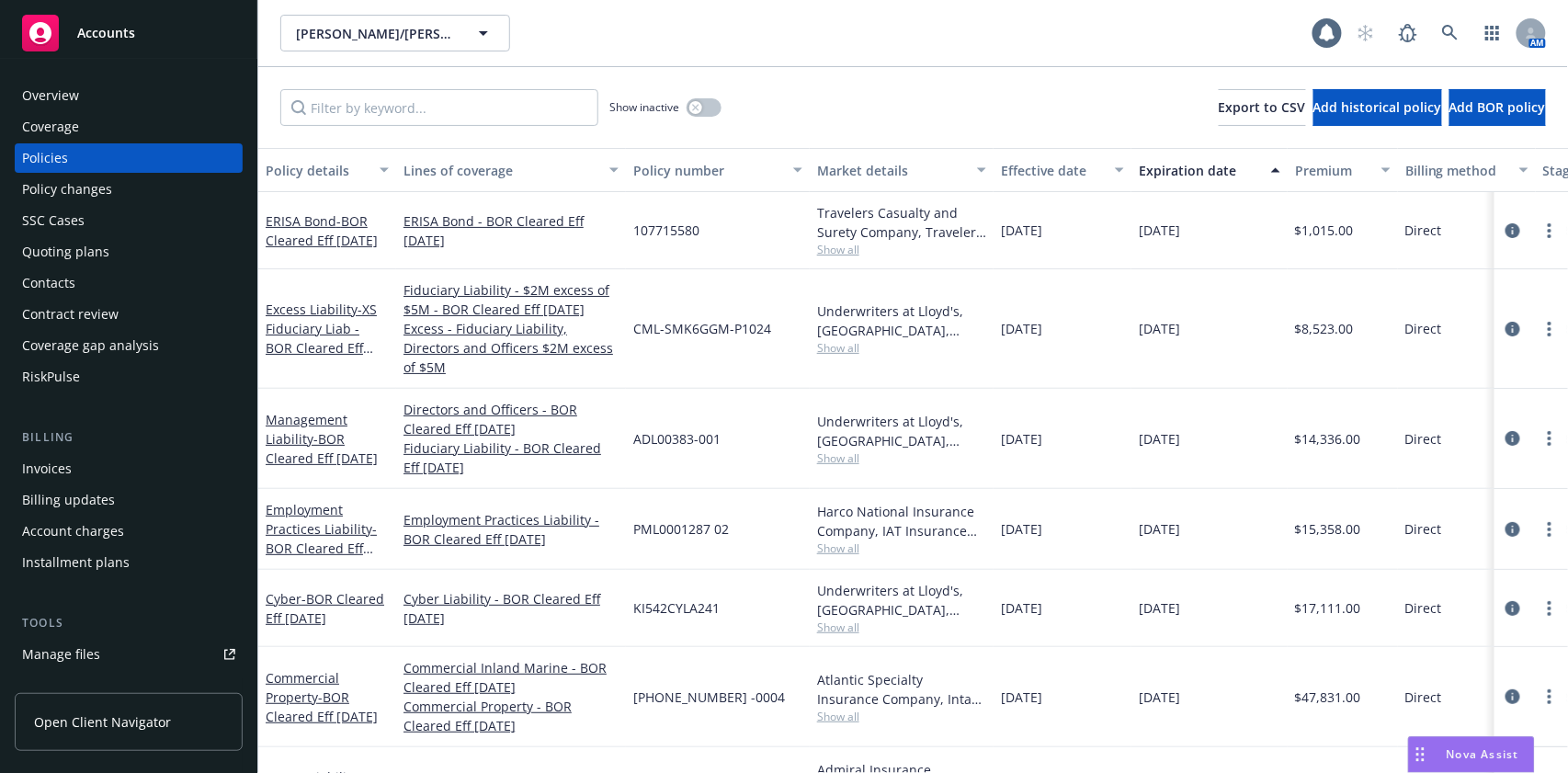
click at [85, 99] on div "Overview" at bounding box center [128, 96] width 213 height 30
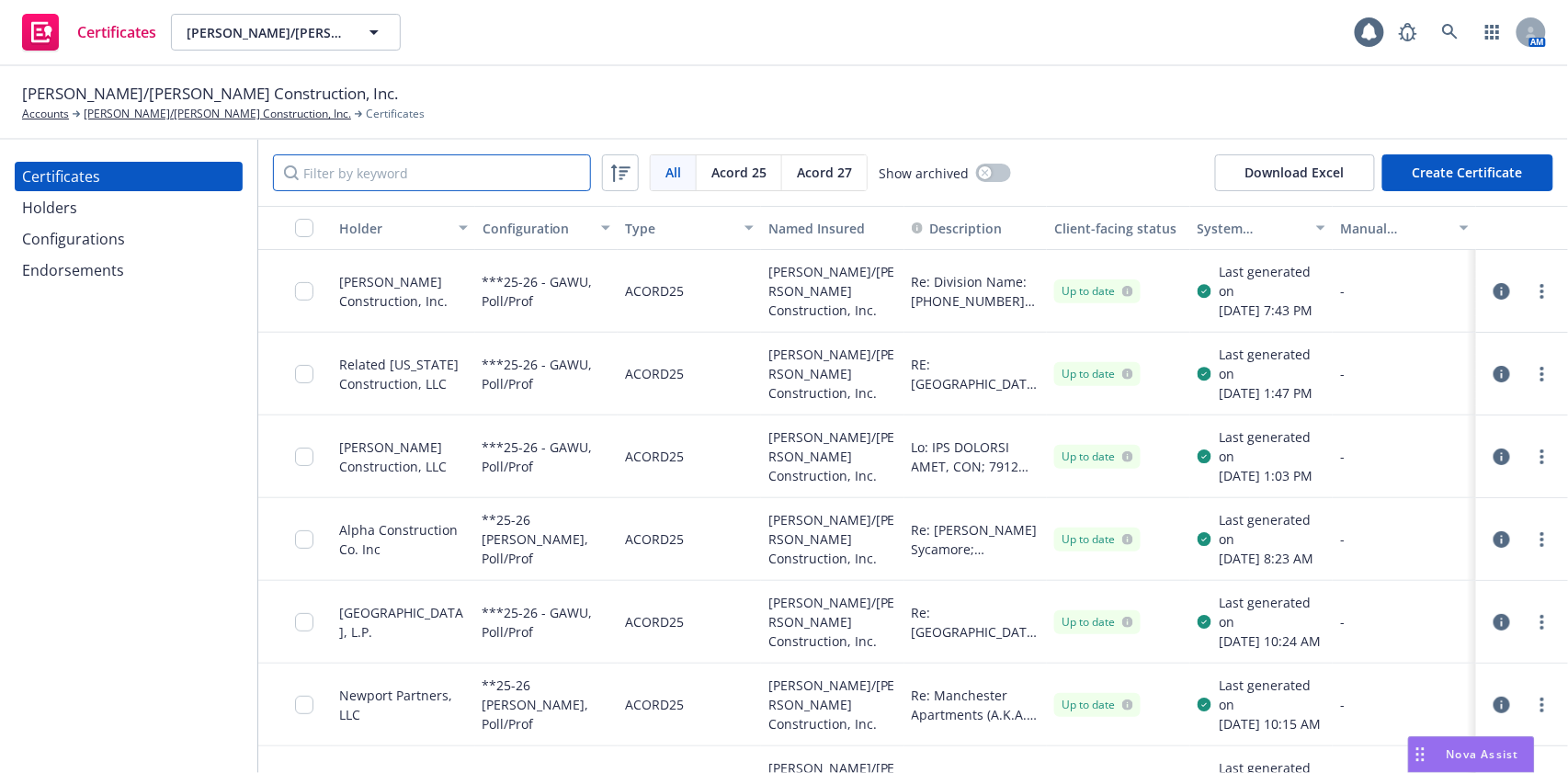
click at [412, 165] on input "Filter by keyword" at bounding box center [432, 172] width 318 height 37
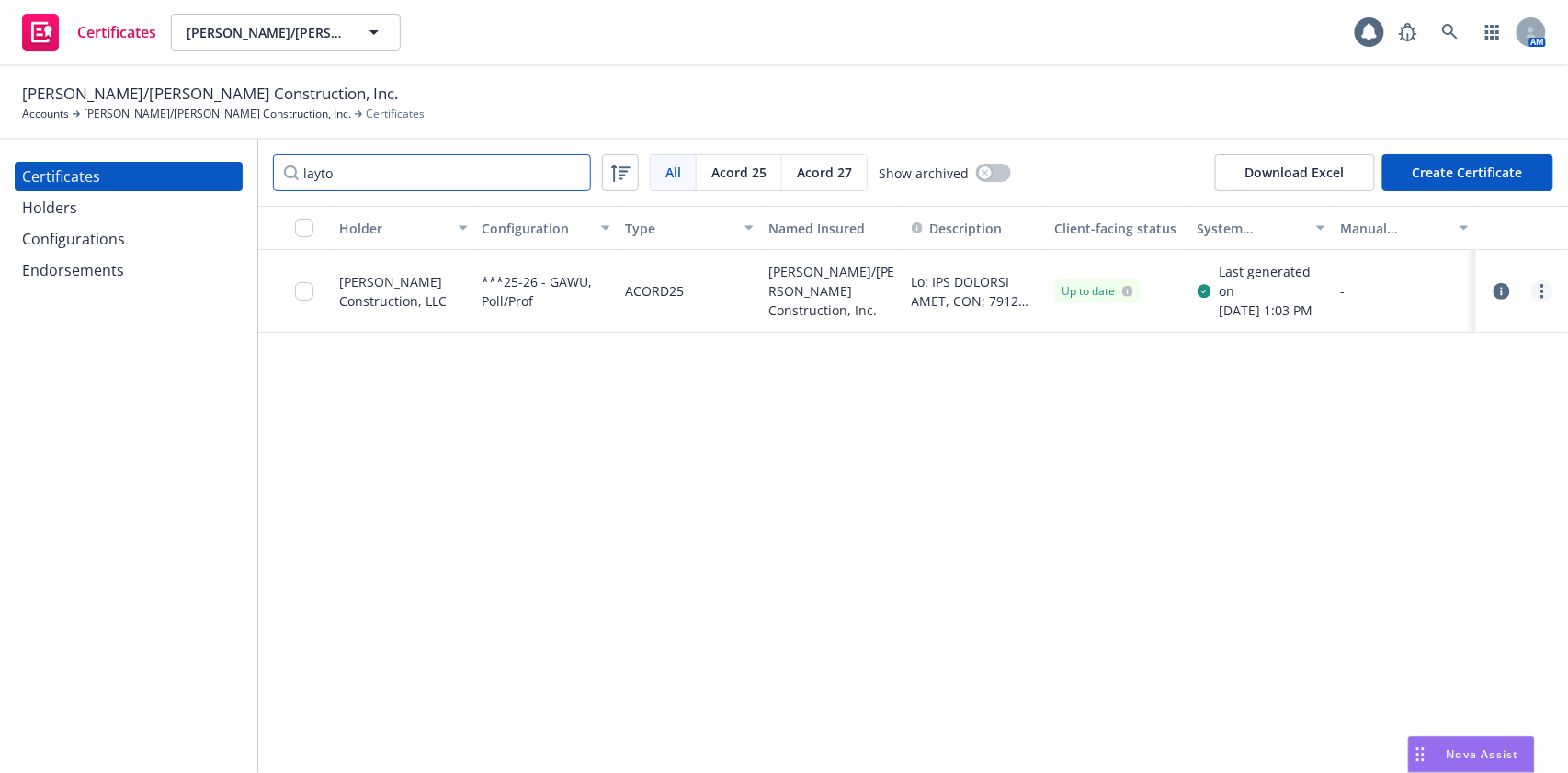
type input "layto"
click at [1540, 298] on icon "more" at bounding box center [1542, 291] width 4 height 15
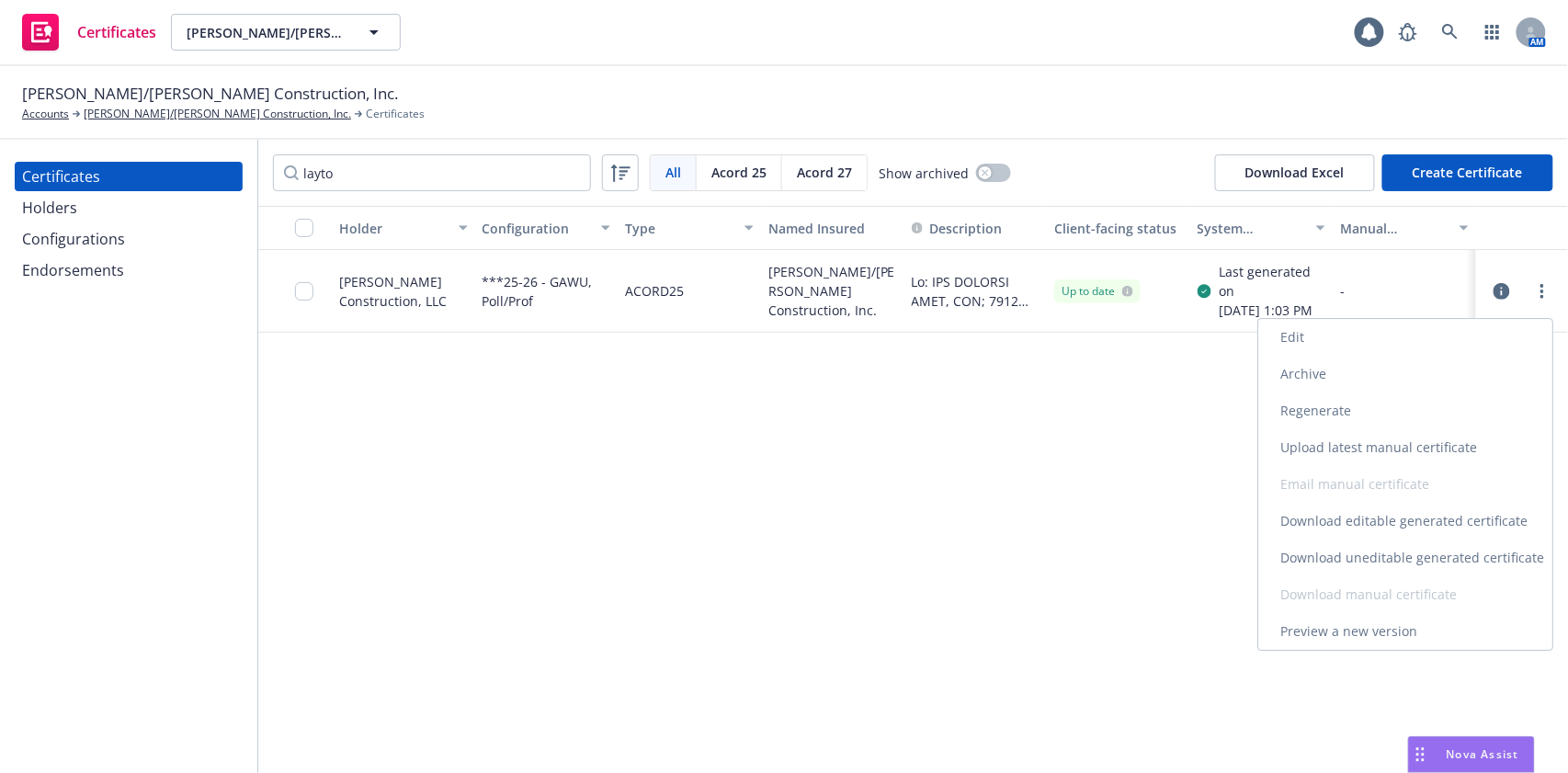
click at [1457, 343] on link "Edit" at bounding box center [1405, 337] width 294 height 37
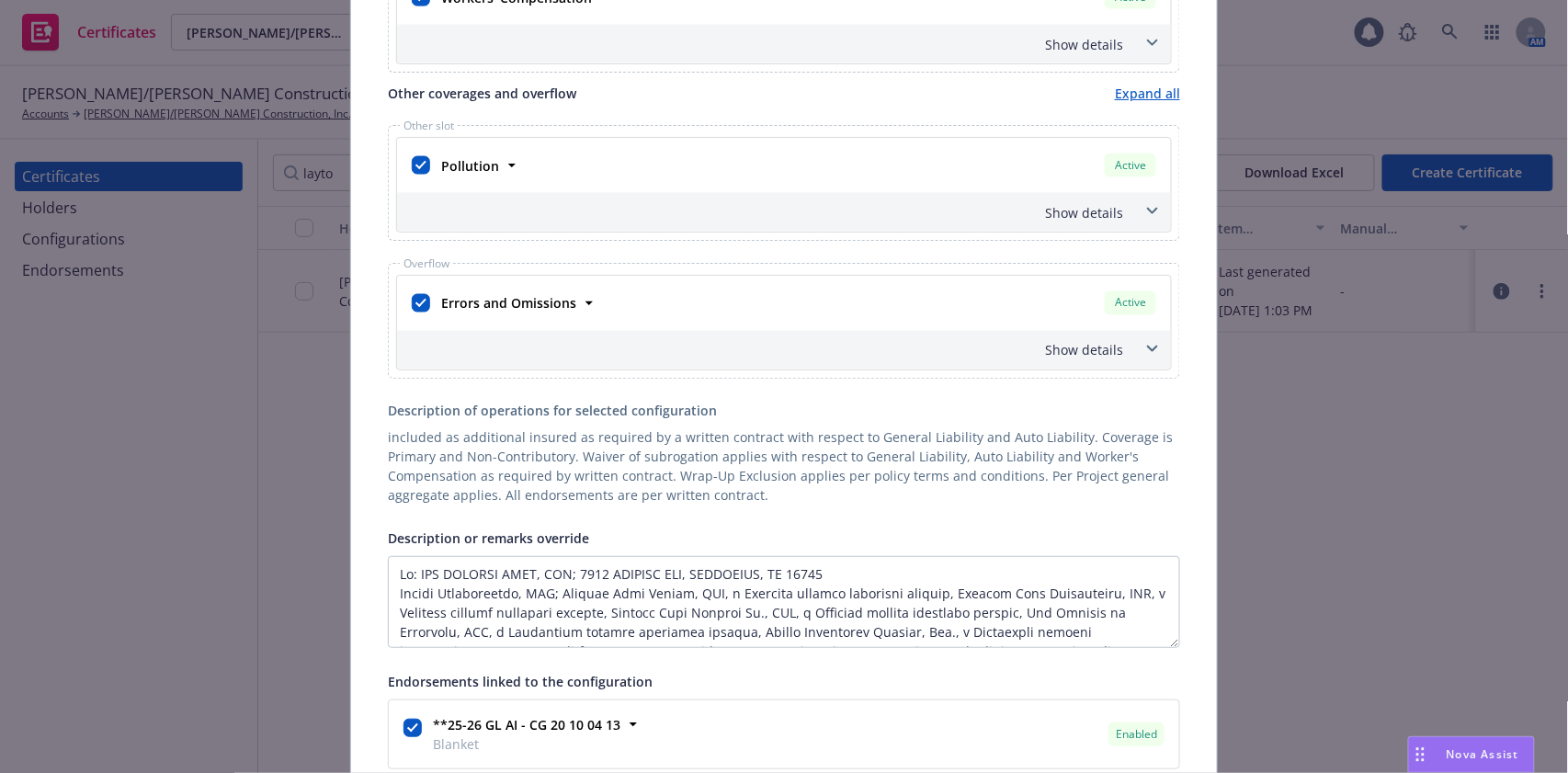
scroll to position [980, 0]
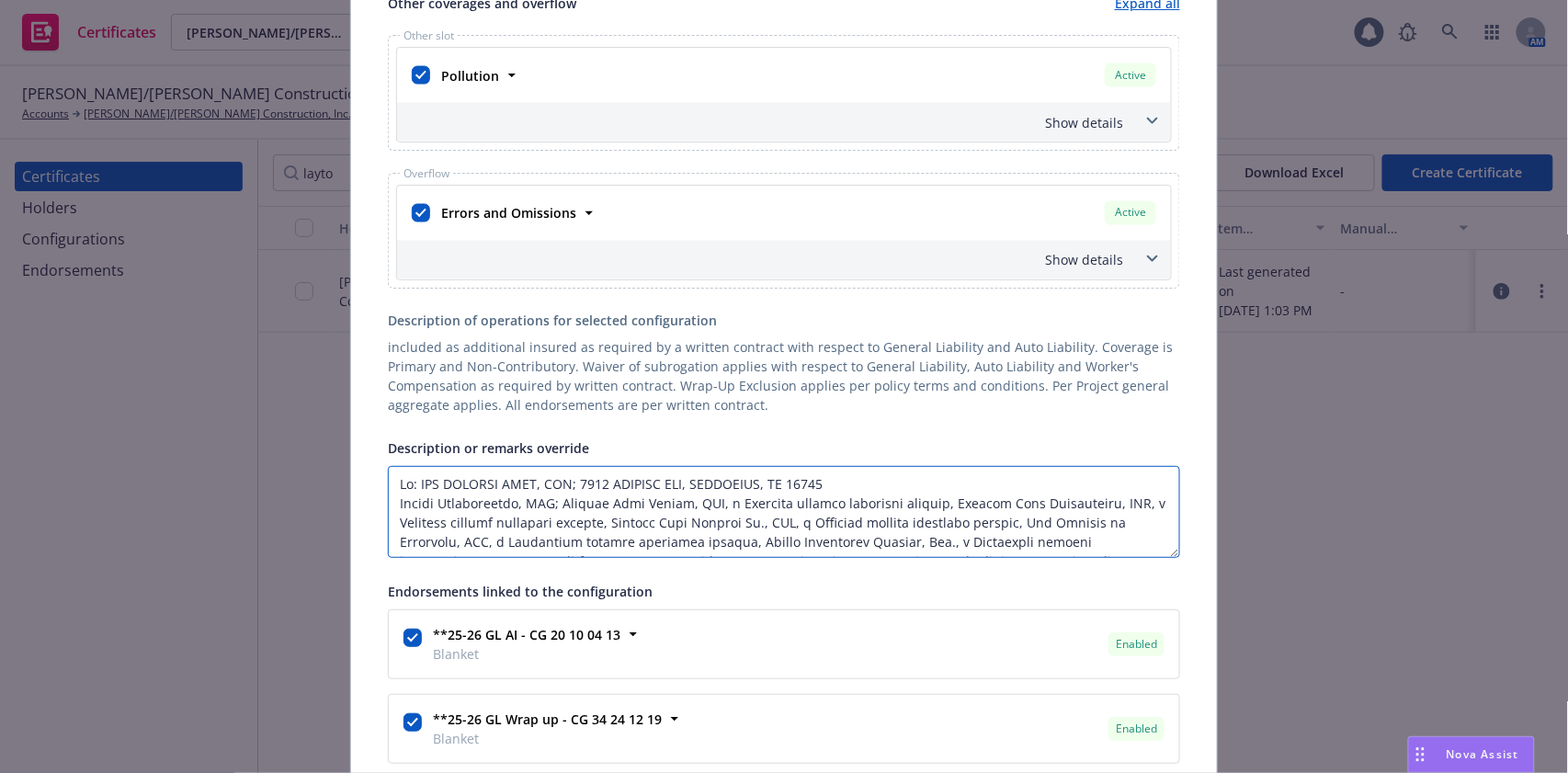
click at [874, 468] on textarea "Description or remarks override" at bounding box center [784, 512] width 792 height 92
paste textarea "[STREET_ADDRESS]"
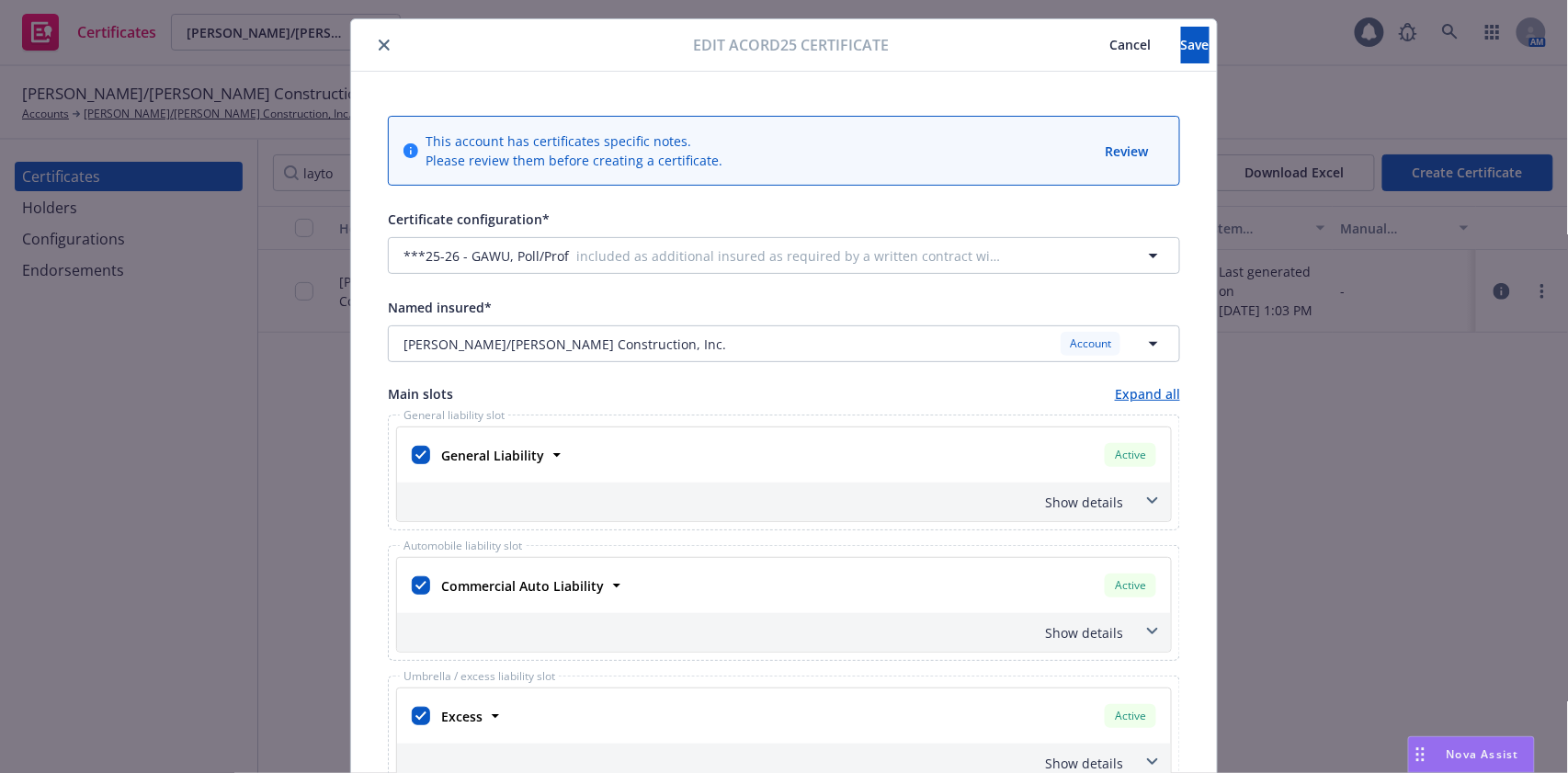
scroll to position [0, 0]
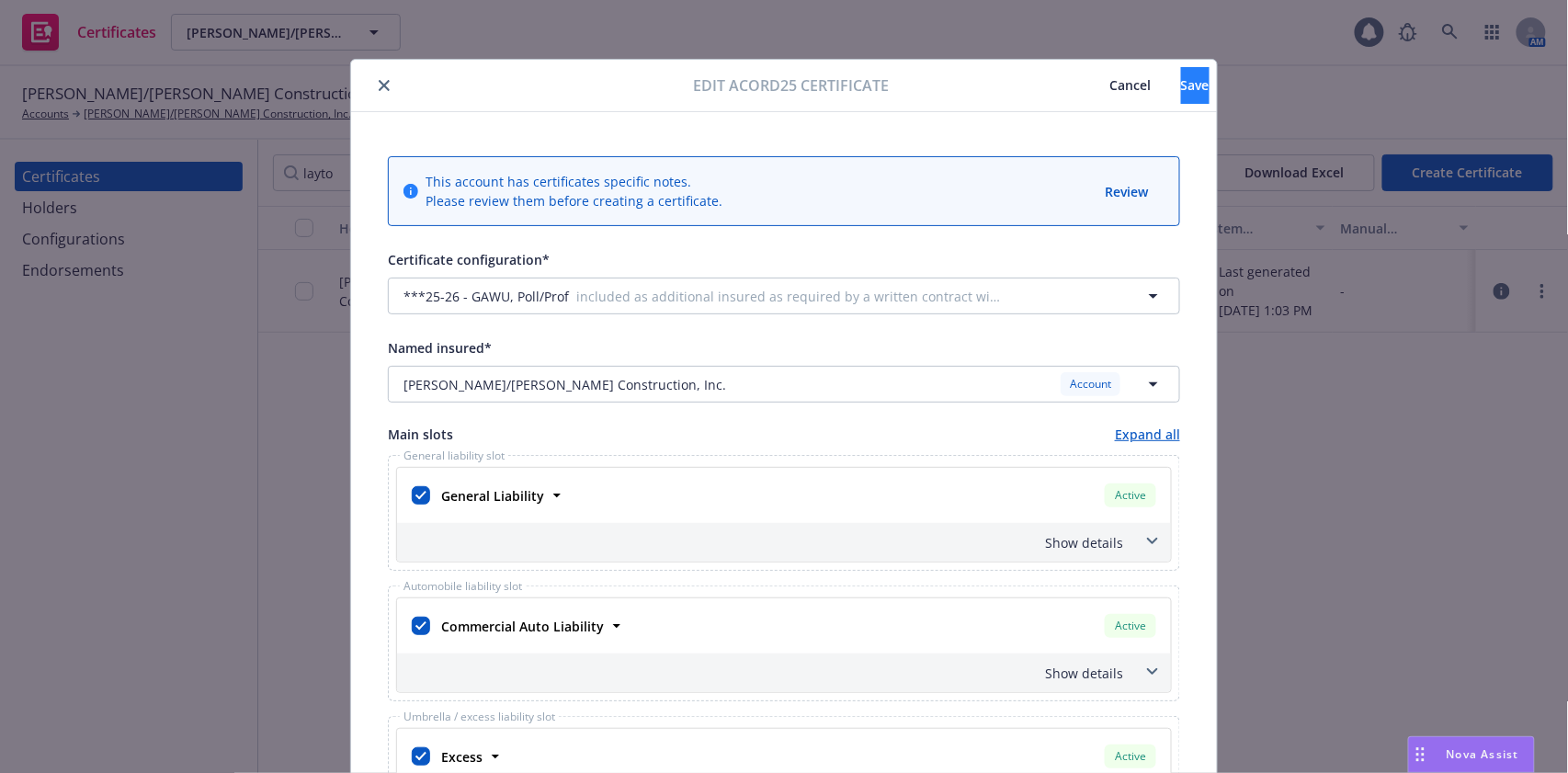
type textarea "Re: THE COMMONS LANE, LLC; [STREET_ADDRESS], Mock up address: [STREET_ADDRESS] …"
click at [1181, 96] on button "Save" at bounding box center [1195, 85] width 29 height 37
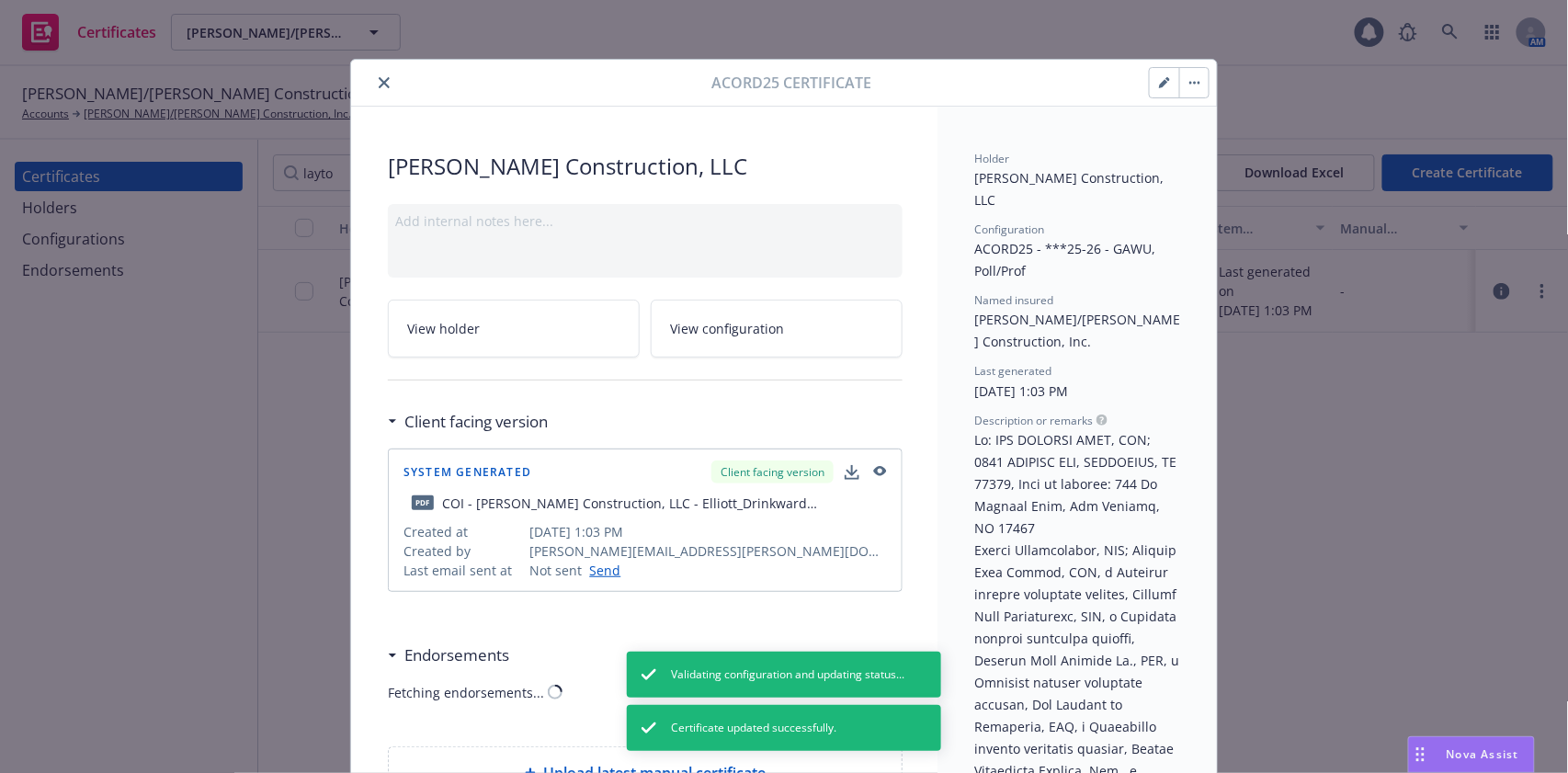
click at [1193, 88] on button "button" at bounding box center [1194, 83] width 30 height 30
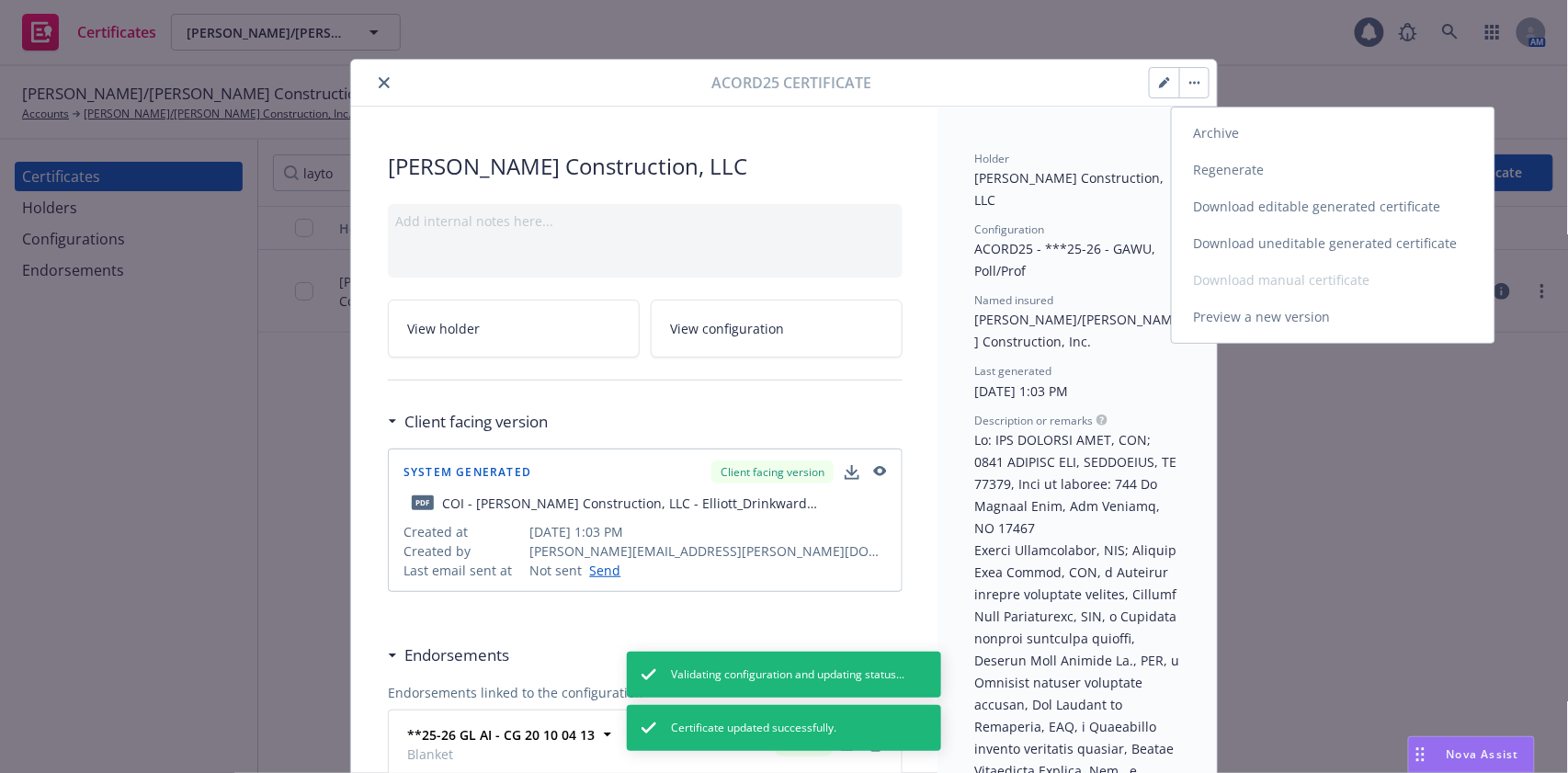
click at [1238, 175] on link "Regenerate" at bounding box center [1333, 169] width 322 height 37
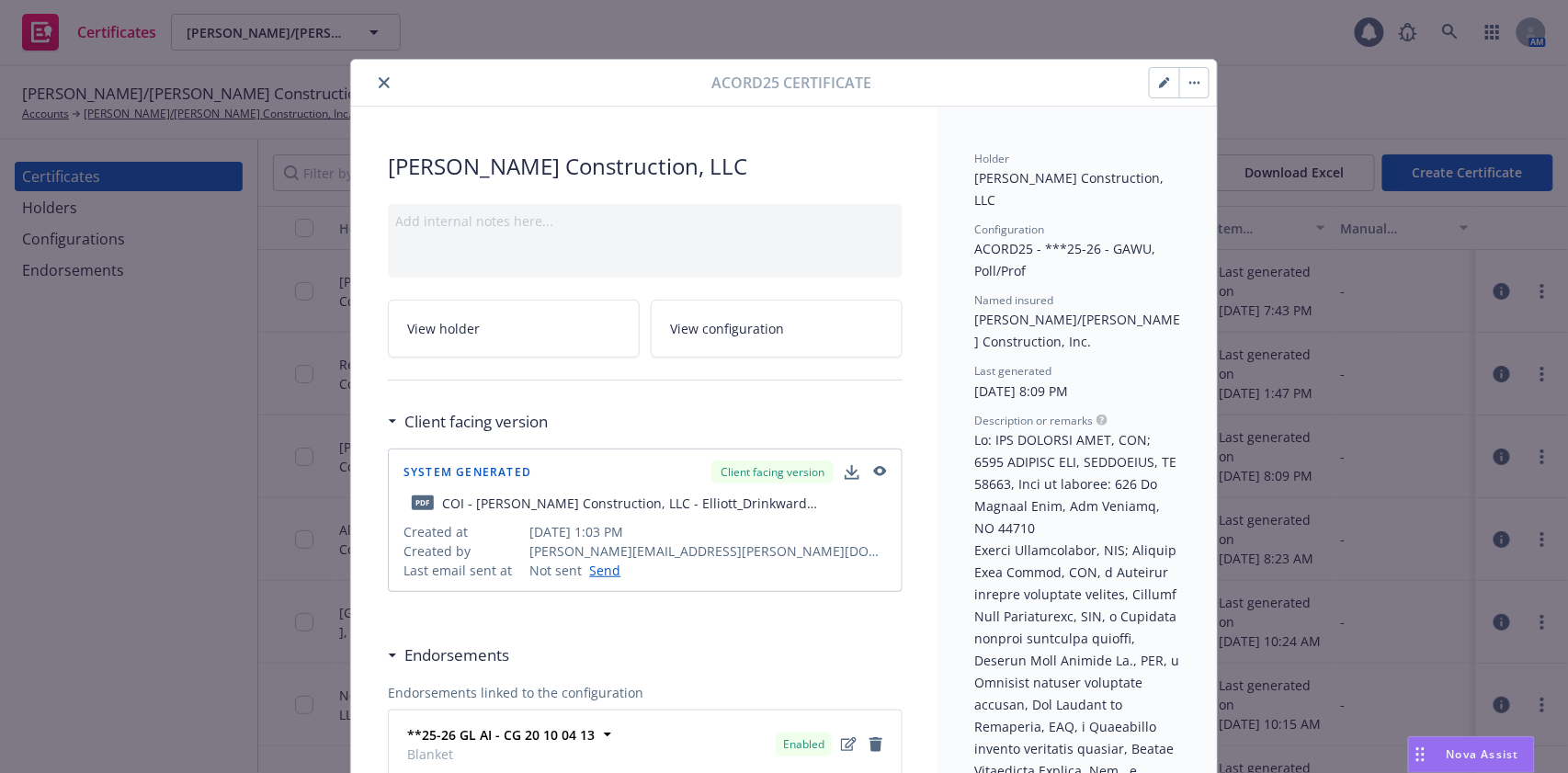
click at [1179, 87] on button "button" at bounding box center [1194, 83] width 30 height 30
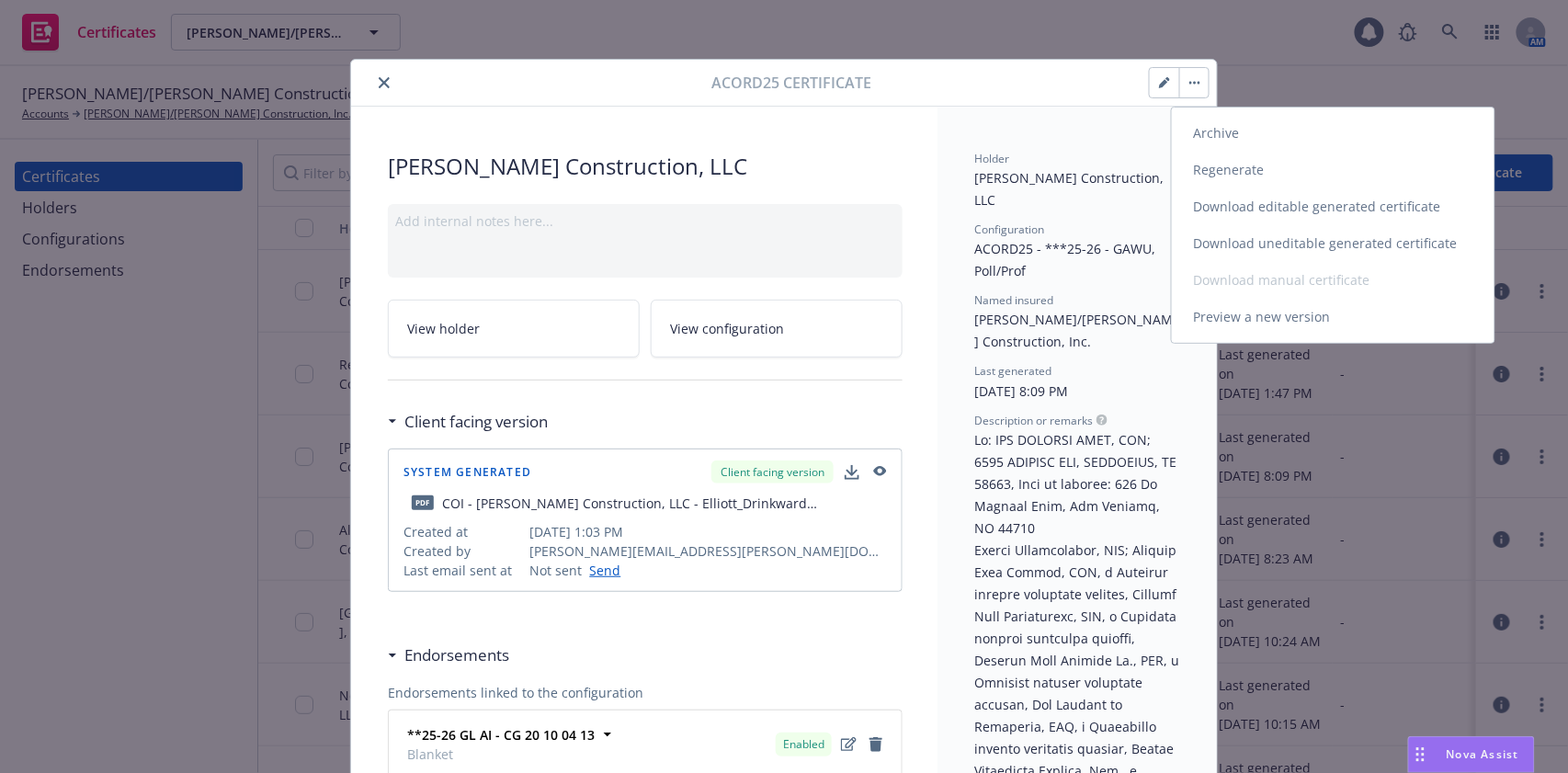
click at [1255, 235] on link "Download uneditable generated certificate" at bounding box center [1333, 243] width 322 height 37
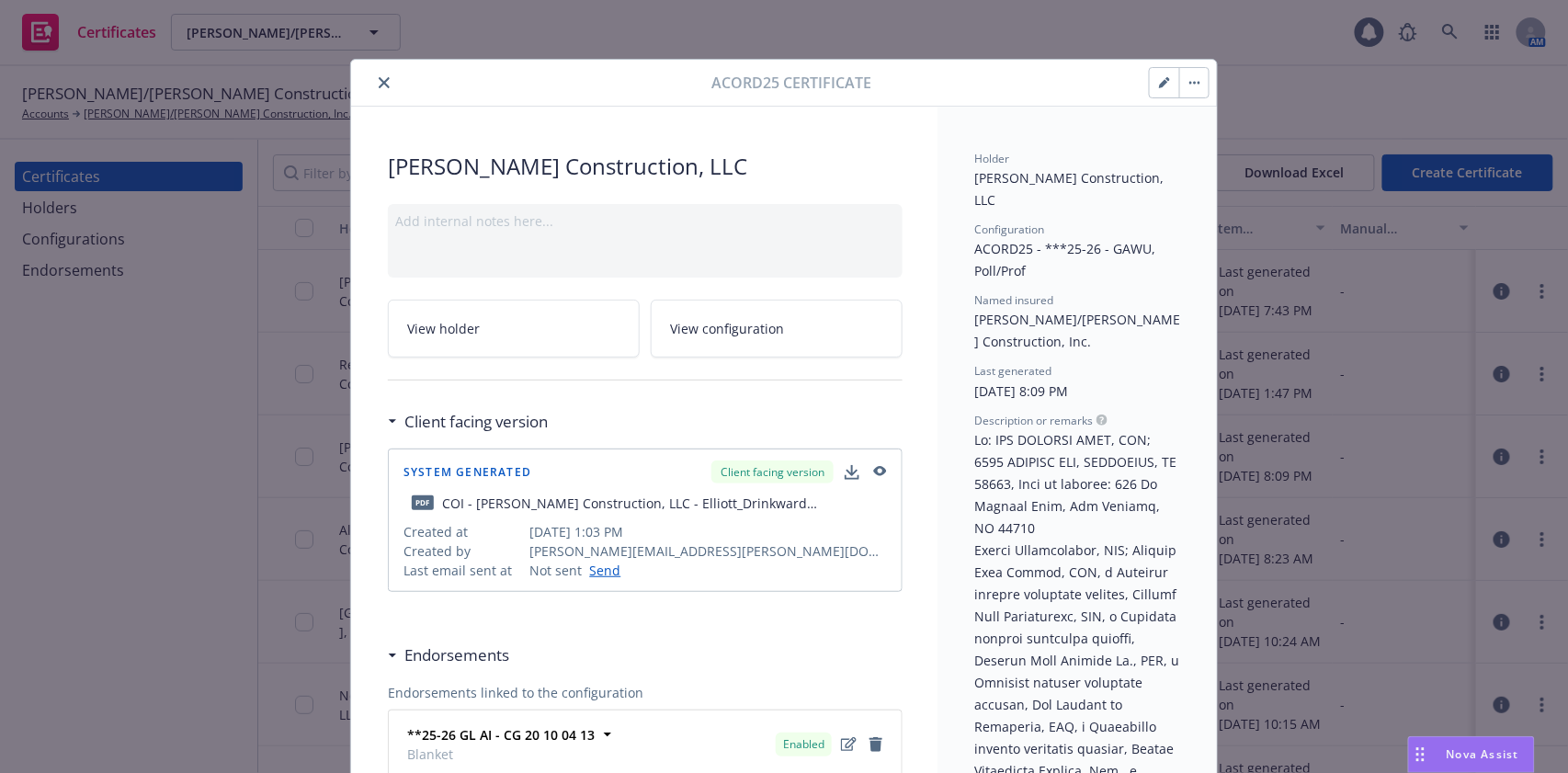
click at [378, 80] on icon "close" at bounding box center [383, 82] width 11 height 11
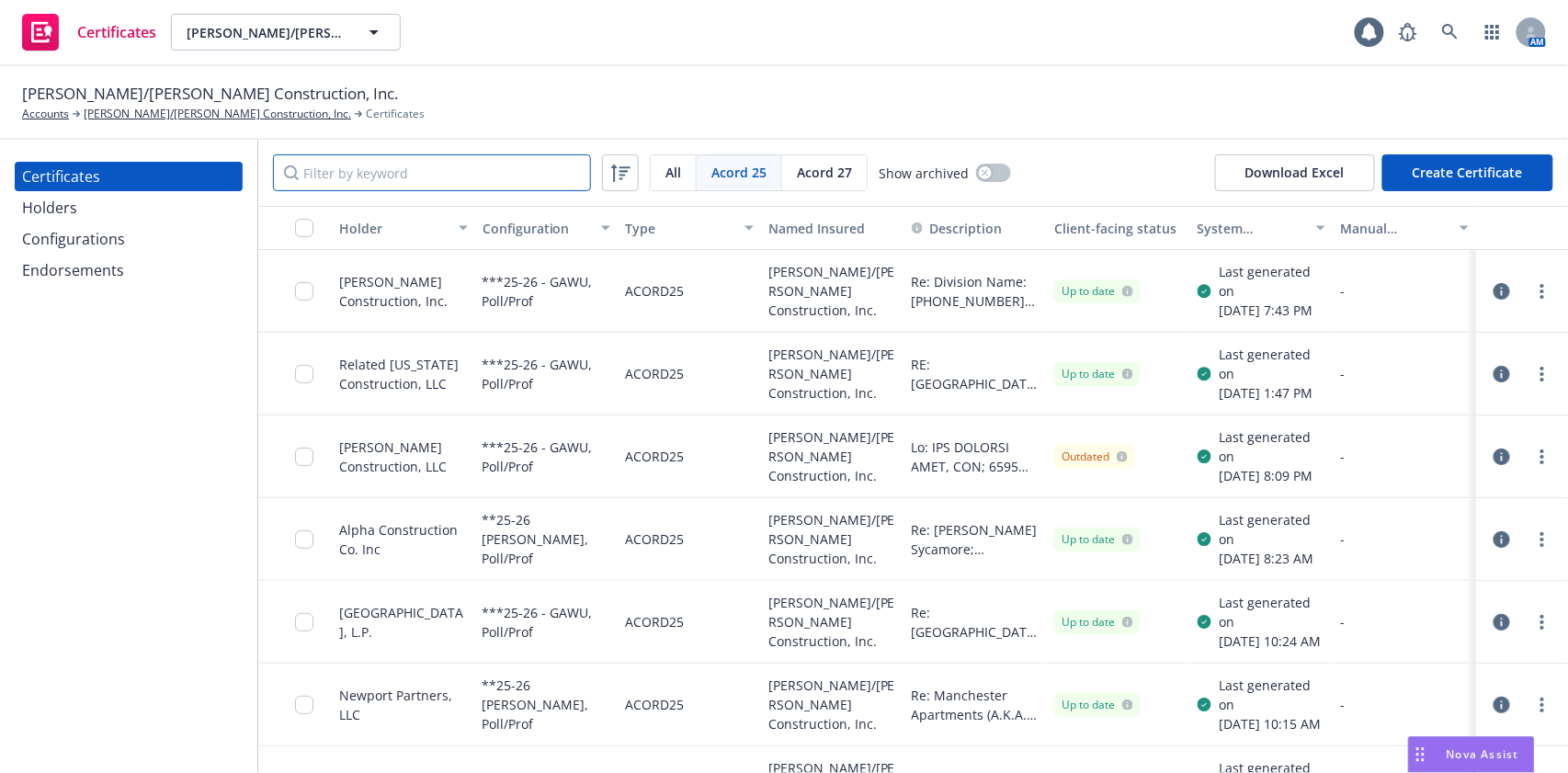
click at [423, 171] on input "Filter by keyword" at bounding box center [432, 172] width 318 height 37
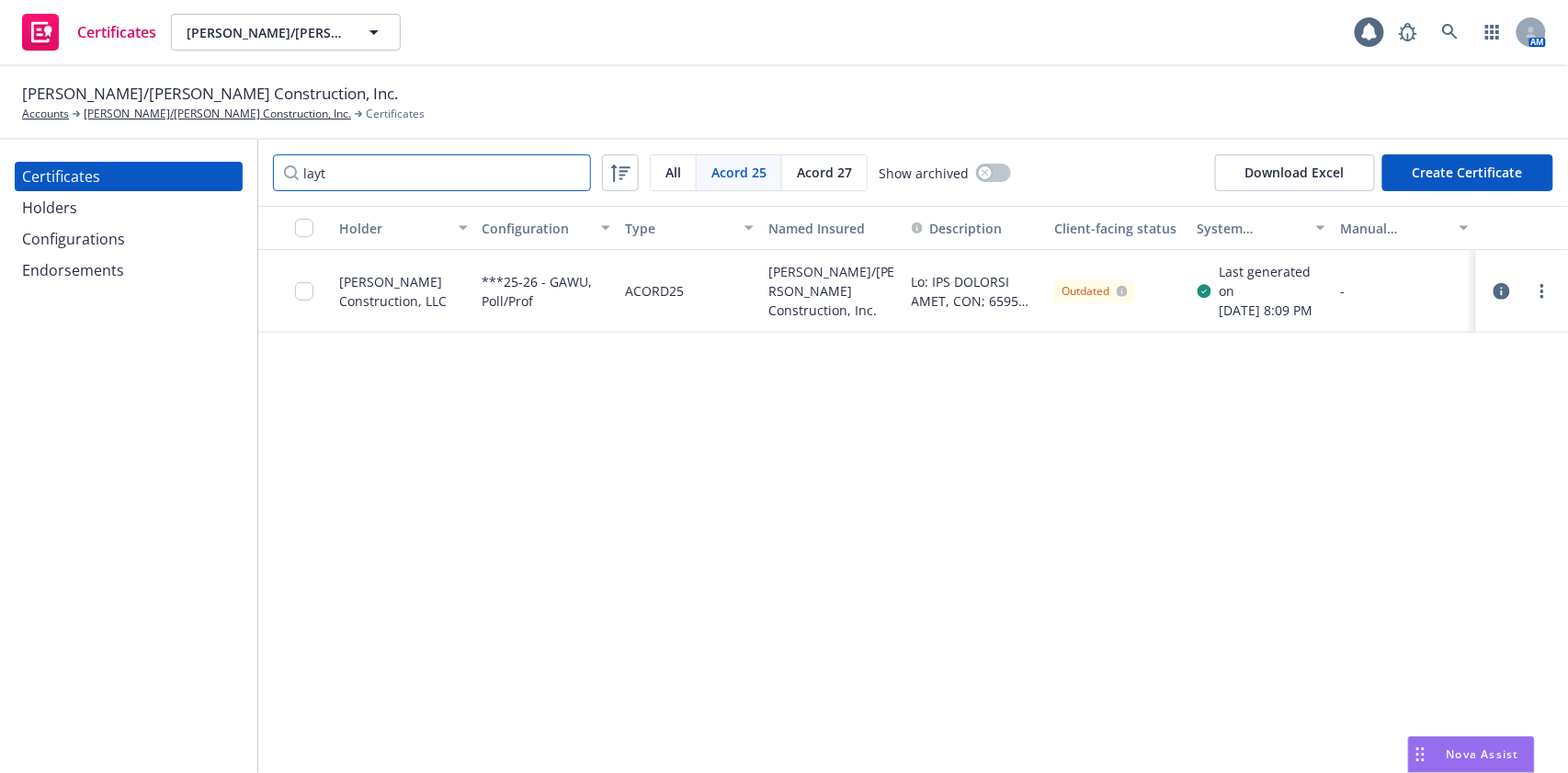
type input "layt"
click at [303, 298] on input "checkbox" at bounding box center [304, 292] width 19 height 19
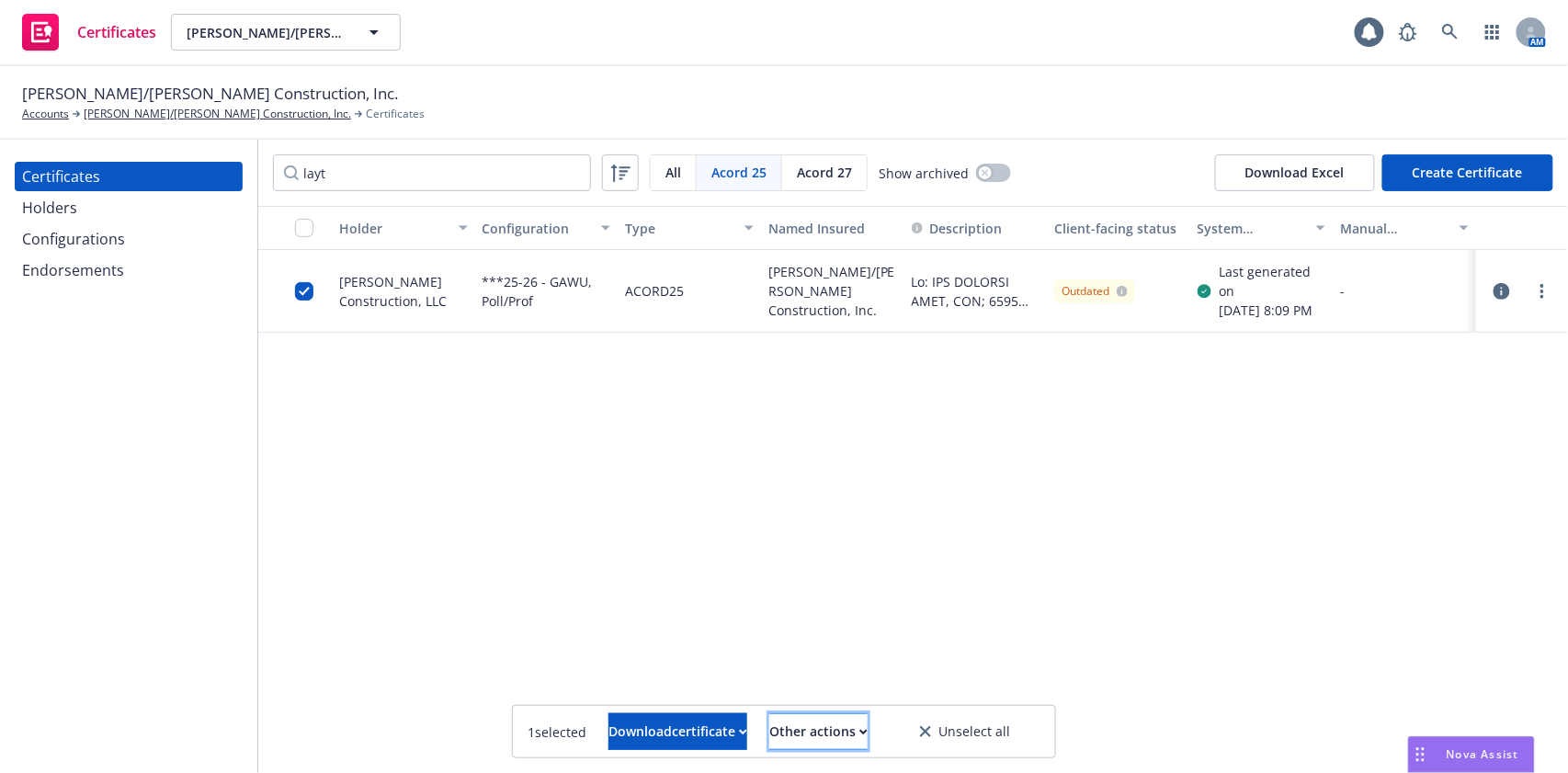
click at [853, 729] on div "Other actions" at bounding box center [818, 731] width 99 height 35
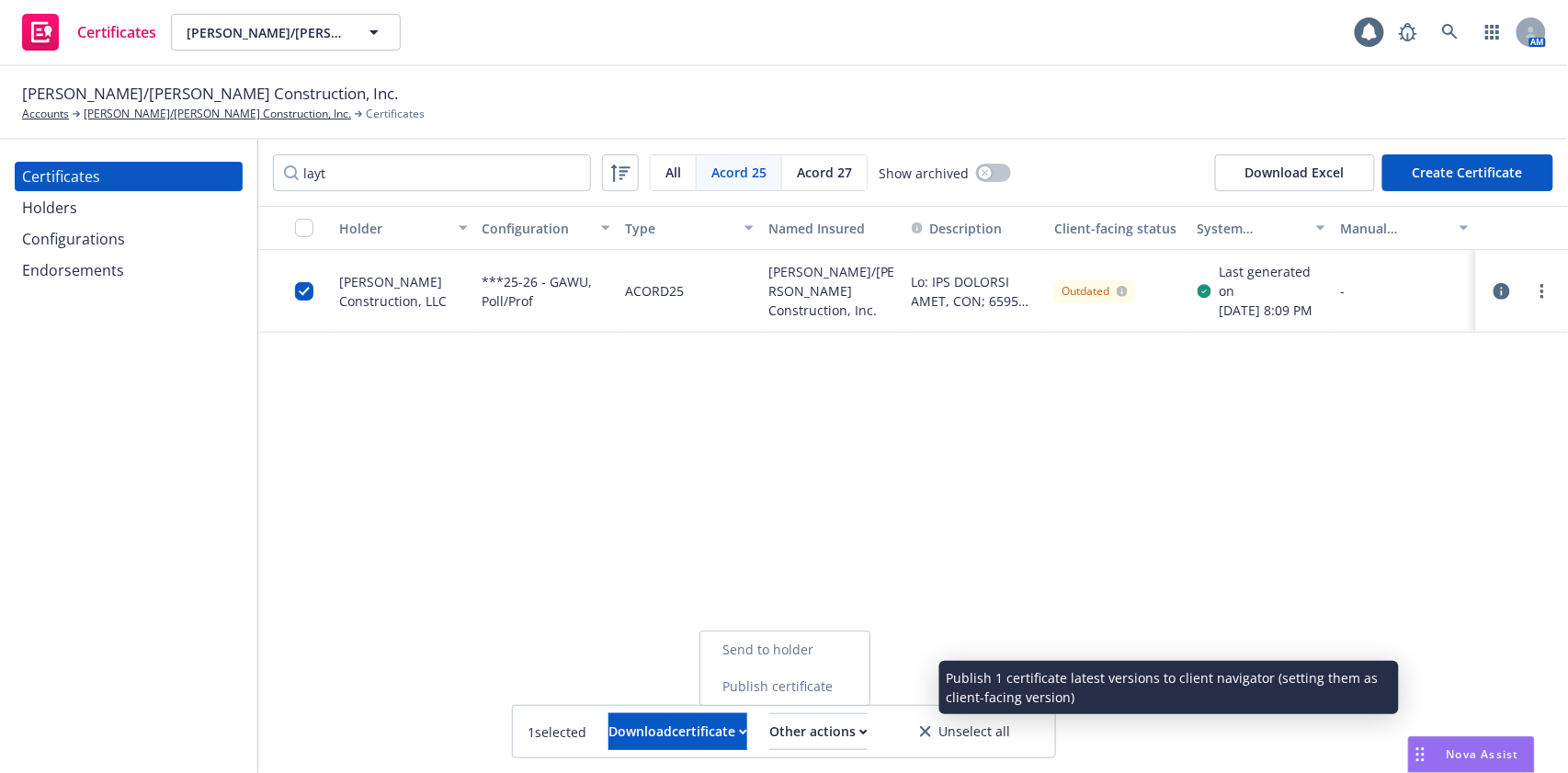
click at [853, 684] on link "Publish certificate" at bounding box center [784, 686] width 169 height 37
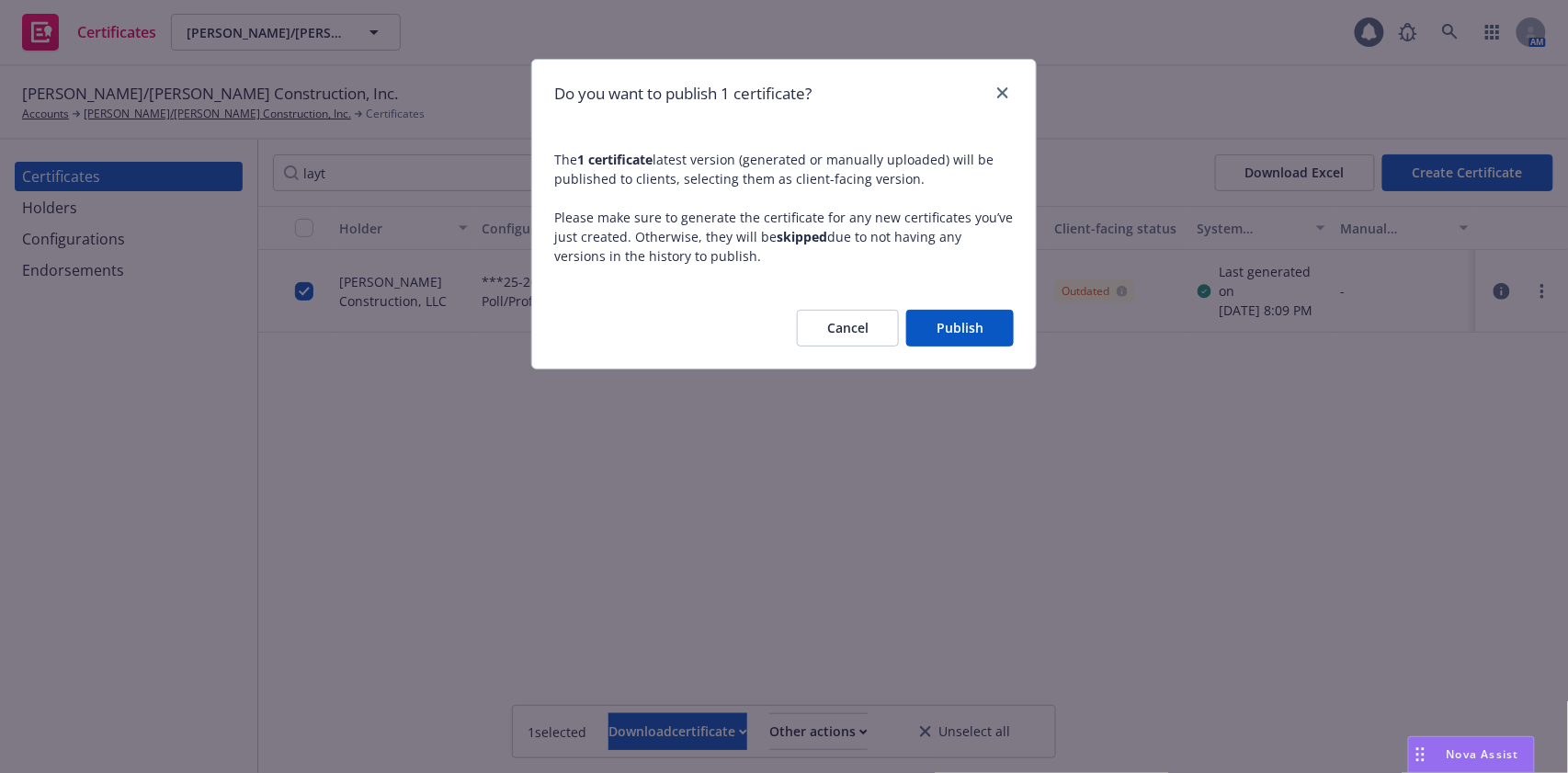
click at [937, 340] on button "Publish" at bounding box center [959, 327] width 108 height 37
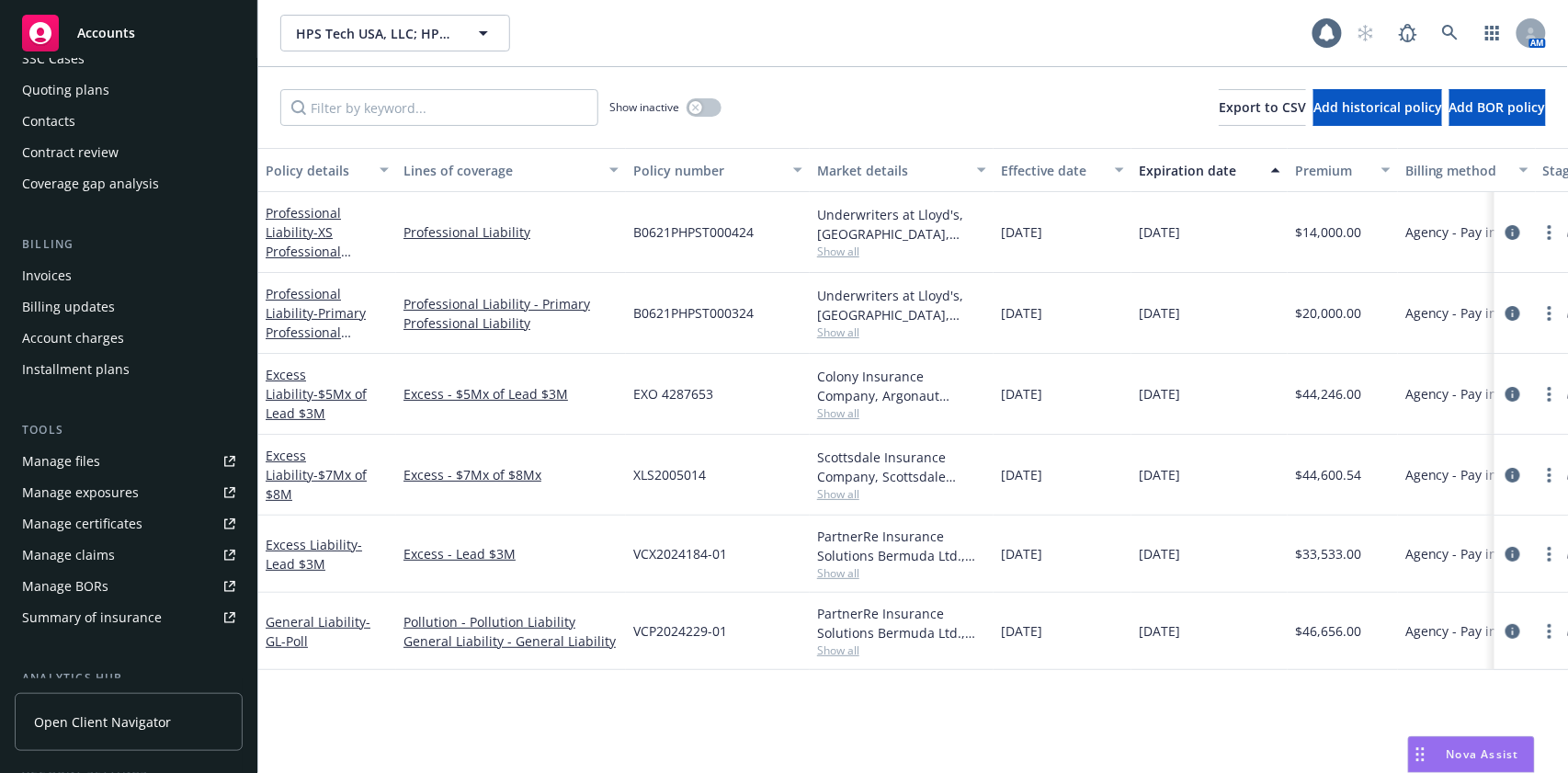
scroll to position [368, 0]
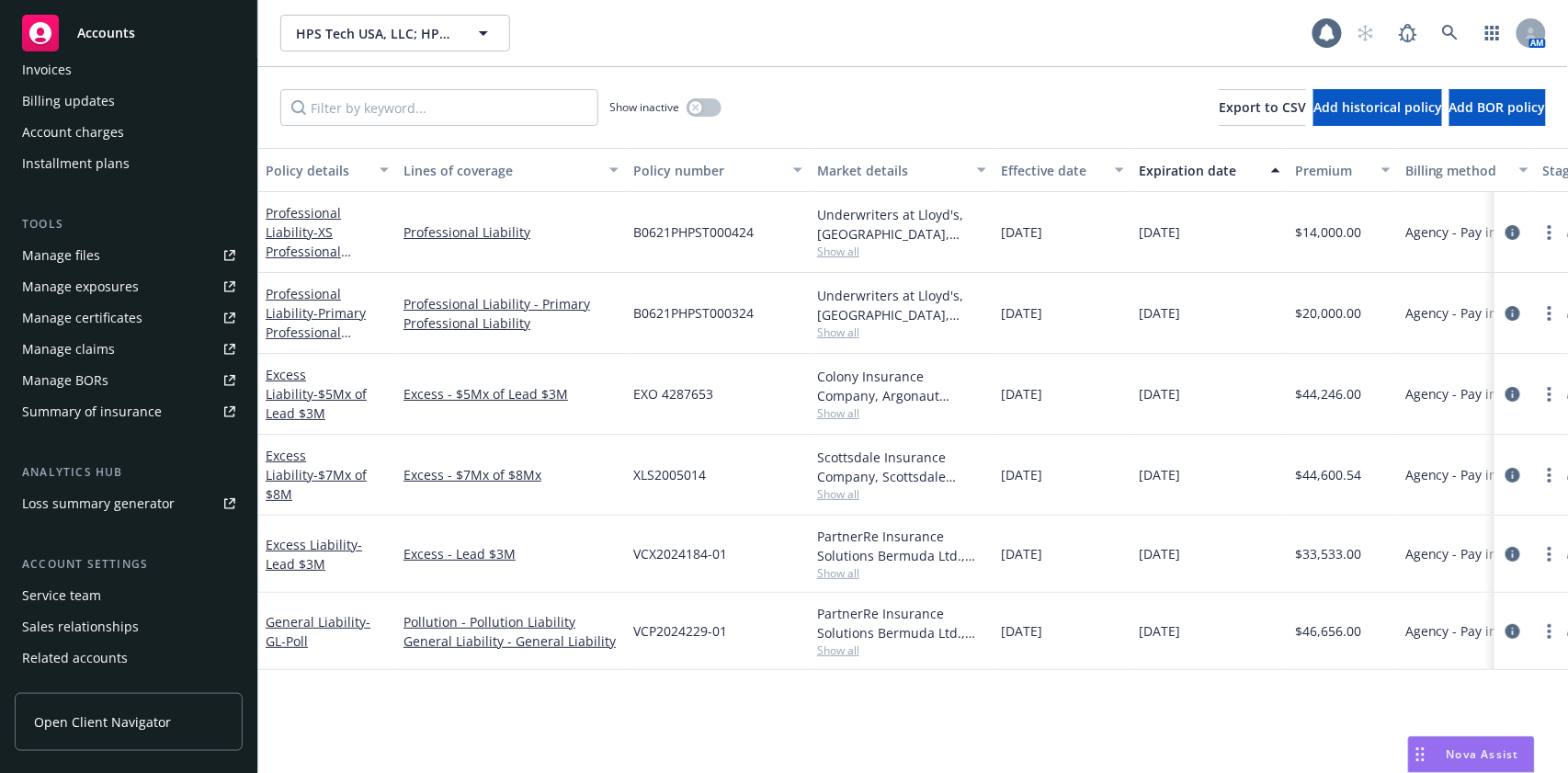
click at [103, 324] on div "Manage certificates" at bounding box center [82, 318] width 121 height 30
click at [1515, 547] on icon "circleInformation" at bounding box center [1512, 554] width 15 height 15
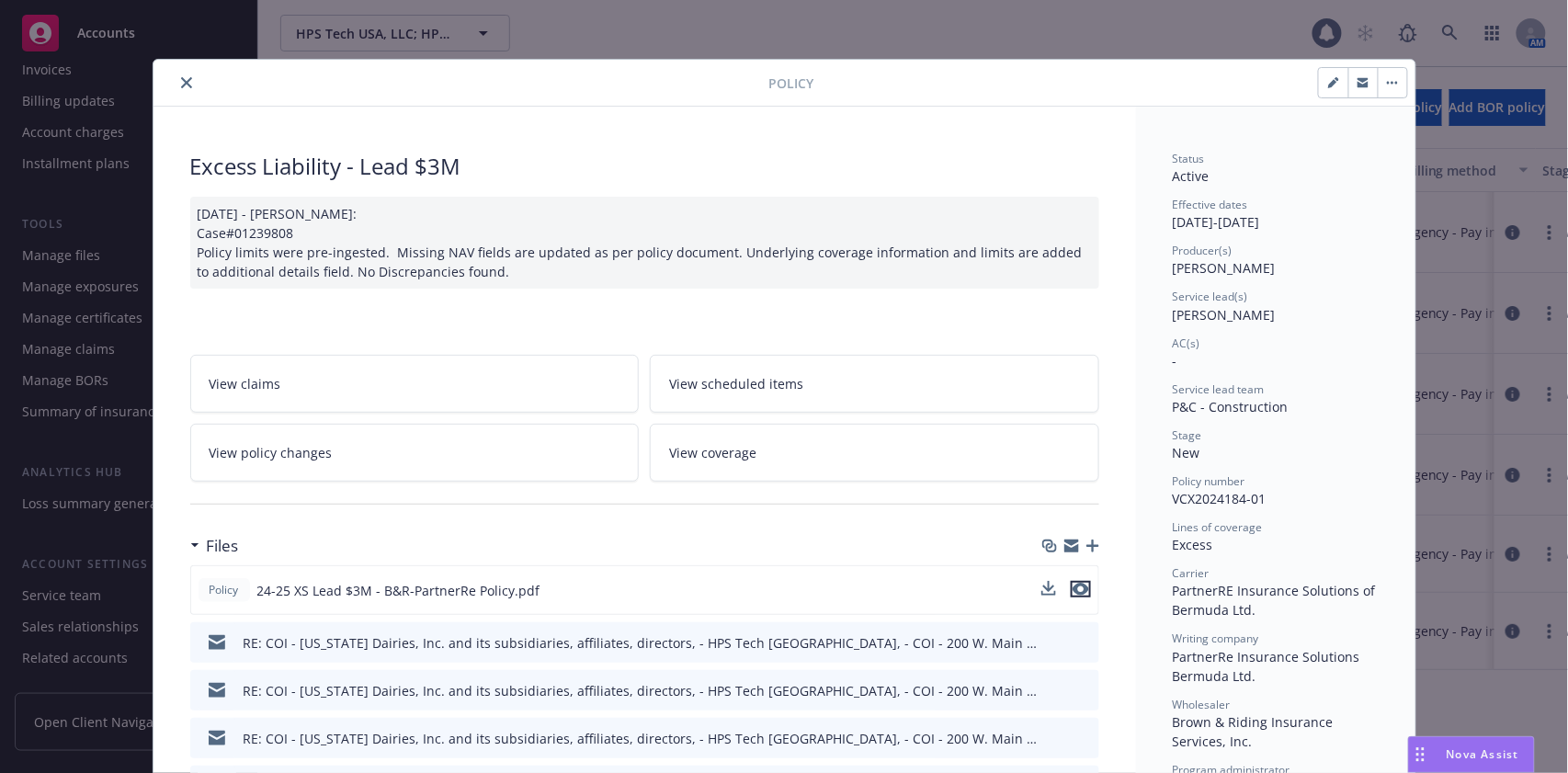
click at [1072, 589] on icon "preview file" at bounding box center [1080, 589] width 17 height 13
click at [181, 84] on icon "close" at bounding box center [186, 82] width 11 height 11
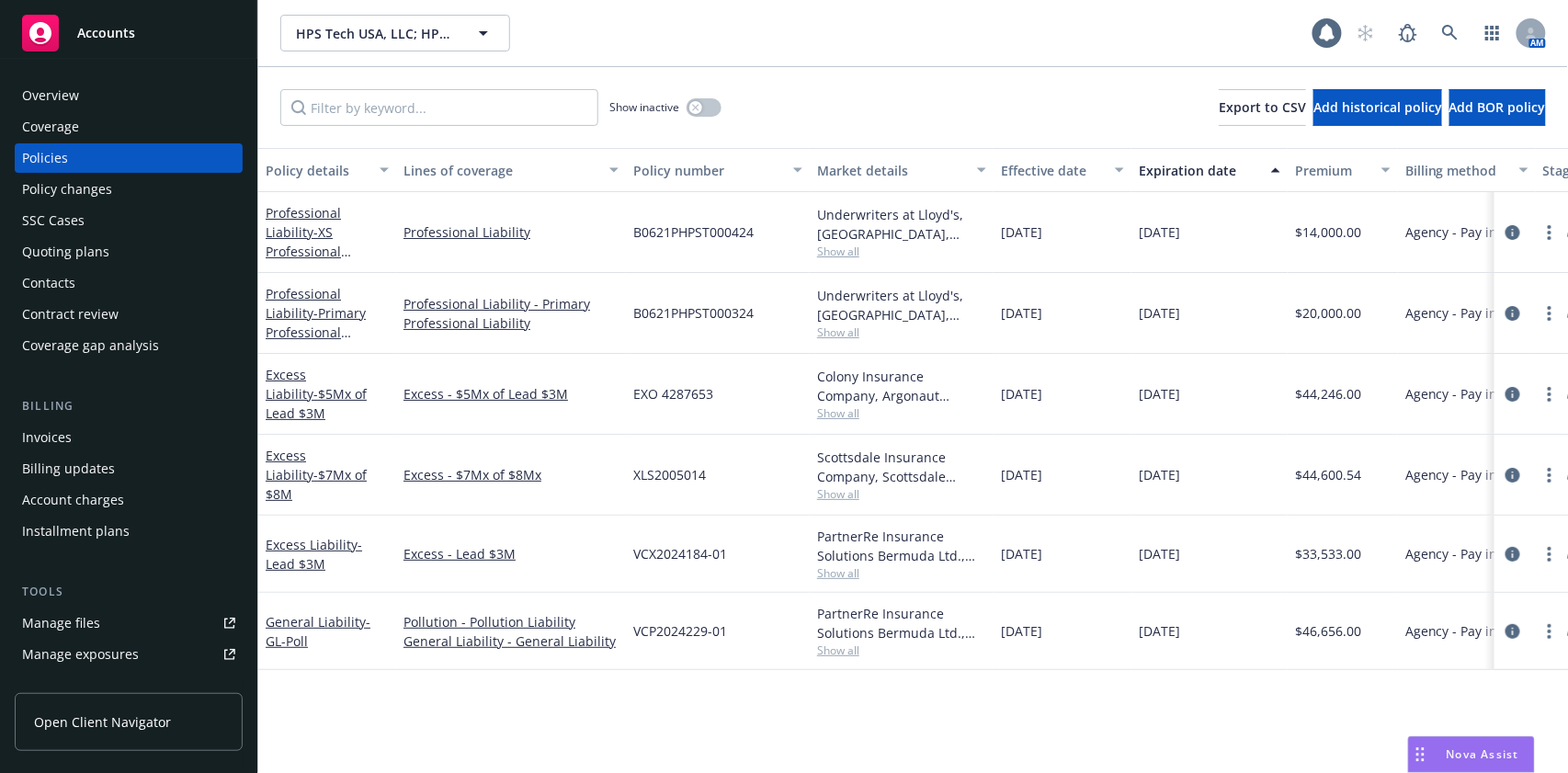
drag, startPoint x: 110, startPoint y: 96, endPoint x: 123, endPoint y: 98, distance: 13.2
click at [110, 96] on div "Overview" at bounding box center [128, 96] width 213 height 30
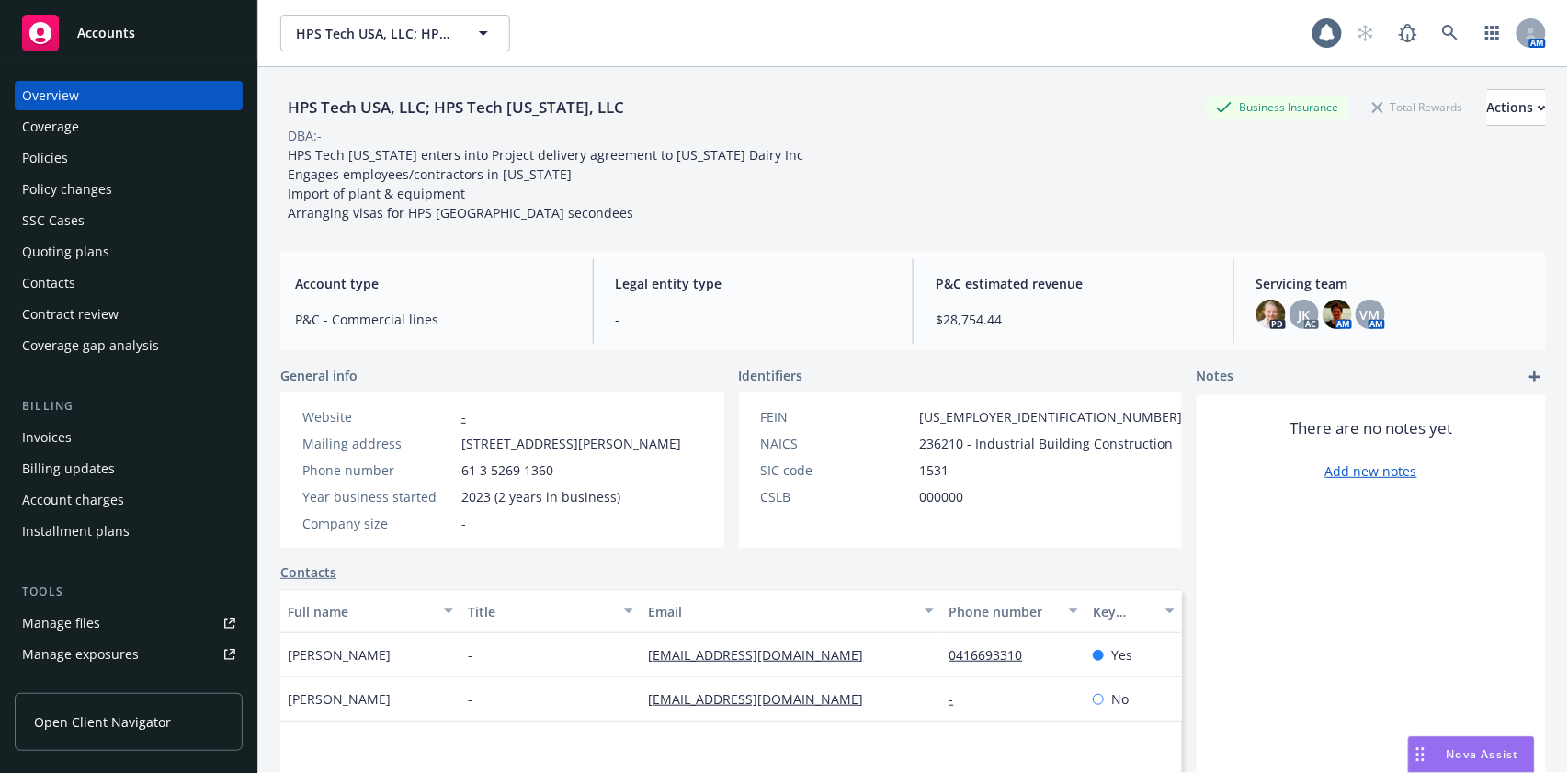
click at [380, 103] on div "HPS Tech USA, LLC; HPS Tech [US_STATE], LLC" at bounding box center [455, 108] width 351 height 24
click at [85, 115] on div "Coverage" at bounding box center [128, 127] width 213 height 30
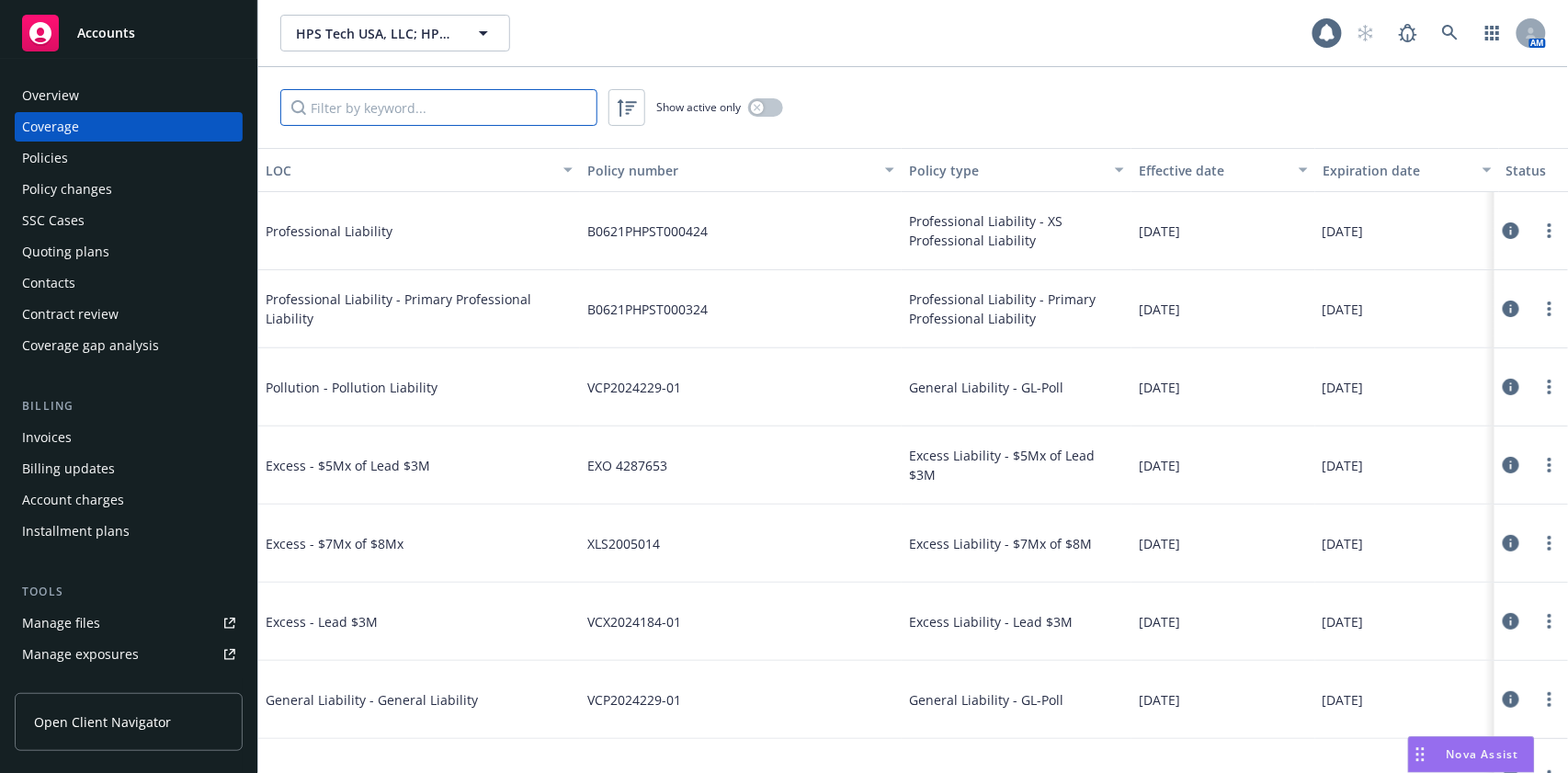
click at [407, 107] on input "Filter by keyword..." at bounding box center [439, 107] width 317 height 37
paste input "VCP2024229"
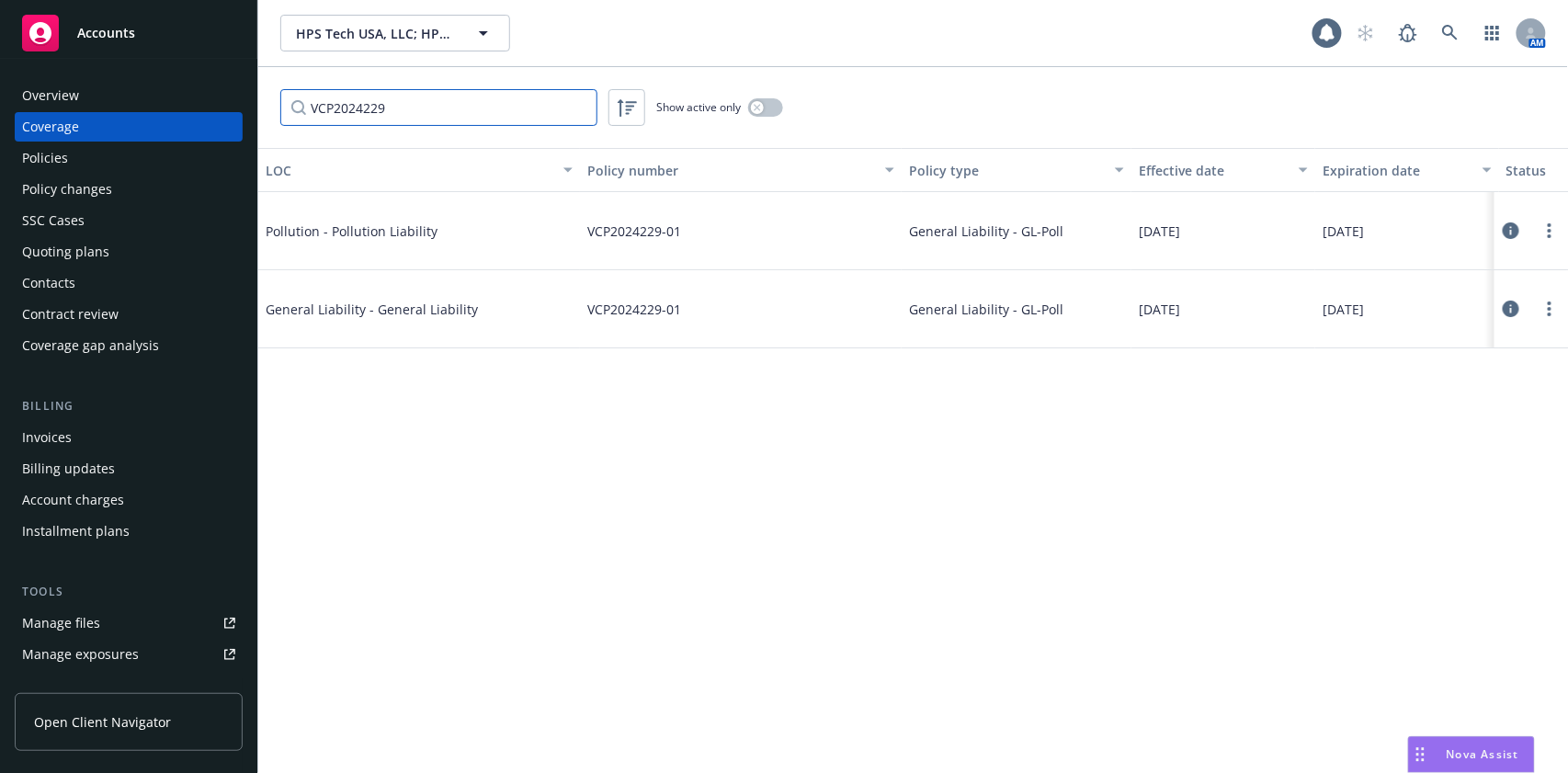
type input "VCP2024229"
click at [541, 108] on input "VCP2024229" at bounding box center [439, 107] width 317 height 37
click at [580, 108] on input "VCP2024229" at bounding box center [439, 107] width 317 height 37
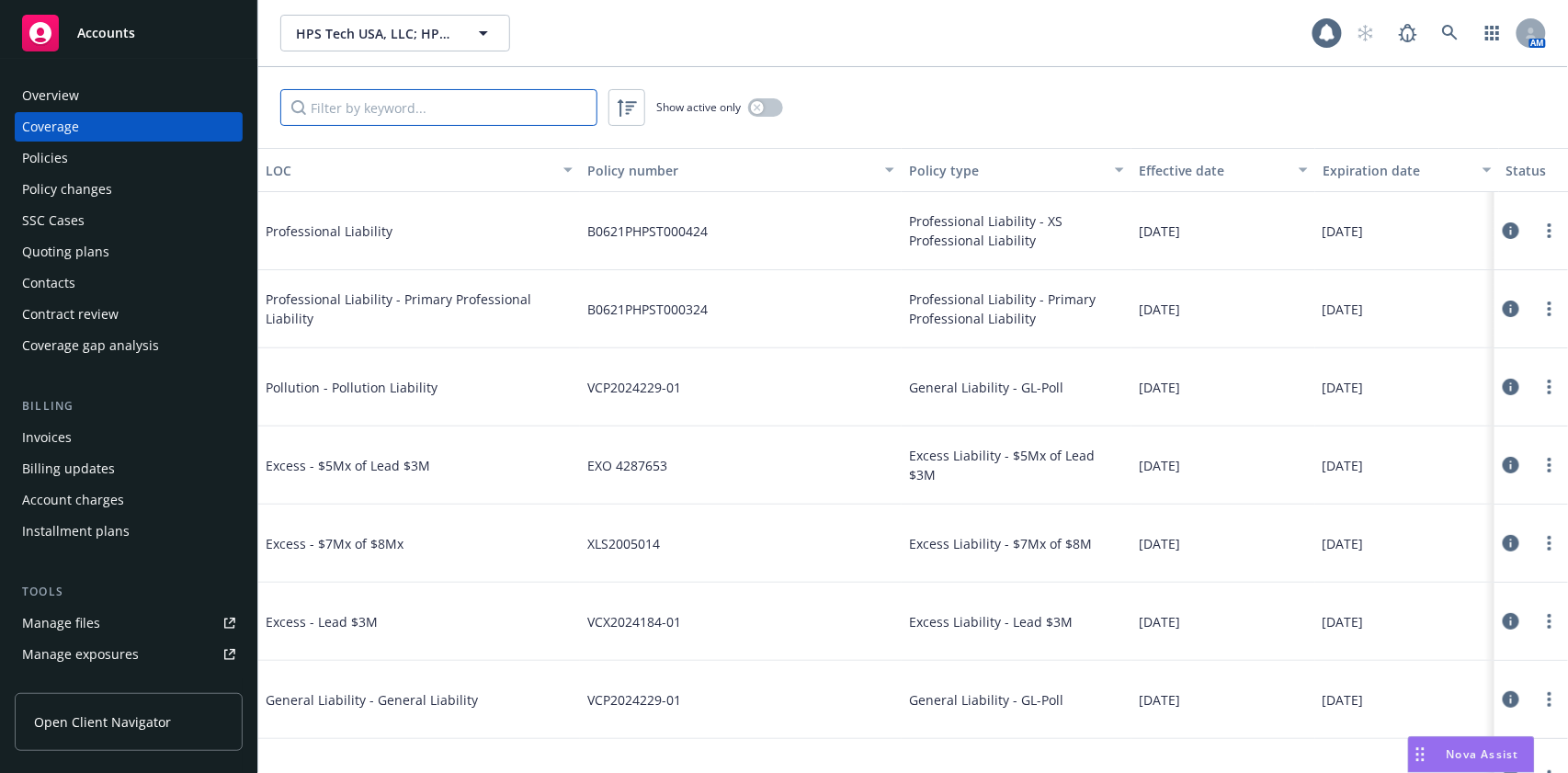
click at [461, 108] on input "Filter by keyword..." at bounding box center [439, 107] width 317 height 37
type input "work"
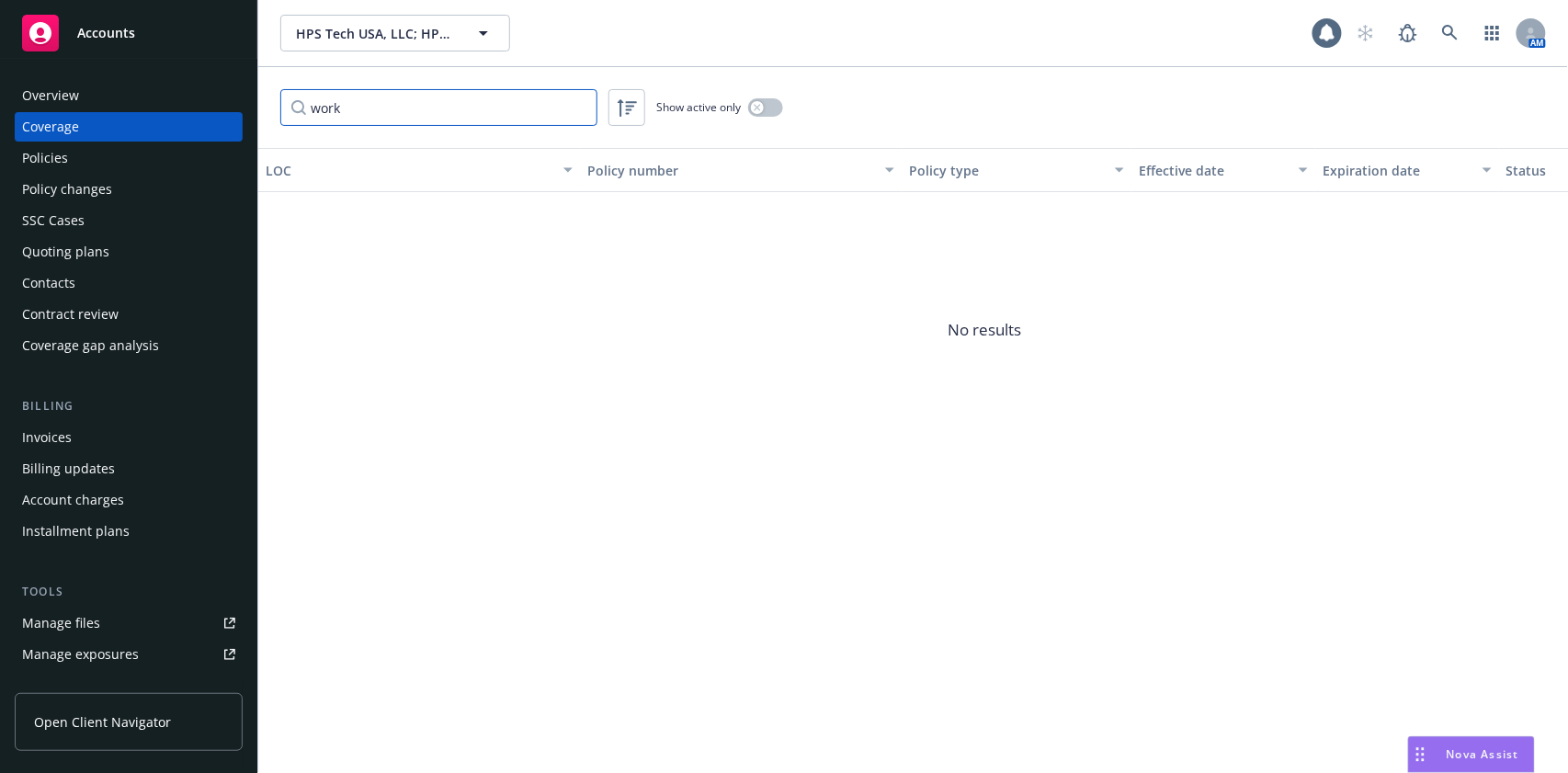
click at [577, 105] on input "work" at bounding box center [439, 107] width 317 height 37
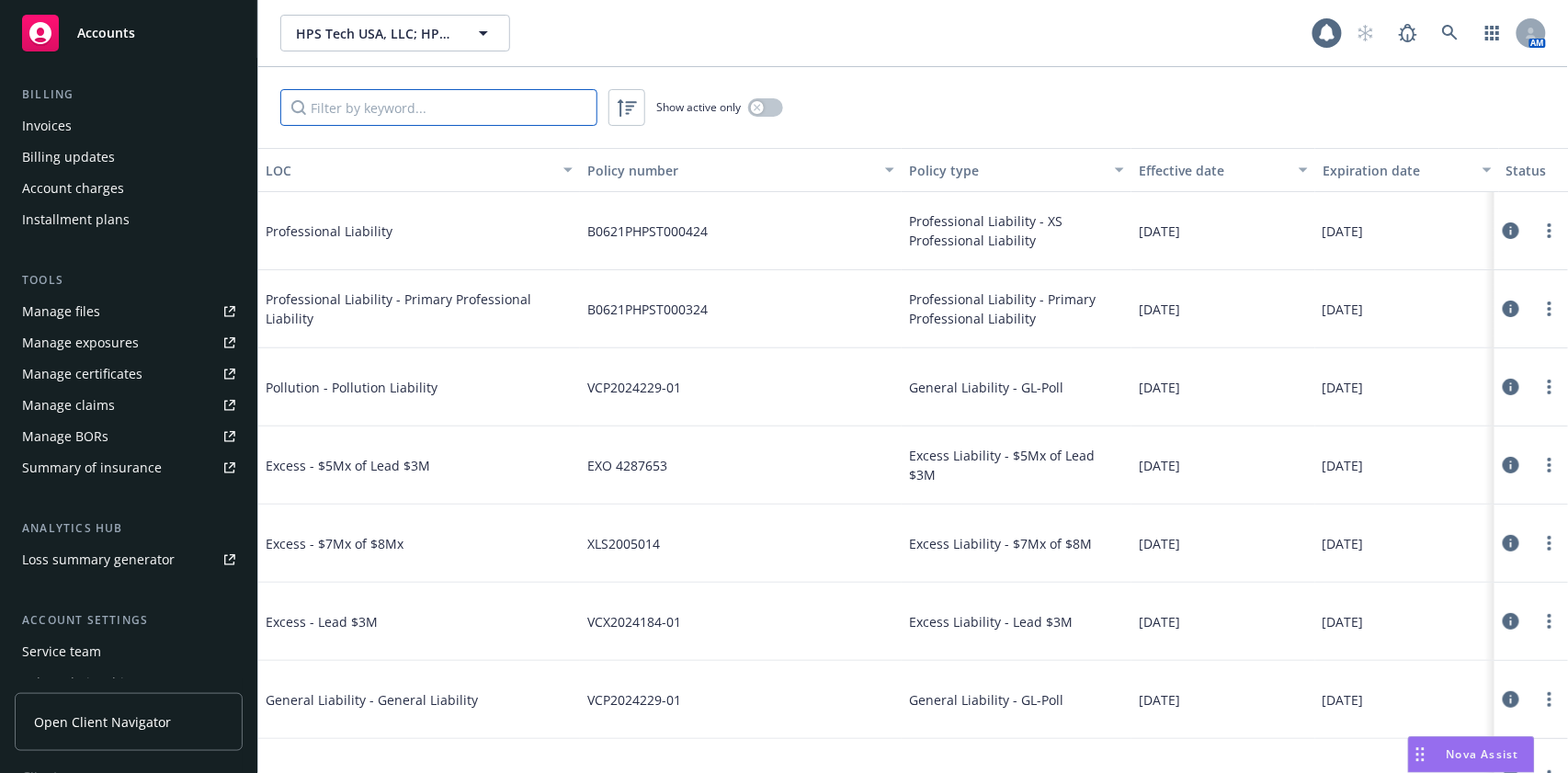
scroll to position [368, 0]
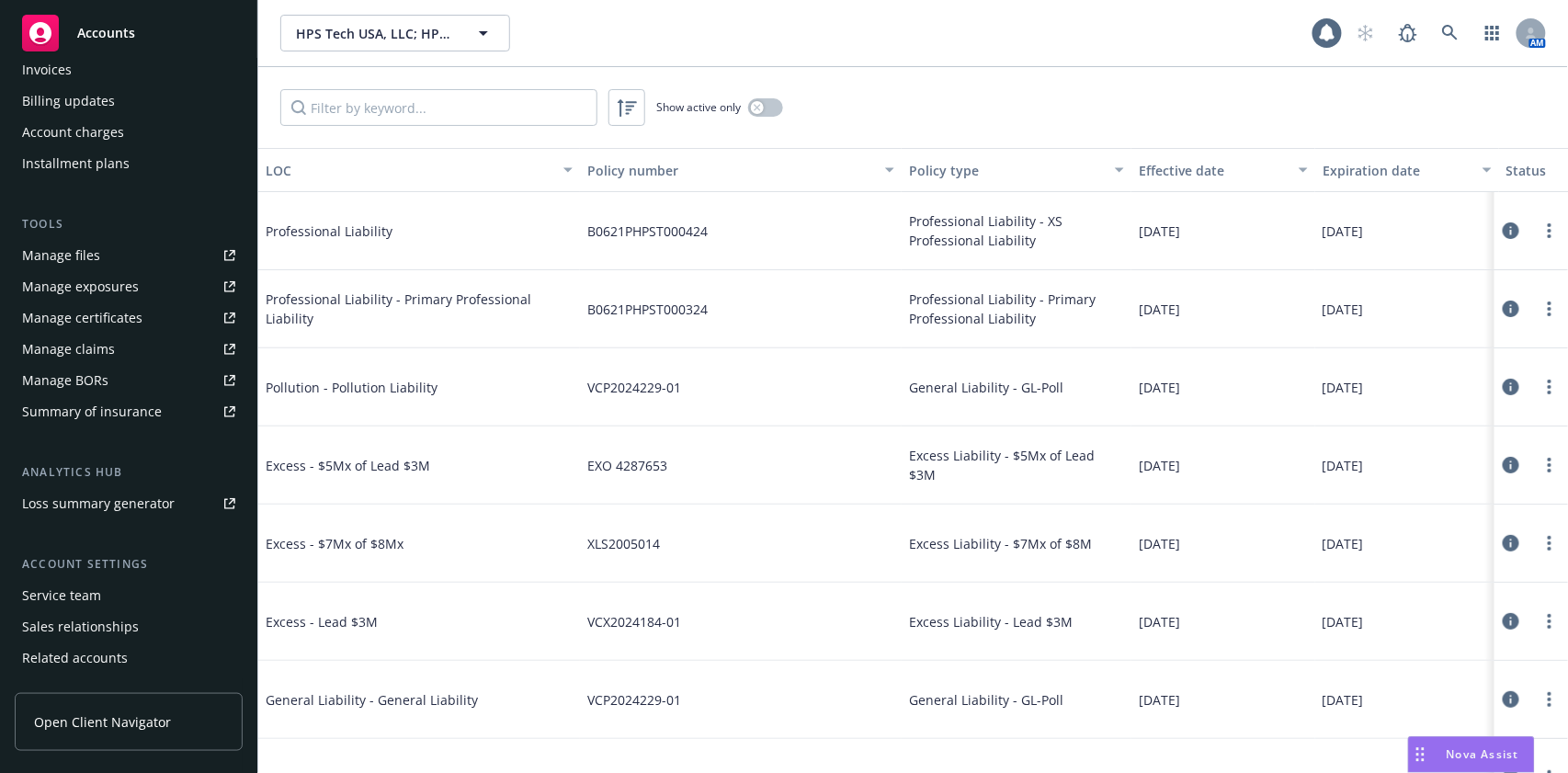
click at [93, 314] on div "Manage certificates" at bounding box center [82, 318] width 121 height 30
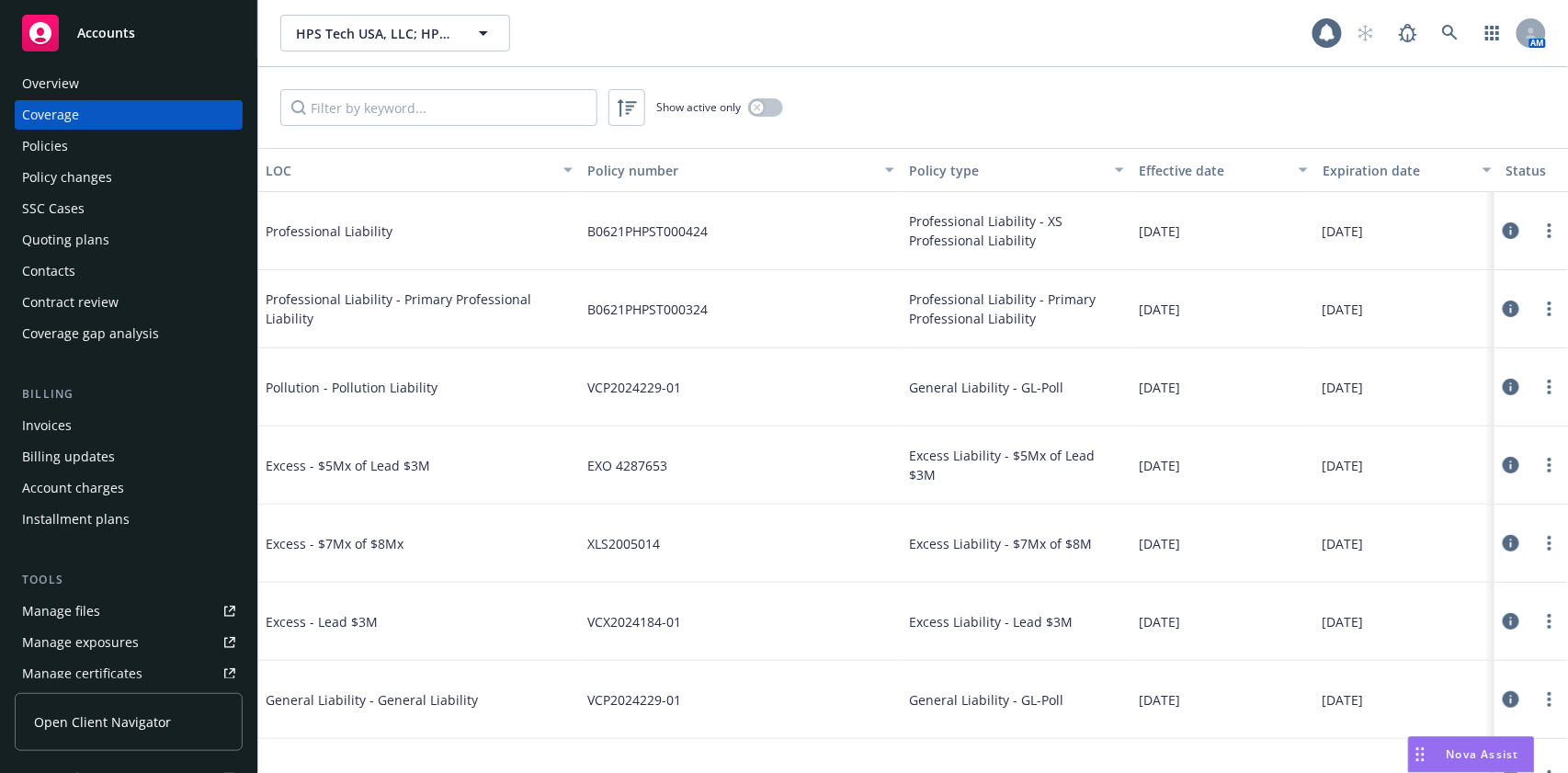
scroll to position [0, 0]
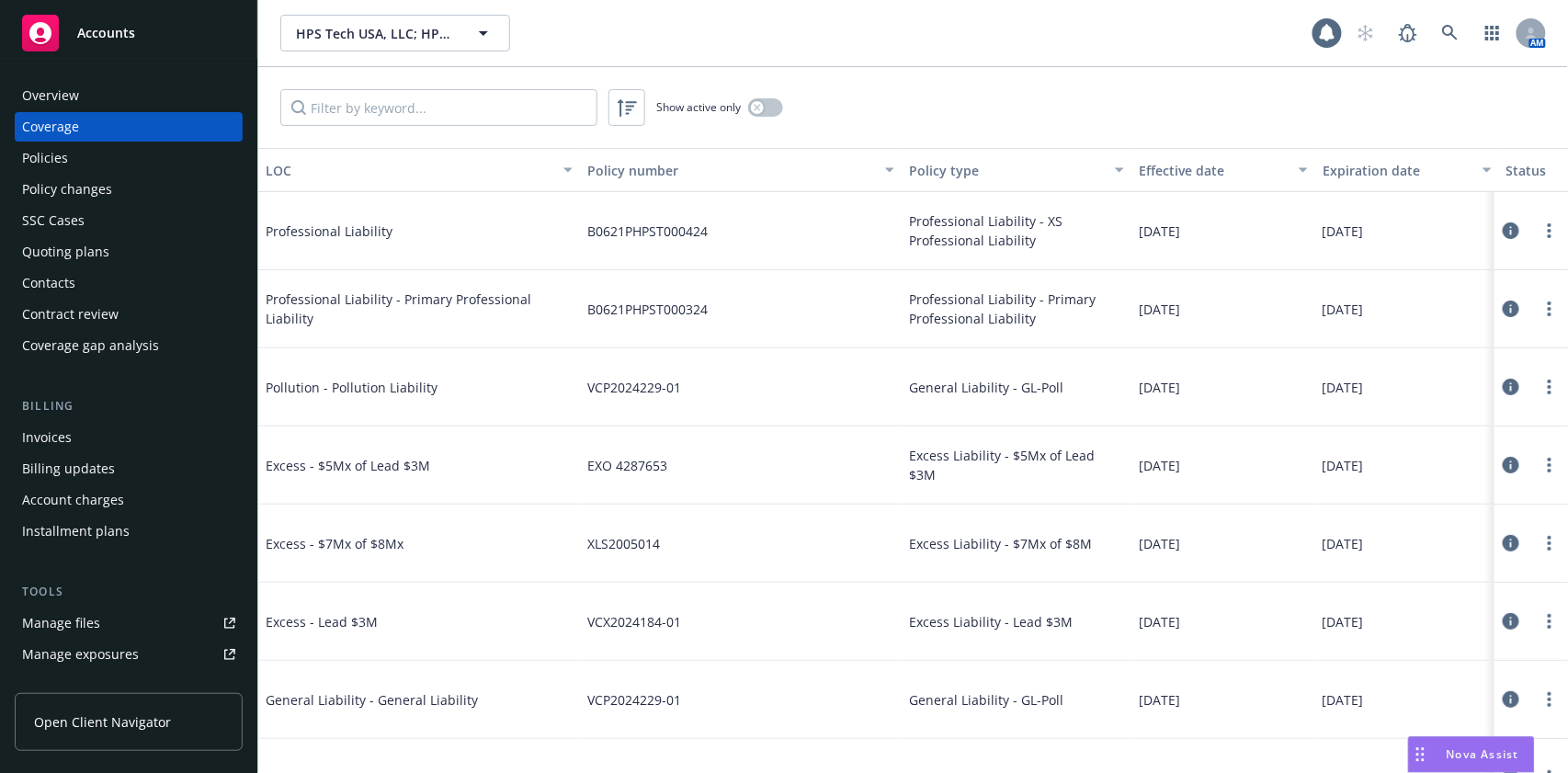
click at [121, 103] on div "Overview" at bounding box center [128, 96] width 213 height 30
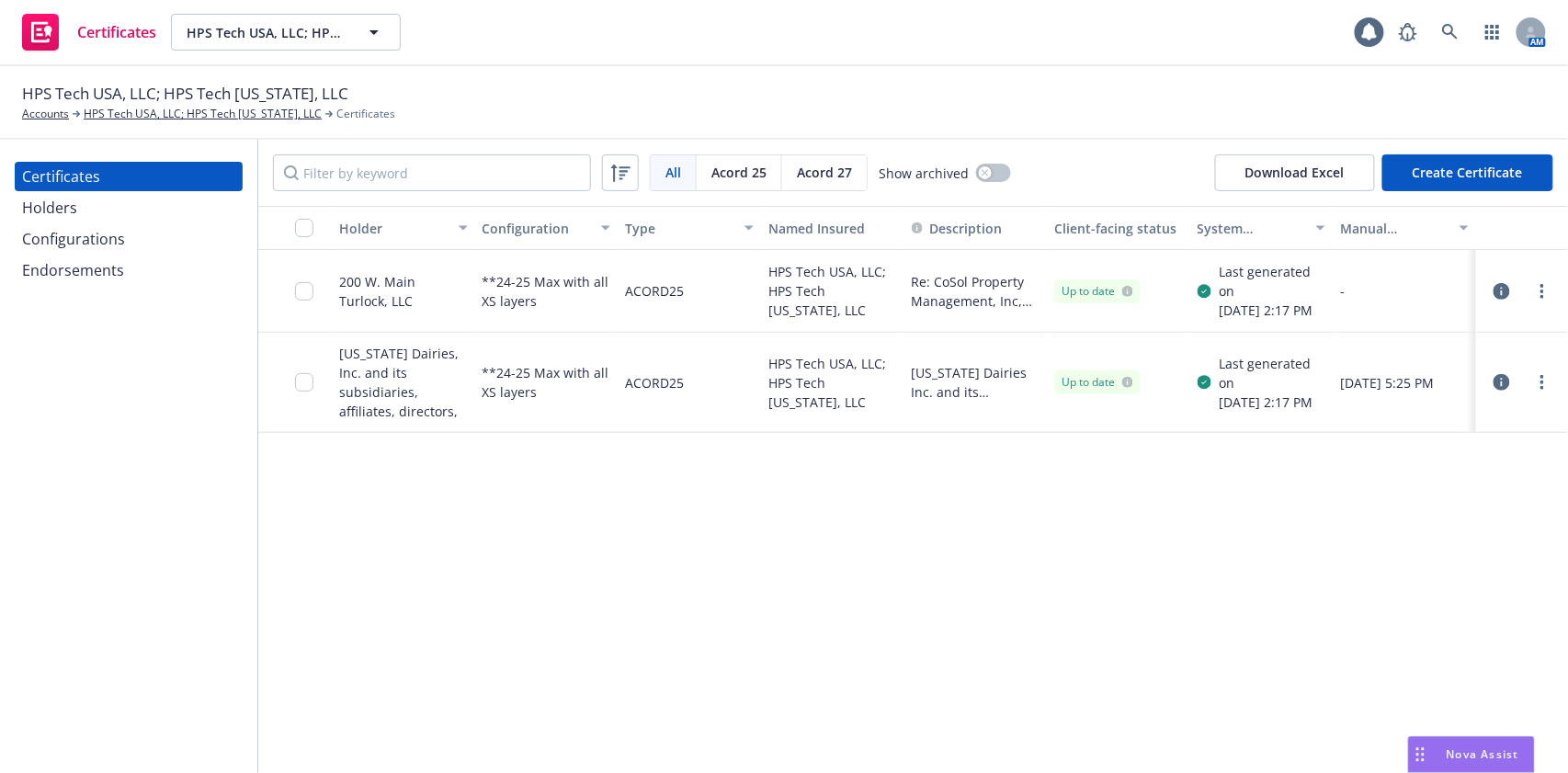
click at [128, 247] on div "Configurations" at bounding box center [128, 239] width 213 height 30
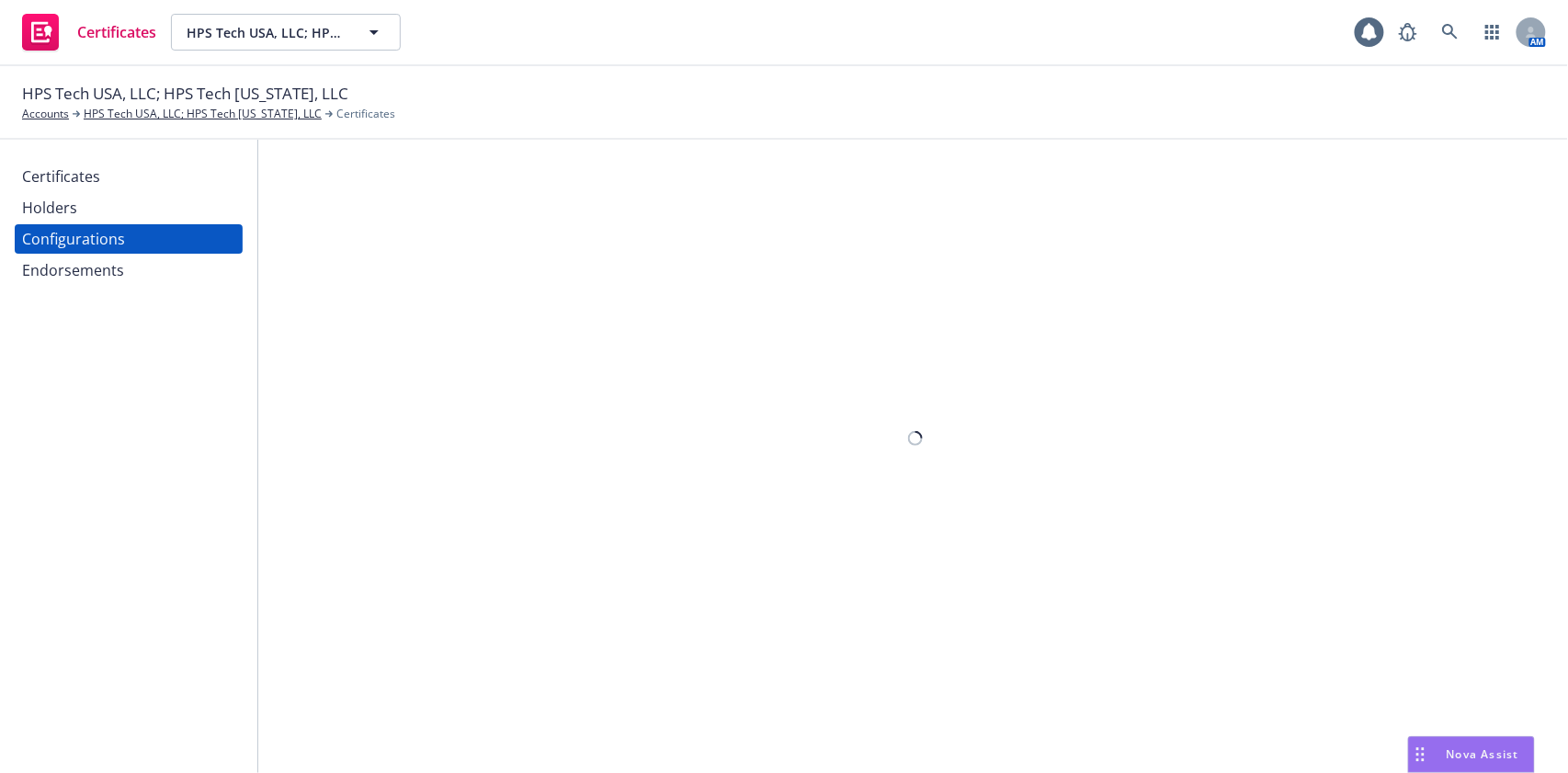
click at [77, 276] on div "Endorsements" at bounding box center [72, 271] width 102 height 30
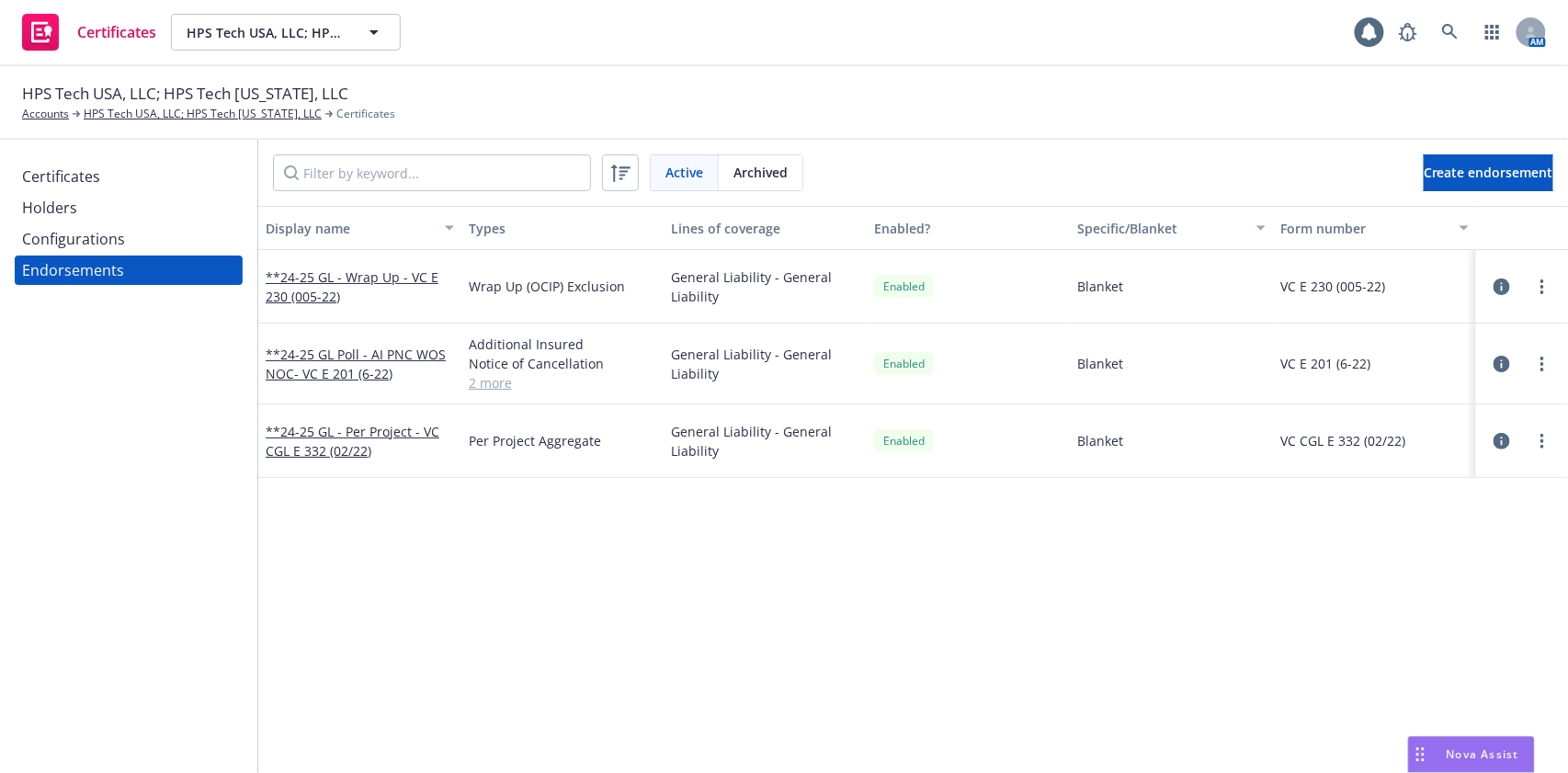
click at [77, 177] on div "Certificates" at bounding box center [60, 177] width 78 height 30
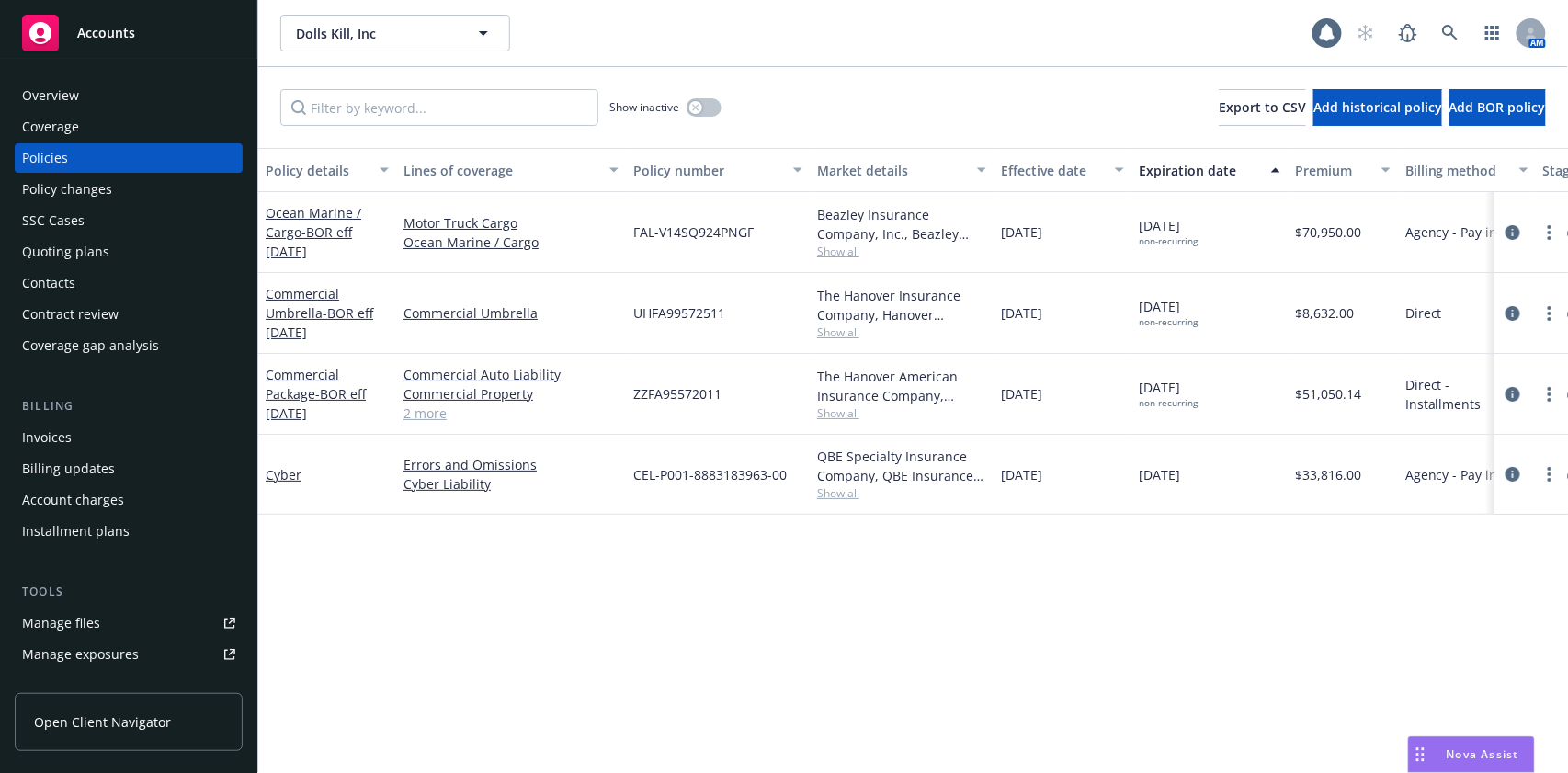
click at [134, 98] on div "Overview" at bounding box center [128, 96] width 213 height 30
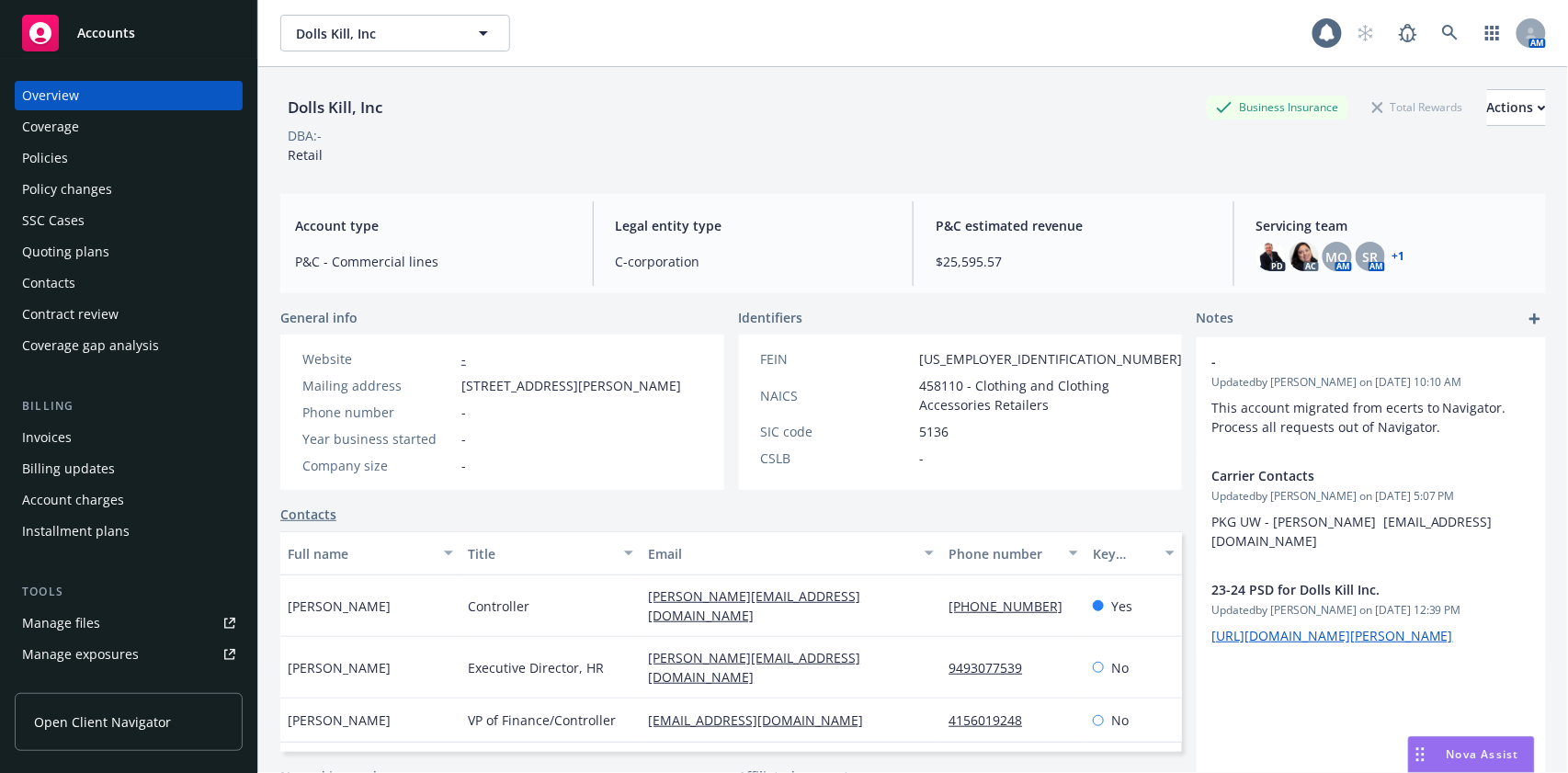
click at [1529, 317] on icon "add" at bounding box center [1534, 318] width 11 height 11
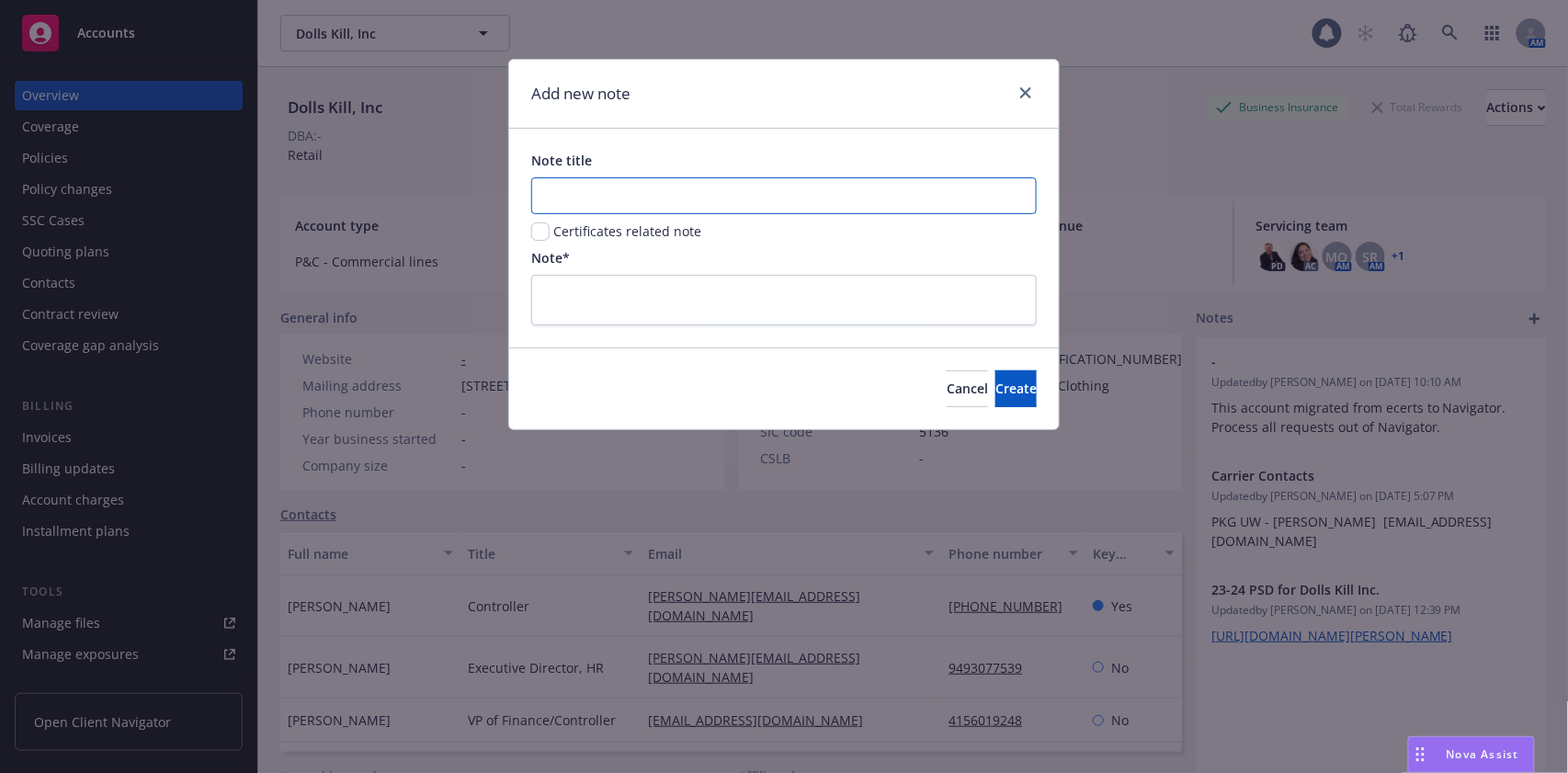
click at [750, 200] on input "Note title" at bounding box center [784, 195] width 506 height 37
paste input "01735928"
click at [718, 175] on div "Note title 01735928" at bounding box center [784, 183] width 506 height 63
click at [691, 197] on input "01735928" at bounding box center [784, 195] width 506 height 37
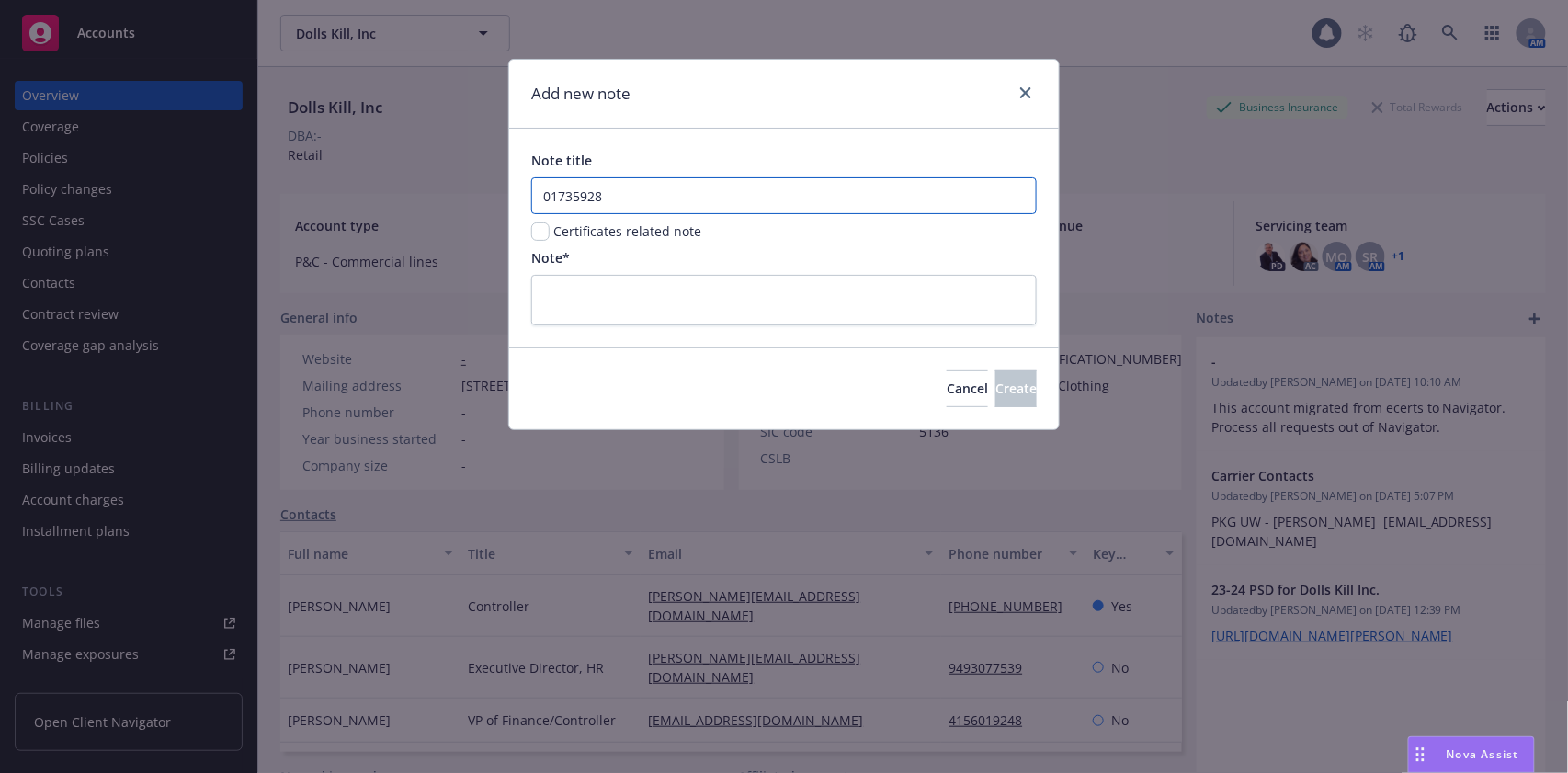
click at [691, 197] on input "01735928" at bounding box center [784, 195] width 506 height 37
type input "Lost BOR"
click at [532, 232] on input "checkbox" at bounding box center [540, 231] width 19 height 19
checkbox input "true"
click at [584, 307] on textarea at bounding box center [784, 300] width 506 height 50
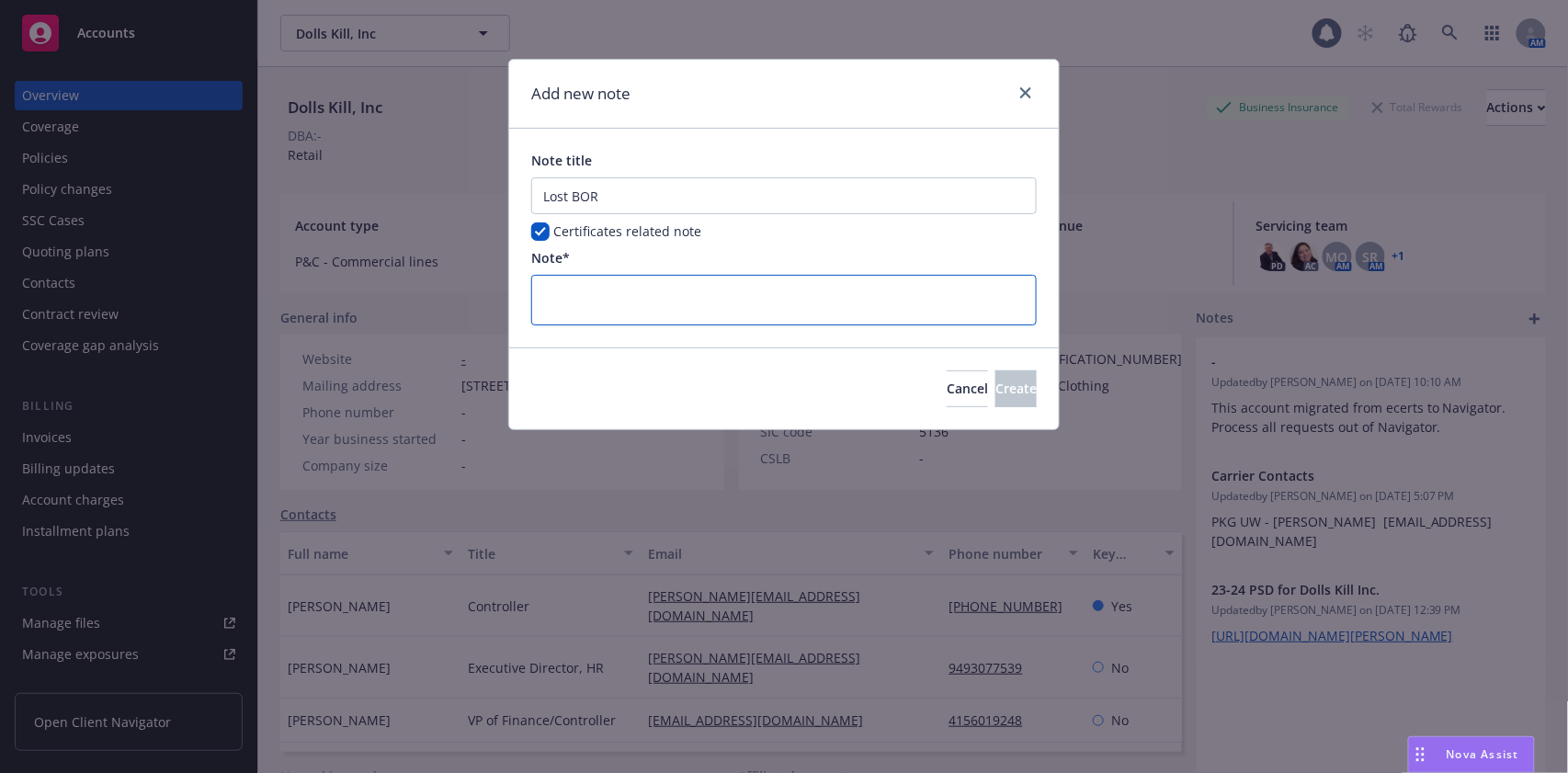
type textarea "P"
type textarea "x"
type textarea "Pe"
type textarea "x"
type textarea "Per"
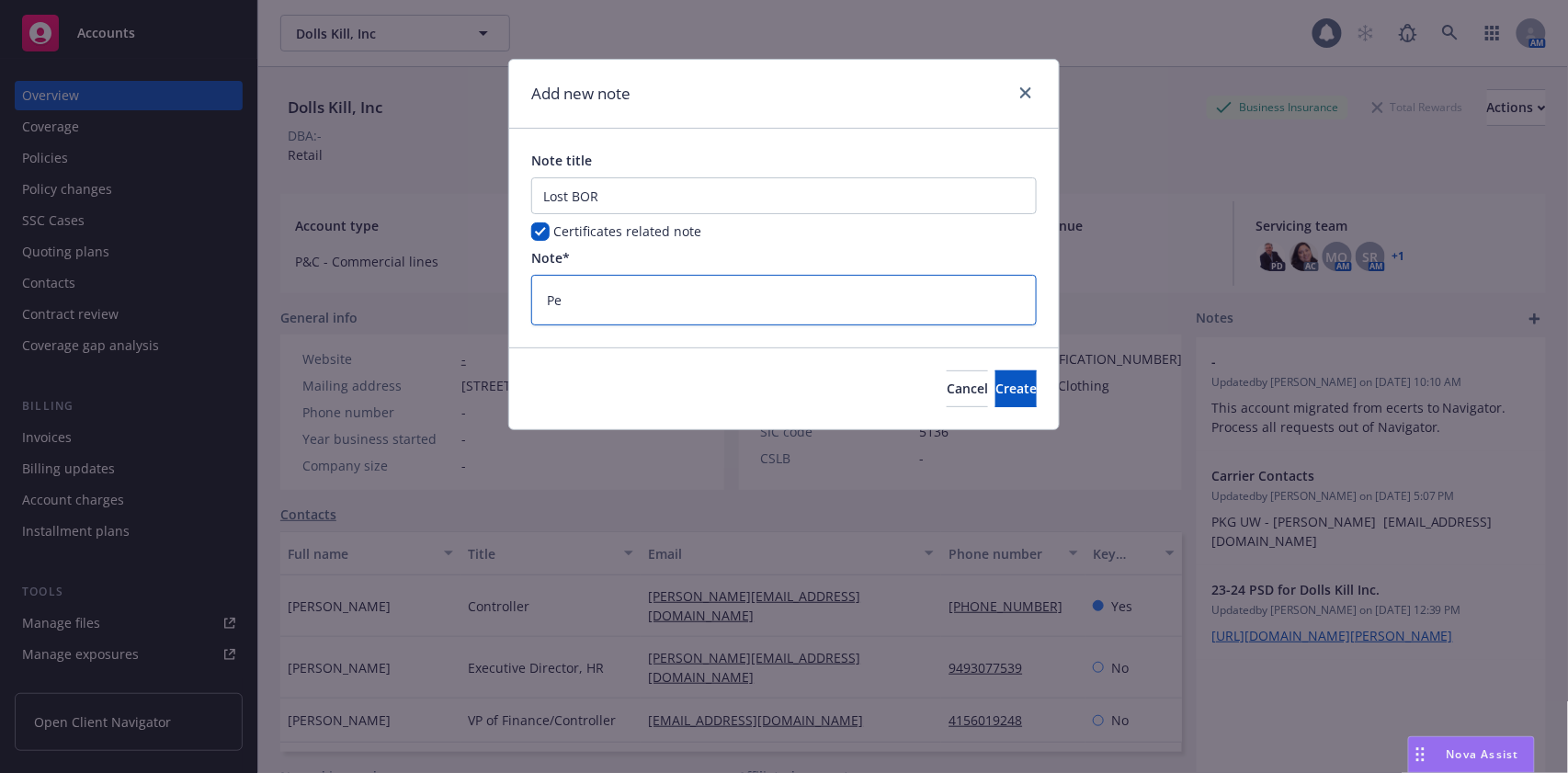
type textarea "x"
type textarea "Per"
type textarea "x"
paste textarea "01735928"
type textarea "Per 01735928"
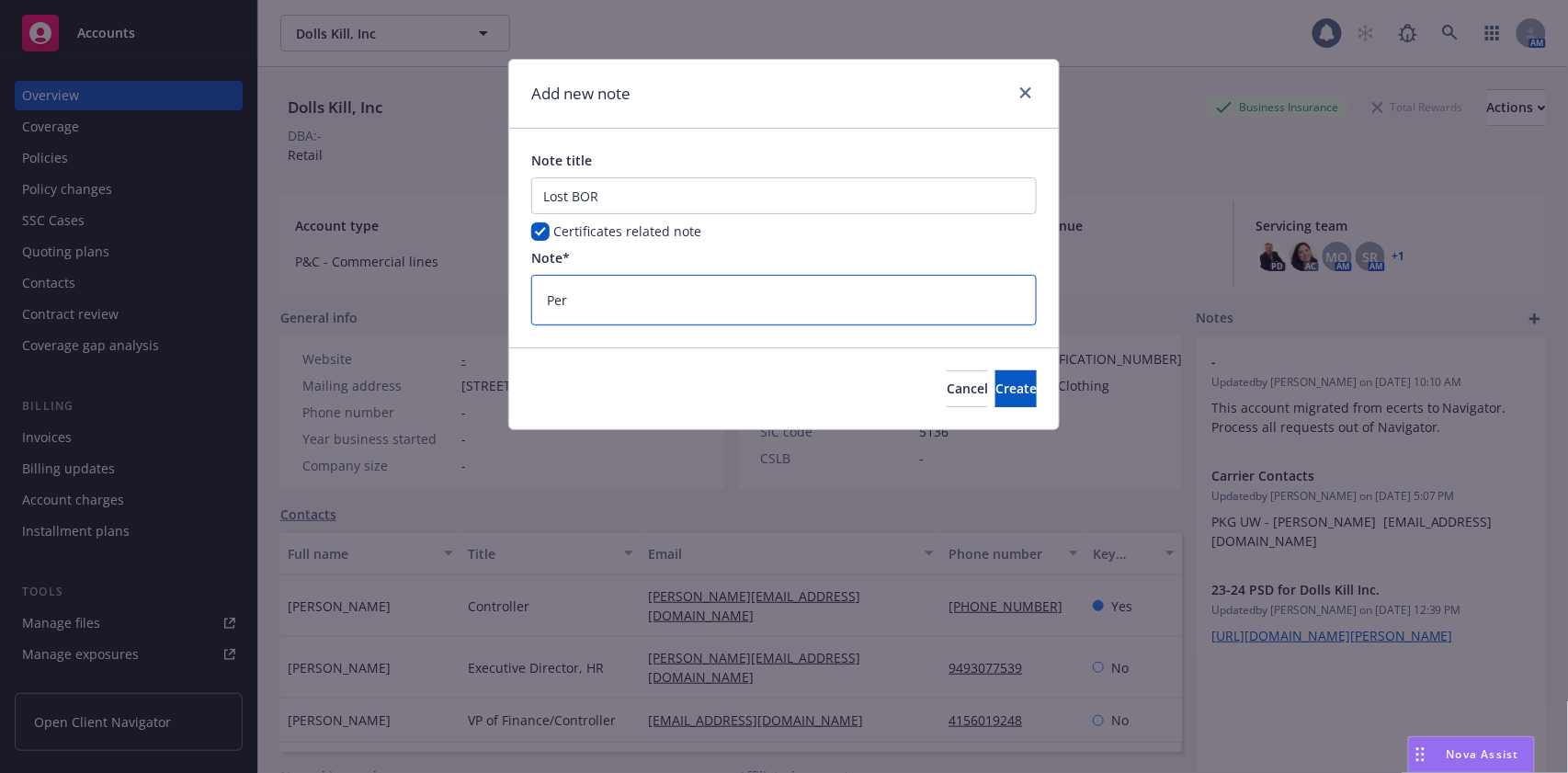
type textarea "x"
type textarea "Per 01735928,"
type textarea "x"
type textarea "Per 01735928,"
type textarea "x"
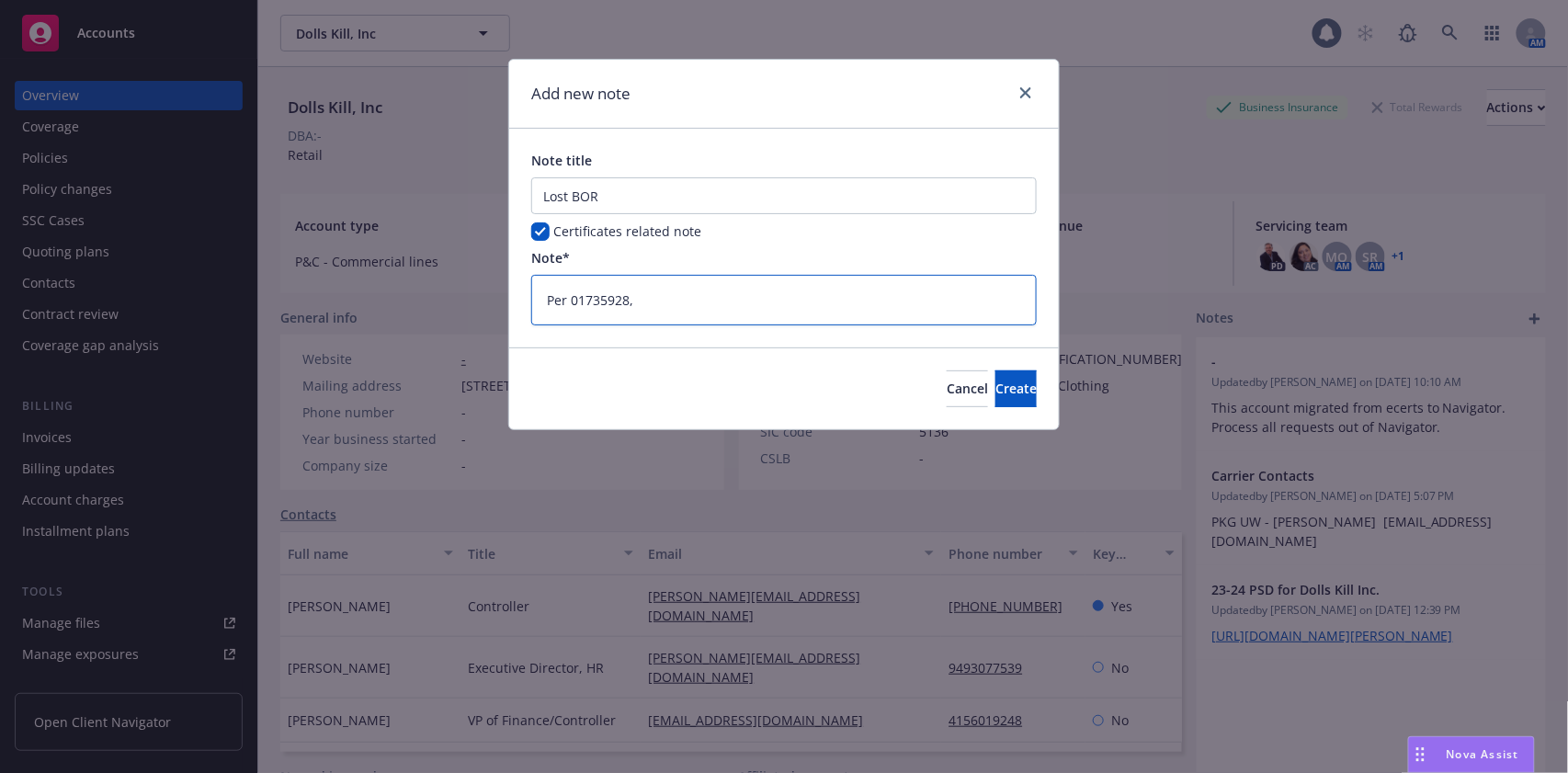
type textarea "Per 01735928, t"
type textarea "x"
type textarea "Per 01735928, th"
type textarea "x"
type textarea "Per 01735928, the"
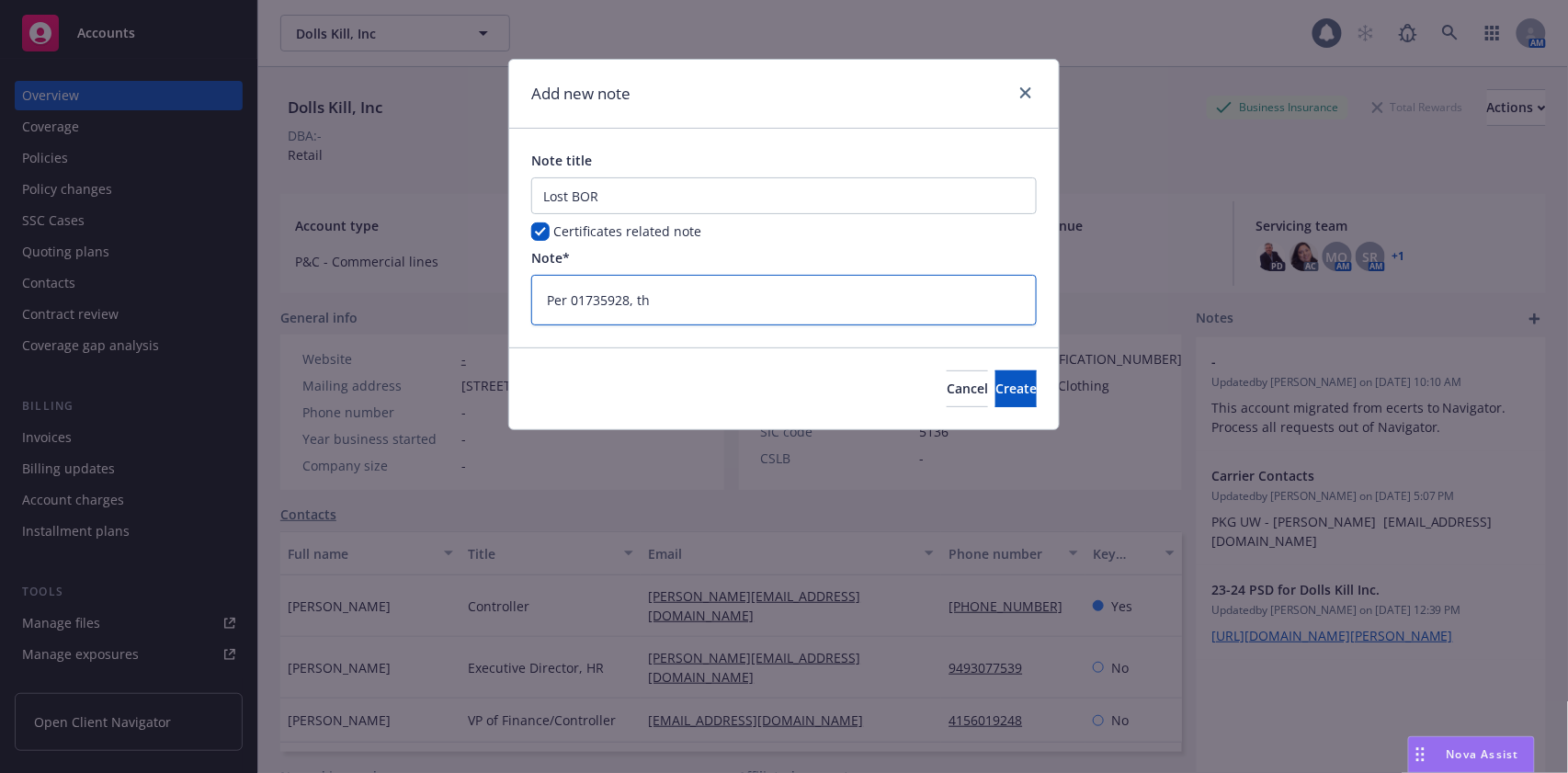
type textarea "x"
type textarea "Per 01735928, the"
type textarea "x"
type textarea "Per 01735928, the"
type textarea "x"
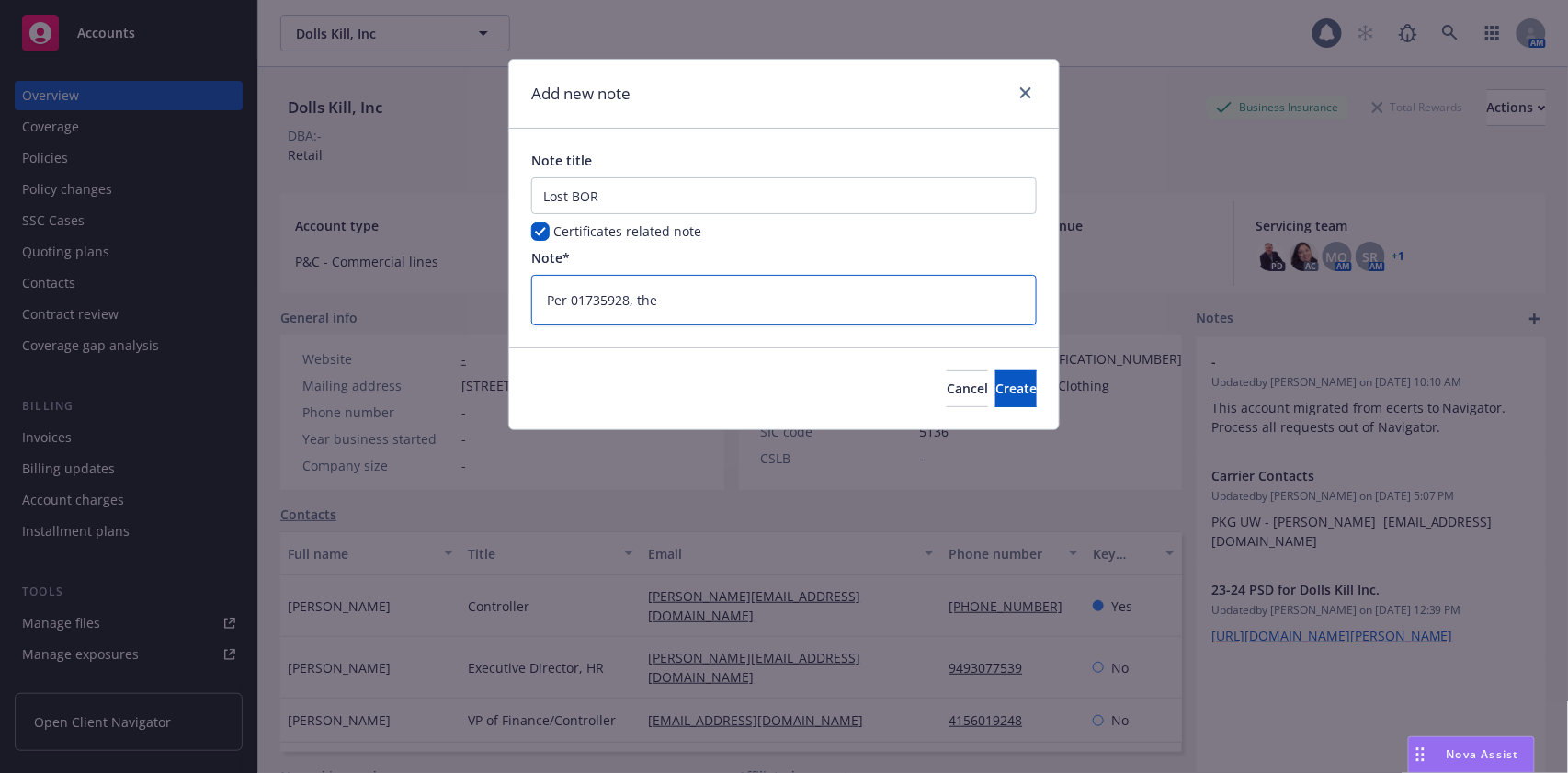
type textarea "Per 01735928, the b"
type textarea "x"
type textarea "Per 01735928, the br"
type textarea "x"
type textarea "Per 01735928, the bro"
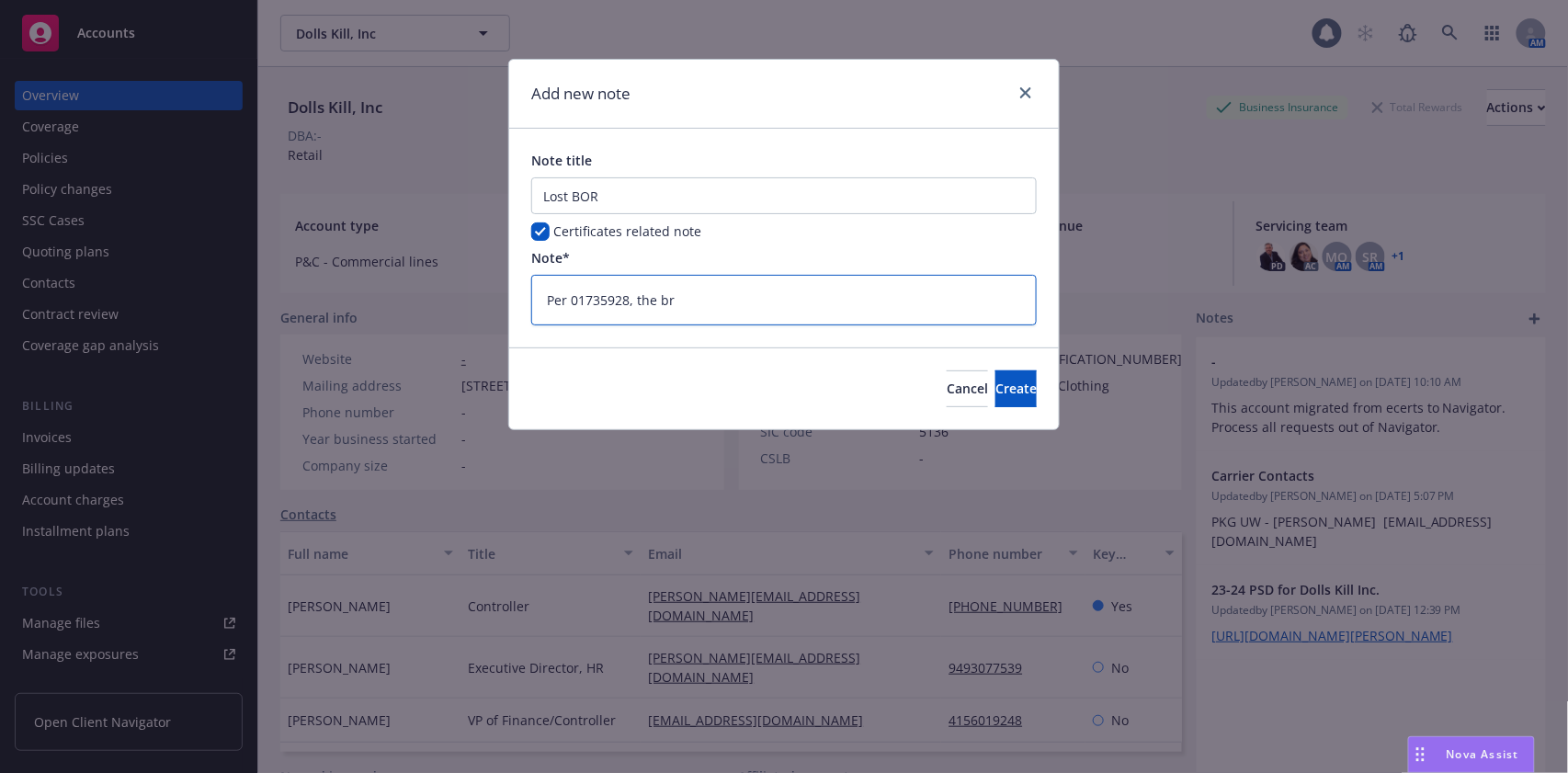
type textarea "x"
type textarea "Per 01735928, the brok"
type textarea "x"
type textarea "Per 01735928, the broke"
type textarea "x"
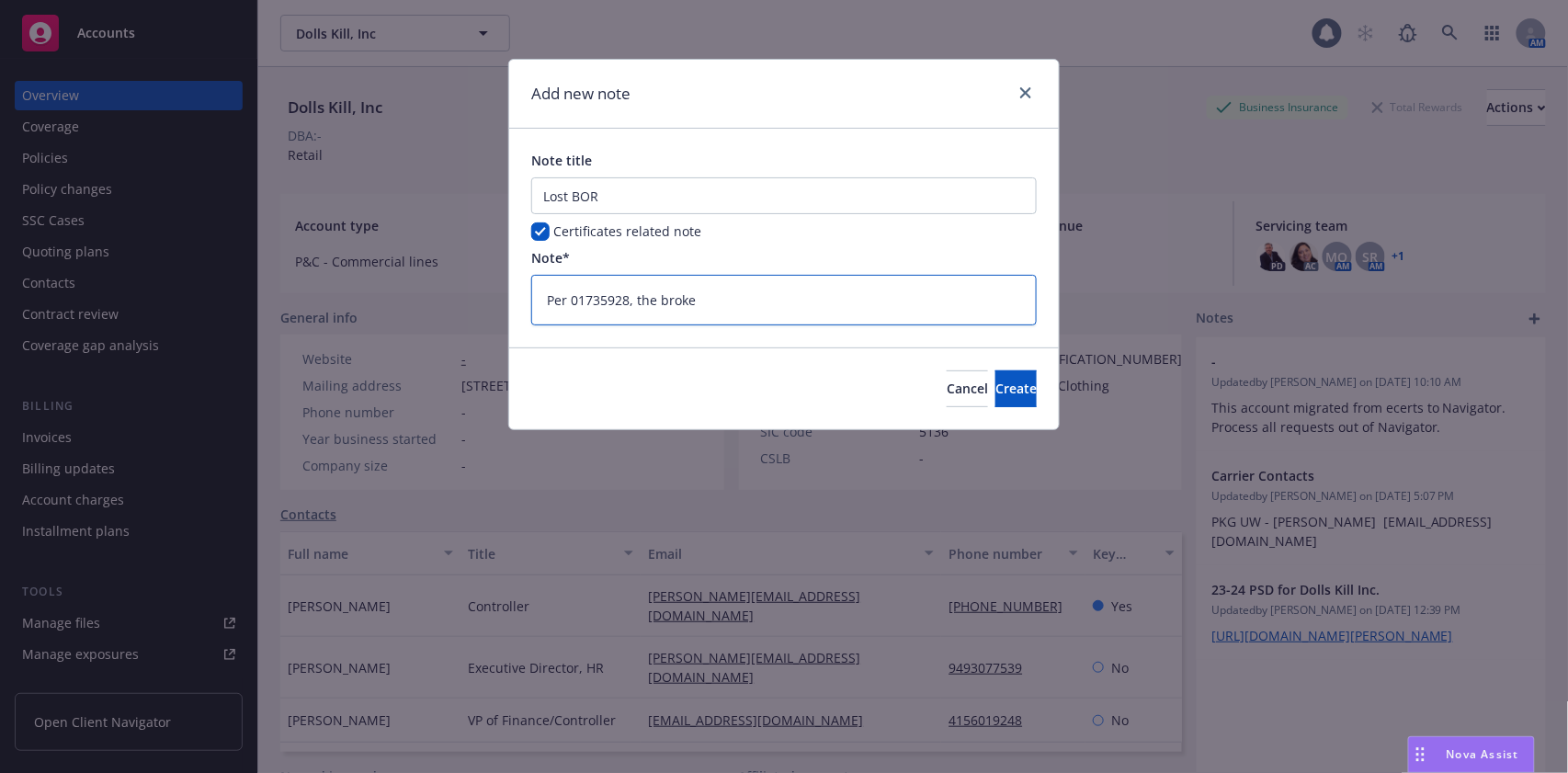
type textarea "Per 01735928, the broker"
type textarea "x"
type textarea "Per 01735928, the broker"
type textarea "x"
type textarea "Per 01735928, the broker w"
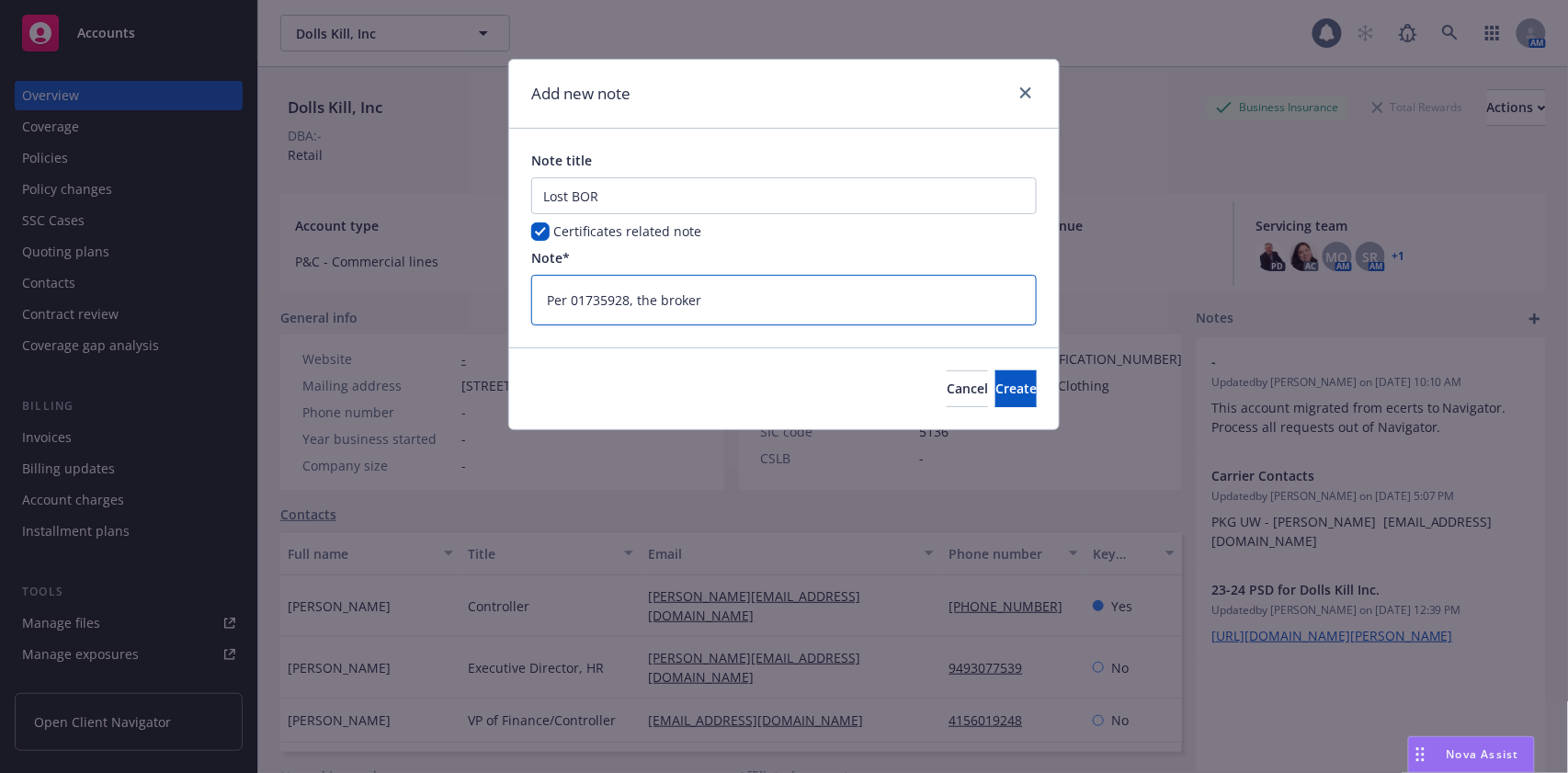
type textarea "x"
type textarea "Per 01735928, the broker wi"
type textarea "x"
type textarea "Per 01735928, the broker wil"
type textarea "x"
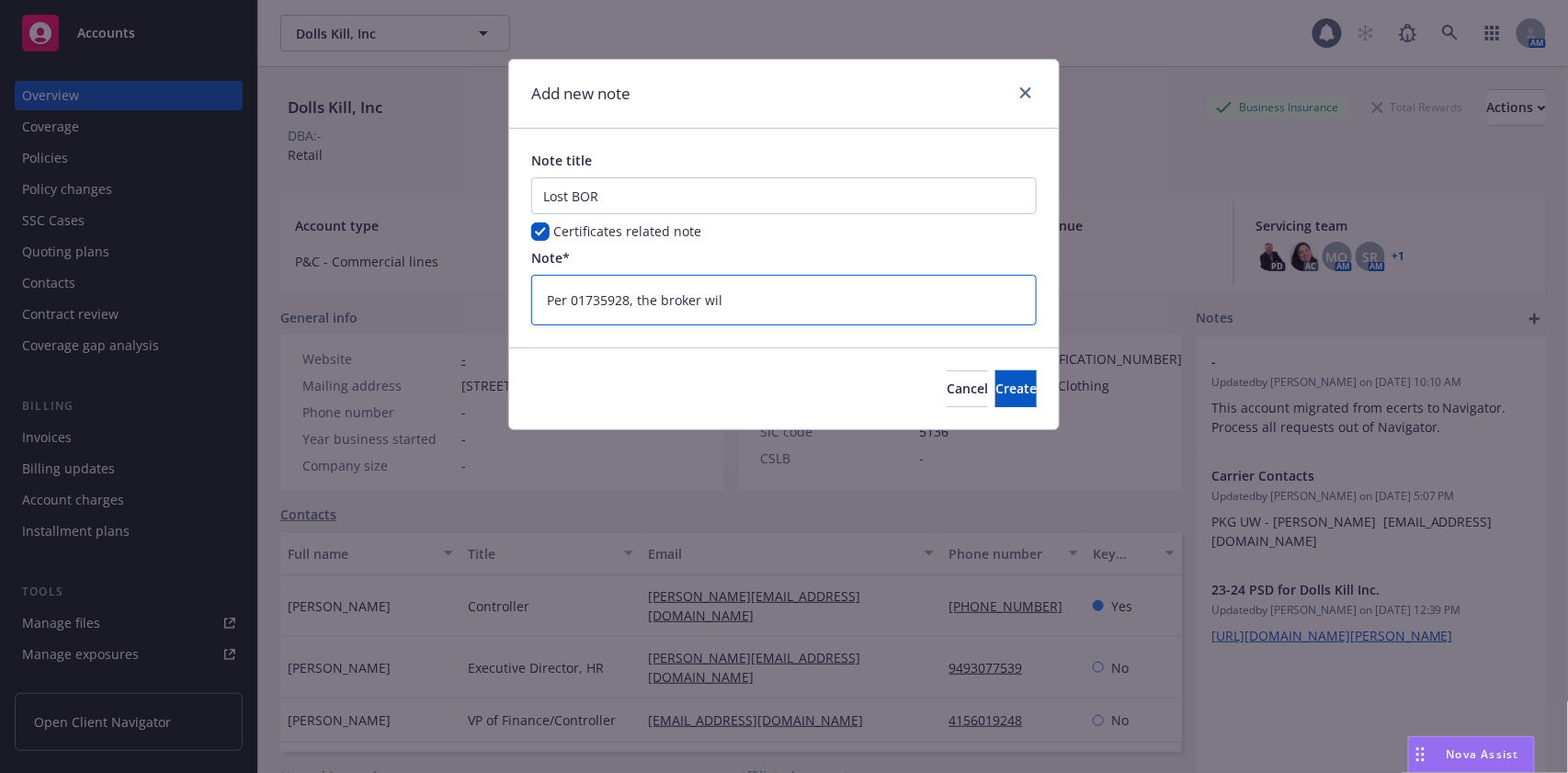
type textarea "Per 01735928, the broker will"
type textarea "x"
type textarea "Per 01735928, the broker will"
type textarea "x"
type textarea "Per 01735928, the broker will b"
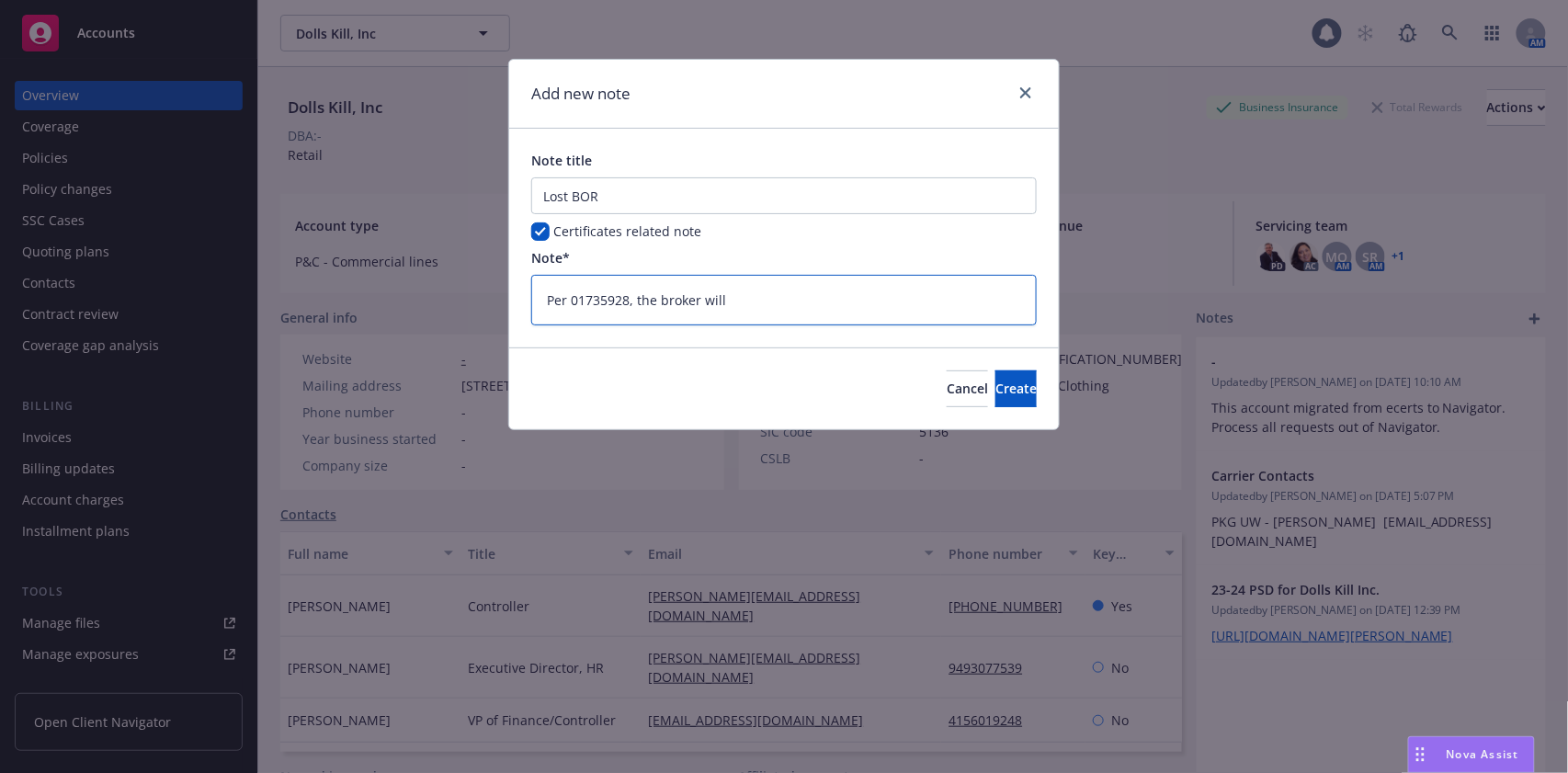
type textarea "x"
type textarea "Per 01735928, the broker will be"
type textarea "x"
type textarea "Per 01735928, the broker will be"
type textarea "x"
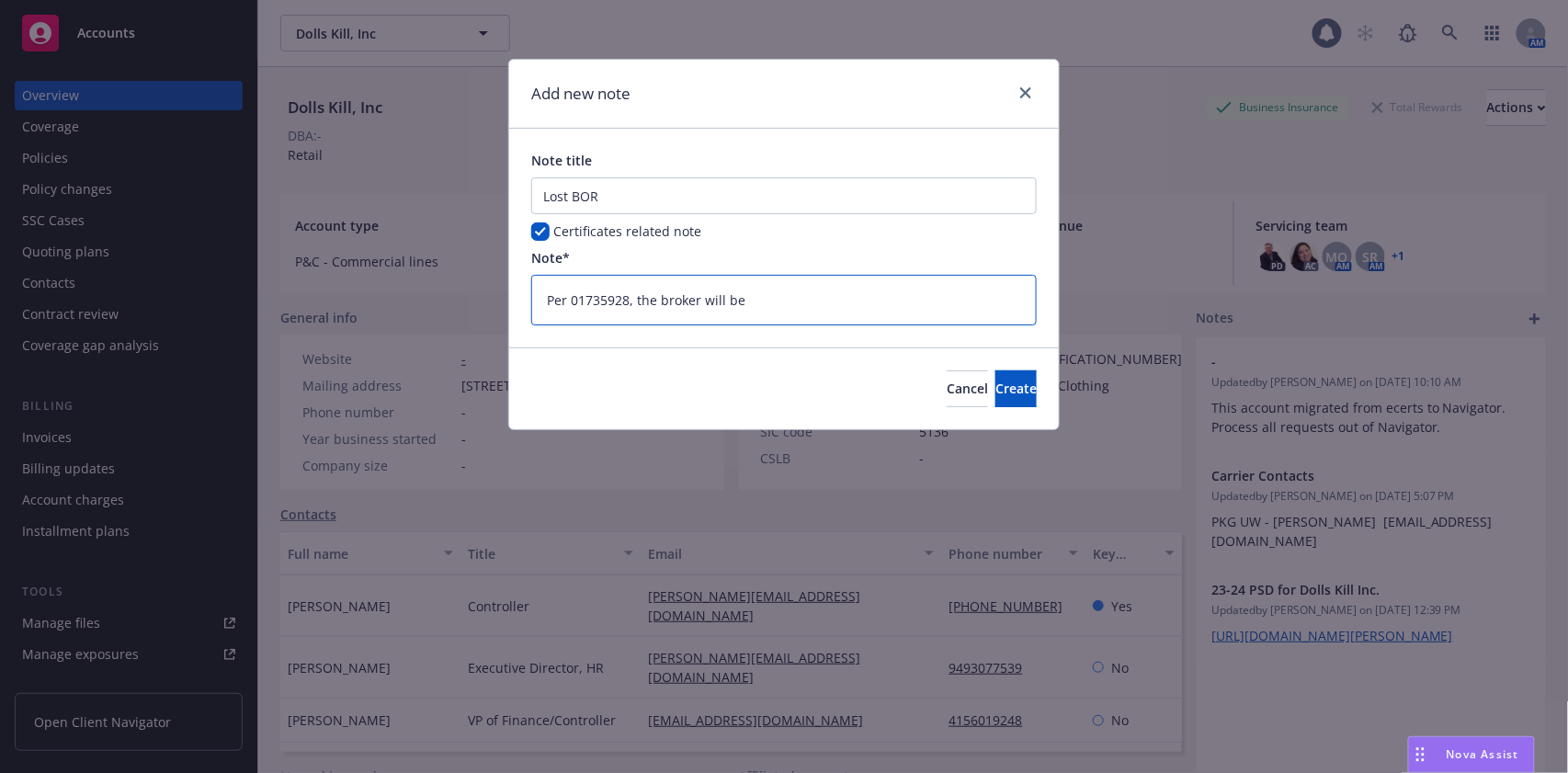
type textarea "Per 01735928, the broker will be t"
type textarea "x"
type textarea "Per 01735928, the broker will be ta"
type textarea "x"
type textarea "Per 01735928, the broker will be tak"
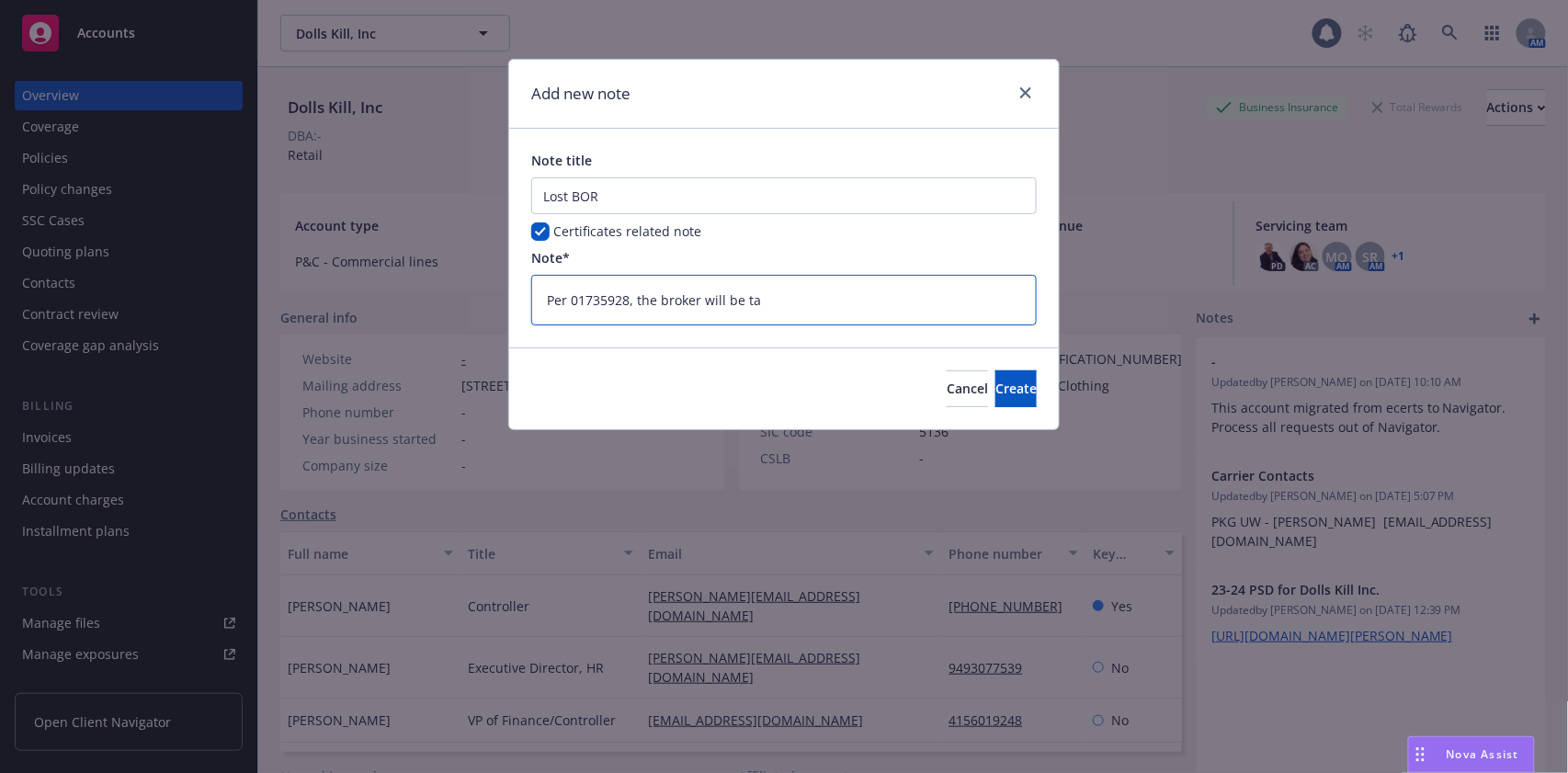
type textarea "x"
type textarea "Per 01735928, the broker will be taki"
type textarea "x"
type textarea "Per 01735928, the broker will be takin"
type textarea "x"
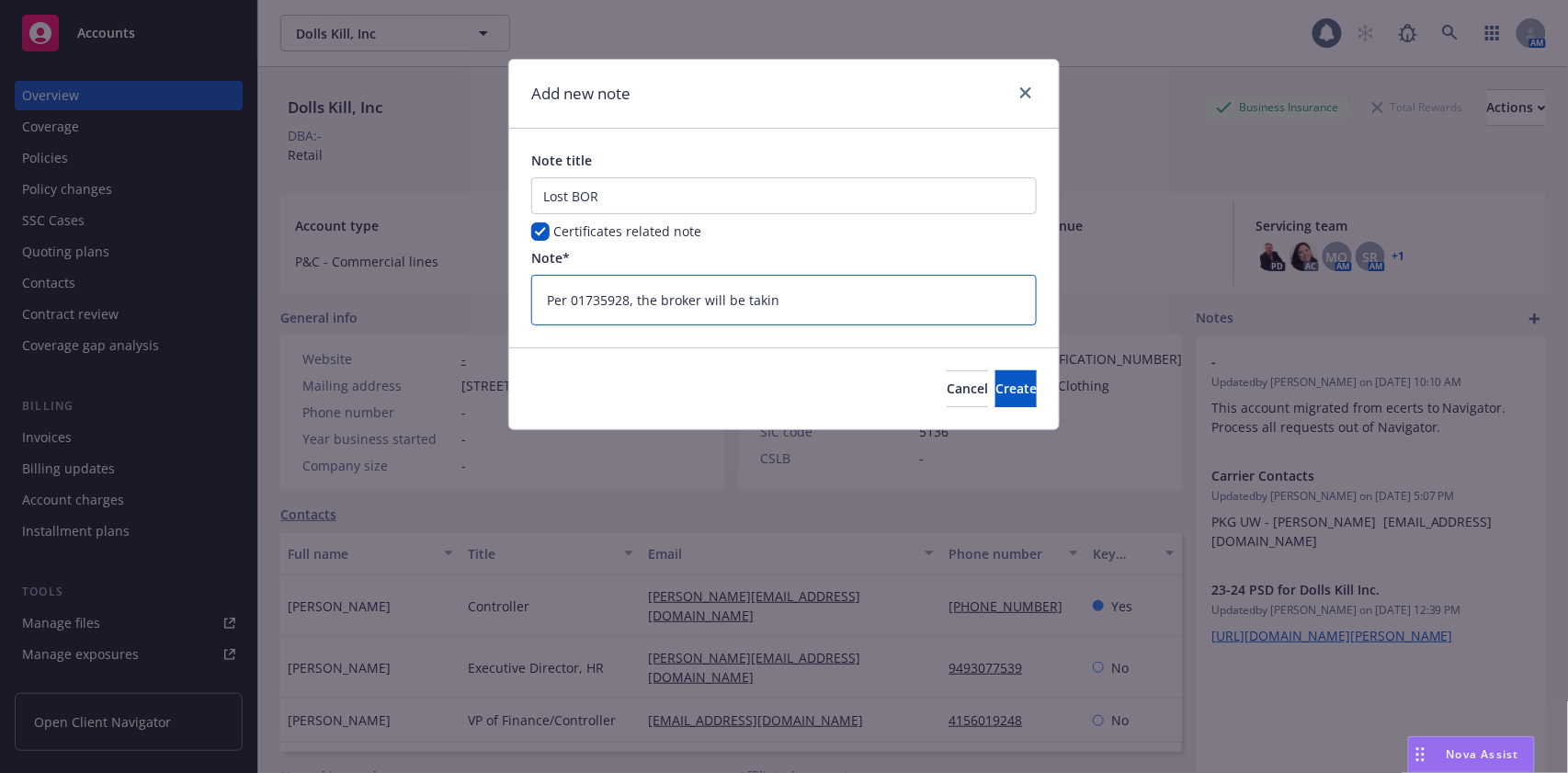
type textarea "Per 01735928, the broker will be taking"
type textarea "x"
type textarea "Per 01735928, the broker will be taking"
type textarea "x"
type textarea "Per 01735928, the broker will be taking o"
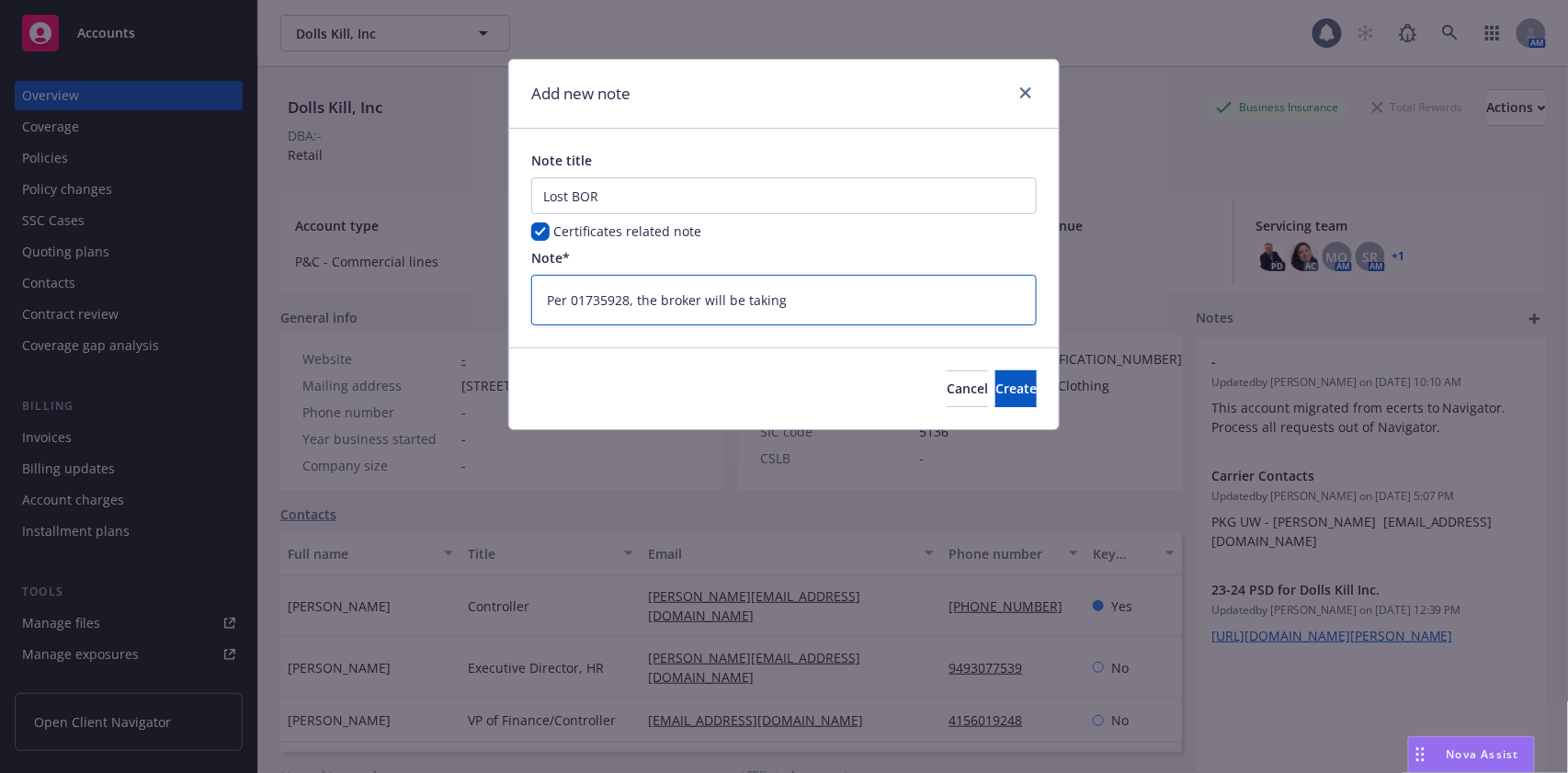
type textarea "x"
type textarea "Per 01735928, the broker will be taking ov"
type textarea "x"
type textarea "Per 01735928, the broker will be taking ove"
type textarea "x"
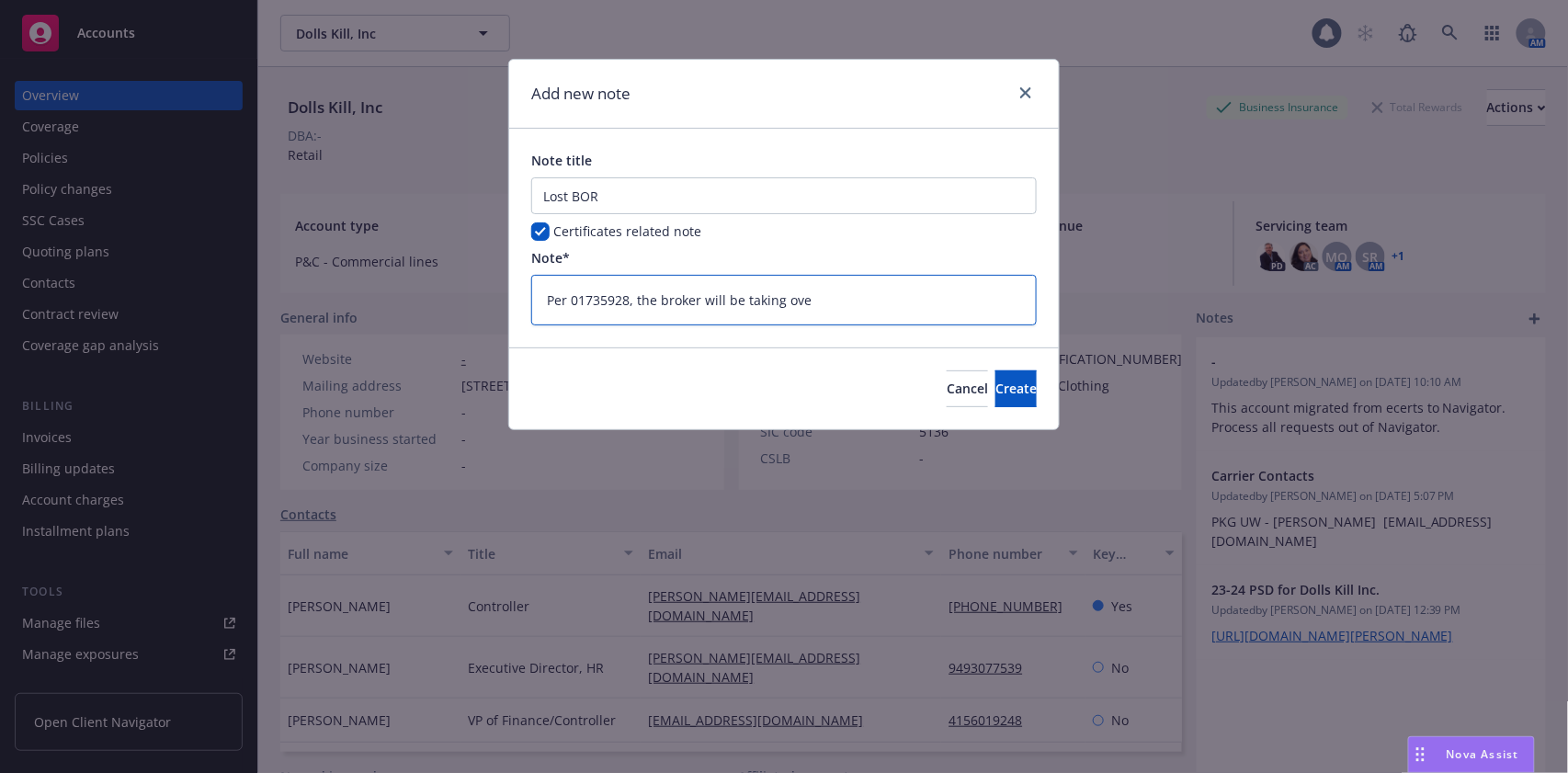
type textarea "Per 01735928, the broker will be taking over"
type textarea "x"
type textarea "Per 01735928, the broker will be taking over"
type textarea "x"
type textarea "Per 01735928, the broker will be taking over C"
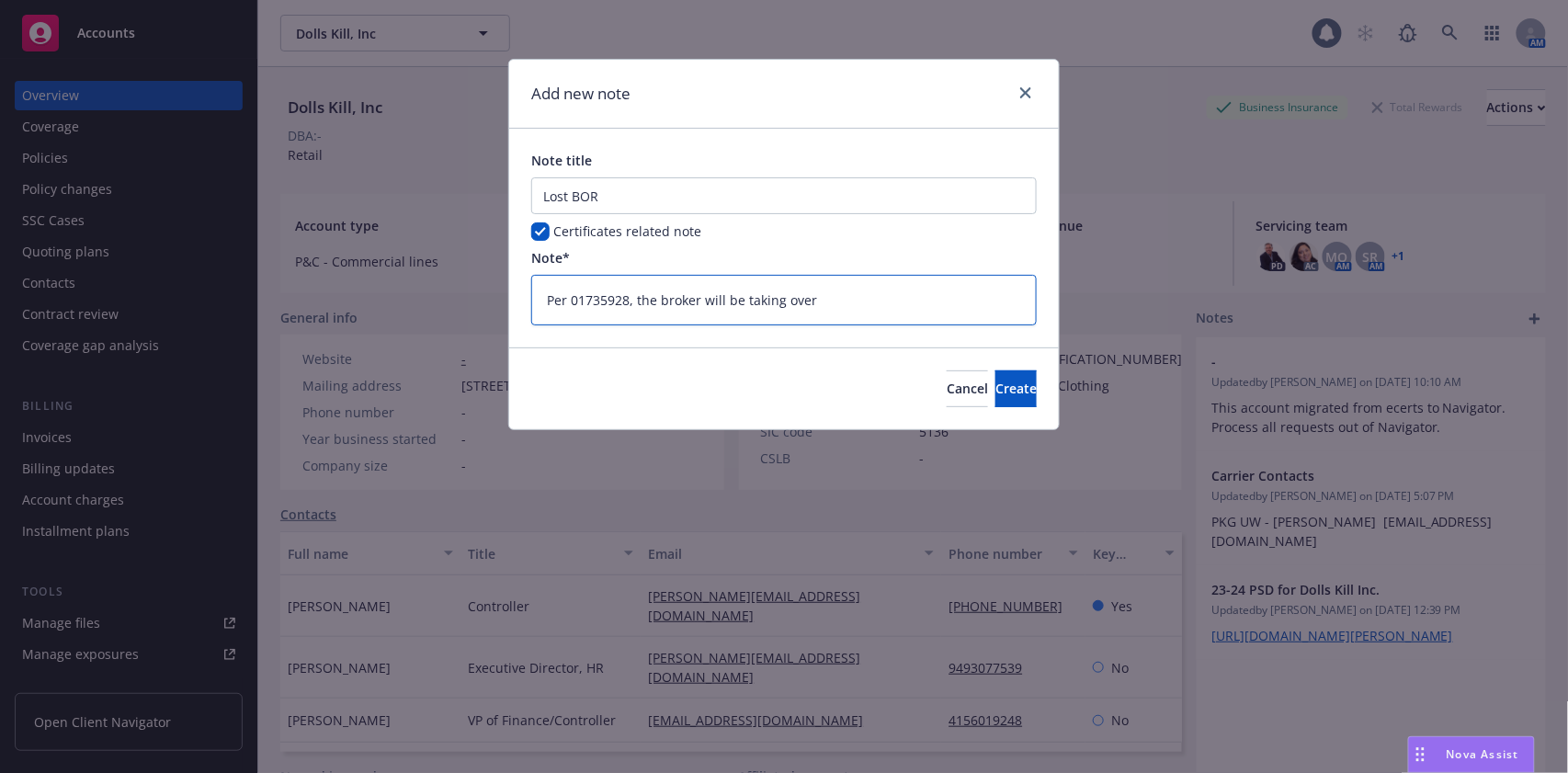
type textarea "x"
type textarea "Per 01735928, the broker will be taking over Cy"
type textarea "x"
type textarea "Per 01735928, the broker will be taking over Cyv"
type textarea "x"
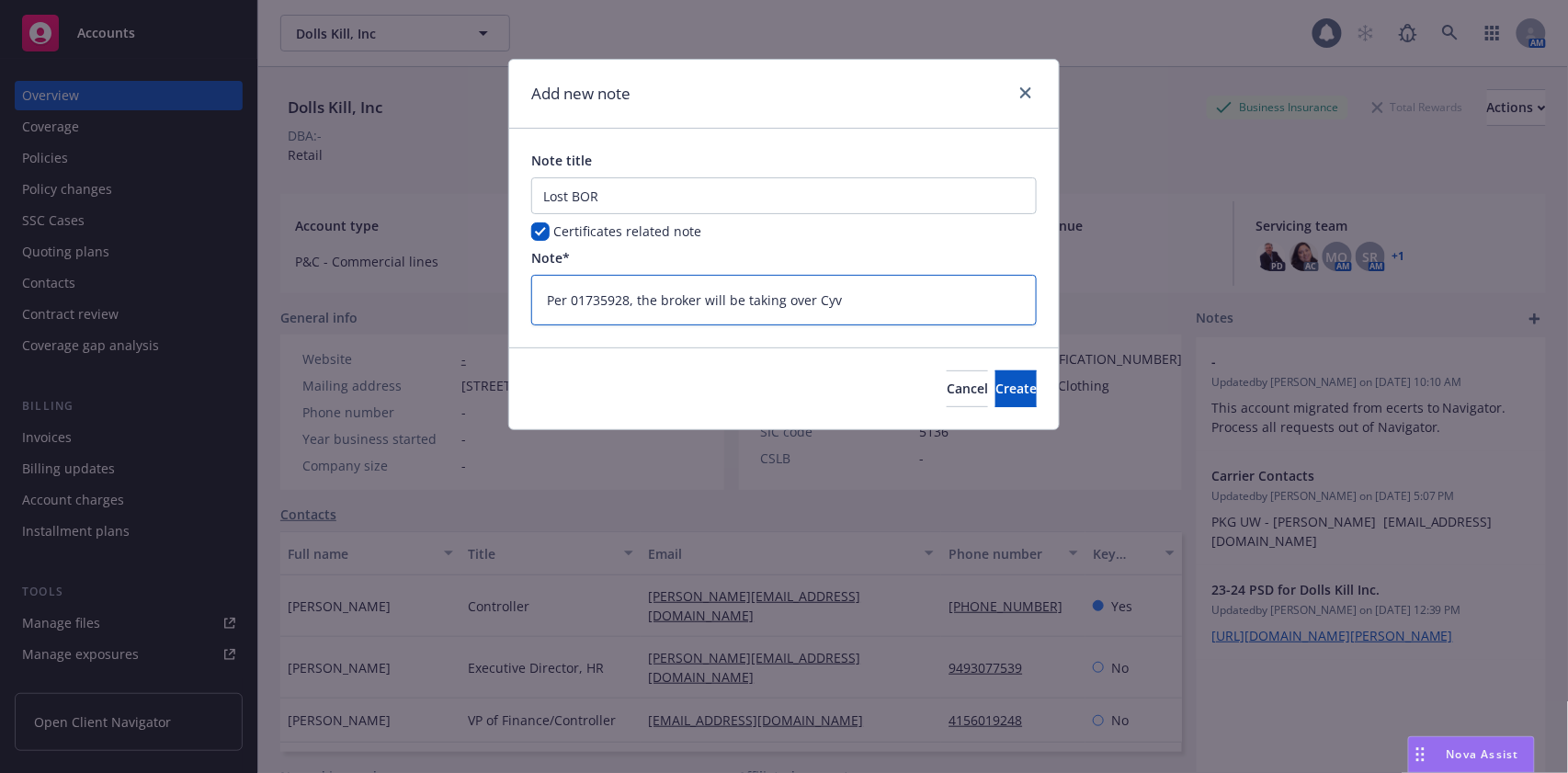
type textarea "Per 01735928, the broker will be taking over [GEOGRAPHIC_DATA]"
type textarea "x"
type textarea "Per 01735928, the broker will be taking over Cyv"
type textarea "x"
type textarea "Per 01735928, the broker will be taking over Cy"
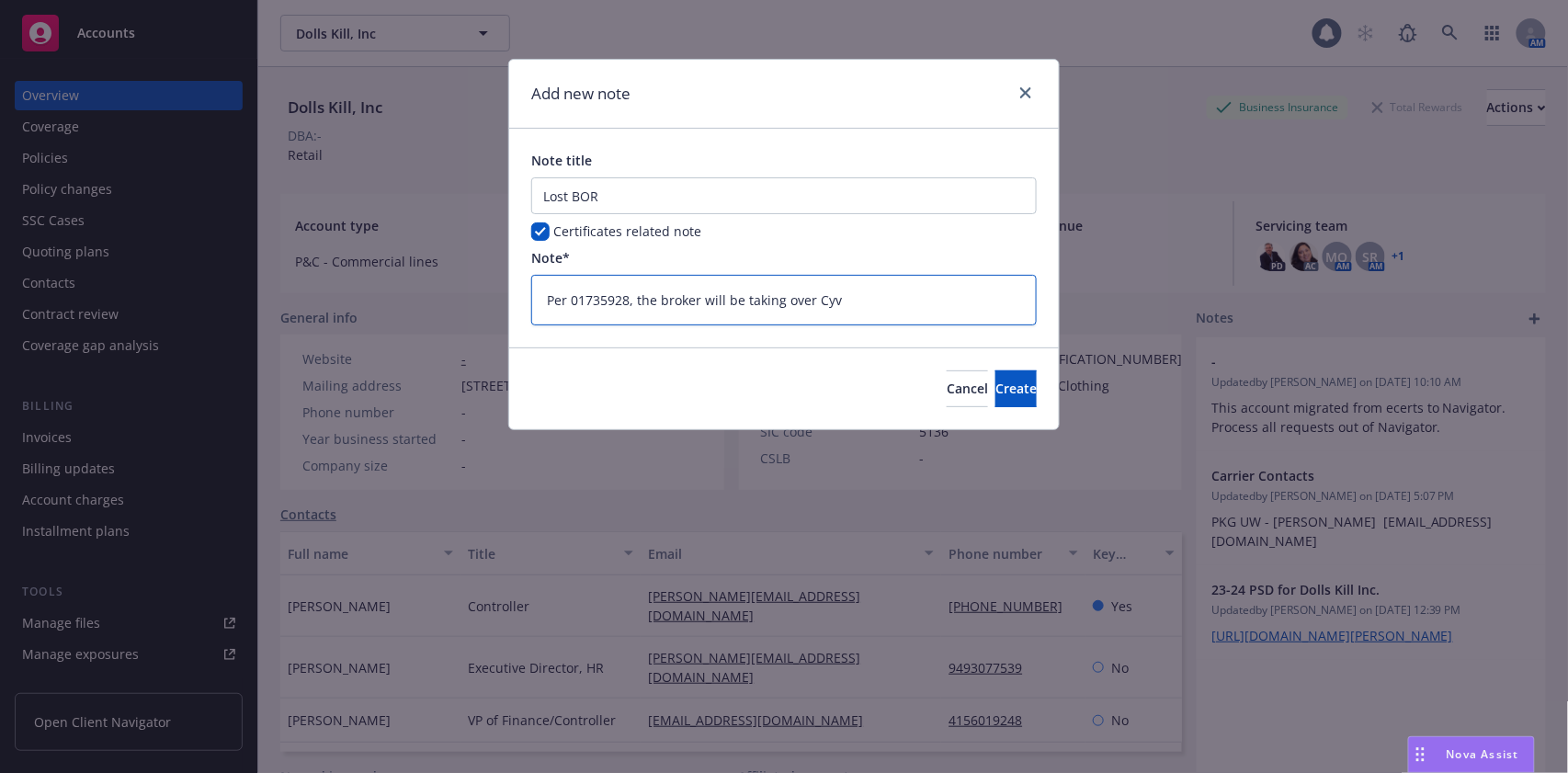
type textarea "x"
type textarea "Per 01735928, the broker will be taking over Cyb"
type textarea "x"
type textarea "Per 01735928, the broker will be taking over Cybe"
type textarea "x"
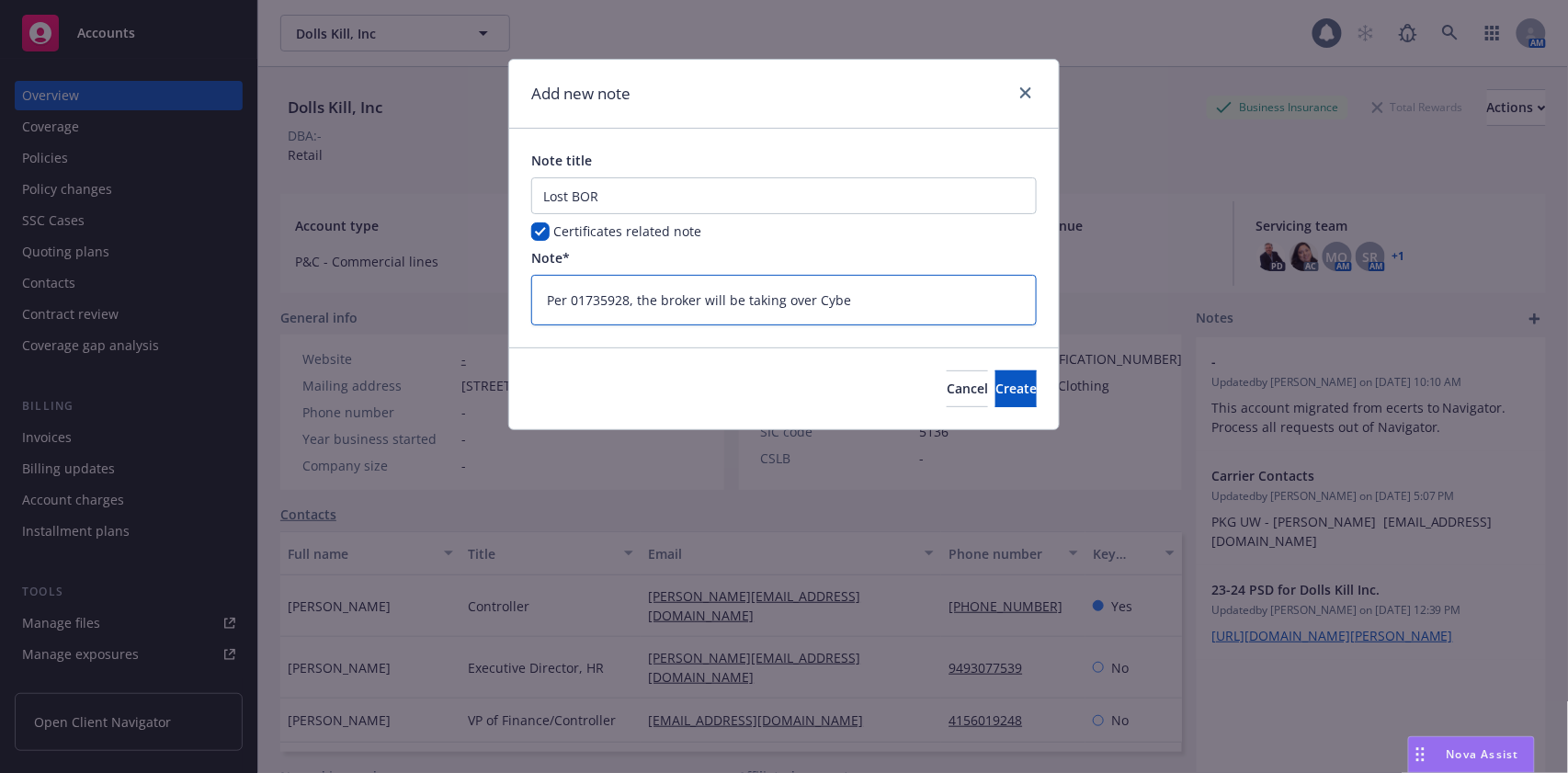
type textarea "Per 01735928, the broker will be taking over Cyber"
type textarea "x"
type textarea "Per 01735928, the broker will be taking over Cyber"
type textarea "x"
type textarea "Per 01735928, the broker will be taking over Cyber o"
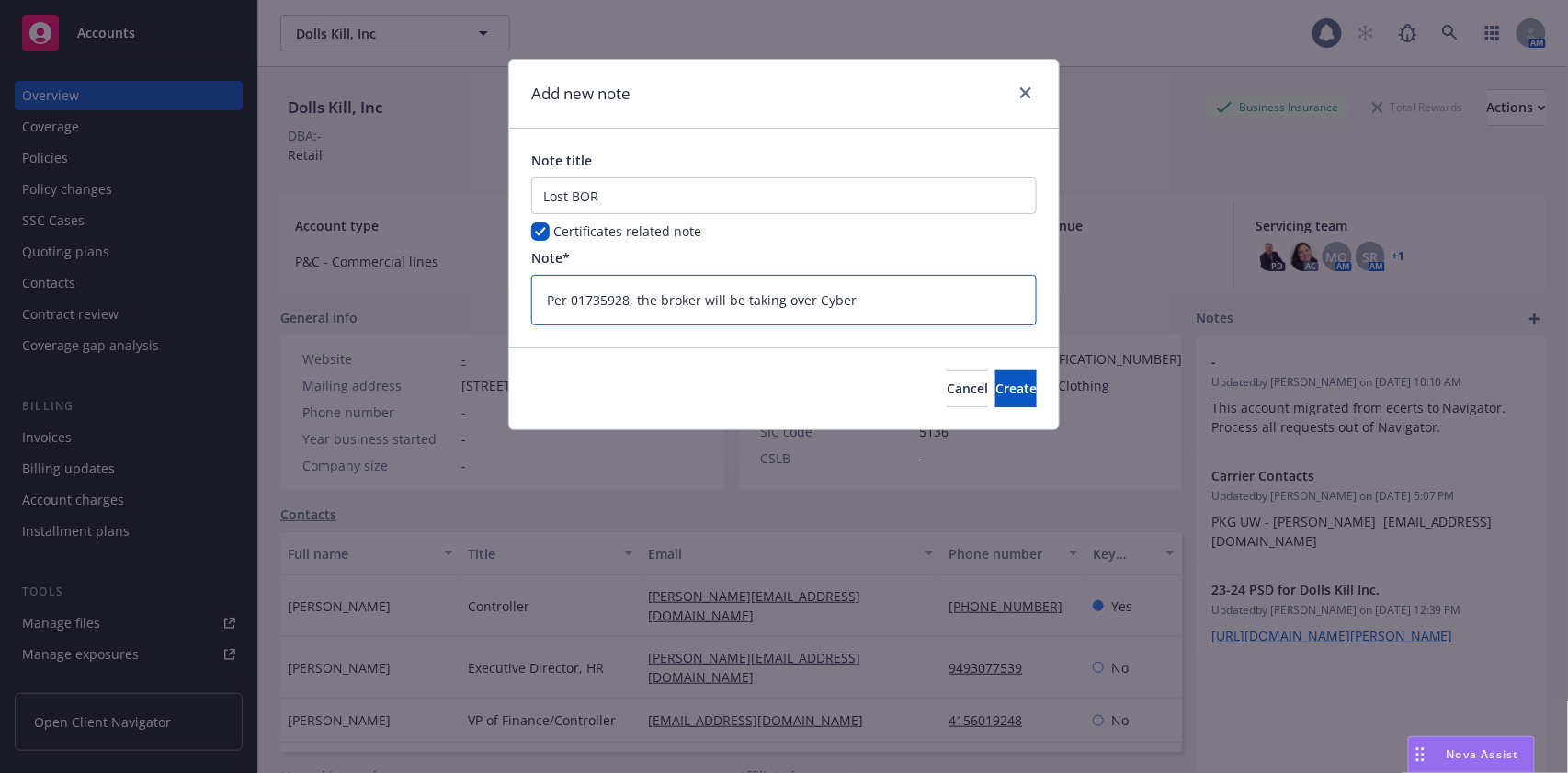
type textarea "x"
type textarea "Per 01735928, the broker will be taking over Cyber on"
type textarea "x"
type textarea "Per 01735928, the broker will be taking over Cyber onc"
type textarea "x"
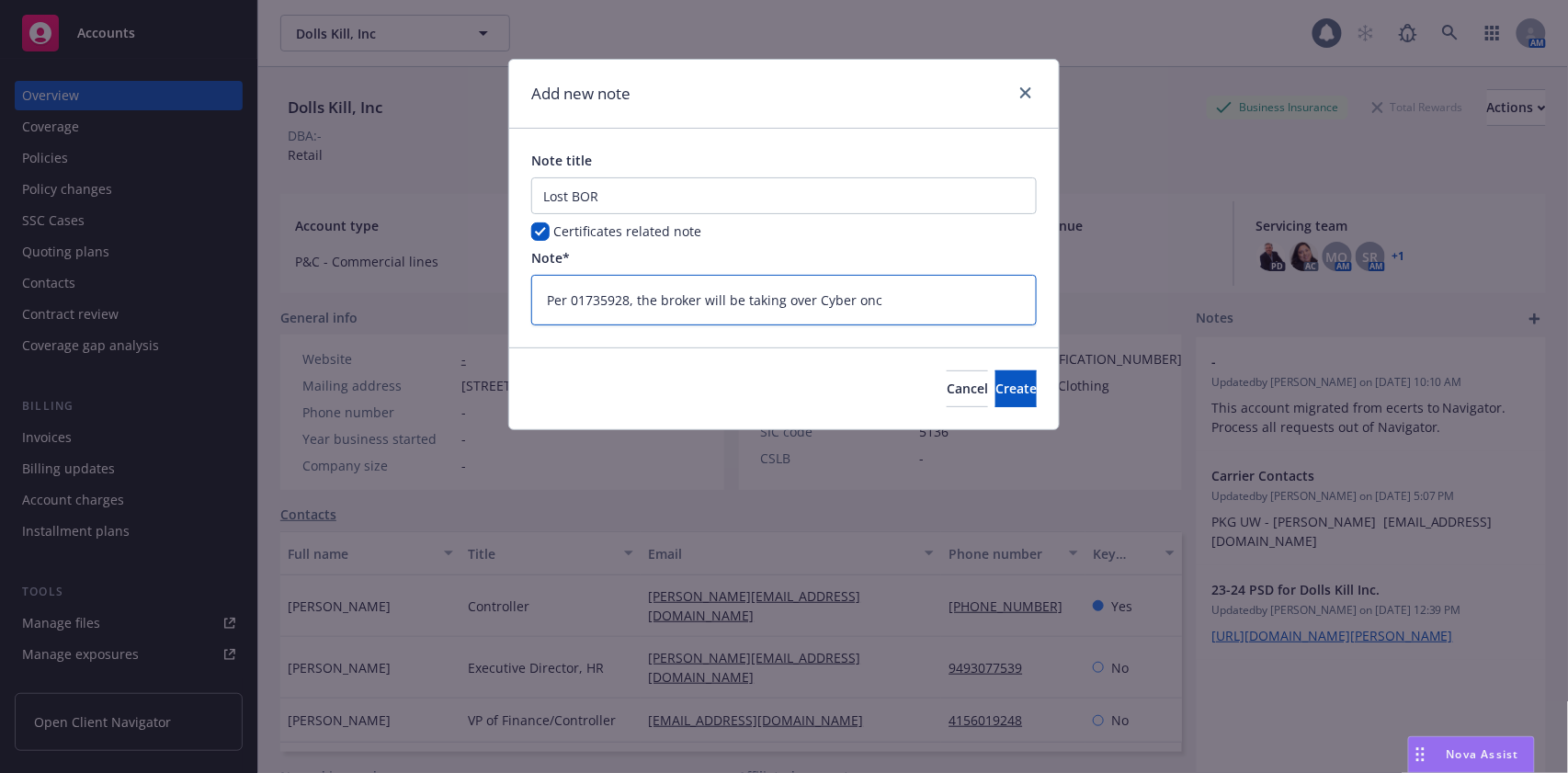
type textarea "Per 01735928, the broker will be taking over Cyber once"
type textarea "x"
type textarea "Per 01735928, the broker will be taking over Cyber once"
type textarea "x"
type textarea "Per 01735928, the broker will be taking over Cyber once i"
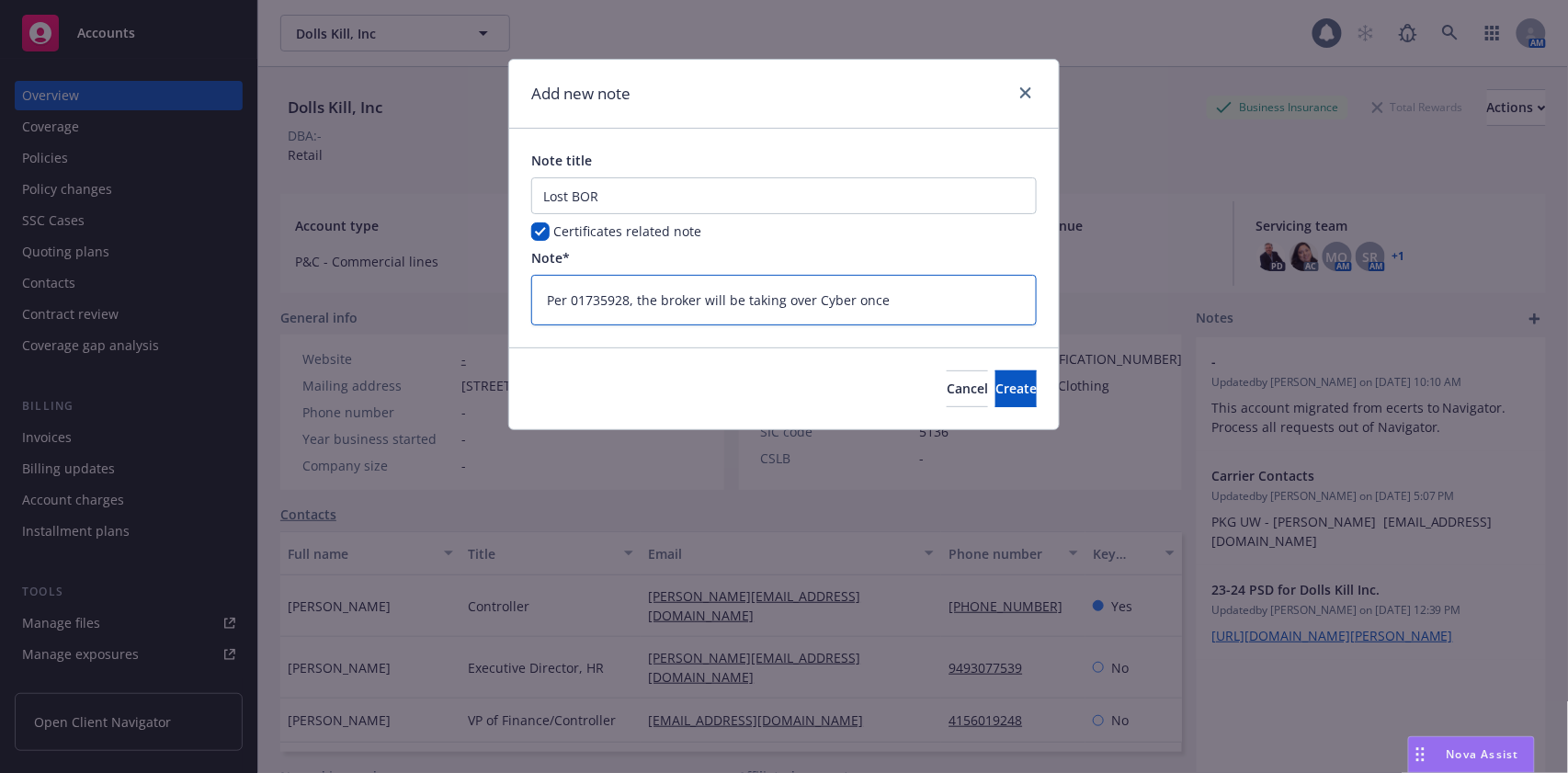
type textarea "x"
type textarea "Per 01735928, the broker will be taking over Cyber once it"
type textarea "x"
type textarea "Per 01735928, the broker will be taking over Cyber once it"
type textarea "x"
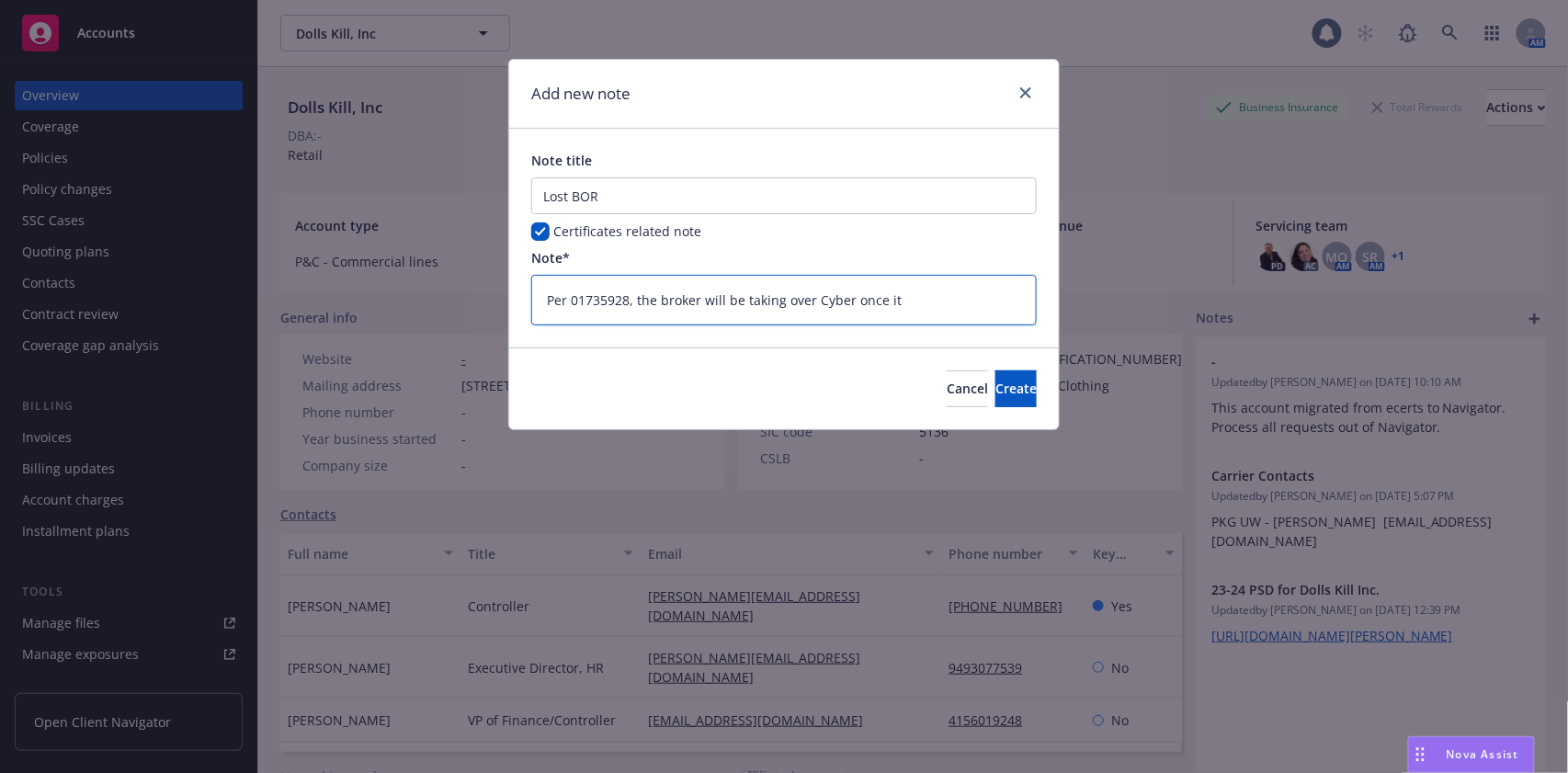
type textarea "Per 01735928, the broker will be taking over Cyber once it e"
type textarea "x"
type textarea "Per 01735928, the broker will be taking over Cyber once it ex"
type textarea "x"
type textarea "Per 01735928, the broker will be taking over Cyber once it exp"
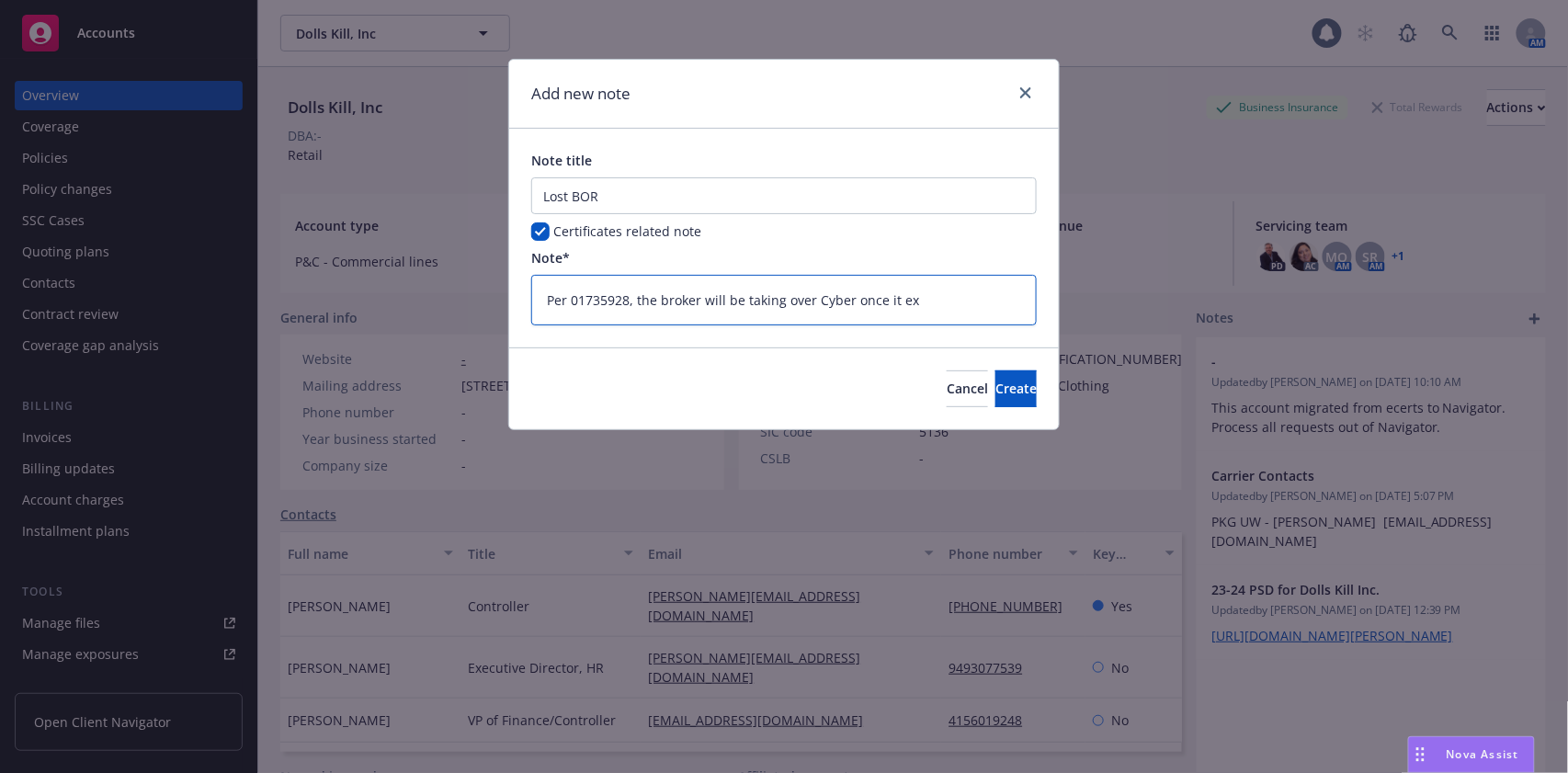
type textarea "x"
type textarea "Per 01735928, the broker will be taking over Cyber once it expi"
type textarea "x"
type textarea "Per 01735928, the broker will be taking over Cyber once it expir"
type textarea "x"
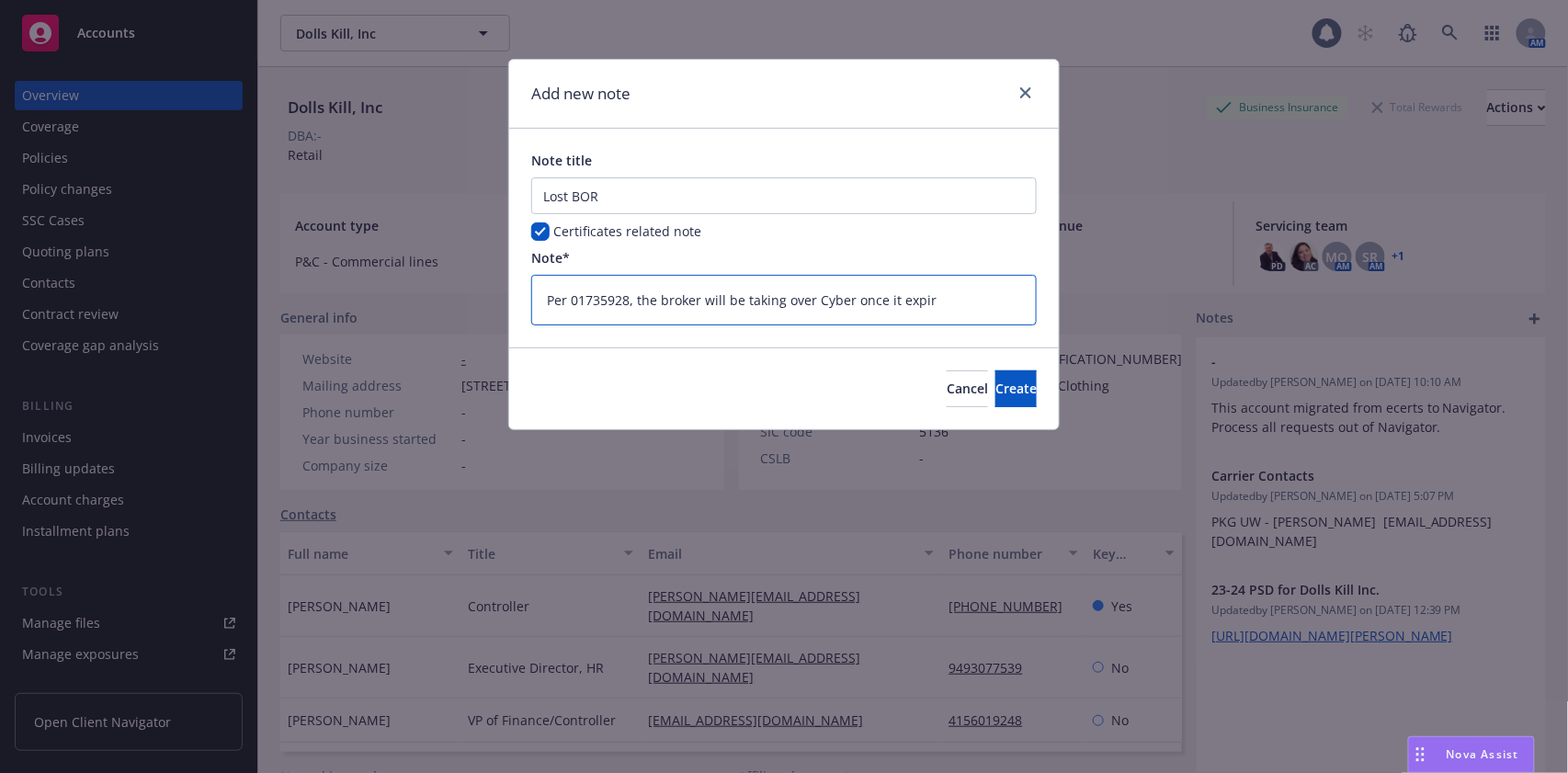
type textarea "Per 01735928, the broker will be taking over Cyber once it expire"
type textarea "x"
type textarea "Per 01735928, the broker will be taking over Cyber once it expired"
type textarea "x"
type textarea "Per 01735928, the broker will be taking over Cyber once it expired"
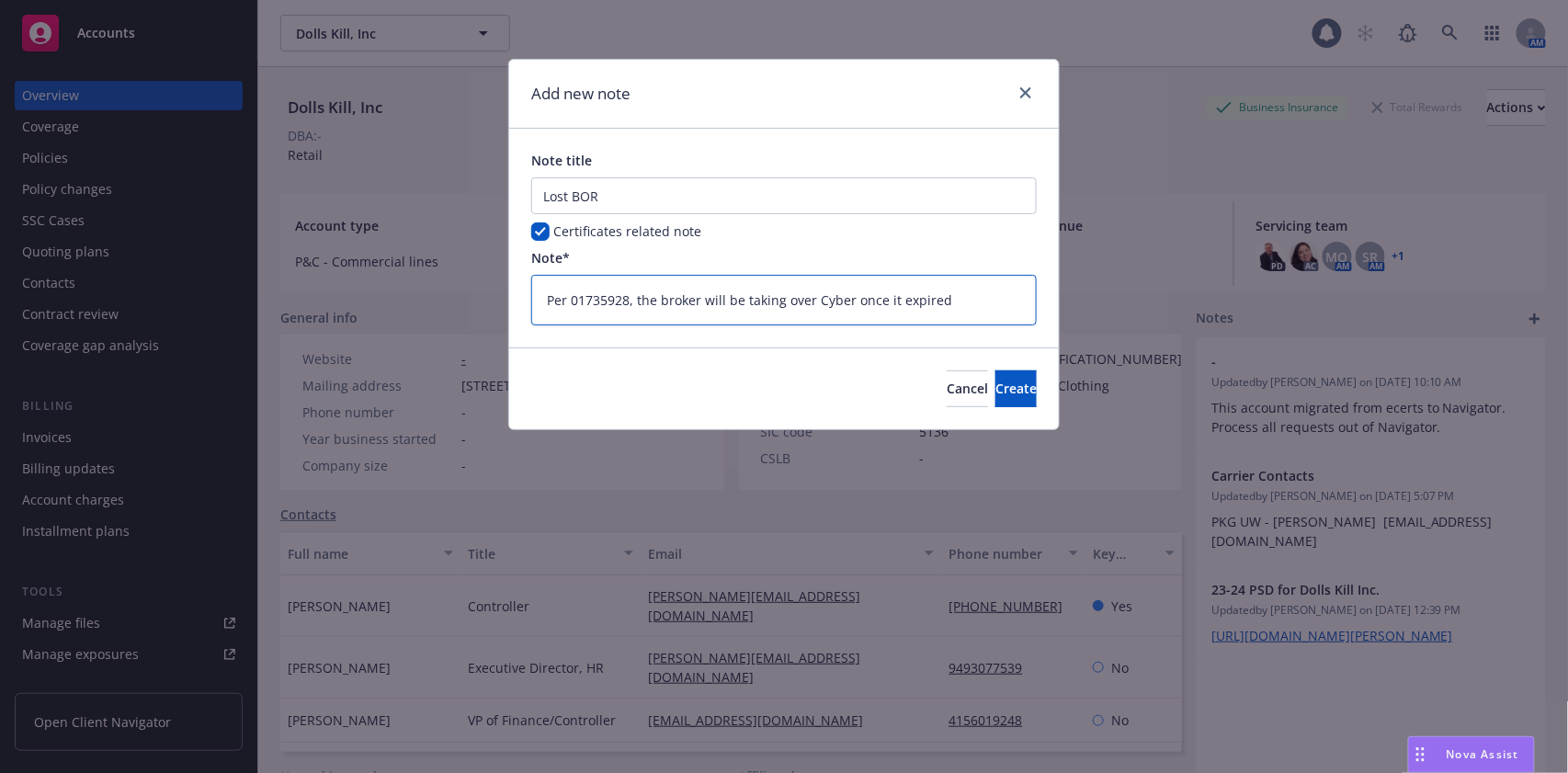
type textarea "x"
type textarea "Per 01735928, the broker will be taking over Cyber once it expired o"
type textarea "x"
type textarea "Per 01735928, the broker will be taking over Cyber once it expired on"
type textarea "x"
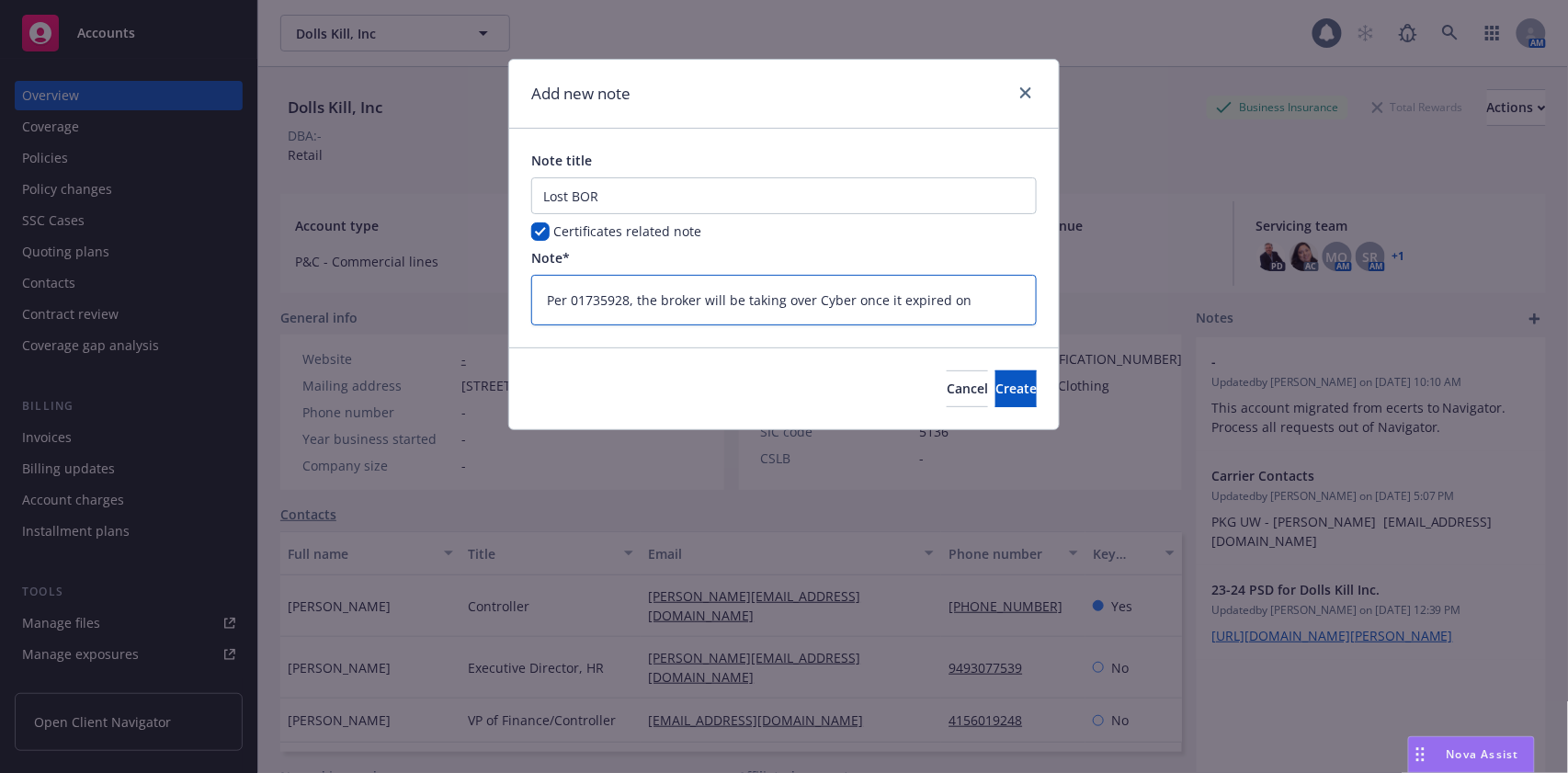
type textarea "Per 01735928, the broker will be taking over Cyber once it expired on"
type textarea "x"
type textarea "Per 01735928, the broker will be taking over Cyber once it expired on"
type textarea "x"
type textarea "Per 01735928, the broker will be taking over Cyber once it expired on 9"
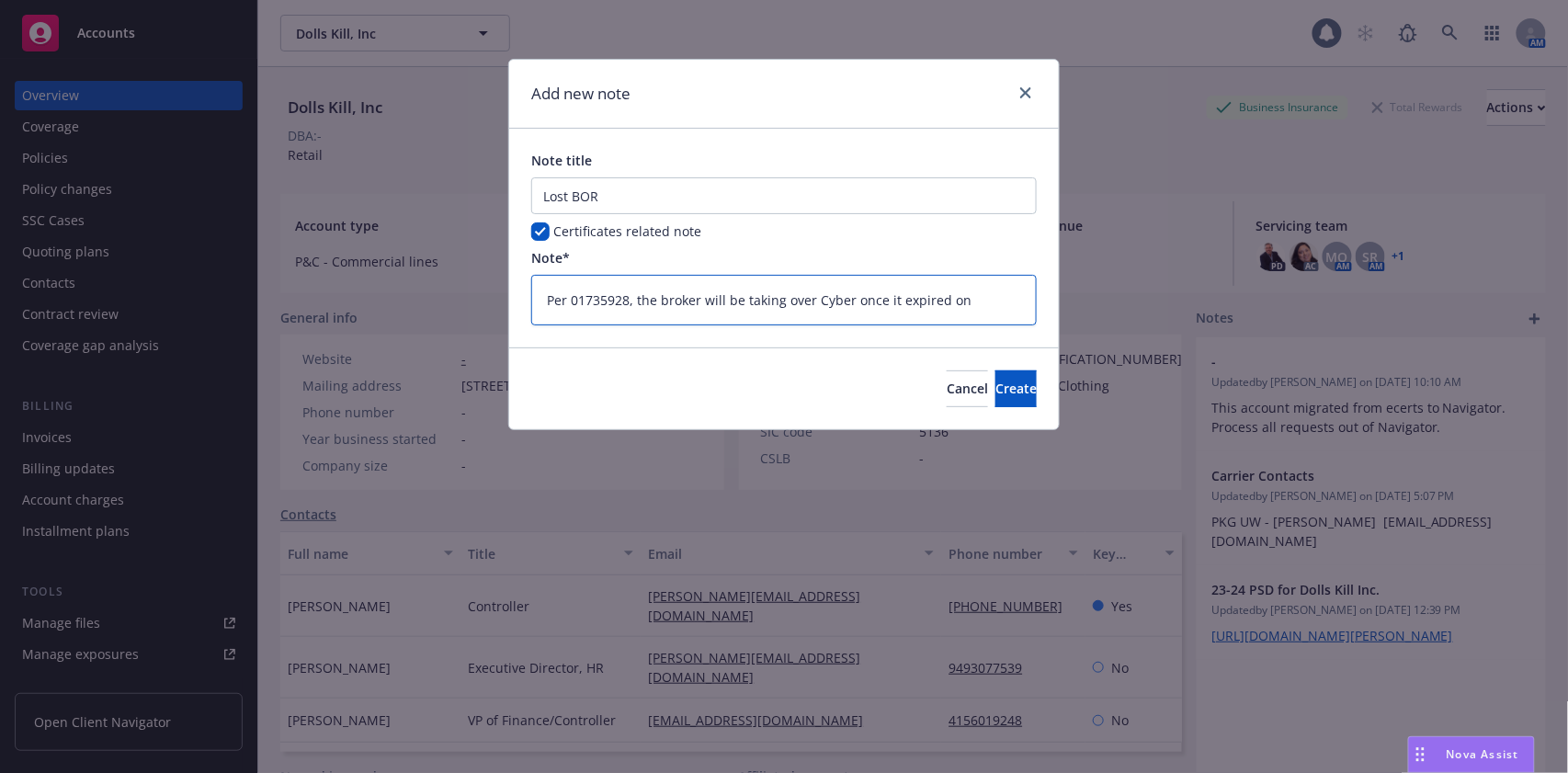
type textarea "x"
type textarea "Per 01735928, the broker will be taking over Cyber once it expired on 9/"
type textarea "x"
type textarea "Per 01735928, the broker will be taking over Cyber once it expired on 9/2"
type textarea "x"
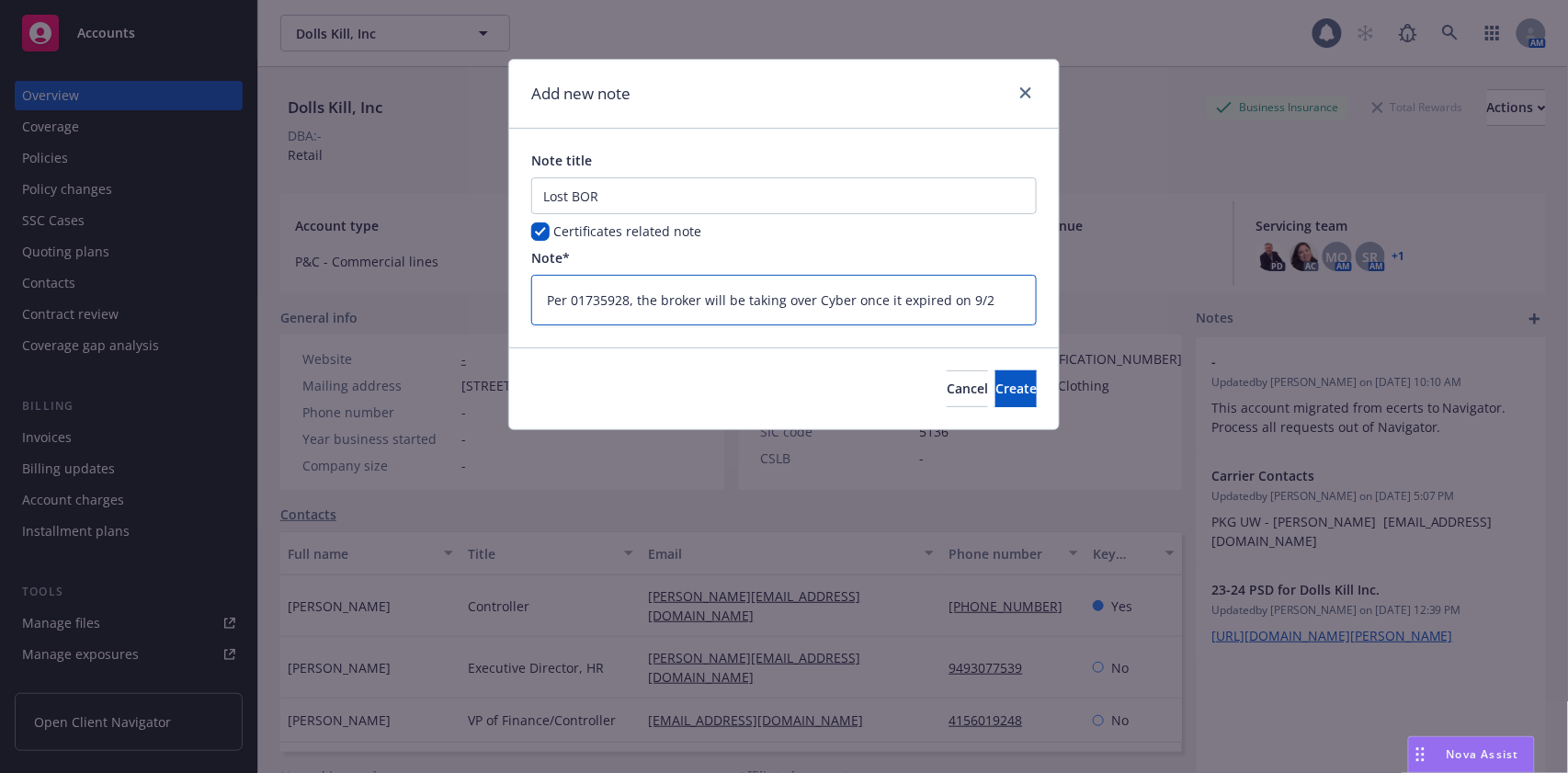
type textarea "Per 01735928, the broker will be taking over Cyber once it expired on 9/23"
type textarea "x"
type textarea "Per 01735928, the broker will be taking over Cyber once it expired on 9/23/"
type textarea "x"
type textarea "Per 01735928, the broker will be taking over Cyber once it expired on 9/23/2"
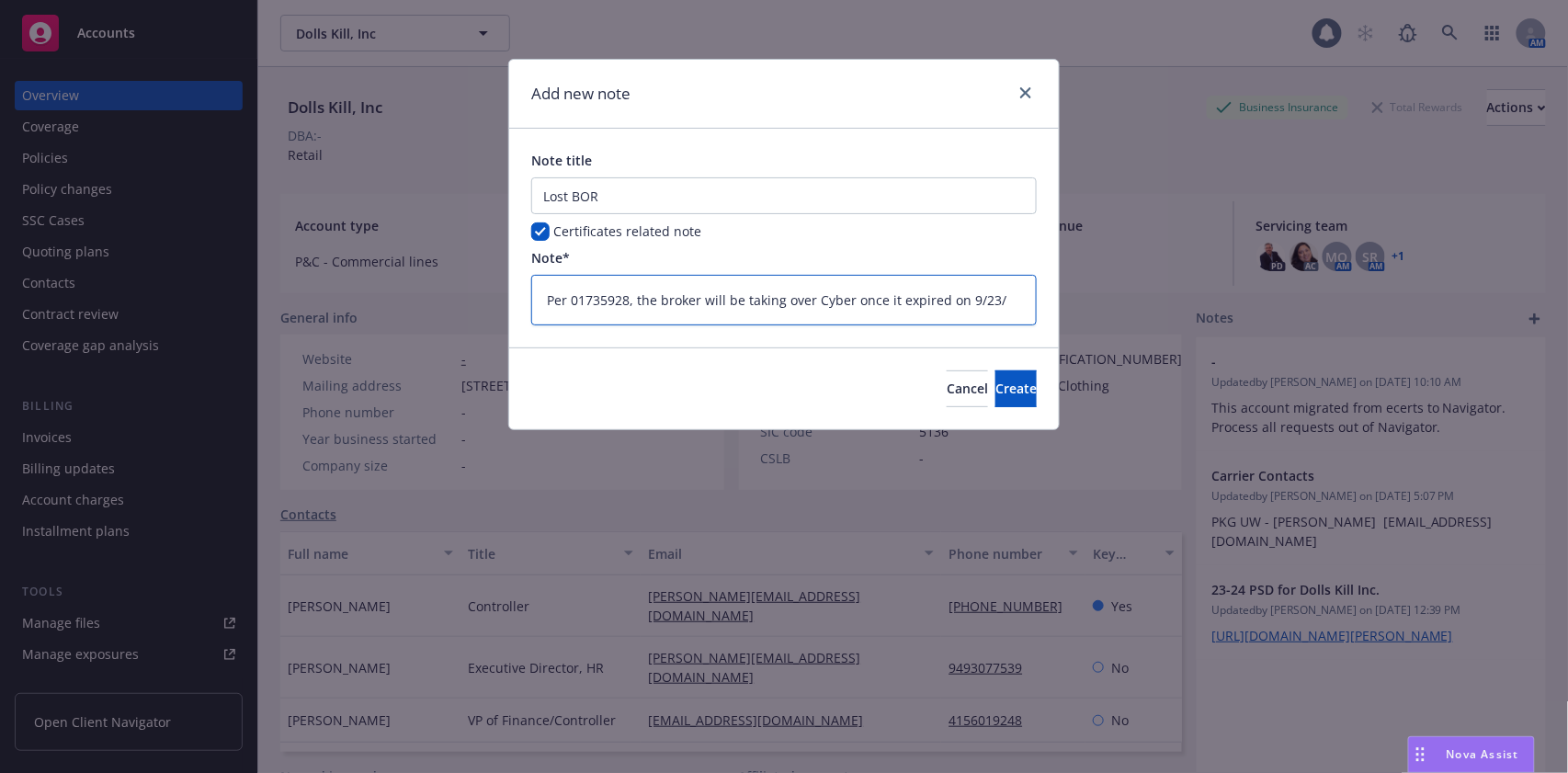
type textarea "x"
type textarea "Per 01735928, the broker will be taking over Cyber once it expired on [DATE]"
type textarea "x"
type textarea "Per 01735928, the broker will be taking over Cyber once it expired on 9/23/202"
type textarea "x"
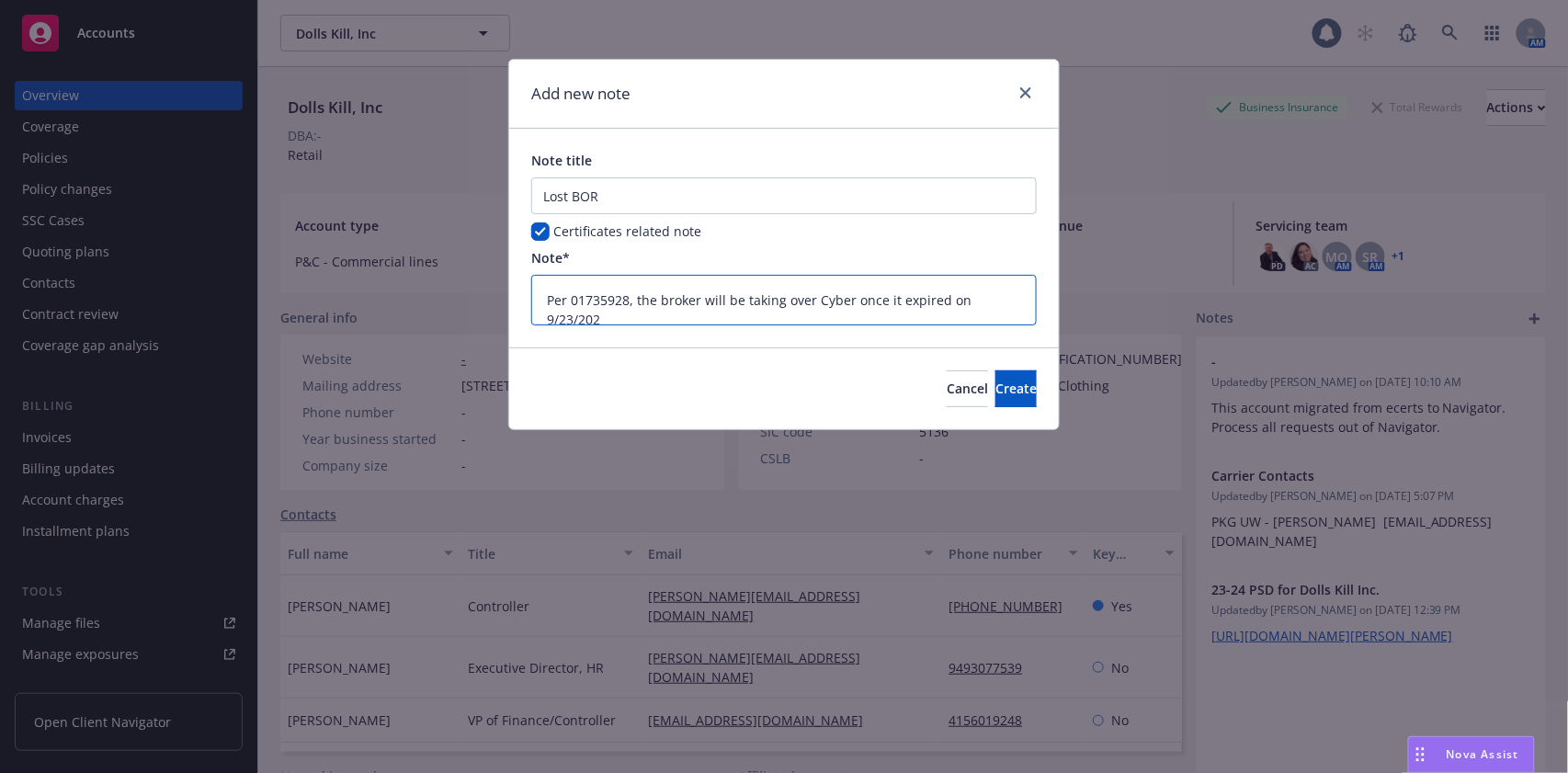
type textarea "Per 01735928, the broker will be taking over Cyber once it expired on [DATE]"
type textarea "x"
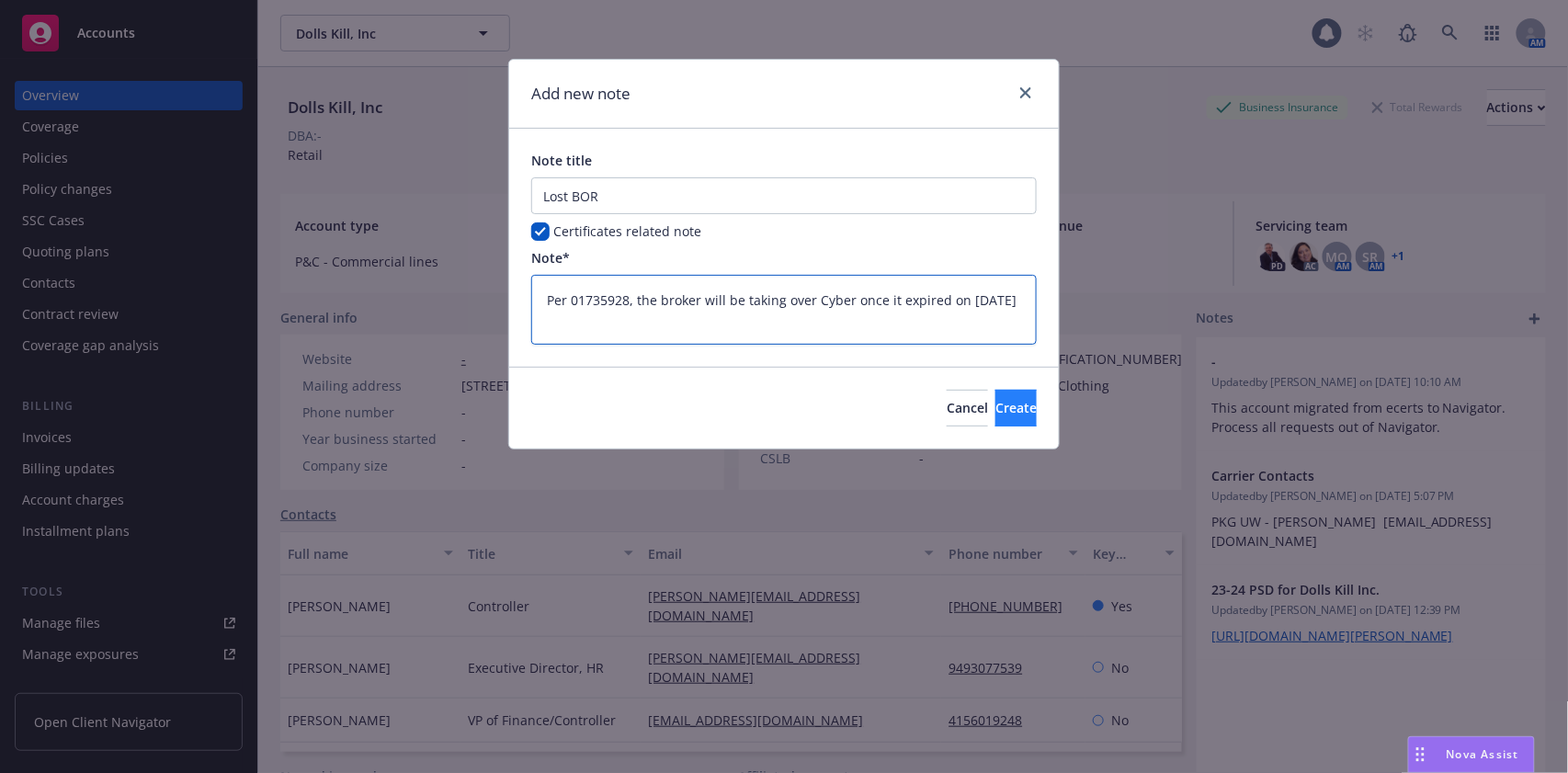
type textarea "Per 01735928, the broker will be taking over Cyber once it expired on [DATE]"
click at [995, 407] on span "Create" at bounding box center [1016, 408] width 41 height 18
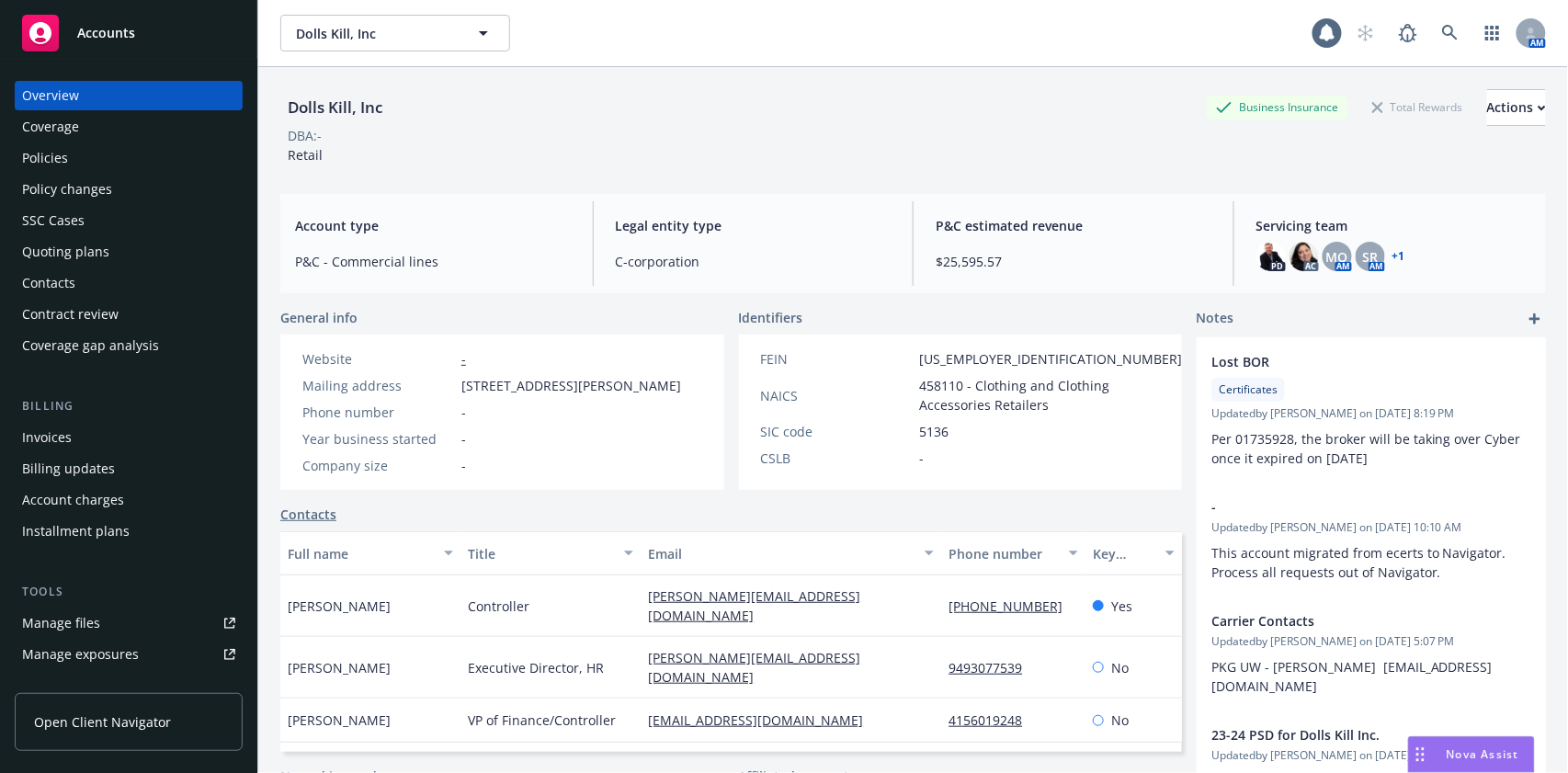
click at [82, 122] on div "Coverage" at bounding box center [128, 127] width 213 height 30
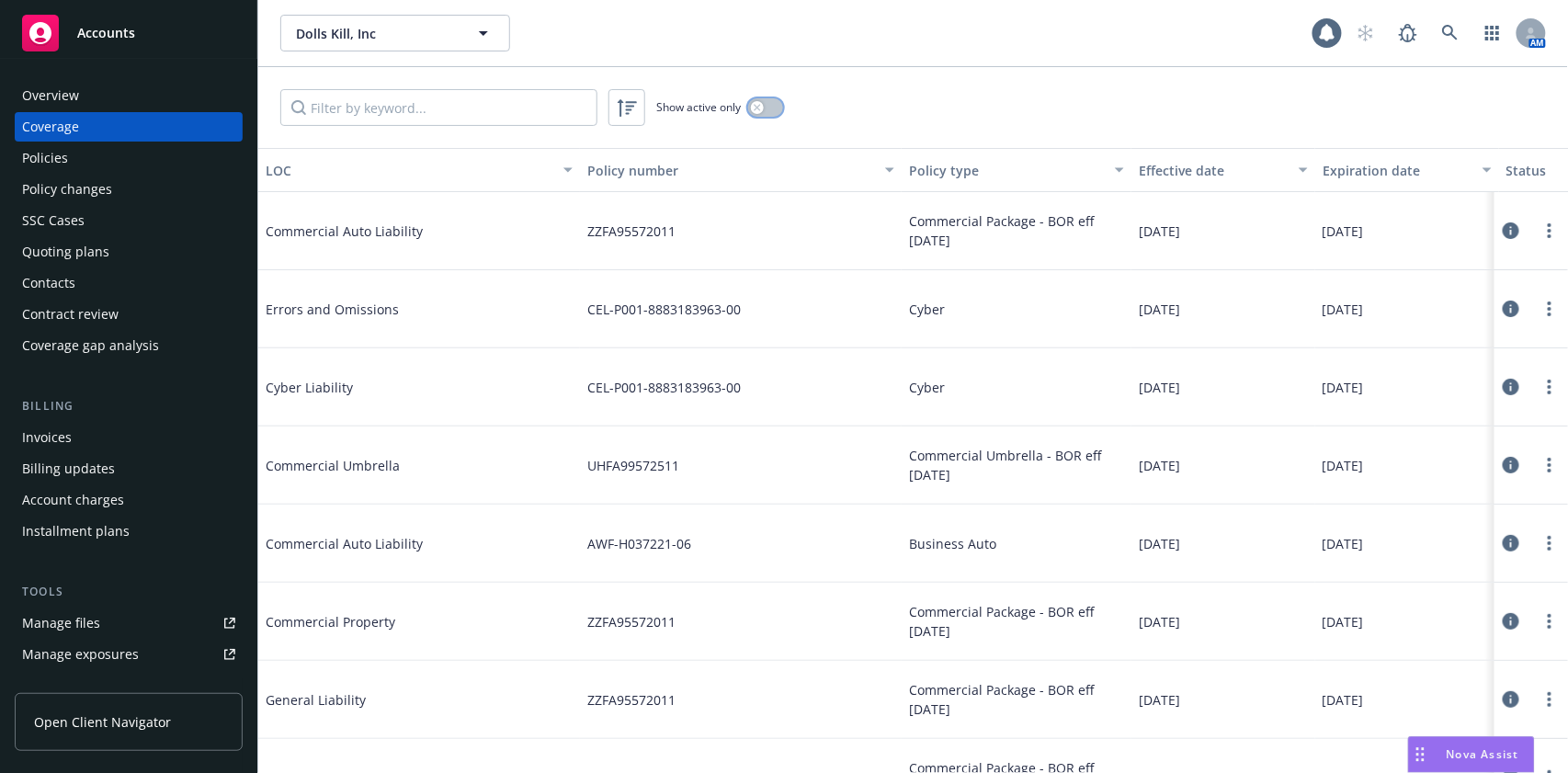
click at [759, 111] on icon "button" at bounding box center [757, 107] width 7 height 7
click at [138, 96] on div "Overview" at bounding box center [128, 96] width 213 height 30
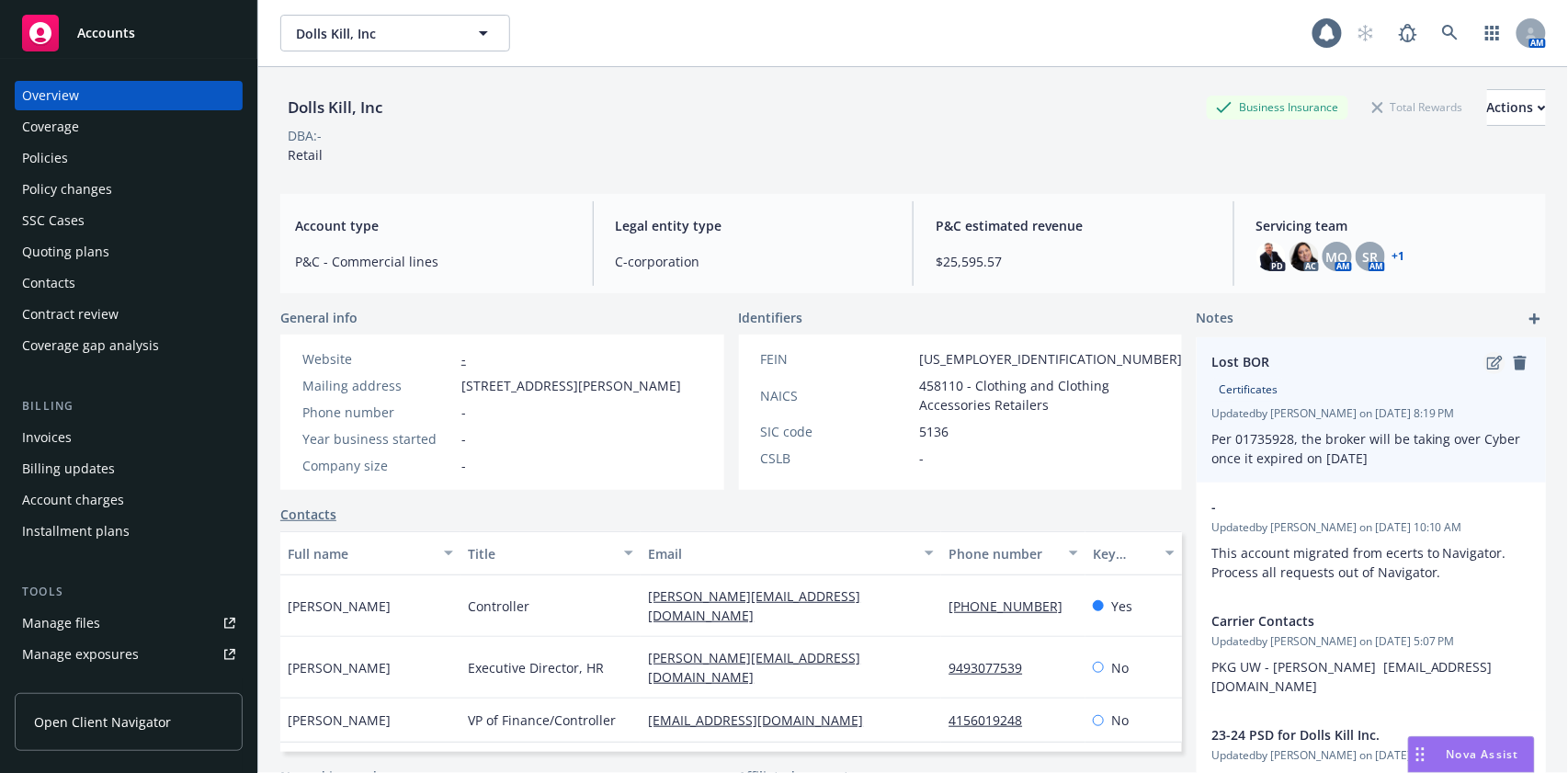
click at [1487, 367] on icon "edit" at bounding box center [1495, 363] width 16 height 15
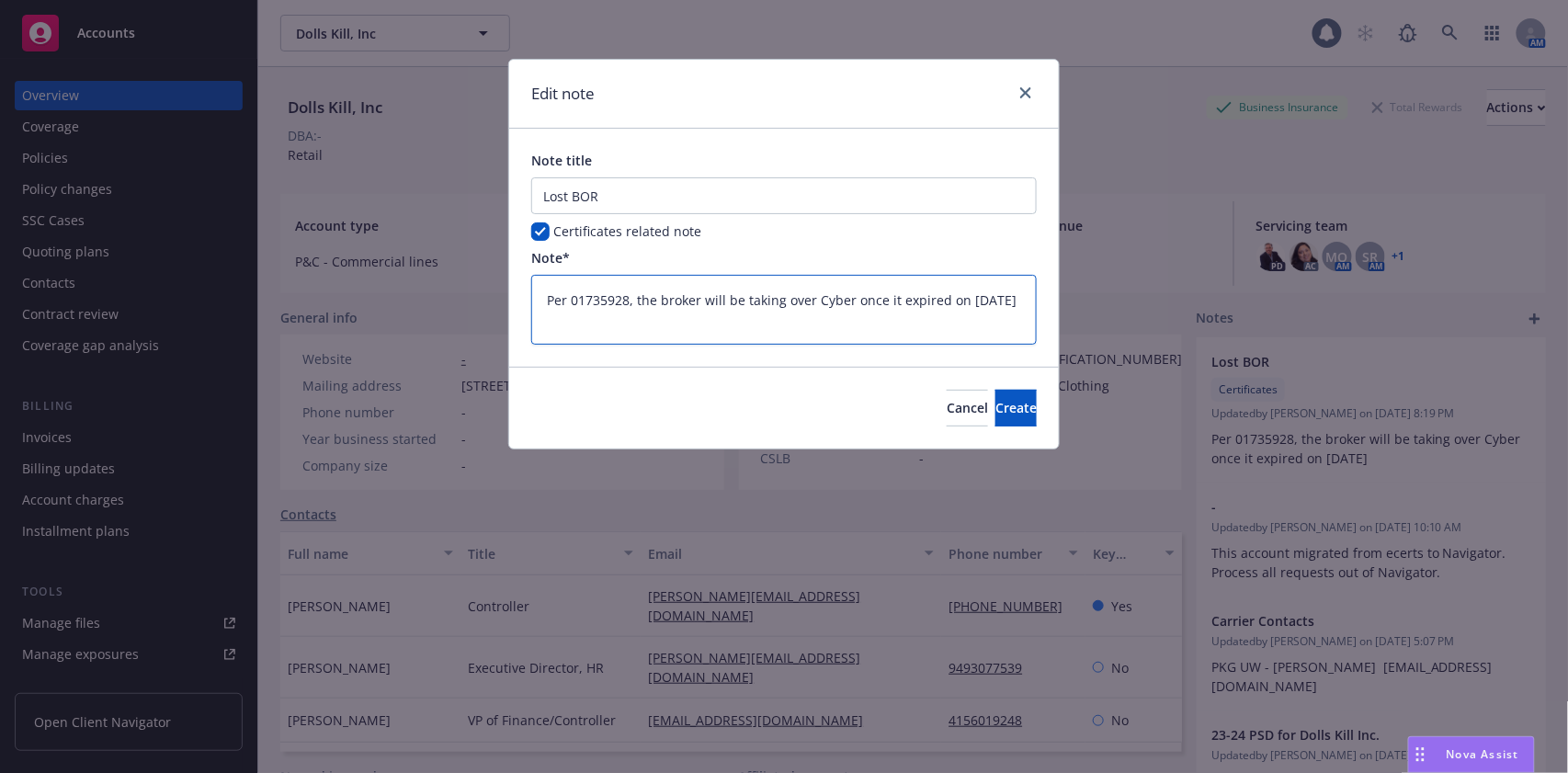
click at [621, 322] on textarea "Per 01735928, the broker will be taking over Cyber once it expired on [DATE]" at bounding box center [784, 309] width 506 height 70
type textarea "x"
type textarea "Per 01735928, the broker will be taking over Cyber once it expired on [DATE]."
click at [947, 408] on button "Cancel" at bounding box center [967, 407] width 41 height 37
